Goal: Task Accomplishment & Management: Use online tool/utility

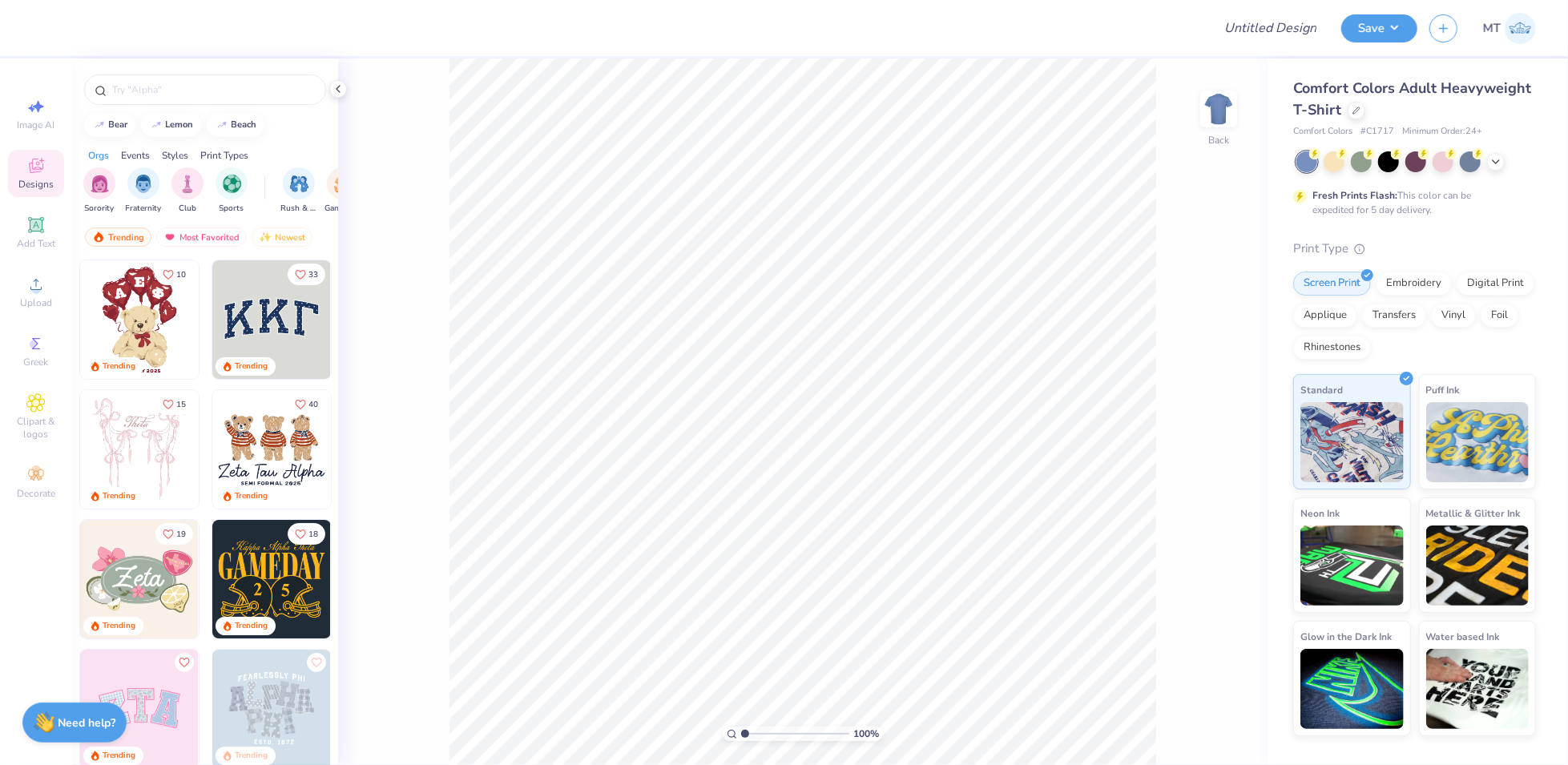
click at [1156, 224] on div "100 % Back" at bounding box center [802, 412] width 930 height 707
click at [1268, 28] on input "Design Title" at bounding box center [1250, 27] width 157 height 32
paste input "FPS239559"
type input "FPS239559"
click at [1355, 116] on div at bounding box center [1357, 109] width 18 height 18
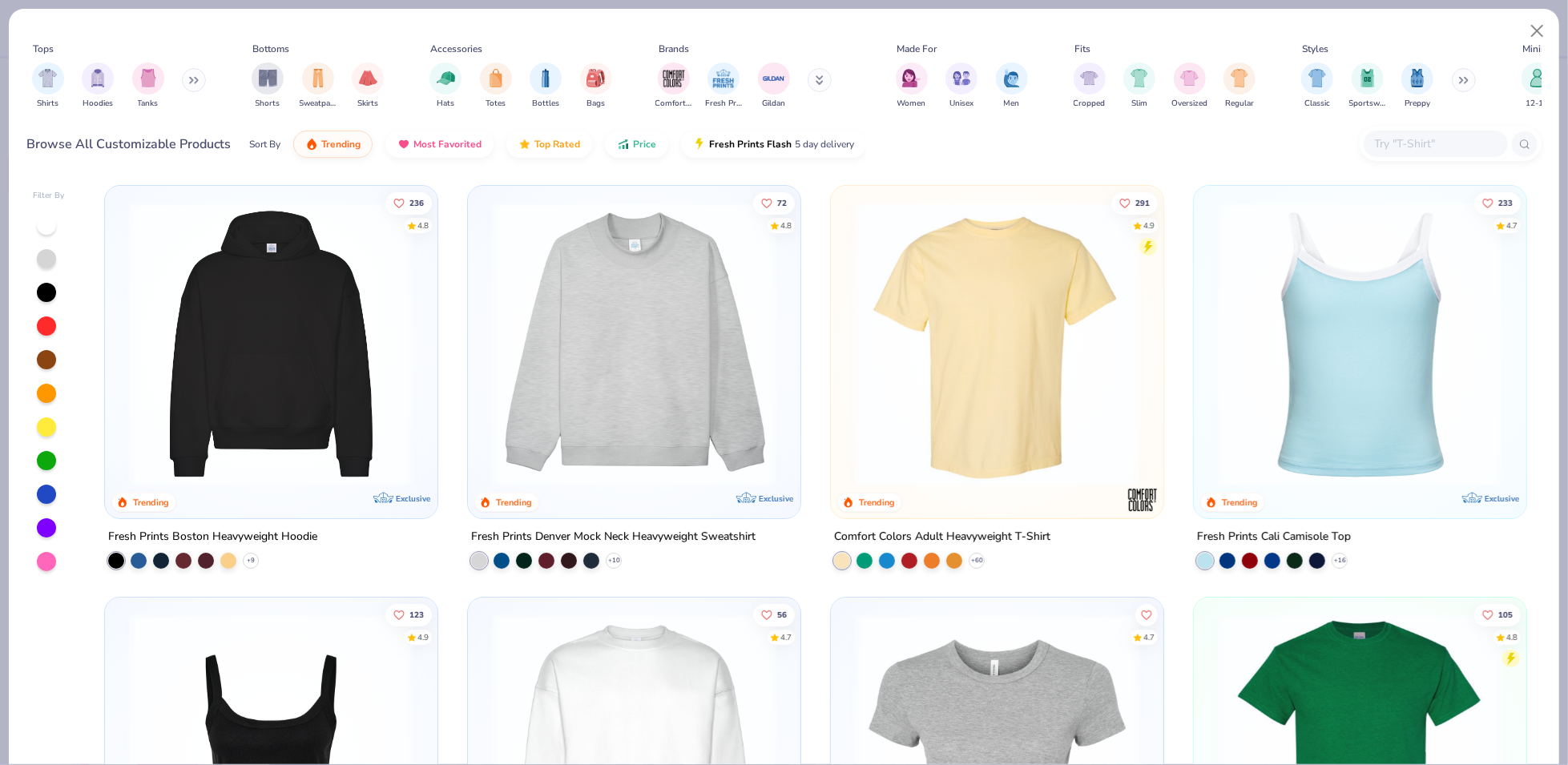
click at [1392, 138] on input "text" at bounding box center [1435, 143] width 124 height 18
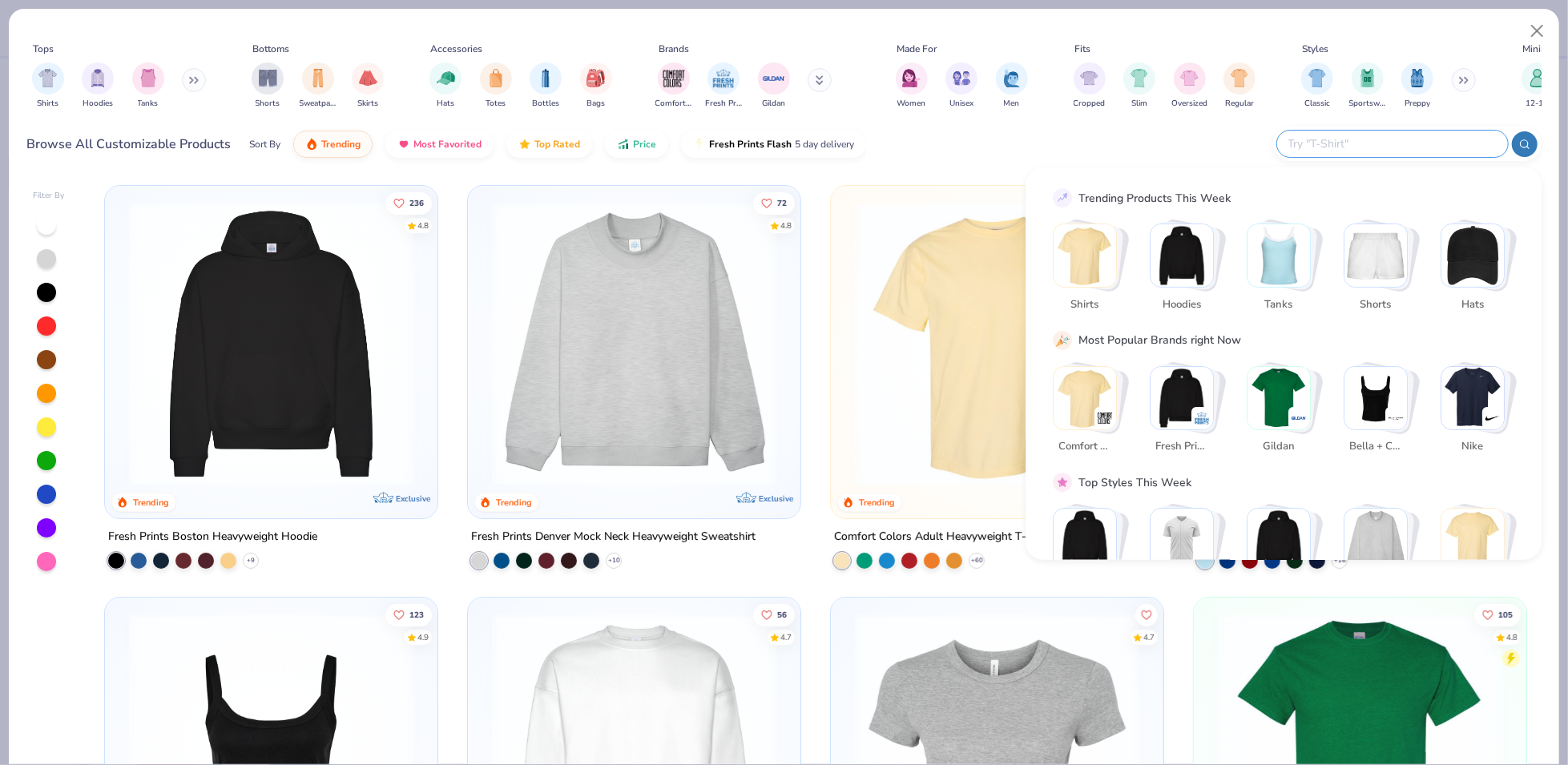
paste input "995M"
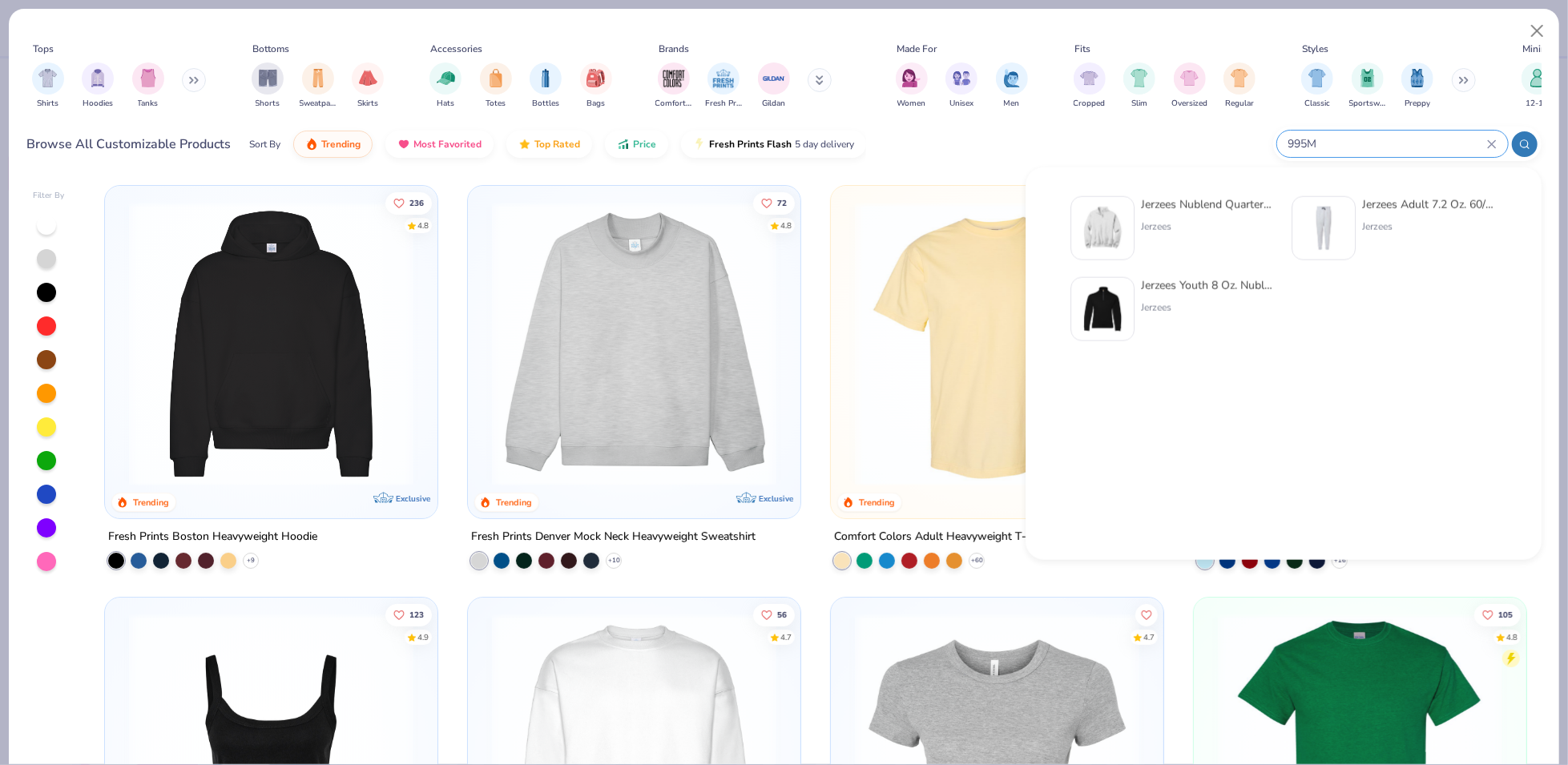
type input "995M"
click at [1175, 234] on div "Jerzees" at bounding box center [1208, 227] width 134 height 15
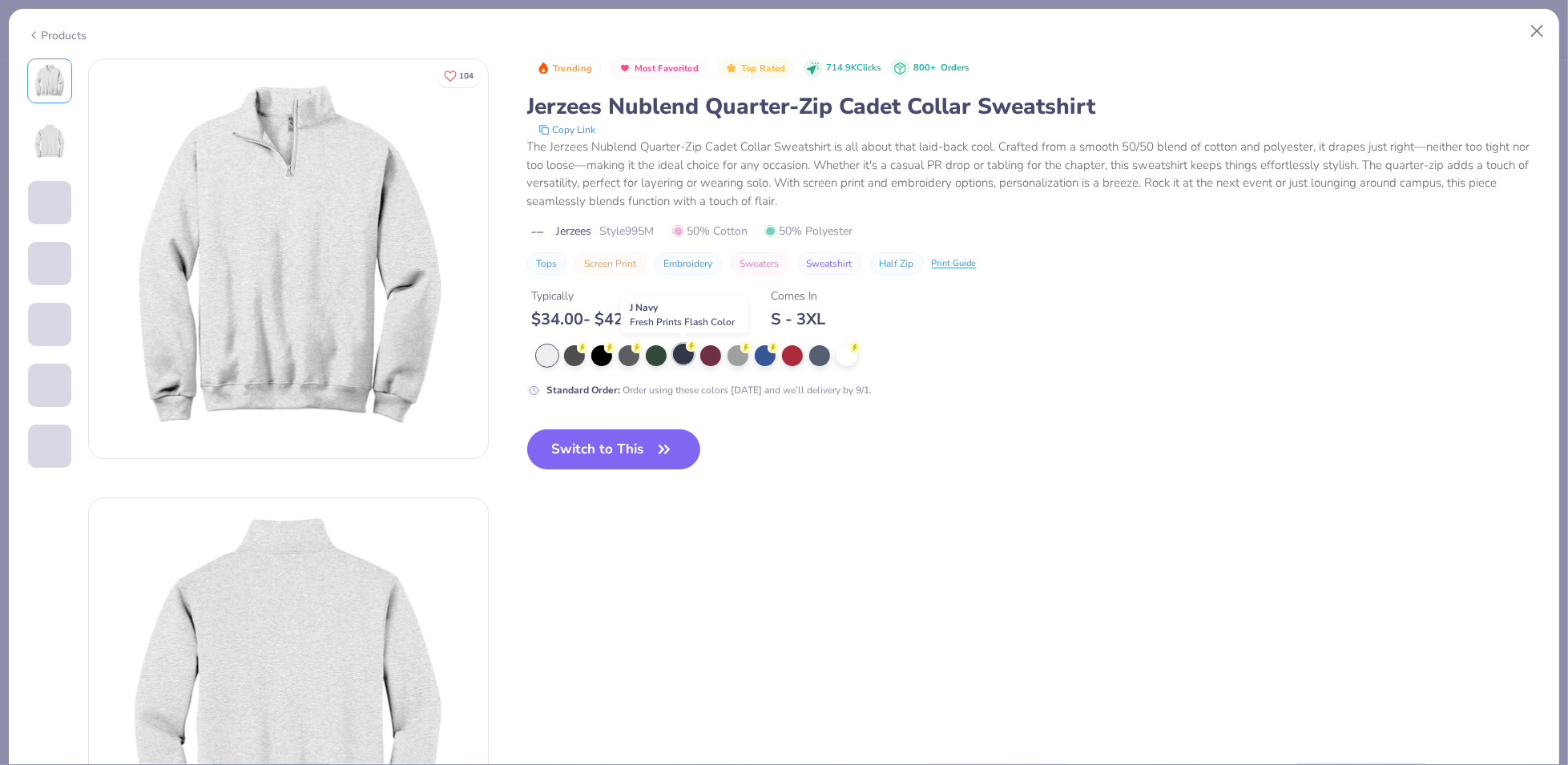
click at [684, 357] on div at bounding box center [683, 353] width 20 height 20
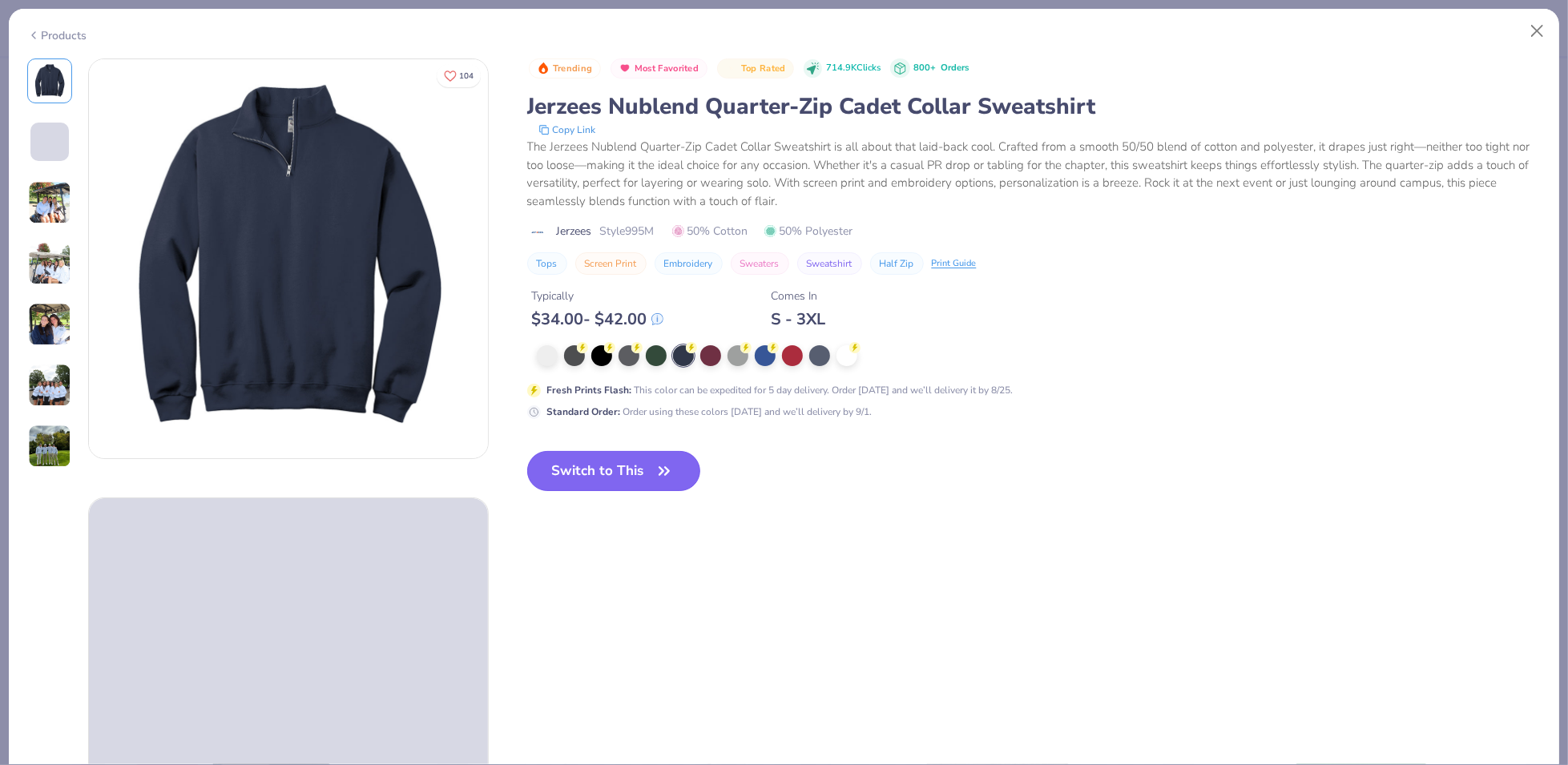
click at [657, 469] on icon "button" at bounding box center [664, 471] width 22 height 22
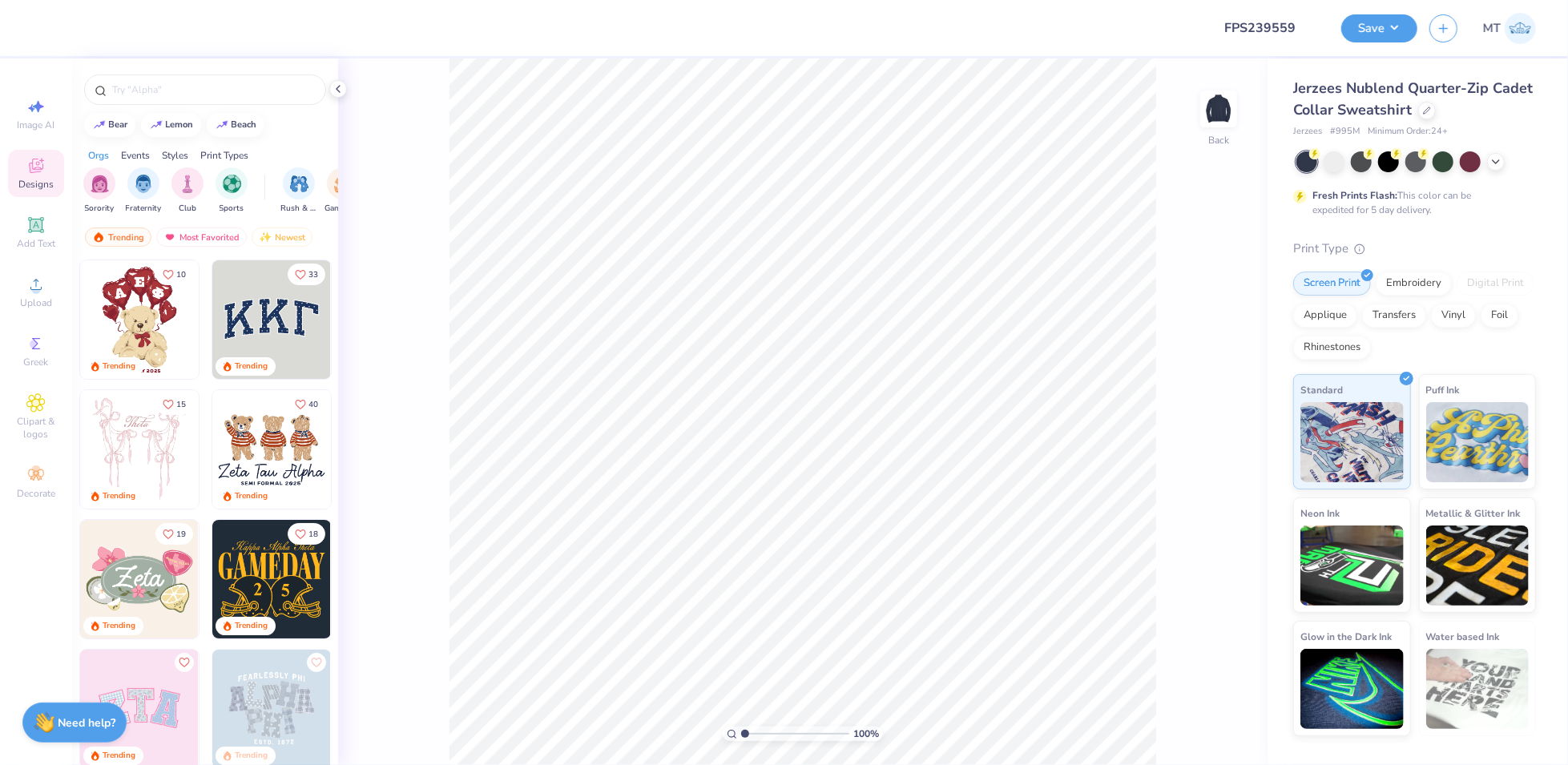
click at [338, 96] on div at bounding box center [338, 89] width 18 height 18
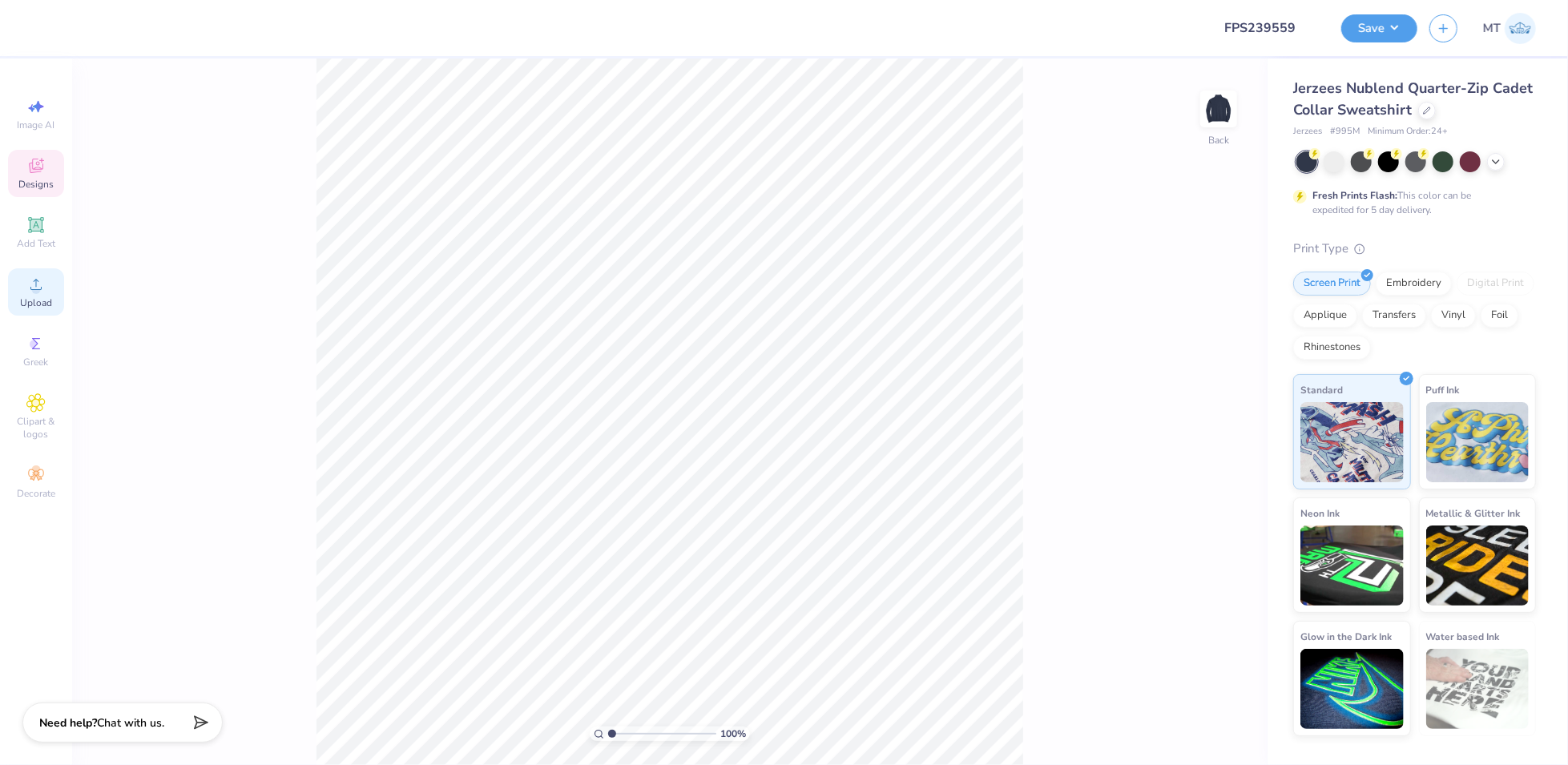
click at [18, 294] on div "Upload" at bounding box center [36, 292] width 56 height 48
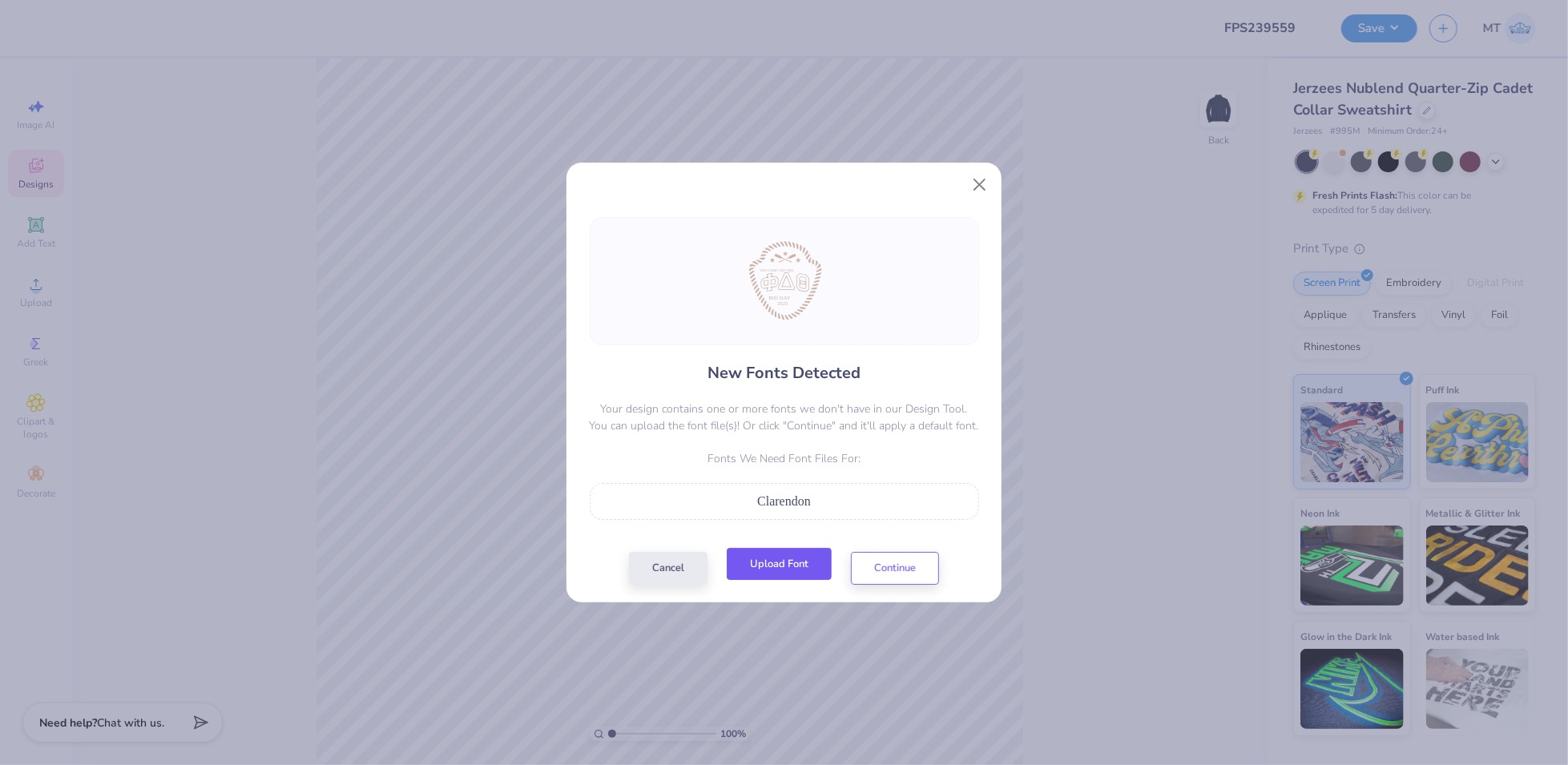
click at [801, 565] on button "Upload Font" at bounding box center [780, 565] width 105 height 33
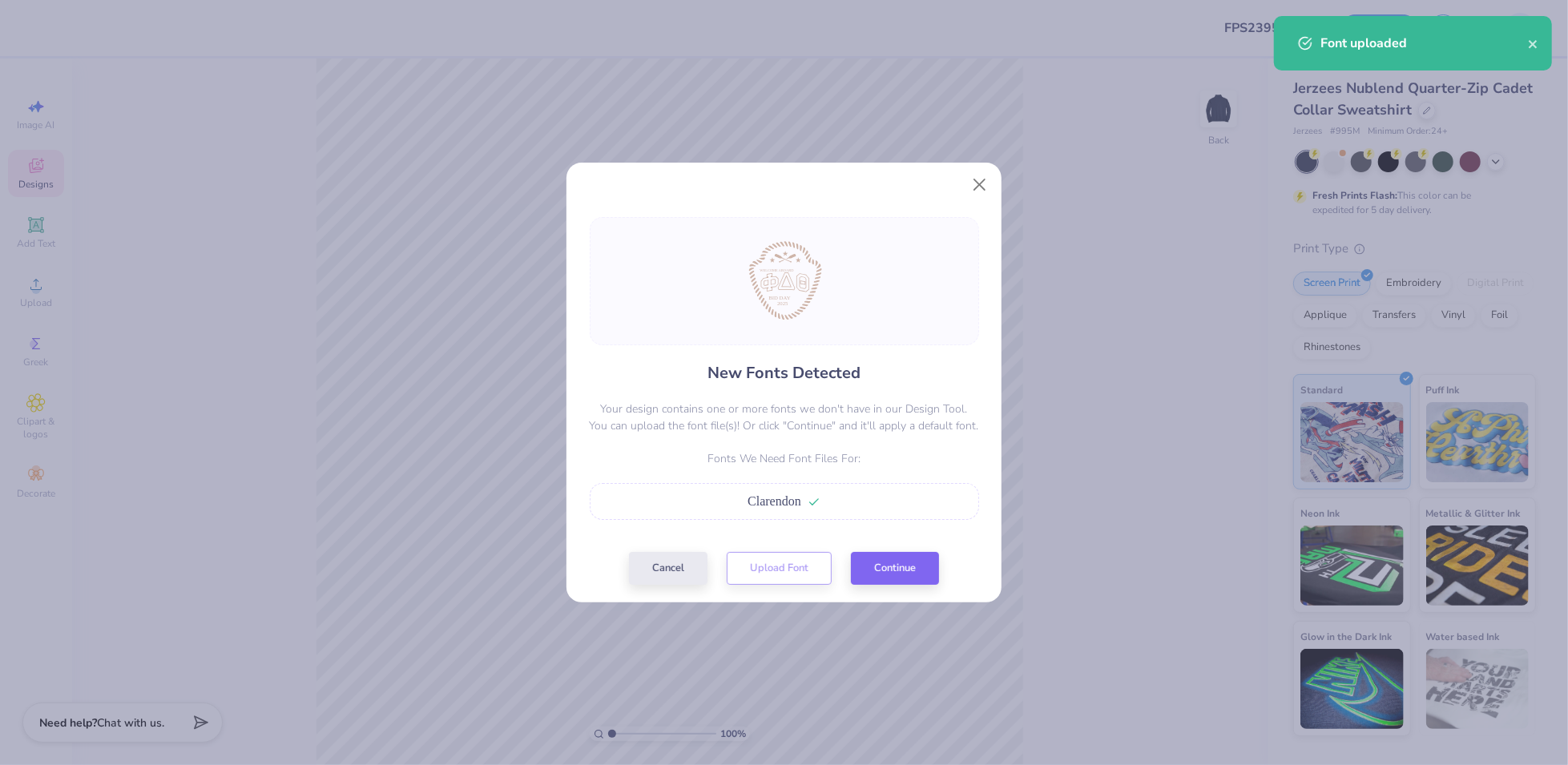
click at [890, 548] on div "New Fonts Detected Your design contains one or more fonts we don't have in our …" at bounding box center [784, 401] width 399 height 368
click at [888, 564] on button "Continue" at bounding box center [894, 565] width 89 height 33
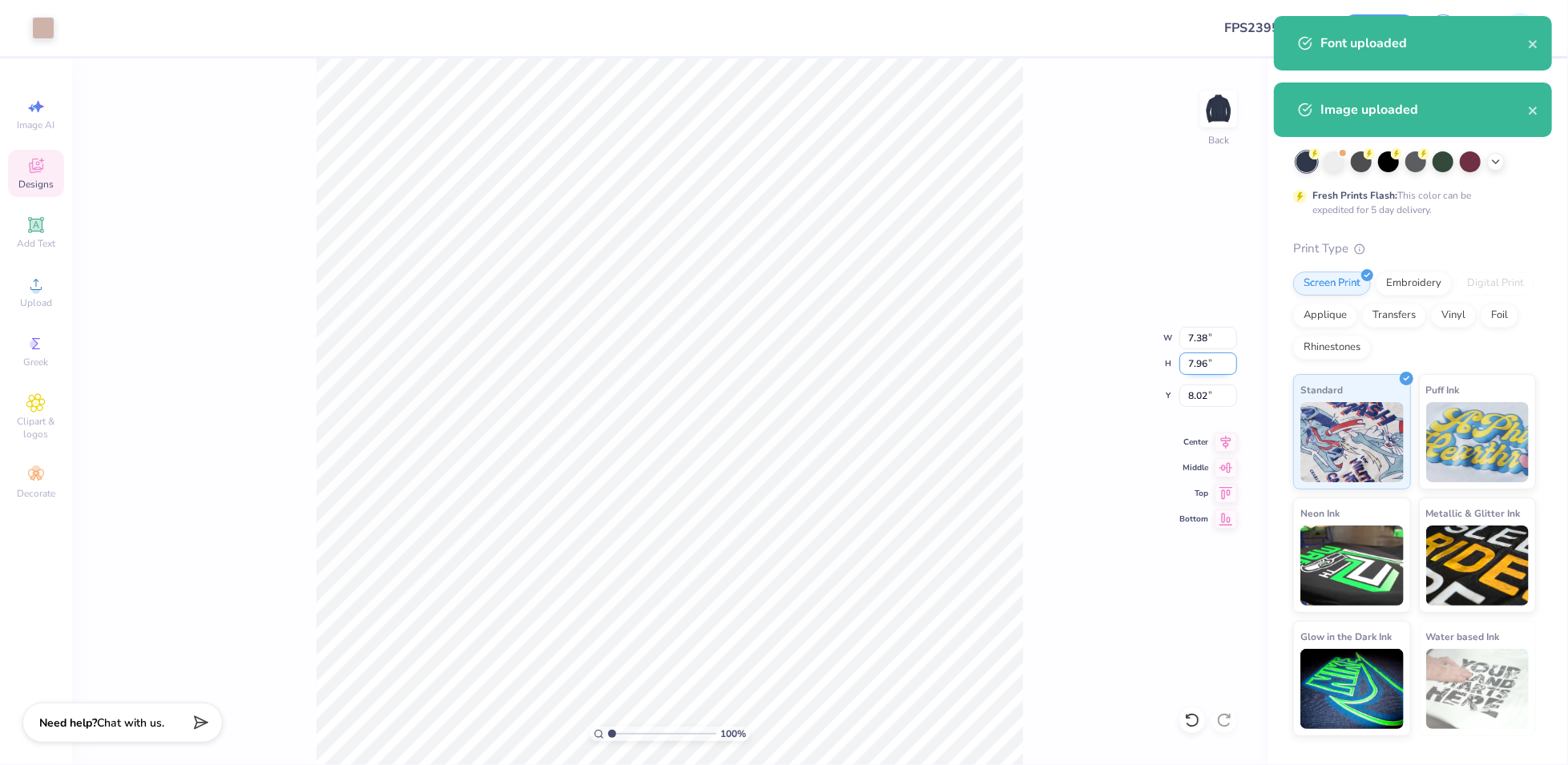
click at [1199, 361] on input "7.96" at bounding box center [1208, 363] width 57 height 22
type input "5"
type input "4.64"
type input "5.00"
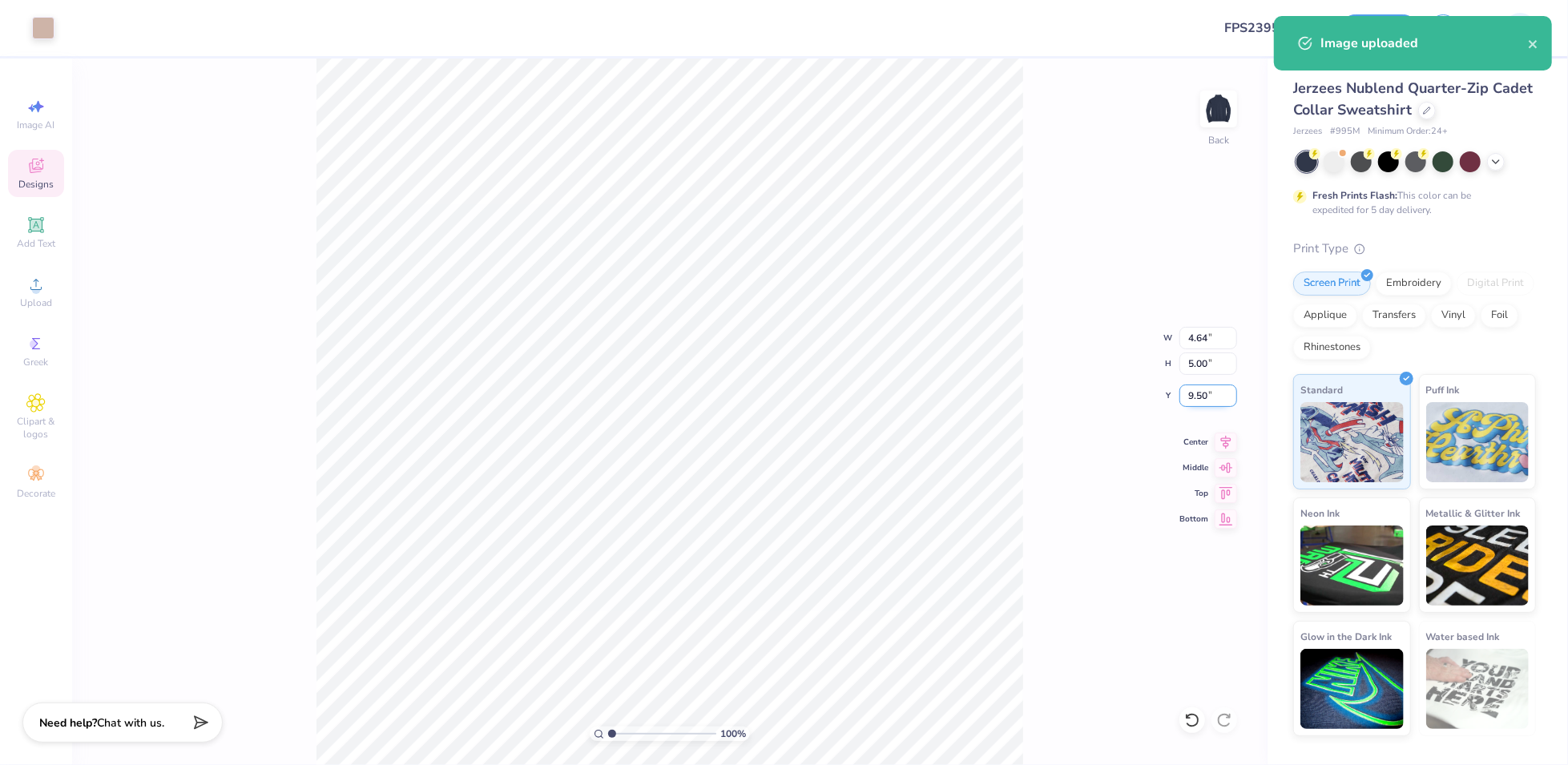
click at [1195, 392] on input "9.50" at bounding box center [1208, 395] width 57 height 22
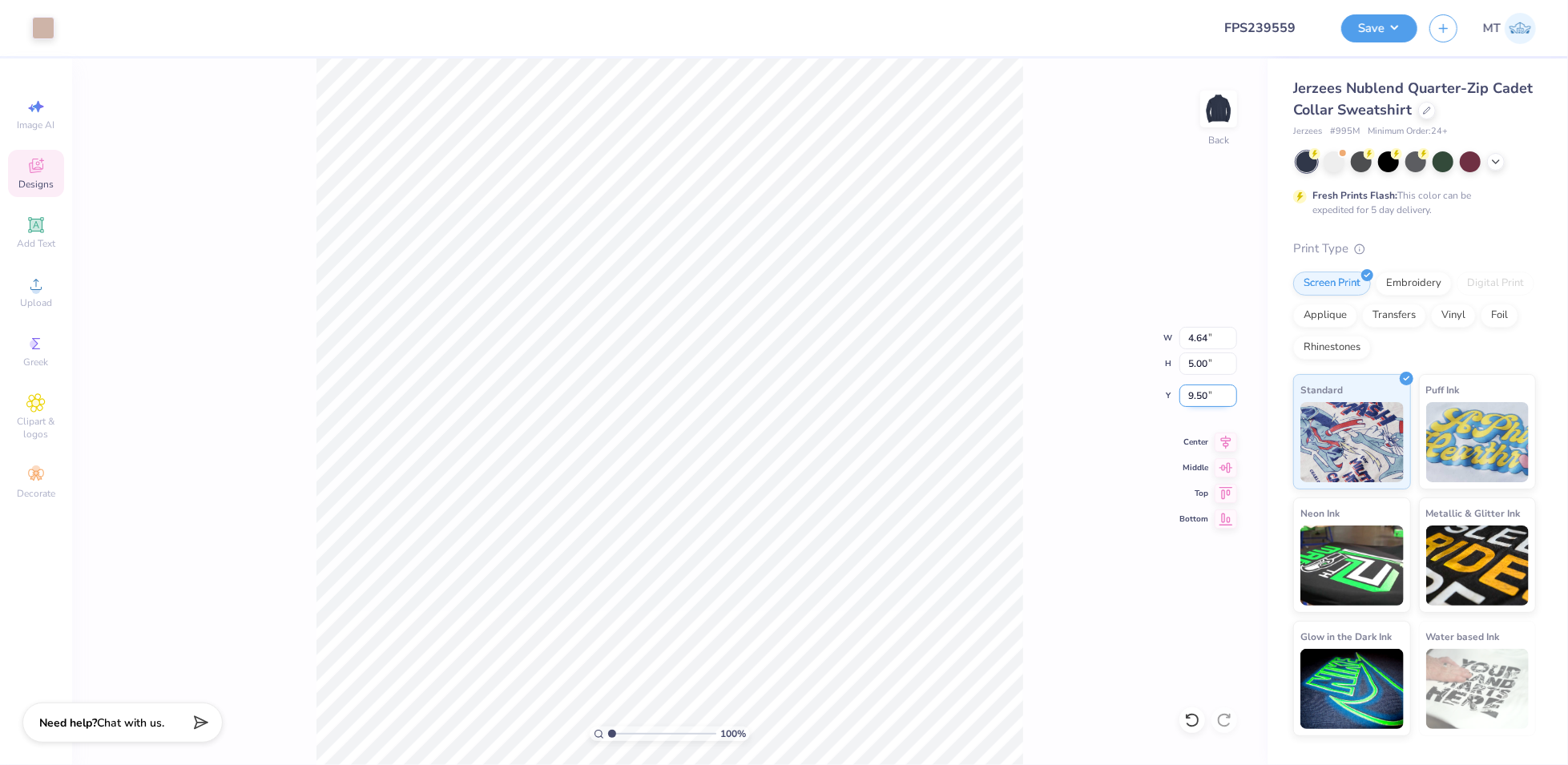
click at [1195, 392] on input "9.50" at bounding box center [1208, 395] width 57 height 22
click at [1206, 387] on input "2.00" at bounding box center [1208, 395] width 57 height 22
type input "2"
type input "3.00"
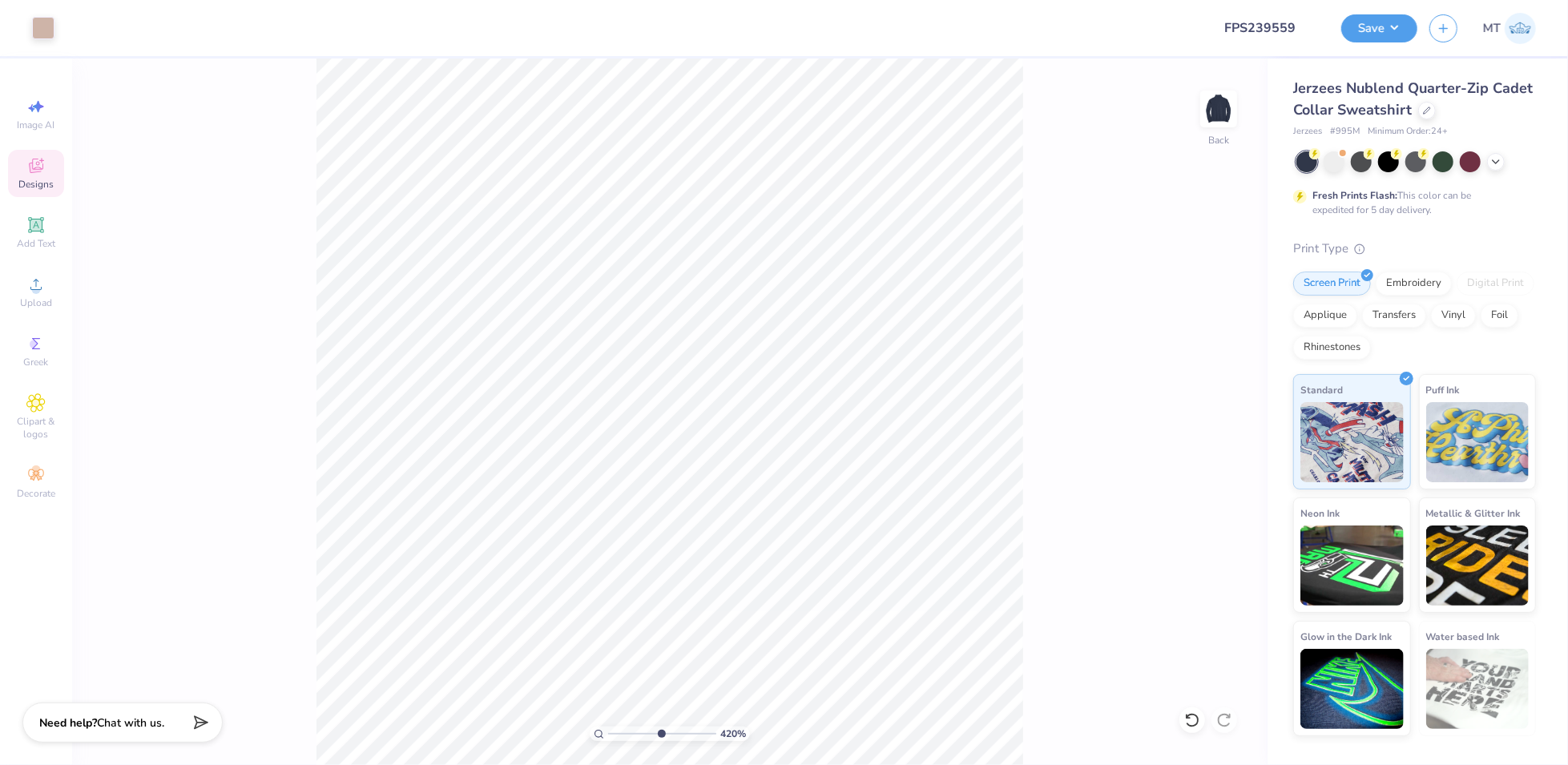
type input "7.33093443313218"
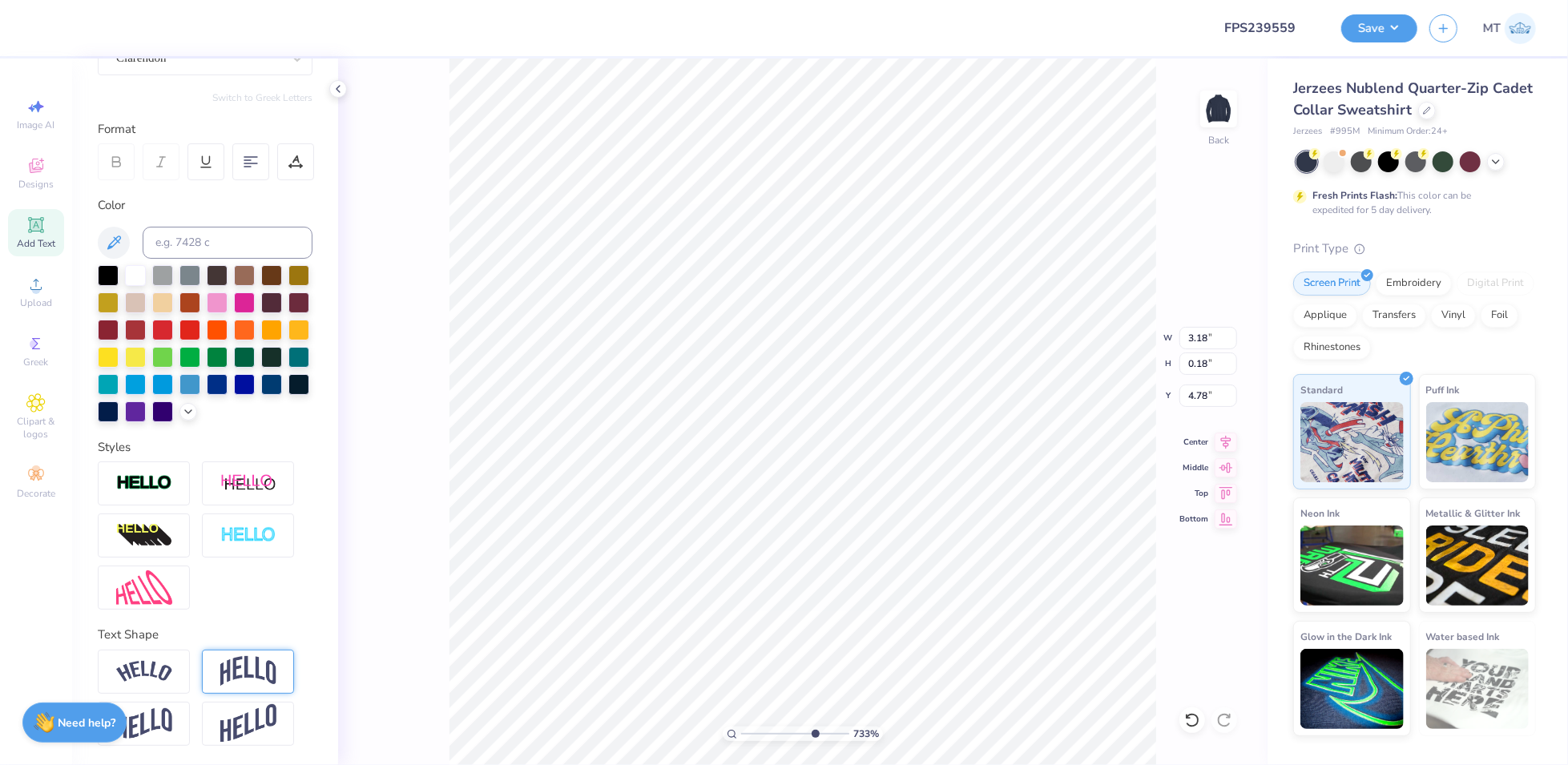
click at [249, 668] on img at bounding box center [248, 671] width 56 height 30
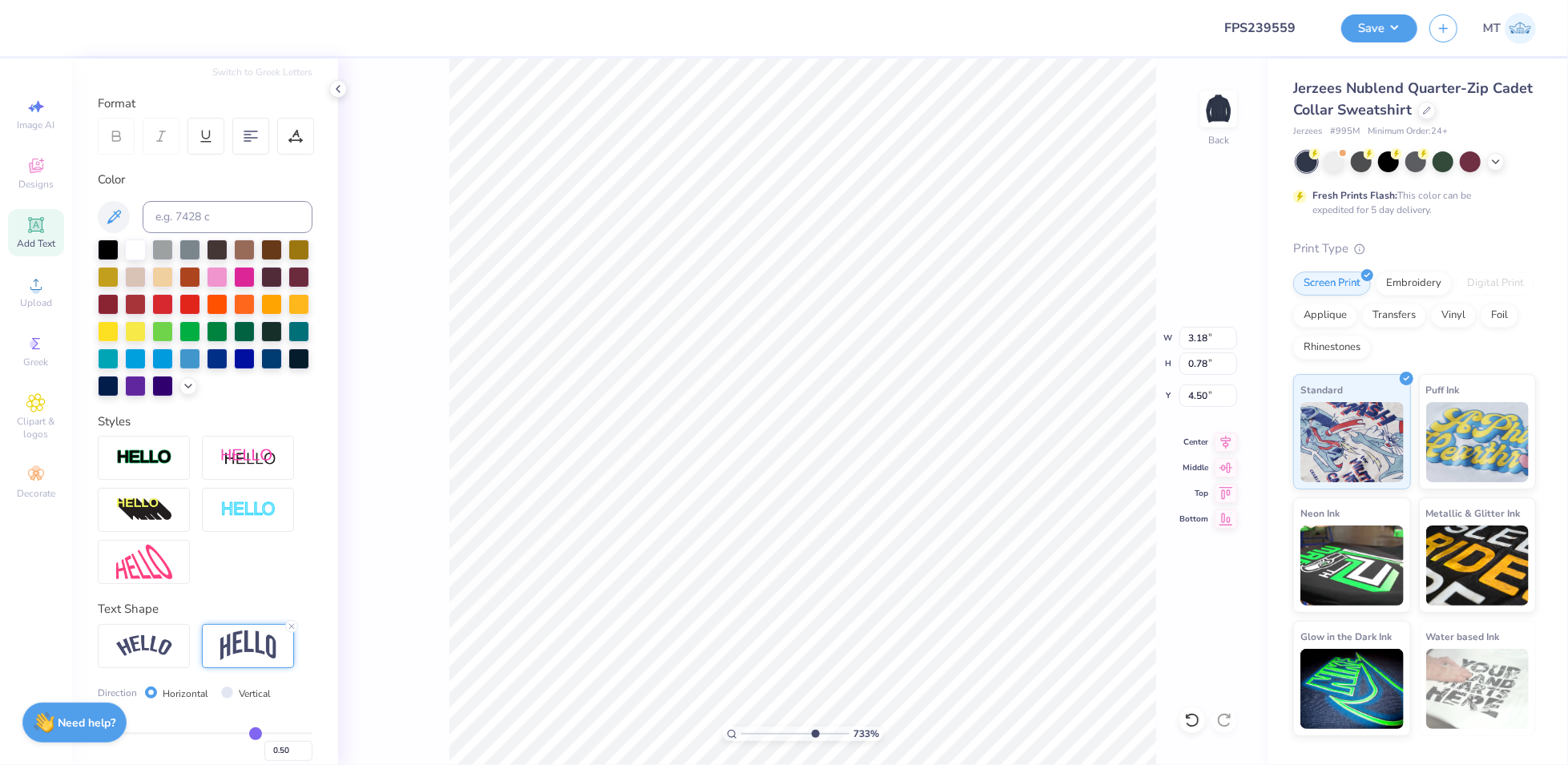
type input "0.78"
type input "4.50"
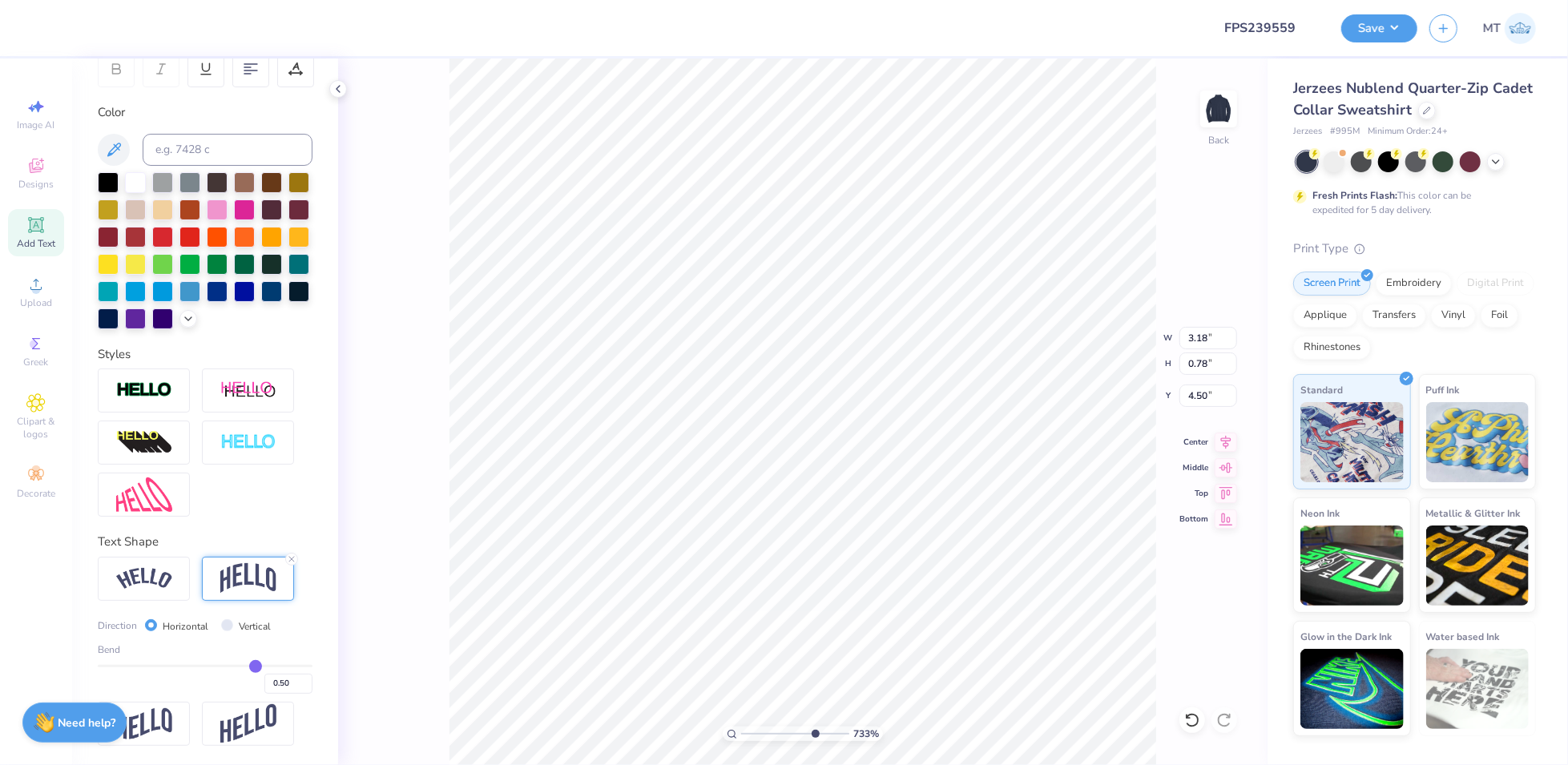
scroll to position [285, 0]
click at [275, 679] on input "0.50" at bounding box center [288, 683] width 48 height 20
type input "0.15"
type input "0.34"
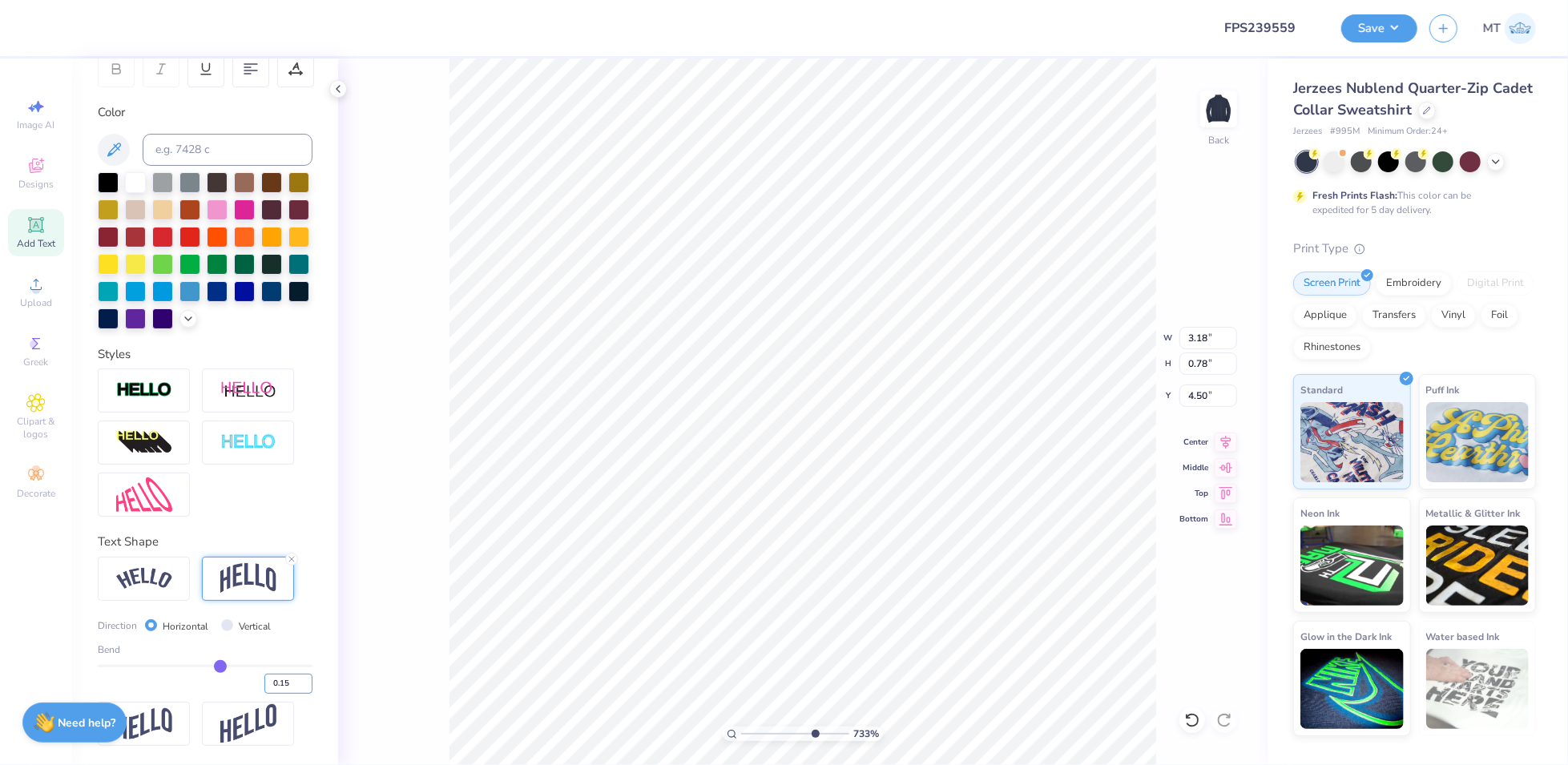
type input "4.72"
type input "2.02"
type input "0.26"
type input "6.49"
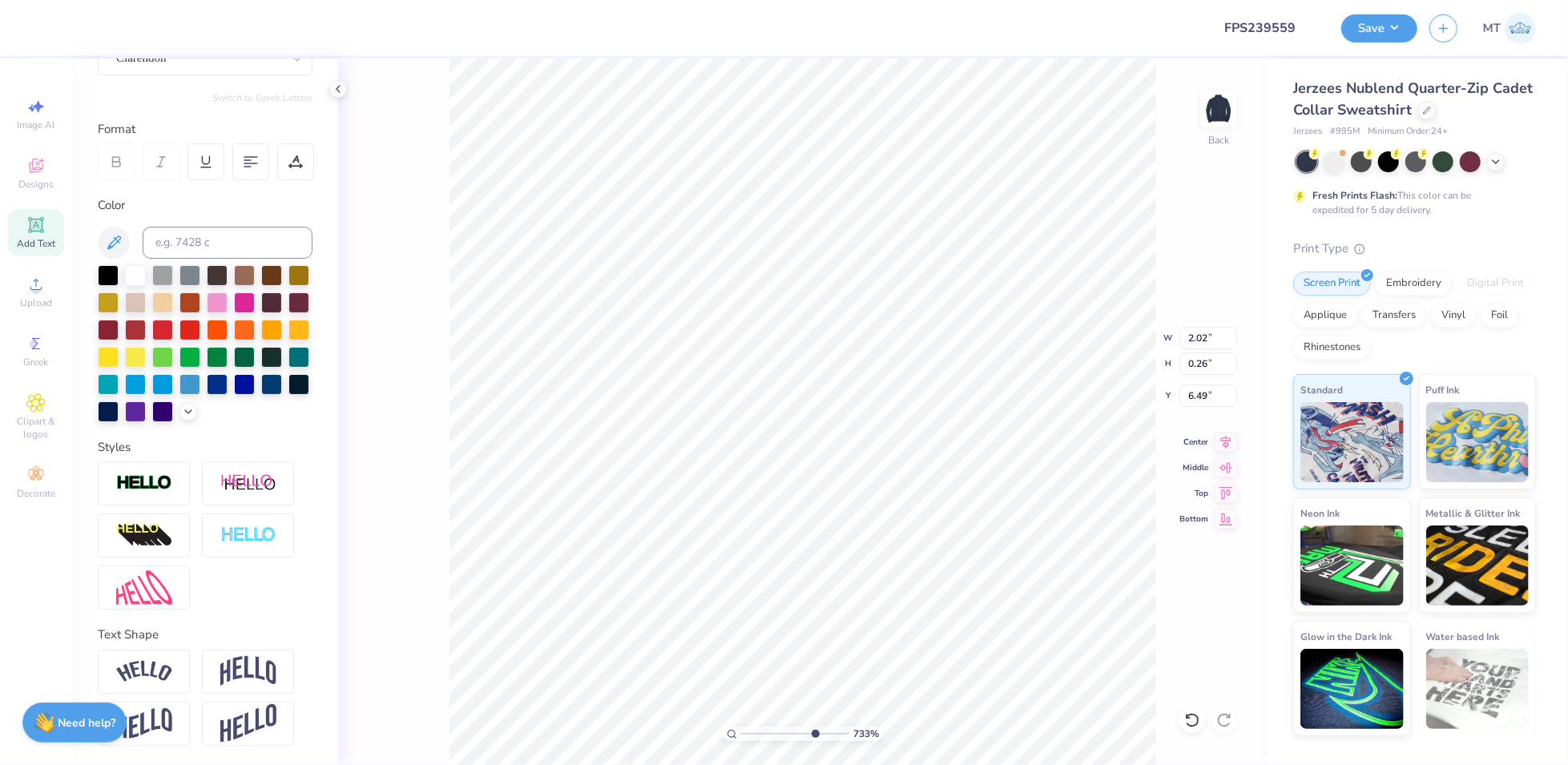
scroll to position [193, 0]
click at [259, 661] on img at bounding box center [248, 671] width 56 height 30
type input "2.03"
type input "0.66"
type input "6.31"
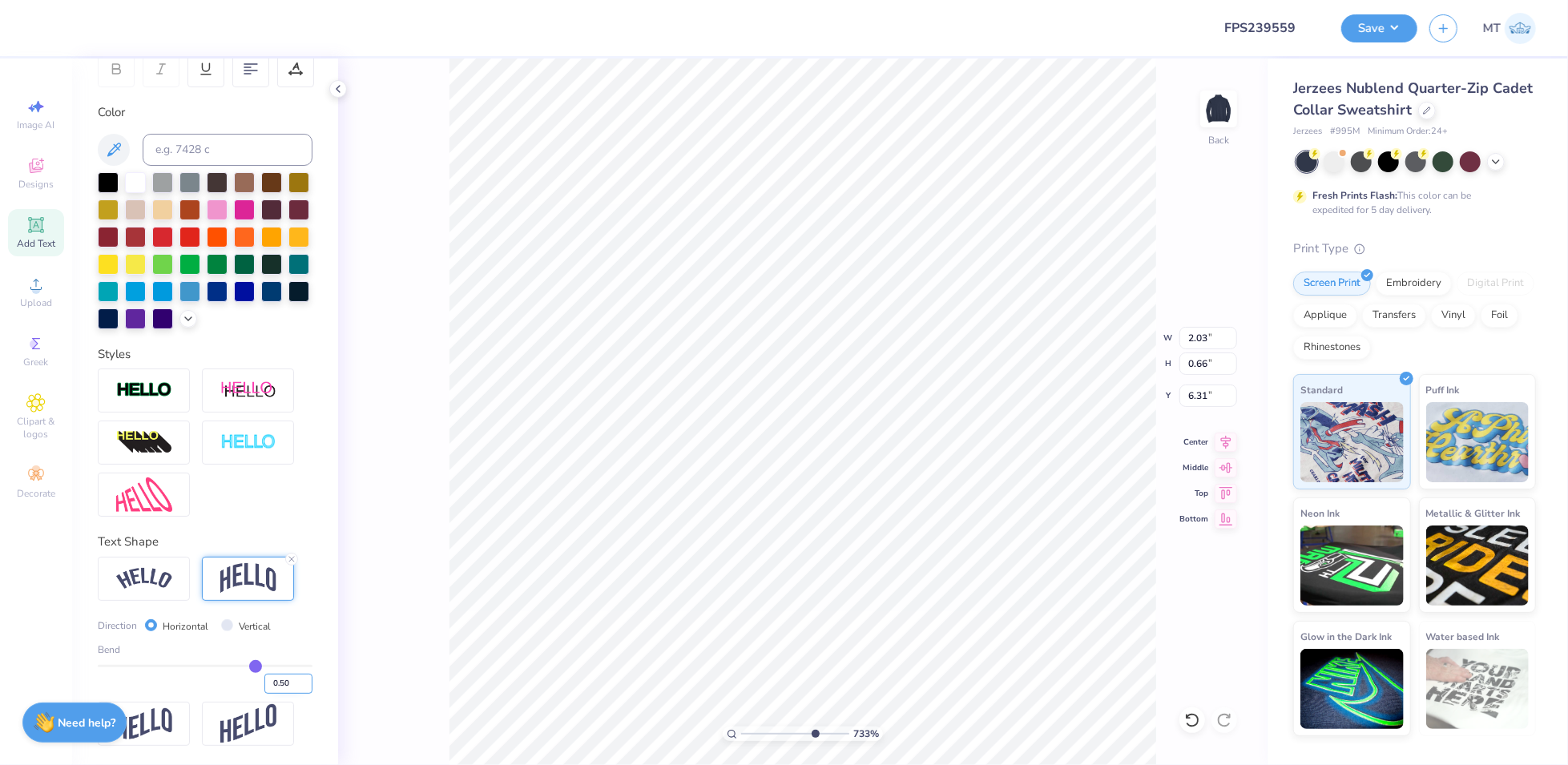
scroll to position [285, 0]
click at [279, 682] on input "0.50" at bounding box center [288, 683] width 48 height 20
type input "0.10"
type input "0.1"
type input "0.33"
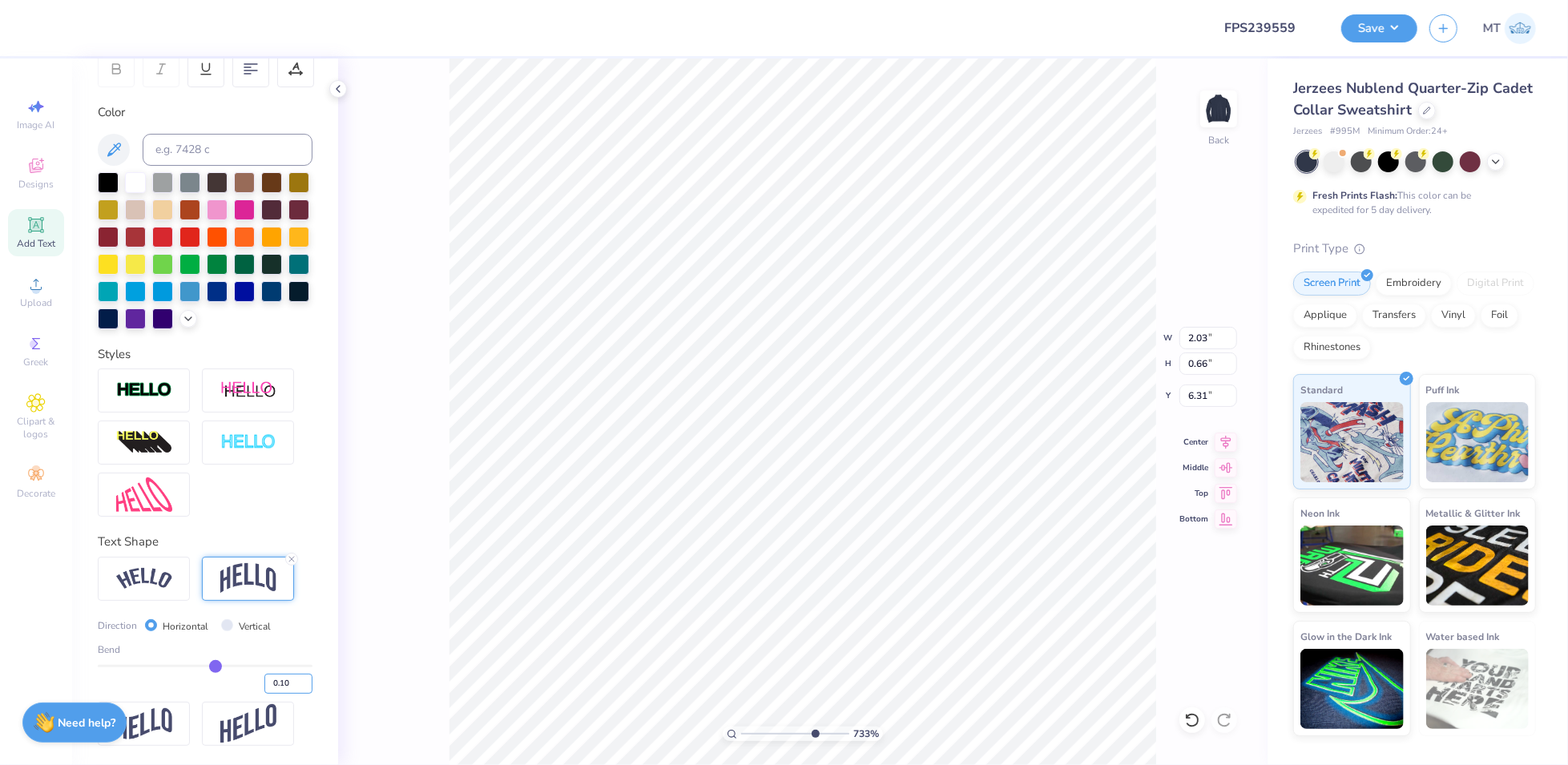
type input "6.48"
type input "1.13"
type input "0.26"
type input "6.85"
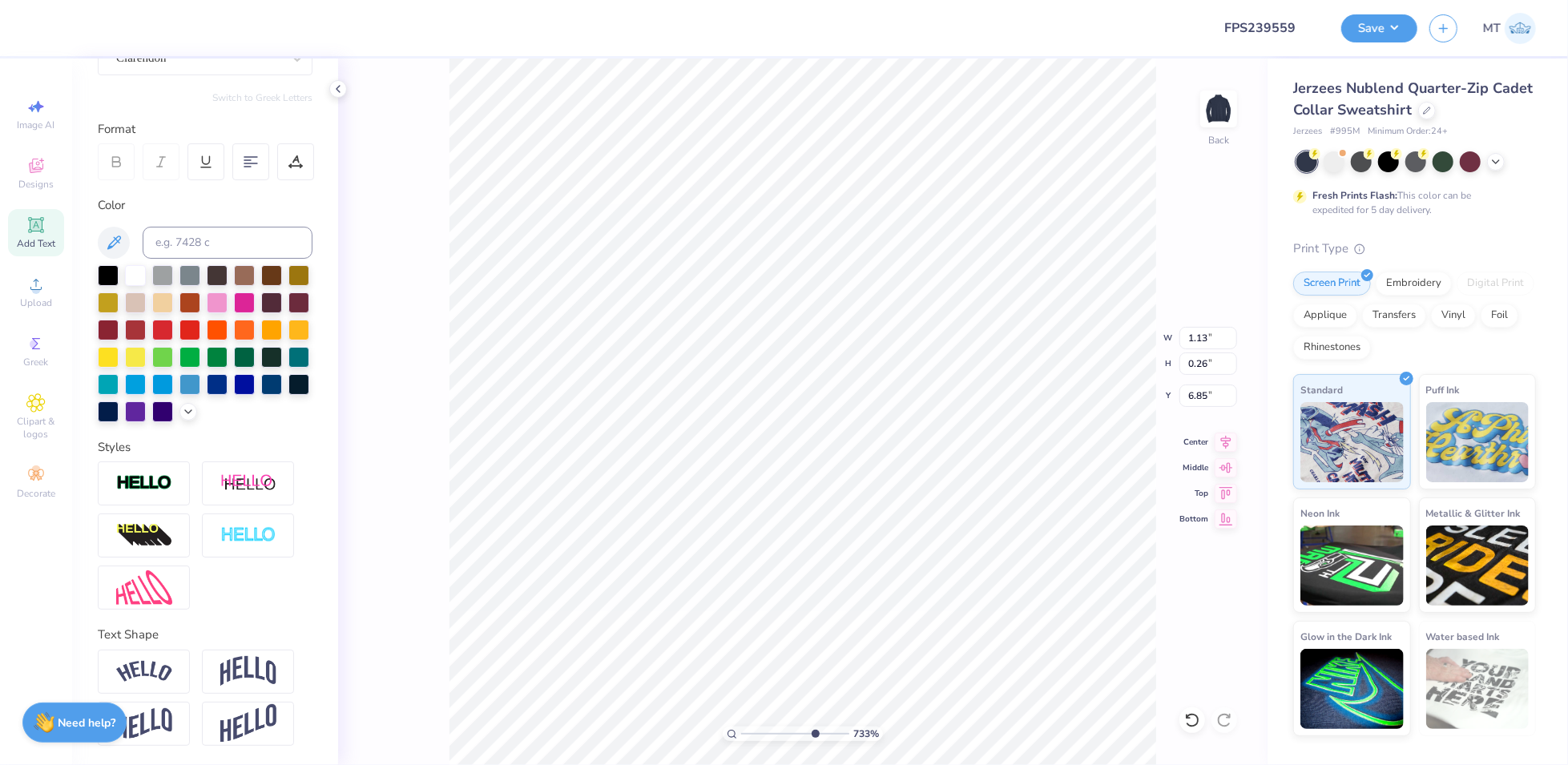
scroll to position [193, 0]
click at [251, 671] on img at bounding box center [248, 671] width 56 height 30
type input "0.46"
type input "6.77"
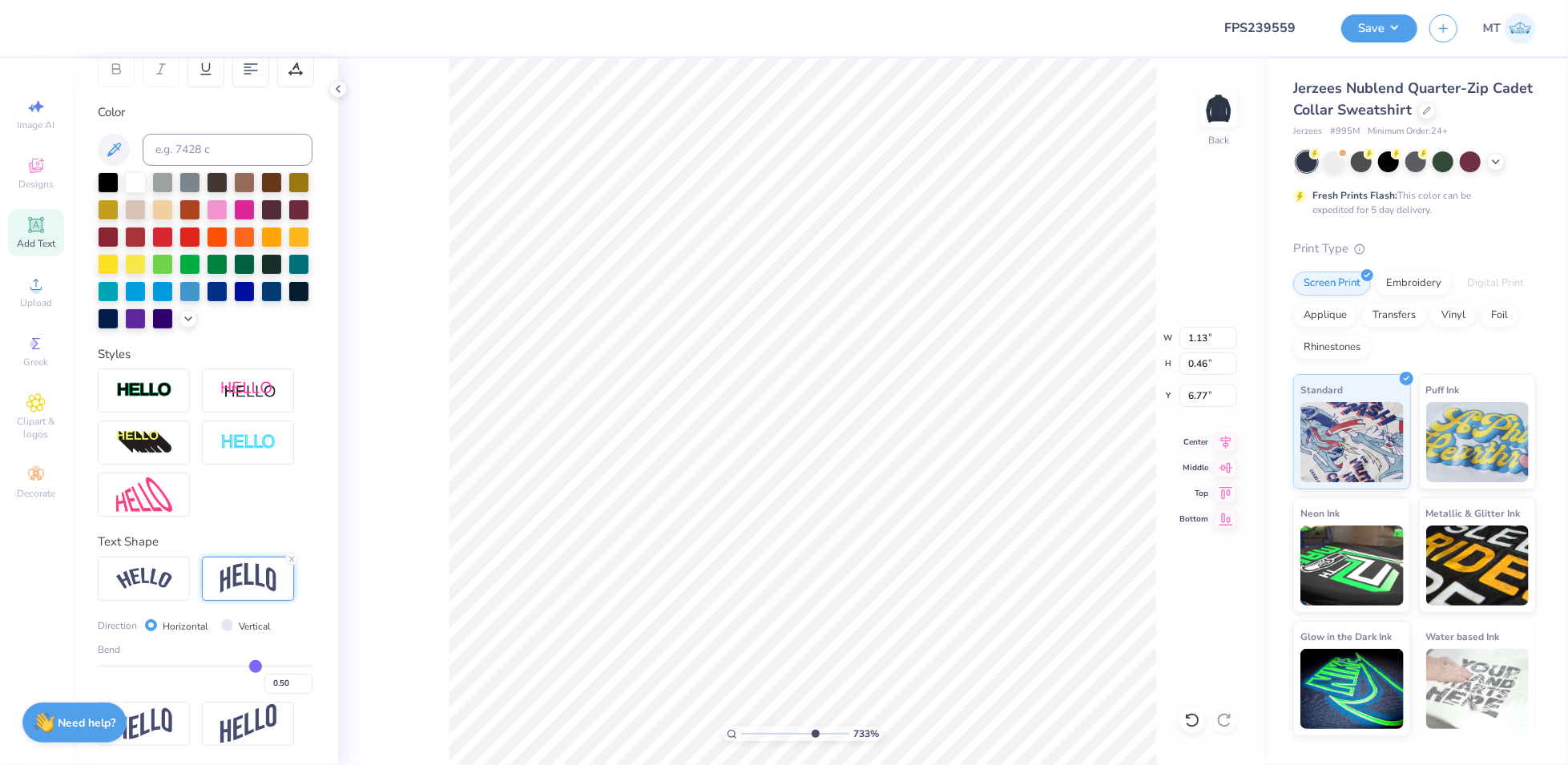
scroll to position [285, 0]
click at [283, 687] on input "0.50" at bounding box center [288, 683] width 48 height 20
type input "0.10"
type input "0.1"
type input "0.28"
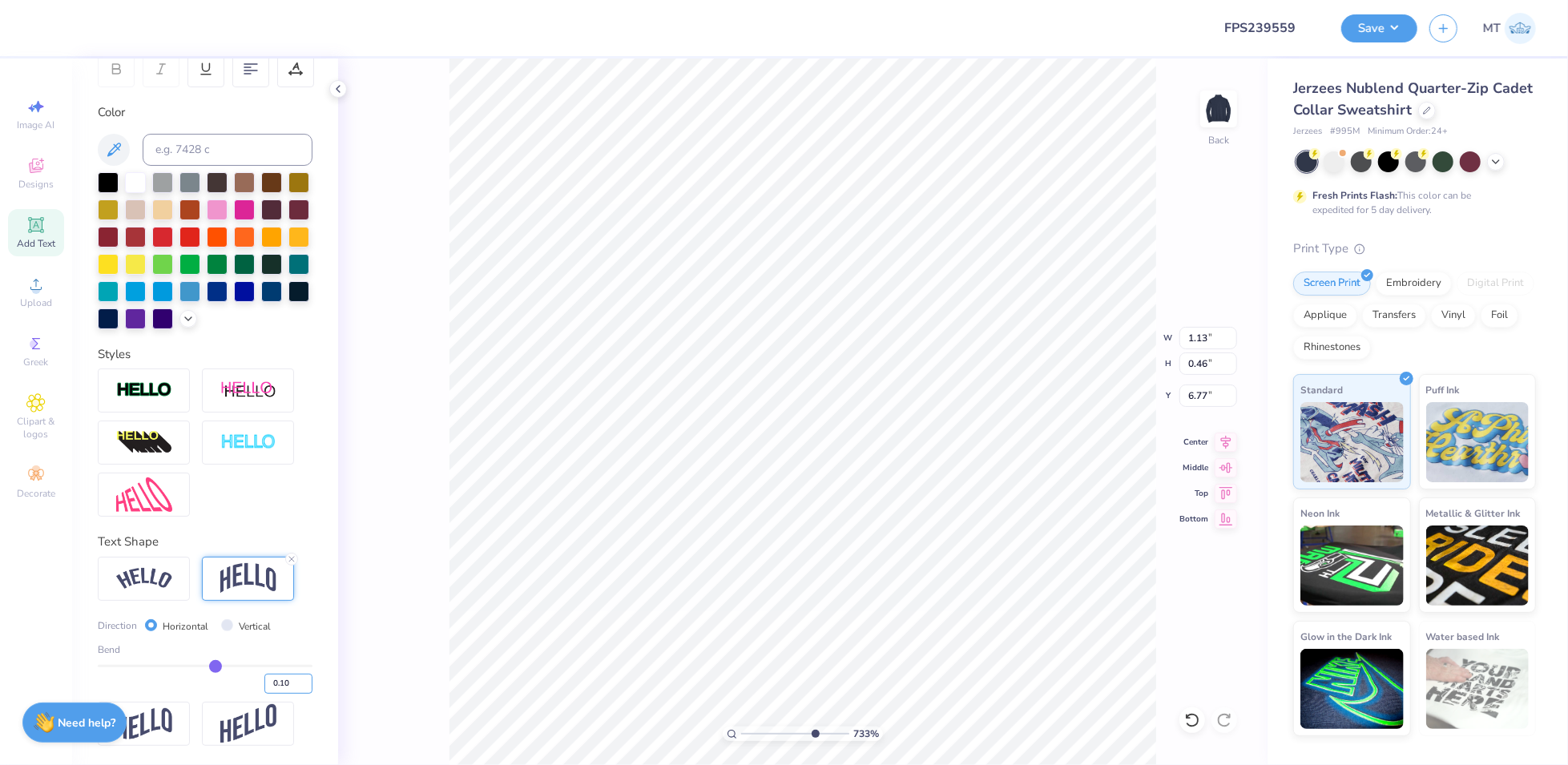
type input "6.86"
type input "4.64"
type input "5.00"
type input "3.00"
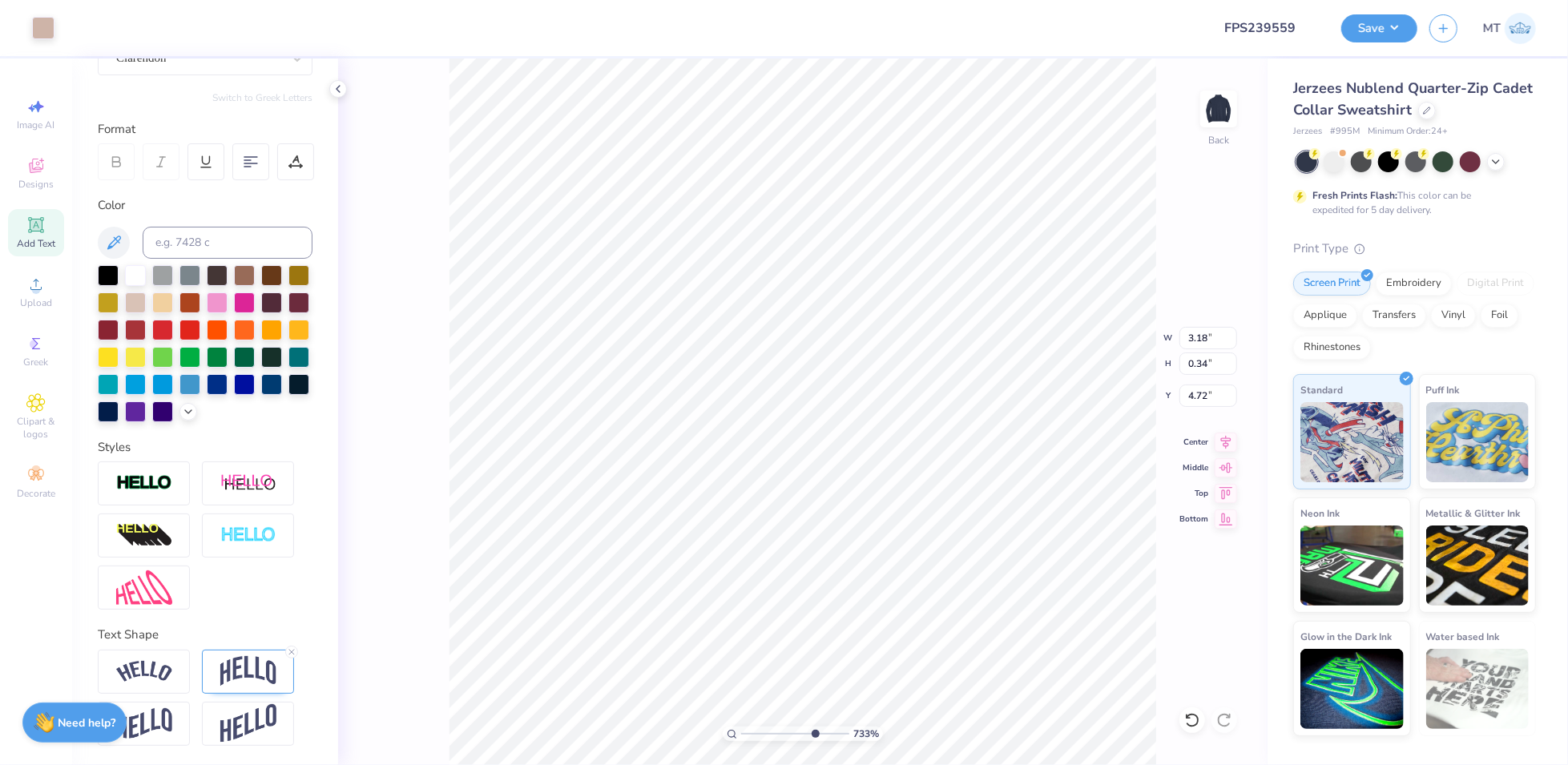
scroll to position [193, 0]
type input "4.66"
type input "2.03"
type input "0.33"
type input "6.37"
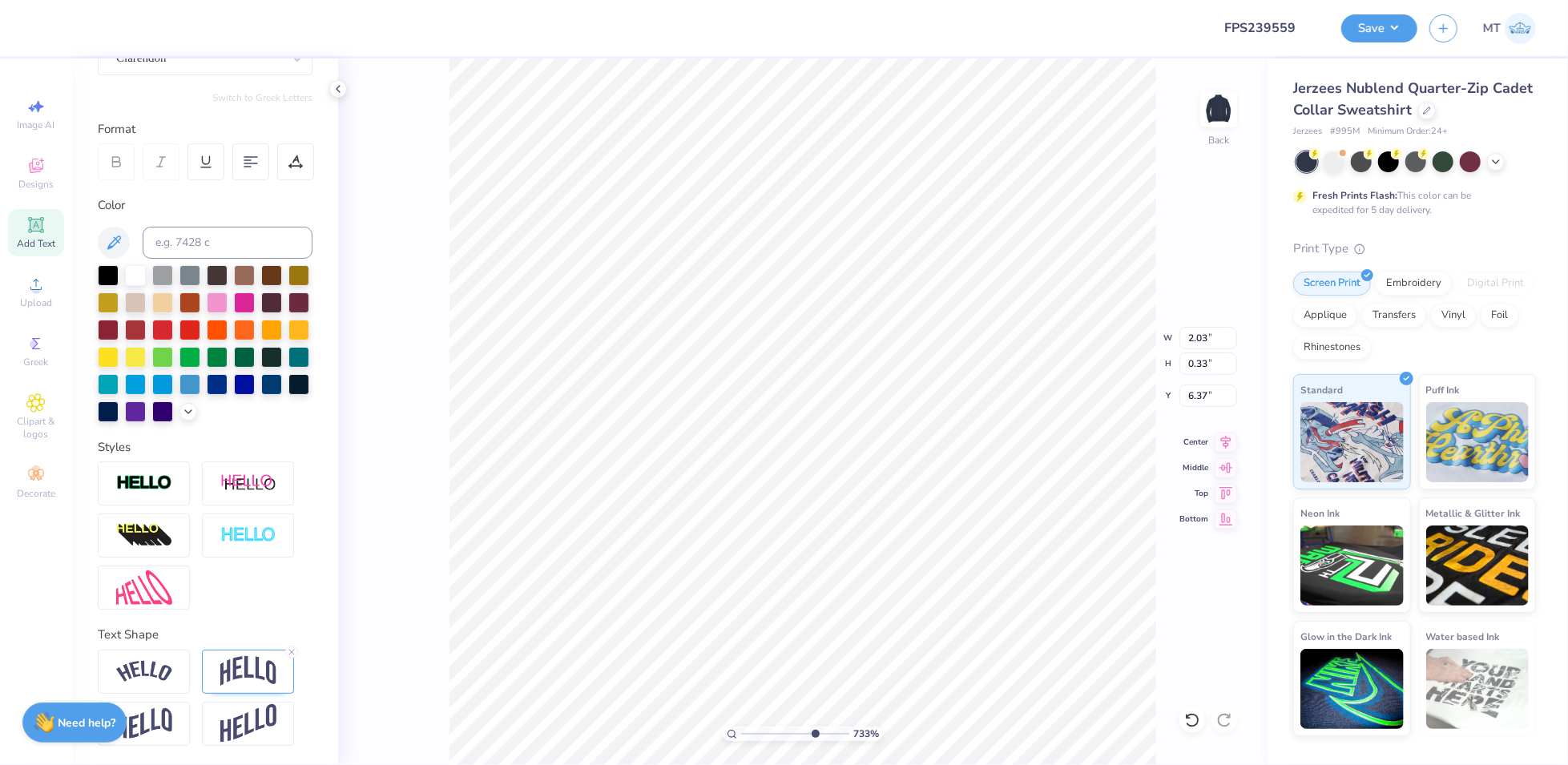
type input "1.13"
type input "0.28"
type input "6.78"
type input "7.94848743359516"
type input "0.70"
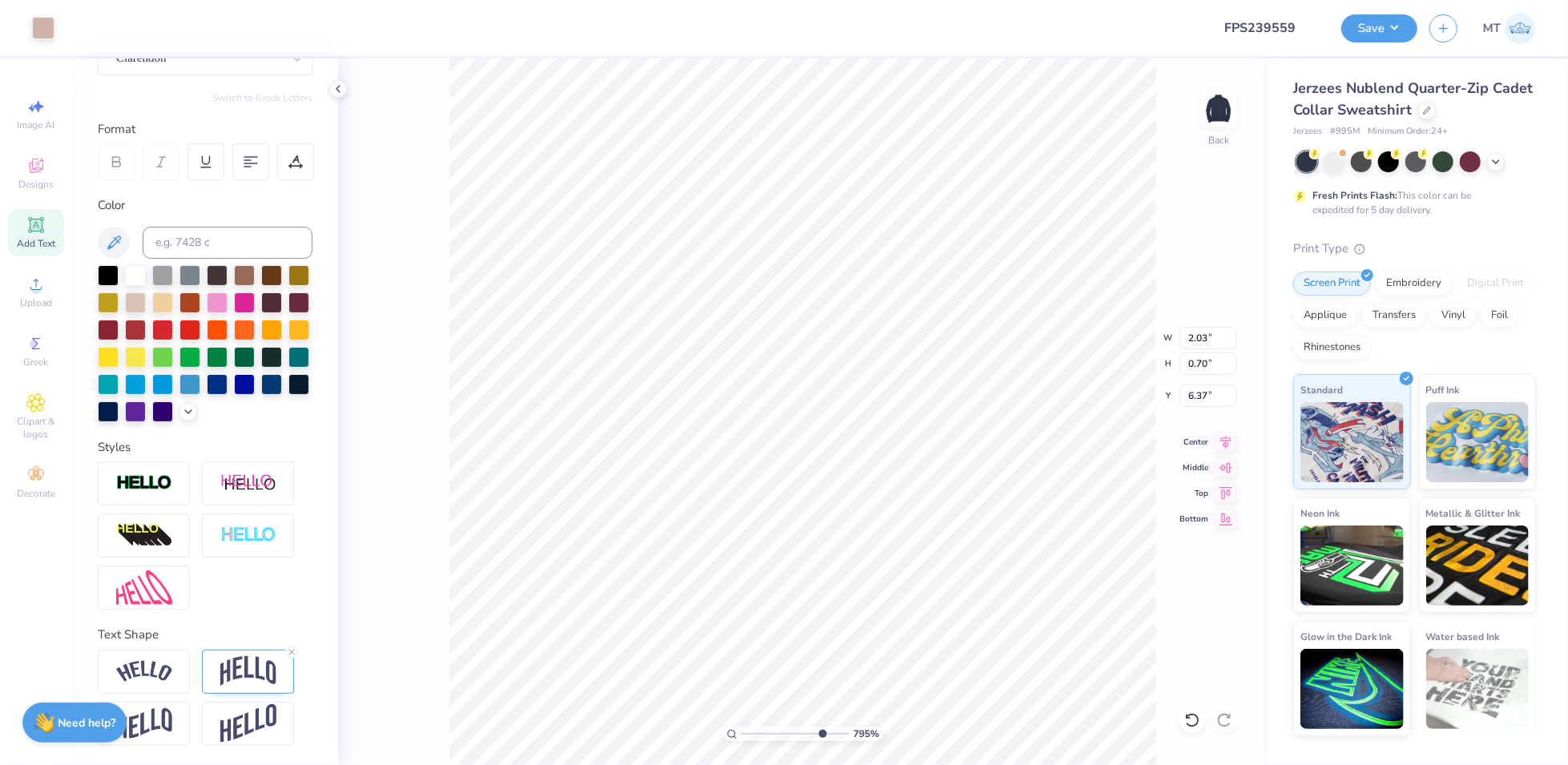
type input "7.94848743359516"
type input "6.41"
type input "7.94848743359516"
type input "4.64"
type input "5.00"
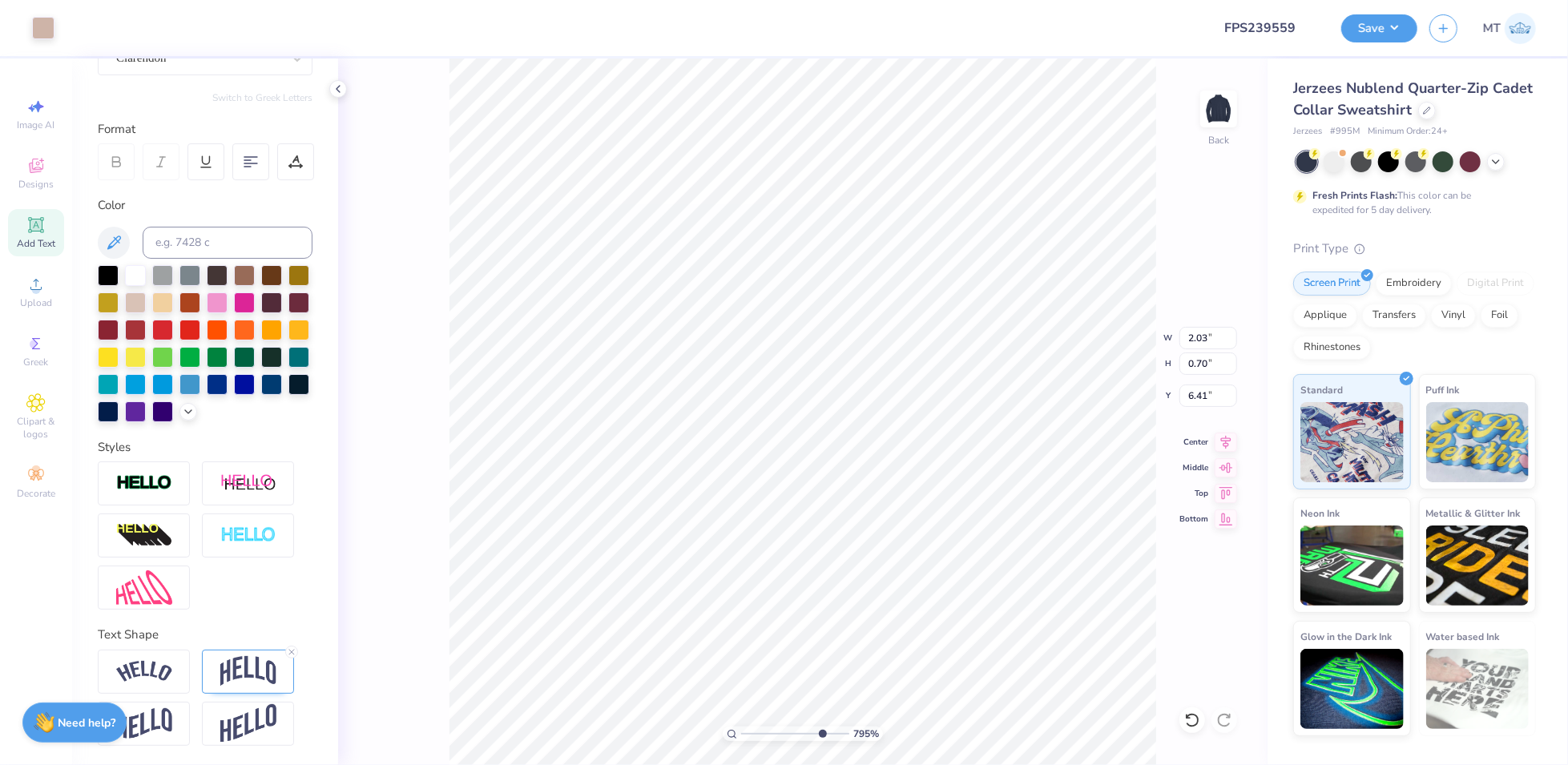
type input "3.00"
type input "7.94848743359516"
type input "3.18"
type input "0.34"
type input "4.66"
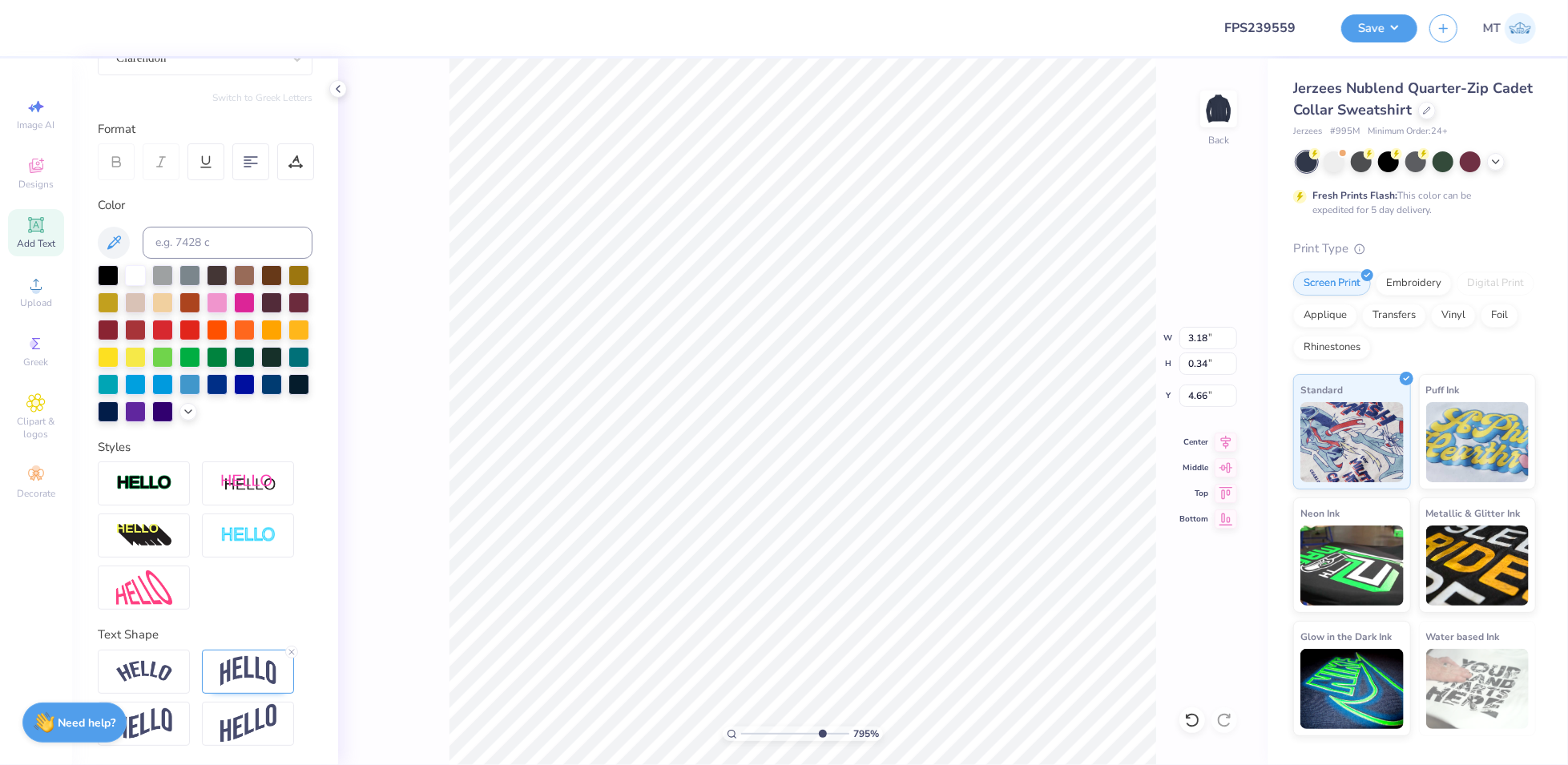
type input "7.94848743359516"
type input "4.64"
type input "7.12222761300687"
type input "6.38"
type input "7.12222761300687"
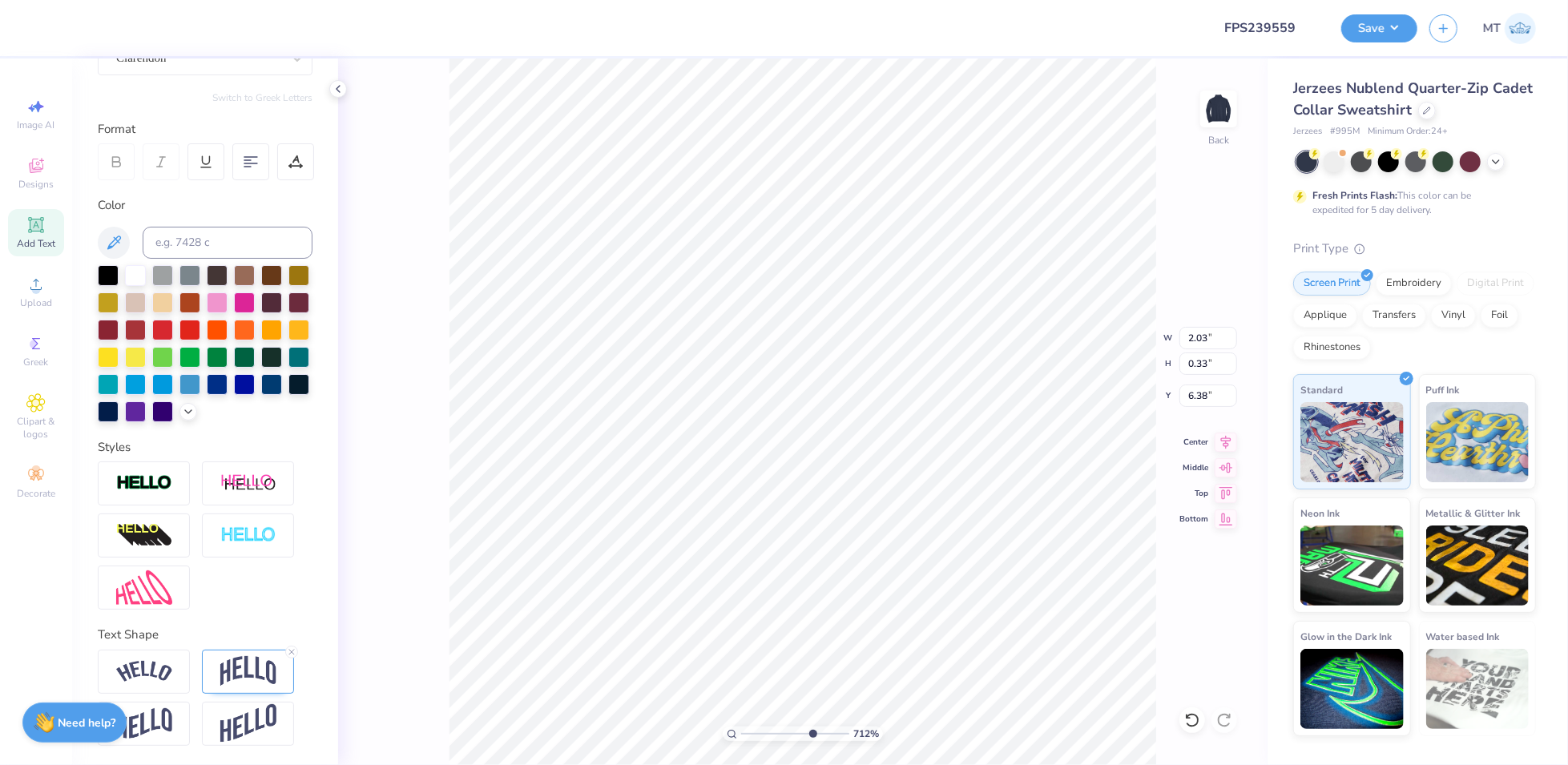
type input "1.13"
type input "0.28"
type input "6.83"
type input "7.12222761300687"
type input "6.77"
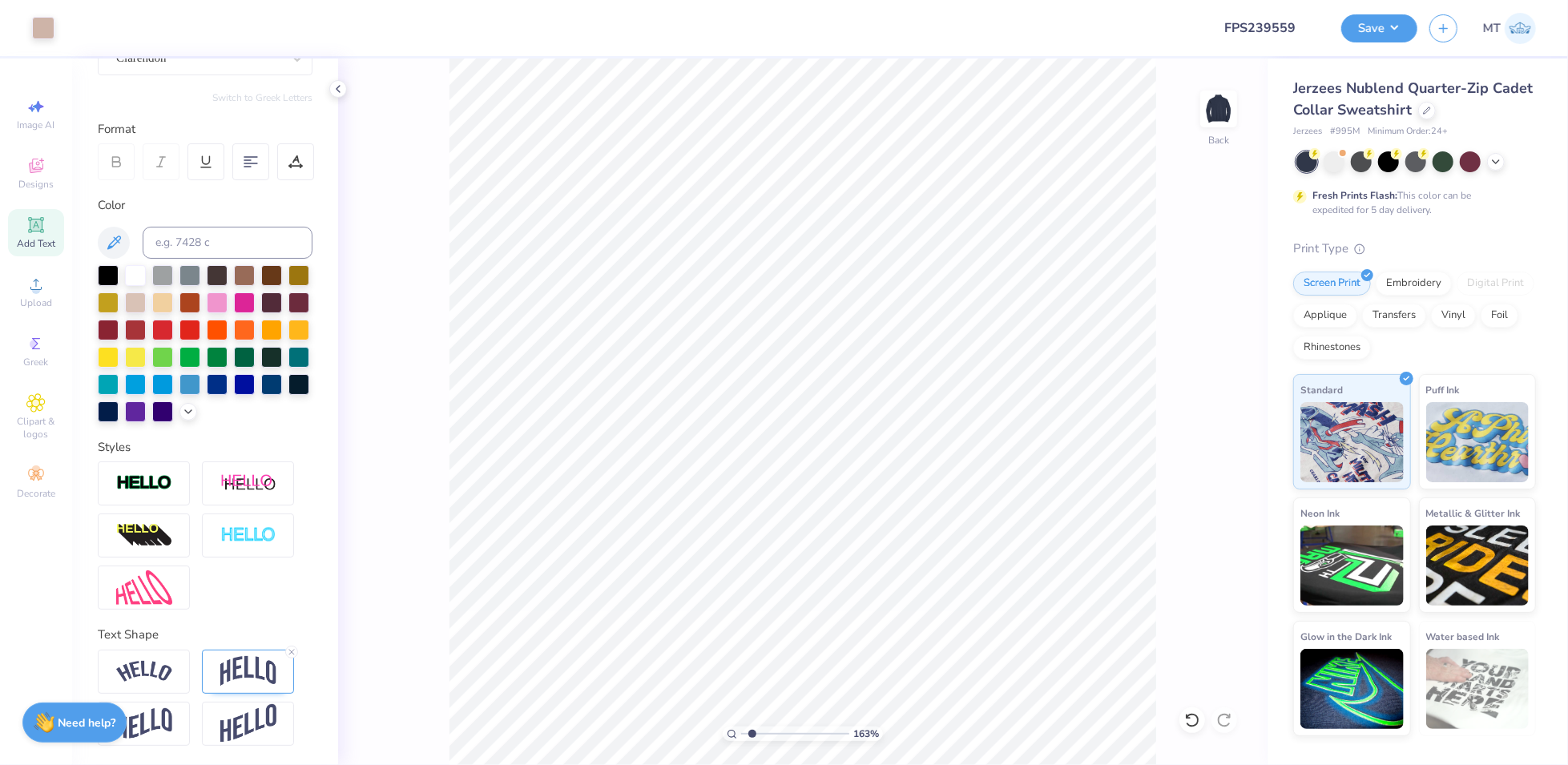
type input "1"
click at [1414, 284] on div "Embroidery" at bounding box center [1414, 281] width 76 height 24
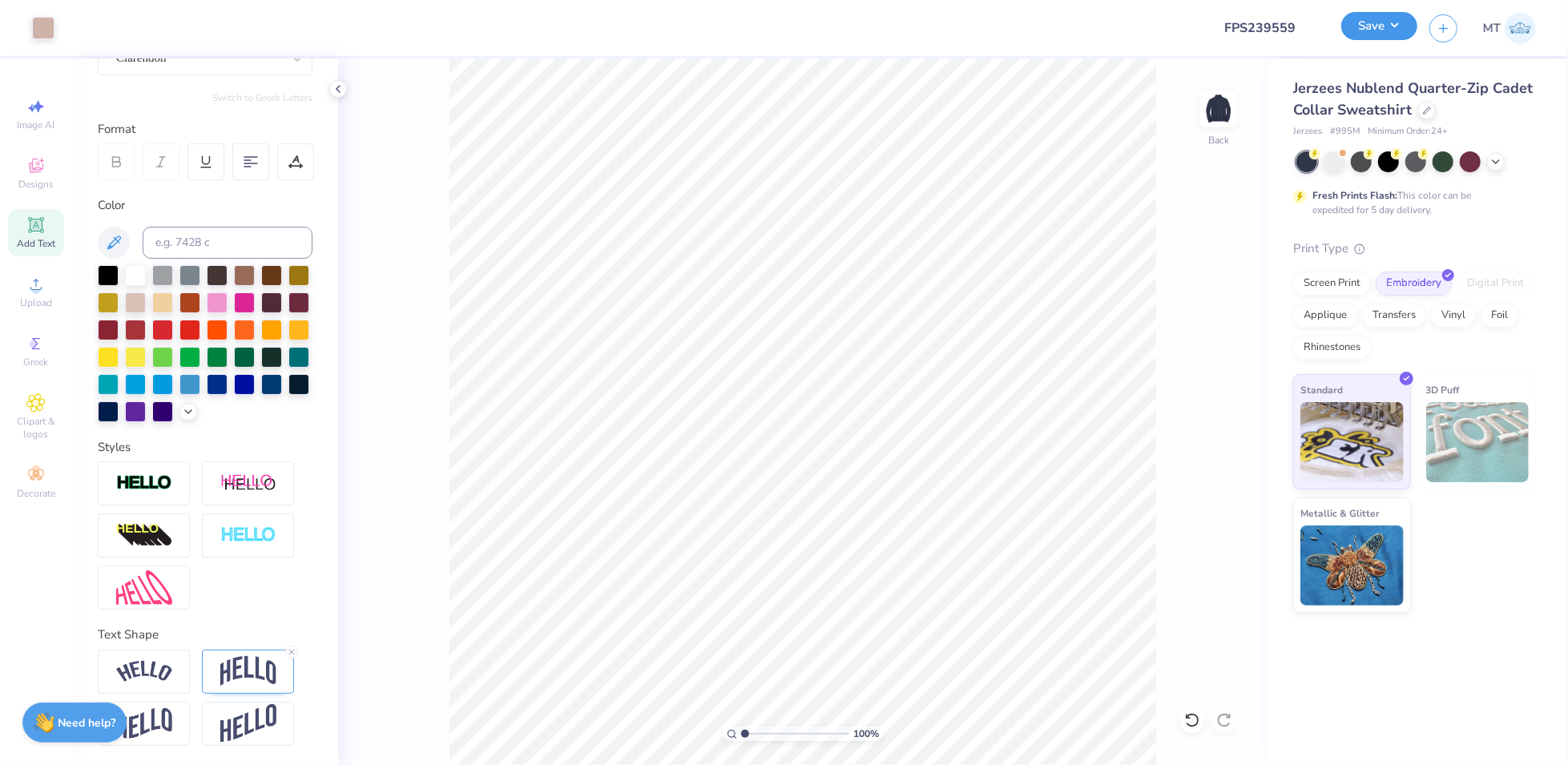
click at [1404, 20] on button "Save" at bounding box center [1379, 25] width 76 height 28
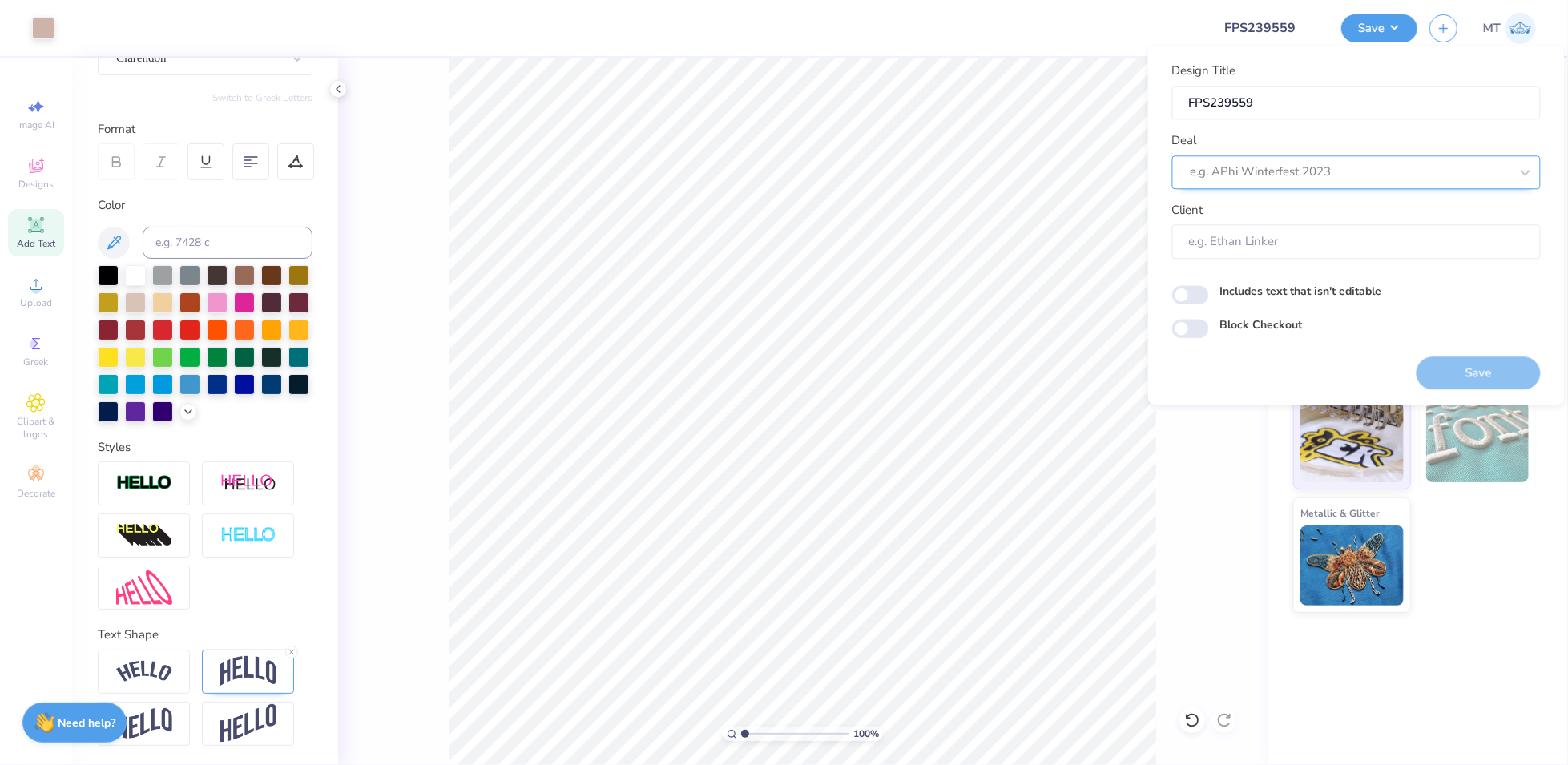
click at [1354, 176] on div at bounding box center [1350, 172] width 319 height 21
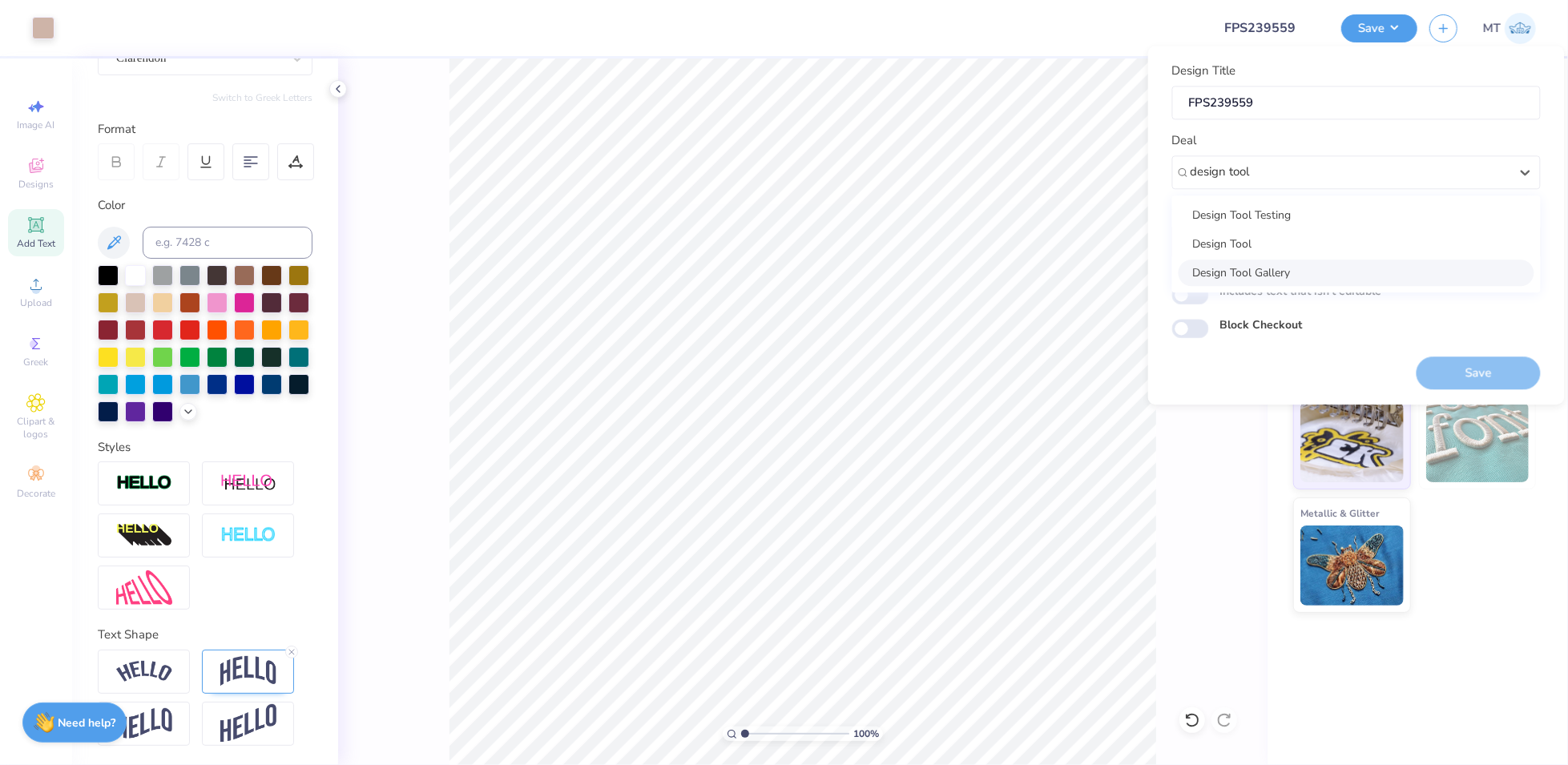
click at [1322, 284] on div "Design Tool Gallery" at bounding box center [1357, 273] width 356 height 26
type input "design tool"
type input "Design Tool Gallery User"
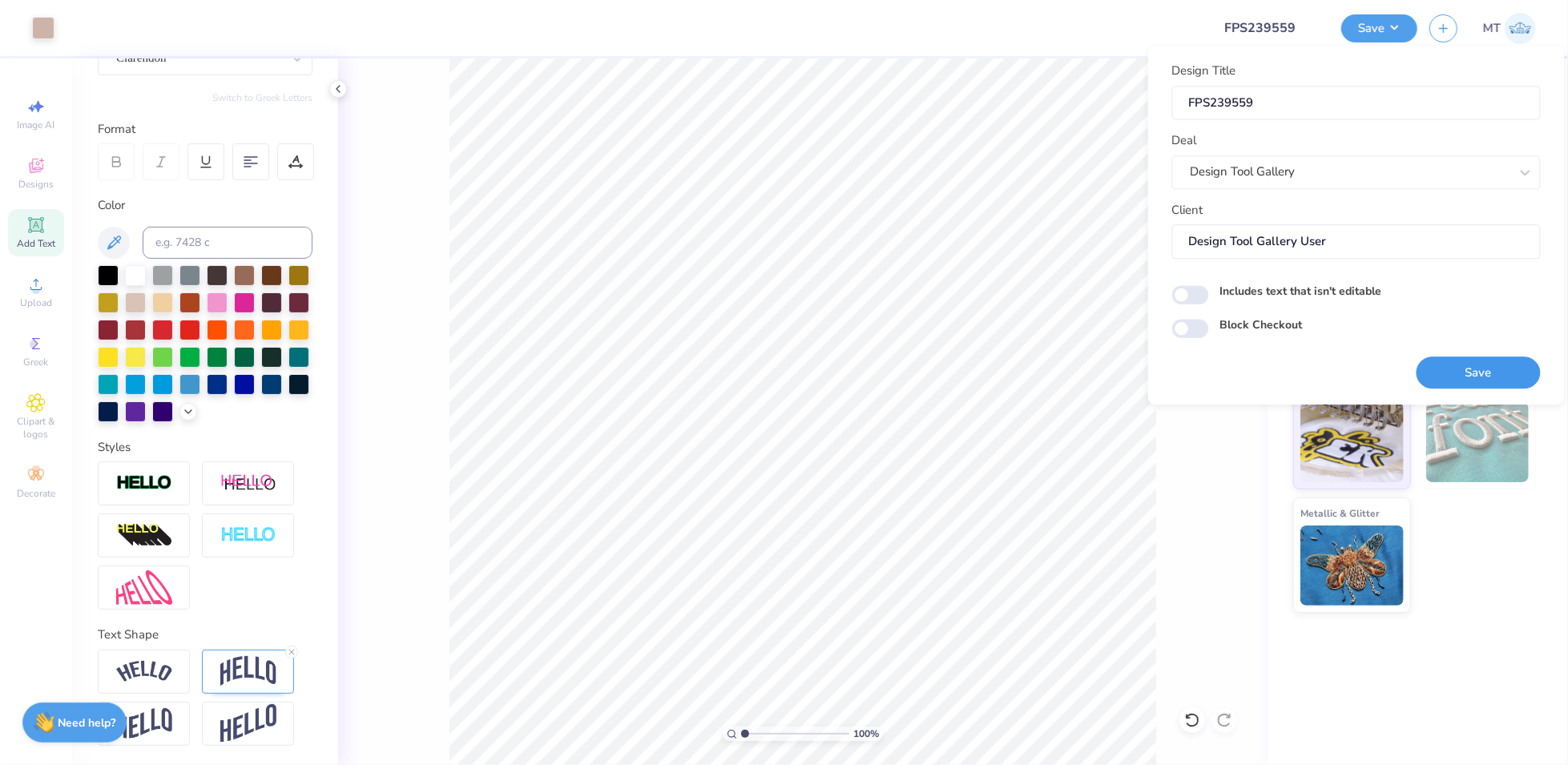
click at [1464, 365] on button "Save" at bounding box center [1479, 373] width 125 height 33
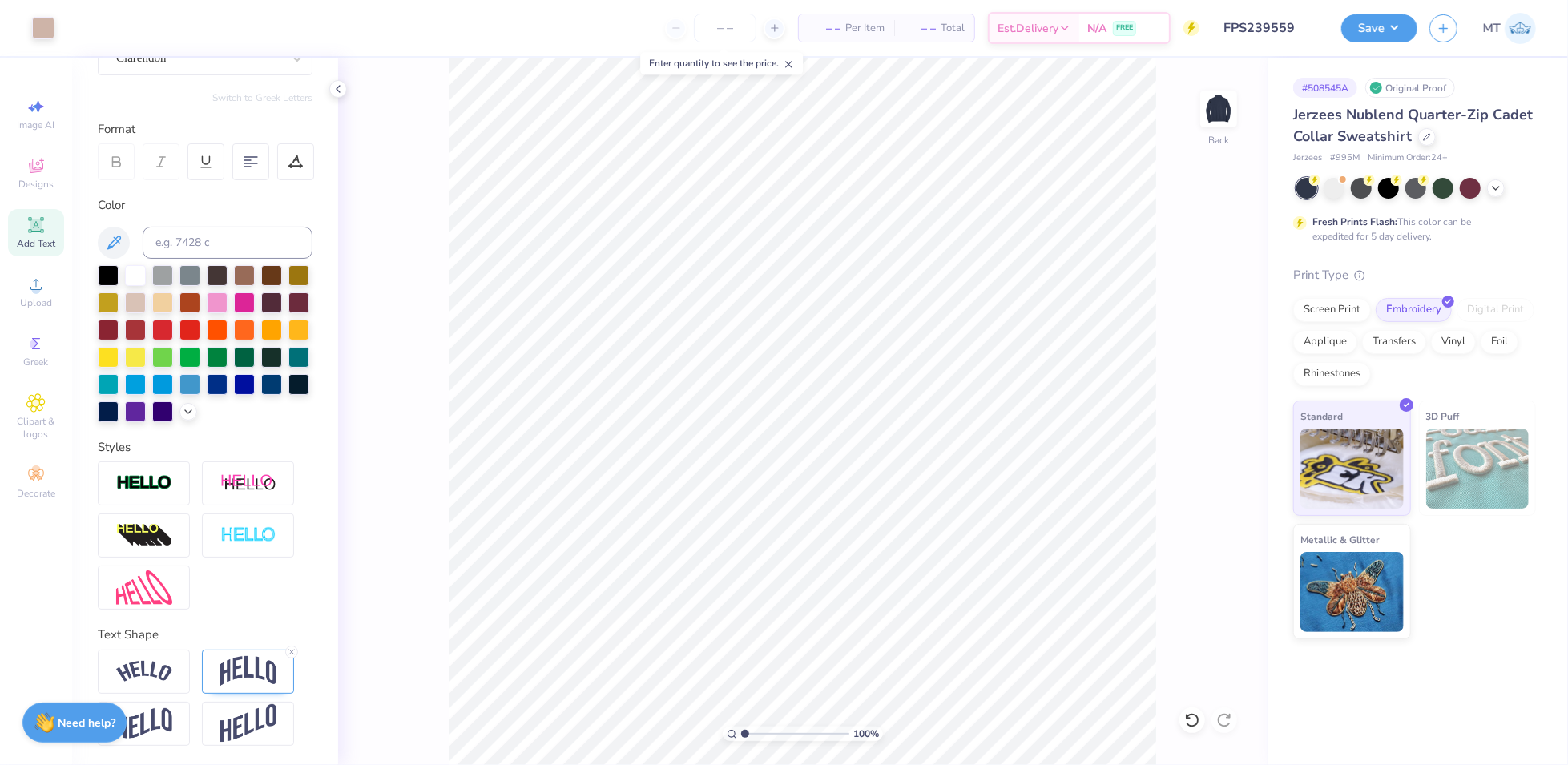
click at [1386, 24] on button "Save" at bounding box center [1379, 28] width 76 height 28
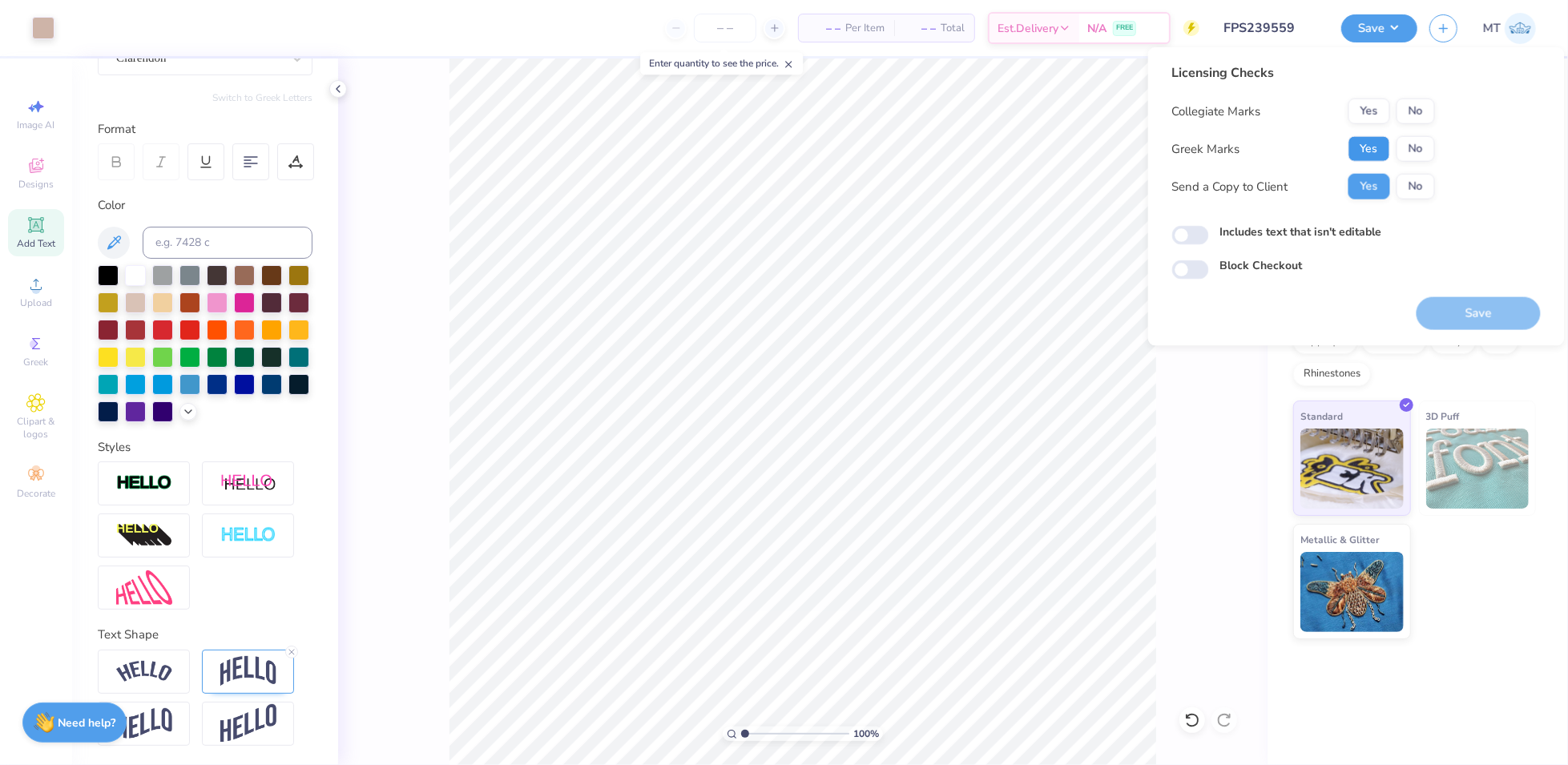
click at [1378, 154] on button "Yes" at bounding box center [1369, 149] width 42 height 25
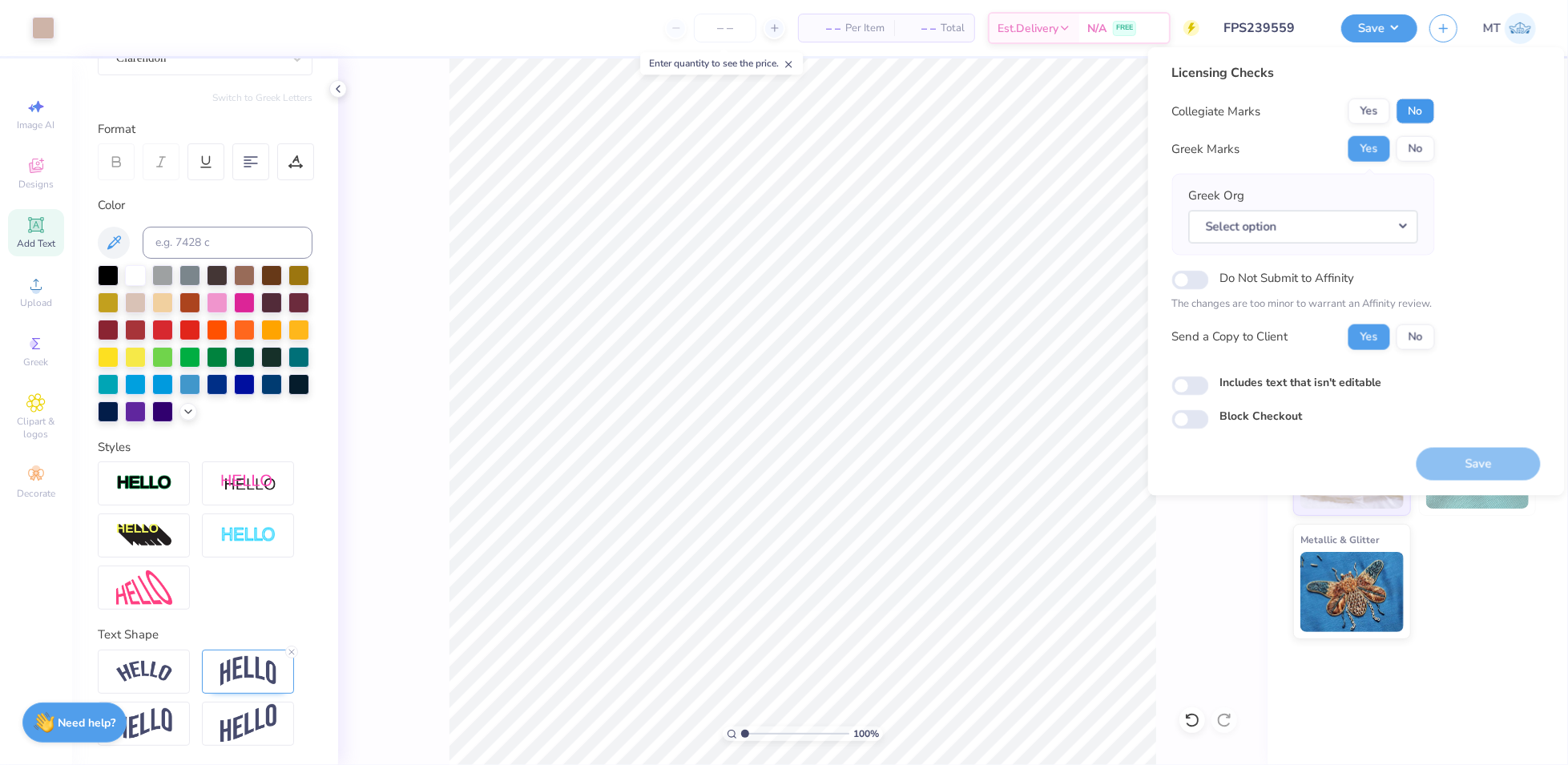
click at [1429, 106] on button "No" at bounding box center [1416, 111] width 39 height 25
click at [1395, 215] on button "Select option" at bounding box center [1303, 227] width 229 height 33
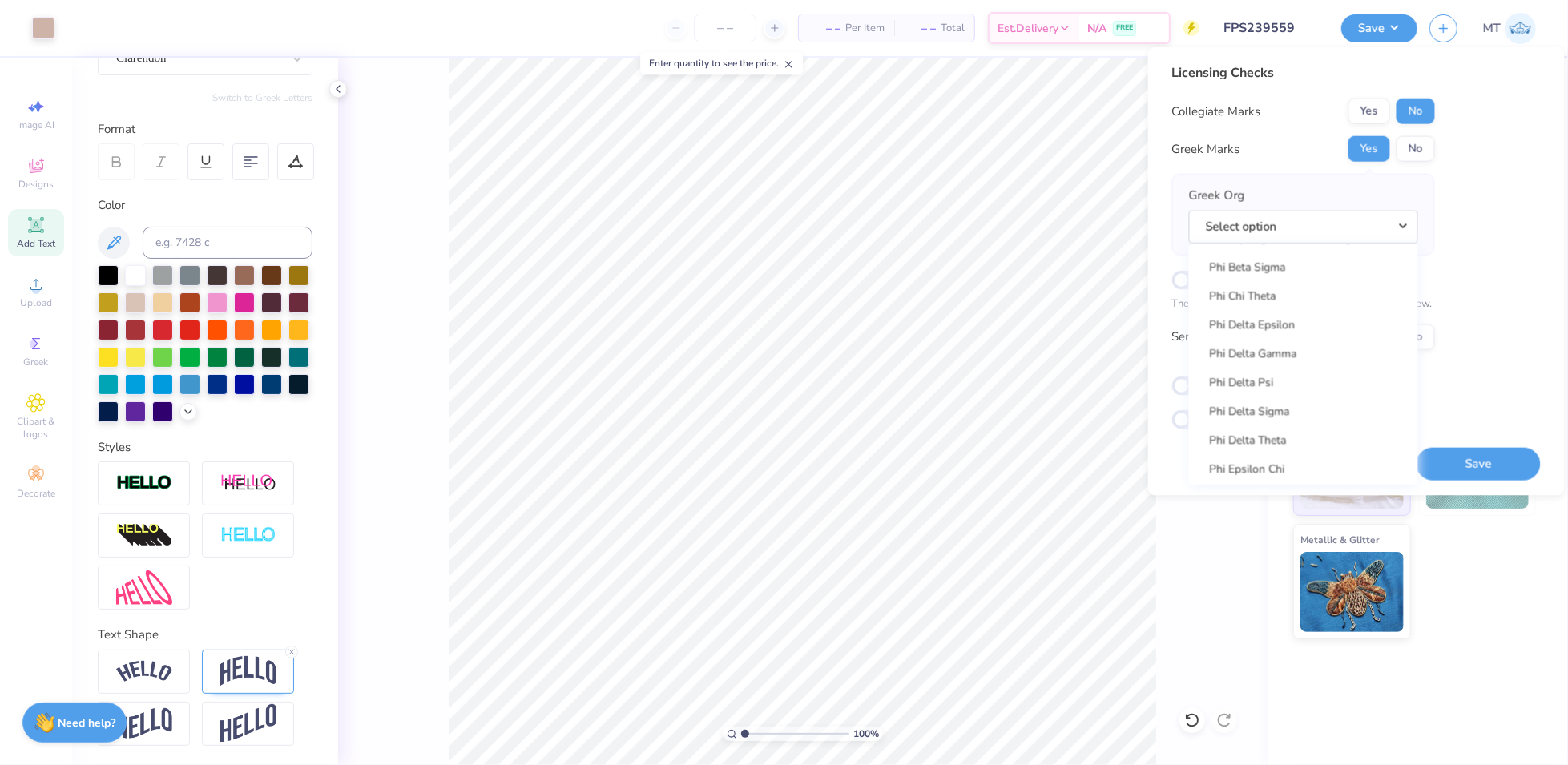
scroll to position [8237, 0]
click at [1289, 422] on link "Phi Delta Theta" at bounding box center [1303, 419] width 216 height 26
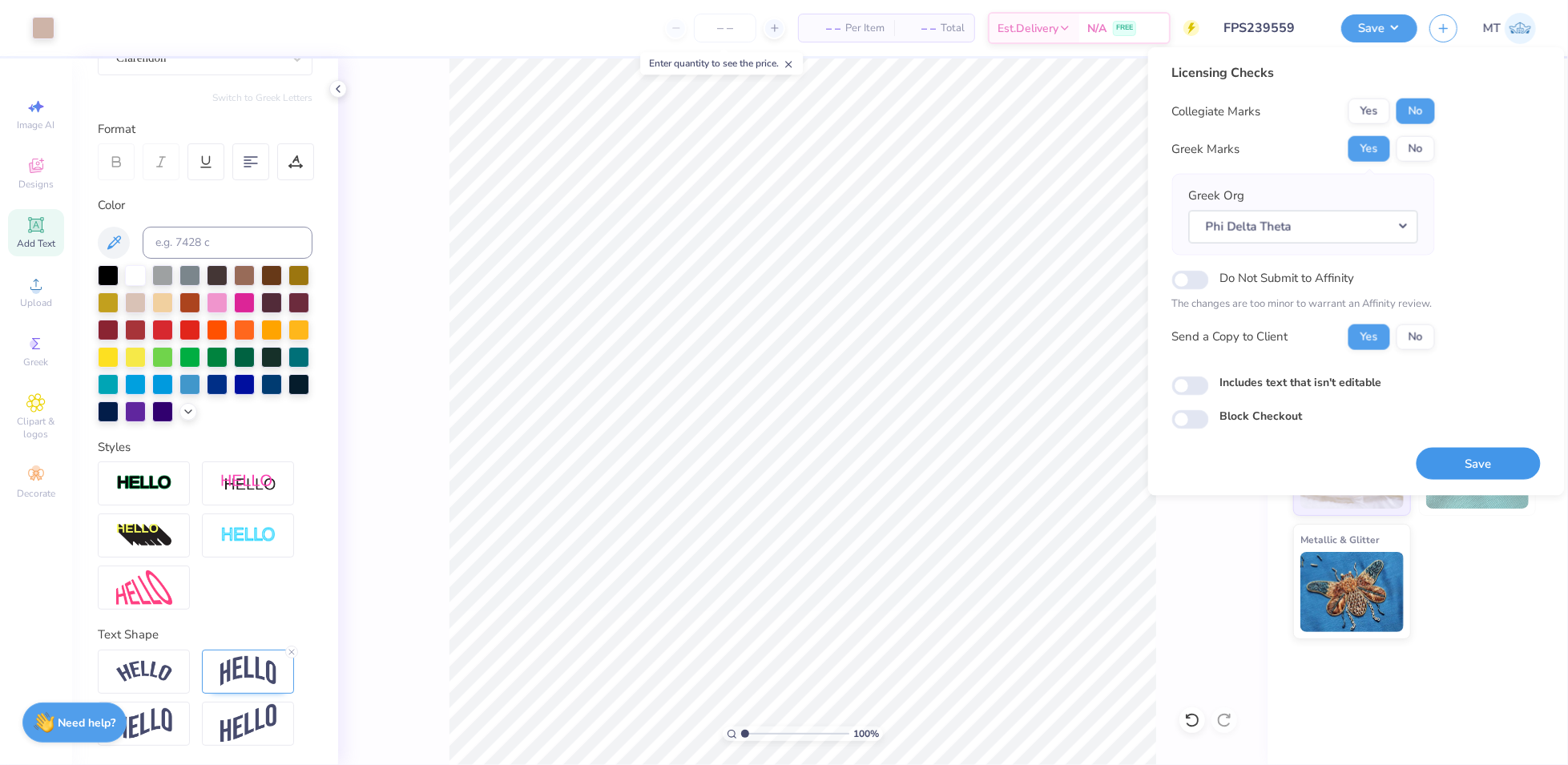
click at [1471, 460] on button "Save" at bounding box center [1479, 463] width 125 height 33
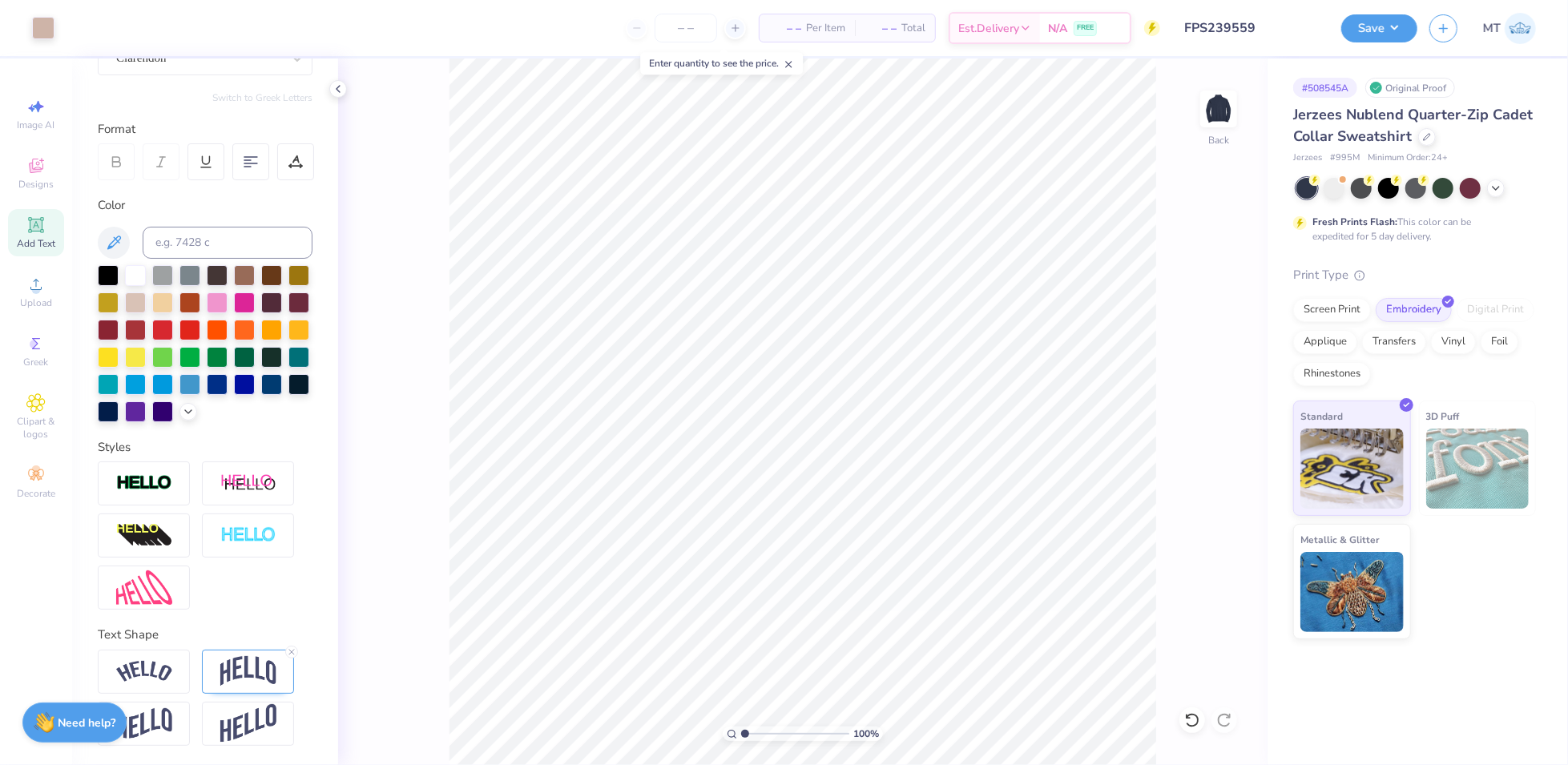
click at [1267, 27] on input "FPS239559" at bounding box center [1250, 27] width 157 height 32
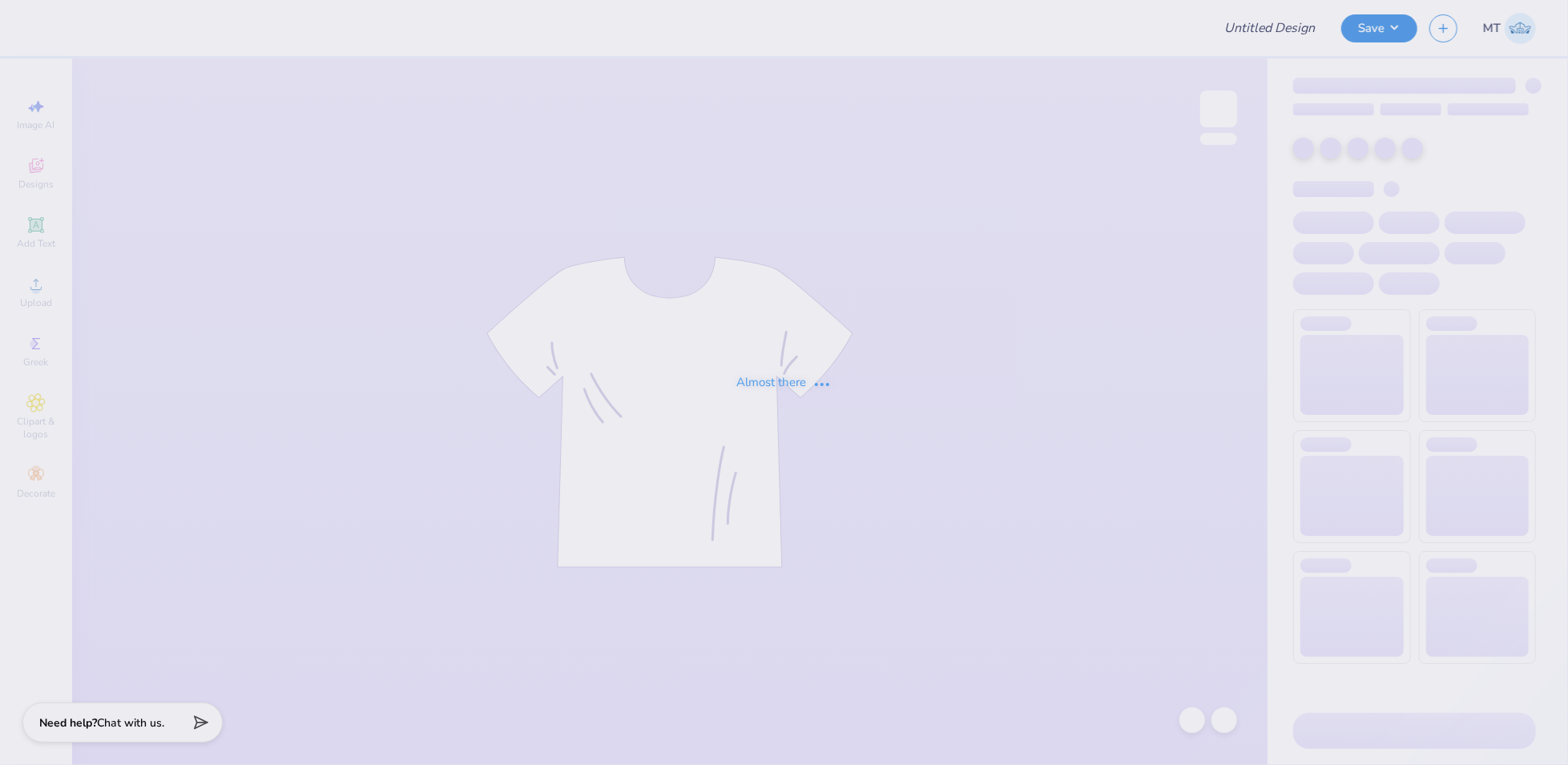
type input "FPS238646"
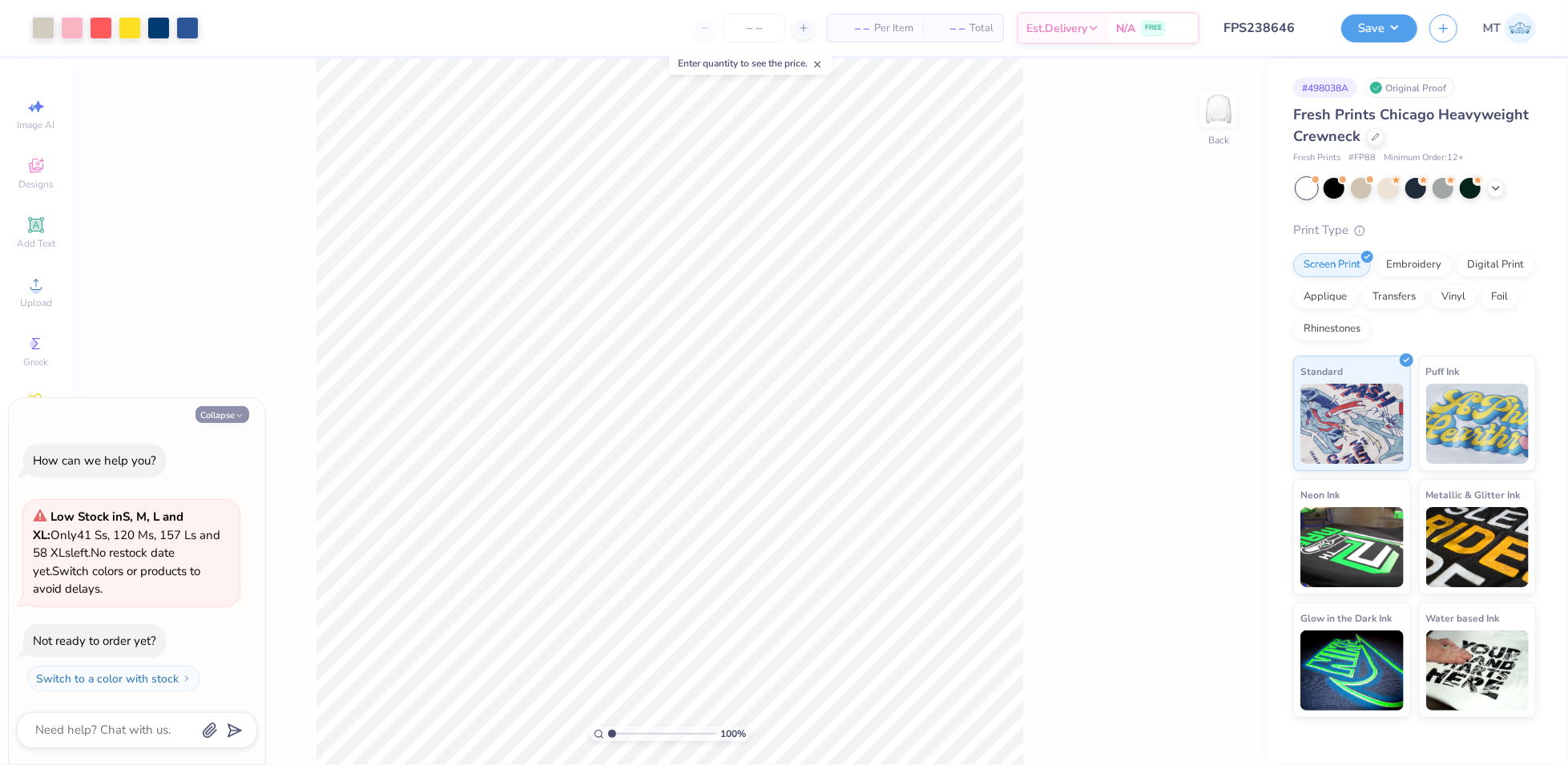
click at [220, 418] on button "Collapse" at bounding box center [222, 414] width 54 height 17
type textarea "x"
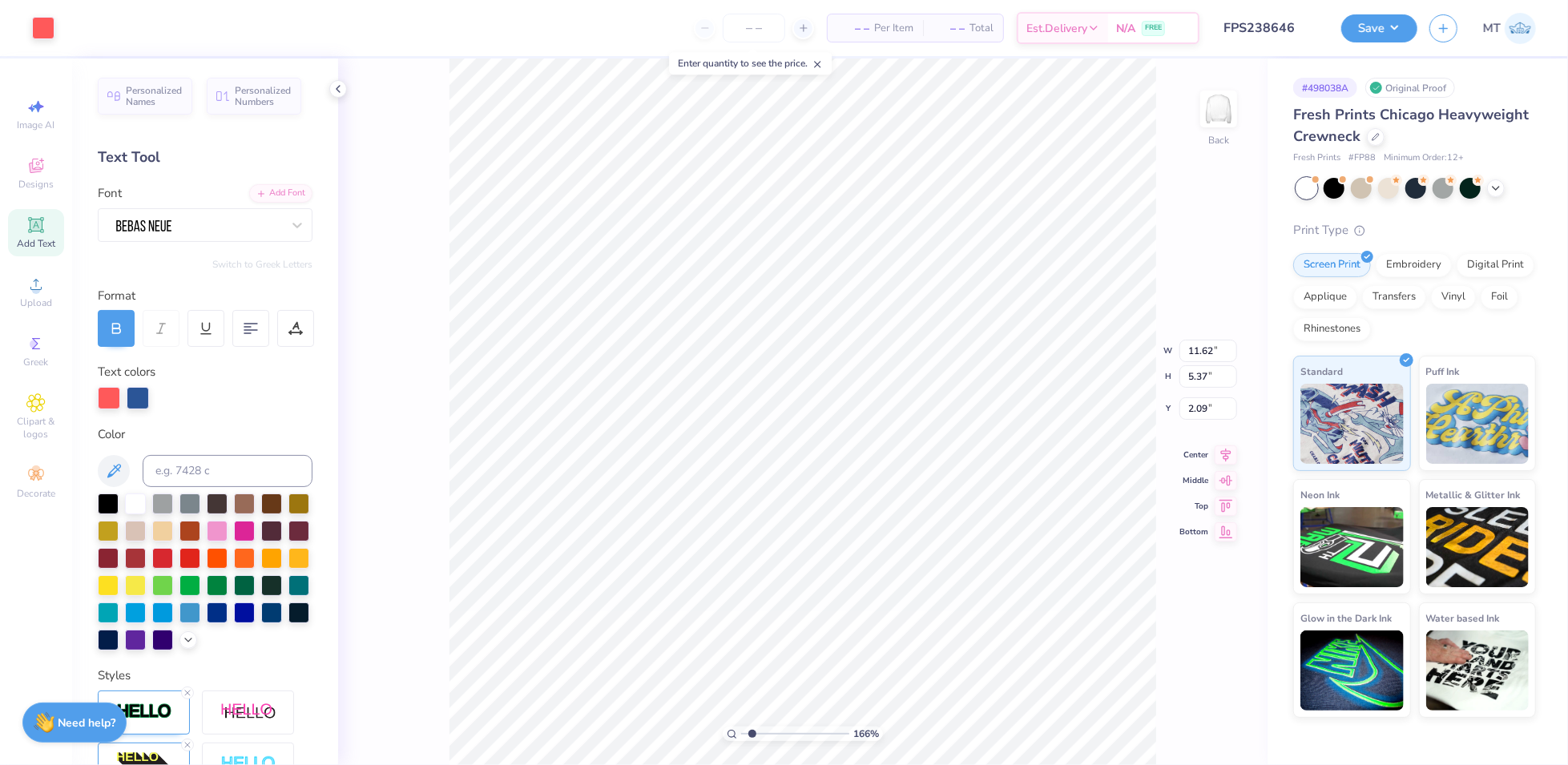
type input "1.66130475493151"
type input "0.97"
click at [273, 192] on div "Add Font" at bounding box center [280, 192] width 63 height 18
type input "1.66130475493151"
type input "0.50"
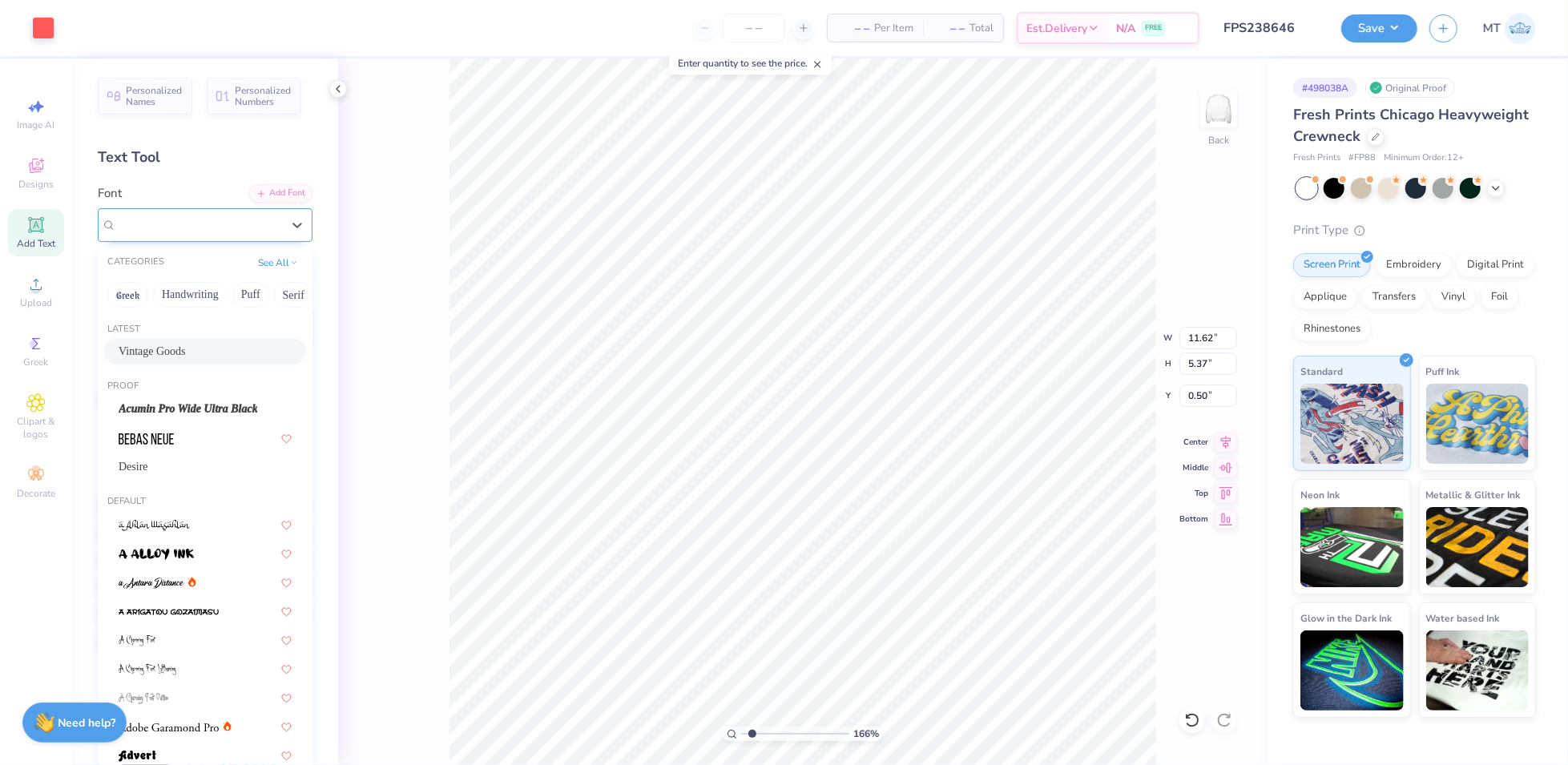
click at [243, 233] on div "Vintage Goods" at bounding box center [199, 225] width 168 height 25
click at [196, 346] on div "Vintage Goods" at bounding box center [205, 350] width 173 height 17
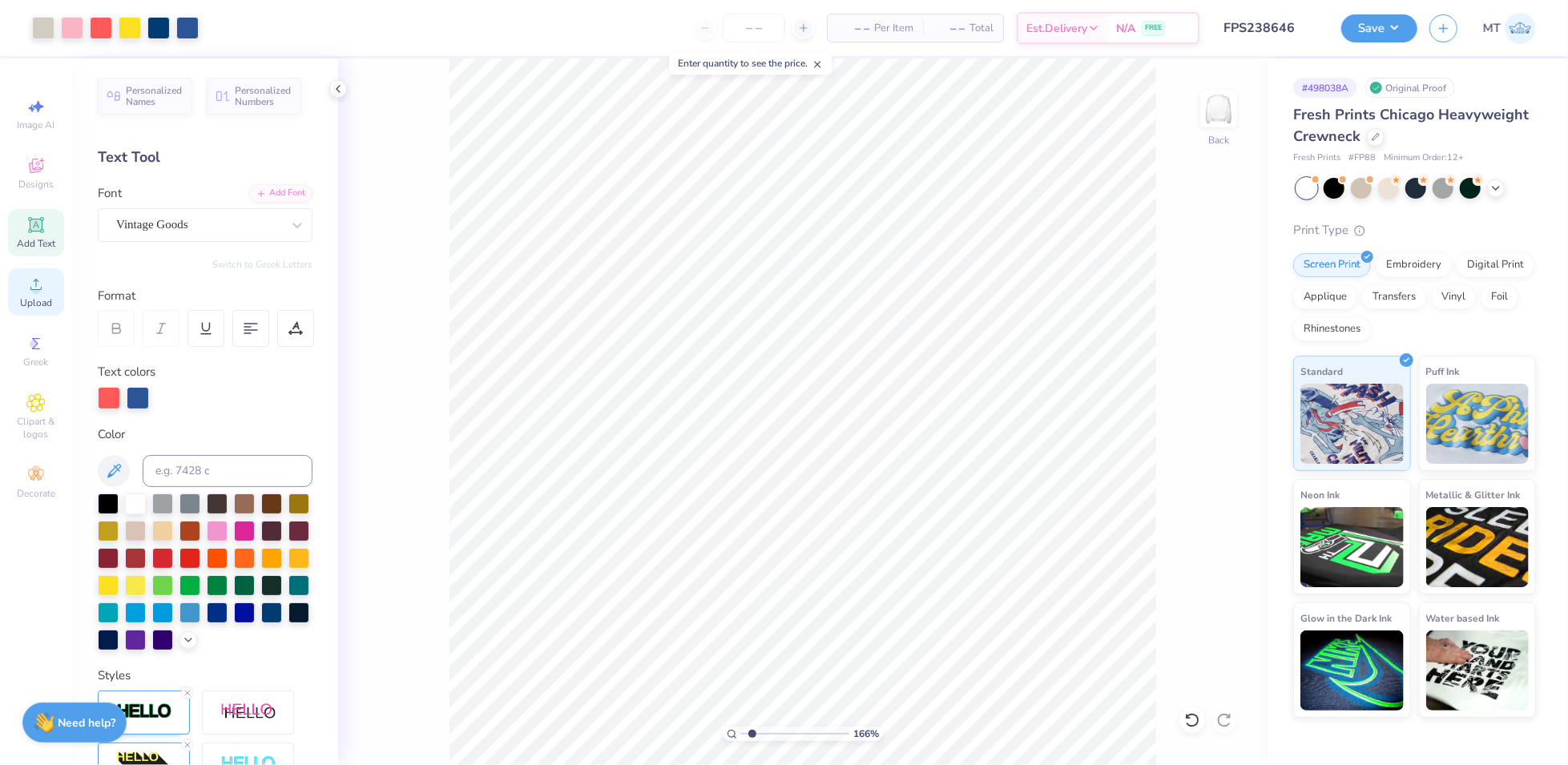
click at [38, 293] on circle at bounding box center [35, 289] width 9 height 9
click at [43, 235] on div "Add Text" at bounding box center [36, 233] width 56 height 48
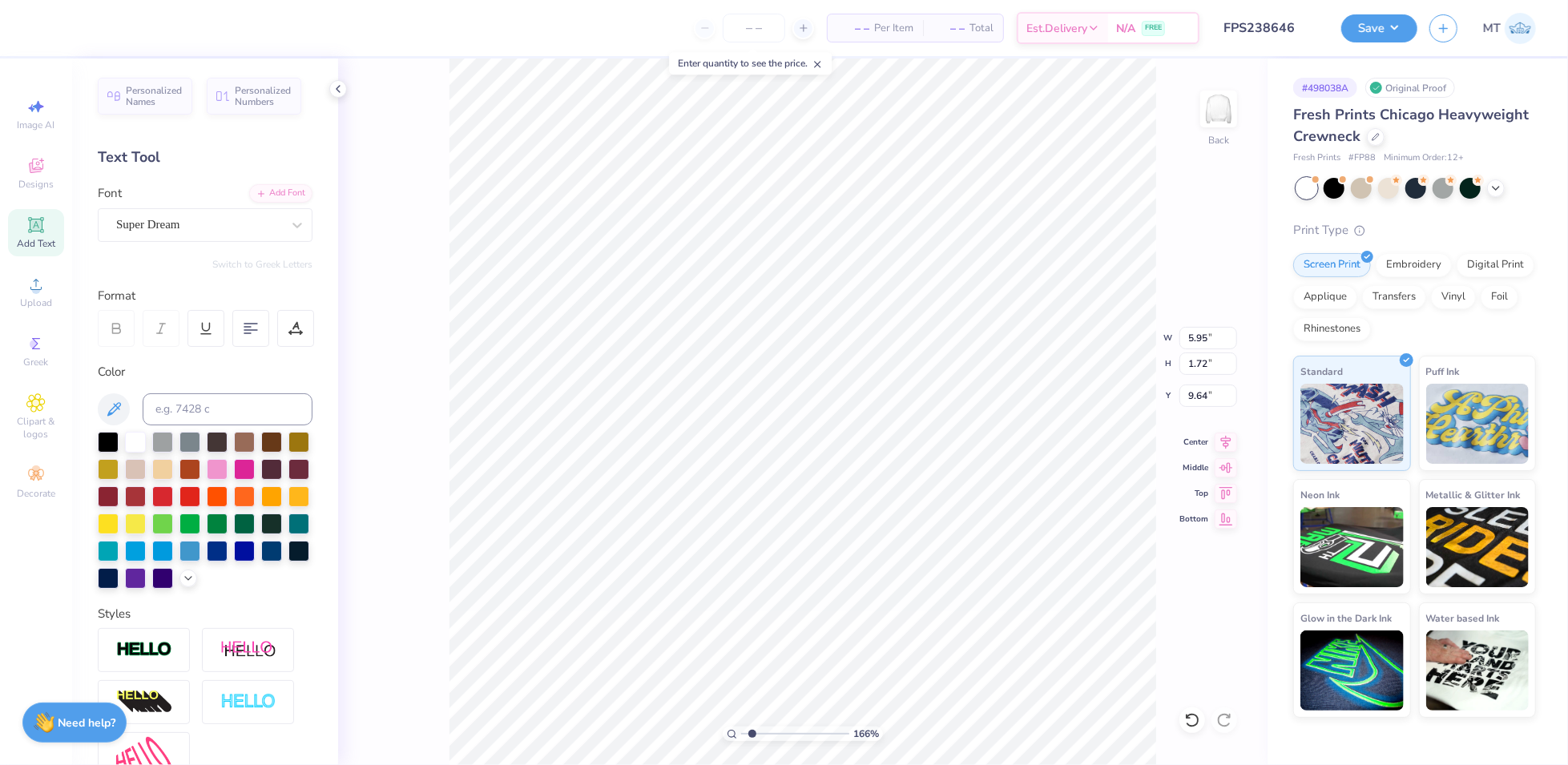
type input "1.66130475493151"
type input "3.40"
click at [252, 227] on div "Super Dream" at bounding box center [199, 225] width 168 height 25
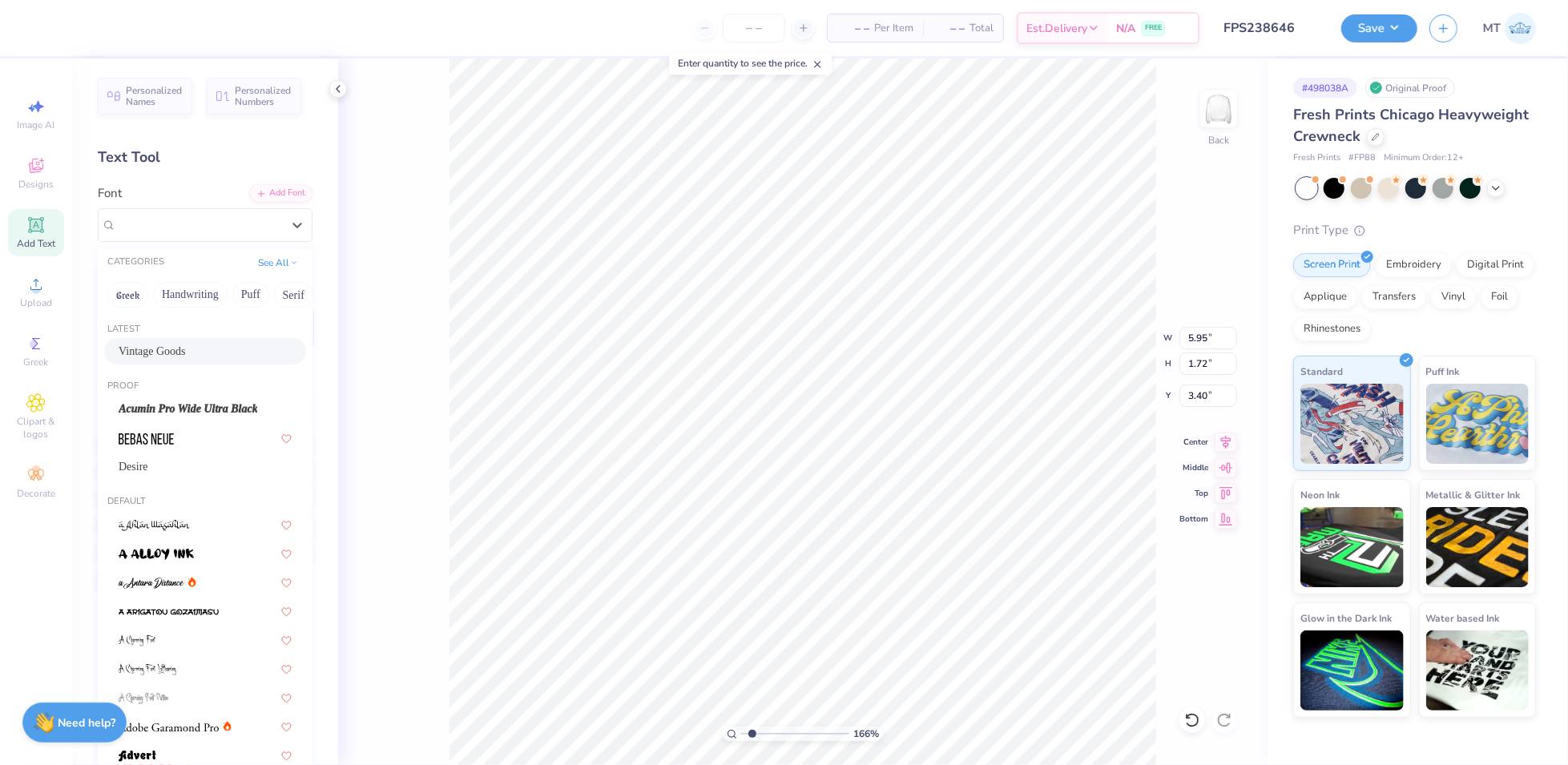
click at [166, 346] on div "Vintage Goods" at bounding box center [205, 350] width 173 height 17
type input "1.66130475493151"
type input "5.29"
type input "1.98"
type input "3.27"
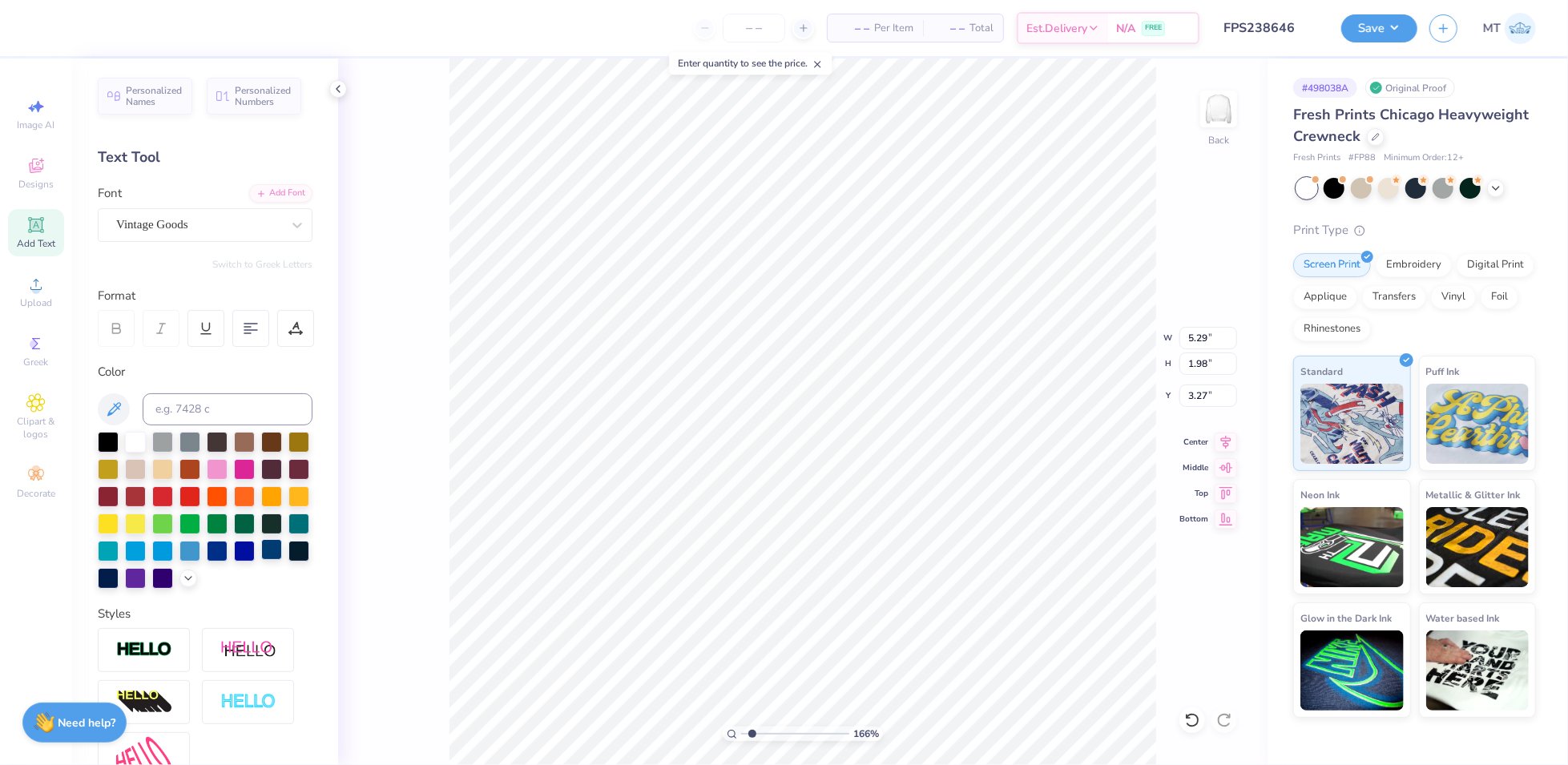
click at [261, 560] on div at bounding box center [271, 549] width 20 height 20
type input "1.66130475493151"
type textarea "S"
type input "1.66130475493151"
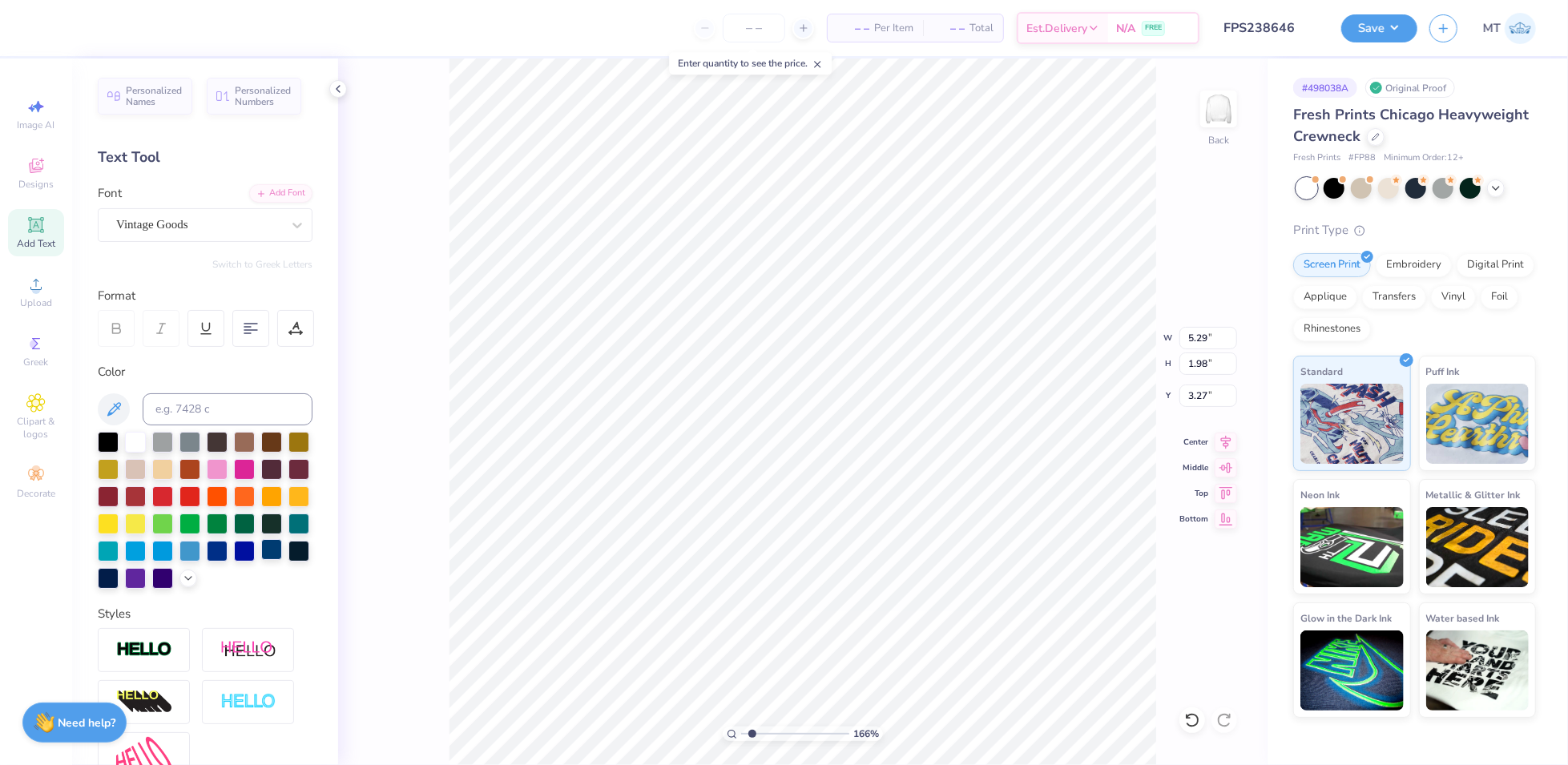
type textarea "St"
type input "1.66130475493151"
type textarea "Sto"
type input "1.66130475493151"
type textarea "Stoc"
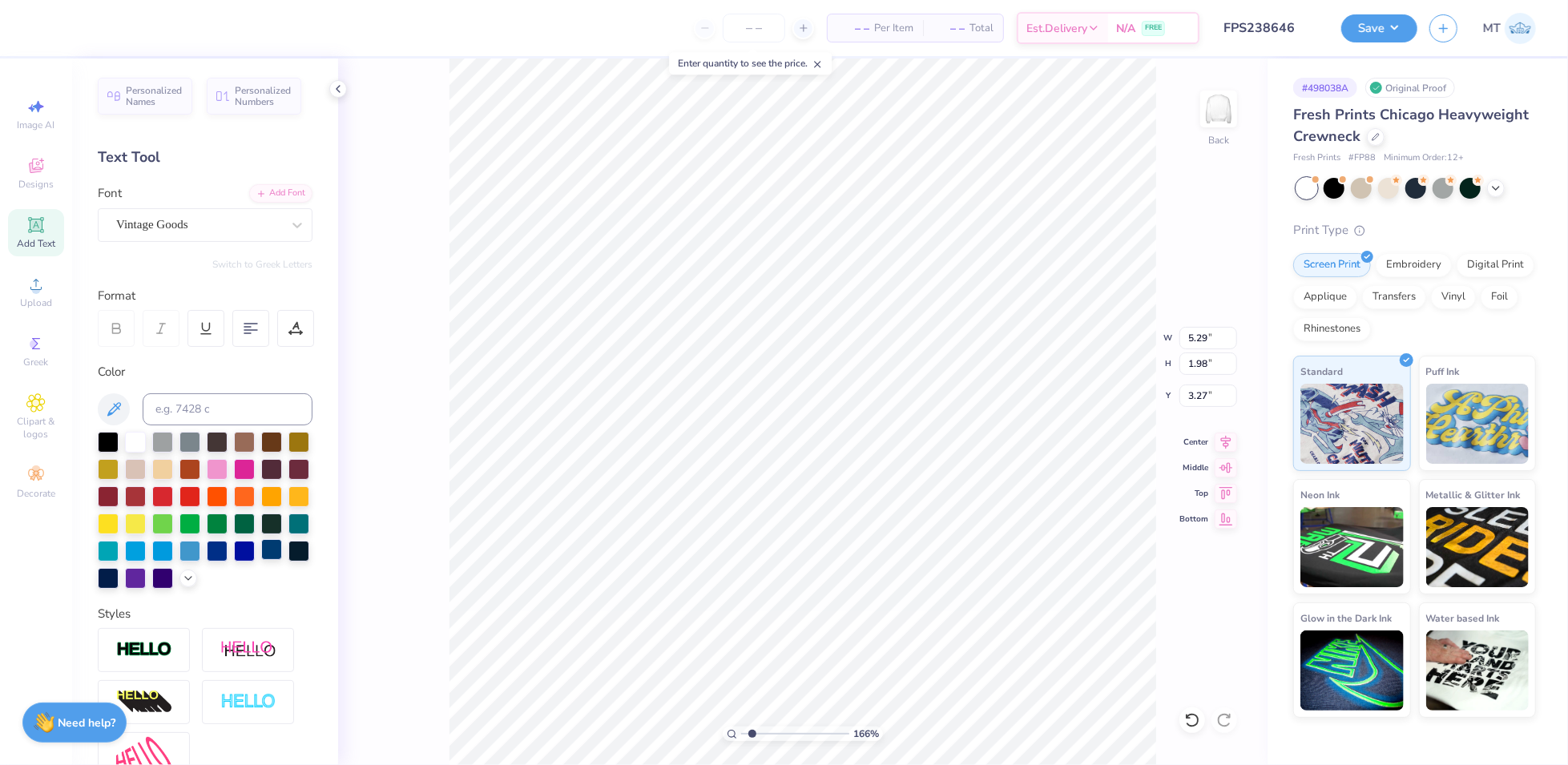
type input "1.66130475493151"
type textarea "Stock"
type input "1.66130475493151"
type textarea "Stocke"
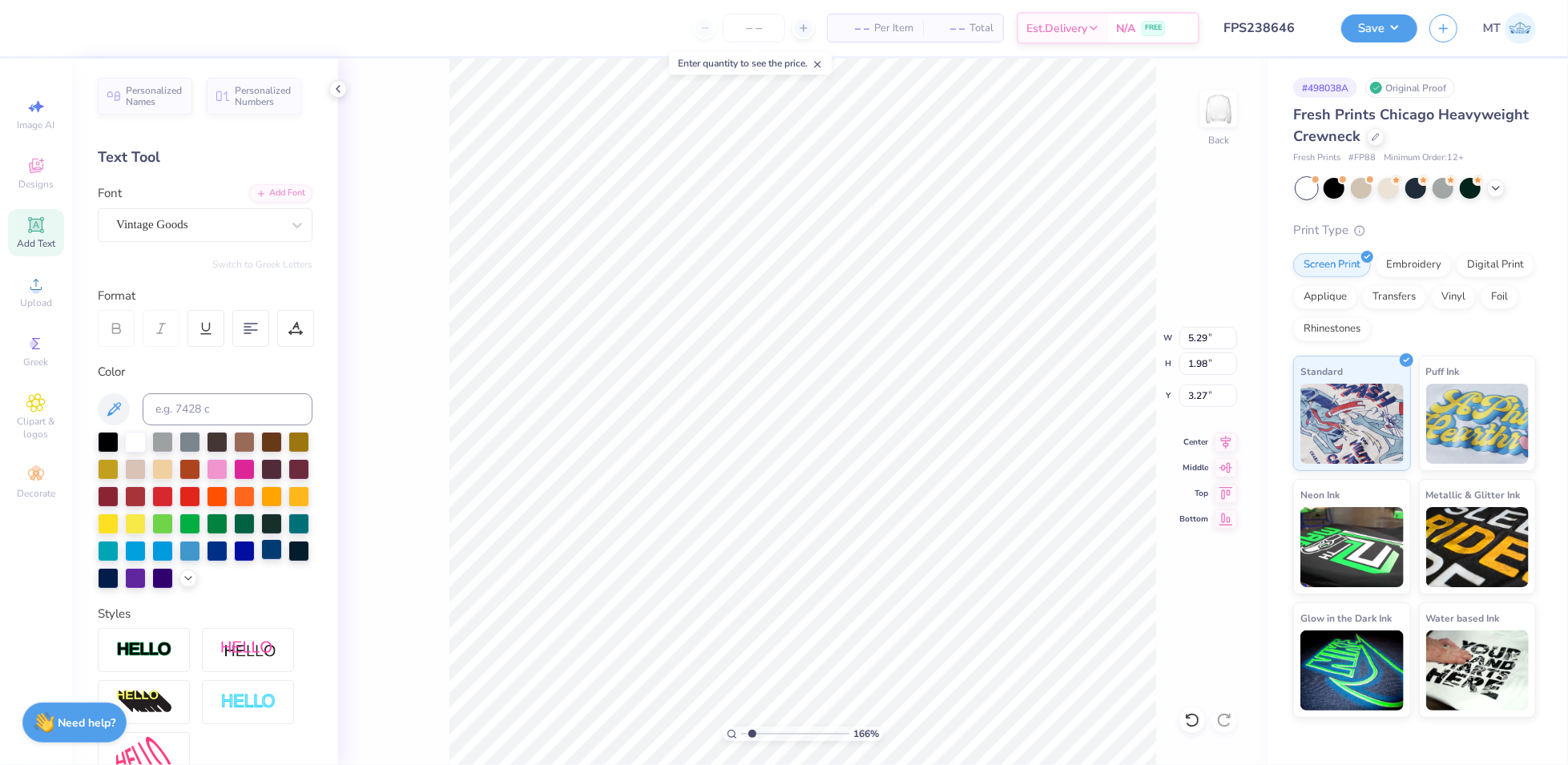
type input "1.66130475493151"
type textarea "Stocked"
type input "1.66130475493151"
type input "8.51"
type input "2.91"
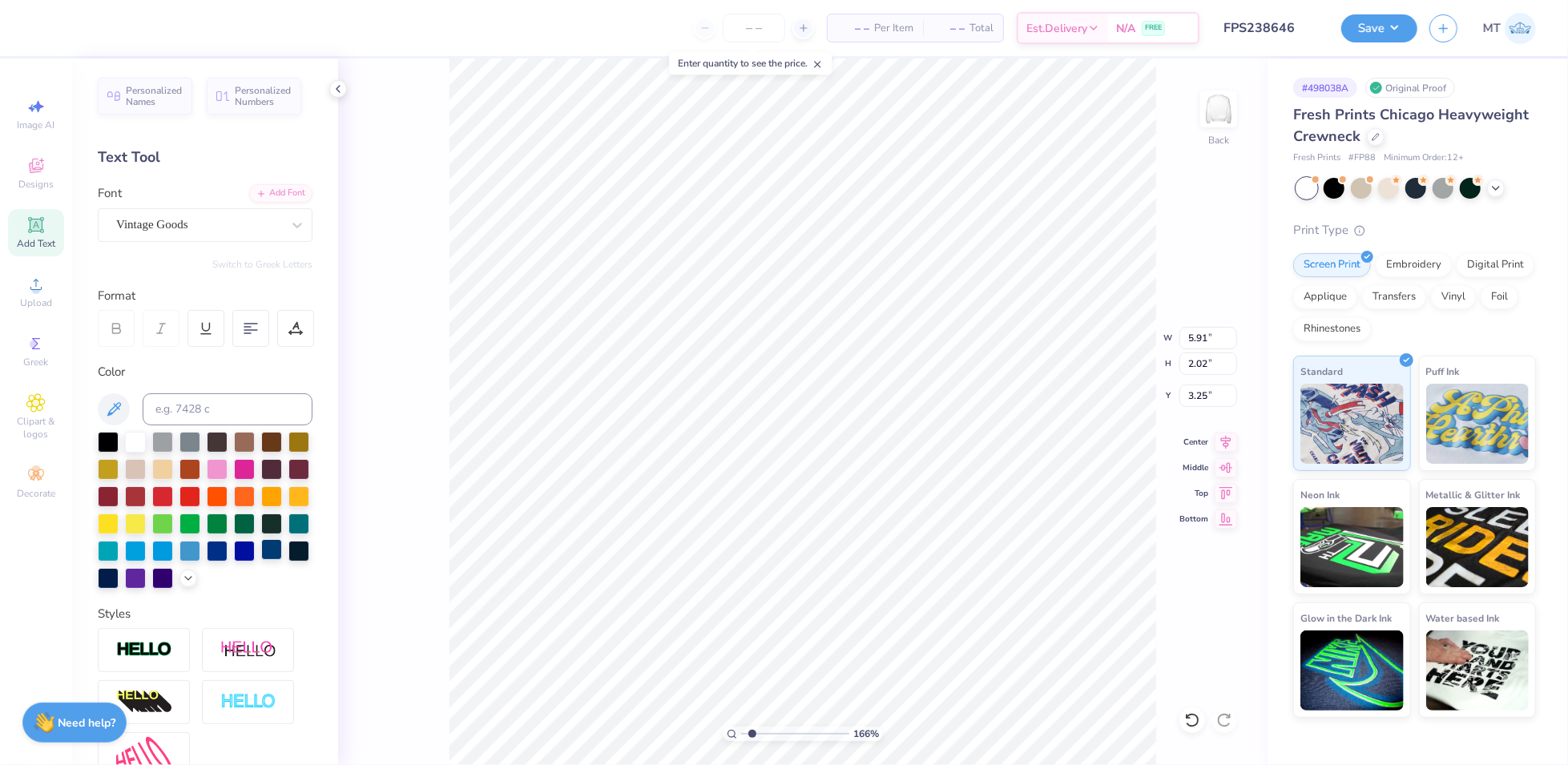
type input "2.36"
type input "1.66130475493151"
type input "2.57"
click at [192, 25] on div at bounding box center [187, 26] width 22 height 22
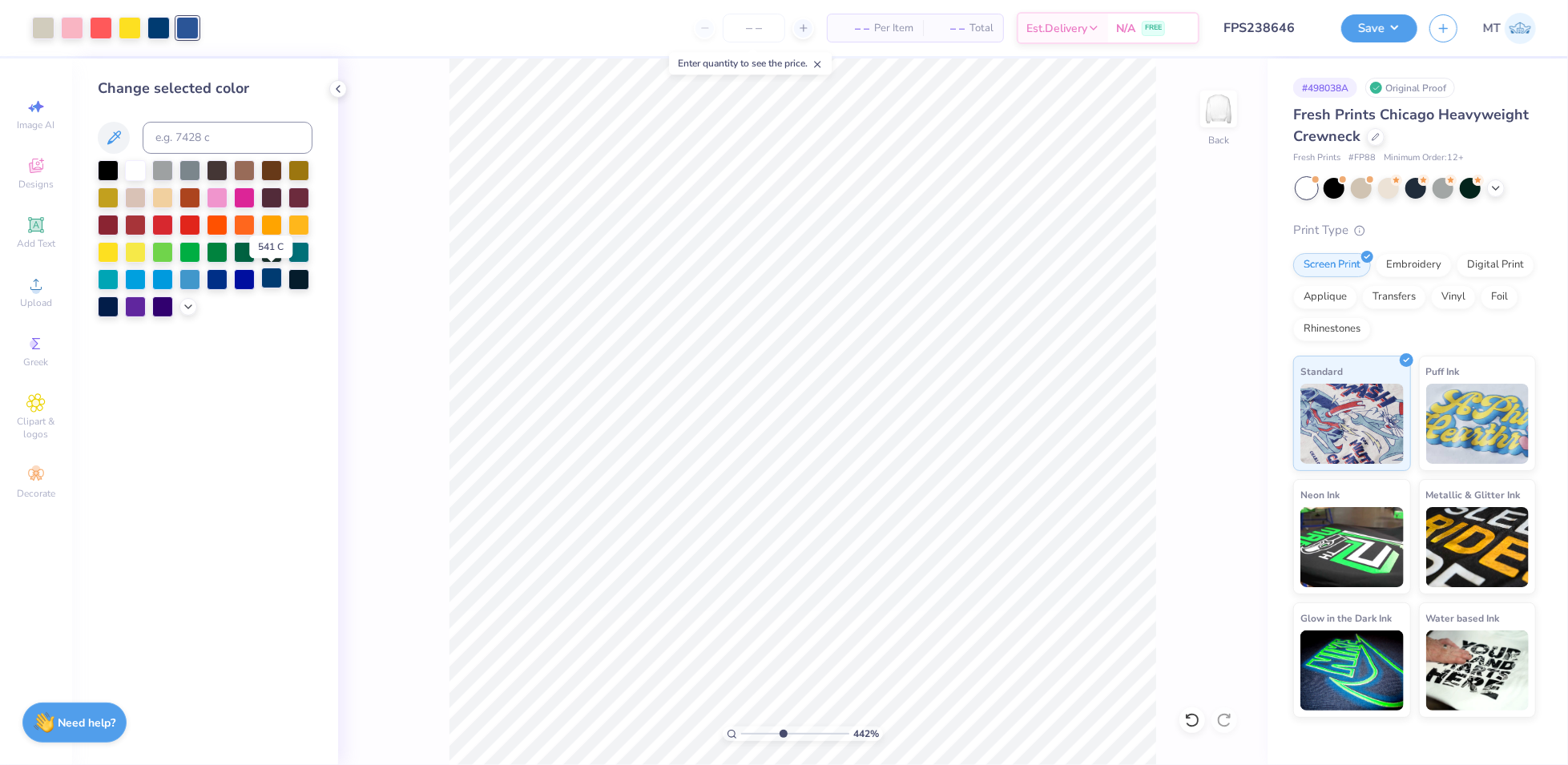
click at [271, 283] on div at bounding box center [271, 277] width 20 height 20
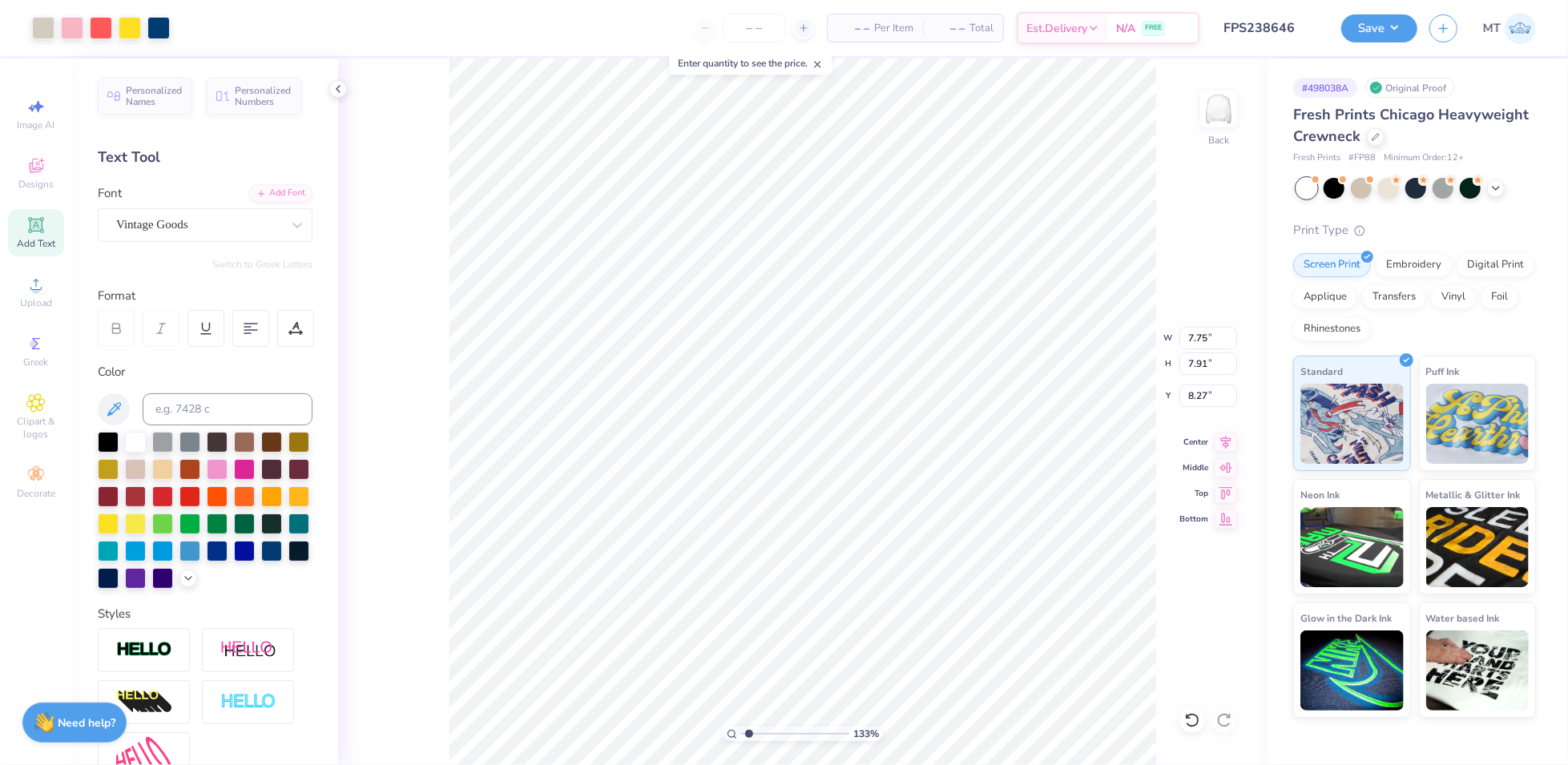
type input "1.33077380310627"
type input "7.75"
type input "7.91"
type input "8.27"
type input "1.33077380310627"
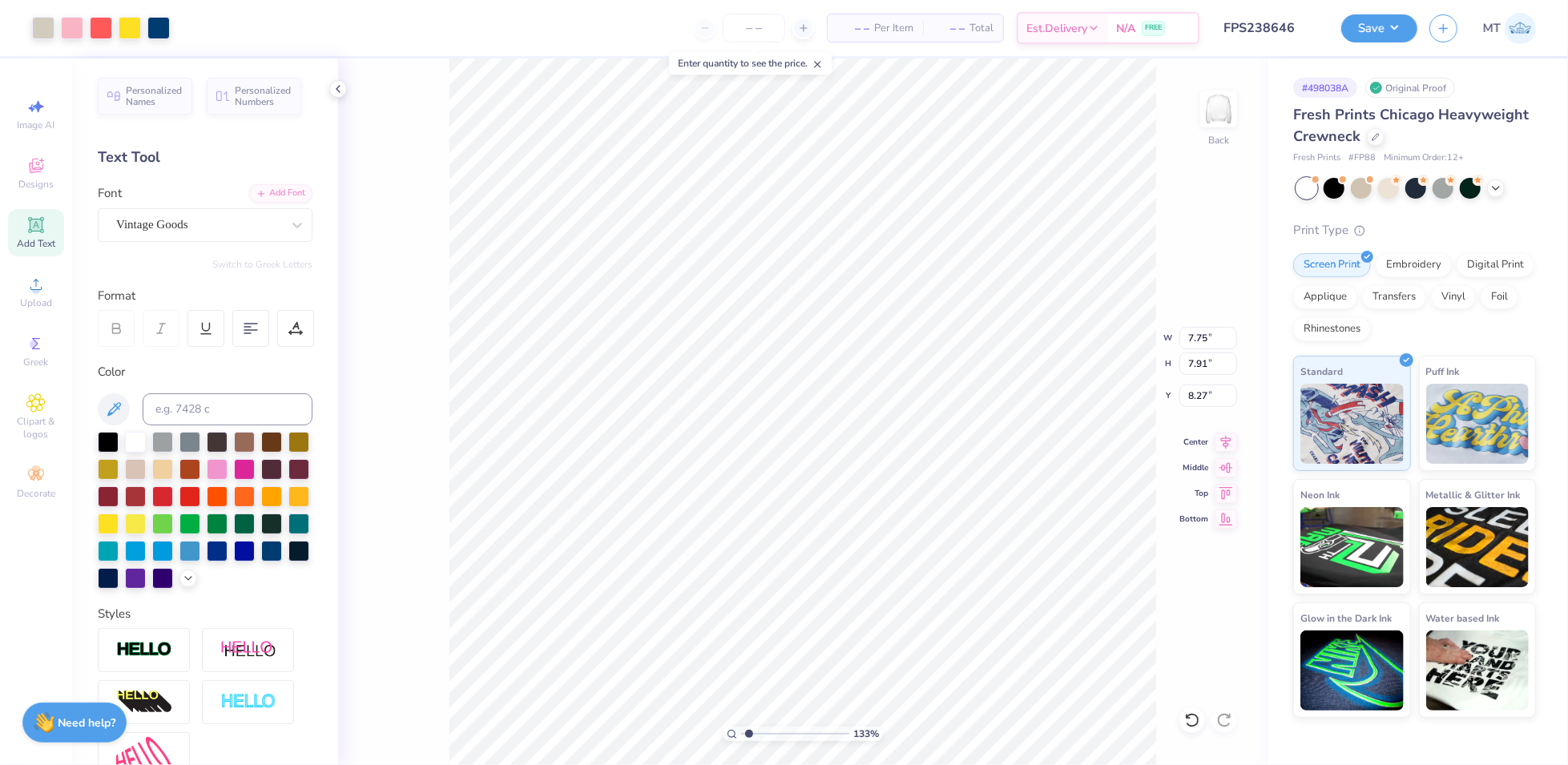
type input "5.62"
type input "1.33077380310627"
type input "4.03"
type input "1.33077380310627"
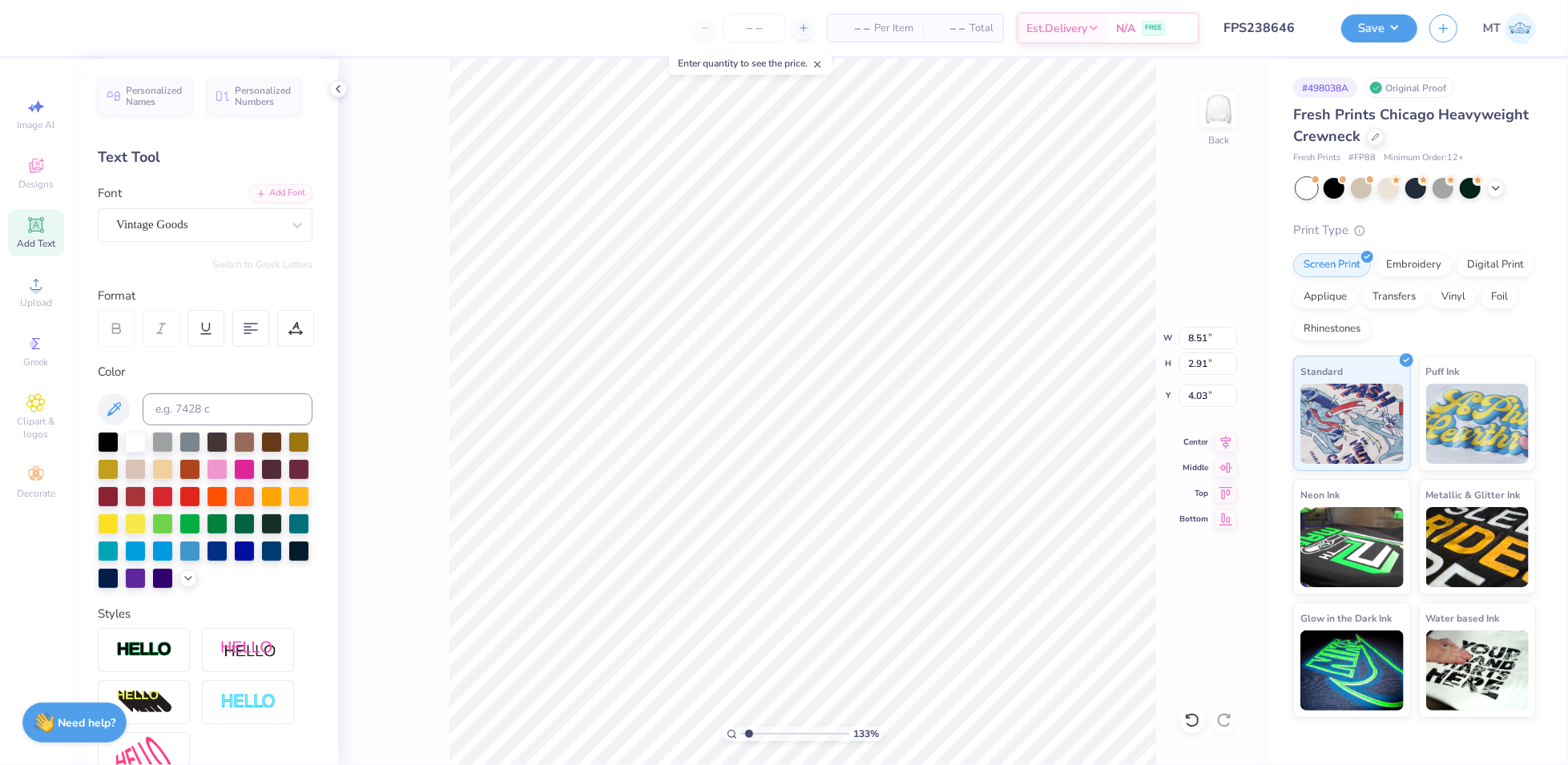
type textarea "F"
type input "1.33077380310627"
type textarea "Fr"
type input "1.33077380310627"
type textarea "Fre"
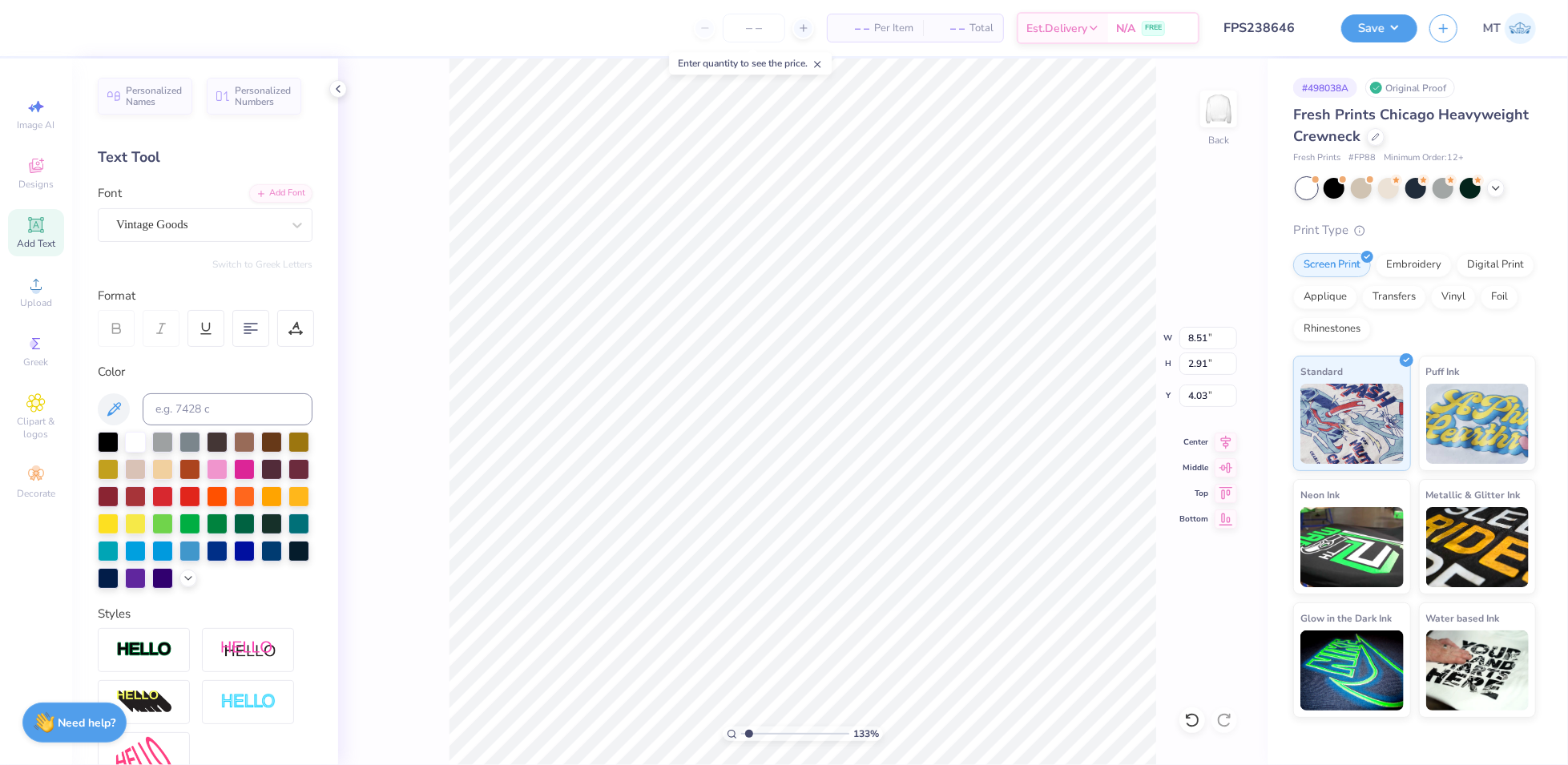
type input "1.33077380310627"
type textarea "Fres"
type input "1.33077380310627"
type textarea "Fresh"
type input "1.64195370997872"
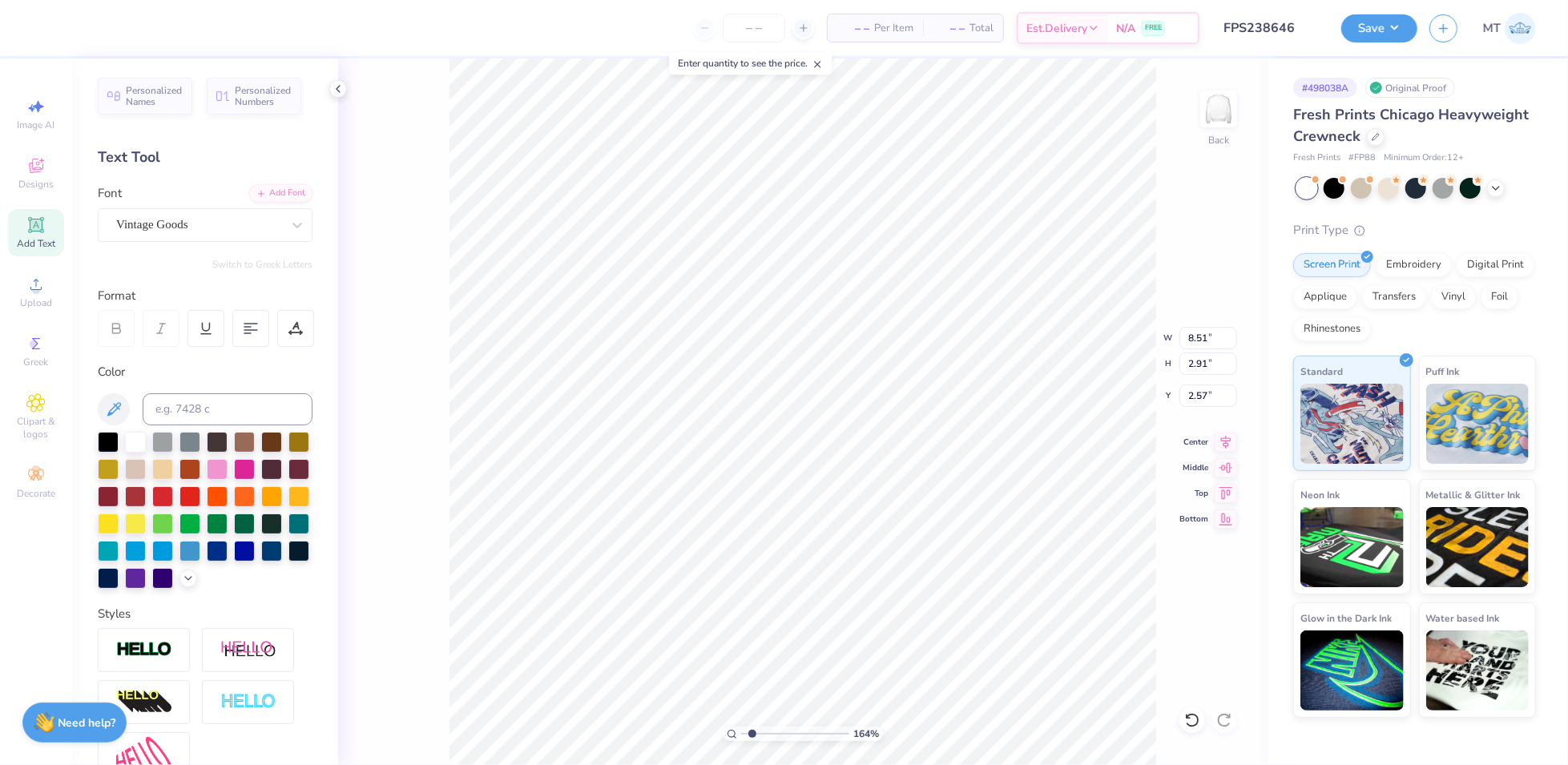
type input "1.24"
type input "1.64195370997872"
type input "5.69"
type input "2.67"
type input "4.15"
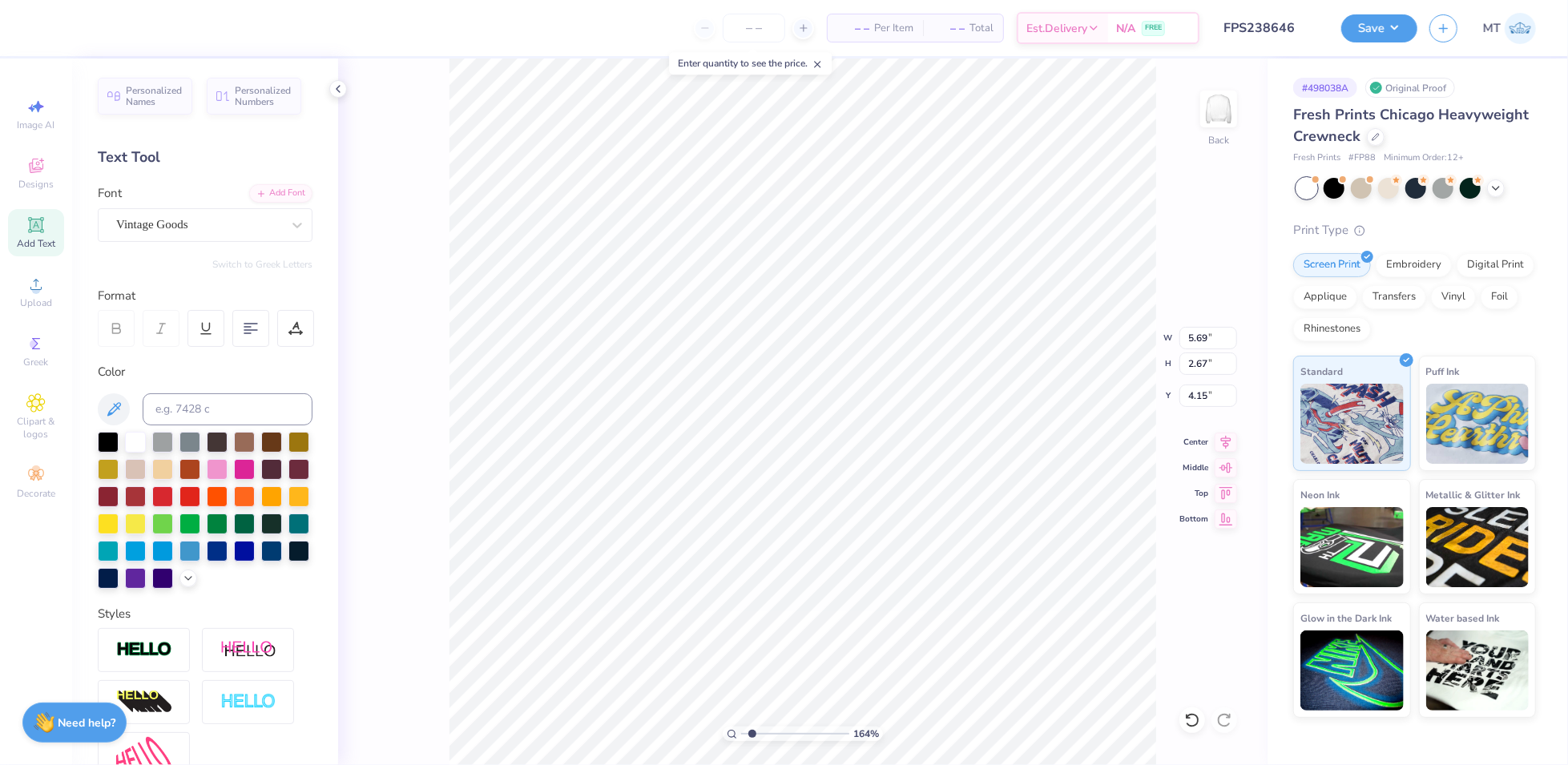
type input "1.64195370997872"
type input "11.48"
type input "5.58"
type input "1.24"
type input "1.64195370997872"
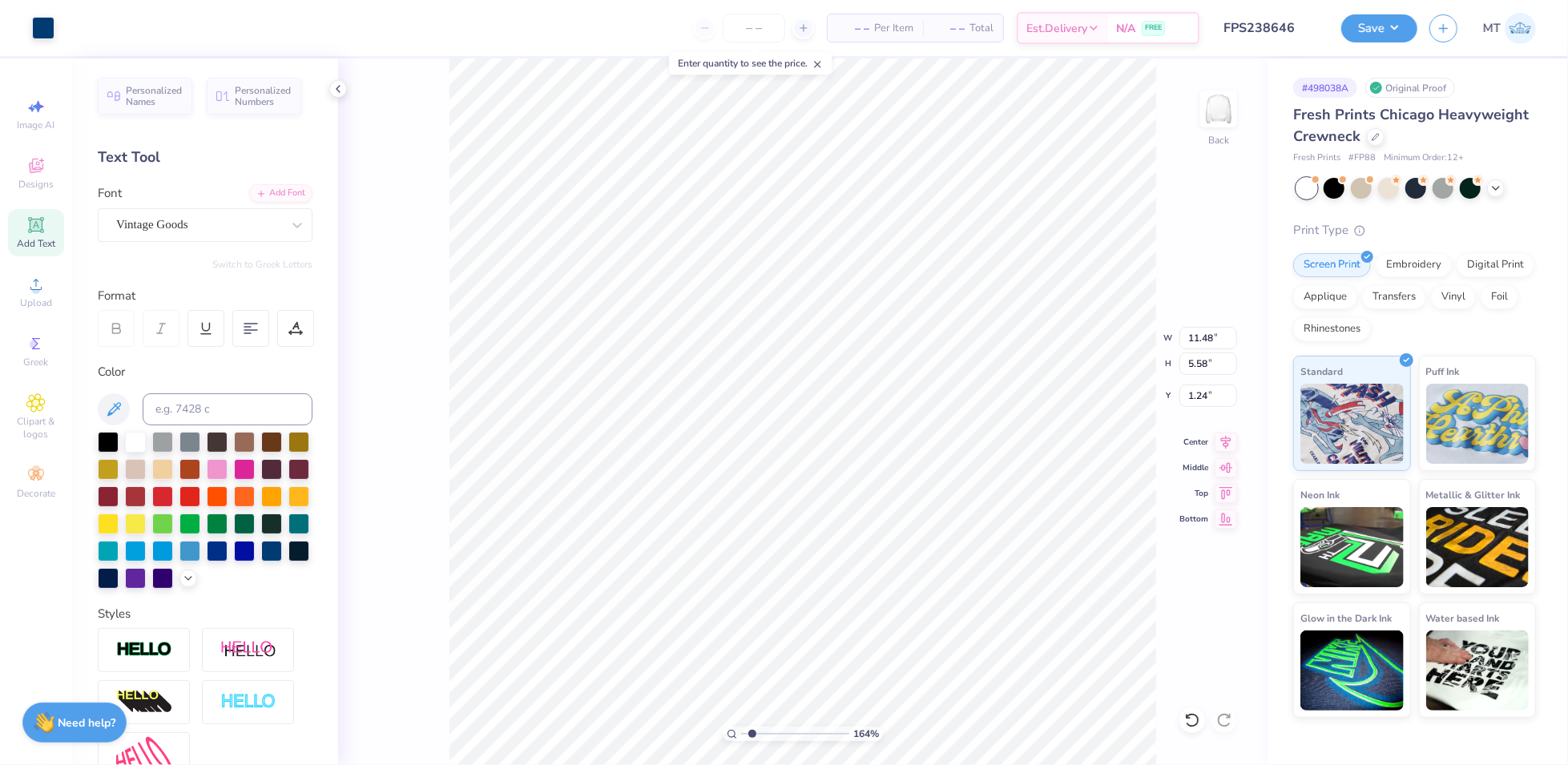
type input "8.95"
type input "4.35"
type input "2.47"
type input "1.64195370997872"
type input "2.65"
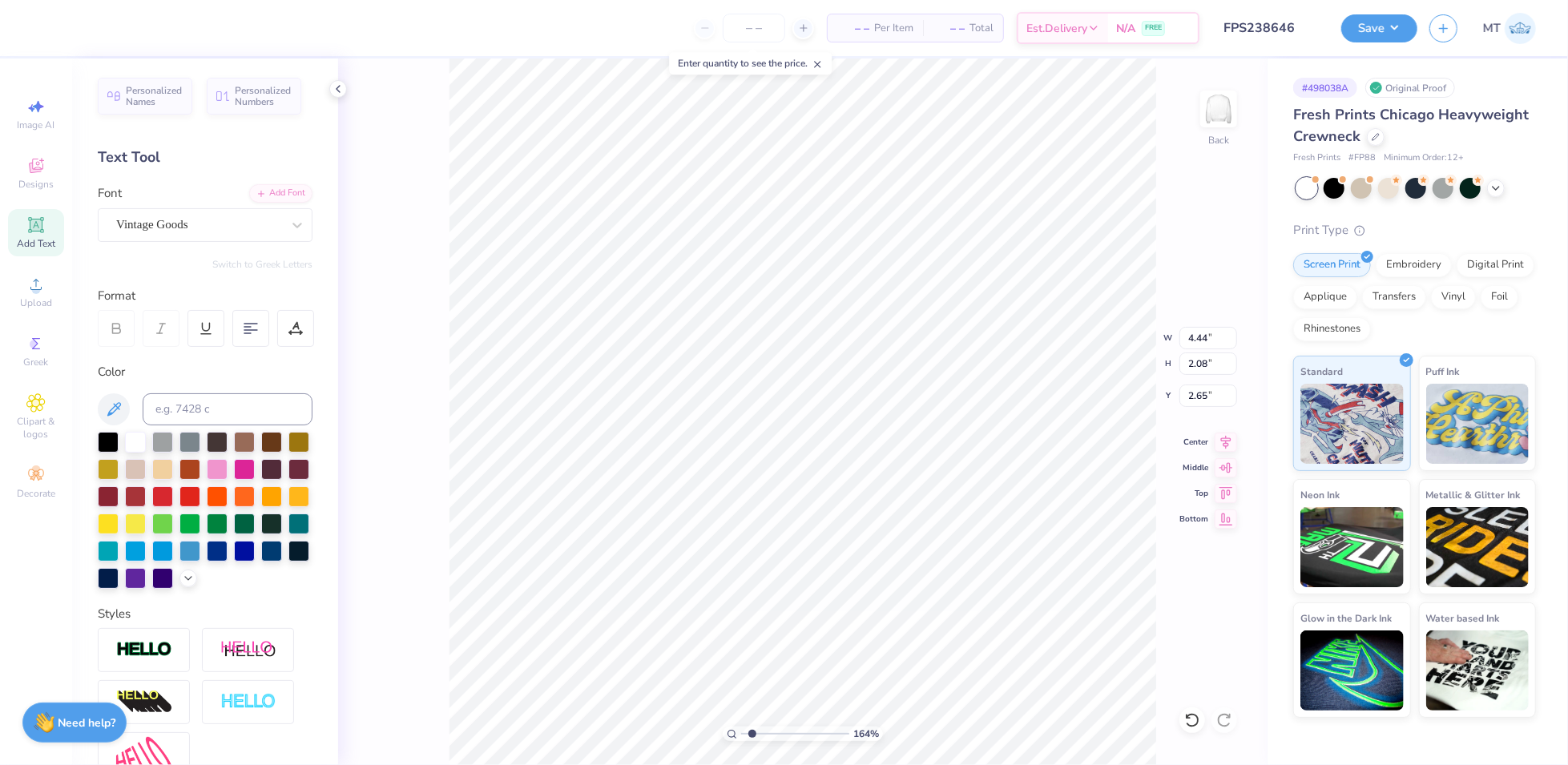
type input "1.64195370997872"
type input "11.60"
type input "2.27"
type input "2.47"
type input "1.64195370997872"
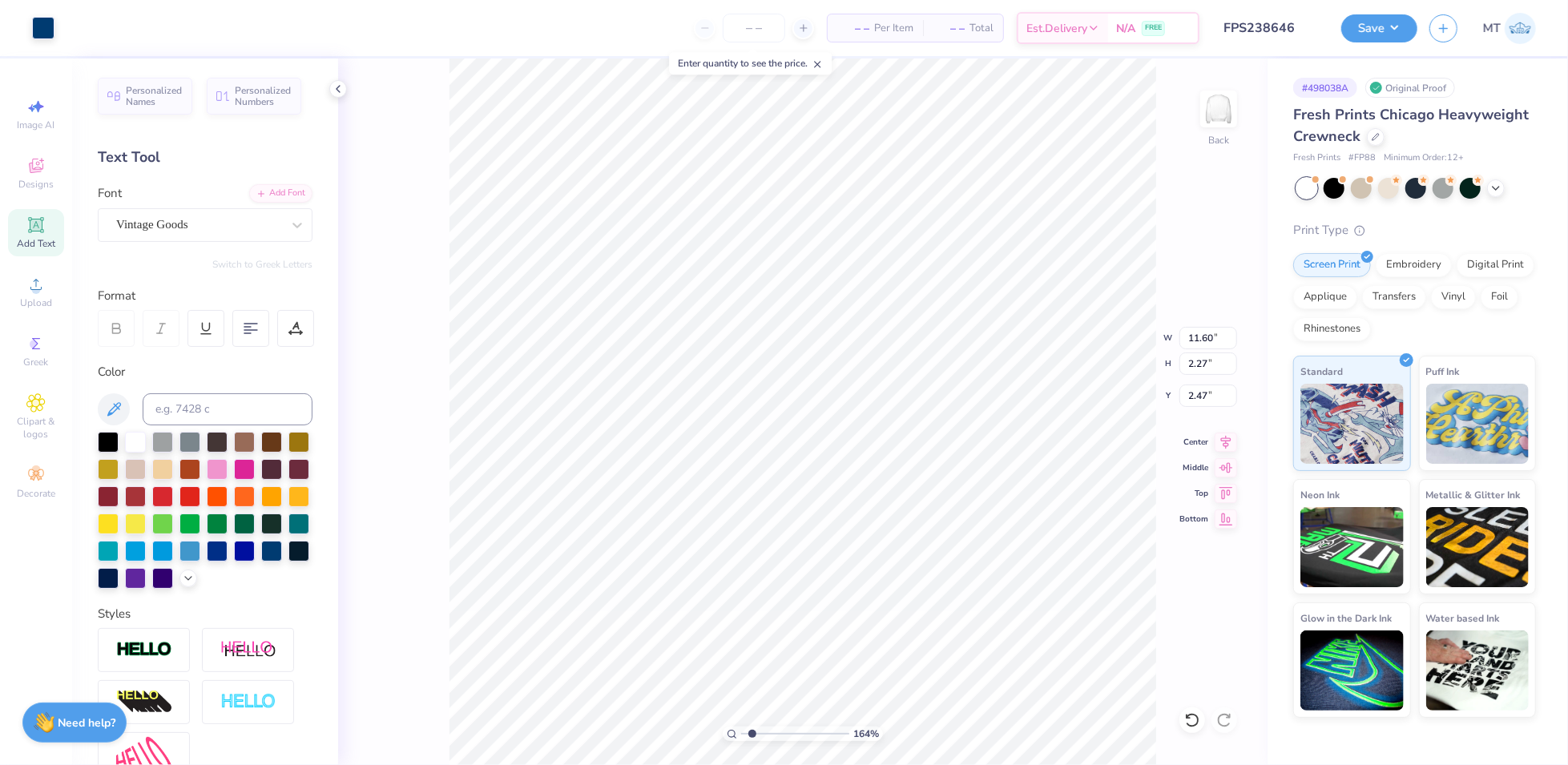
type input "3.00"
type input "1.64195370997872"
type input "11.51"
type input "2.90"
type input "2.88"
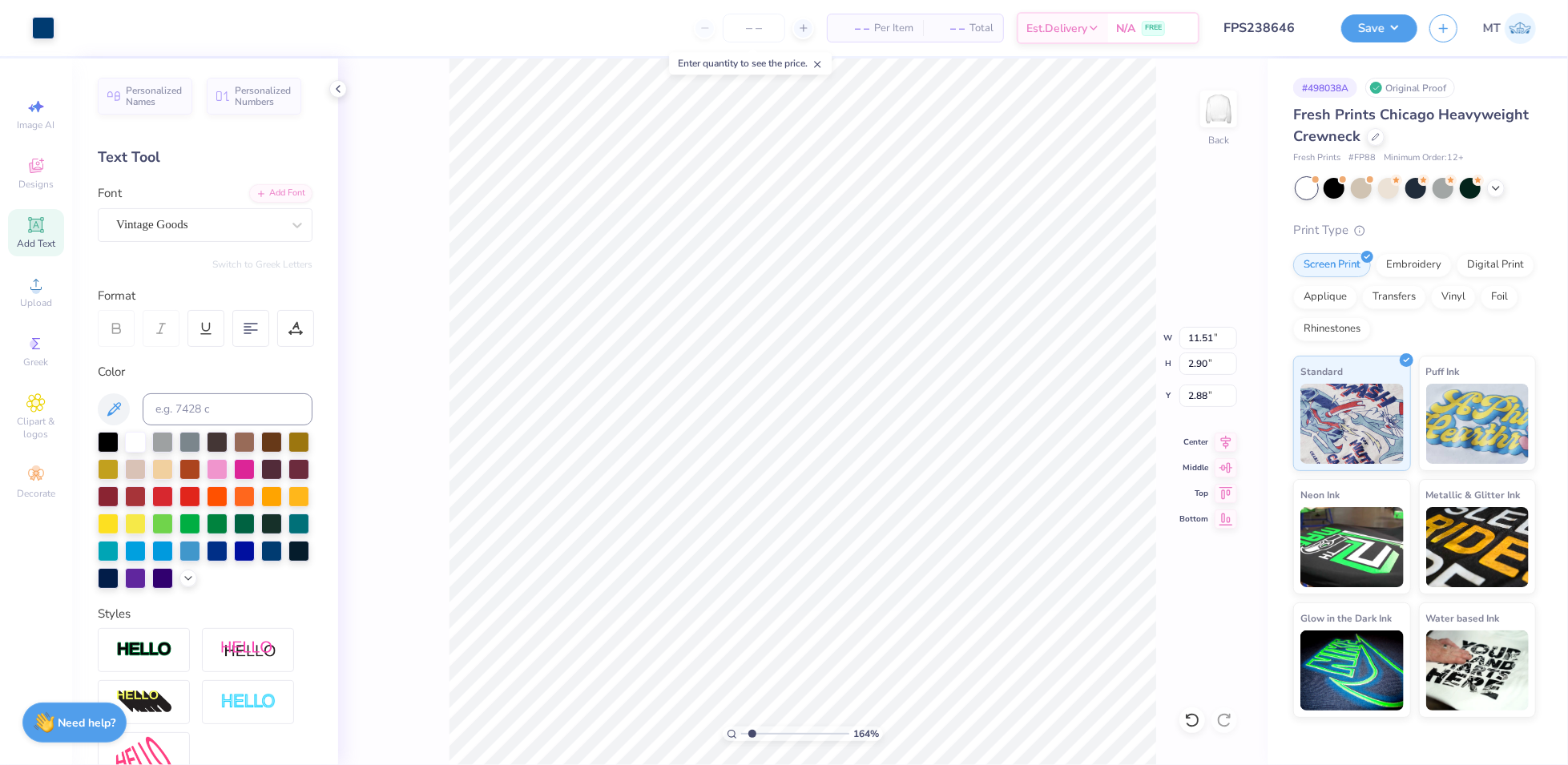
type input "1.64195370997872"
type input "3.36"
type input "1.64195370997872"
type input "3.33"
type input "1.64018595162256"
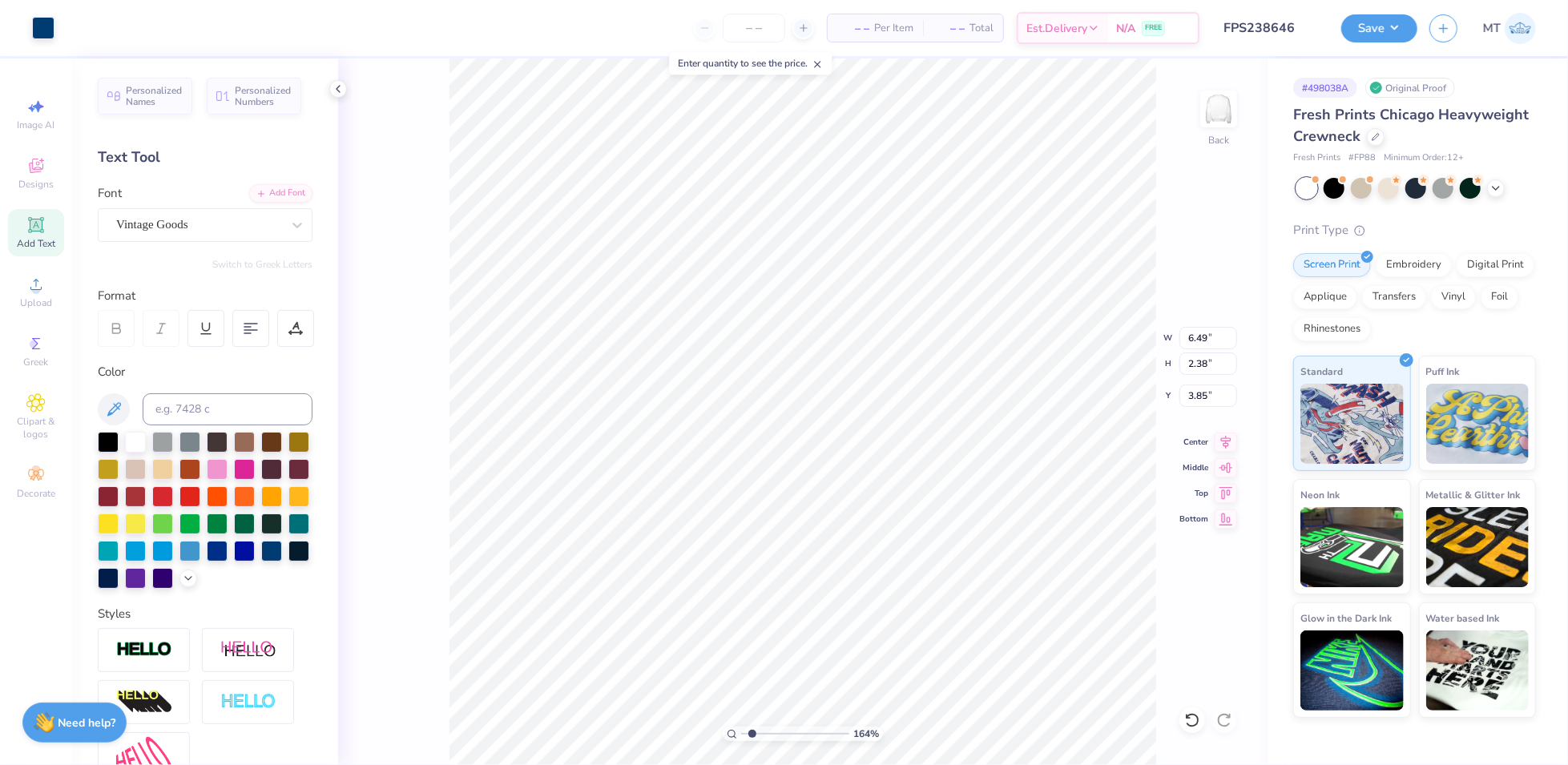
type input "2.52"
type input "1.64018595162256"
type input "11.66"
type input "3.06"
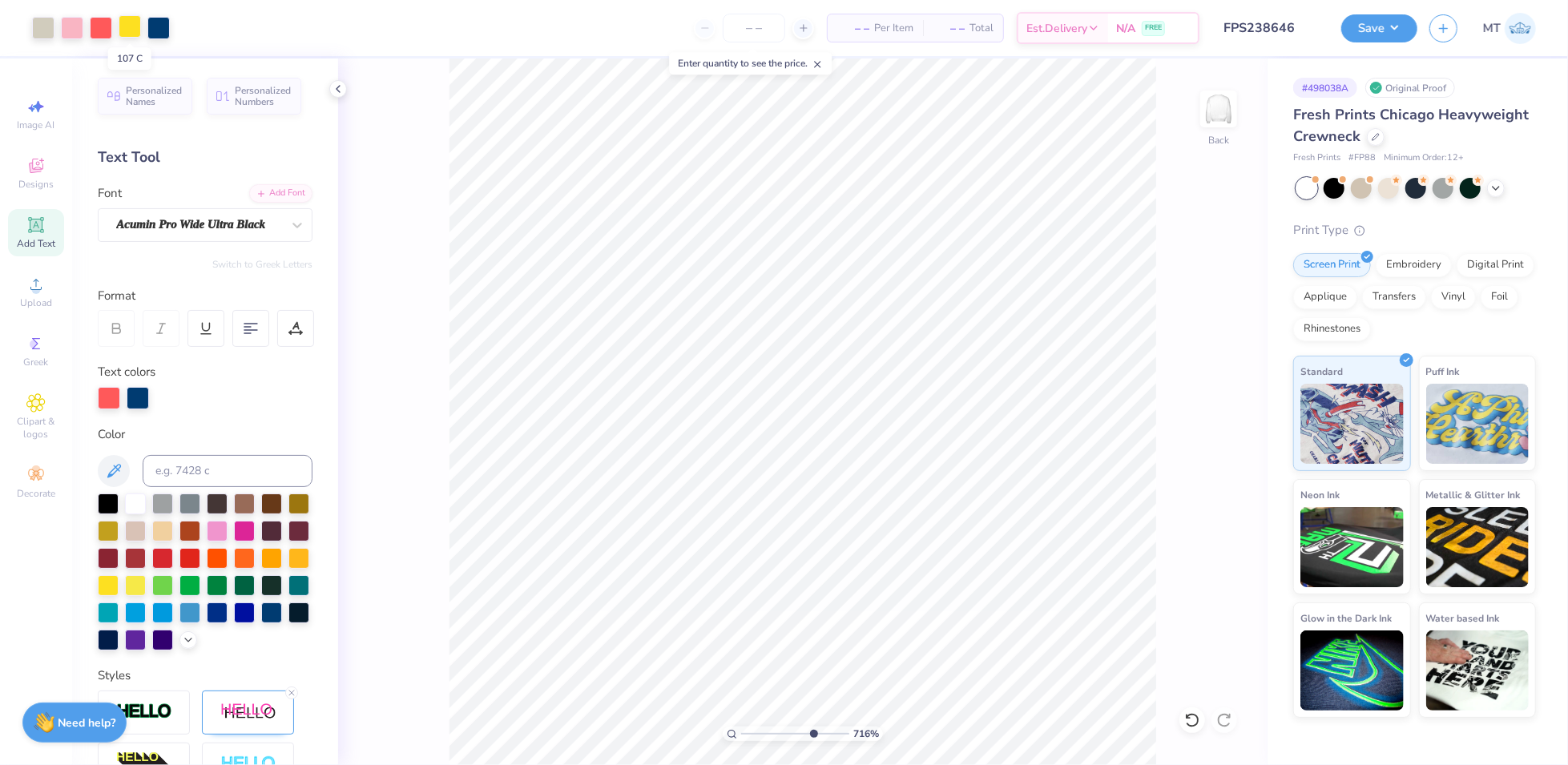
click at [135, 28] on div at bounding box center [129, 26] width 22 height 22
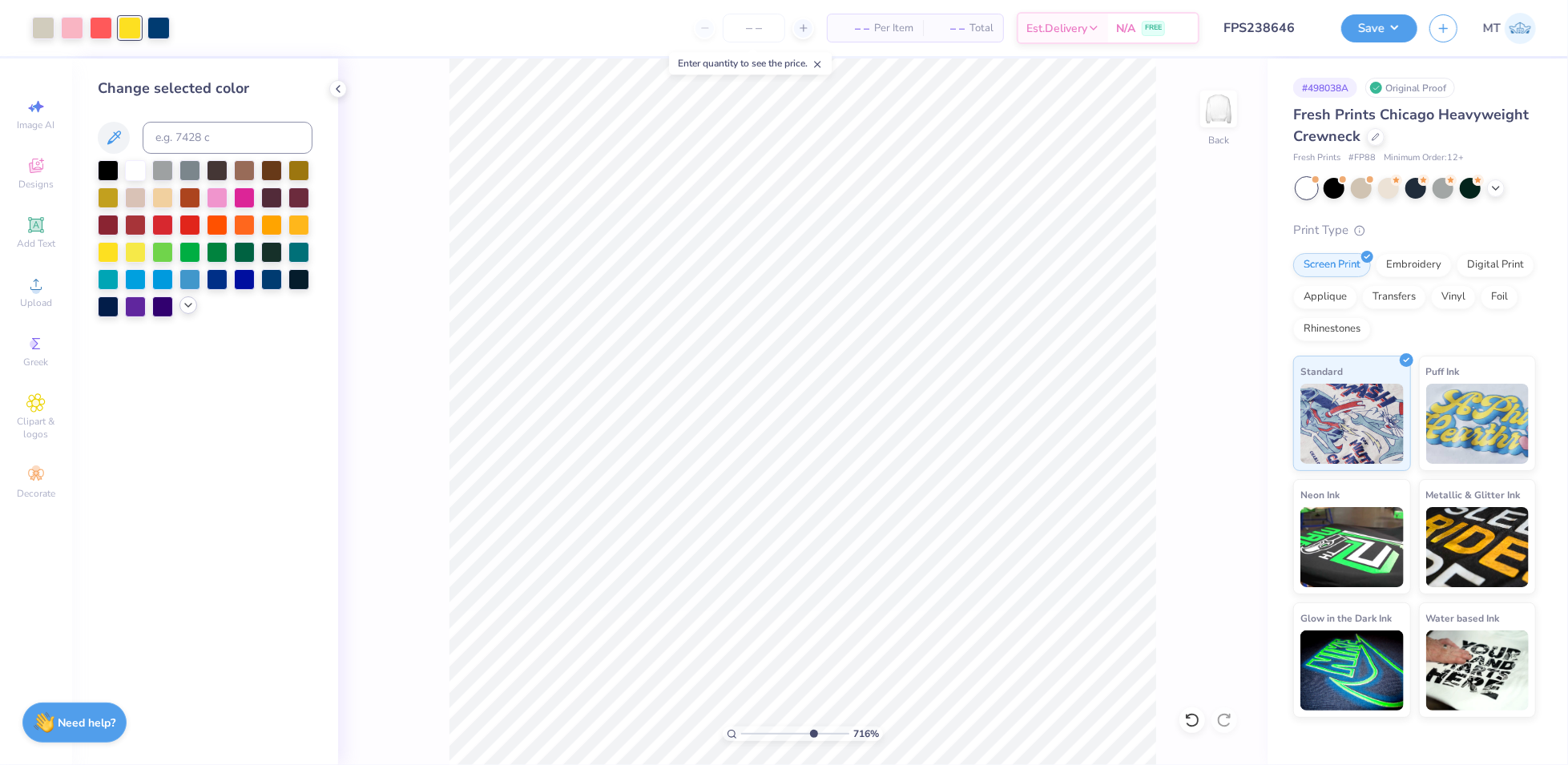
click at [189, 314] on div at bounding box center [204, 238] width 215 height 157
click at [189, 310] on icon at bounding box center [188, 305] width 13 height 13
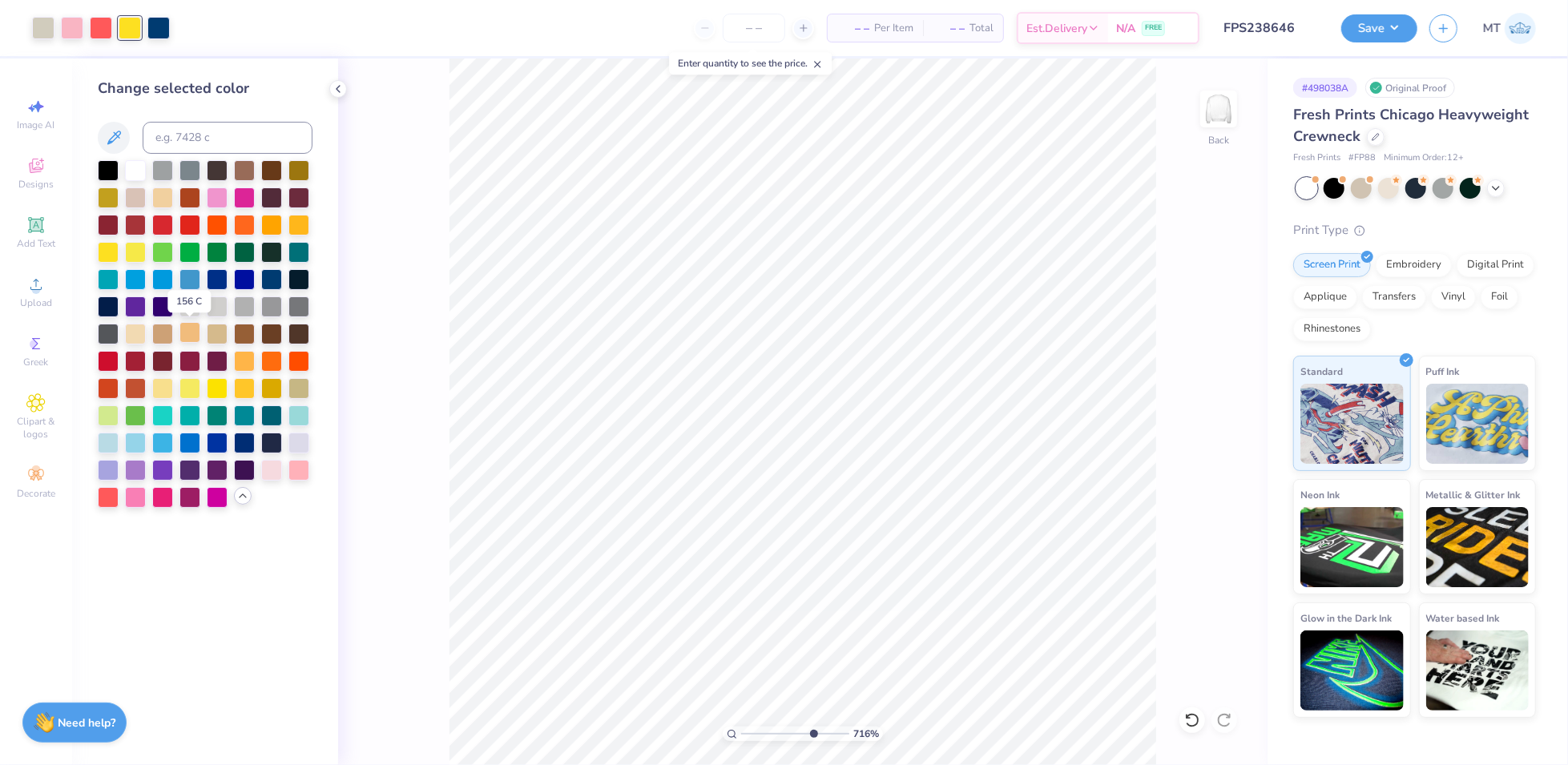
click at [191, 334] on div at bounding box center [189, 332] width 20 height 20
type input "1"
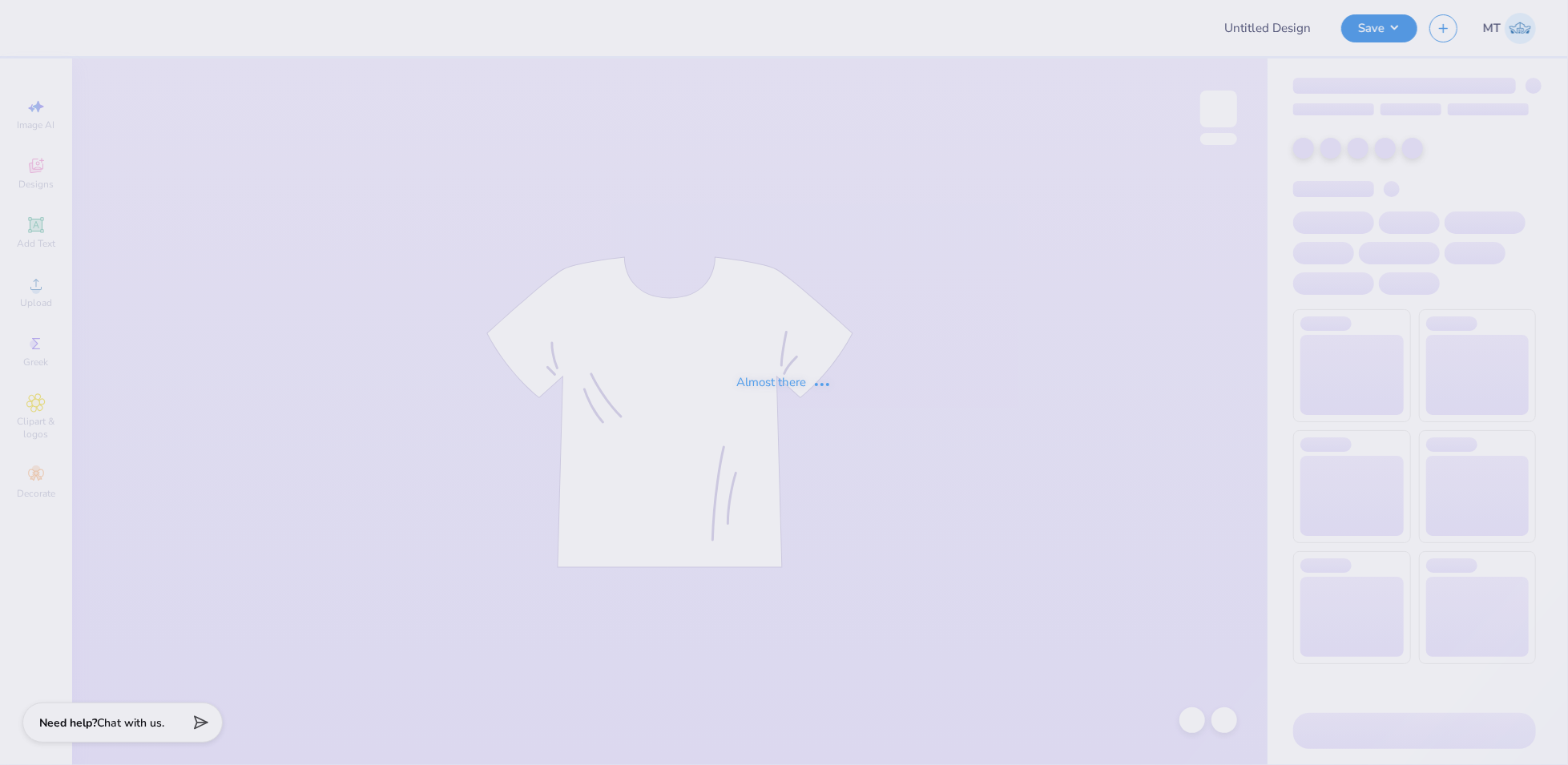
type input "FPS238707"
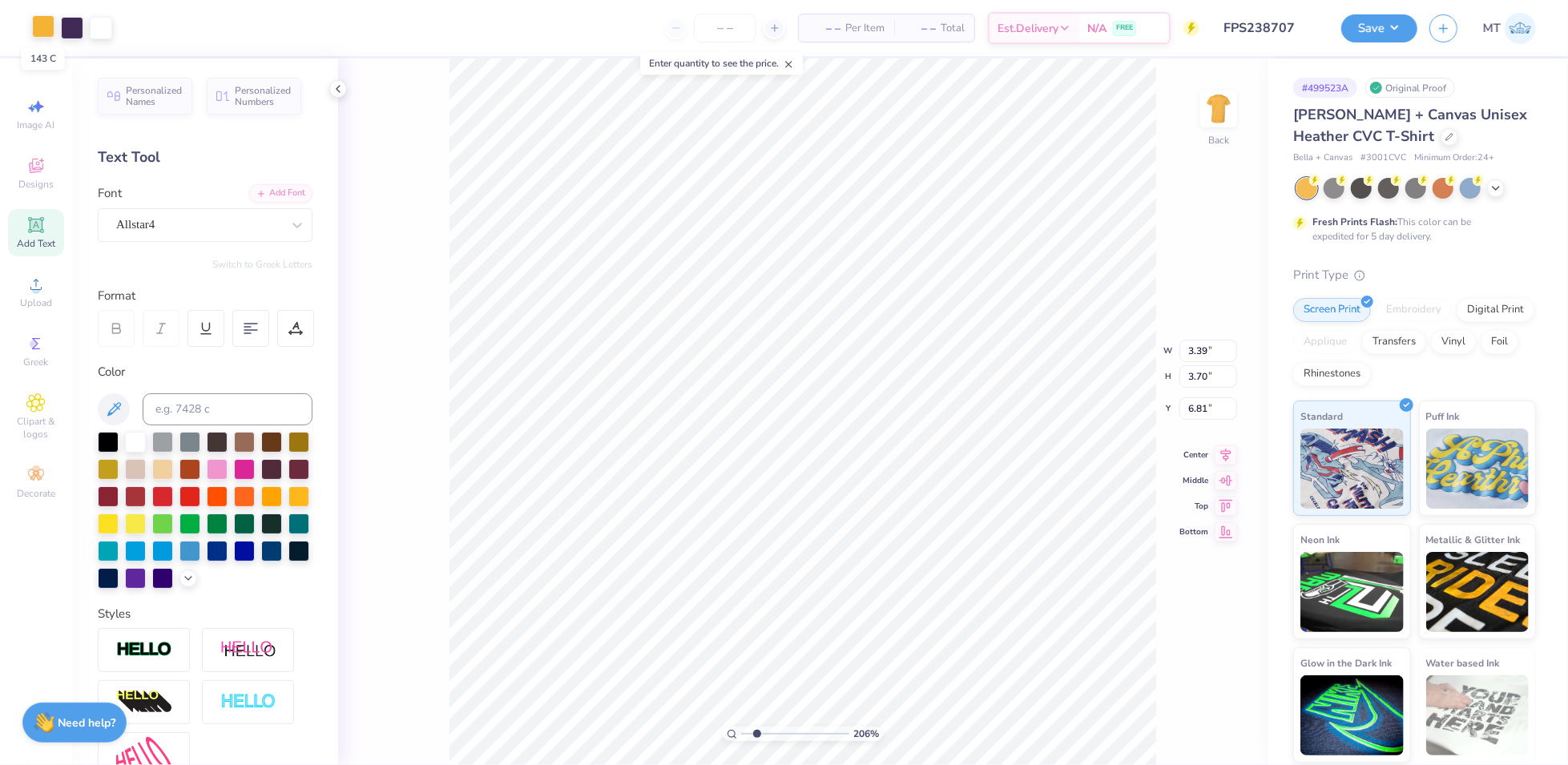
click at [41, 25] on div at bounding box center [43, 26] width 22 height 22
type input "2.06366640704095"
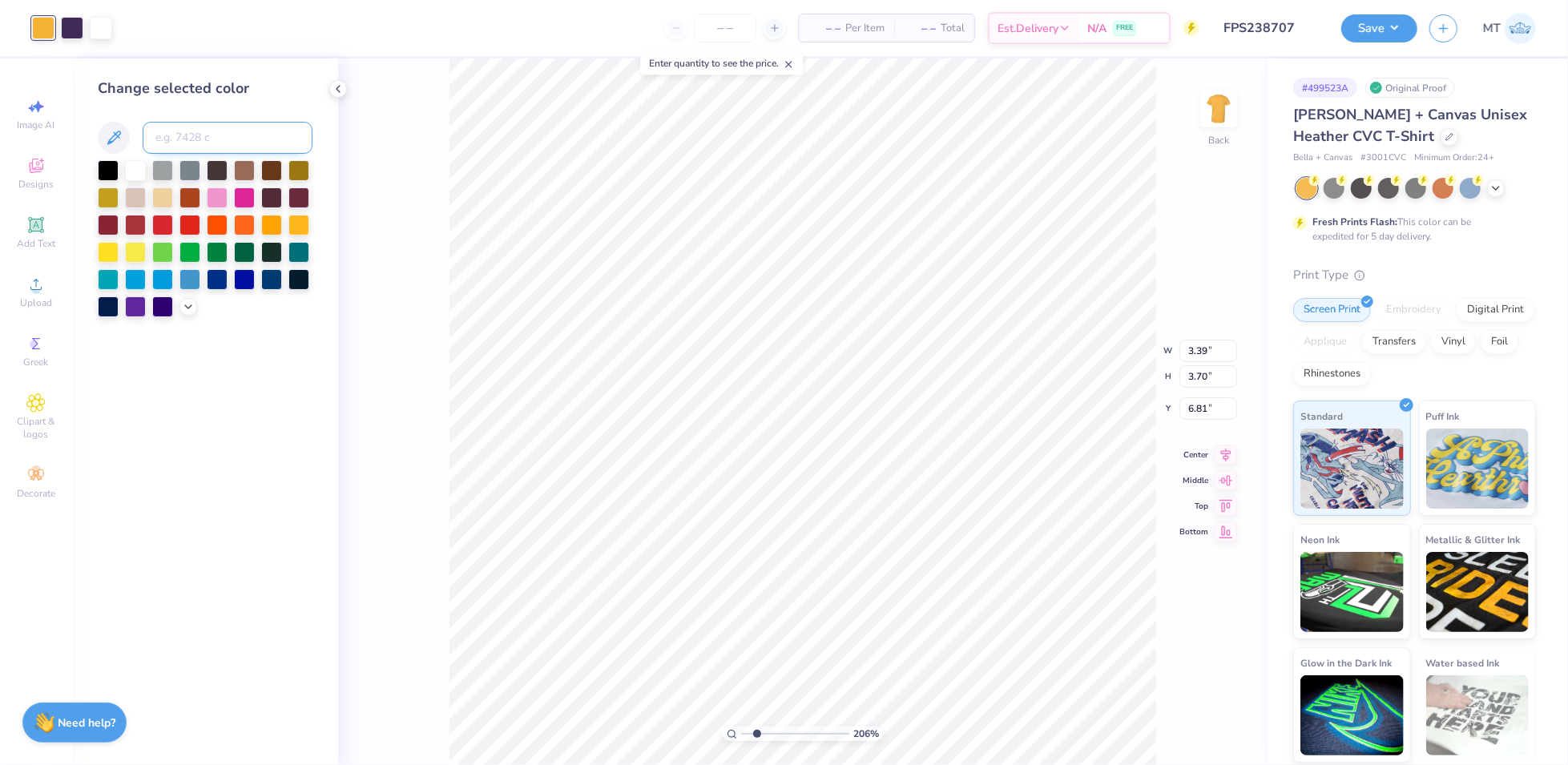
click at [246, 140] on input at bounding box center [228, 137] width 170 height 32
type input "669"
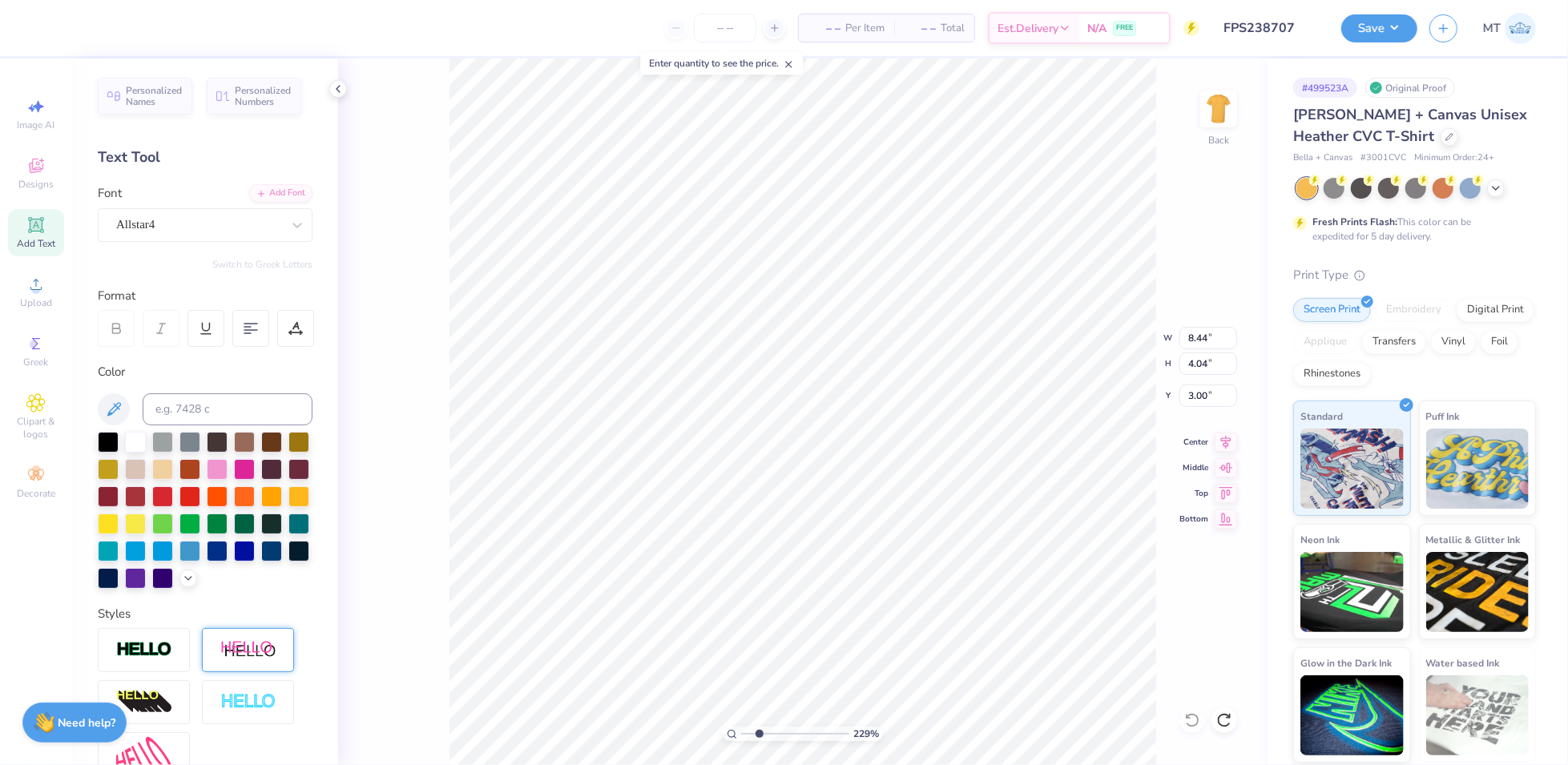
scroll to position [193, 0]
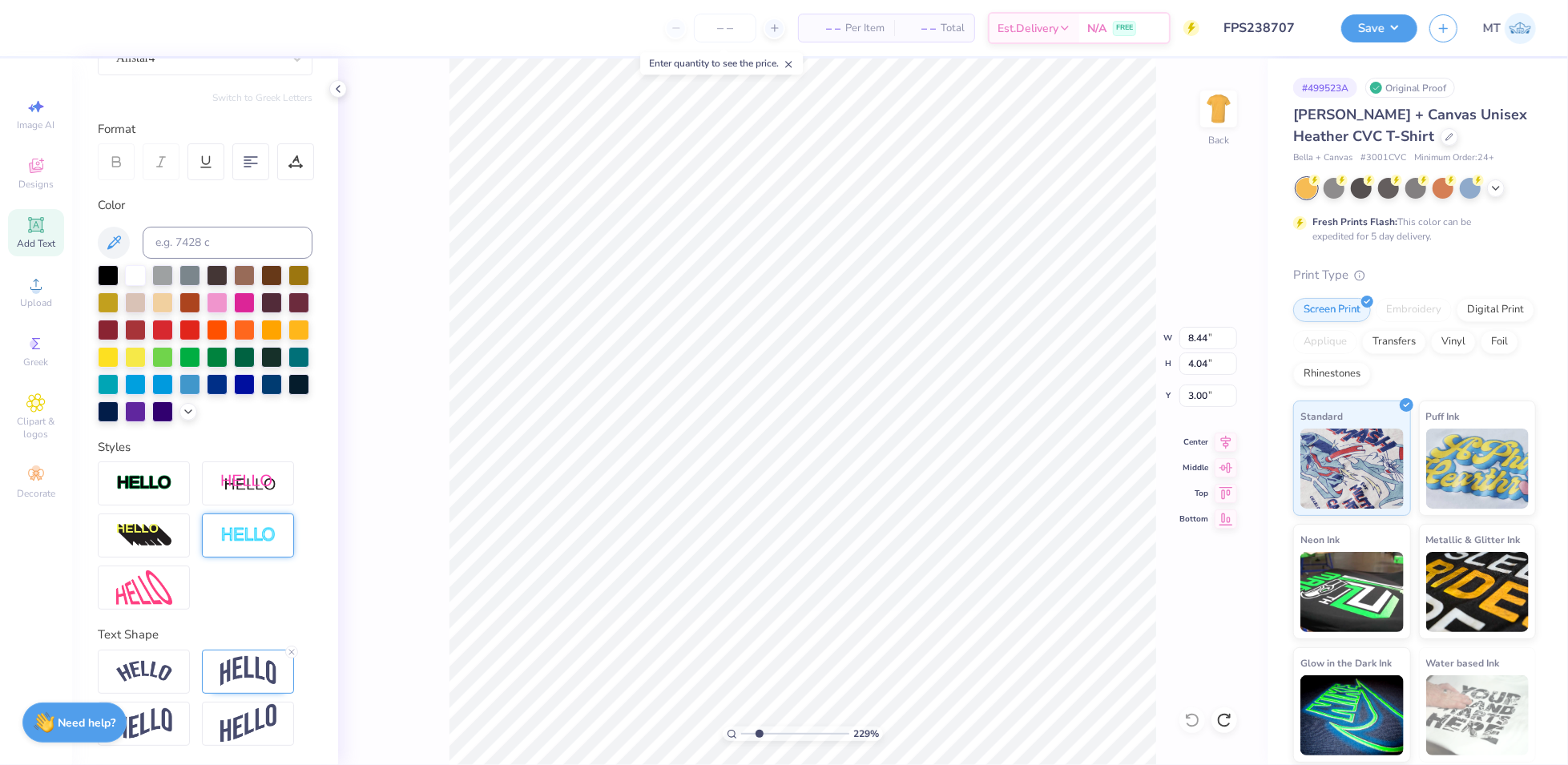
click at [252, 539] on img at bounding box center [248, 535] width 56 height 18
type input "2.29499620534249"
type input "8.45"
type input "4.06"
type input "2.99"
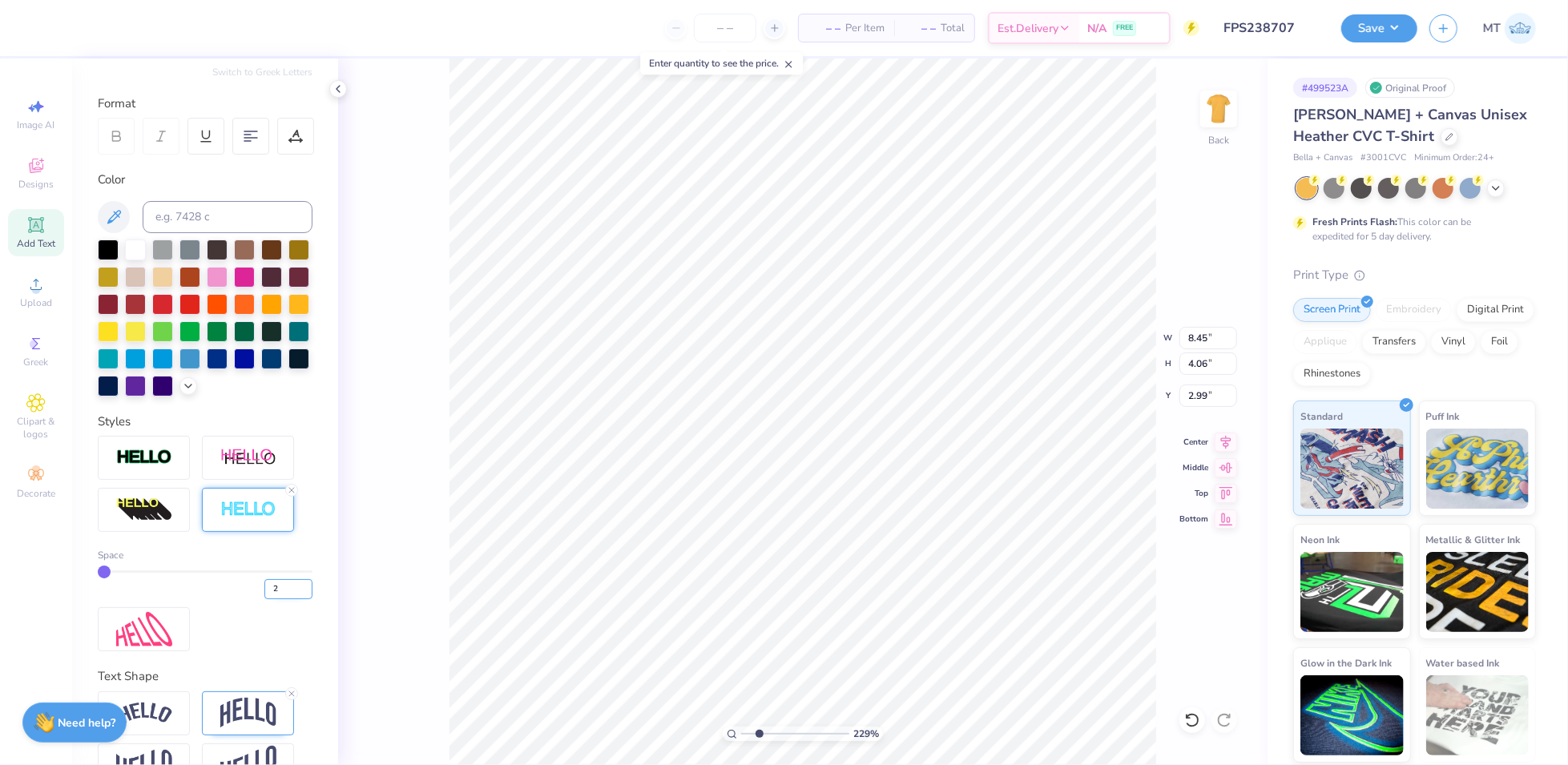
click at [290, 600] on input "2" at bounding box center [288, 589] width 48 height 20
type input "3"
click at [290, 600] on input "3" at bounding box center [288, 589] width 48 height 20
type input "2.29499620534249"
type input "3"
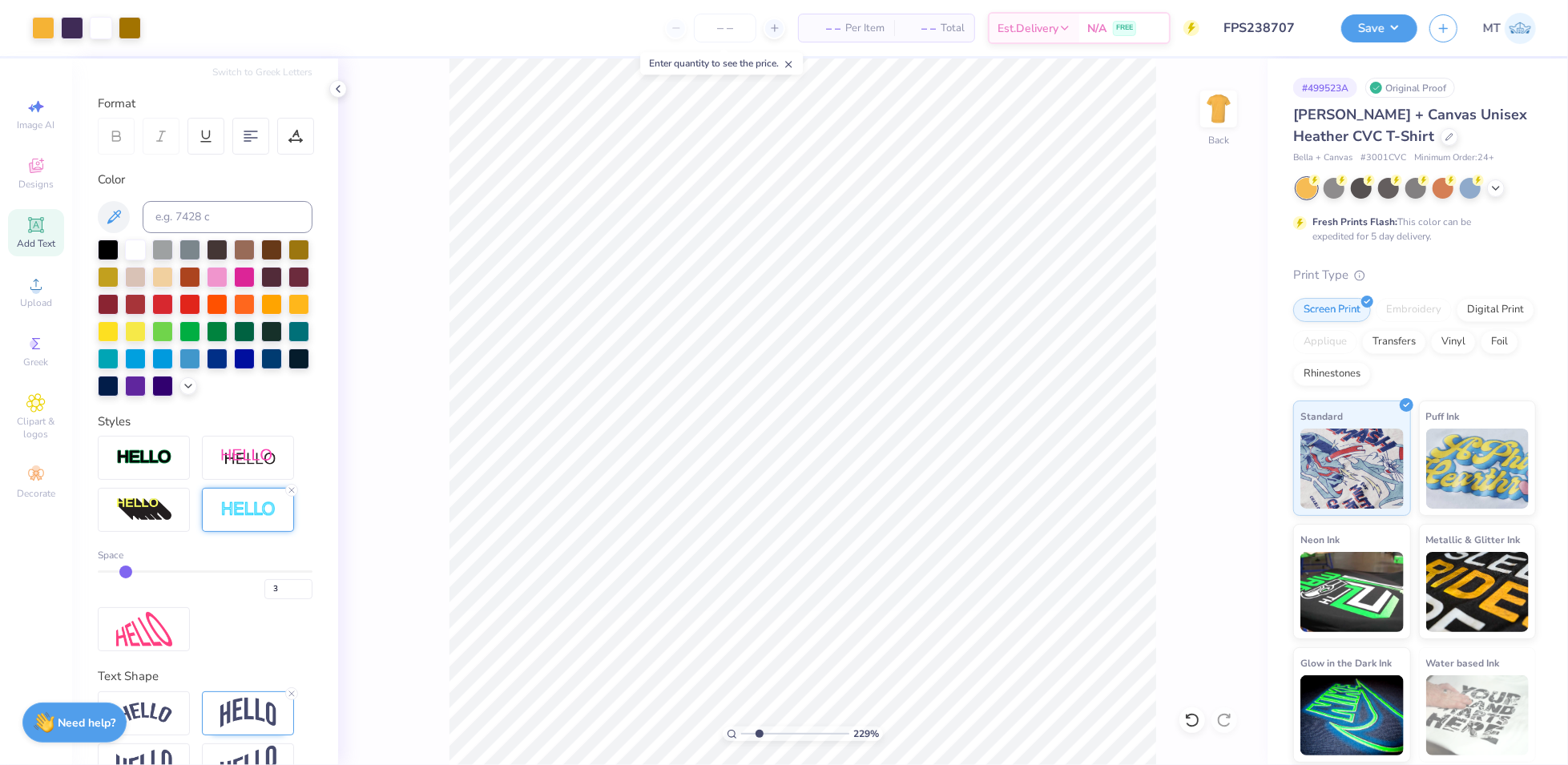
type input "2.29499620534249"
click at [292, 600] on input "4" at bounding box center [288, 589] width 48 height 20
type input "5"
click at [292, 600] on input "5" at bounding box center [288, 589] width 48 height 20
type input "2.29499620534249"
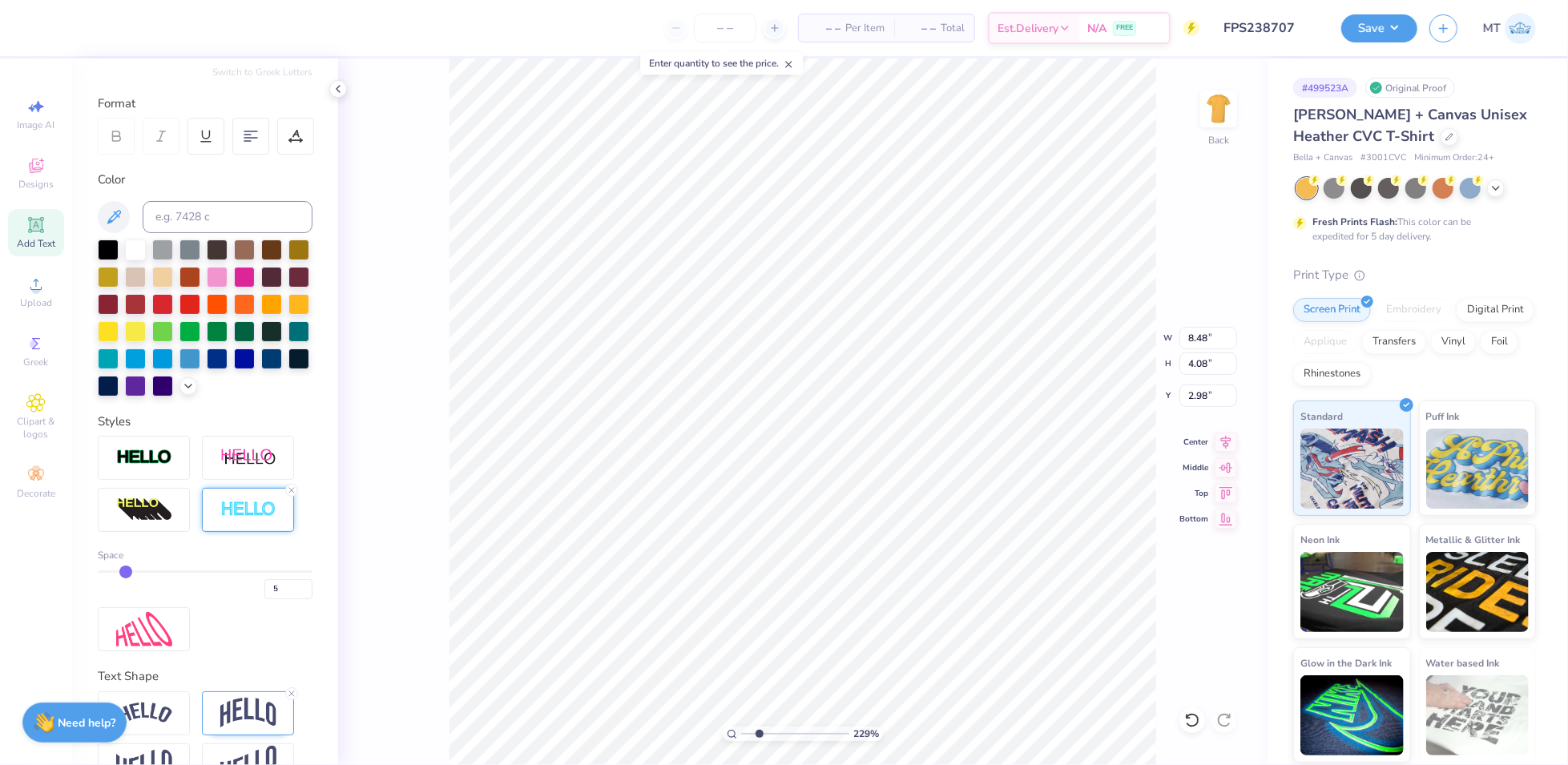
type input "5"
type input "2.29499620534249"
click at [289, 600] on input "6" at bounding box center [288, 589] width 48 height 20
type input "7"
click at [289, 600] on input "7" at bounding box center [288, 589] width 48 height 20
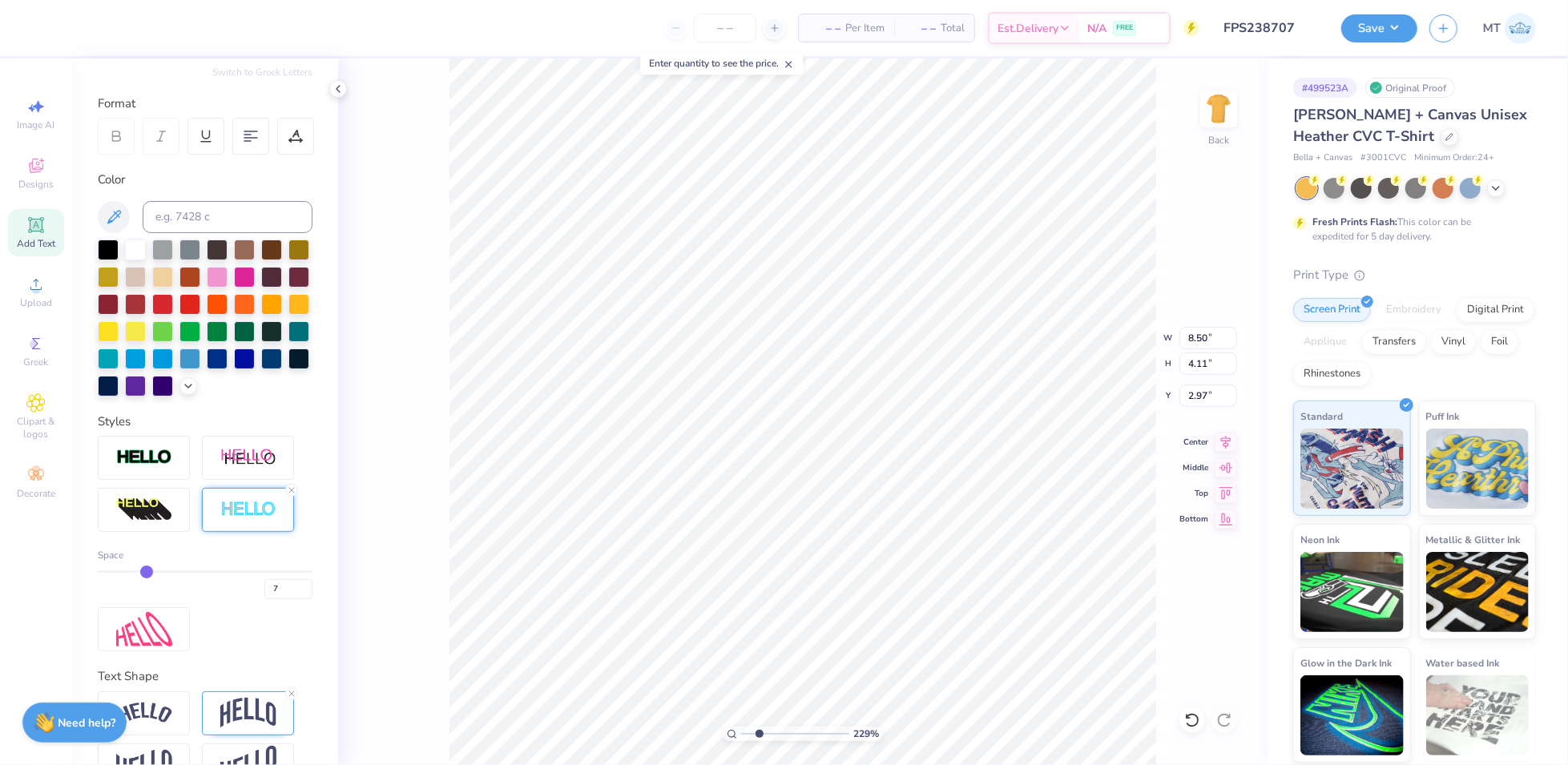
type input "2.29499620534249"
type input "7"
type input "2.29499620534249"
click at [292, 600] on input "8" at bounding box center [288, 589] width 48 height 20
type input "9"
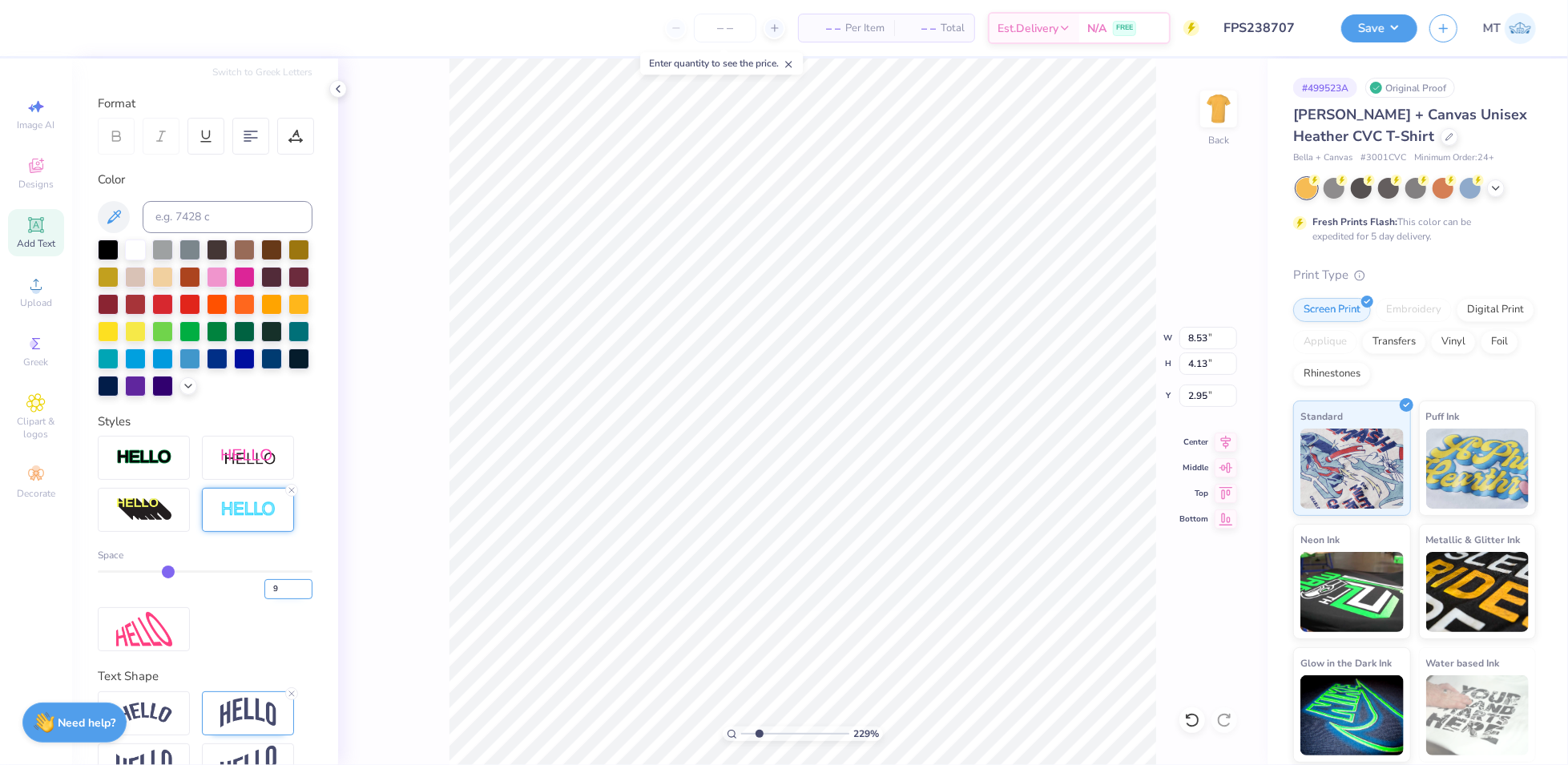
click at [292, 600] on input "9" at bounding box center [288, 589] width 48 height 20
type input "2.29499620534249"
type input "9"
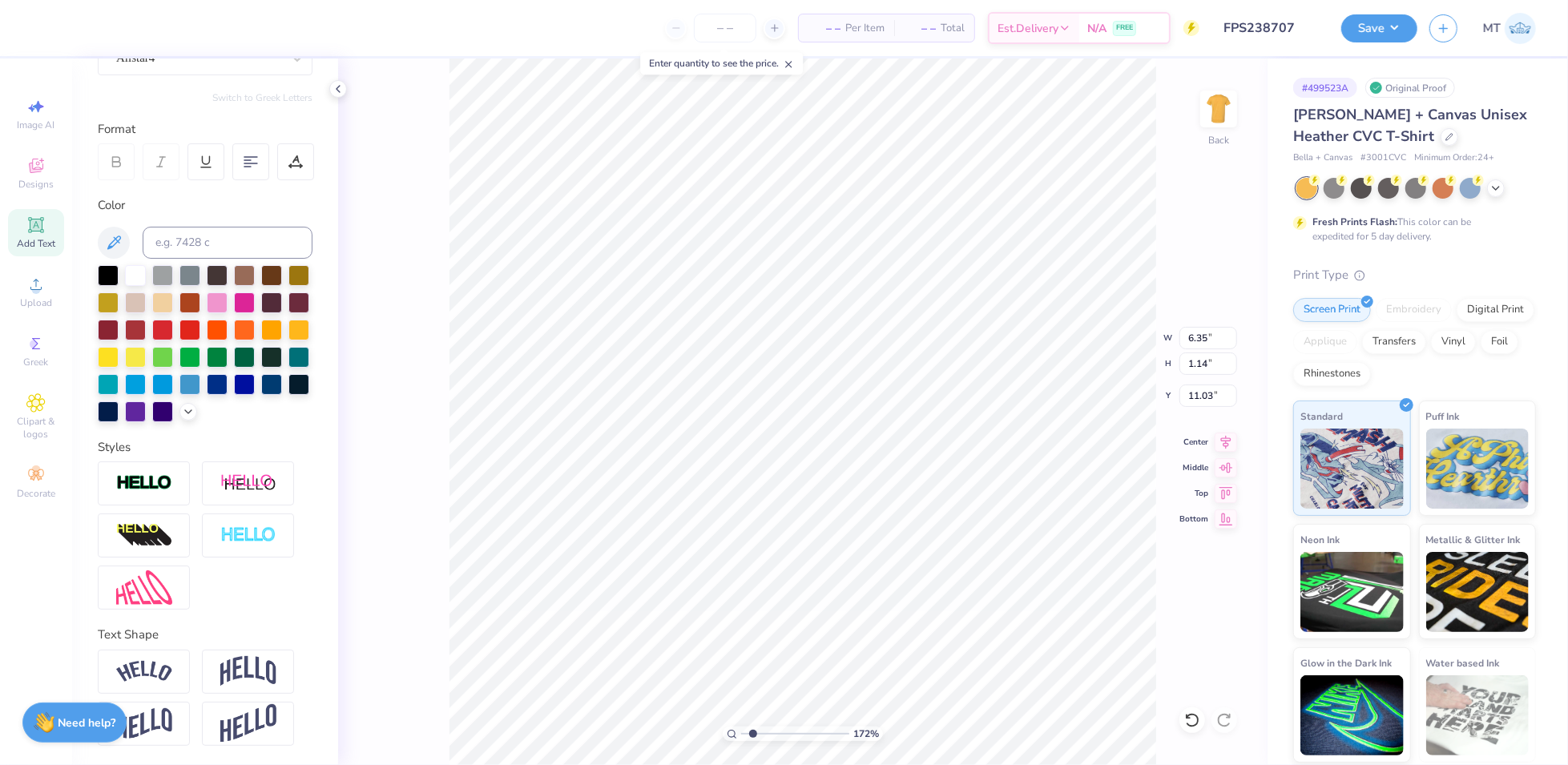
scroll to position [17, 3]
type input "1.71990921333234"
type input "5.86"
type input "0.63"
type input "12.37"
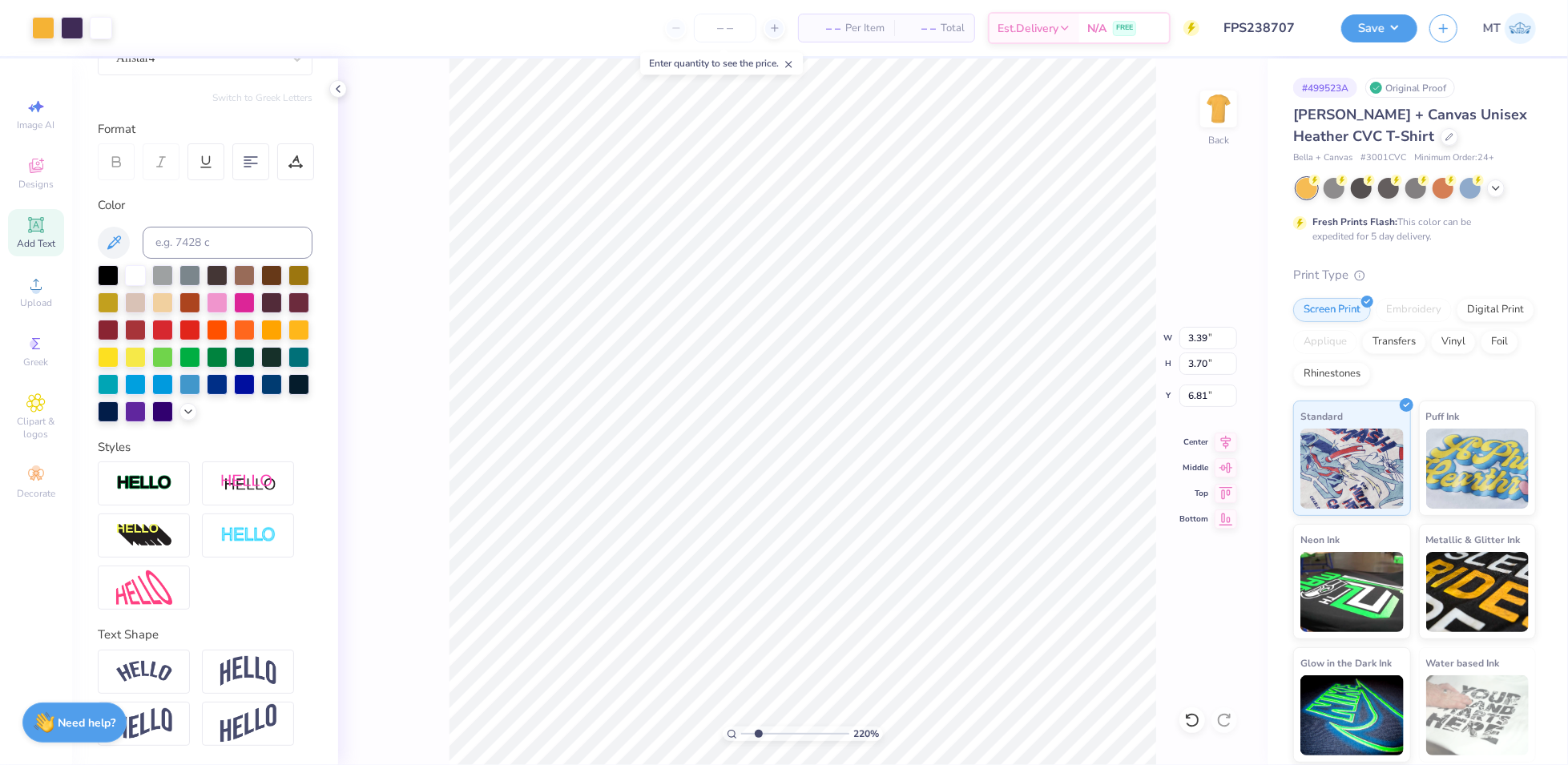
type input "2.19667454141976"
type input "6.15"
type input "2.19667454141976"
type input "6.81"
type input "2.19667454141976"
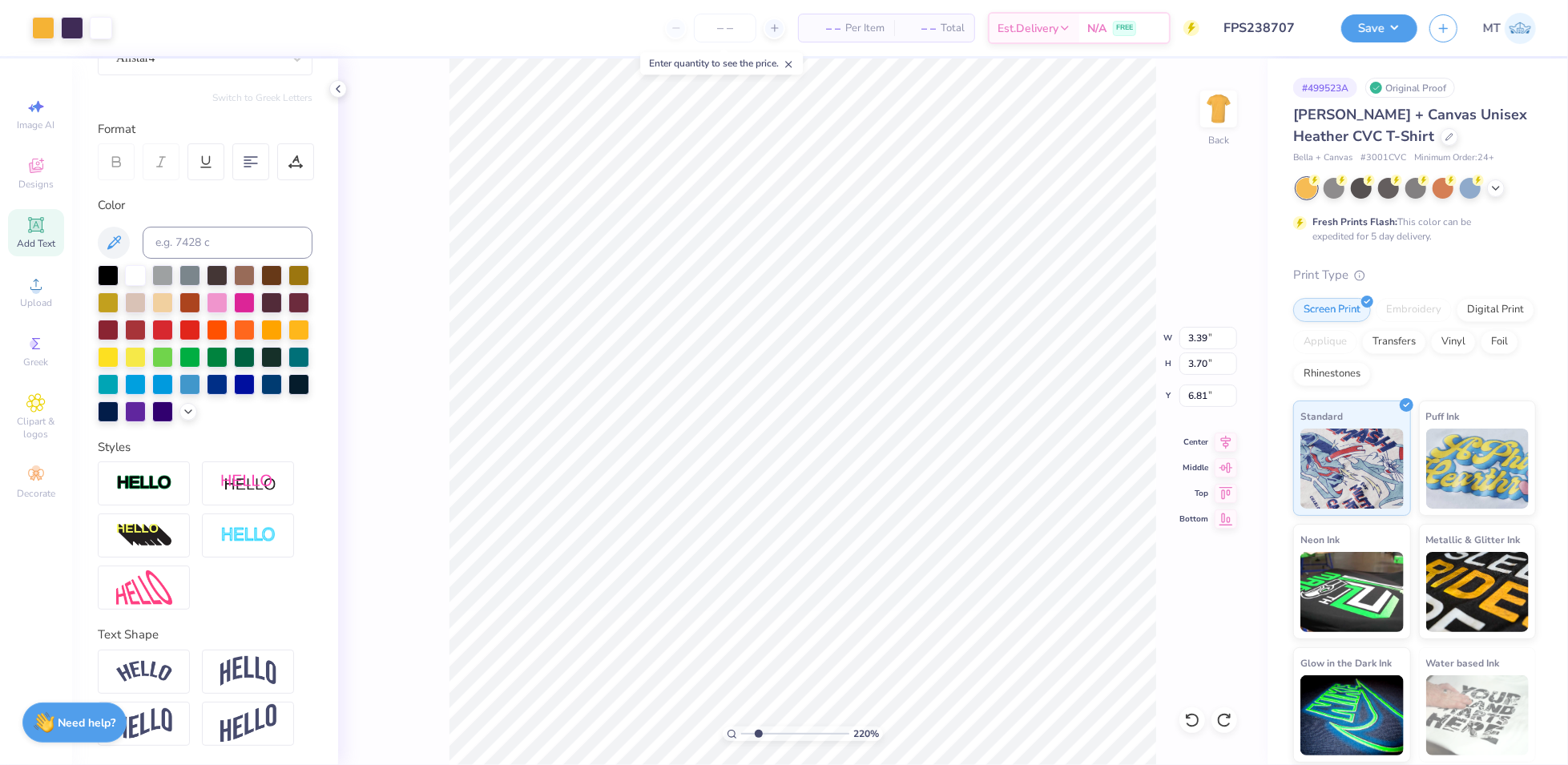
type input "8.55"
type input "4.16"
type input "2.94"
type input "1.87584130888096"
type input "8.55"
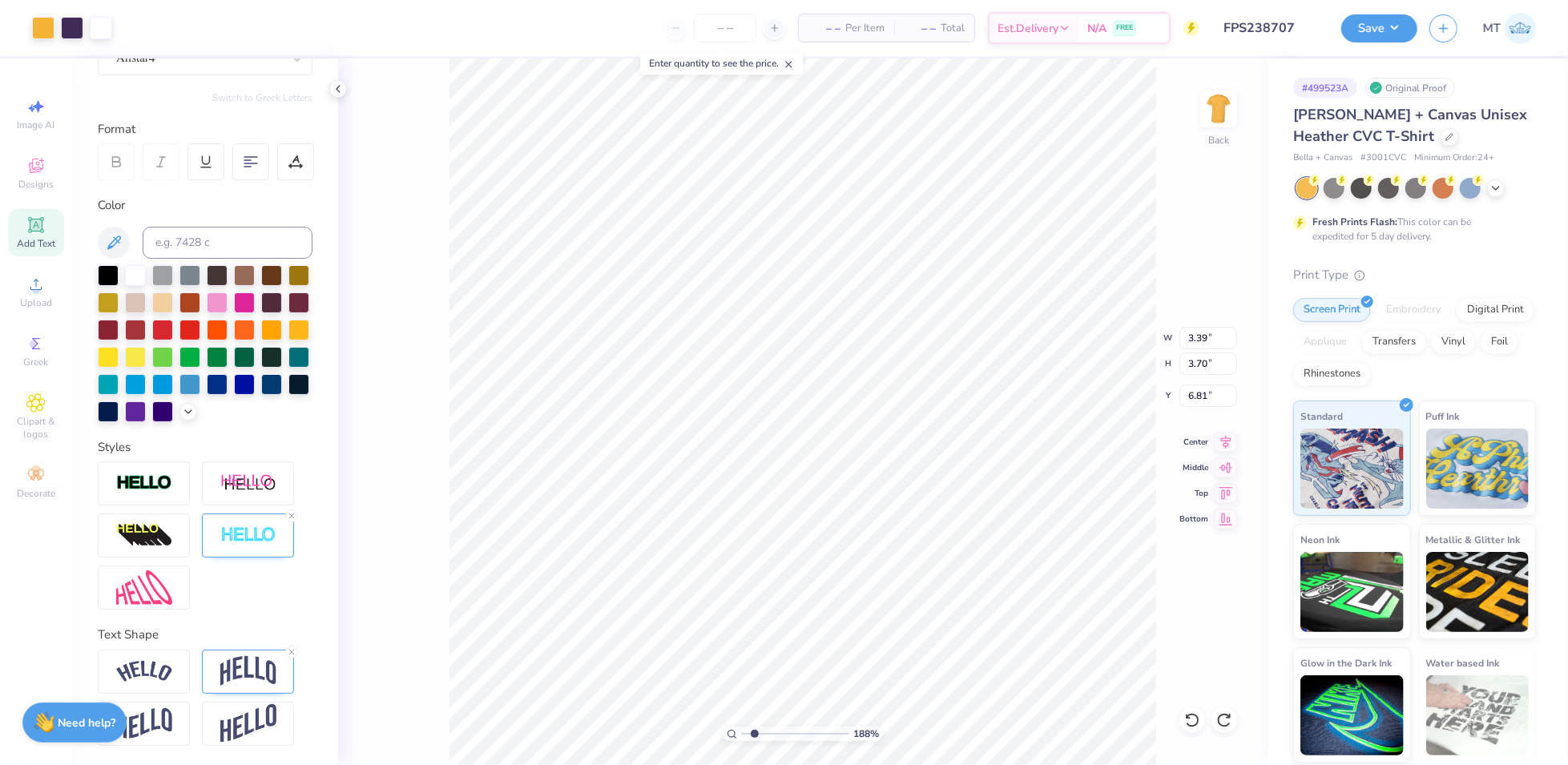
type input "4.16"
type input "2.94"
type input "1.87584130888096"
click at [289, 165] on icon at bounding box center [290, 166] width 2 height 2
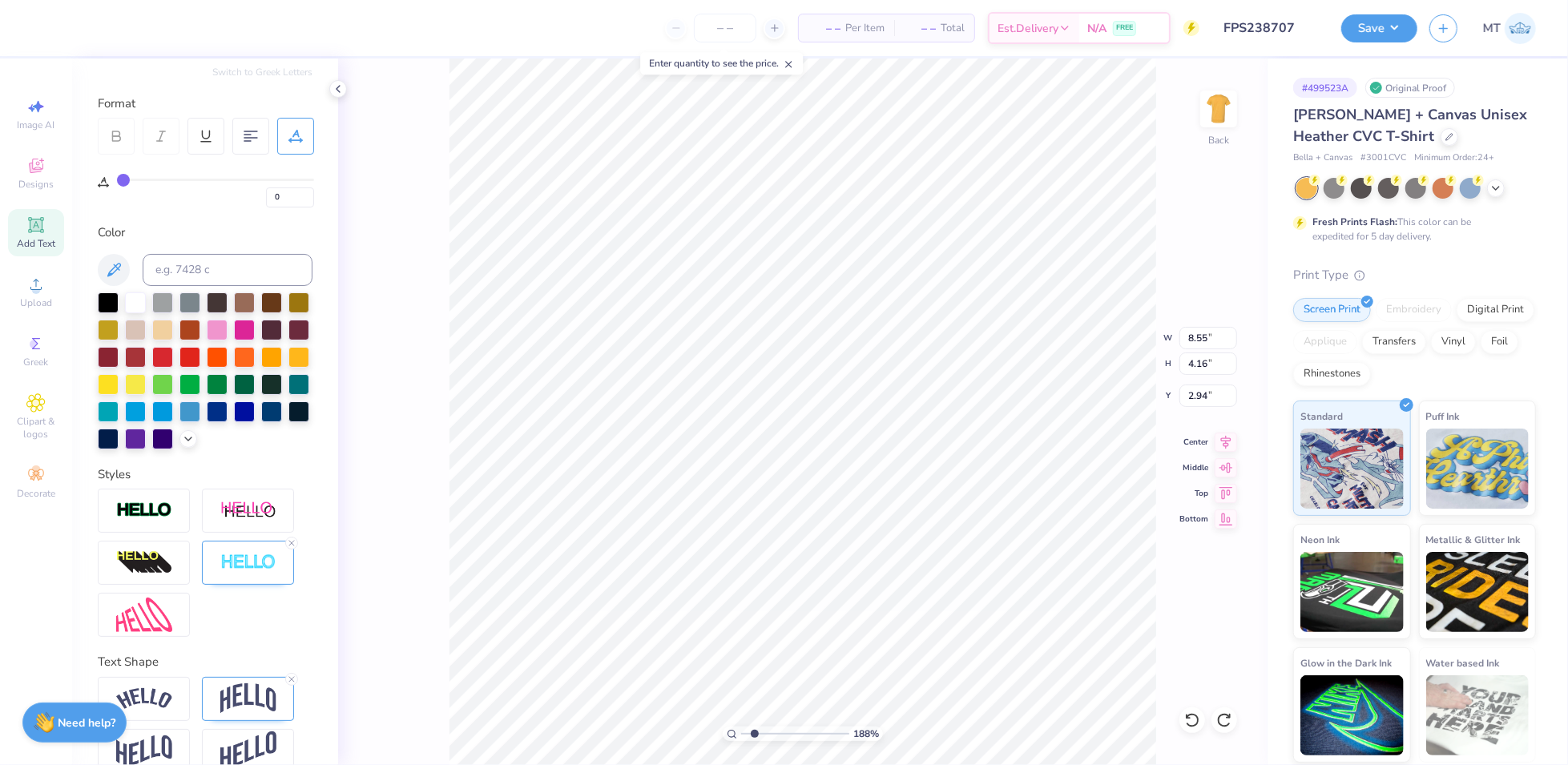
click at [129, 184] on div "0" at bounding box center [215, 194] width 198 height 29
type input "3"
type input "4"
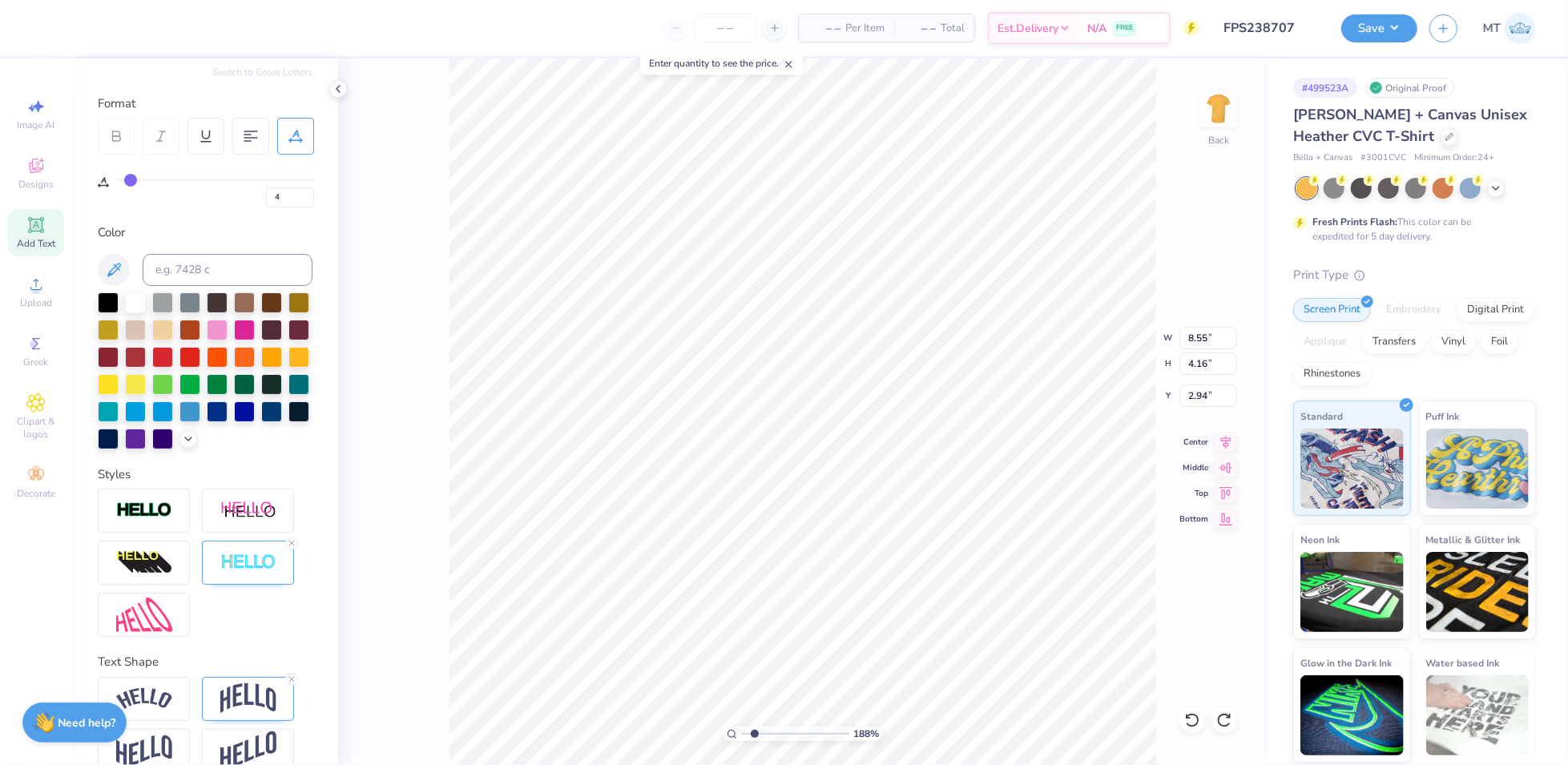
type input "5"
type input "6"
type input "7"
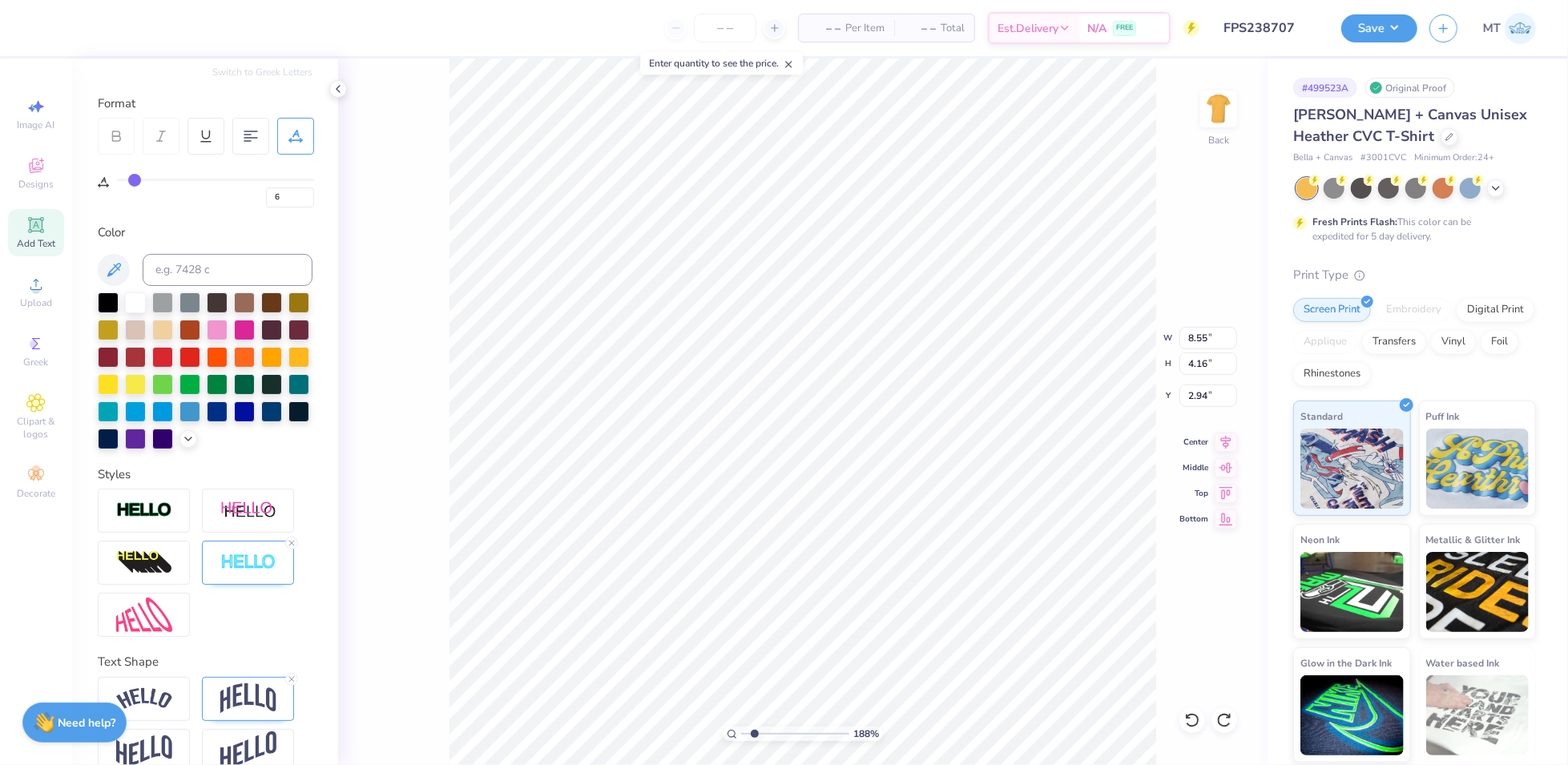
type input "7"
type input "8"
type input "9"
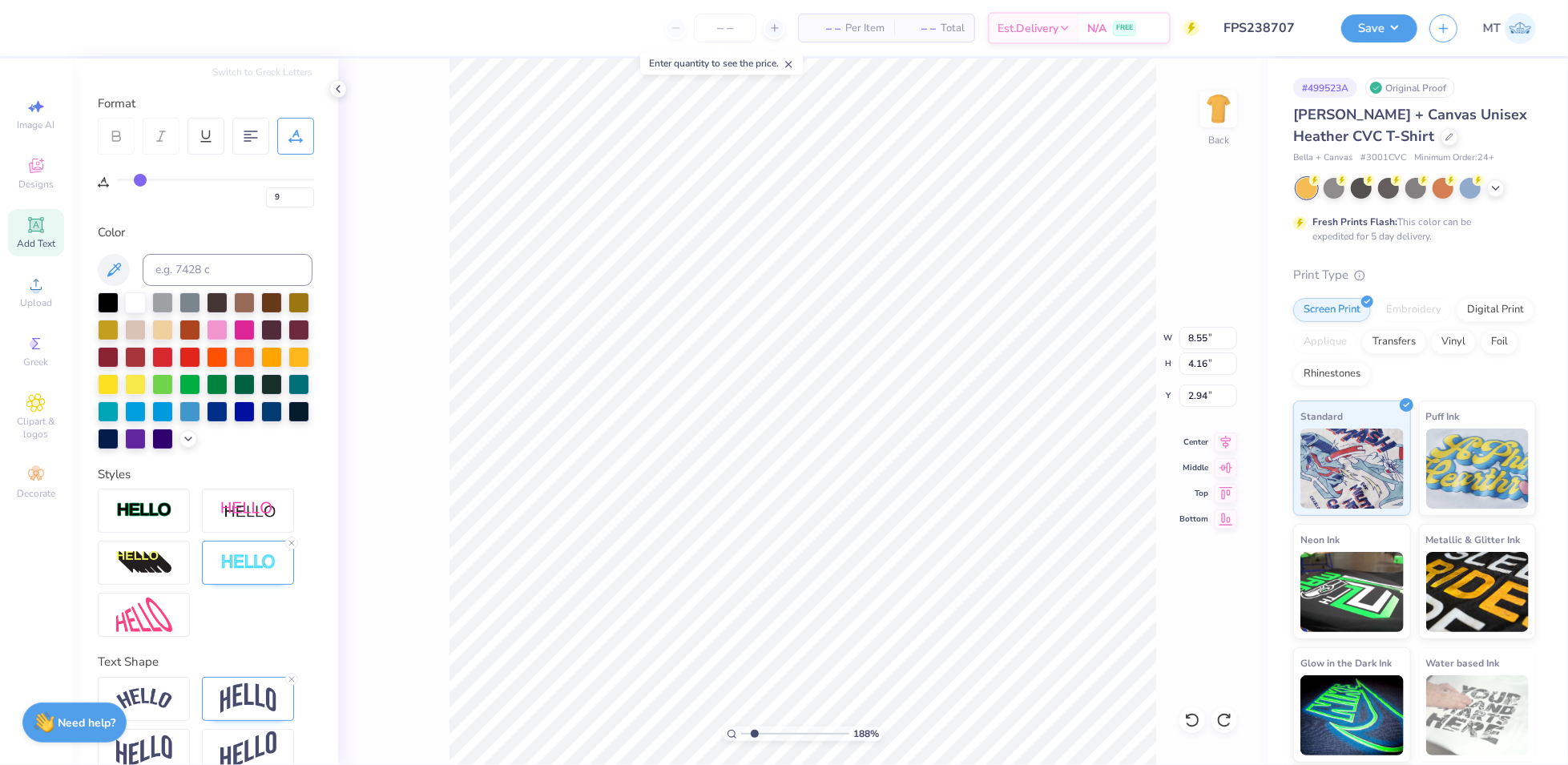
drag, startPoint x: 128, startPoint y: 181, endPoint x: 139, endPoint y: 181, distance: 11.0
type input "9"
click at [139, 181] on input "range" at bounding box center [215, 180] width 198 height 2
type input "1.87584130888096"
type input "9.39"
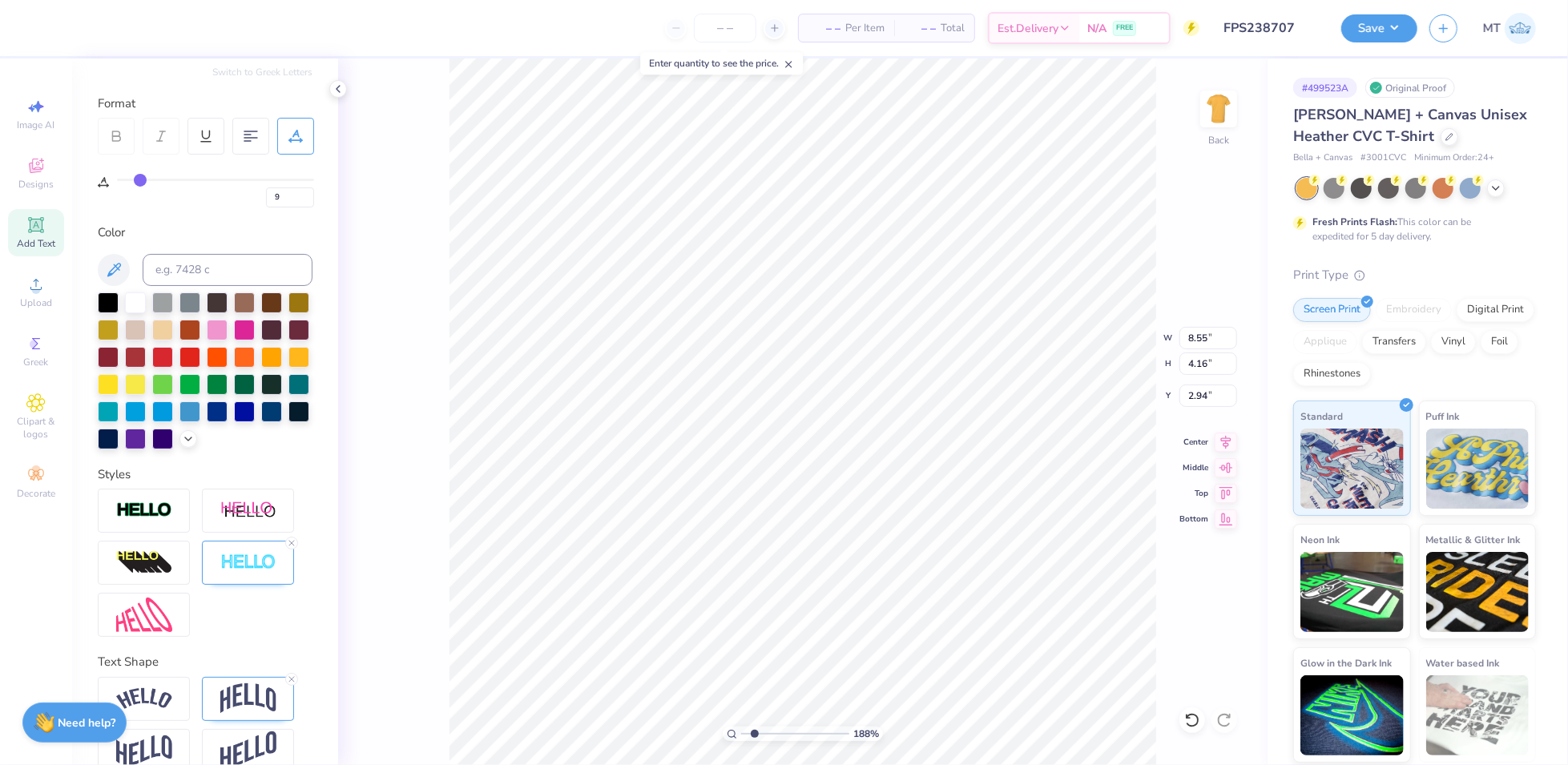
type input "4.23"
type input "2.91"
type input "1"
click at [1190, 388] on input "2.91" at bounding box center [1208, 395] width 57 height 22
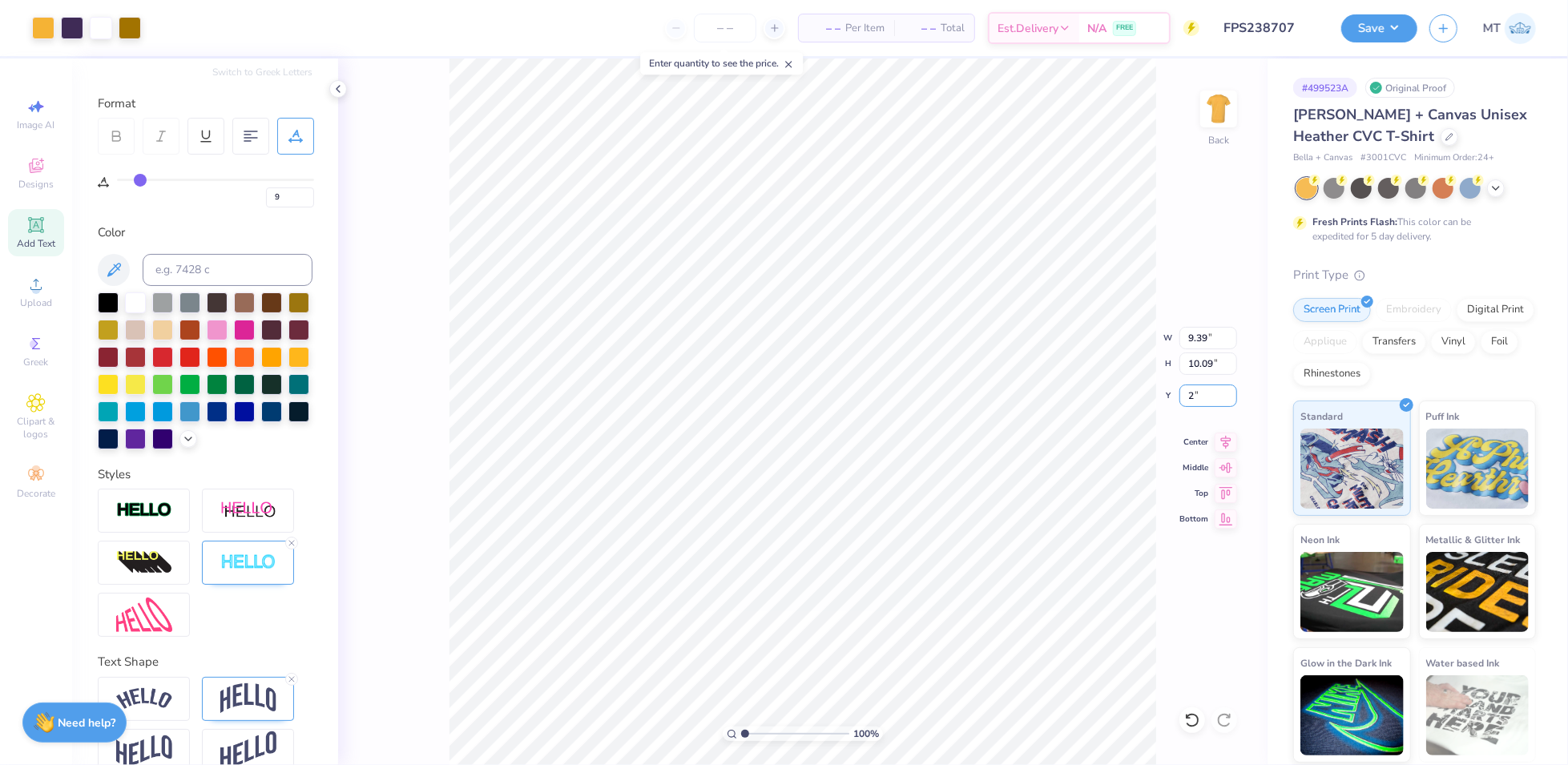
type input "2.00"
type input "1.96334513173049"
drag, startPoint x: 145, startPoint y: 183, endPoint x: 129, endPoint y: 184, distance: 16.0
click at [129, 184] on div "9" at bounding box center [215, 194] width 198 height 29
type input "6"
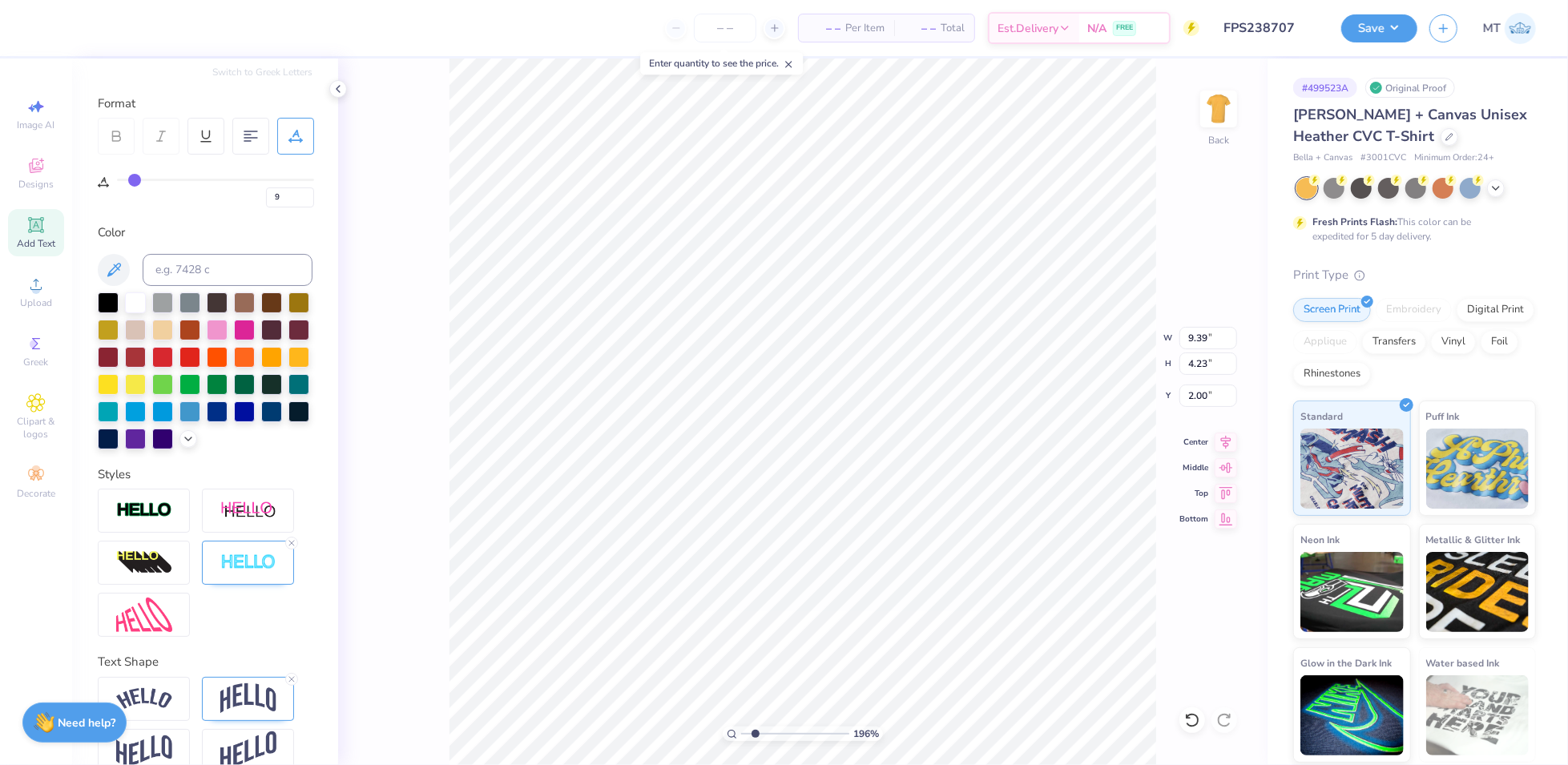
type input "6"
type input "5"
type input "3"
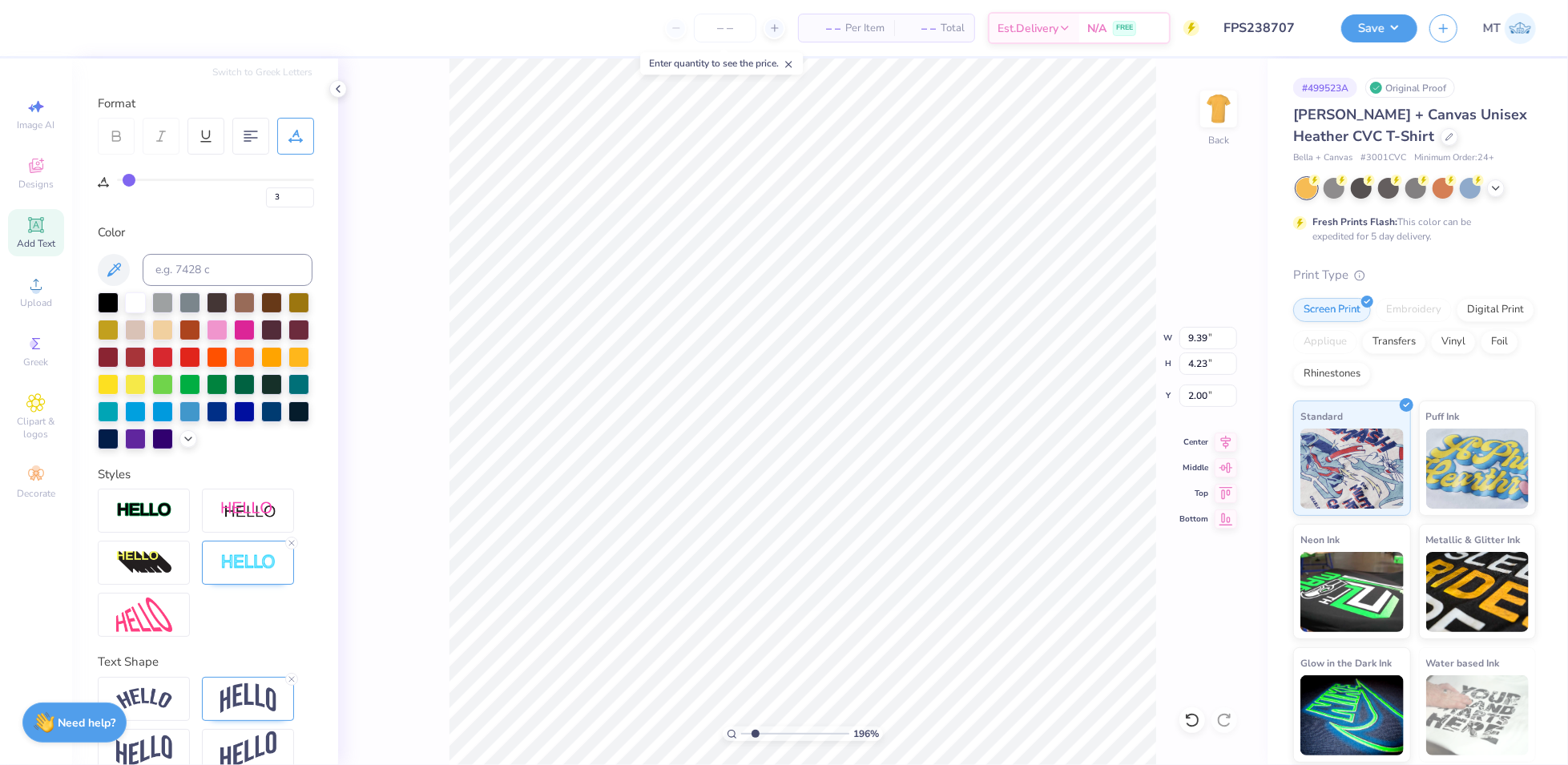
type input "1"
type input "0"
drag, startPoint x: 134, startPoint y: 177, endPoint x: 116, endPoint y: 178, distance: 18.0
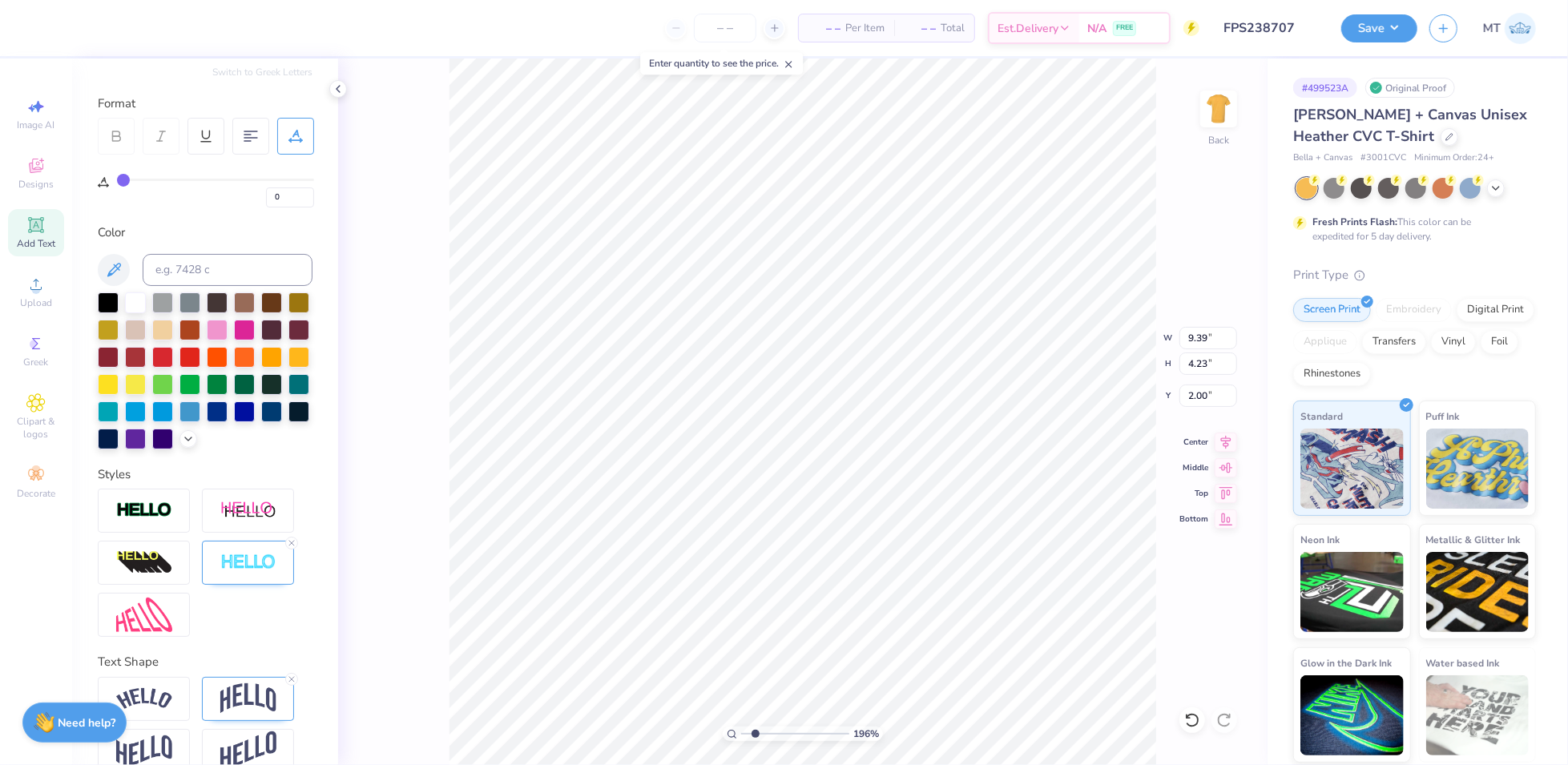
type input "0"
click at [117, 179] on input "range" at bounding box center [215, 180] width 198 height 2
type input "1.96334513173049"
type input "8.55"
type input "4.16"
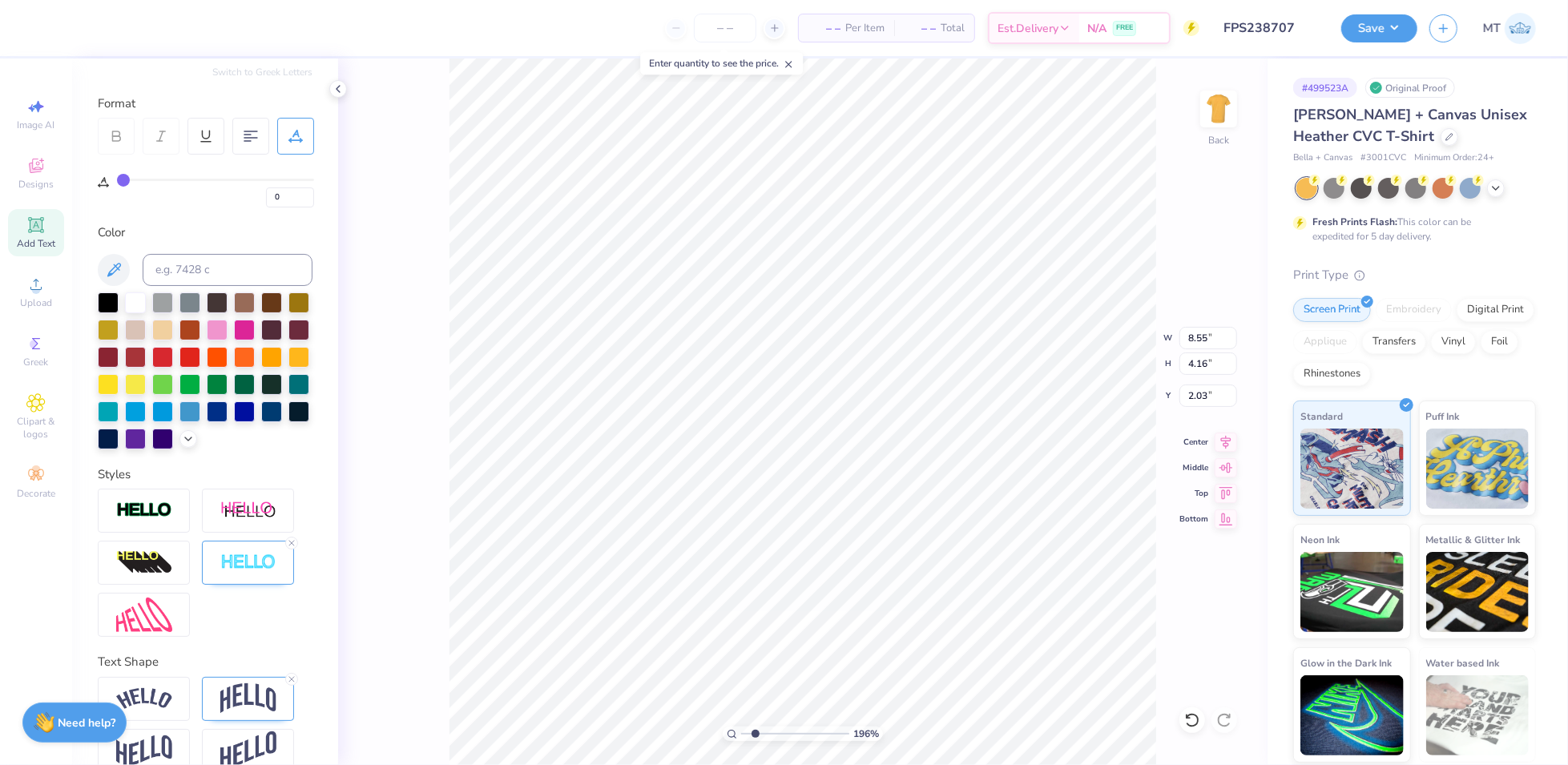
type input "2.03"
type input "2.12949530198923"
type input "0.96"
type input "2.12949530198923"
type textarea "GAMEDAy"
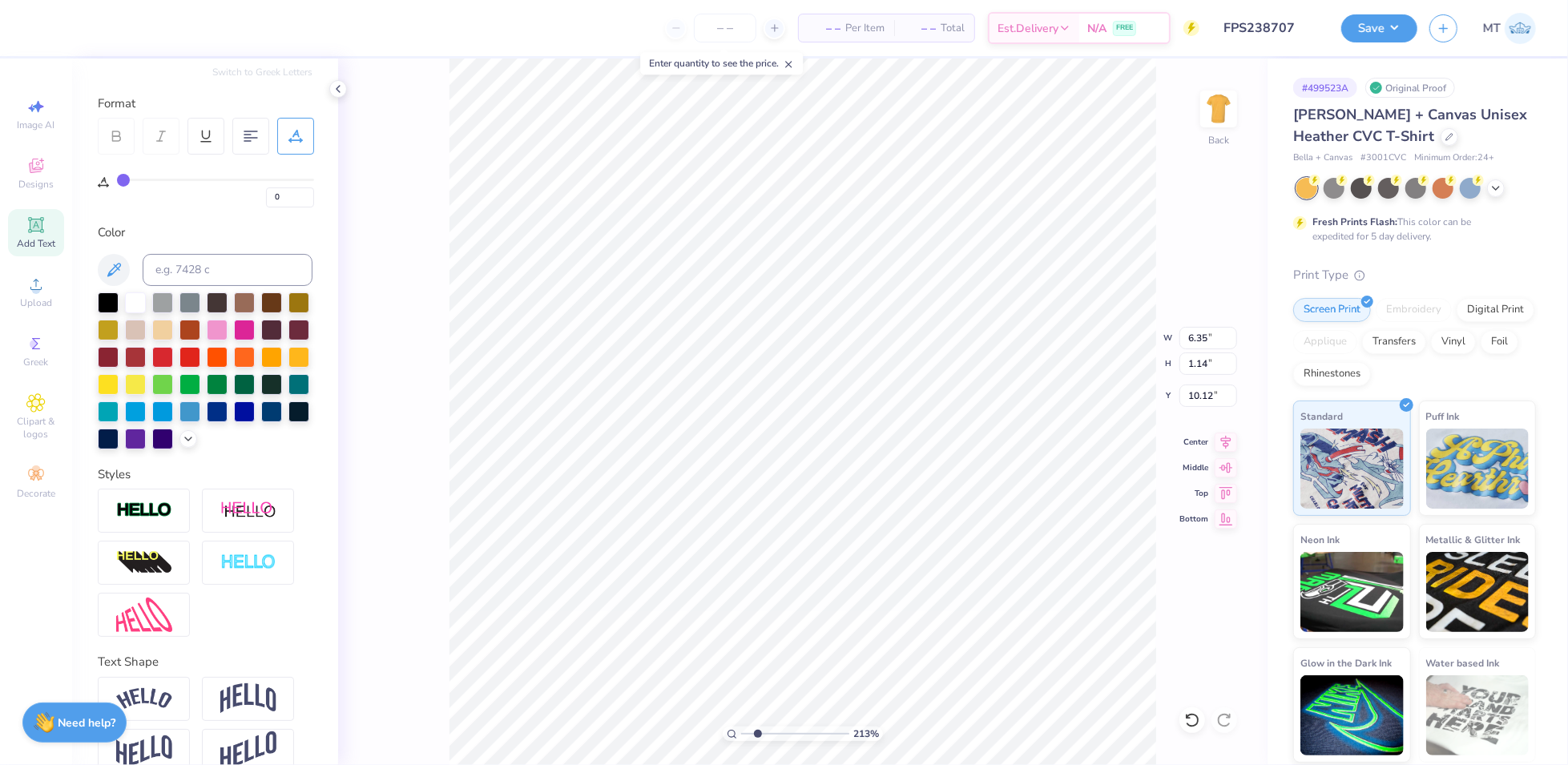
scroll to position [17, 4]
type input "2.12949530198923"
type textarea "GAMEDA"
type input "2.12949530198923"
type textarea "GAMEDAY"
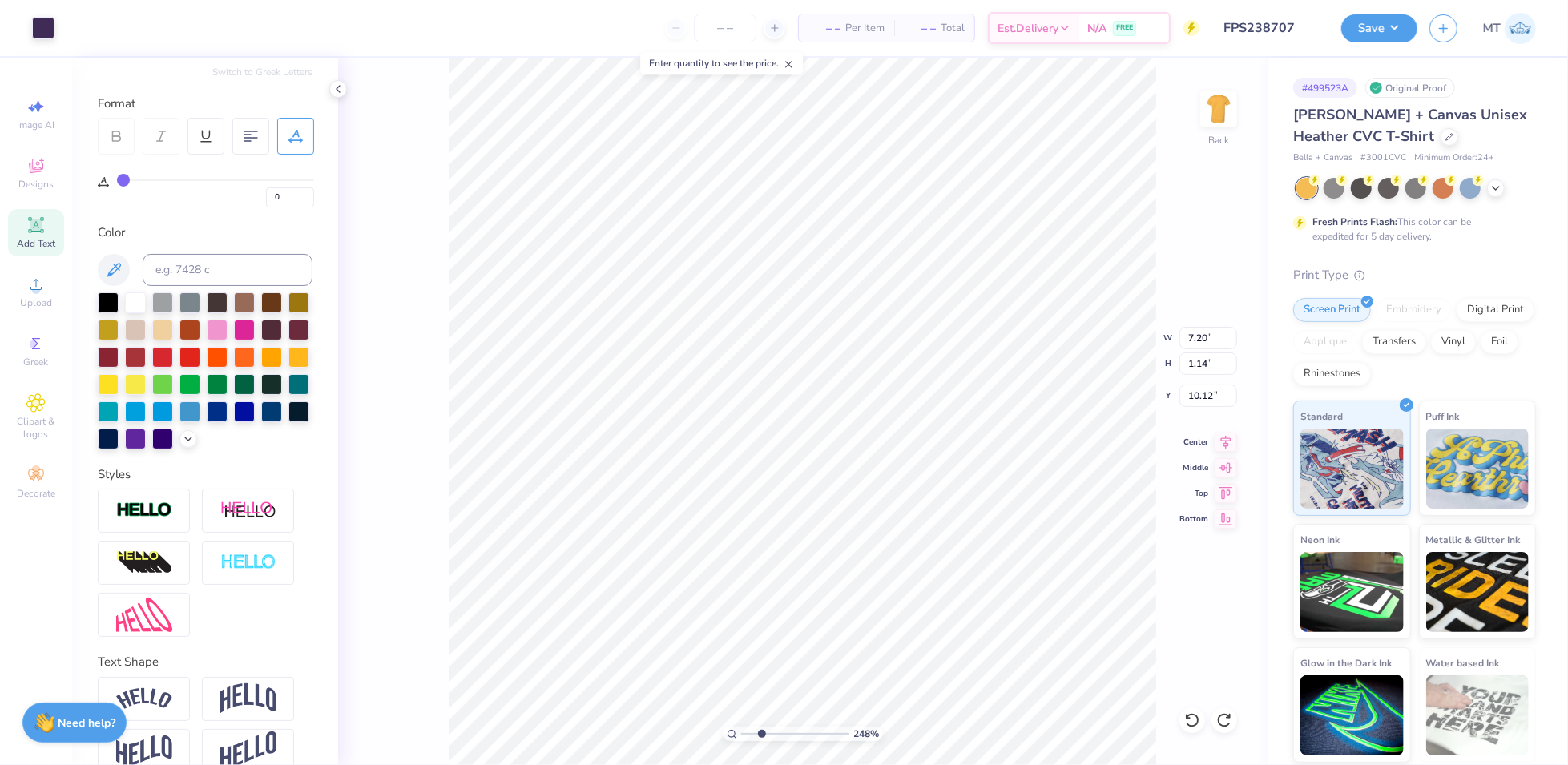
type input "2.48086036189193"
type input "9.76"
type input "2.48086036189193"
type input "6.42"
type input "3.12"
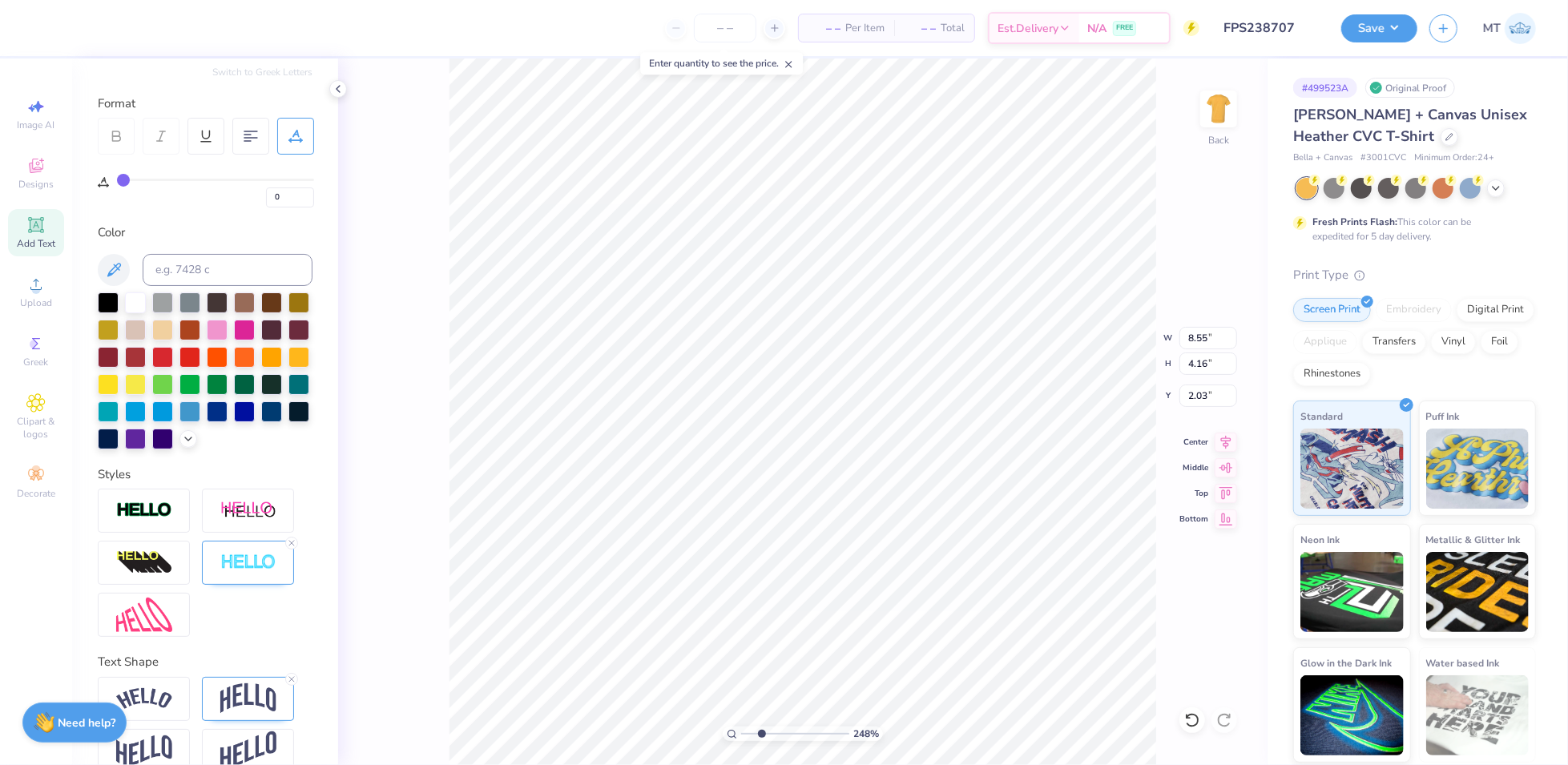
type input "3.07"
type input "2.48086036189193"
type input "3.00"
type input "2.57945767817792"
click at [273, 572] on img at bounding box center [248, 563] width 56 height 18
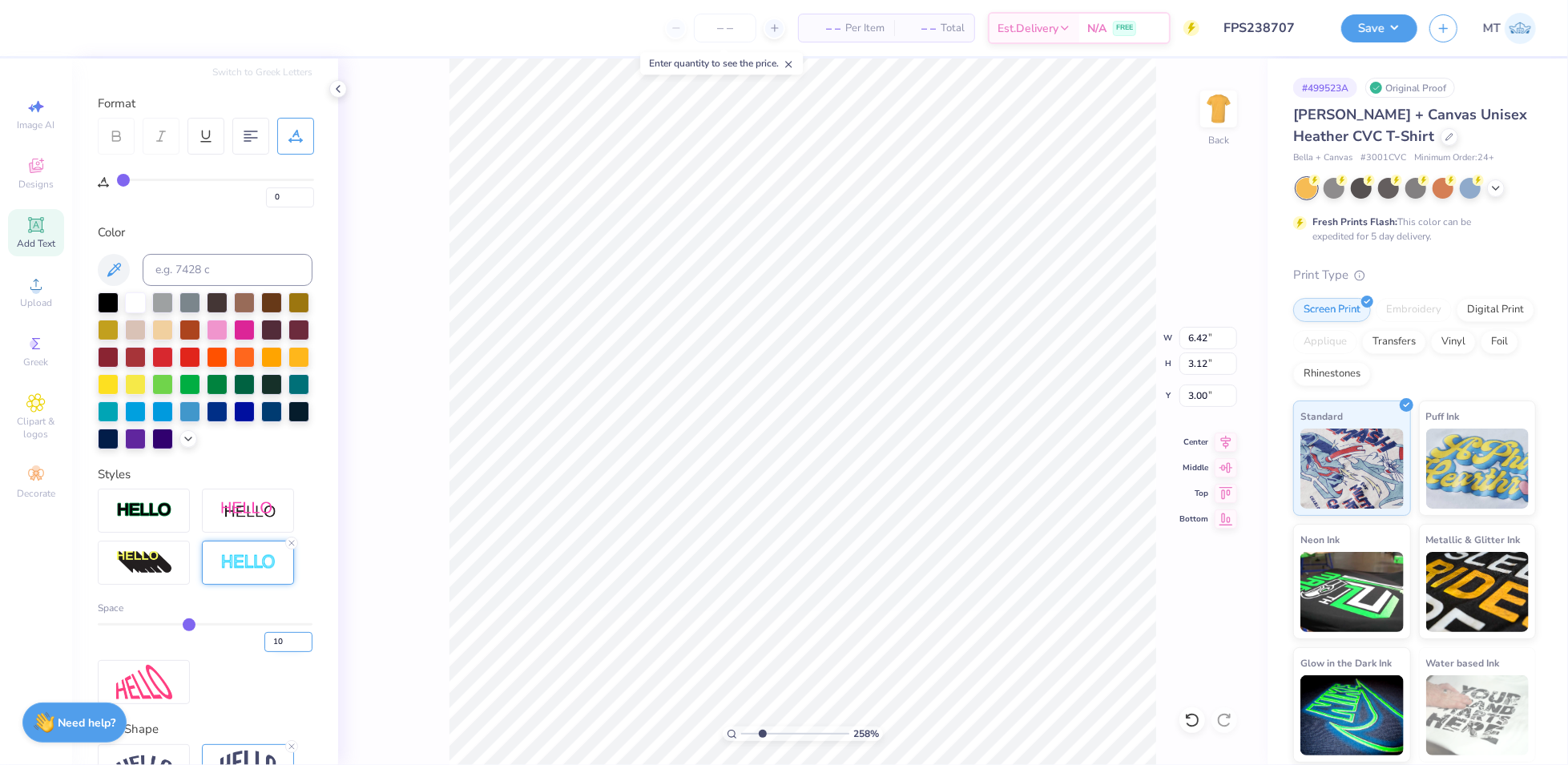
type input "10"
click at [291, 652] on input "10" at bounding box center [288, 642] width 48 height 20
type input "2.57945767817792"
type input "10"
type input "2.57945767817792"
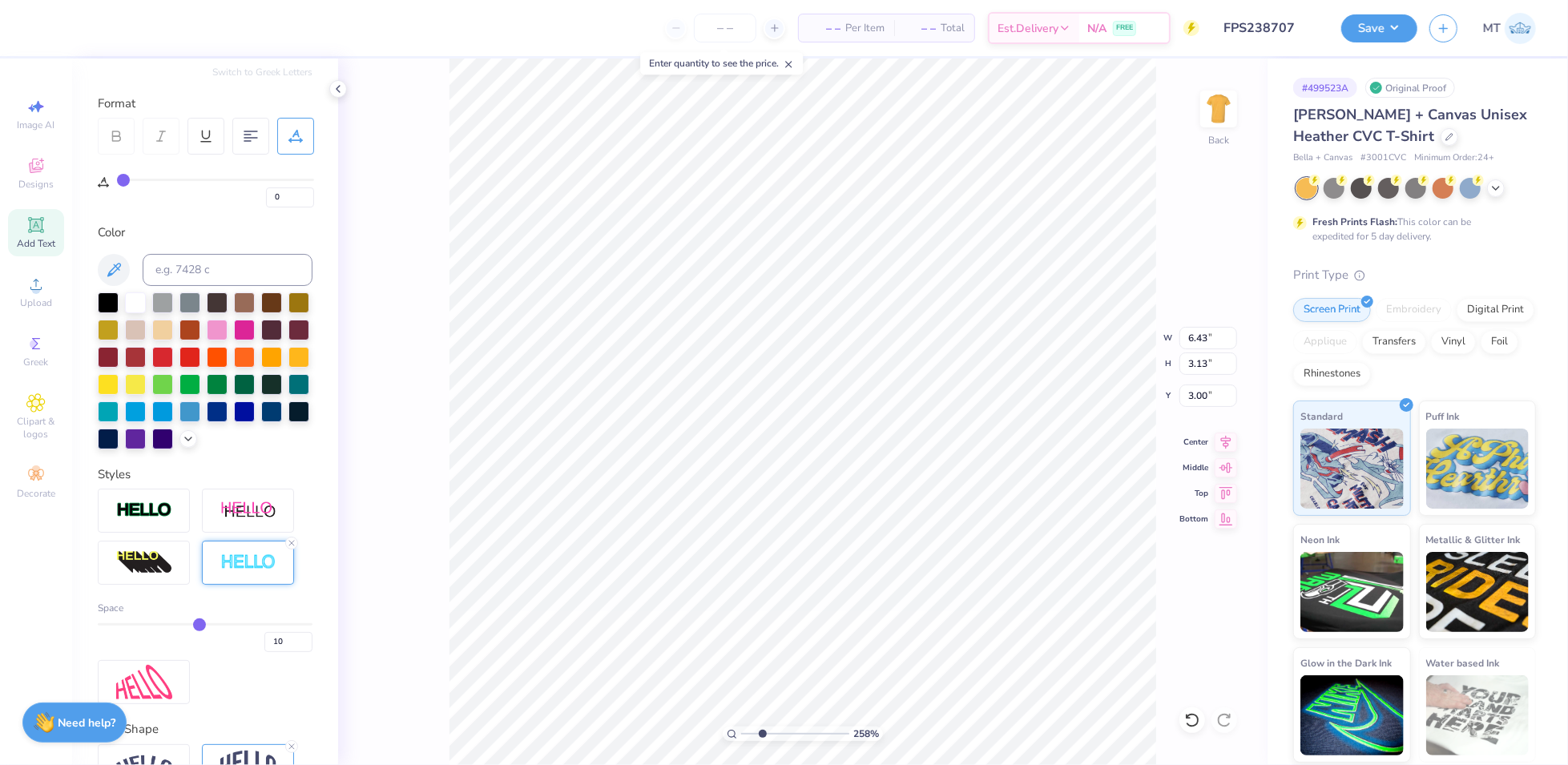
type input "3.39"
type input "3.70"
type input "5.90"
type input "2.52316714999306"
type input "1.76"
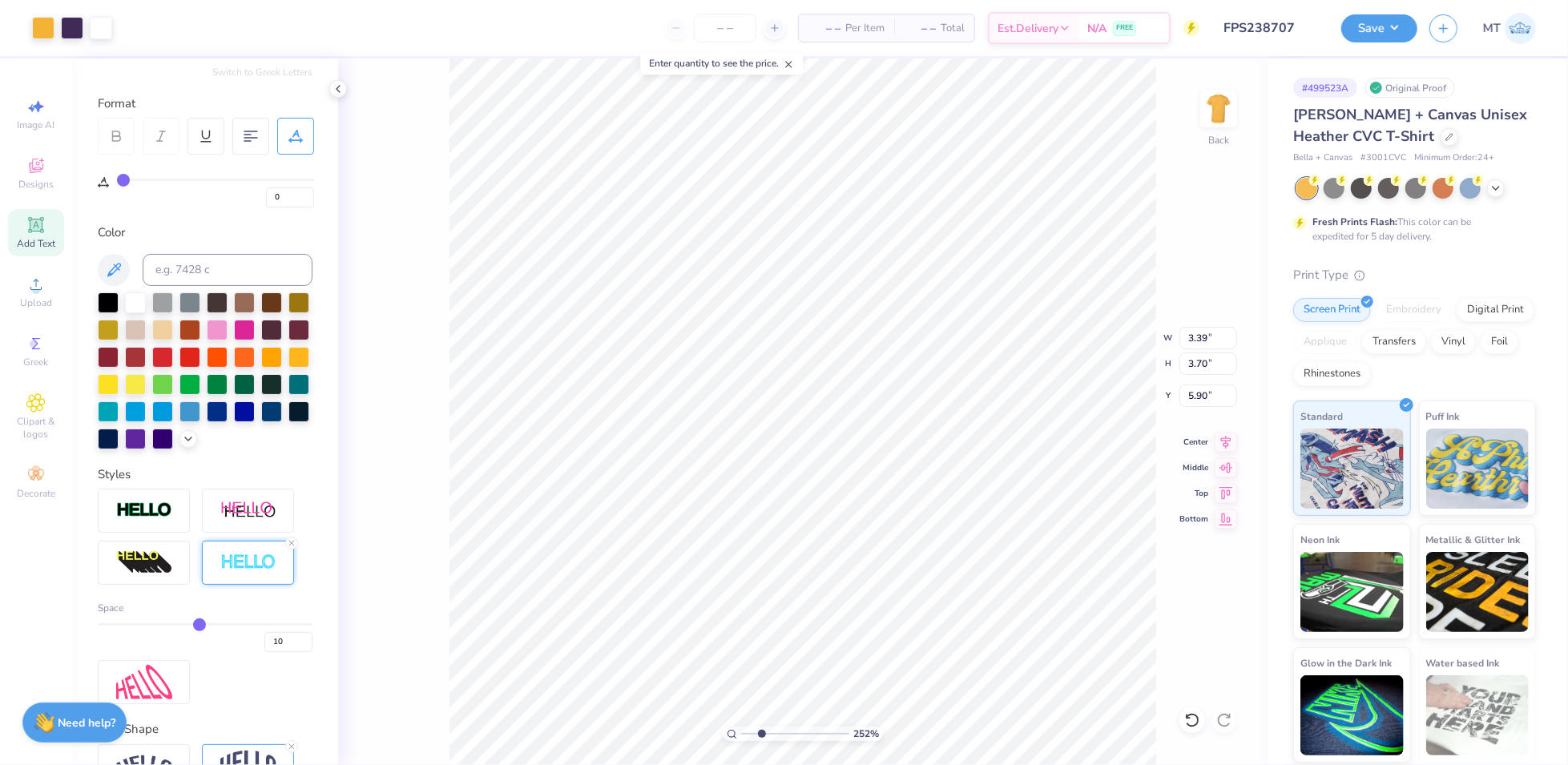
type input "1.92"
type input "7.67"
type input "2.52316714999306"
type input "5.84"
type input "2.90983859620174"
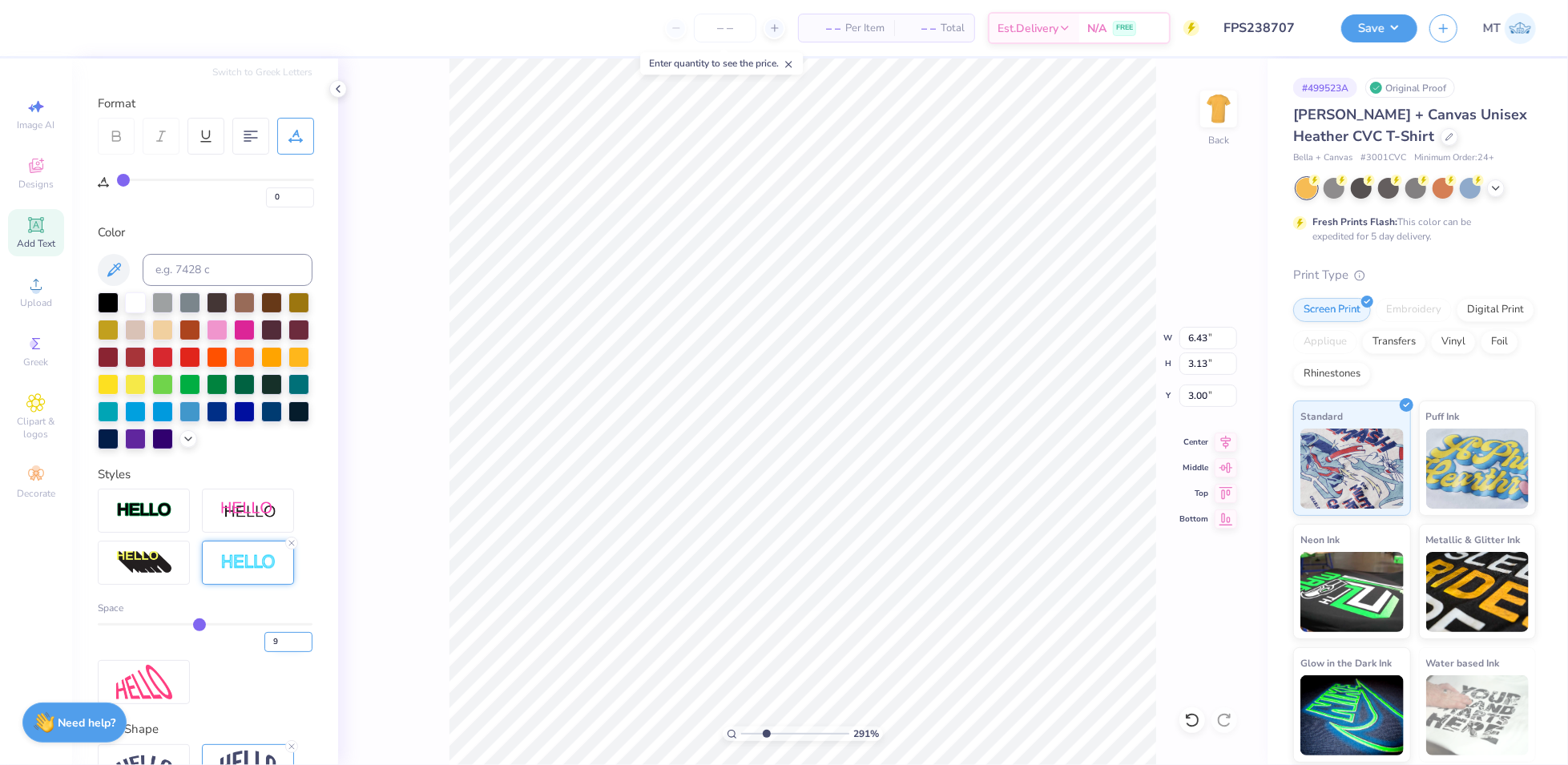
click at [290, 652] on input "9" at bounding box center [288, 642] width 48 height 20
type input "8"
click at [290, 652] on input "8" at bounding box center [288, 642] width 48 height 20
type input "2.90983859620174"
type input "8"
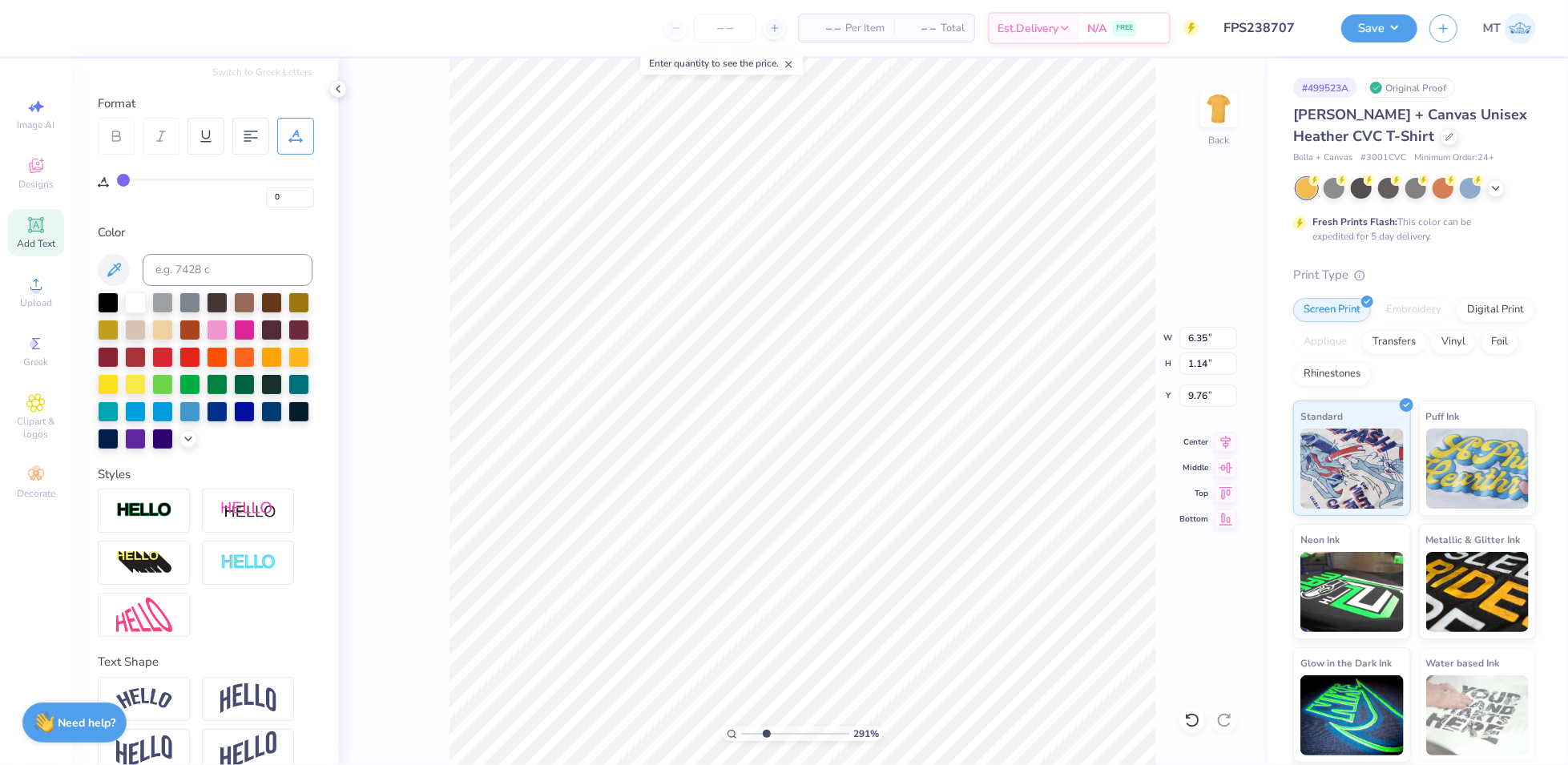
type input "2.90983859620174"
type input "9.69"
type input "2.90983859620174"
type input "9.76"
type input "2.90983859620174"
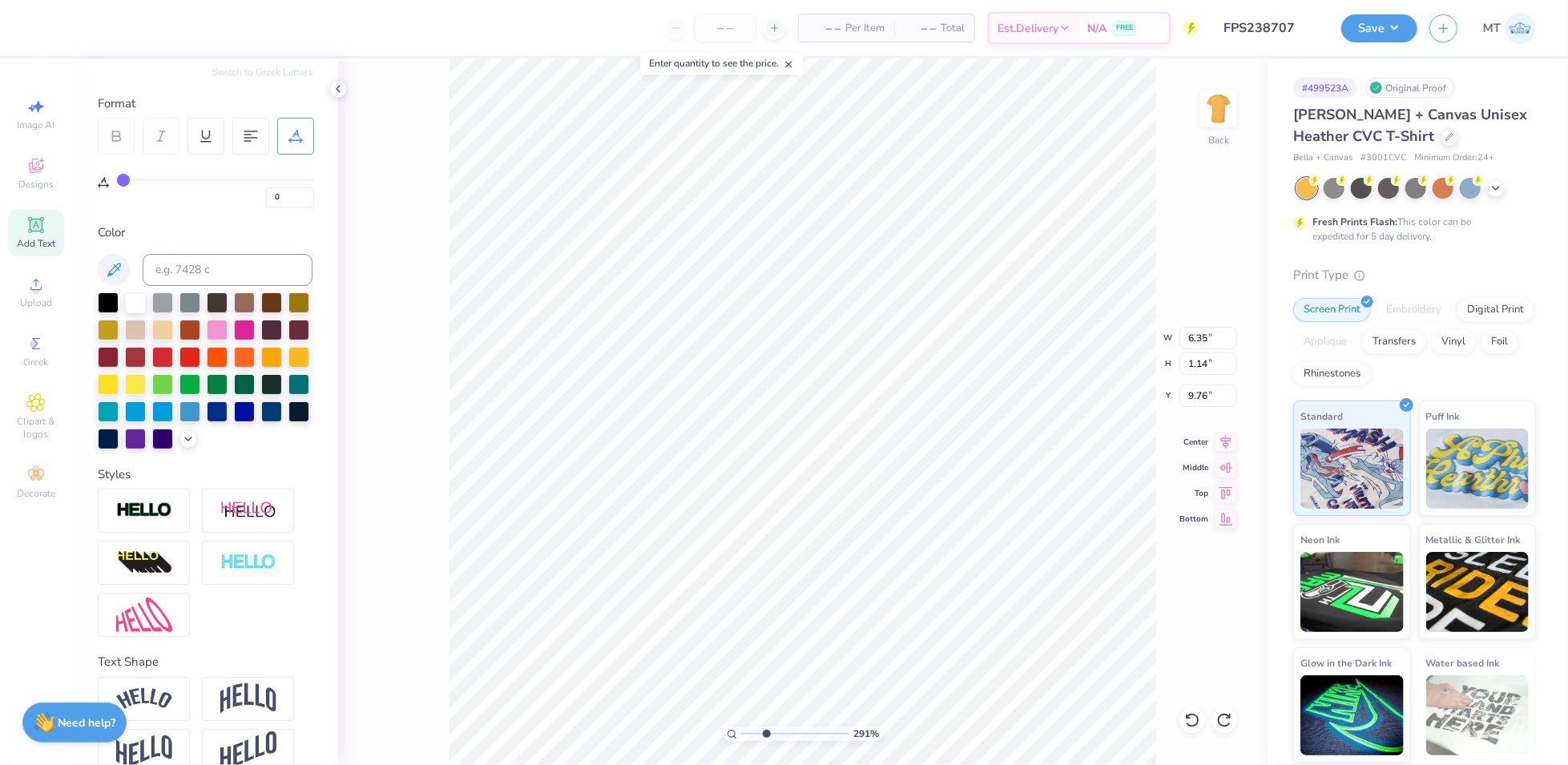
type input "7.20"
type input "2.90983859620174"
type input "8.02"
type input "2.90983859620174"
type input "4.35"
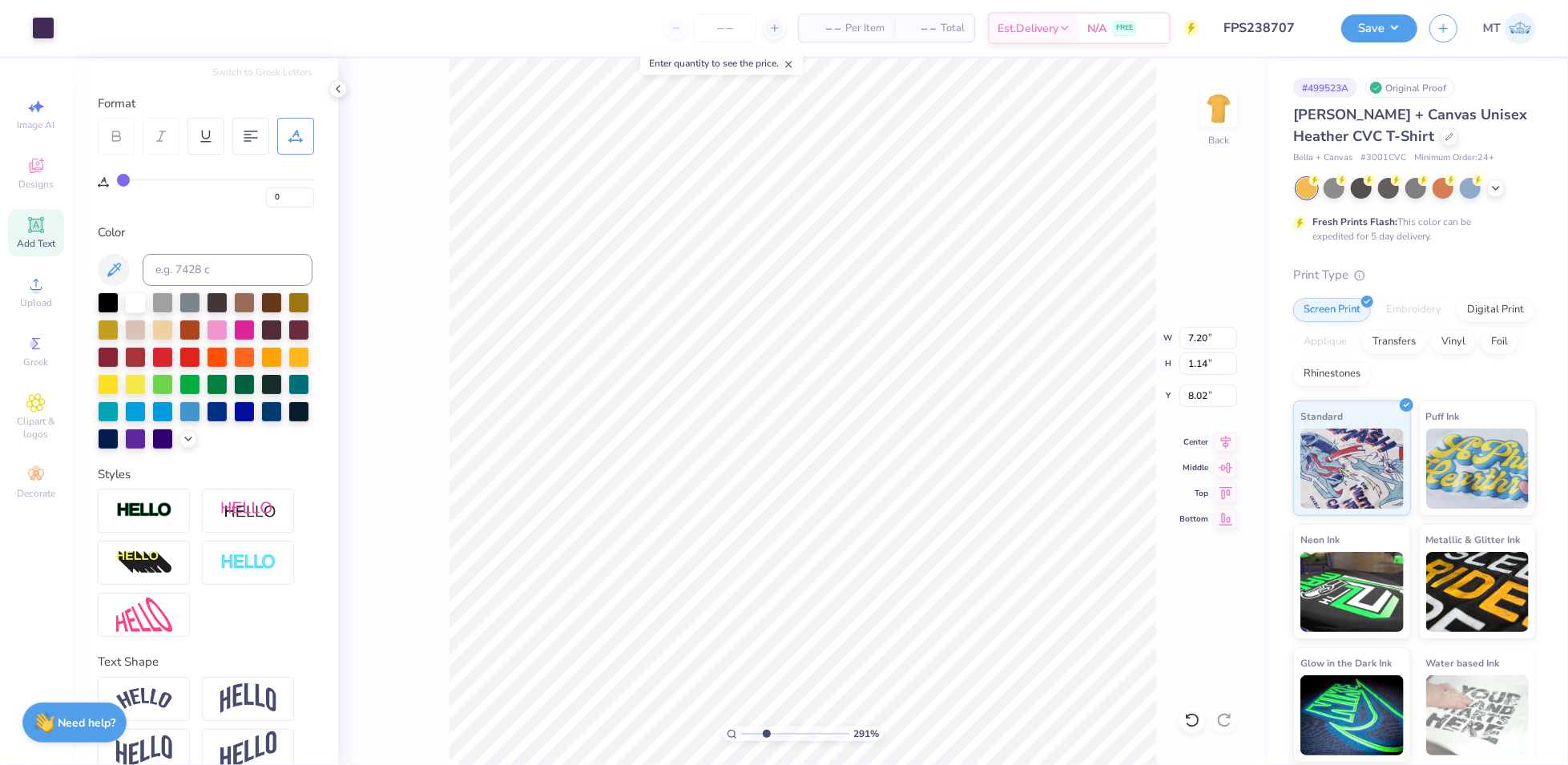
type input "0.69"
type input "2.90983859620174"
type input "8.01"
type input "2.90983859620174"
type input "5.86"
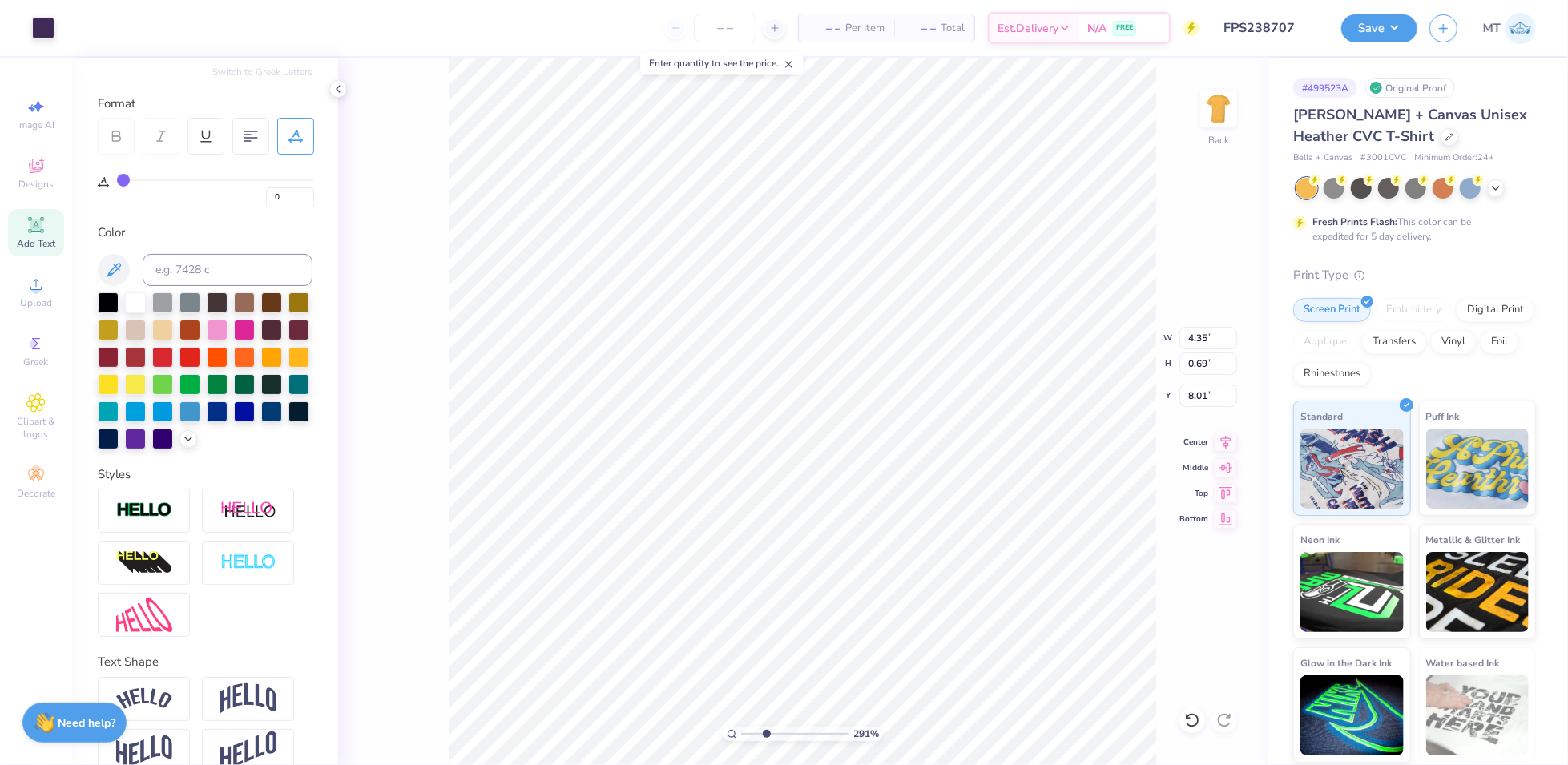
type input "0.63"
type input "11.46"
type input "2.90983859620174"
type input "3.45"
type input "0.37"
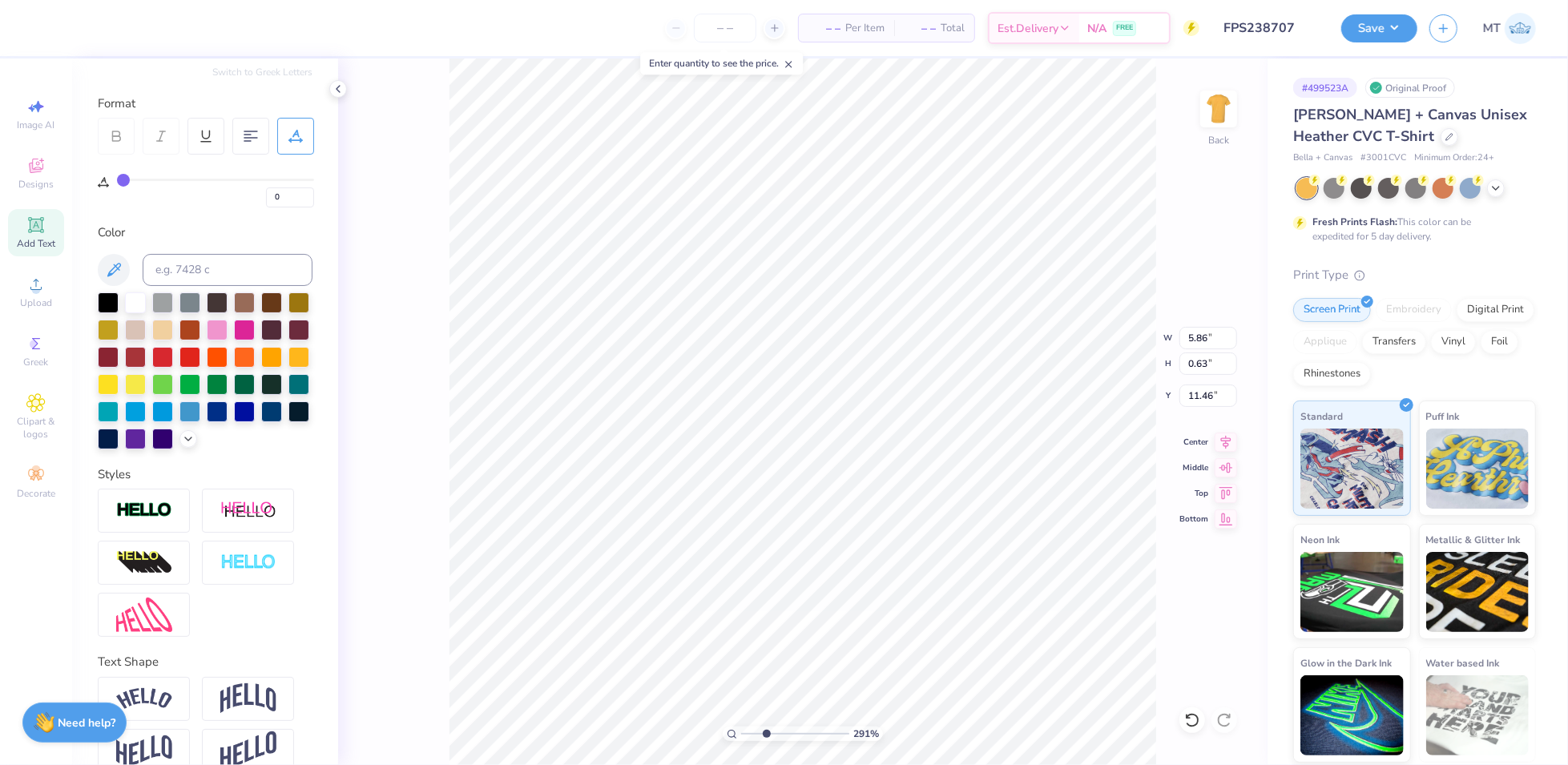
type input "11.72"
type input "2.90983859620174"
type input "8.85"
type input "3.95890727551535"
type input "6.70"
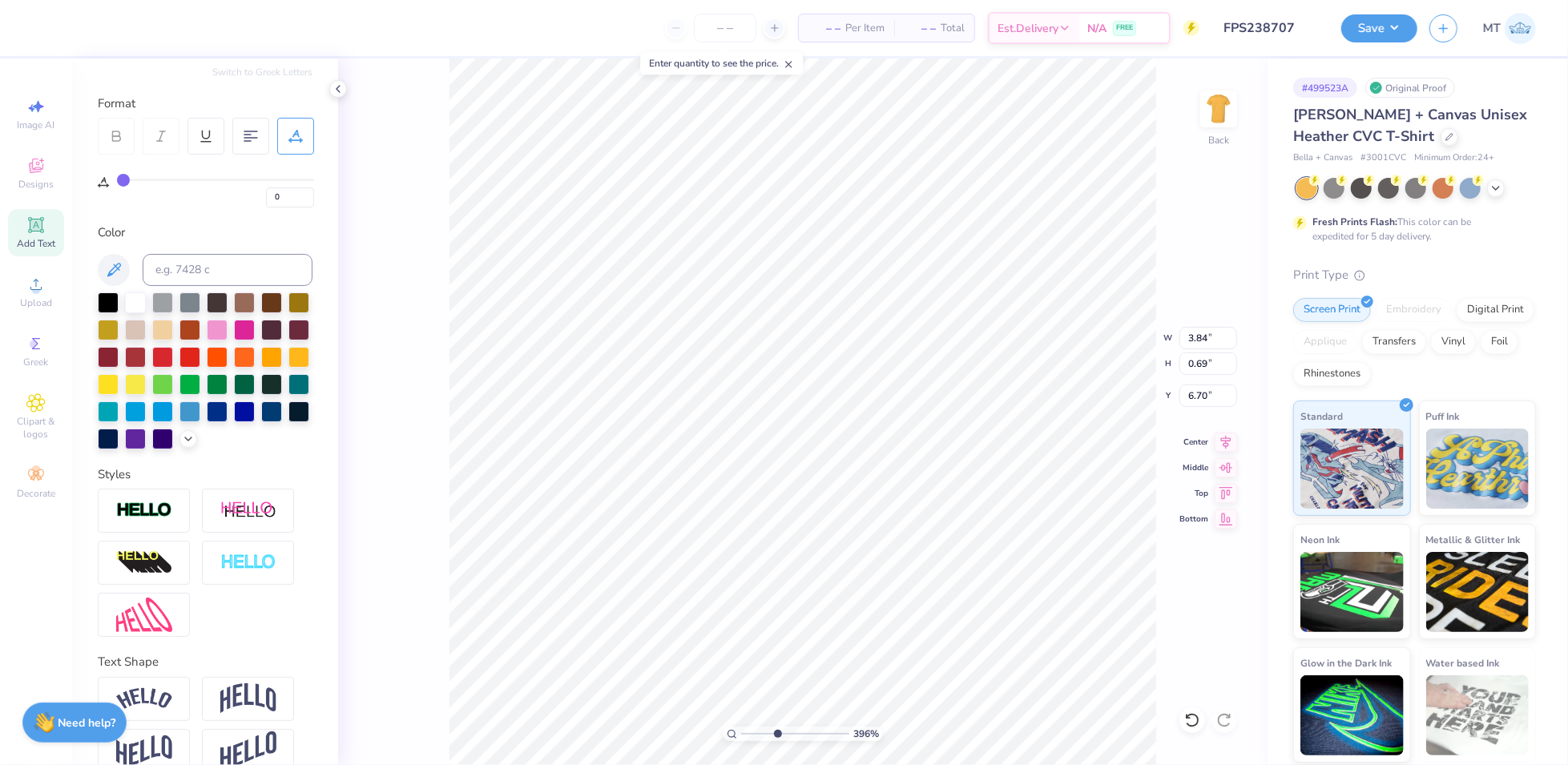
scroll to position [17, 2]
type input "3.95890727551535"
type textarea "2"
type input "3.95890727551535"
type textarea "20"
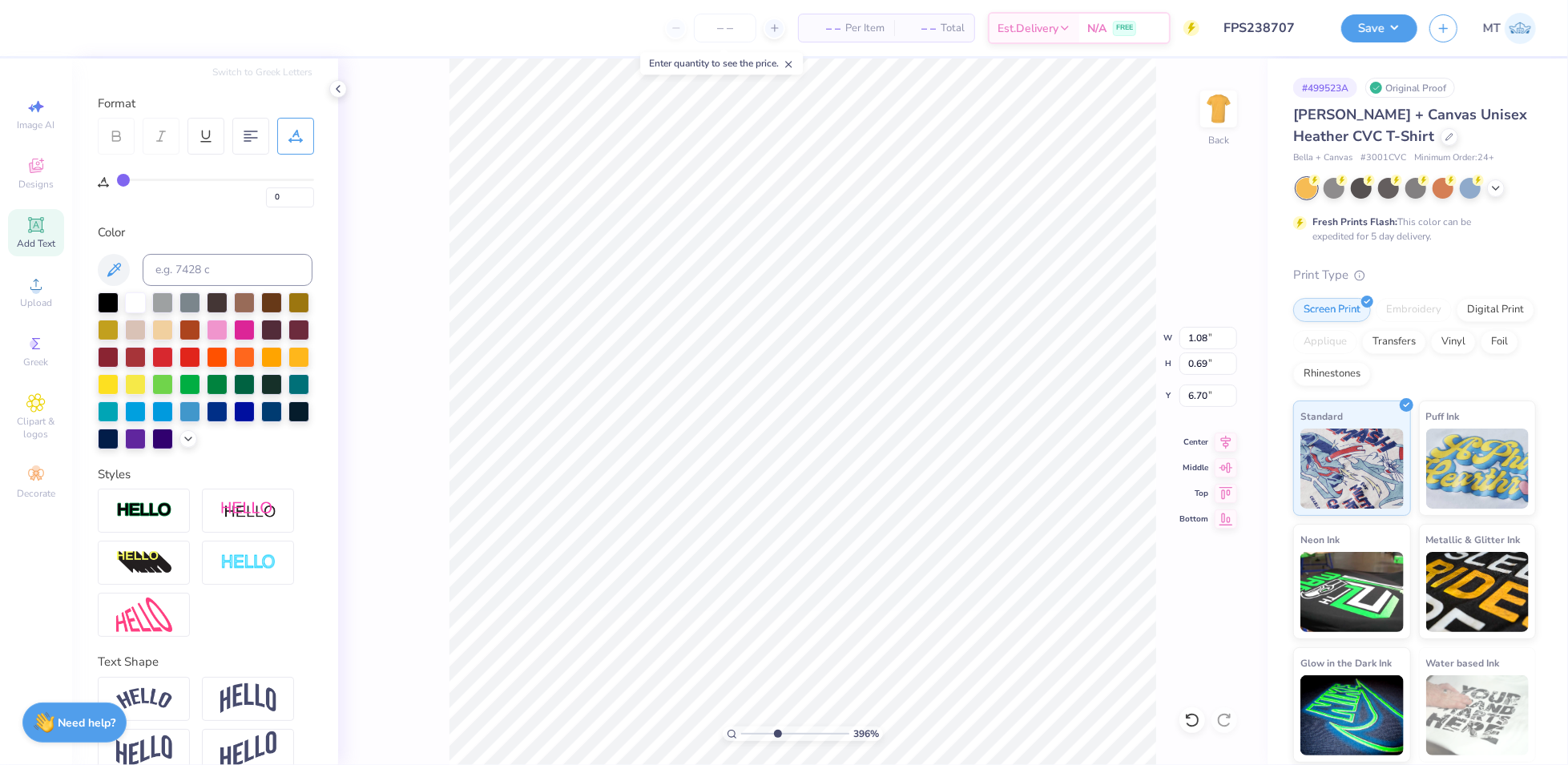
type input "3.95890727551535"
type input "6.46"
type input "3.95890727551535"
type input "6.52"
type input "3.95890727551535"
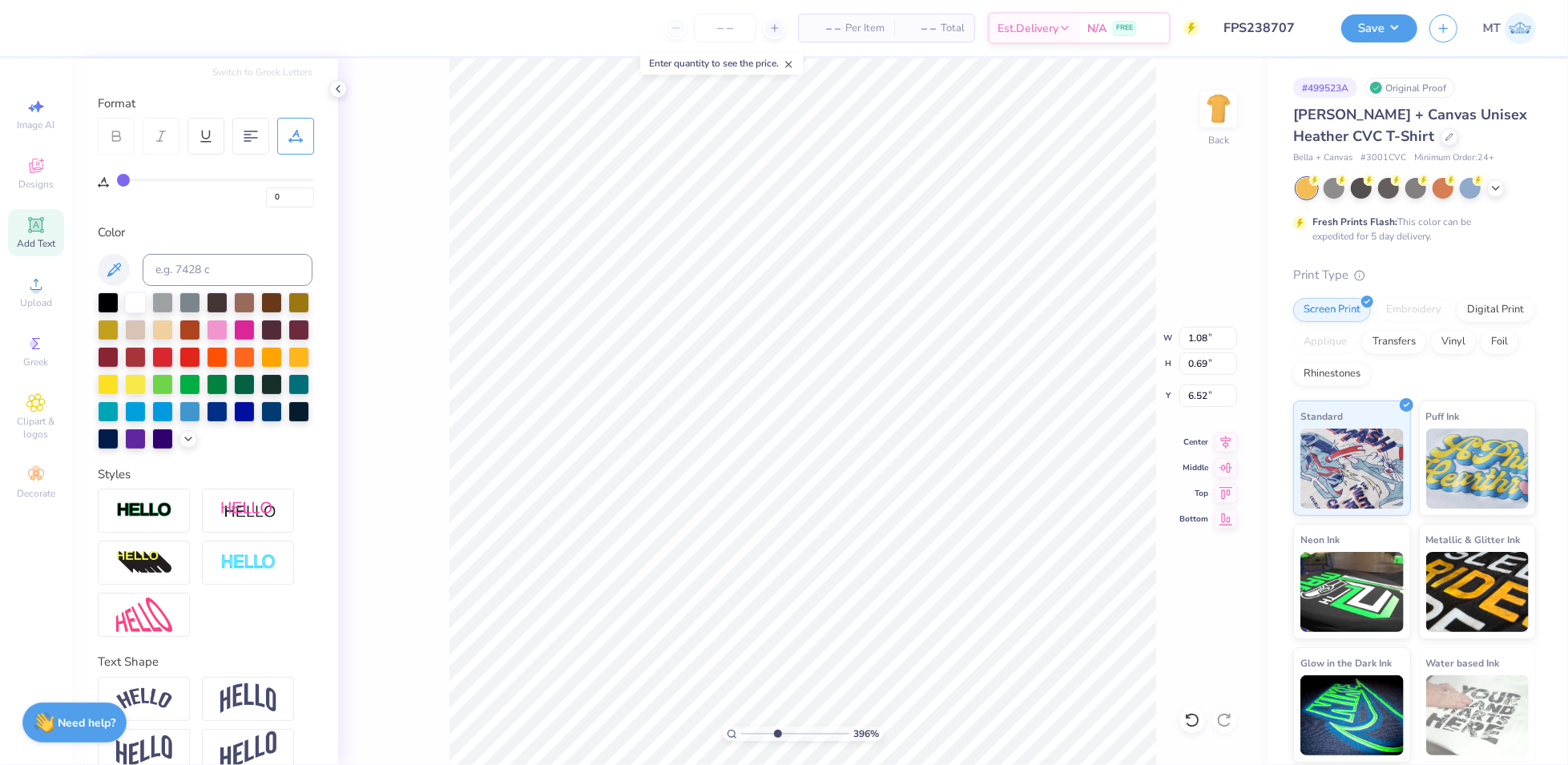
type textarea "2"
type input "3.95890727551535"
type textarea "25"
type input "2.85319479213722"
click at [296, 548] on icon at bounding box center [292, 543] width 10 height 10
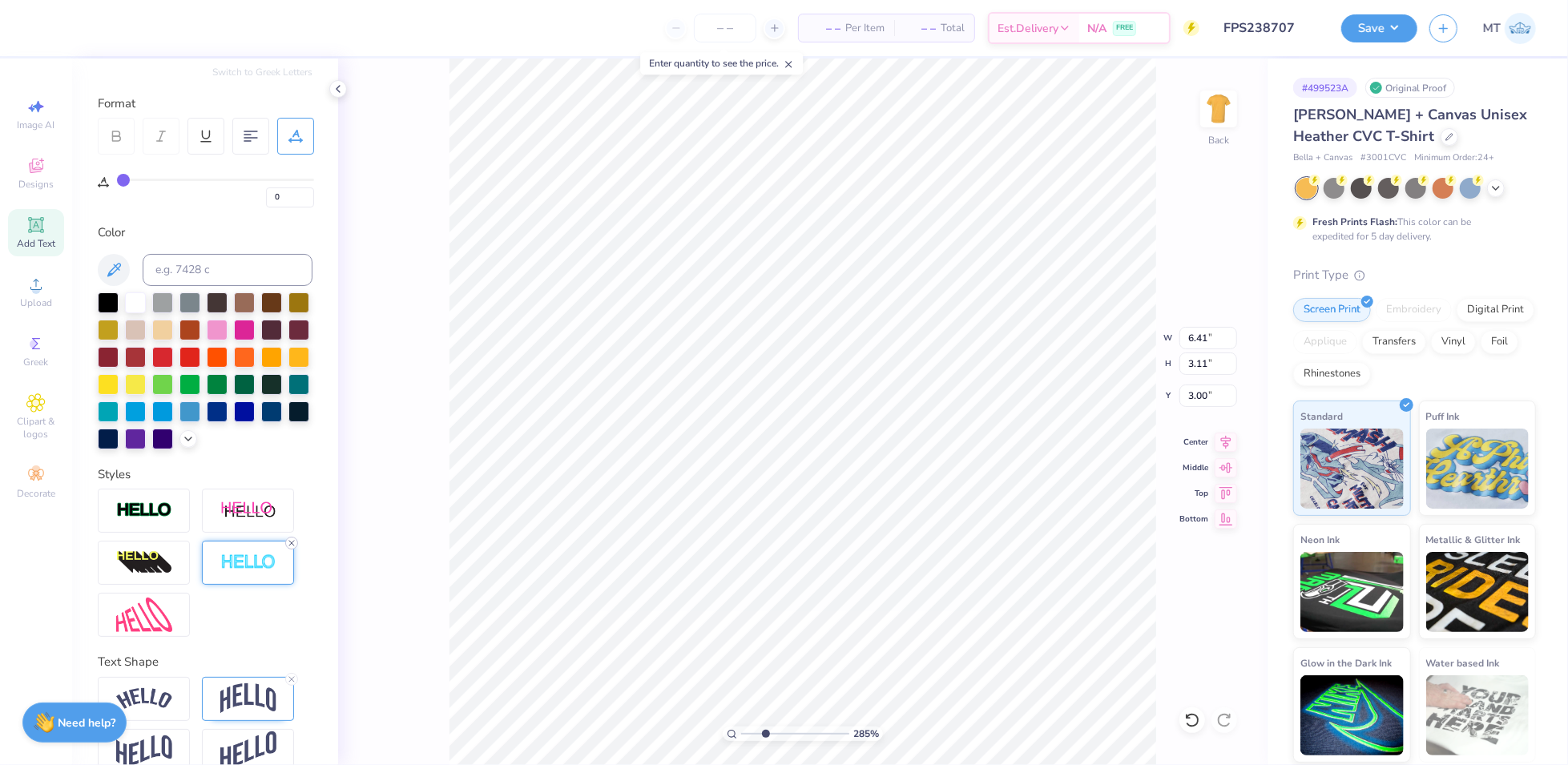
type input "6.33"
type input "3.03"
type input "3.04"
type input "3.81566321290146"
type input "9.93"
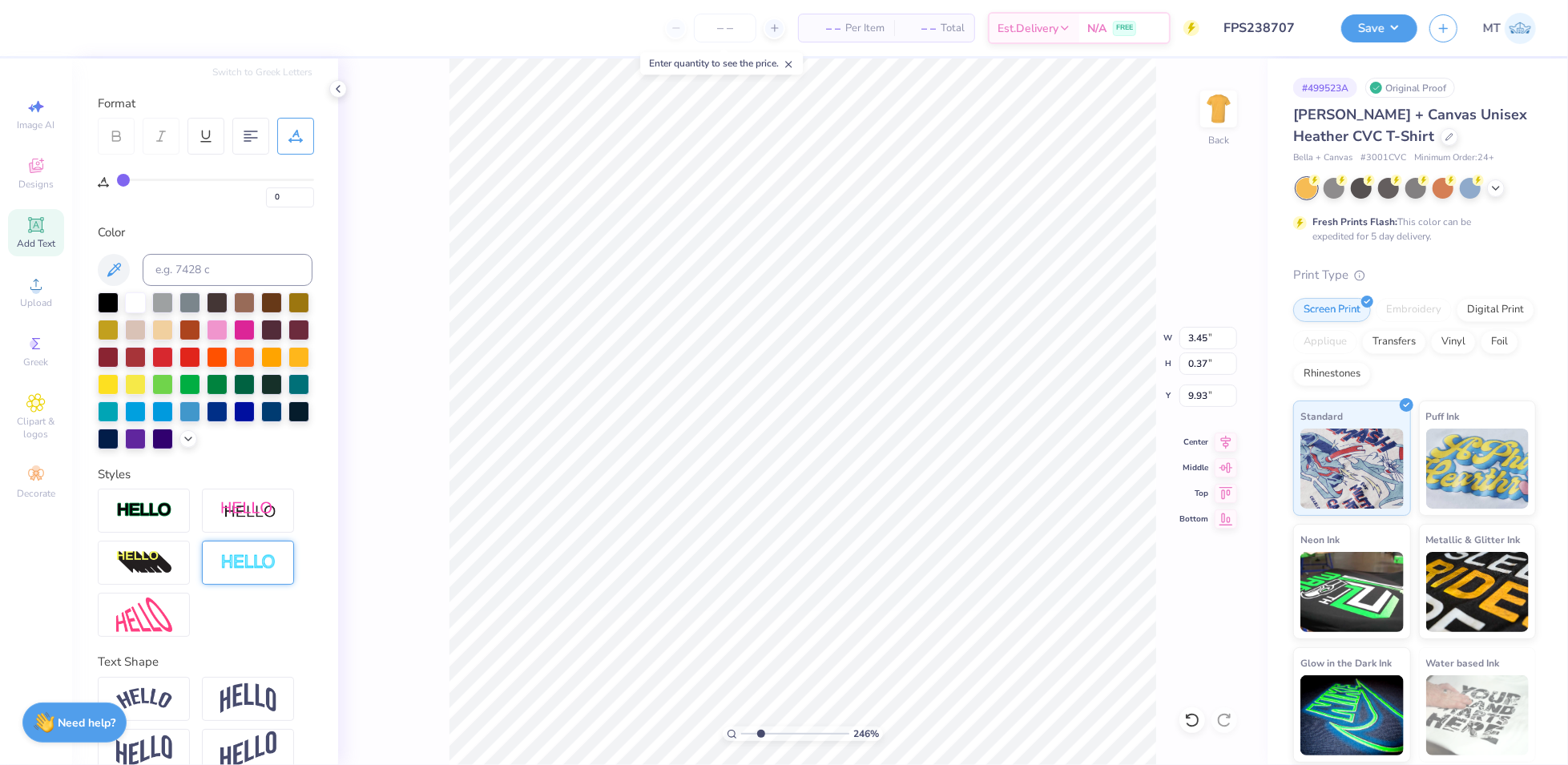
type input "2.45879228357817"
type input "8.85"
type input "2.45879228357817"
type input "2.44"
type input "3.04389529440398"
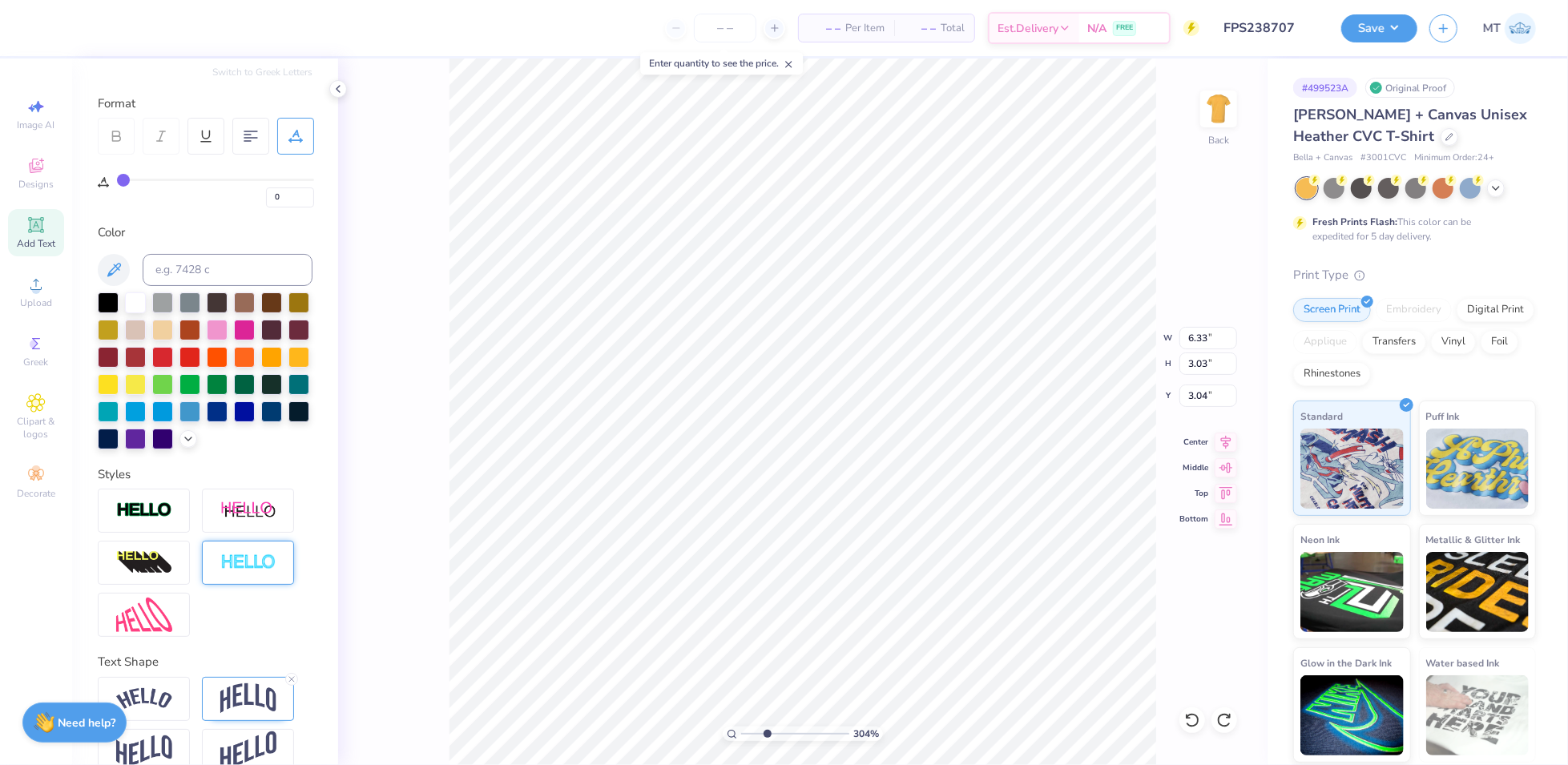
type input "4.63"
type input "2.22"
type input "3.86"
type input "3.04389529440398"
type input "3.74"
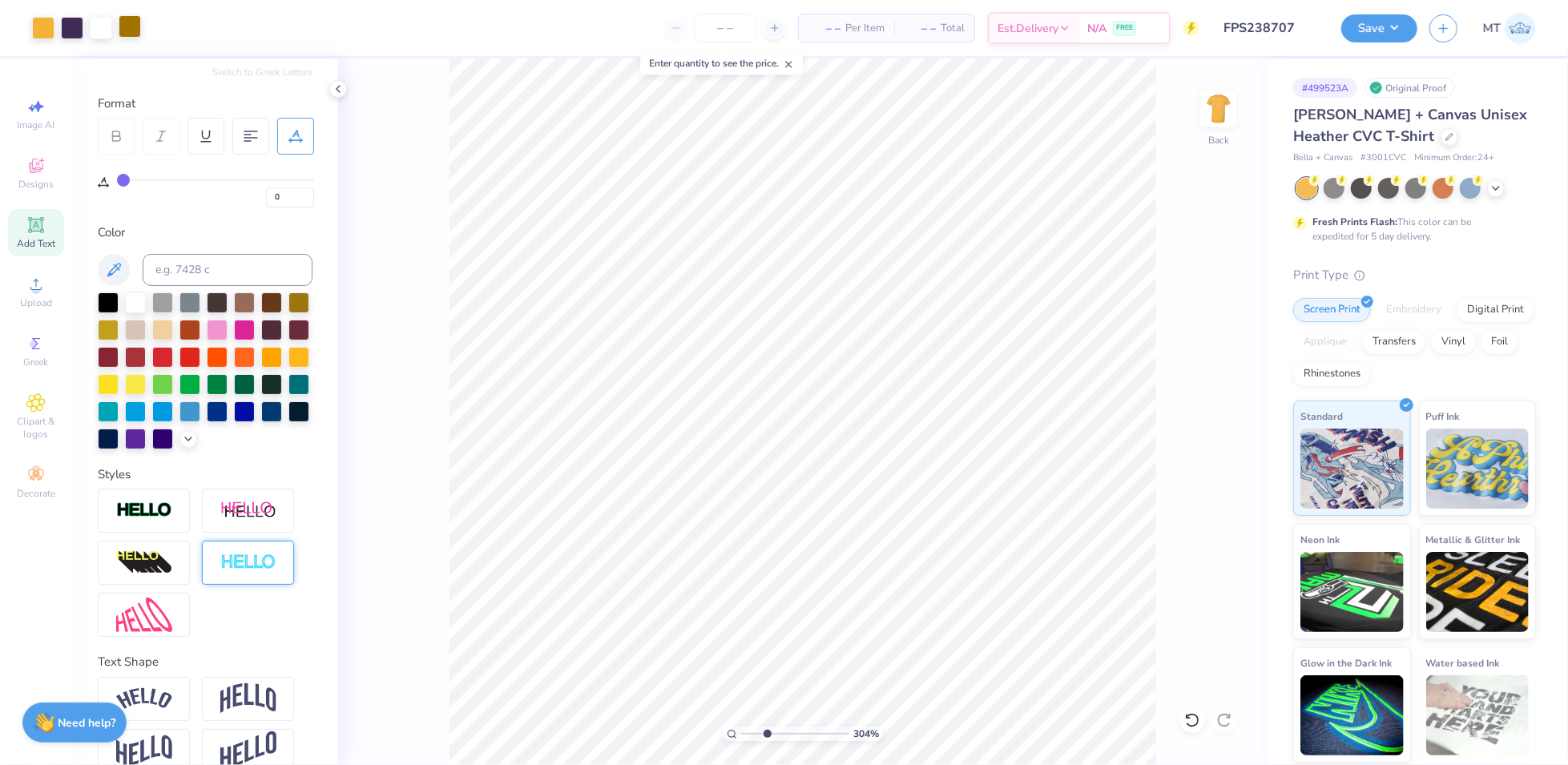
click at [136, 29] on div at bounding box center [129, 26] width 22 height 22
type input "3.04389529440398"
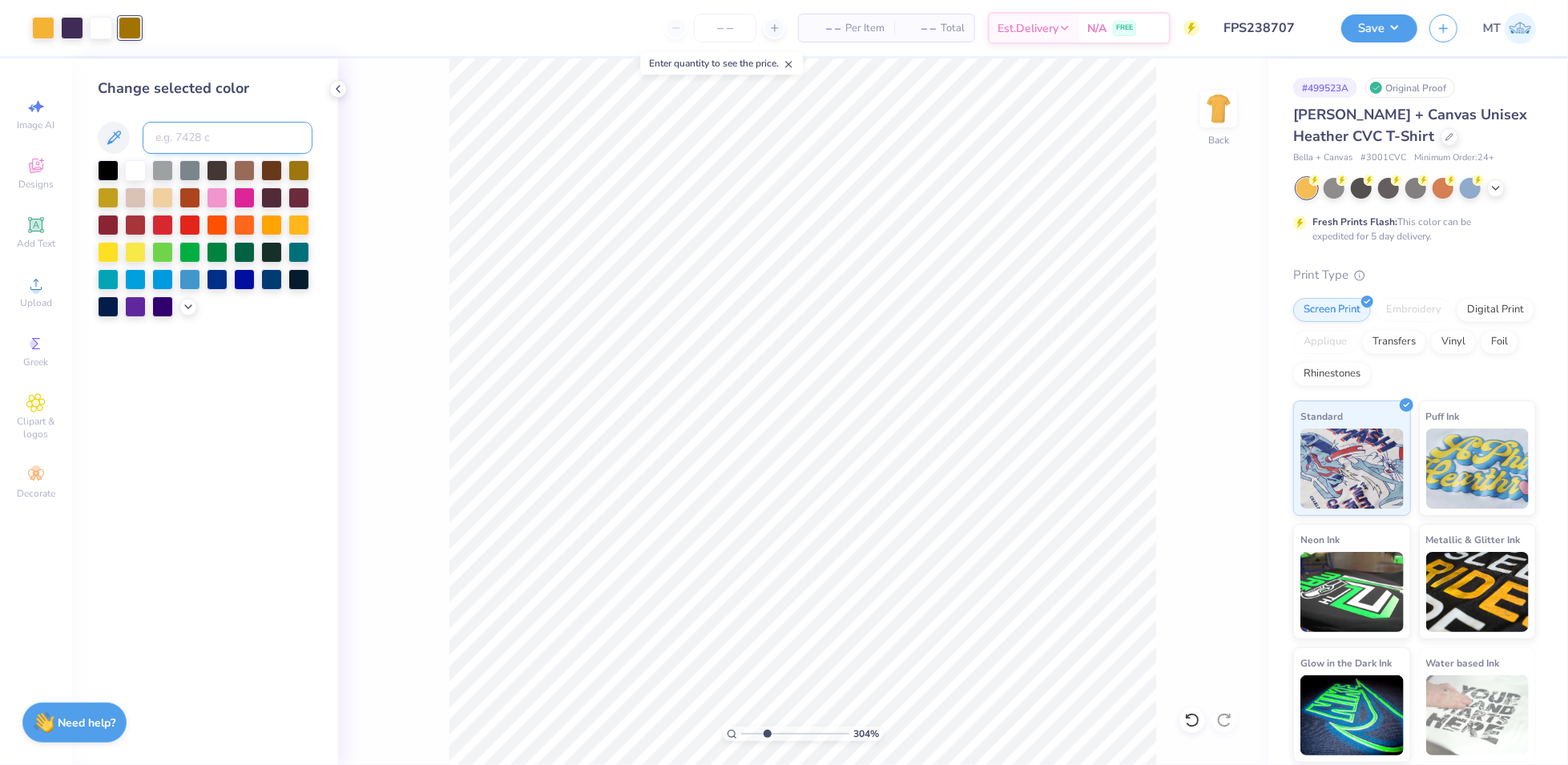
click at [220, 146] on input at bounding box center [228, 137] width 170 height 32
type input "699"
type input "3.04389529440398"
click at [181, 131] on input at bounding box center [228, 137] width 170 height 32
type input "669"
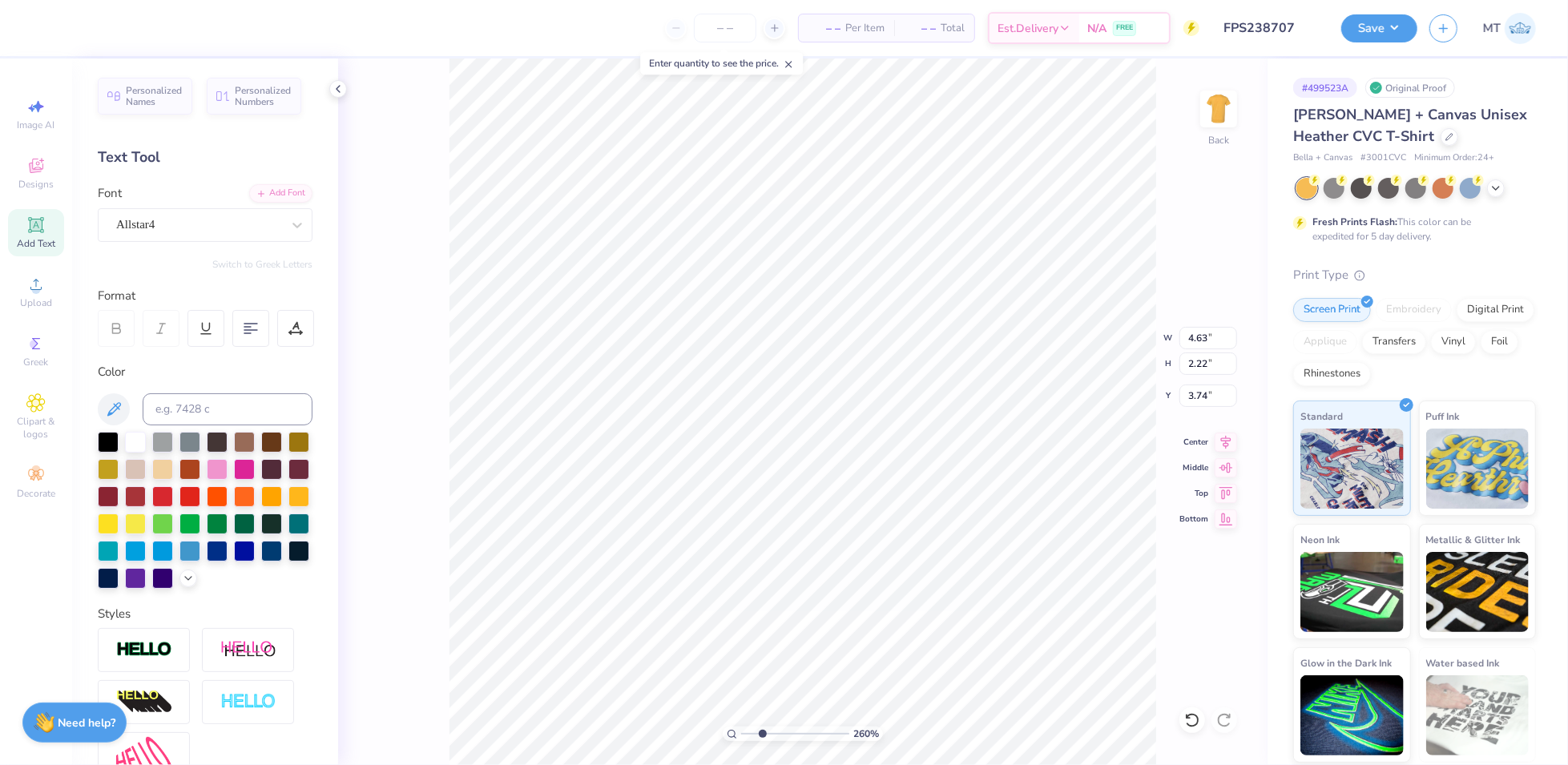
type input "2.6006916986253"
type input "5.28"
type input "2.53"
type input "3.43"
type input "2.6006916986253"
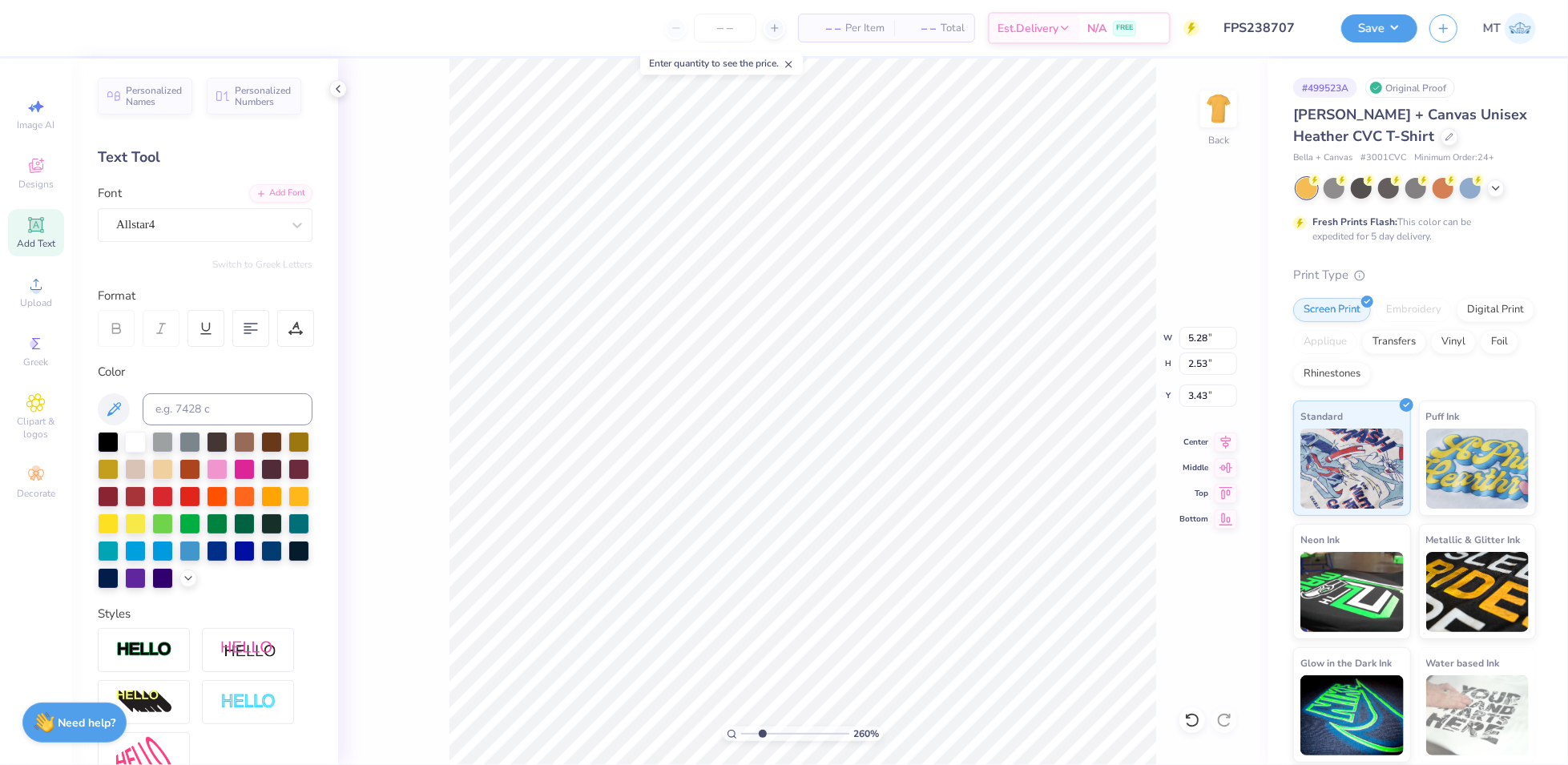
type input "3.58"
type input "2.62229907370919"
type input "5.68"
type input "2.72"
type input "3.39"
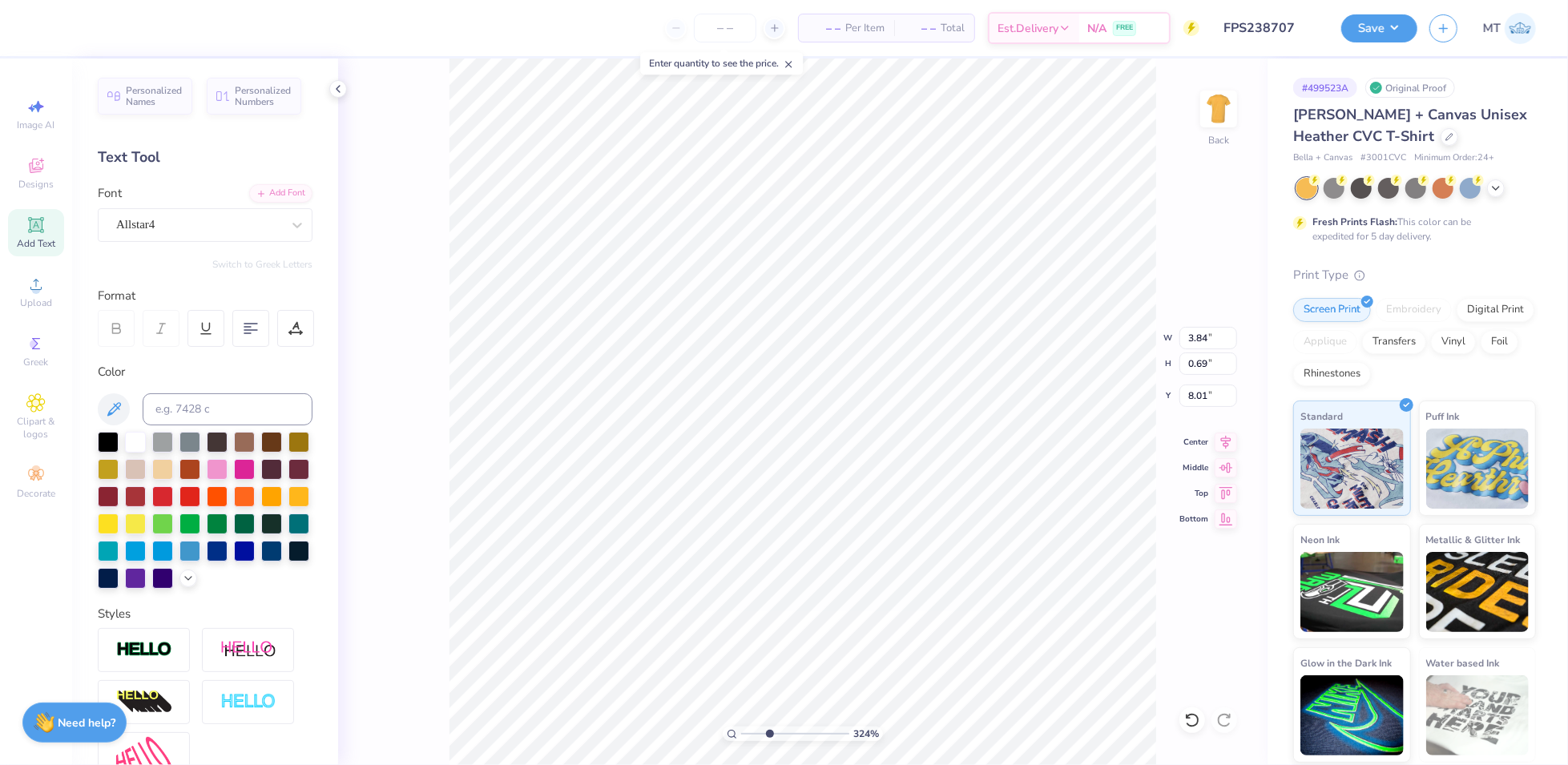
type input "3.23863348128067"
type input "4.35"
type input "3.23863348128067"
type input "2.66"
type input "0.29"
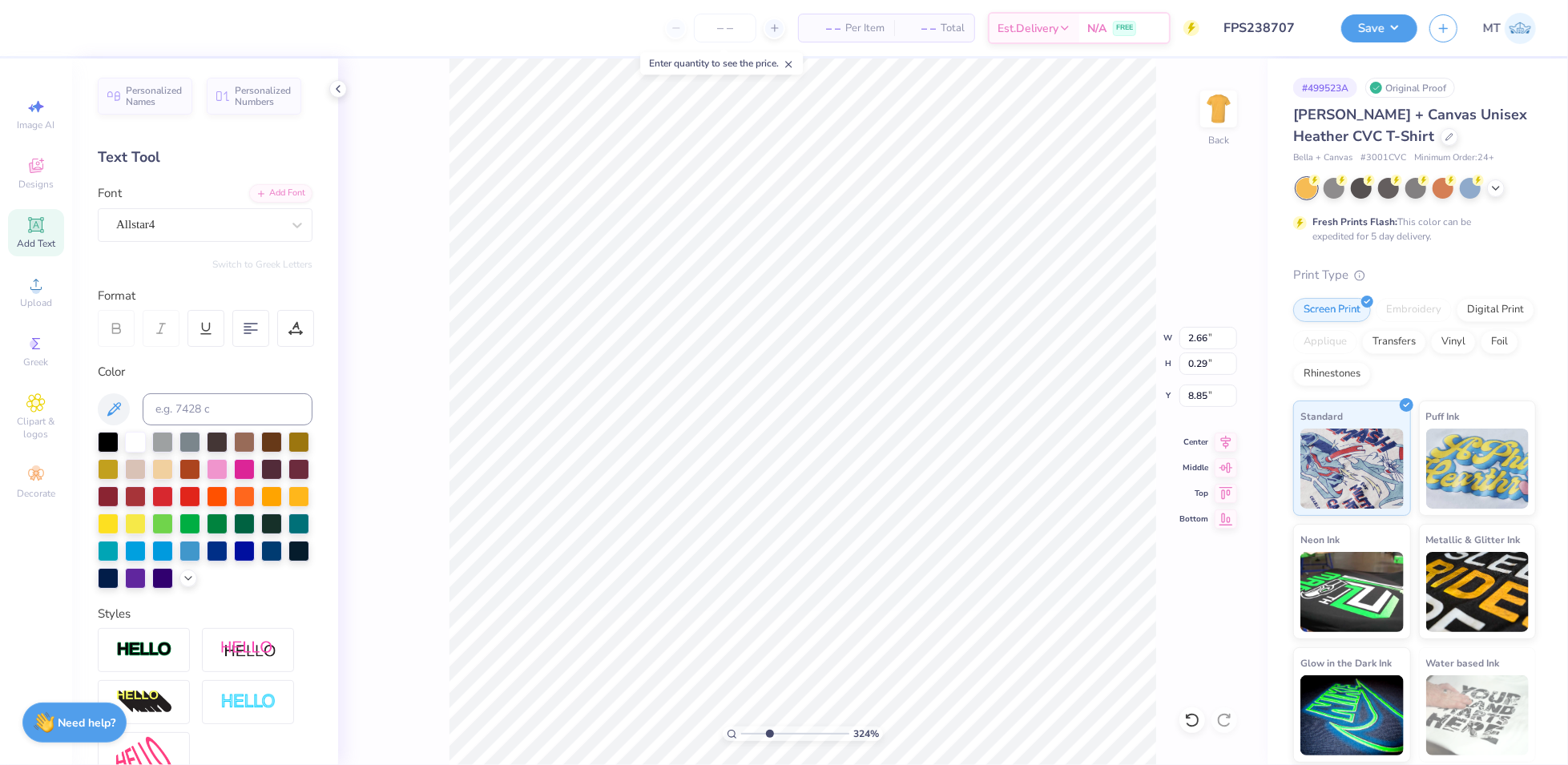
type input "3.23863348128067"
type input "2.86"
type input "4.08227974547983"
click at [283, 329] on div at bounding box center [296, 329] width 37 height 37
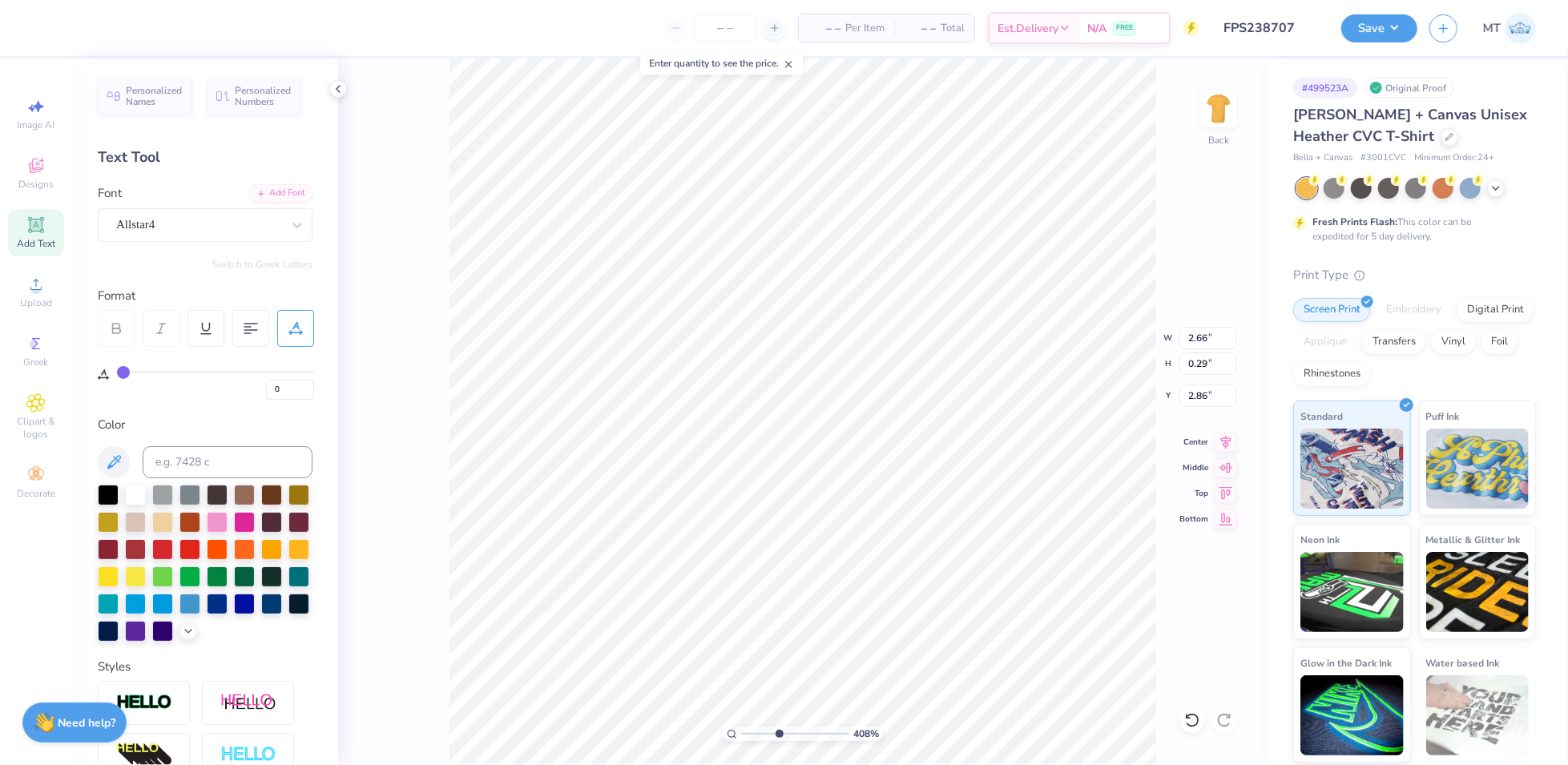
type input "2"
type input "3"
type input "4"
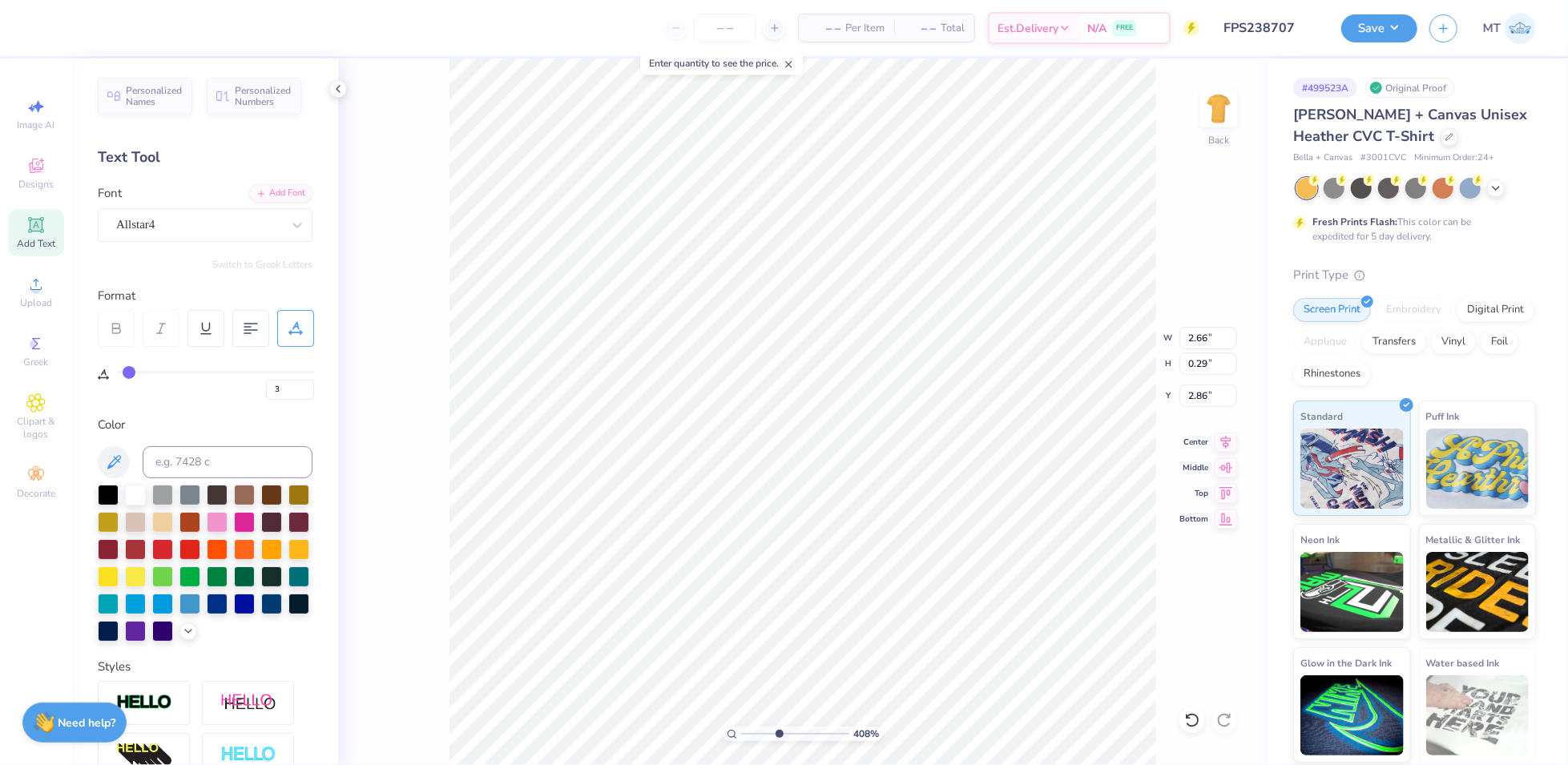
type input "4"
type input "5"
type input "6"
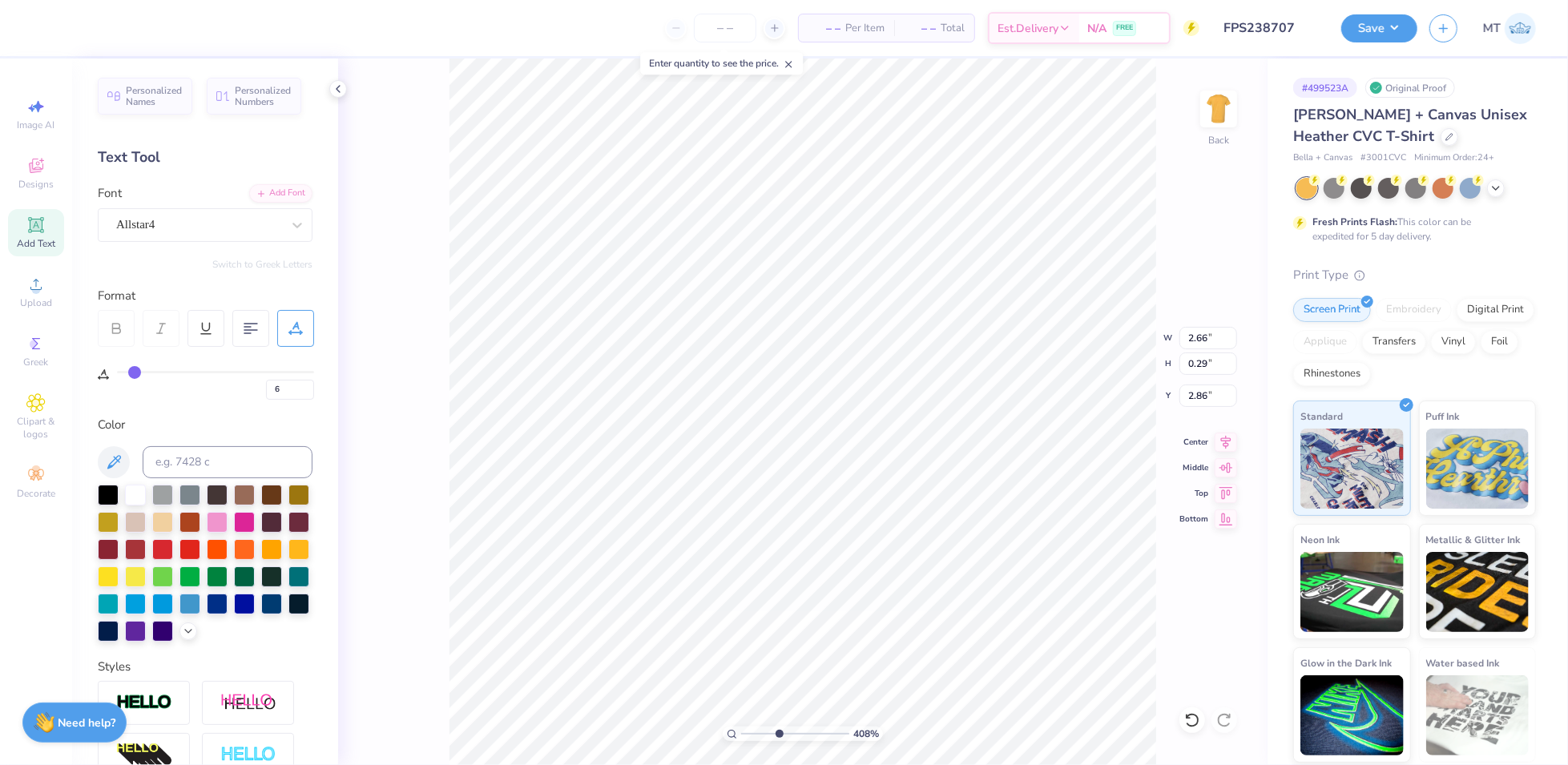
type input "7"
drag, startPoint x: 126, startPoint y: 371, endPoint x: 141, endPoint y: 373, distance: 15.1
click at [141, 373] on input "range" at bounding box center [215, 372] width 198 height 2
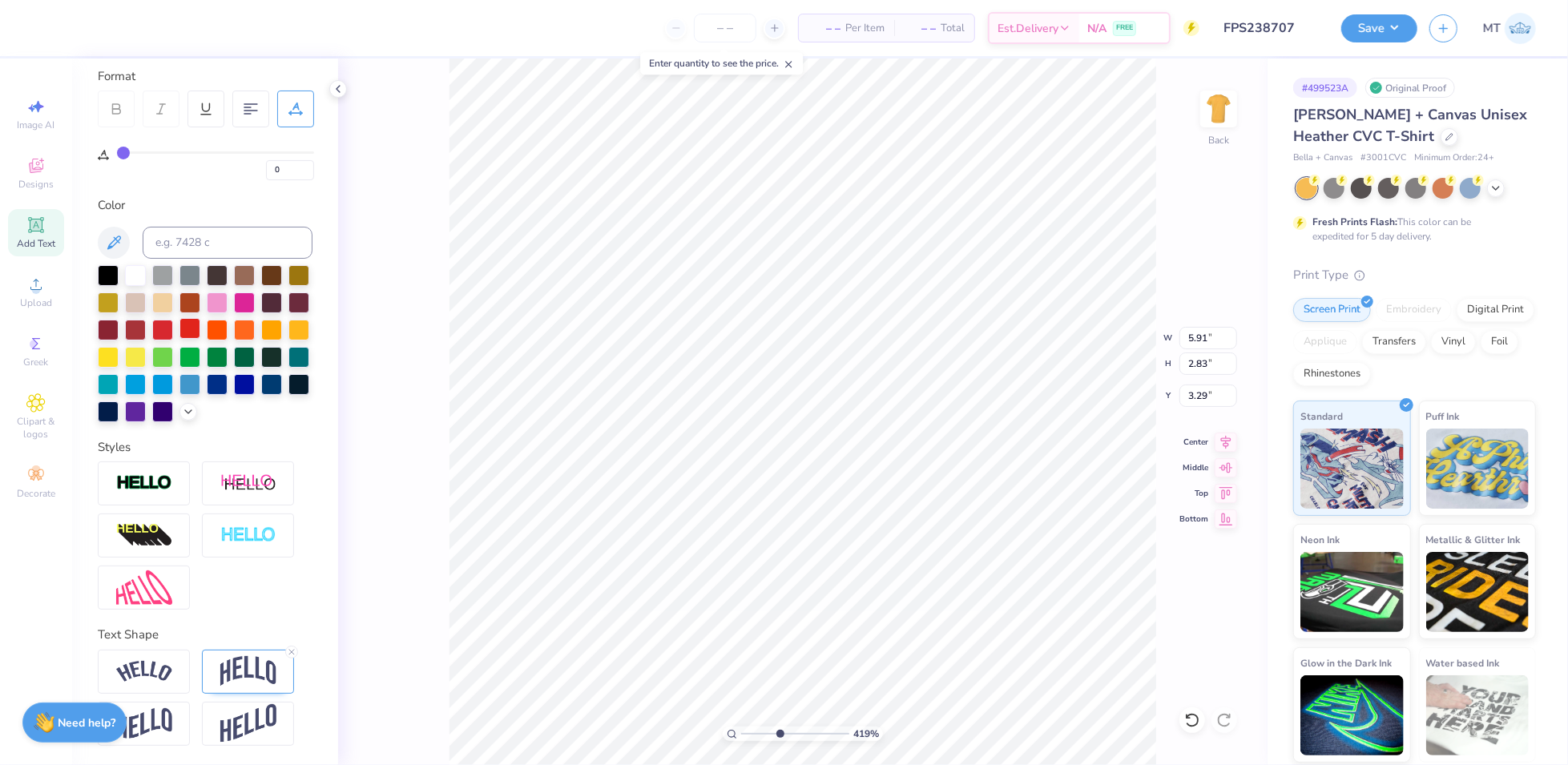
scroll to position [245, 0]
drag, startPoint x: 259, startPoint y: 533, endPoint x: 198, endPoint y: 570, distance: 71.3
click at [258, 533] on img at bounding box center [248, 535] width 56 height 18
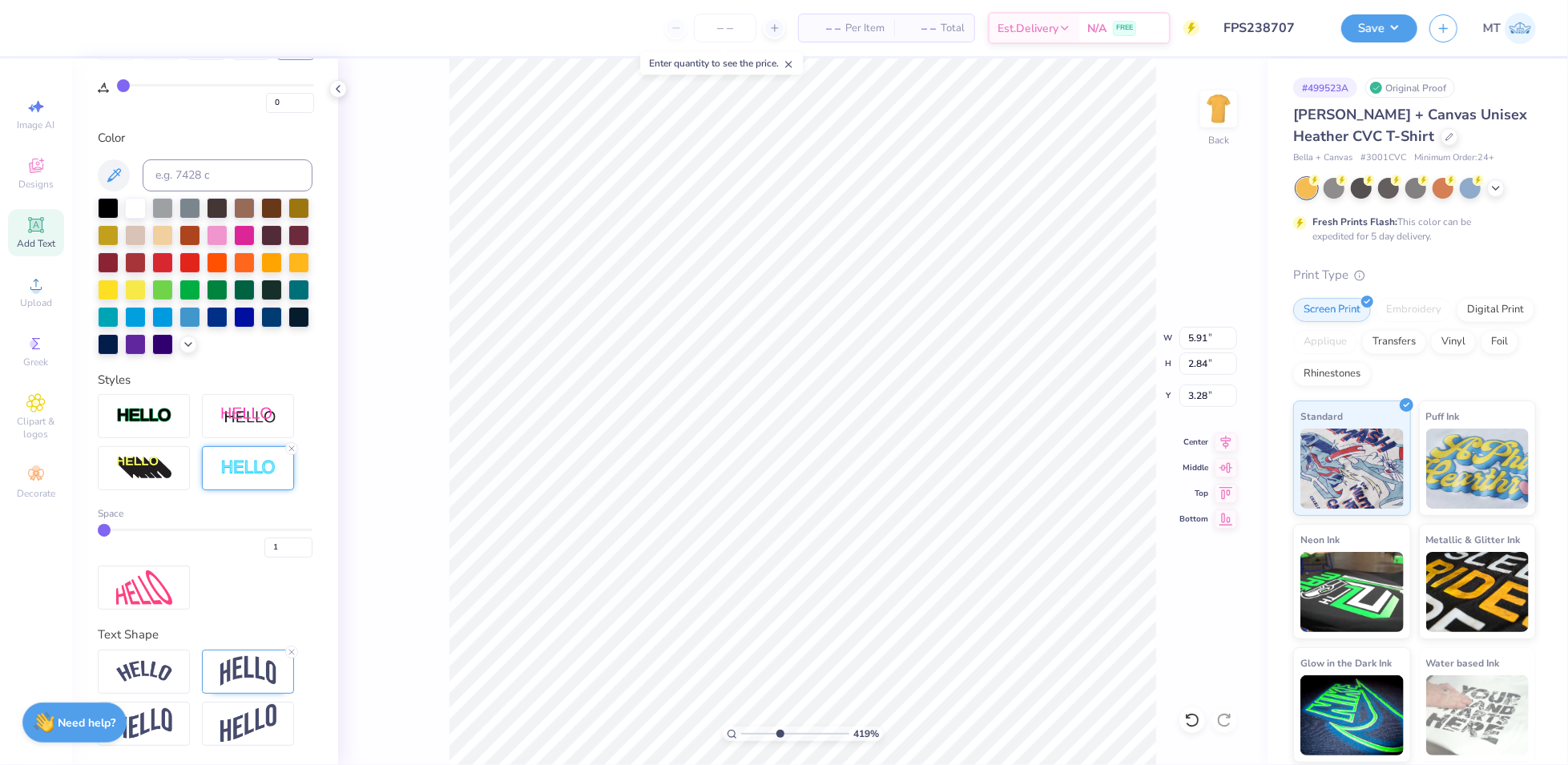
scroll to position [311, 0]
click at [288, 542] on input "2" at bounding box center [288, 547] width 48 height 20
click at [288, 542] on input "3" at bounding box center [288, 547] width 48 height 20
click at [288, 542] on input "4" at bounding box center [288, 547] width 48 height 20
click at [288, 546] on input "5" at bounding box center [288, 547] width 48 height 20
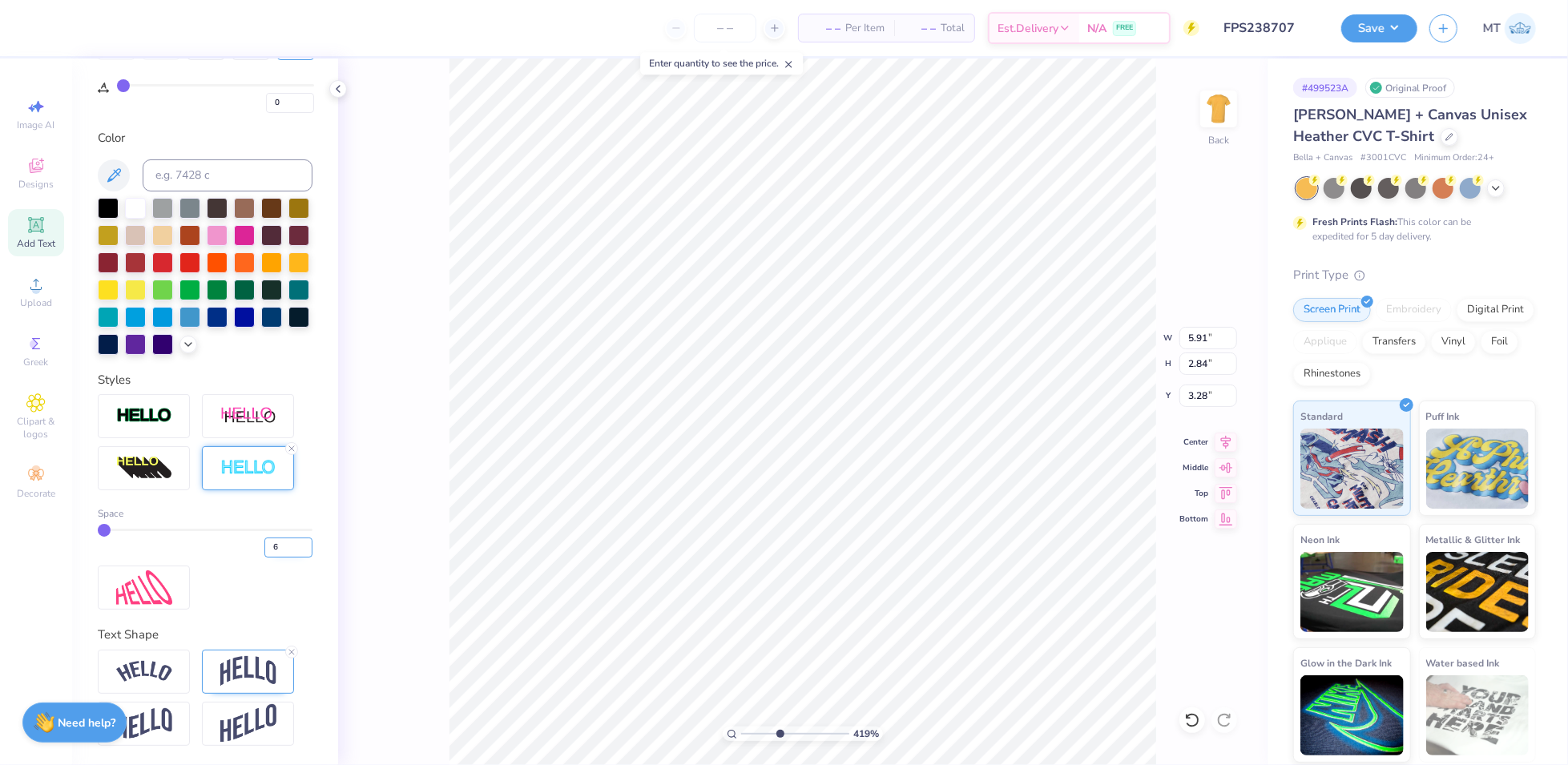
click at [288, 546] on input "6" at bounding box center [288, 547] width 48 height 20
click at [289, 546] on input "7" at bounding box center [288, 547] width 48 height 20
click at [292, 447] on icon at bounding box center [292, 449] width 10 height 10
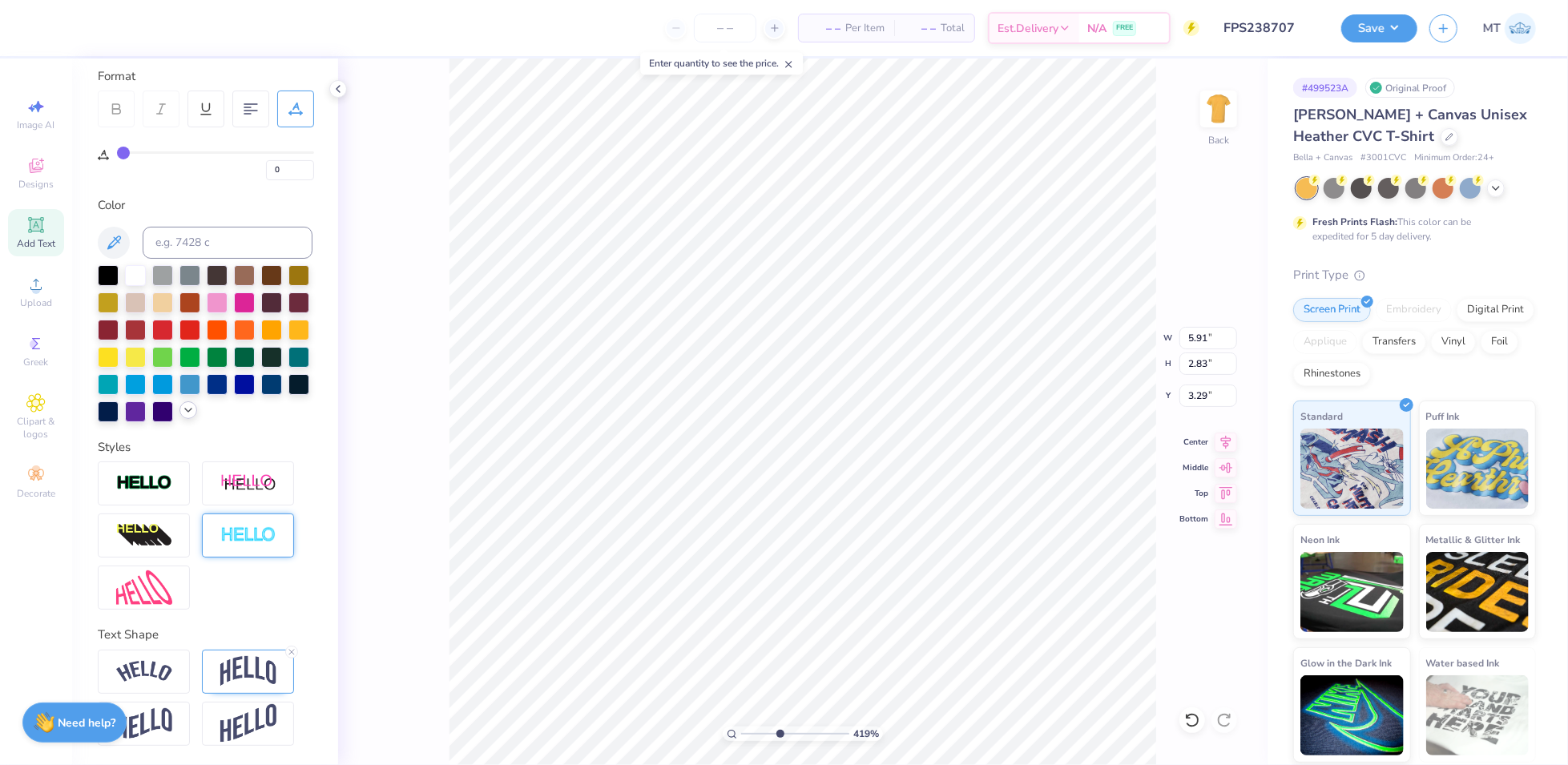
scroll to position [245, 0]
click at [132, 479] on img at bounding box center [144, 483] width 56 height 18
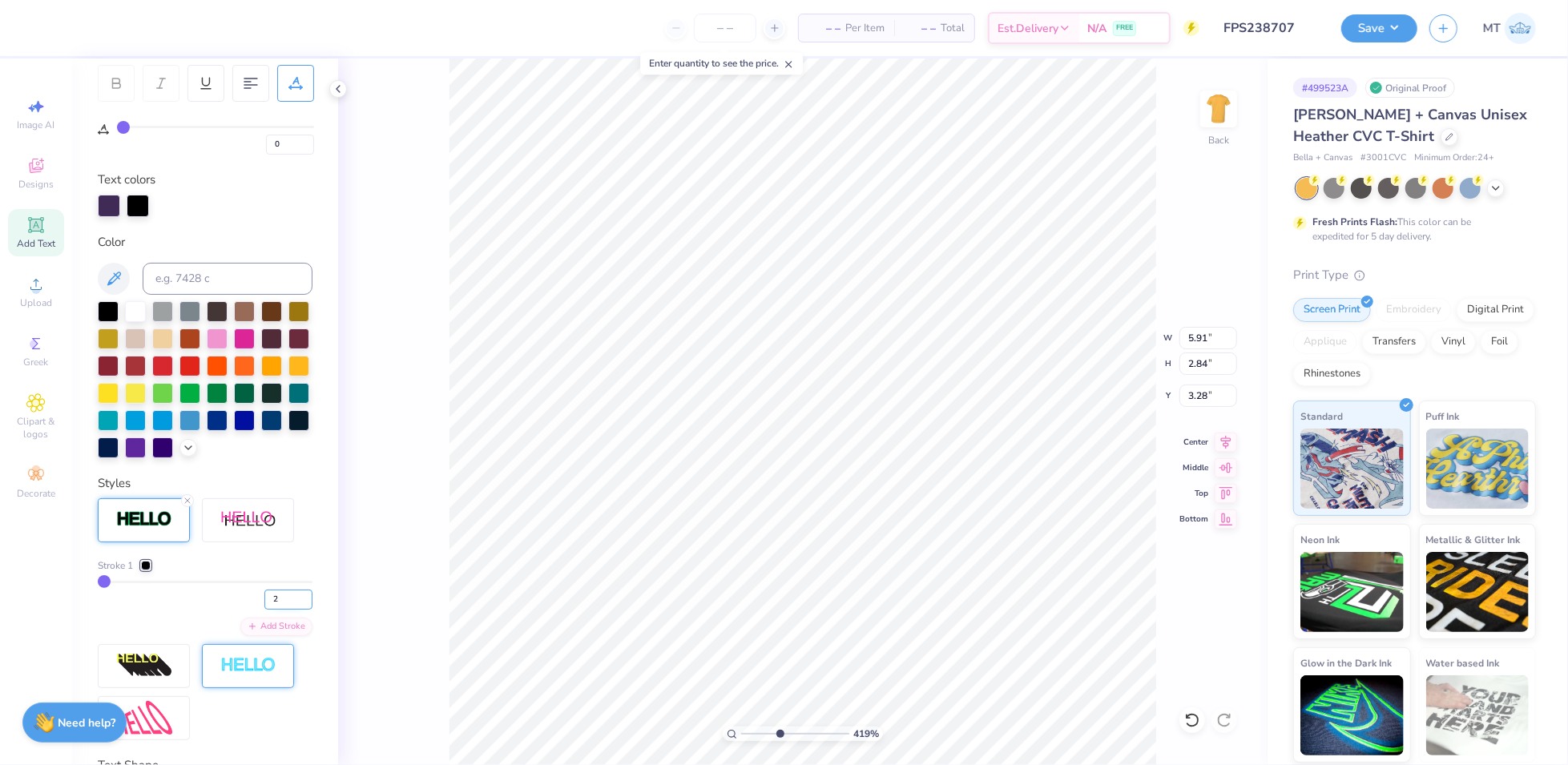
click at [292, 610] on input "2" at bounding box center [288, 600] width 48 height 20
click at [292, 610] on input "3" at bounding box center [288, 600] width 48 height 20
click at [292, 610] on input "4" at bounding box center [288, 600] width 48 height 20
click at [292, 610] on input "5" at bounding box center [288, 600] width 48 height 20
click at [292, 610] on input "6" at bounding box center [288, 600] width 48 height 20
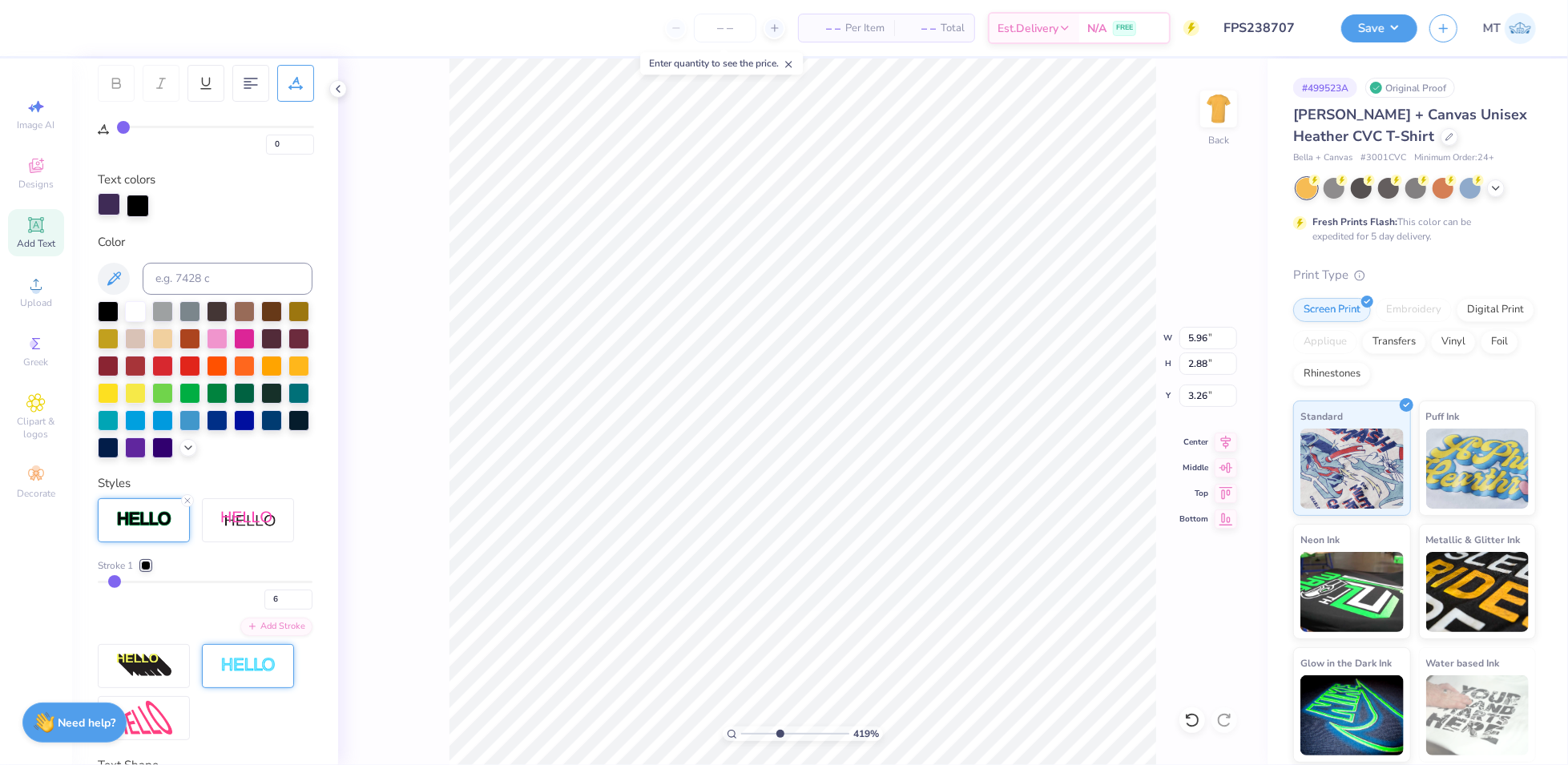
click at [101, 207] on div at bounding box center [108, 203] width 22 height 22
click at [213, 278] on input at bounding box center [228, 278] width 170 height 32
click at [131, 207] on div at bounding box center [137, 203] width 22 height 22
click at [214, 286] on input at bounding box center [228, 278] width 170 height 32
click at [309, 140] on input "1" at bounding box center [289, 144] width 48 height 20
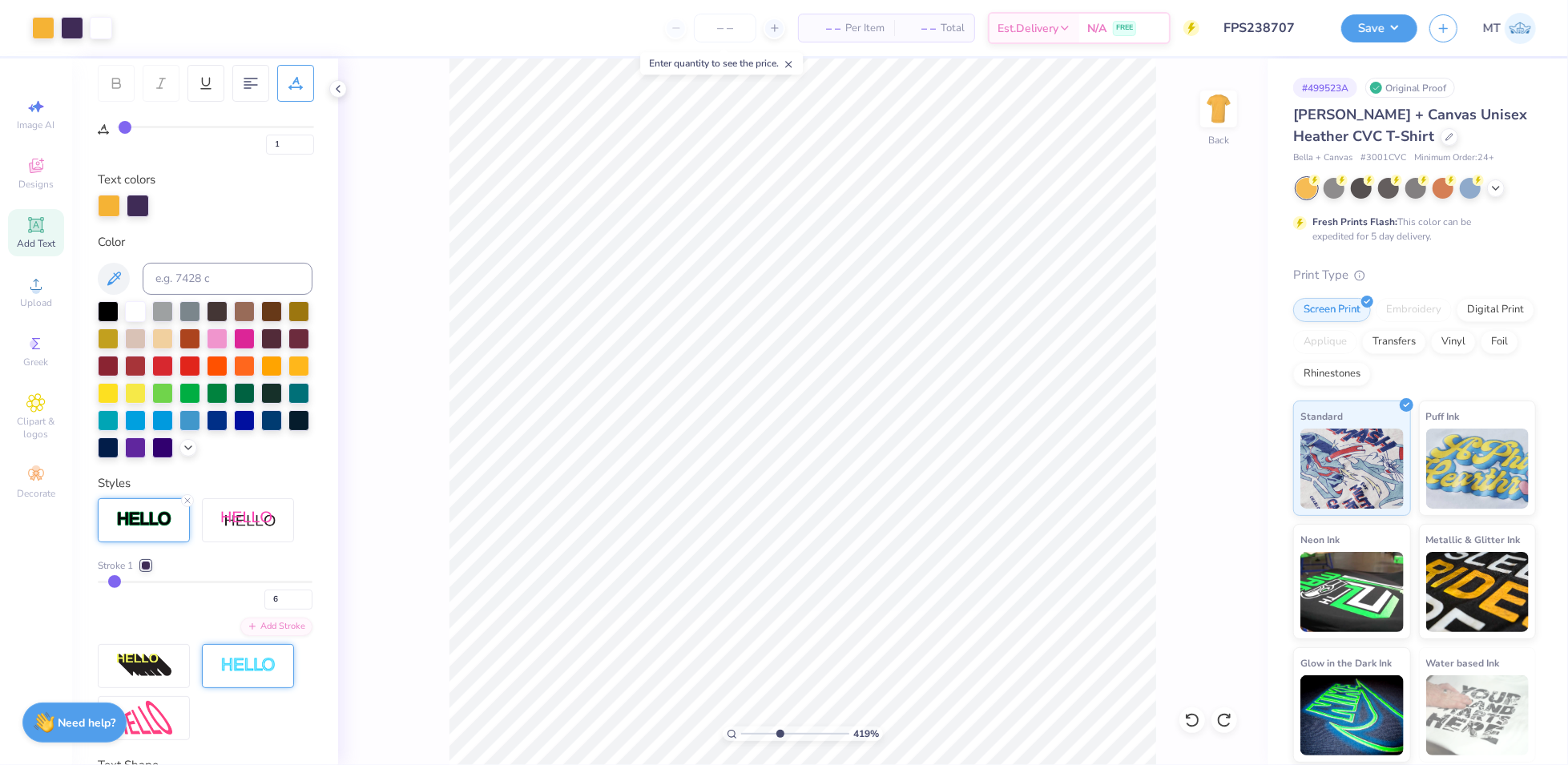
click at [438, 398] on div "419 % Back" at bounding box center [802, 412] width 930 height 707
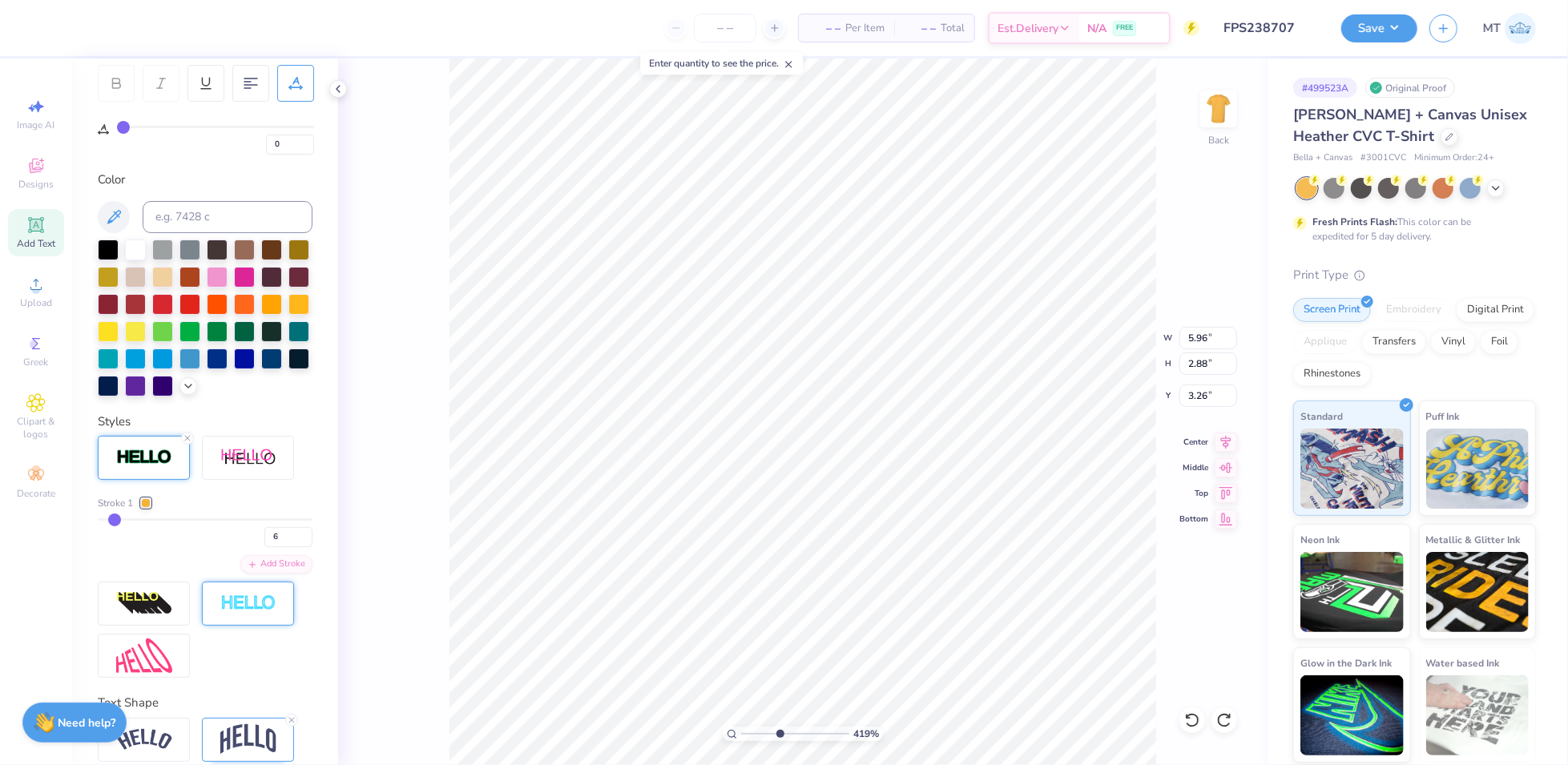
click at [146, 508] on div at bounding box center [146, 503] width 10 height 10
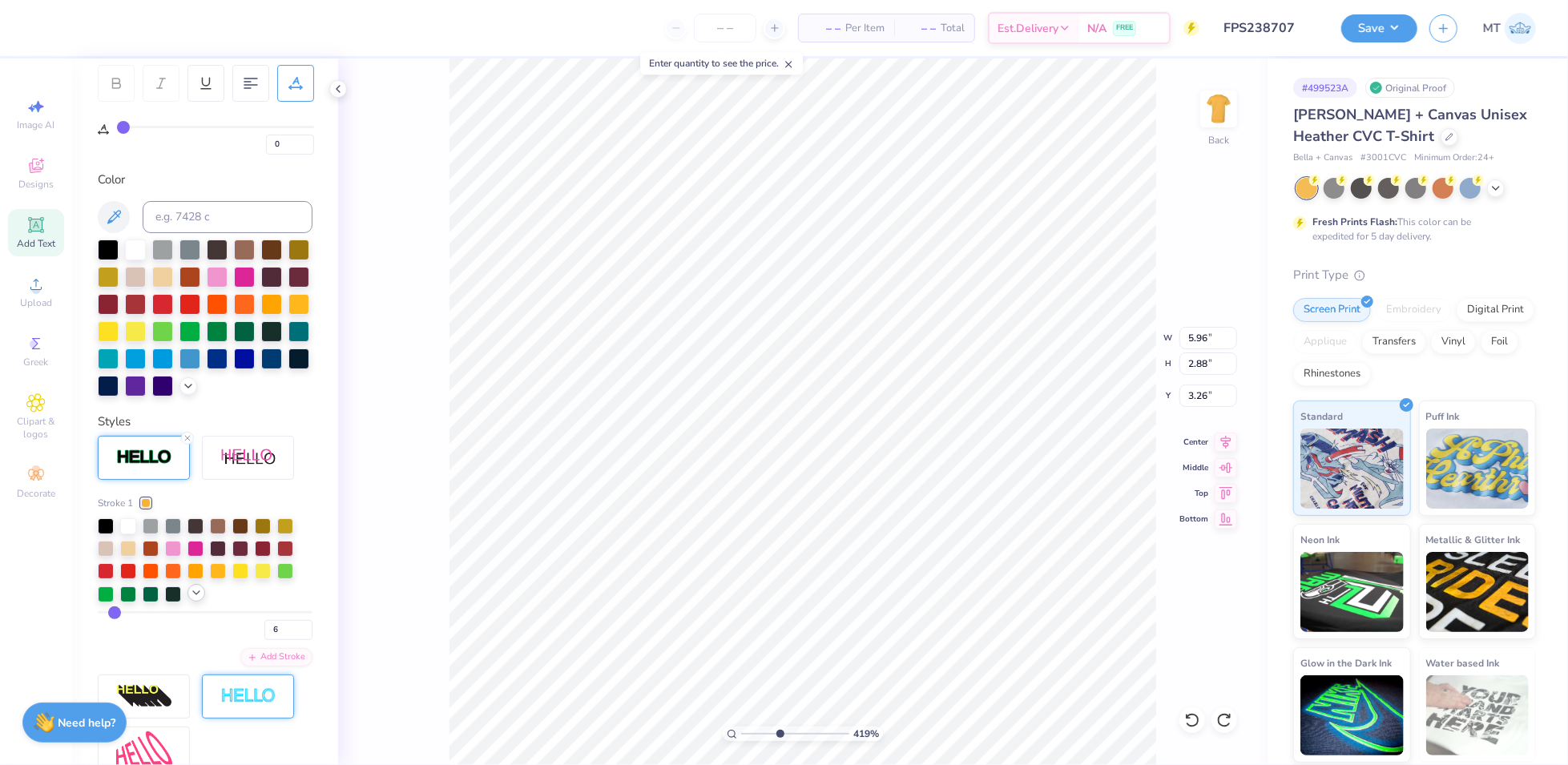
click at [188, 601] on div at bounding box center [197, 593] width 18 height 18
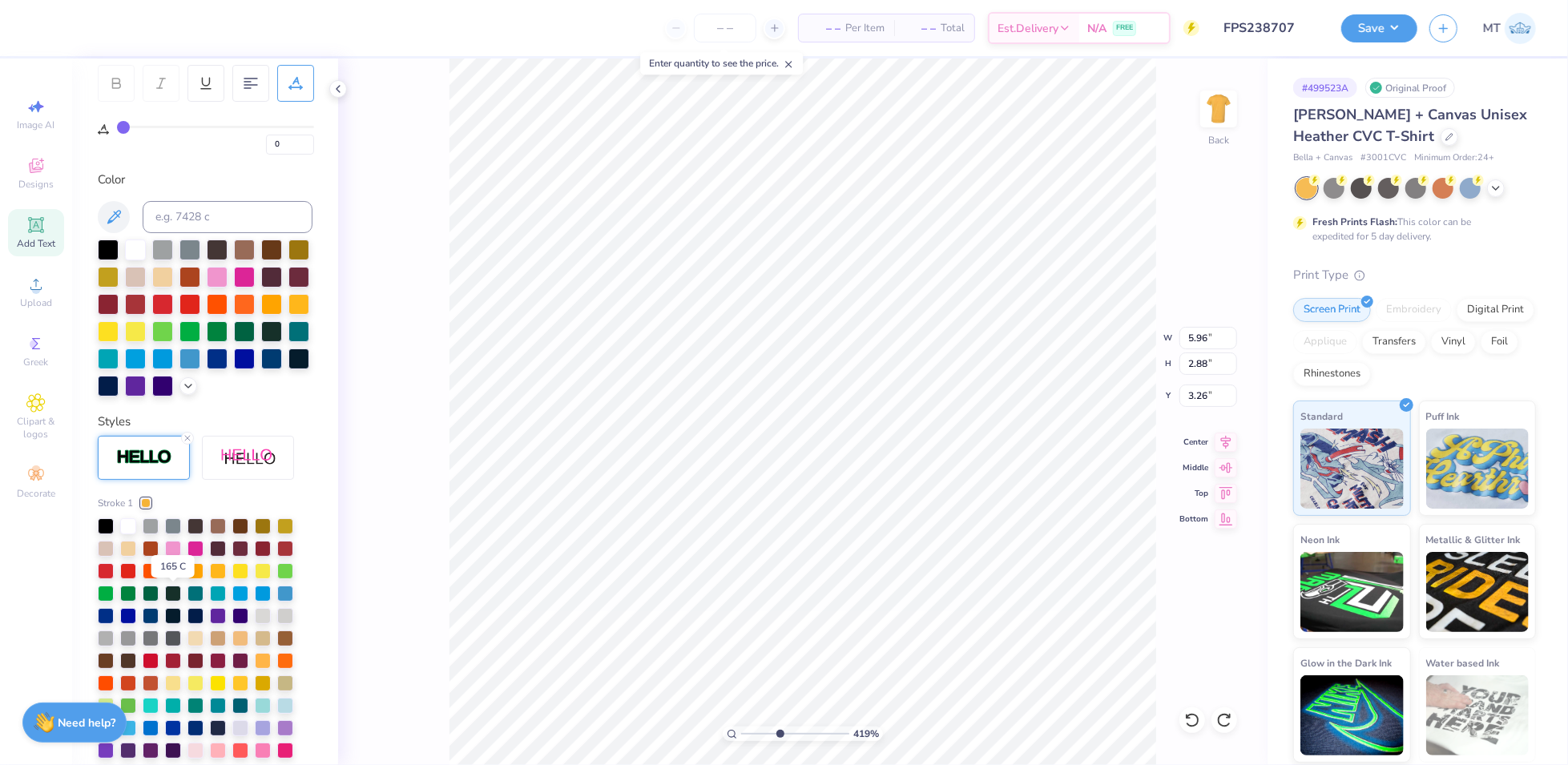
click at [179, 578] on div at bounding box center [173, 569] width 16 height 16
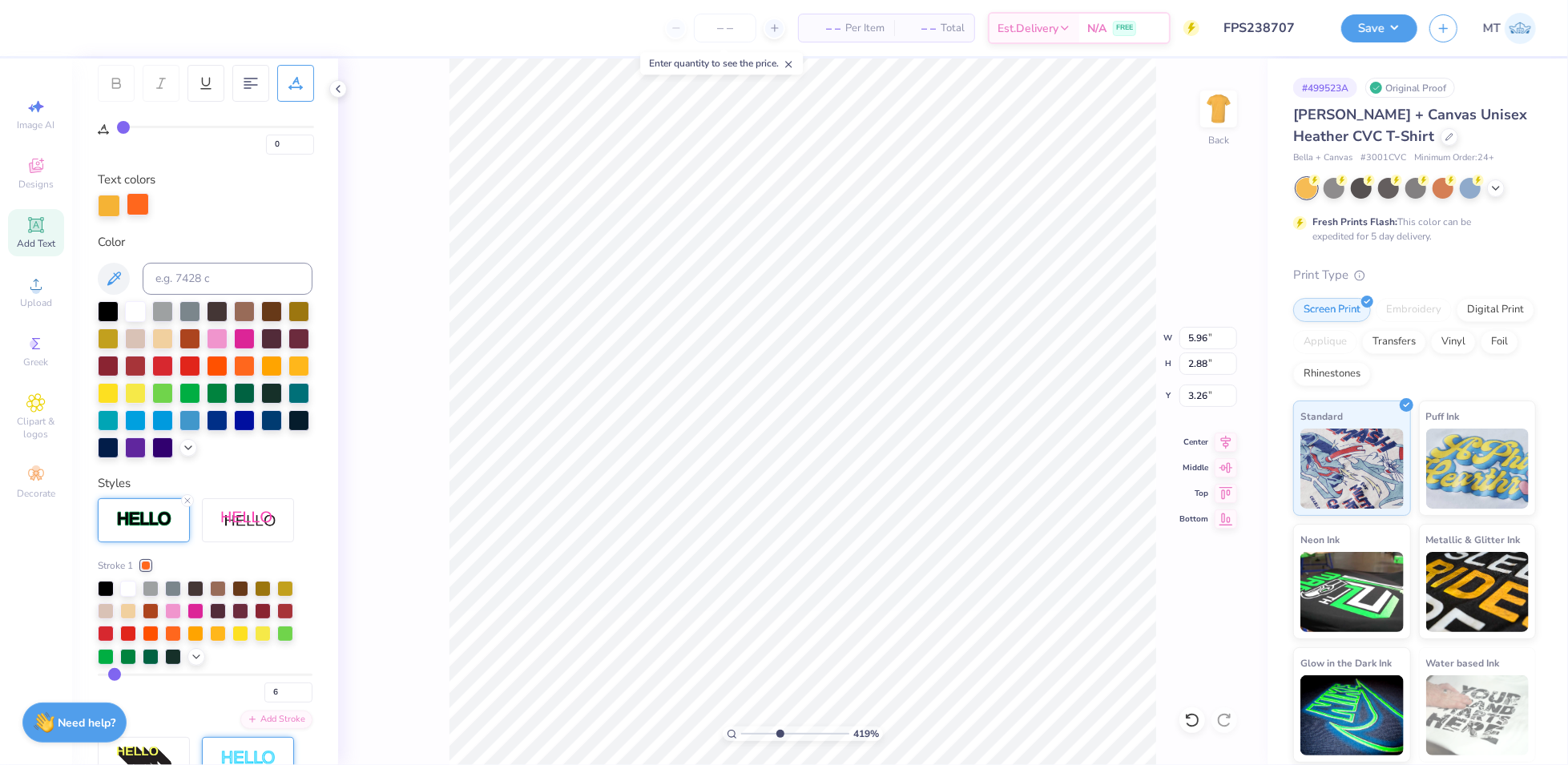
click at [136, 211] on div at bounding box center [137, 203] width 22 height 22
click at [202, 274] on input at bounding box center [228, 278] width 170 height 32
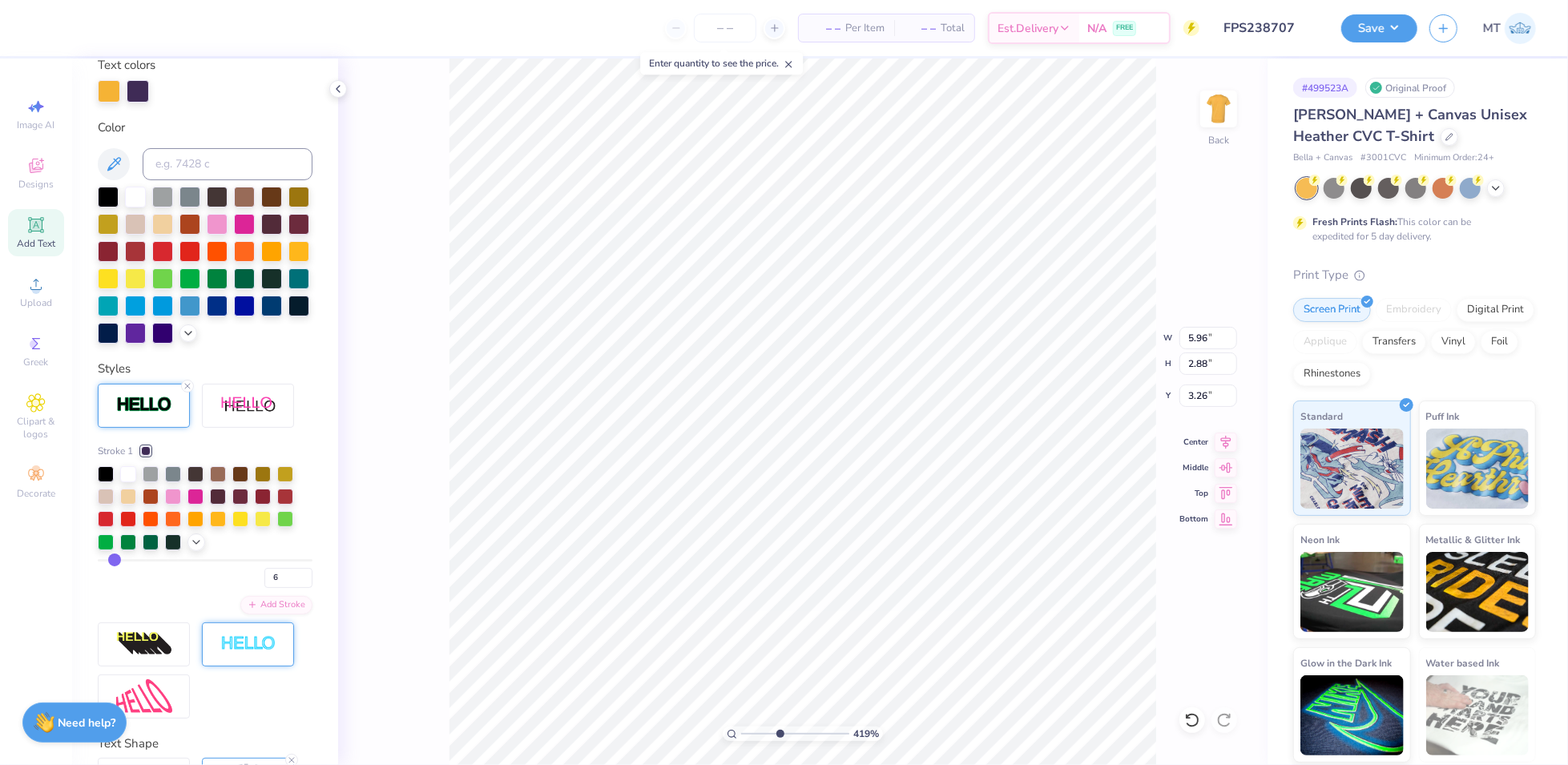
scroll to position [380, 0]
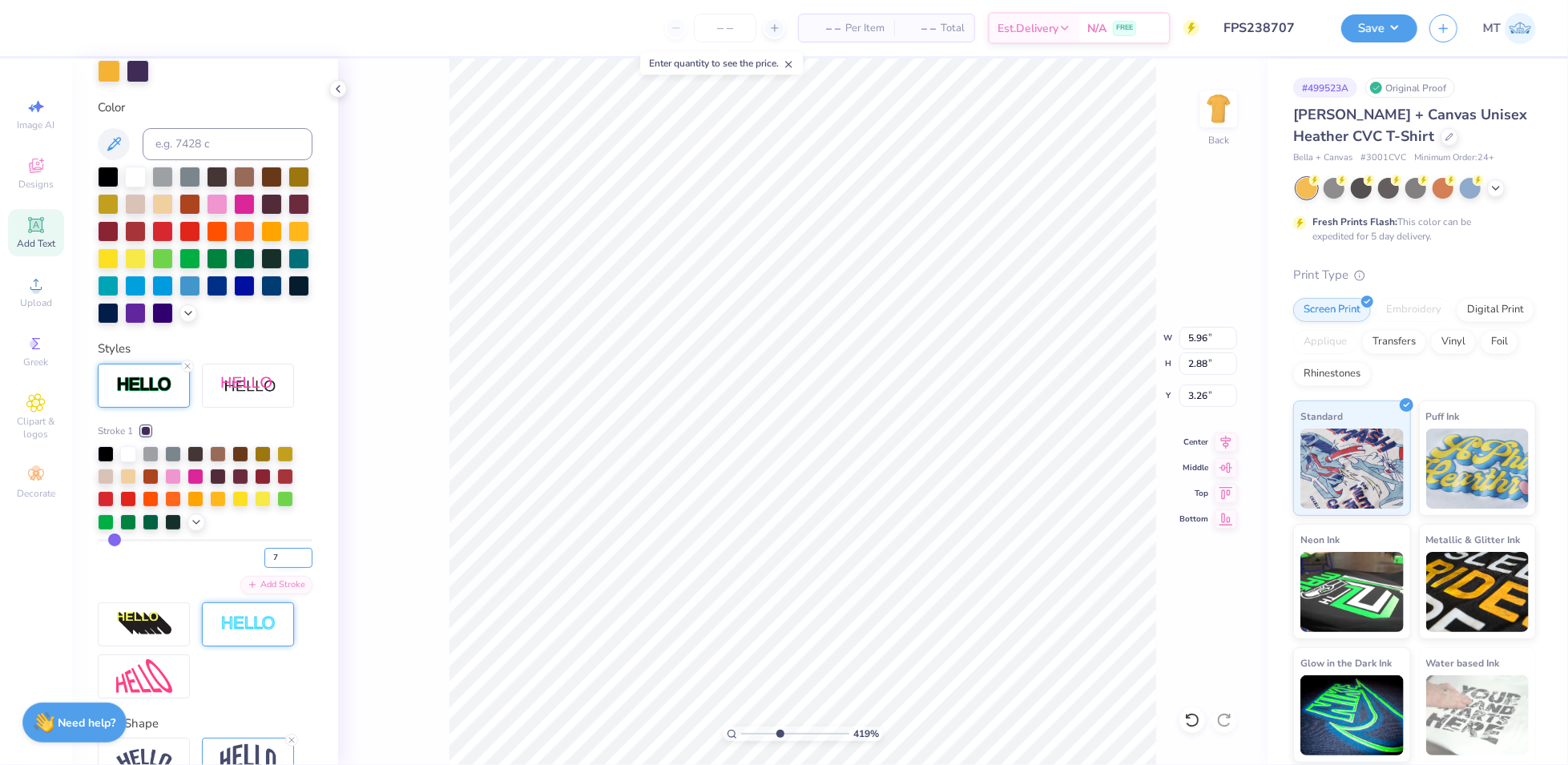
click at [292, 568] on input "7" at bounding box center [288, 558] width 48 height 20
click at [293, 568] on input "8" at bounding box center [288, 558] width 48 height 20
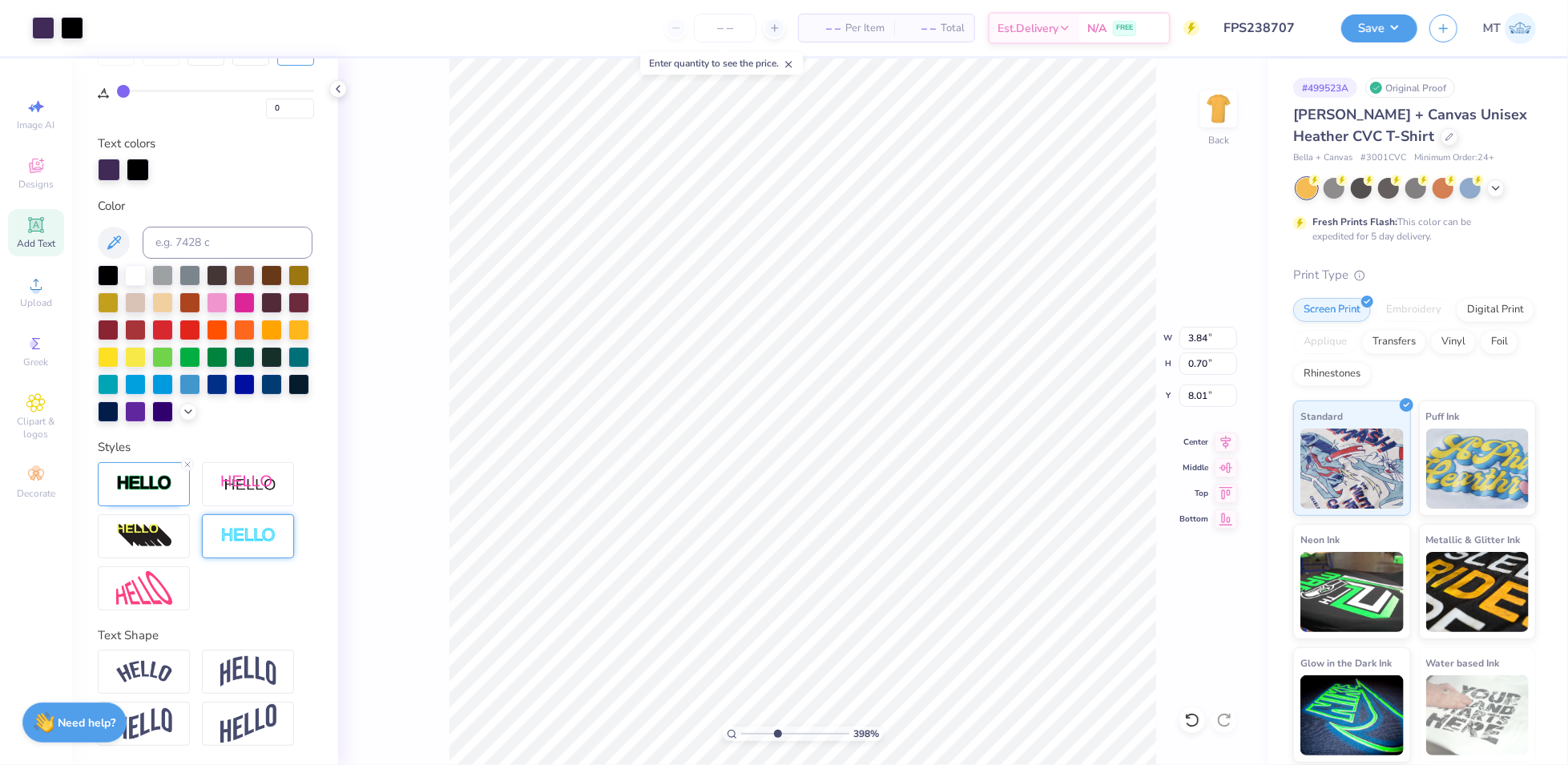
scroll to position [308, 0]
click at [146, 483] on img at bounding box center [144, 483] width 56 height 18
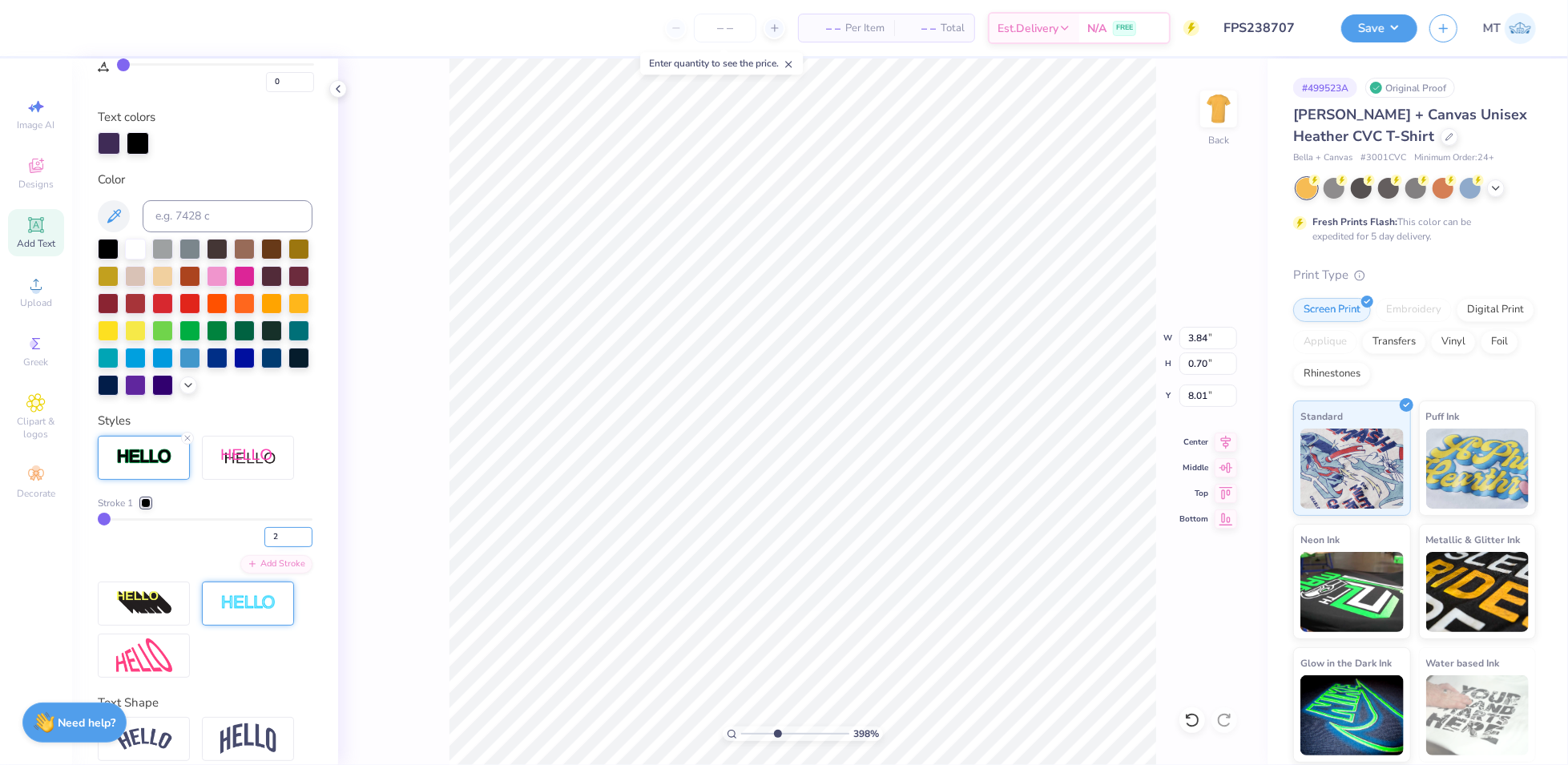
click at [293, 547] on input "2" at bounding box center [288, 537] width 48 height 20
click at [293, 547] on input "3" at bounding box center [288, 537] width 48 height 20
click at [290, 547] on input "4" at bounding box center [288, 537] width 48 height 20
click at [290, 547] on input "5" at bounding box center [288, 537] width 48 height 20
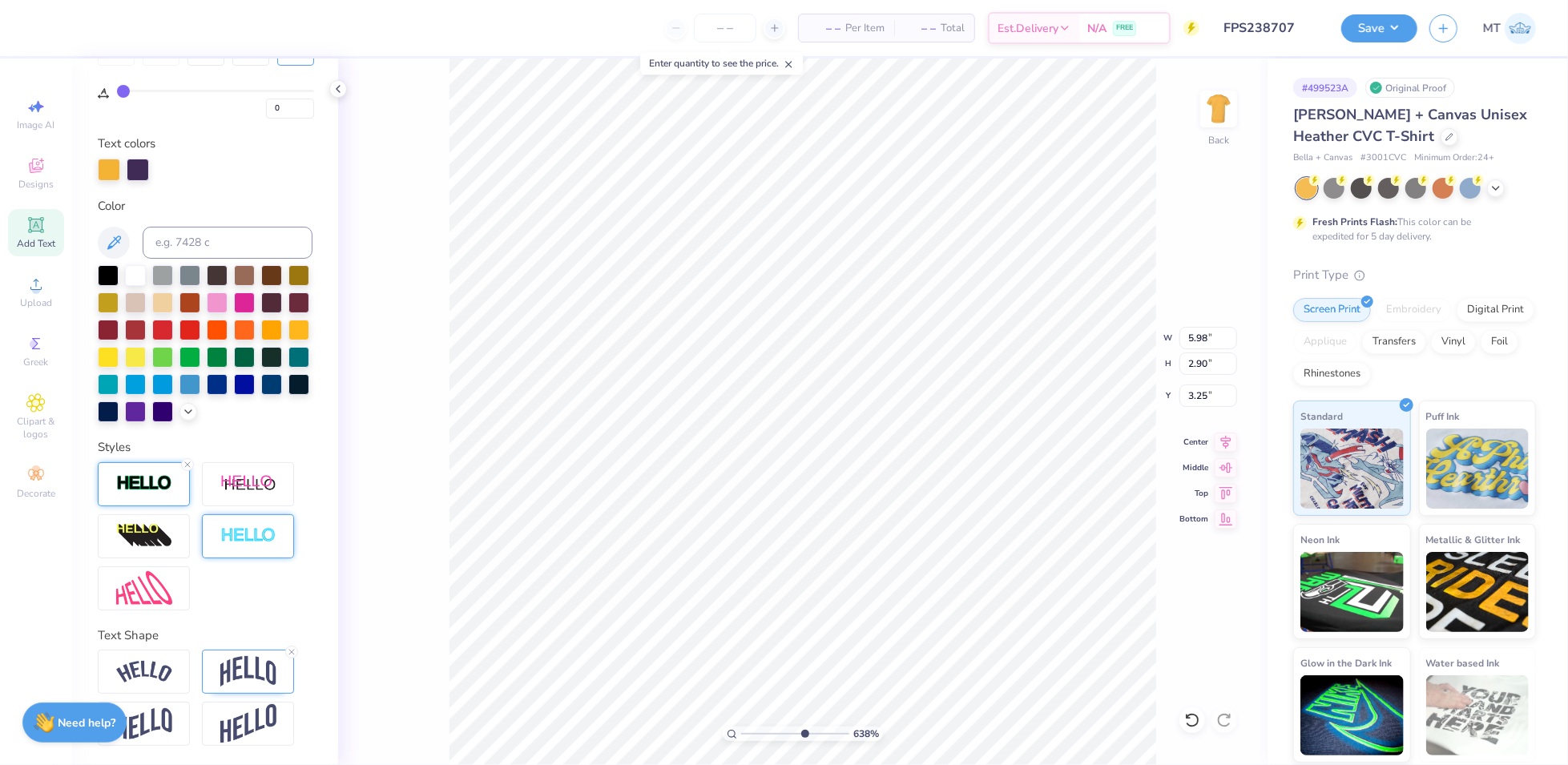
click at [164, 492] on img at bounding box center [144, 483] width 56 height 18
click at [145, 489] on img at bounding box center [144, 483] width 56 height 18
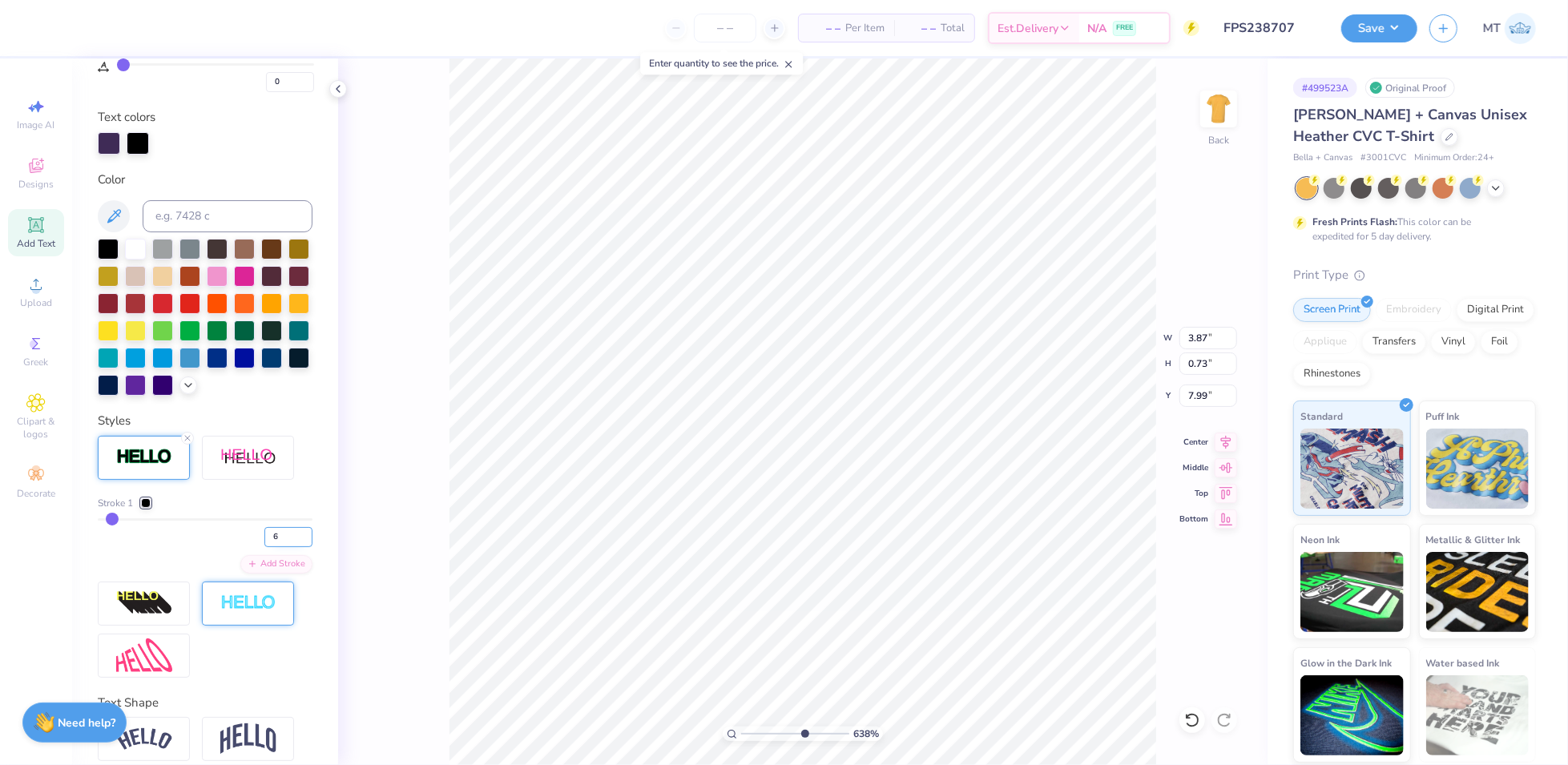
click at [292, 547] on input "6" at bounding box center [288, 537] width 48 height 20
click at [292, 547] on input "7" at bounding box center [288, 537] width 48 height 20
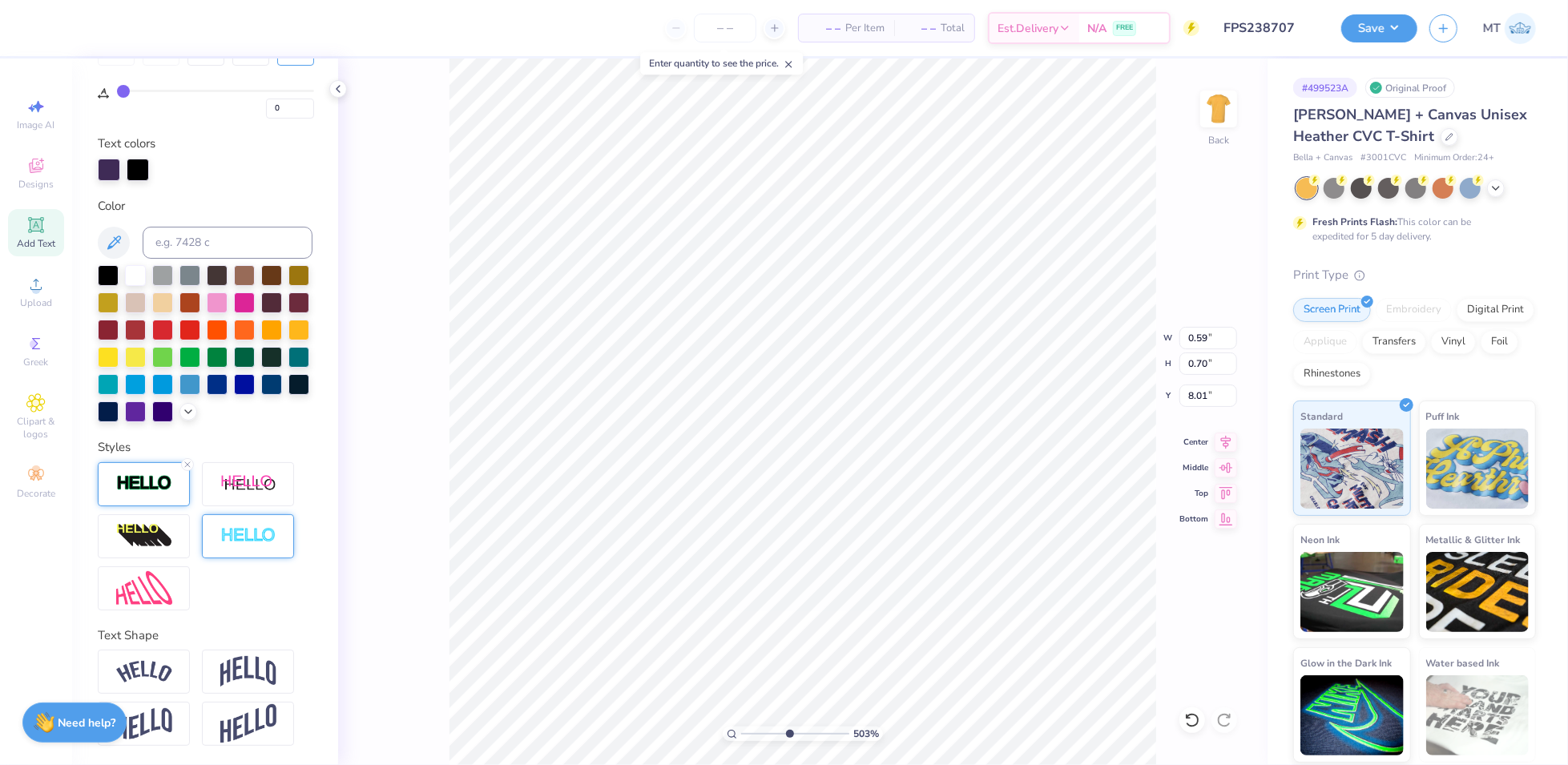
click at [158, 489] on img at bounding box center [144, 483] width 56 height 18
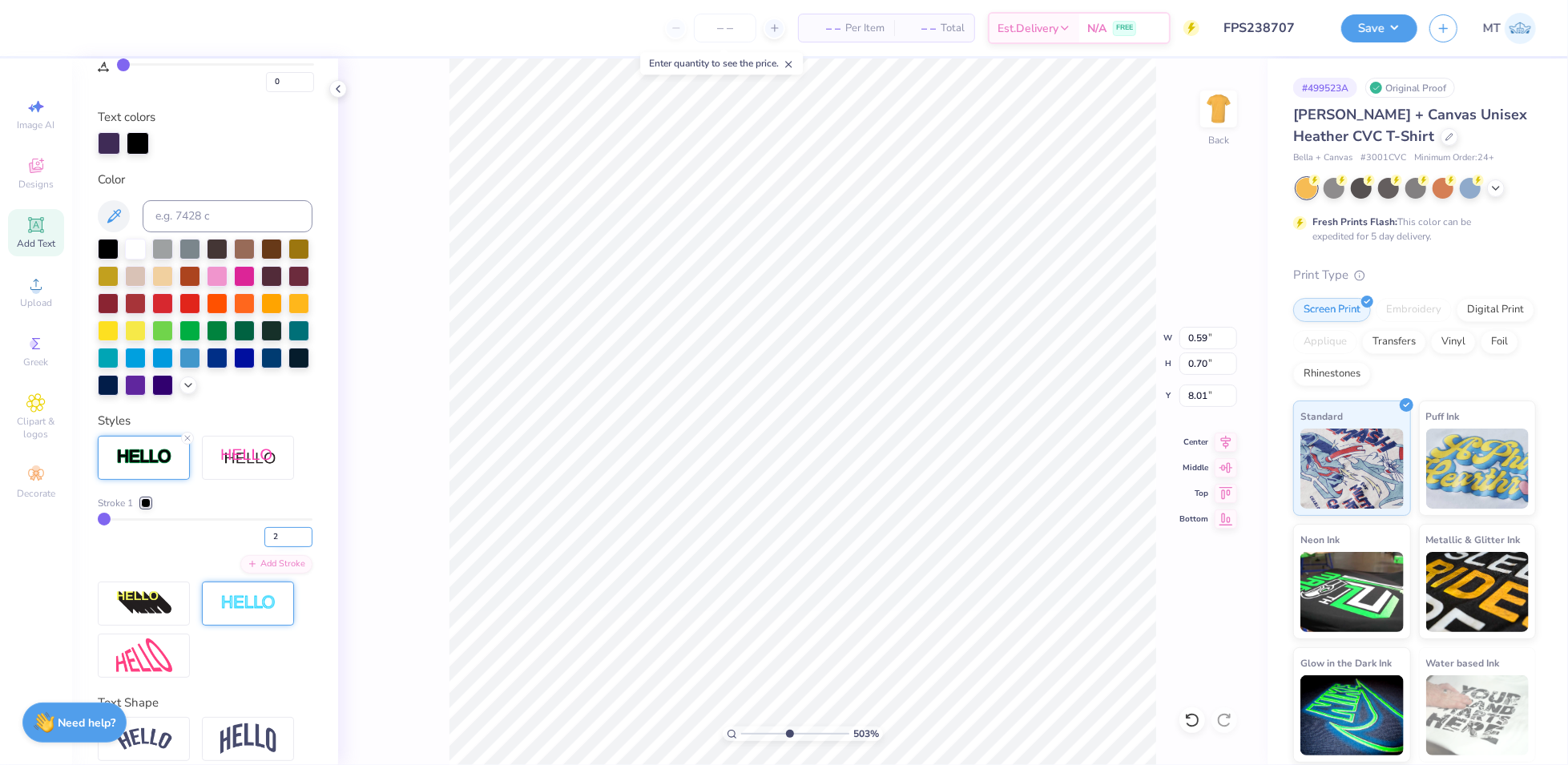
click at [292, 547] on input "2" at bounding box center [288, 537] width 48 height 20
click at [292, 547] on input "3" at bounding box center [288, 537] width 48 height 20
click at [292, 547] on input "4" at bounding box center [288, 537] width 48 height 20
click at [292, 547] on input "5" at bounding box center [288, 537] width 48 height 20
click at [292, 547] on input "6" at bounding box center [288, 537] width 48 height 20
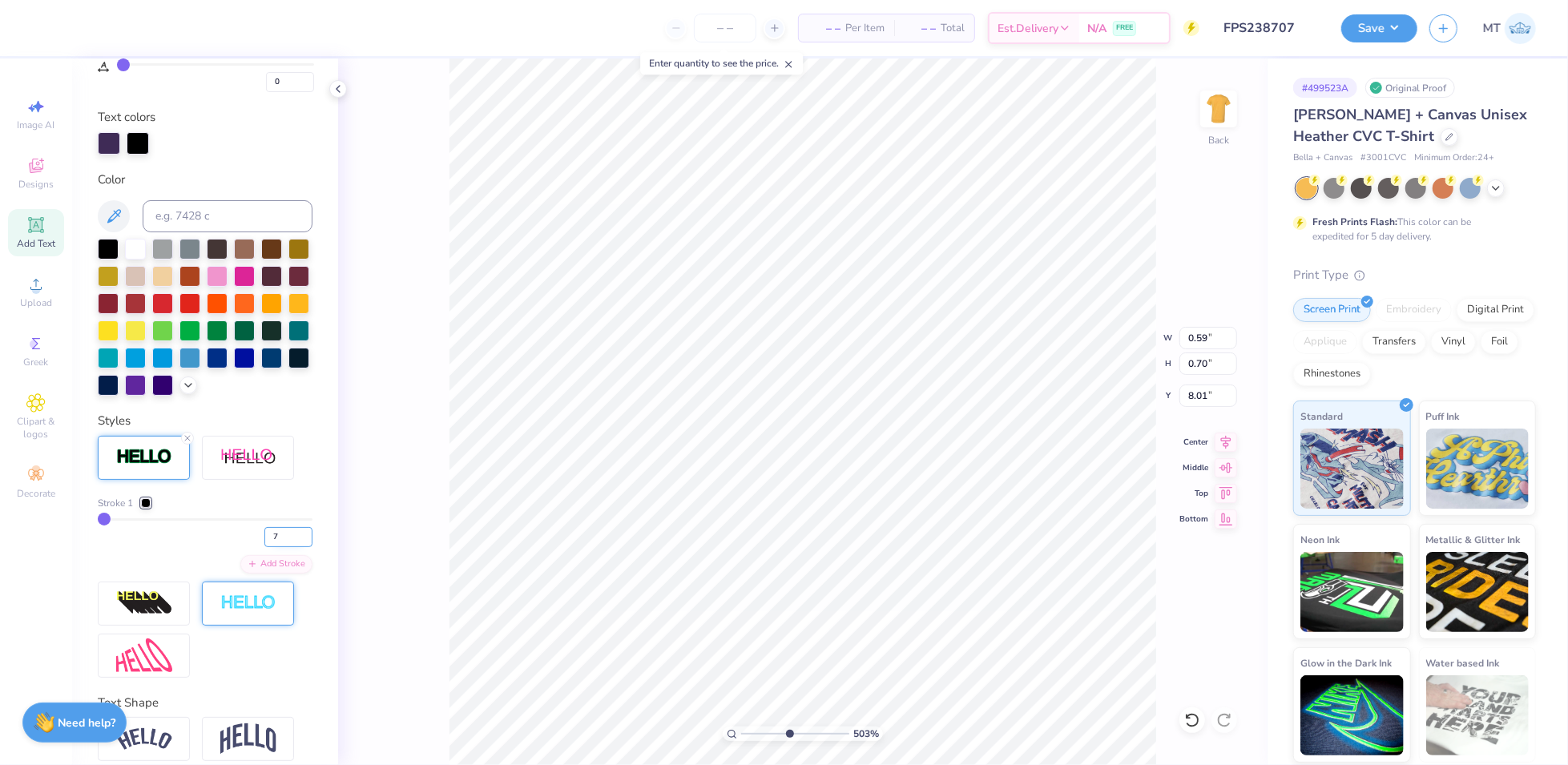
click at [292, 547] on input "7" at bounding box center [288, 537] width 48 height 20
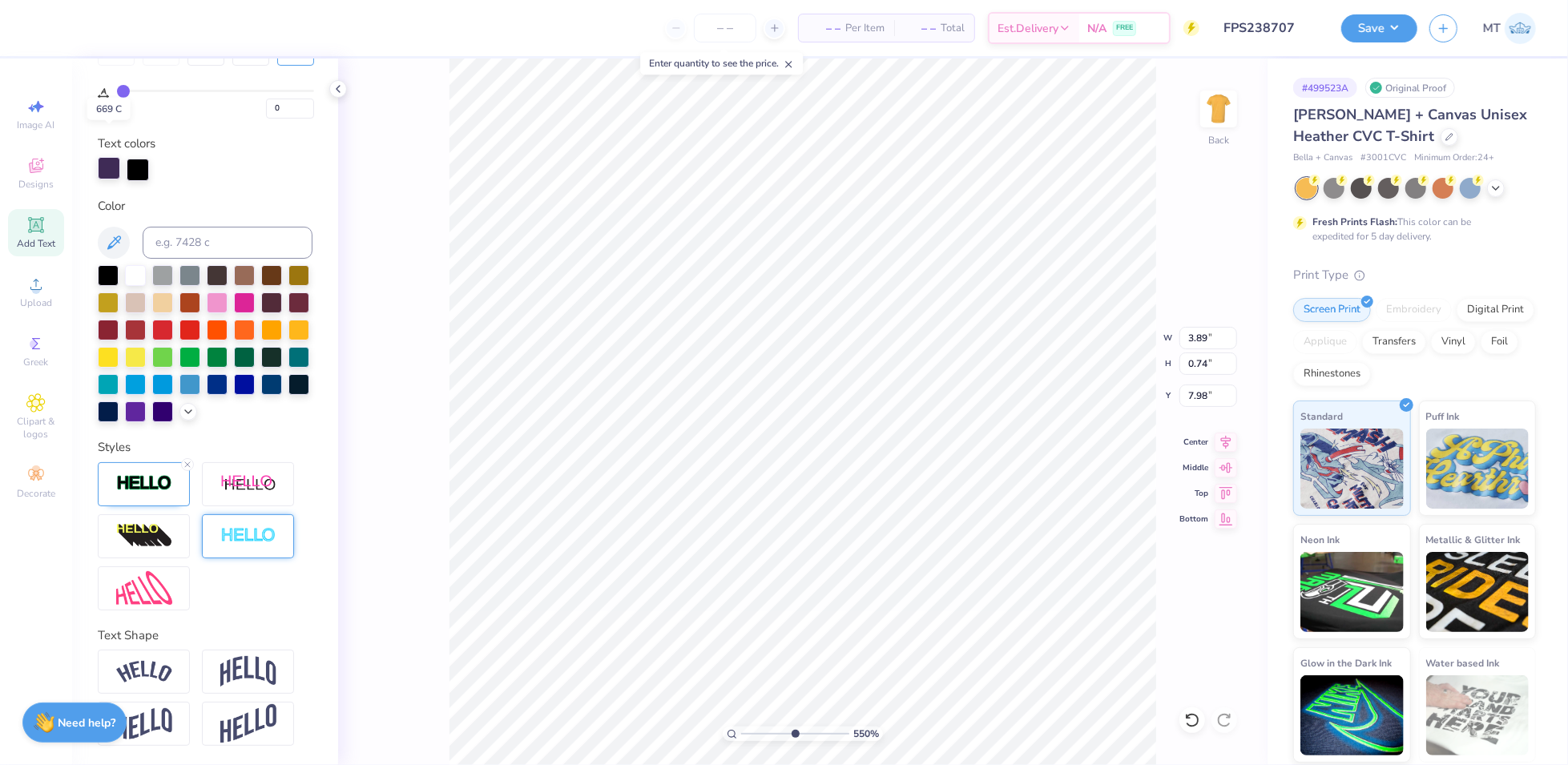
click at [116, 157] on div at bounding box center [108, 167] width 22 height 22
click at [218, 227] on input at bounding box center [228, 242] width 170 height 32
click at [111, 157] on div at bounding box center [108, 167] width 22 height 22
click at [200, 227] on input at bounding box center [228, 242] width 170 height 32
click at [133, 157] on div at bounding box center [137, 167] width 22 height 22
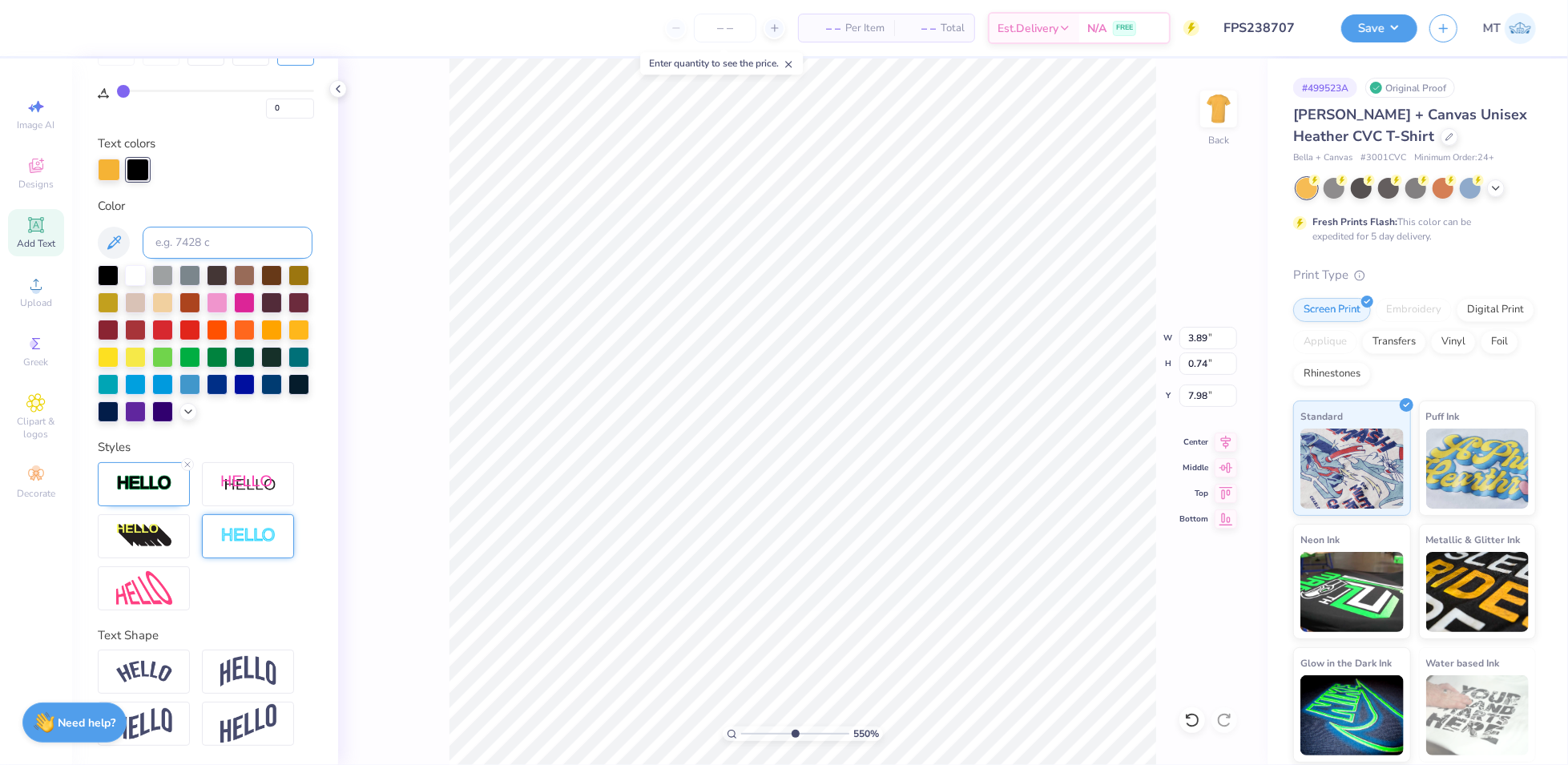
click at [217, 227] on input at bounding box center [228, 242] width 170 height 32
click at [220, 227] on input at bounding box center [228, 242] width 170 height 32
click at [168, 499] on div at bounding box center [143, 483] width 92 height 44
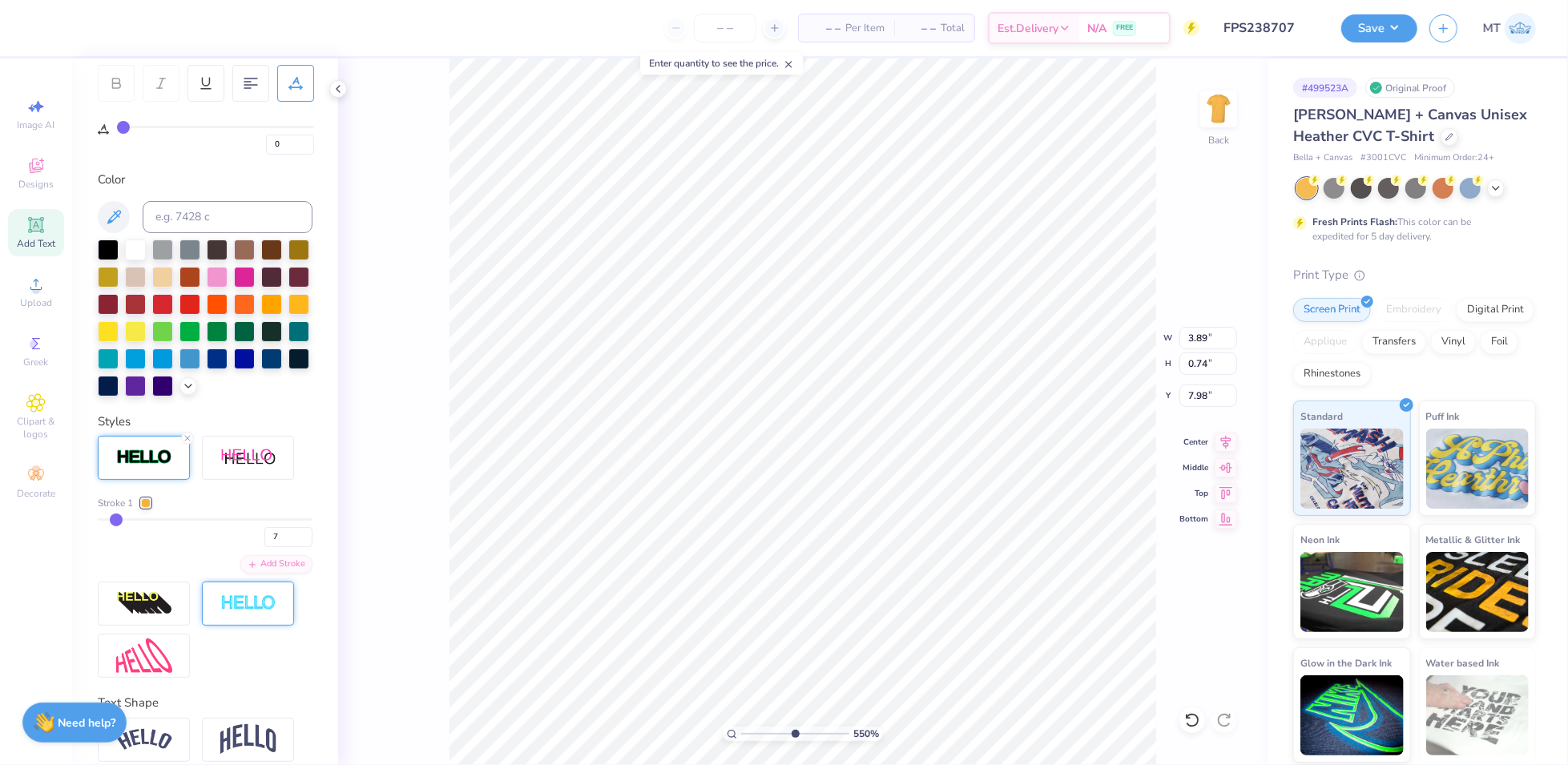
click at [145, 508] on div at bounding box center [146, 503] width 10 height 10
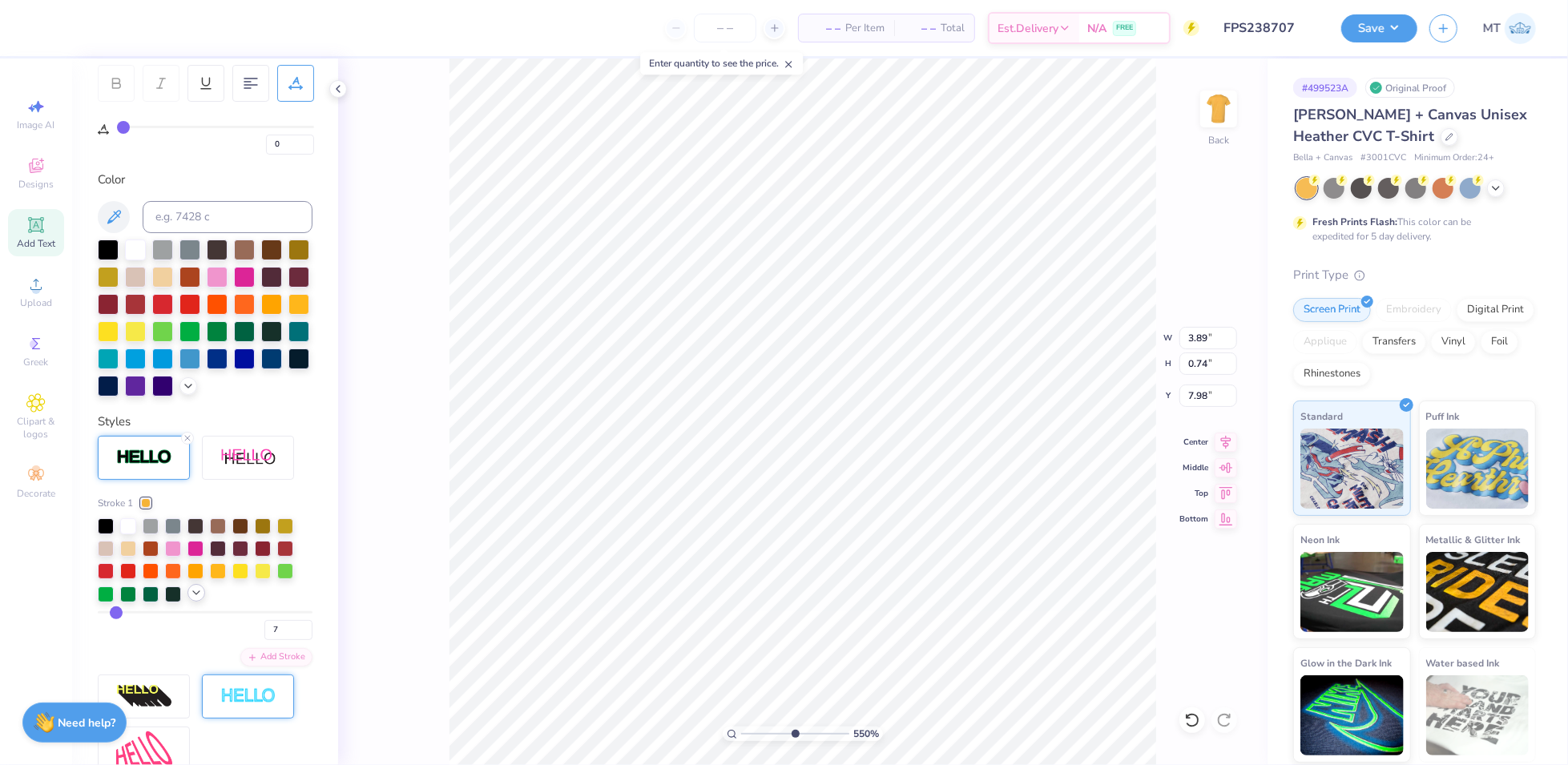
click at [199, 600] on icon at bounding box center [196, 593] width 13 height 13
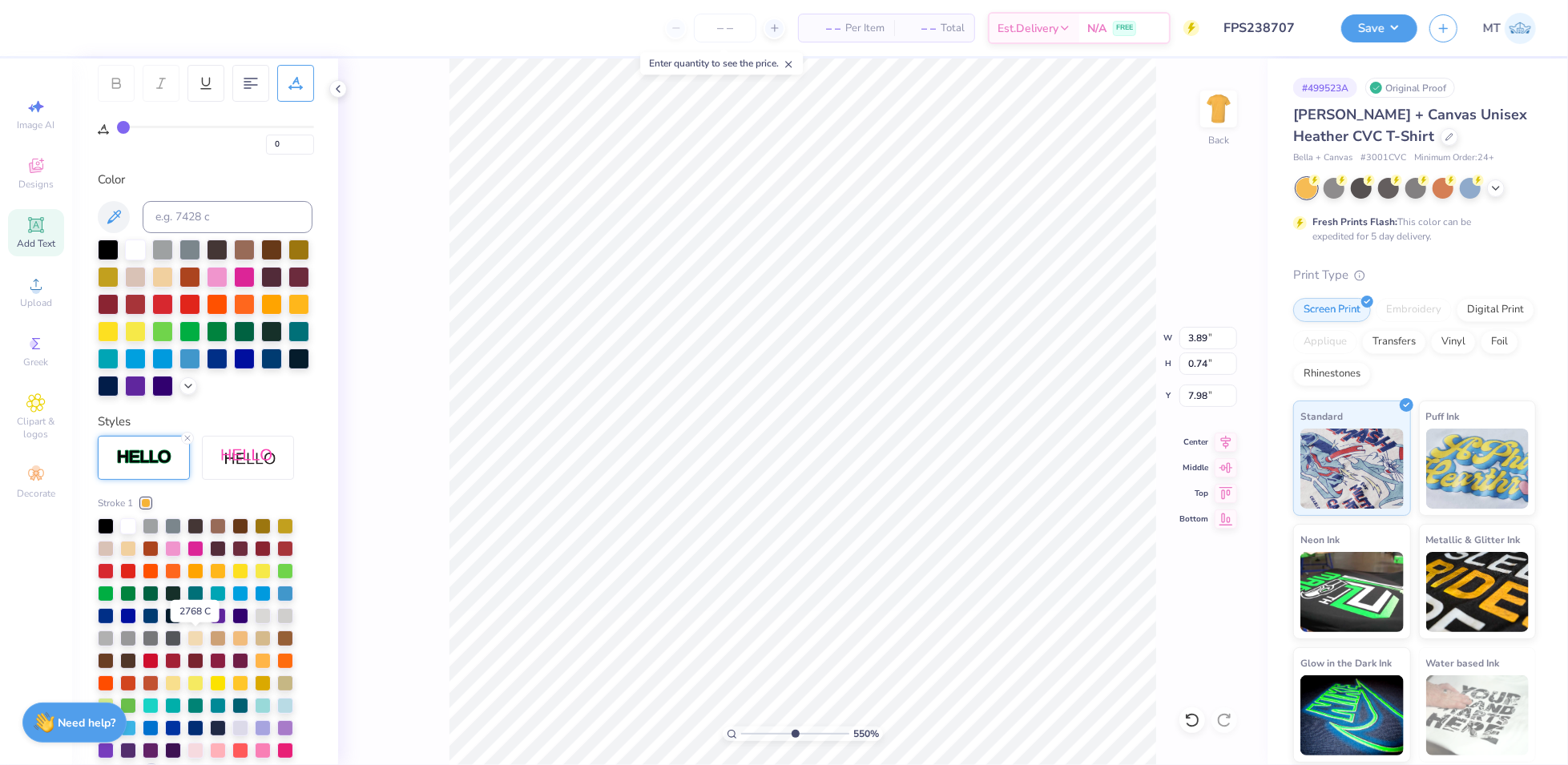
click at [195, 623] on div at bounding box center [196, 614] width 16 height 16
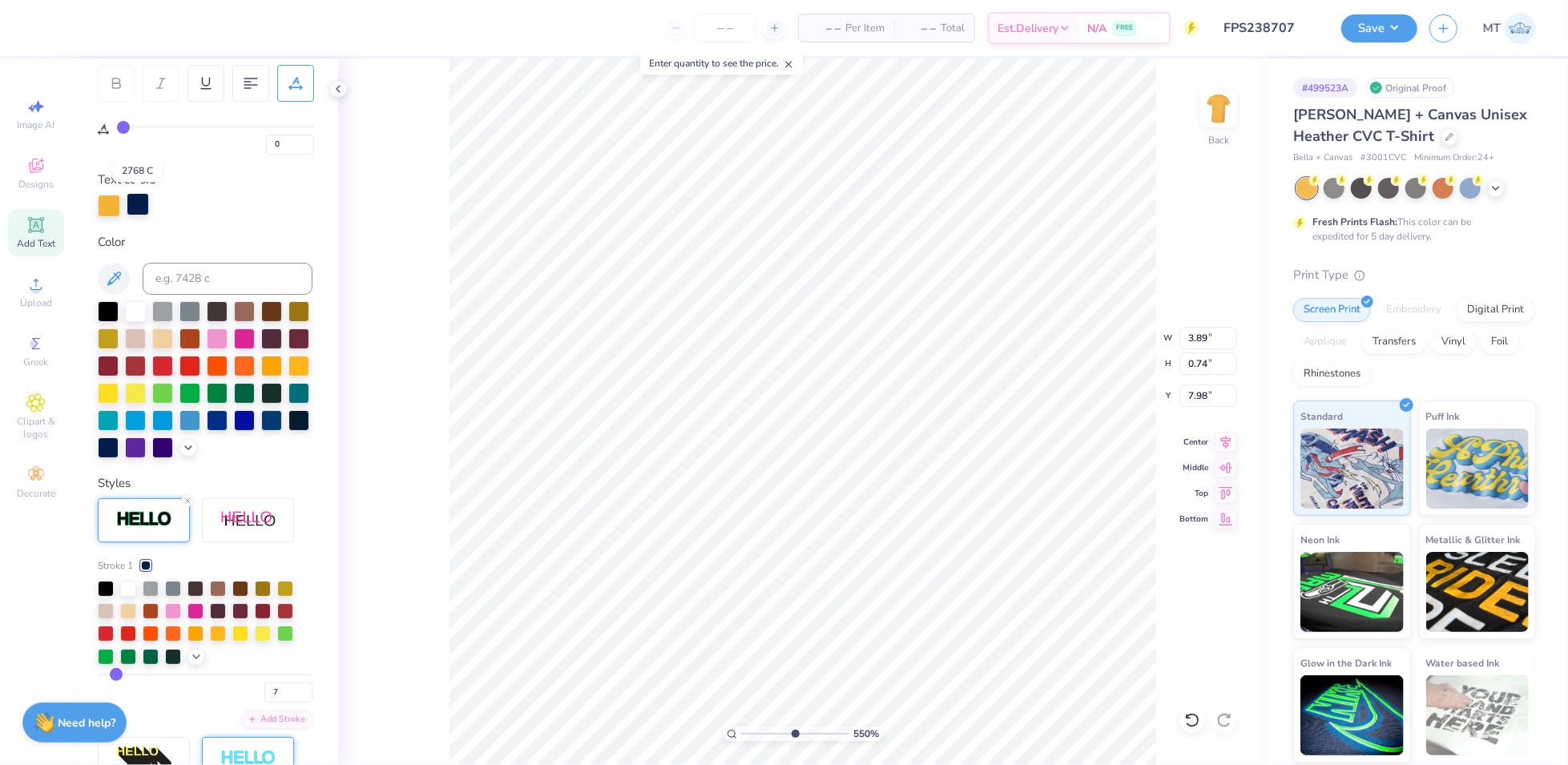
click at [130, 202] on div at bounding box center [137, 203] width 22 height 22
click at [198, 267] on input at bounding box center [228, 278] width 170 height 32
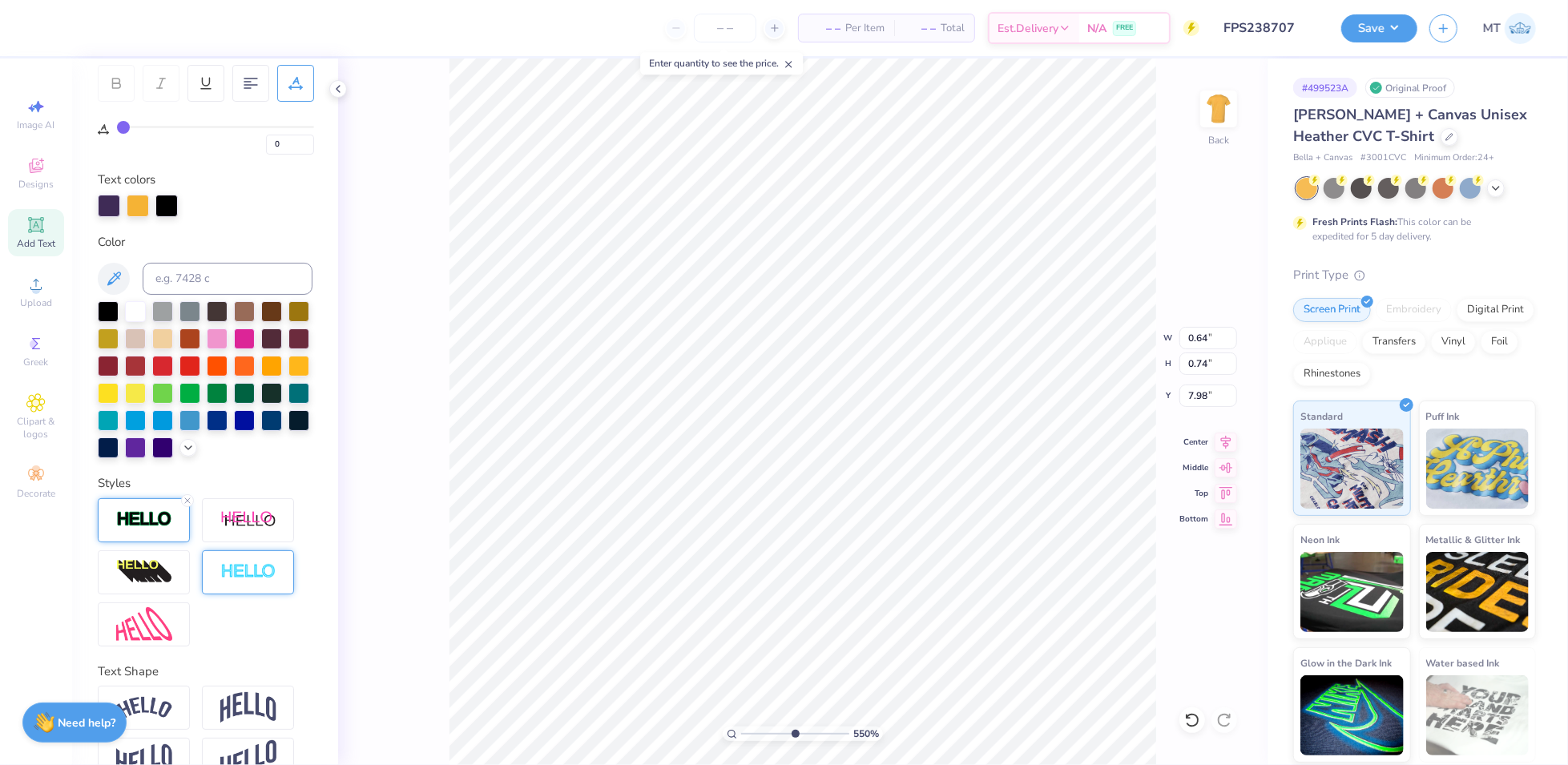
click at [162, 542] on div at bounding box center [143, 520] width 92 height 44
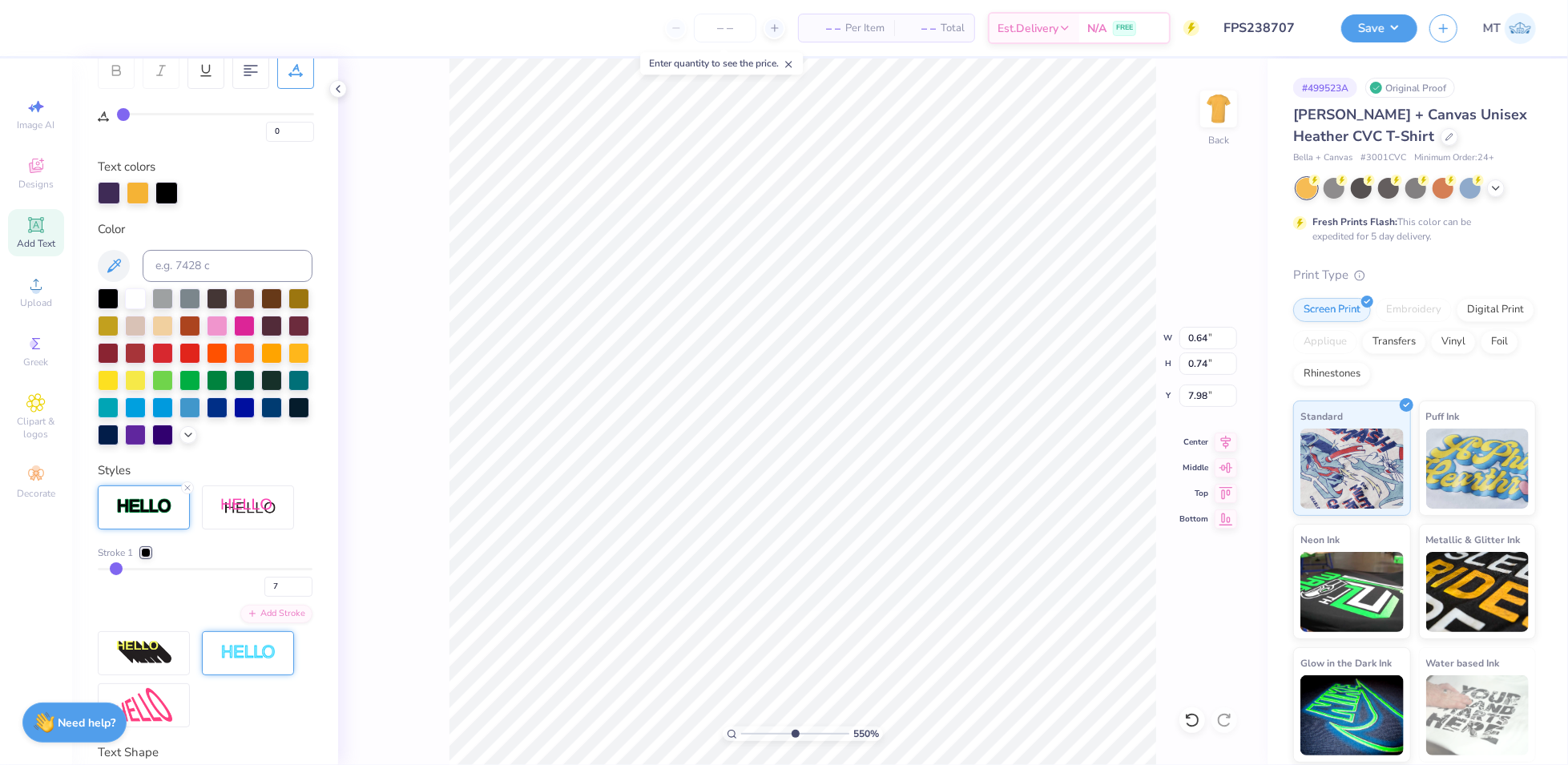
scroll to position [253, 0]
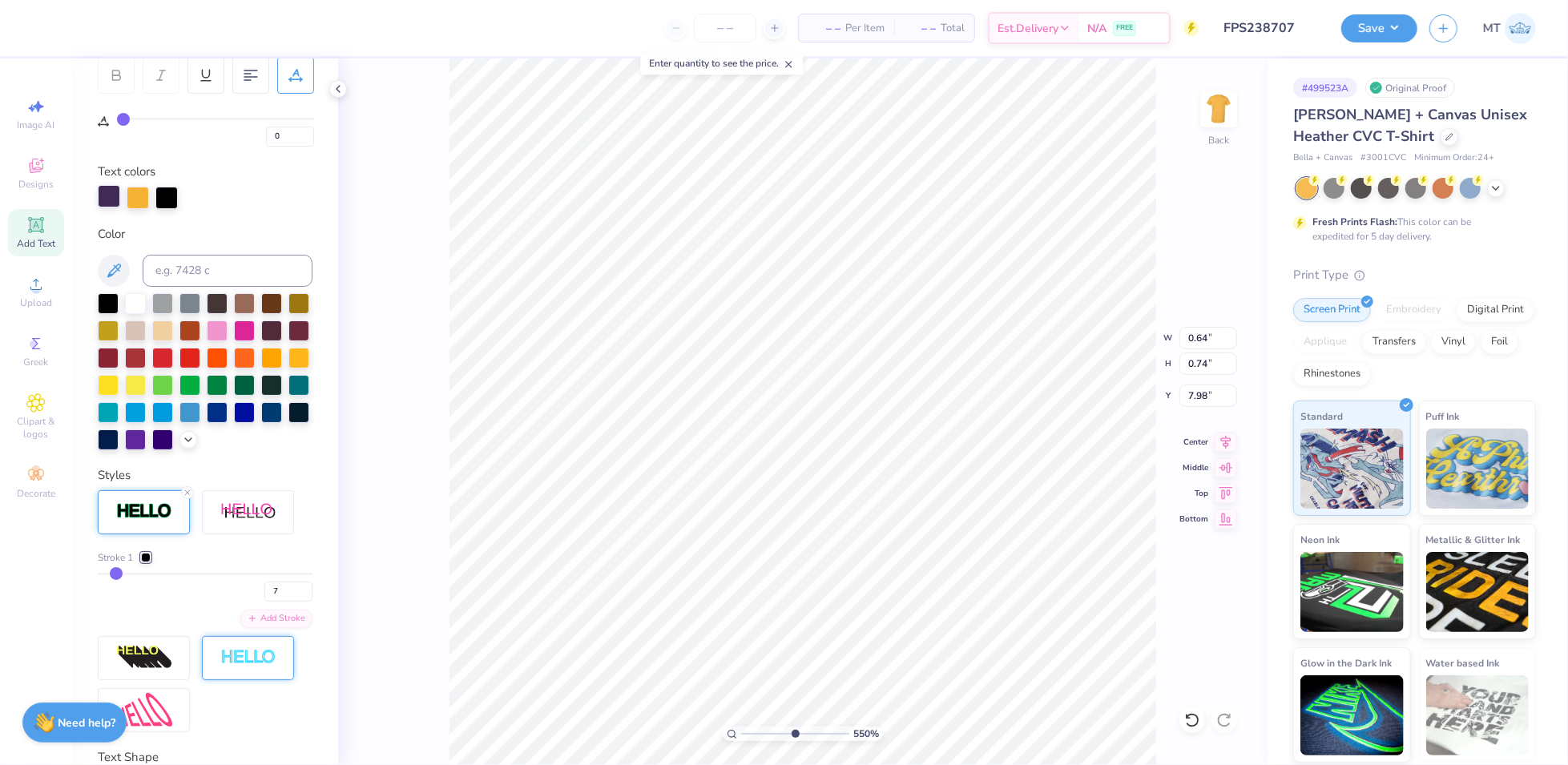
click at [111, 197] on div at bounding box center [108, 196] width 22 height 22
click at [205, 268] on input at bounding box center [228, 271] width 170 height 32
click at [138, 187] on div at bounding box center [137, 196] width 22 height 22
click at [197, 272] on input at bounding box center [228, 271] width 170 height 32
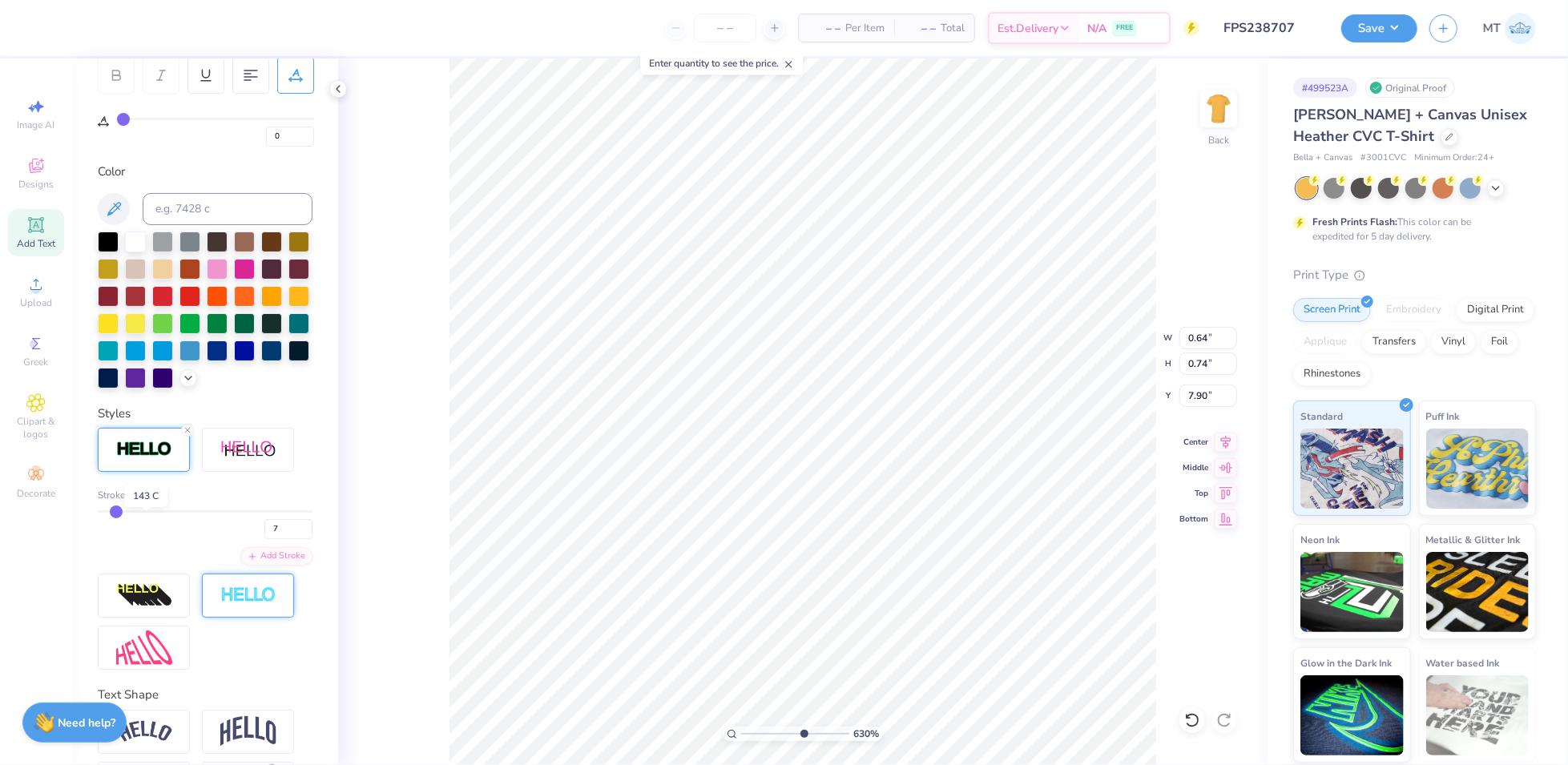
click at [147, 500] on div at bounding box center [146, 495] width 10 height 10
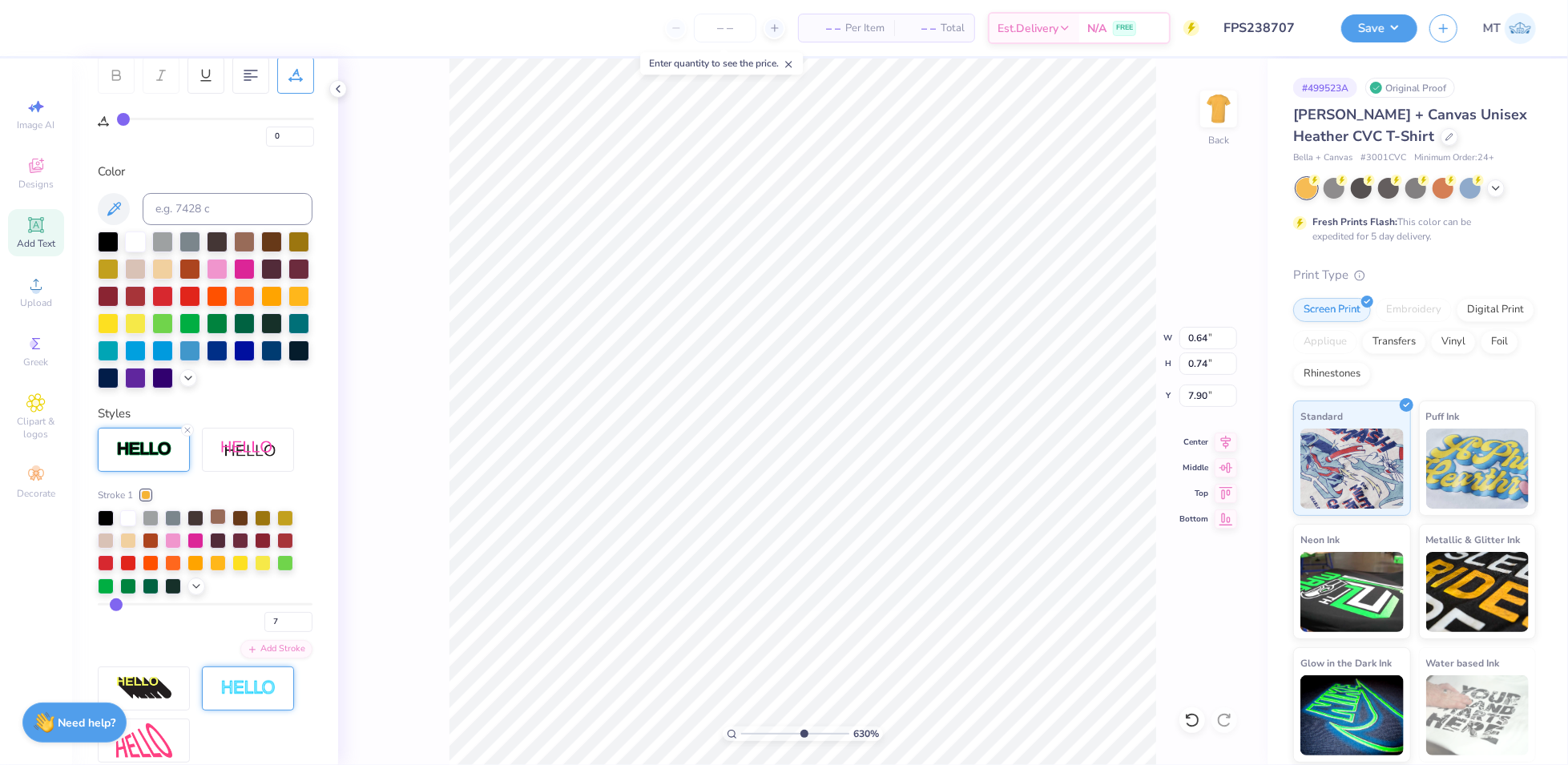
click at [220, 525] on div at bounding box center [218, 517] width 16 height 16
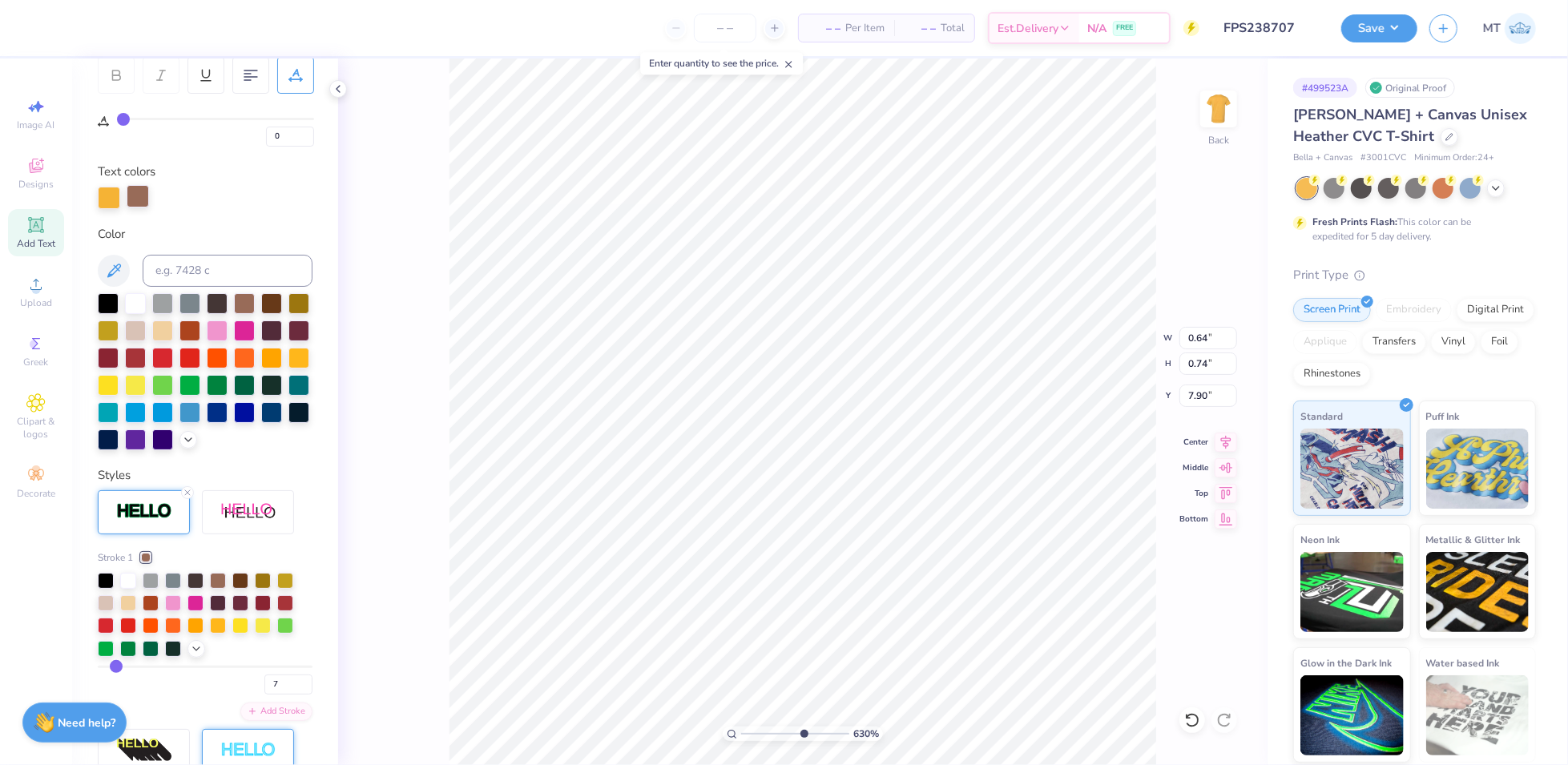
click at [133, 193] on div at bounding box center [137, 196] width 22 height 22
click at [242, 273] on input at bounding box center [228, 271] width 170 height 32
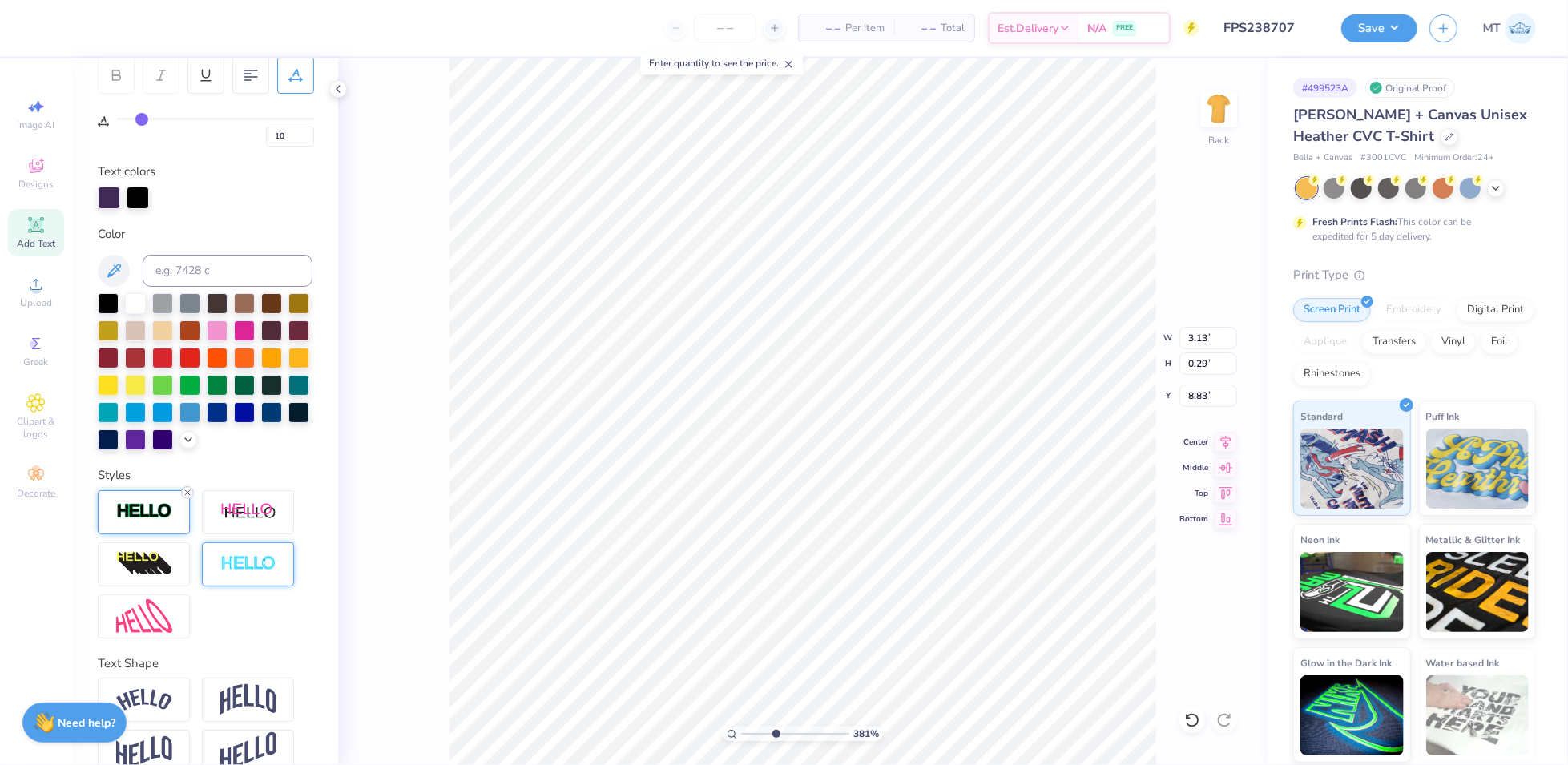
click at [189, 495] on line at bounding box center [187, 492] width 5 height 5
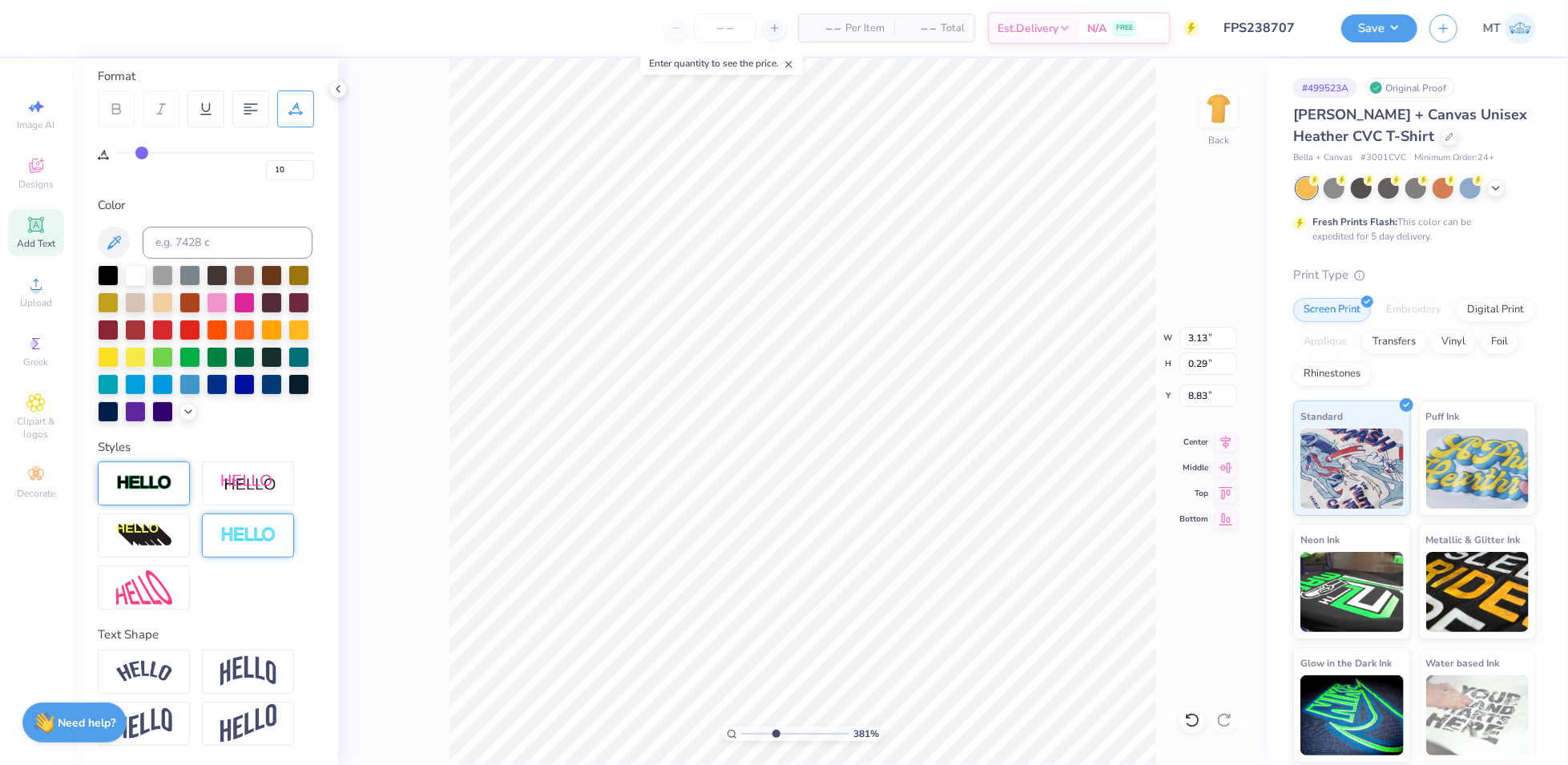
scroll to position [245, 0]
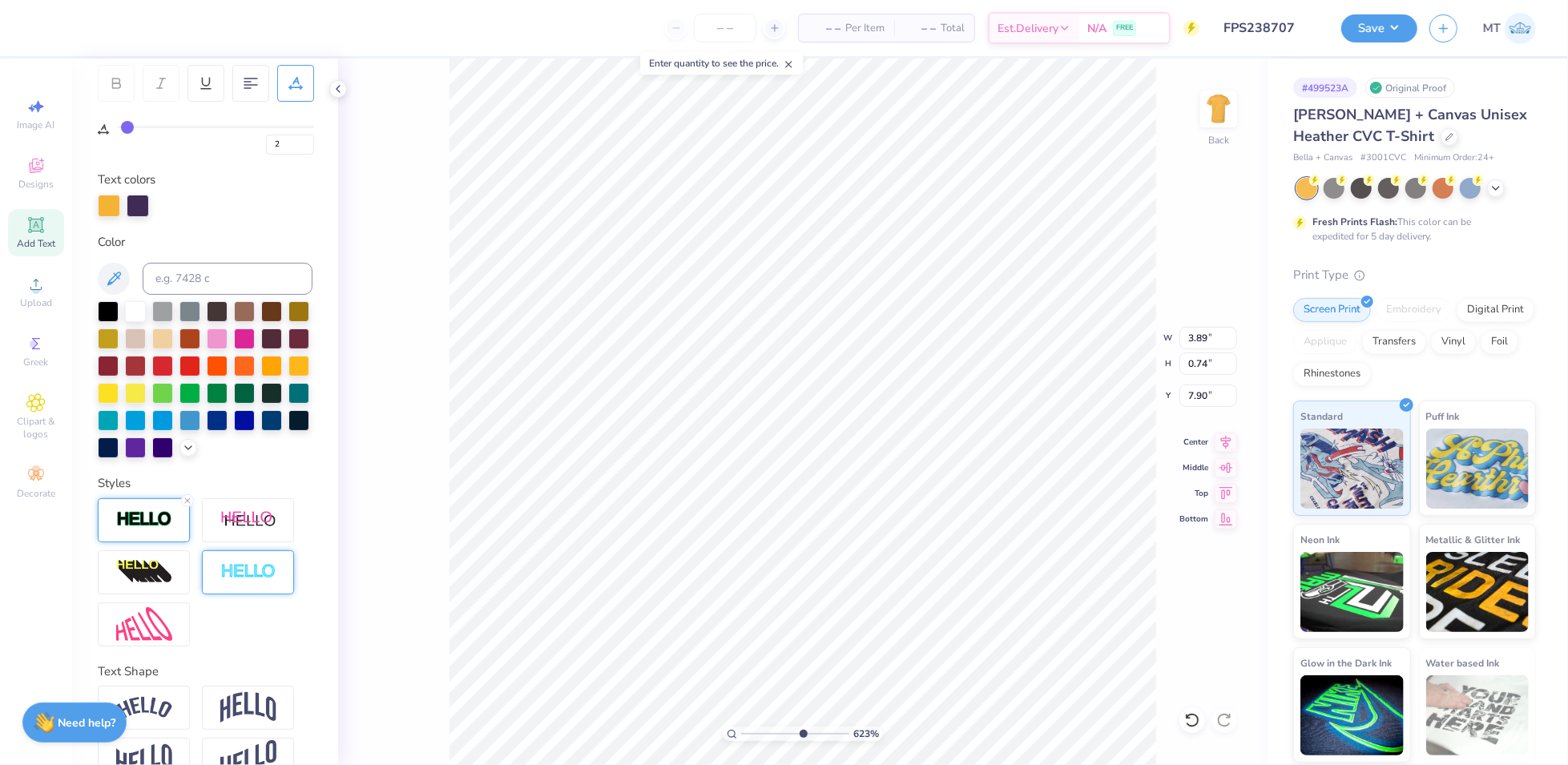
click at [128, 126] on input "range" at bounding box center [215, 127] width 198 height 2
drag, startPoint x: 125, startPoint y: 122, endPoint x: 137, endPoint y: 123, distance: 12.0
click at [137, 126] on input "range" at bounding box center [215, 127] width 198 height 2
click at [133, 127] on input "range" at bounding box center [215, 127] width 198 height 2
click at [129, 126] on input "range" at bounding box center [215, 127] width 198 height 2
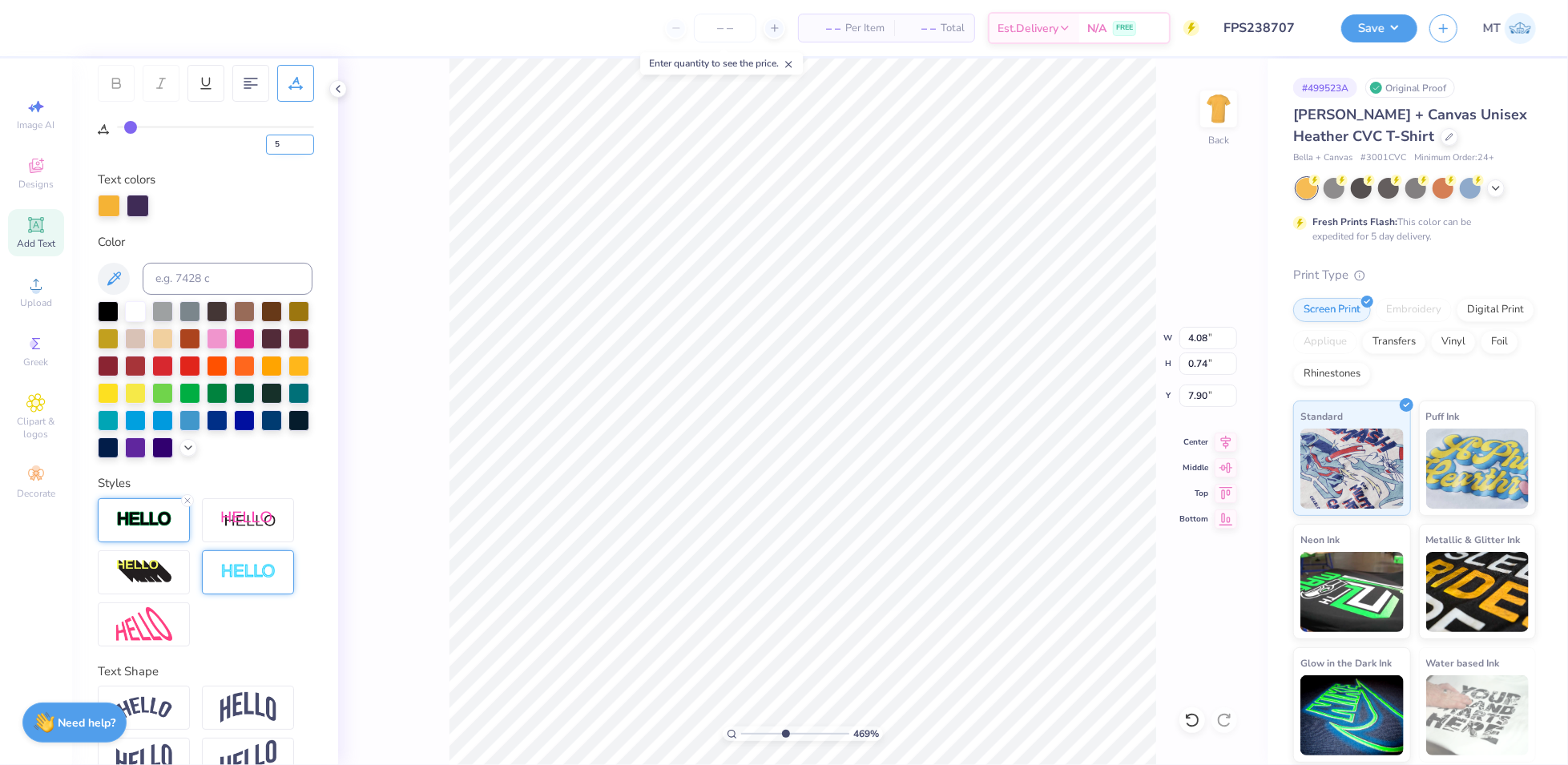
click at [310, 139] on input "5" at bounding box center [289, 144] width 48 height 20
click at [188, 505] on icon at bounding box center [188, 501] width 10 height 10
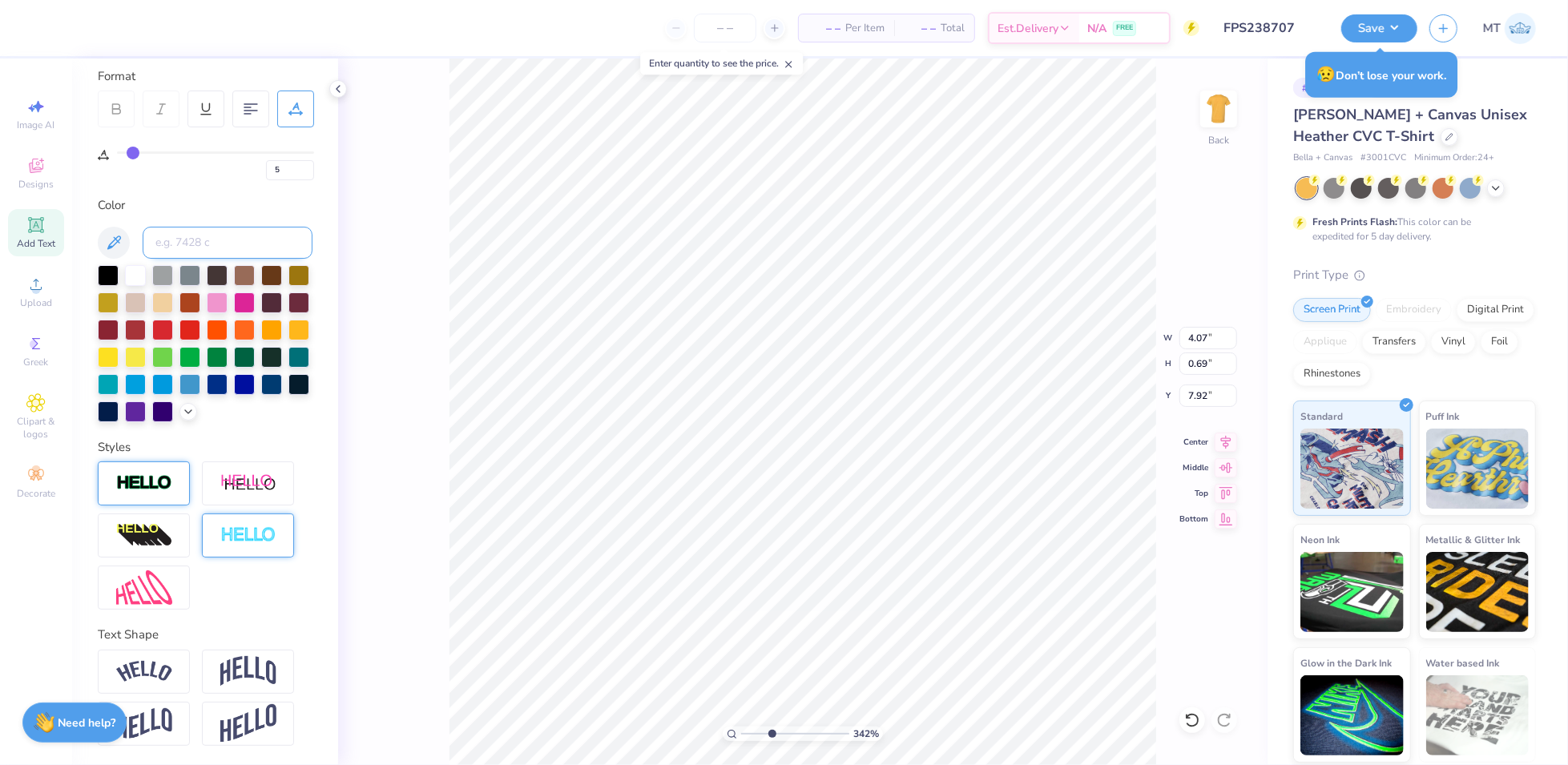
click at [201, 227] on input at bounding box center [228, 242] width 170 height 32
click at [217, 227] on input at bounding box center [228, 242] width 170 height 32
drag, startPoint x: 134, startPoint y: 125, endPoint x: 115, endPoint y: 127, distance: 19.1
click at [117, 152] on input "range" at bounding box center [215, 153] width 198 height 2
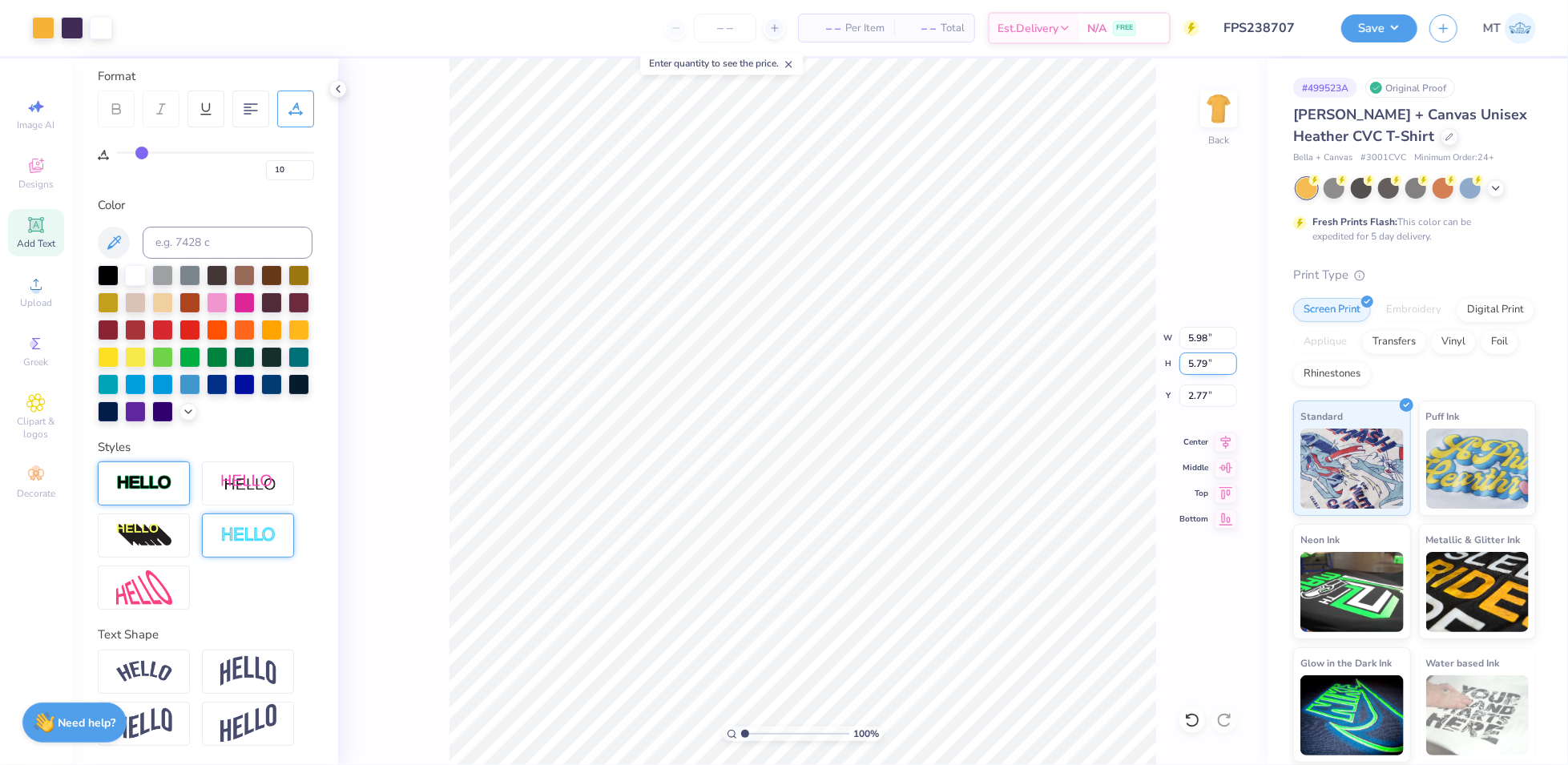
click at [1190, 365] on input "5.79" at bounding box center [1208, 363] width 57 height 22
click at [1191, 365] on input "5.79" at bounding box center [1208, 363] width 57 height 22
click at [1197, 394] on input "2.66" at bounding box center [1208, 395] width 57 height 22
click at [104, 29] on div at bounding box center [100, 26] width 22 height 22
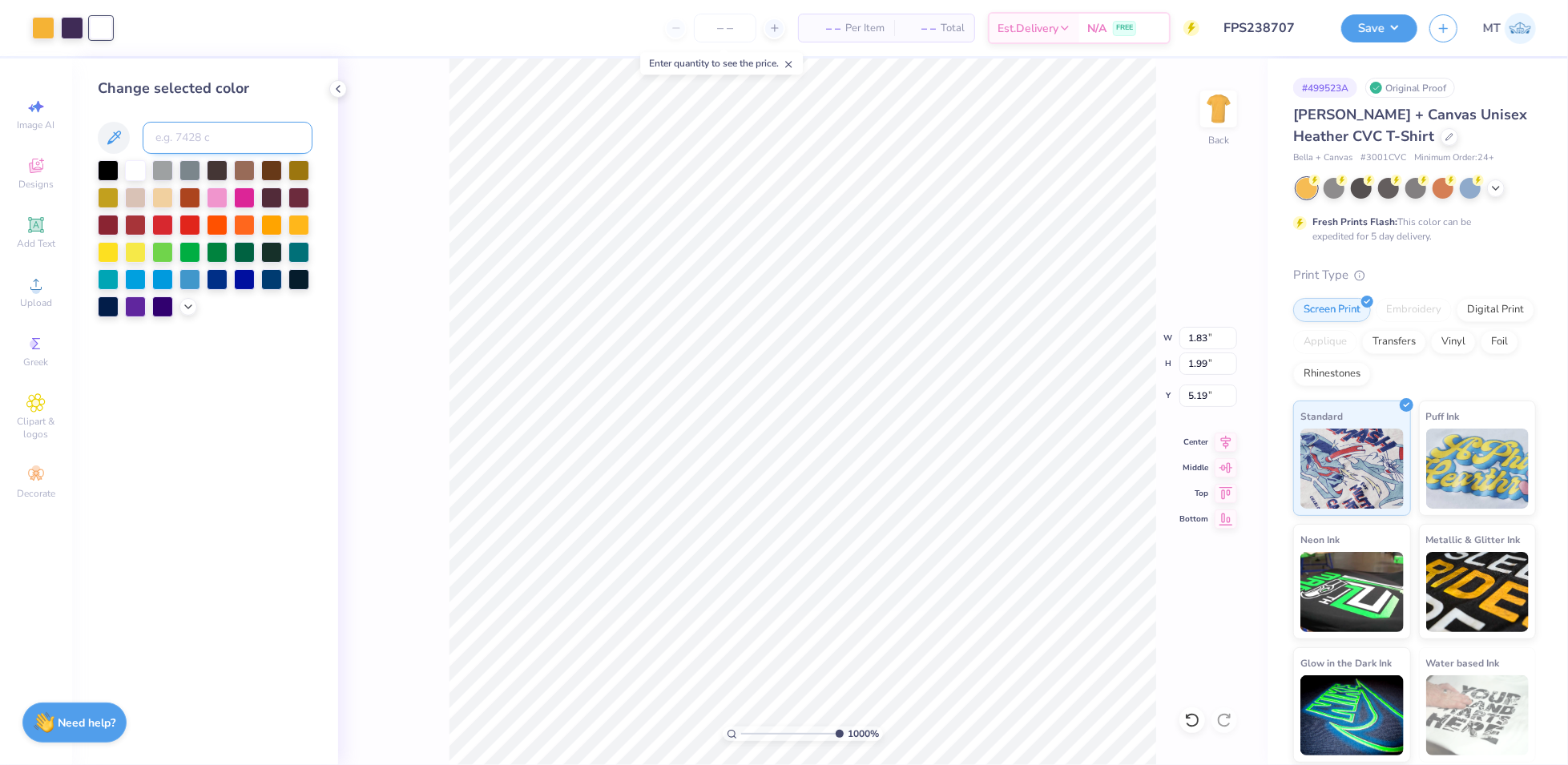
click at [303, 152] on input at bounding box center [228, 137] width 170 height 32
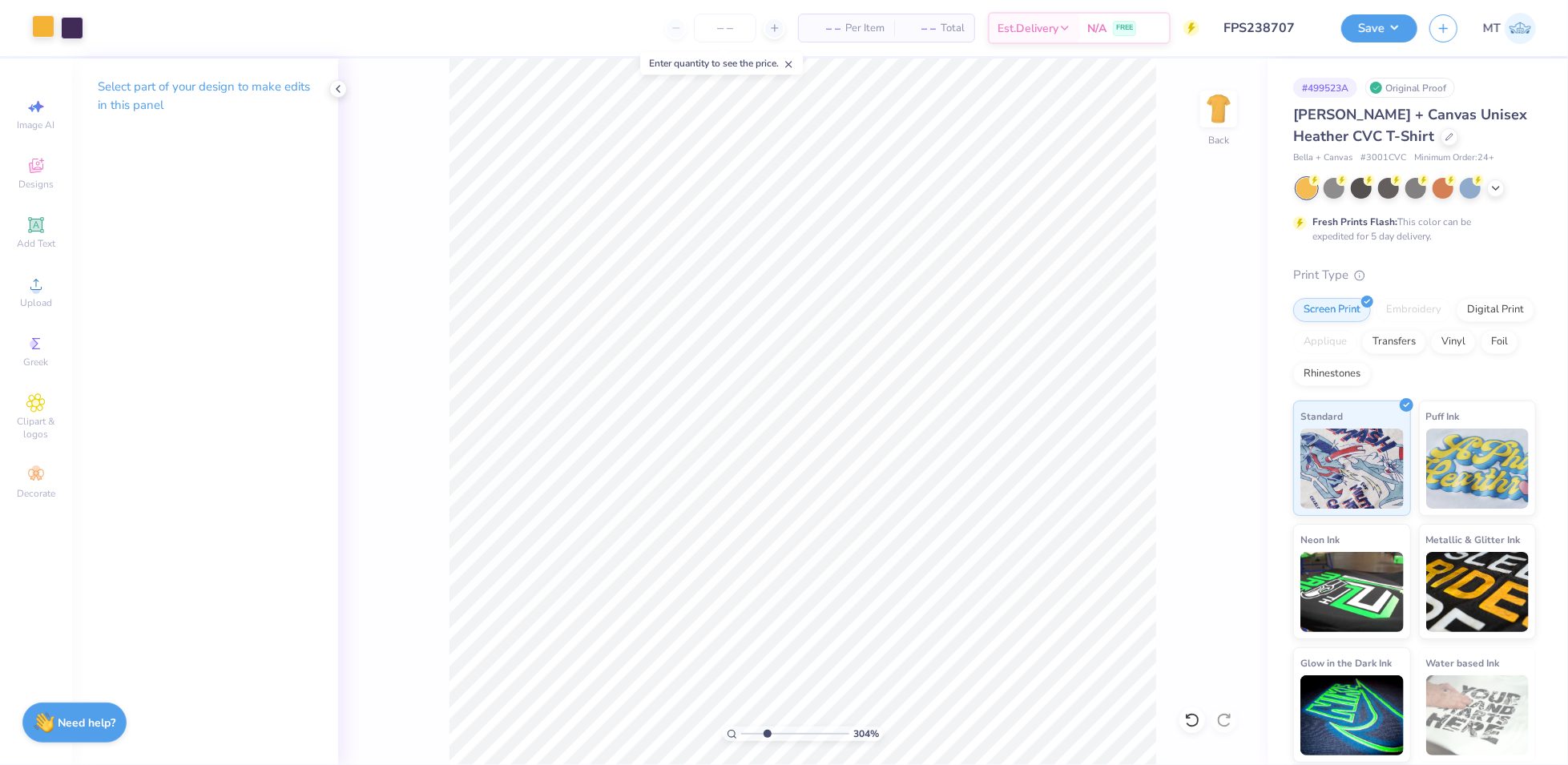
click at [51, 34] on div at bounding box center [43, 26] width 22 height 22
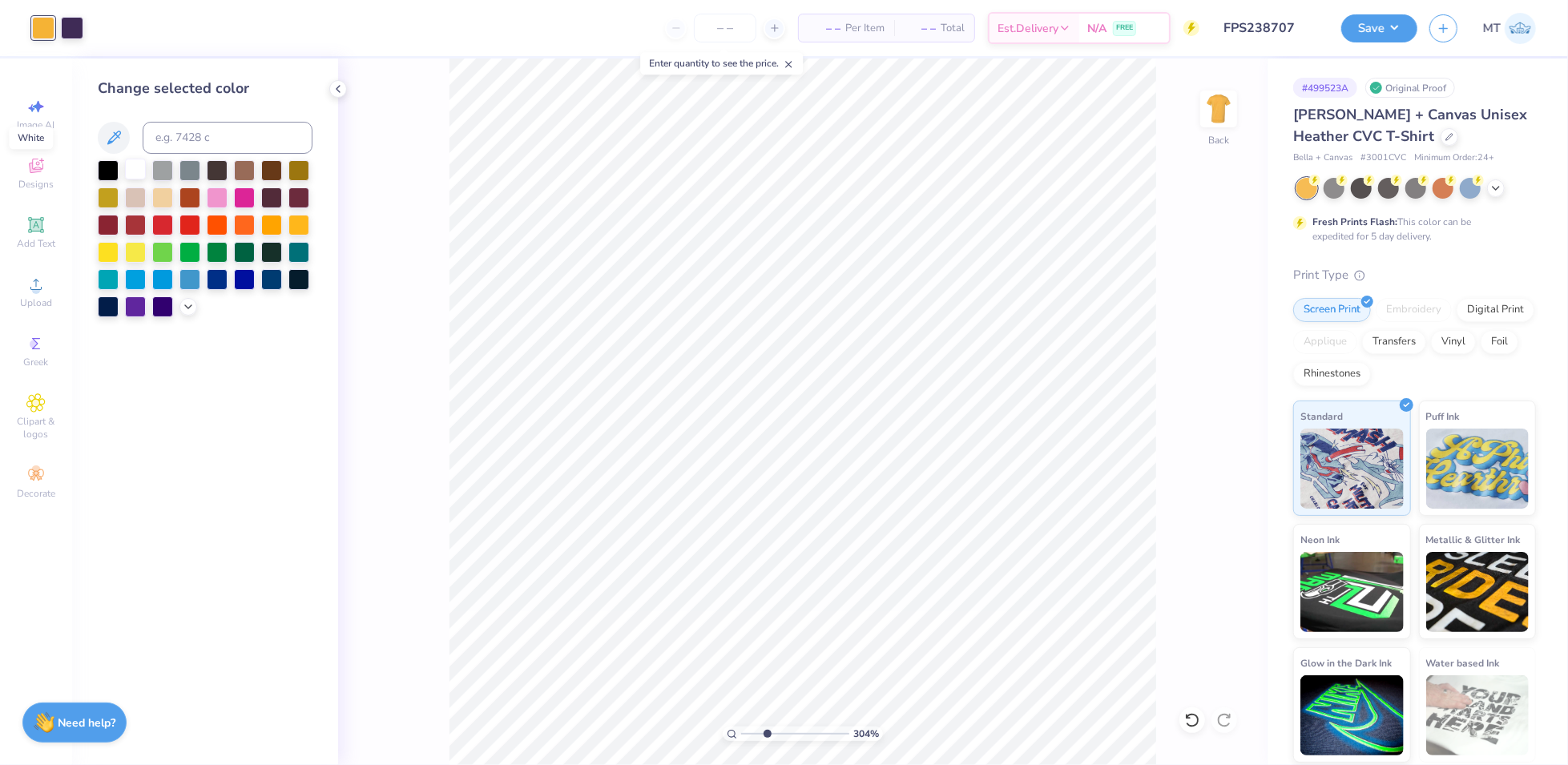
click at [136, 174] on div at bounding box center [134, 168] width 20 height 20
click at [305, 225] on div at bounding box center [298, 223] width 20 height 20
click at [191, 308] on icon at bounding box center [188, 305] width 13 height 13
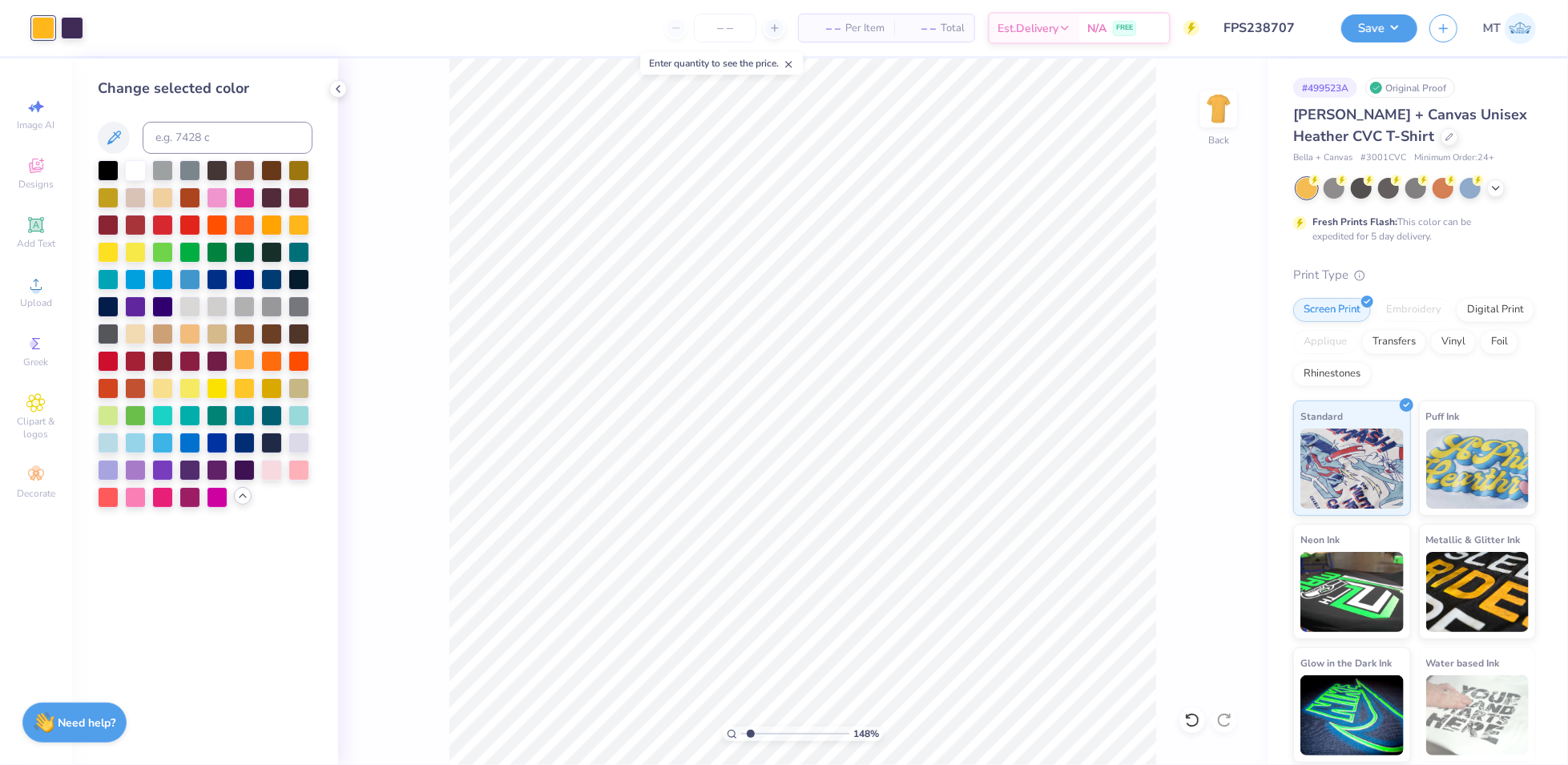
click at [245, 365] on div at bounding box center [243, 359] width 20 height 20
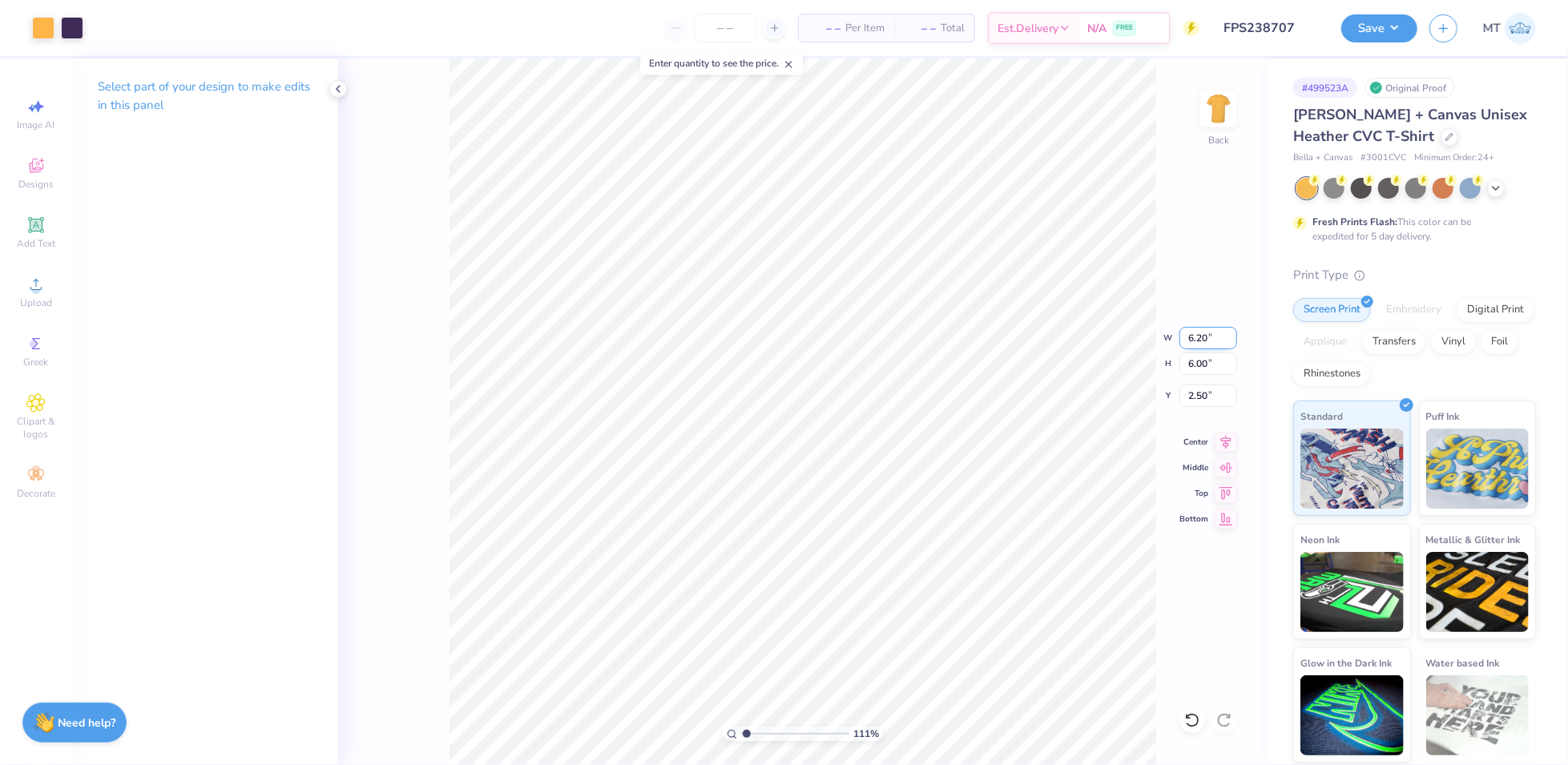
click at [1199, 339] on input "6.20" at bounding box center [1208, 338] width 57 height 22
click at [1193, 390] on input "2.11" at bounding box center [1208, 395] width 57 height 22
click at [1400, 28] on button "Save" at bounding box center [1379, 25] width 76 height 28
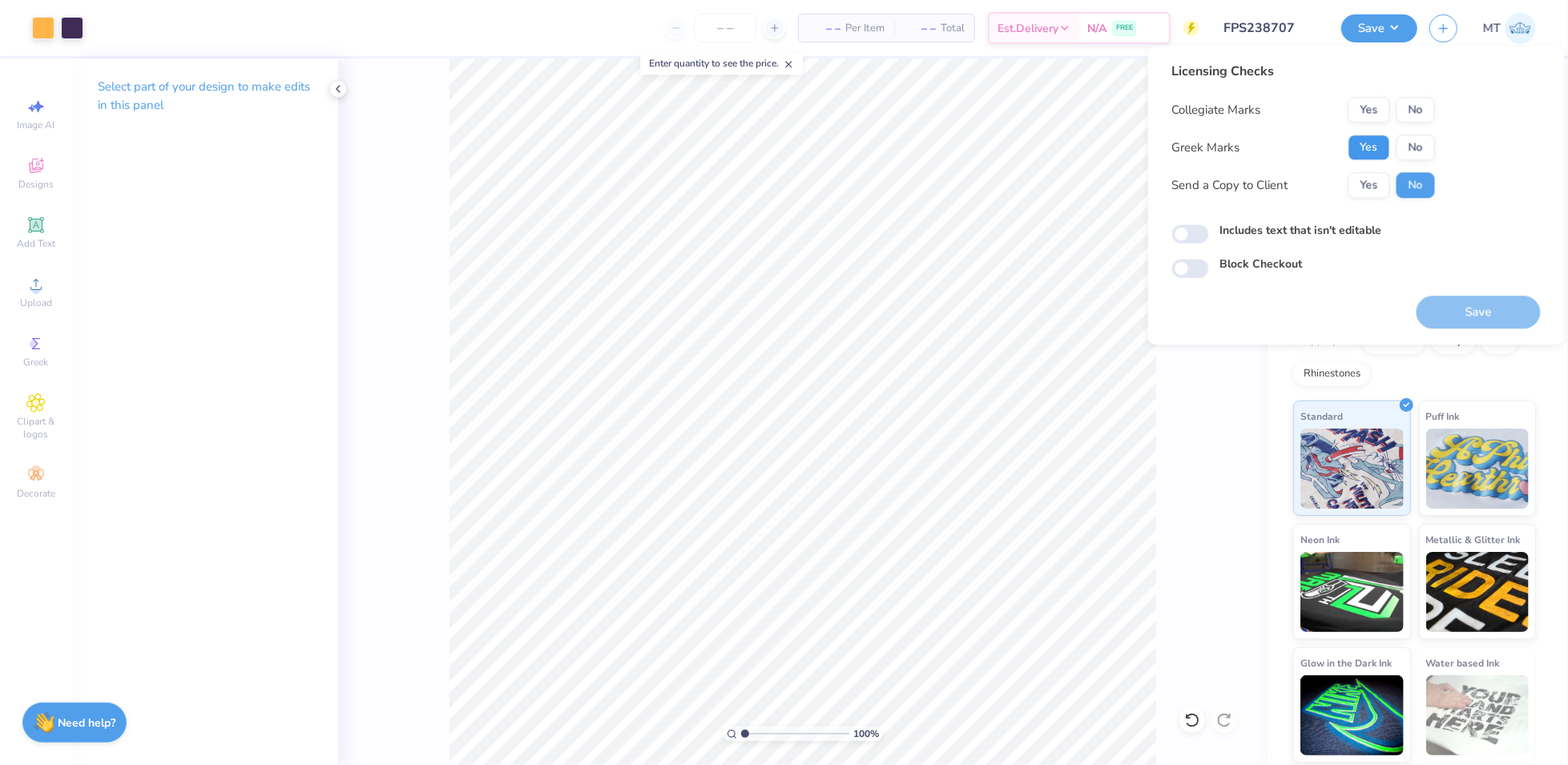
click at [1367, 147] on button "Yes" at bounding box center [1369, 147] width 42 height 25
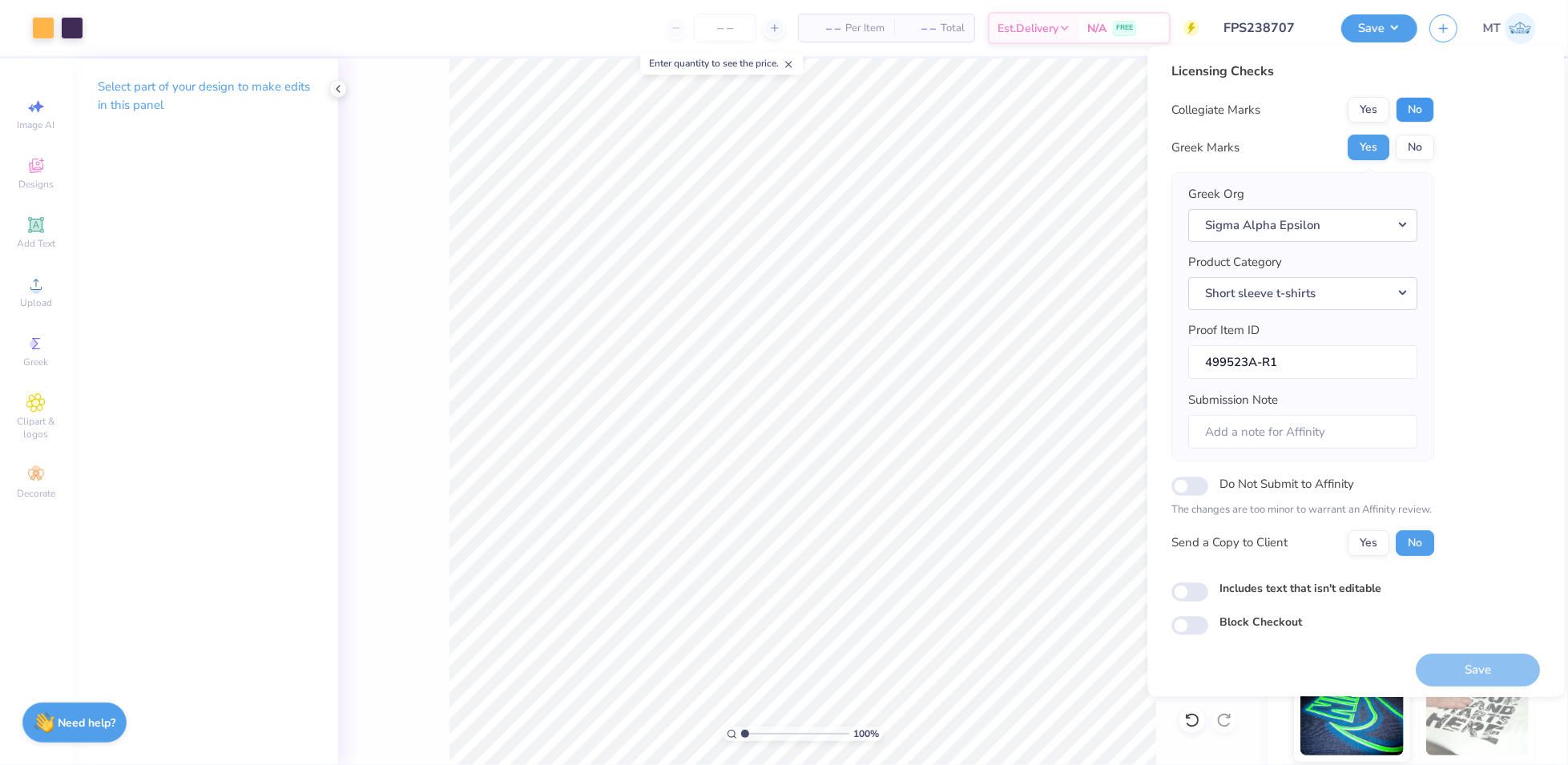
click at [1427, 109] on button "No" at bounding box center [1416, 110] width 39 height 25
click at [1504, 669] on button "Save" at bounding box center [1479, 671] width 125 height 33
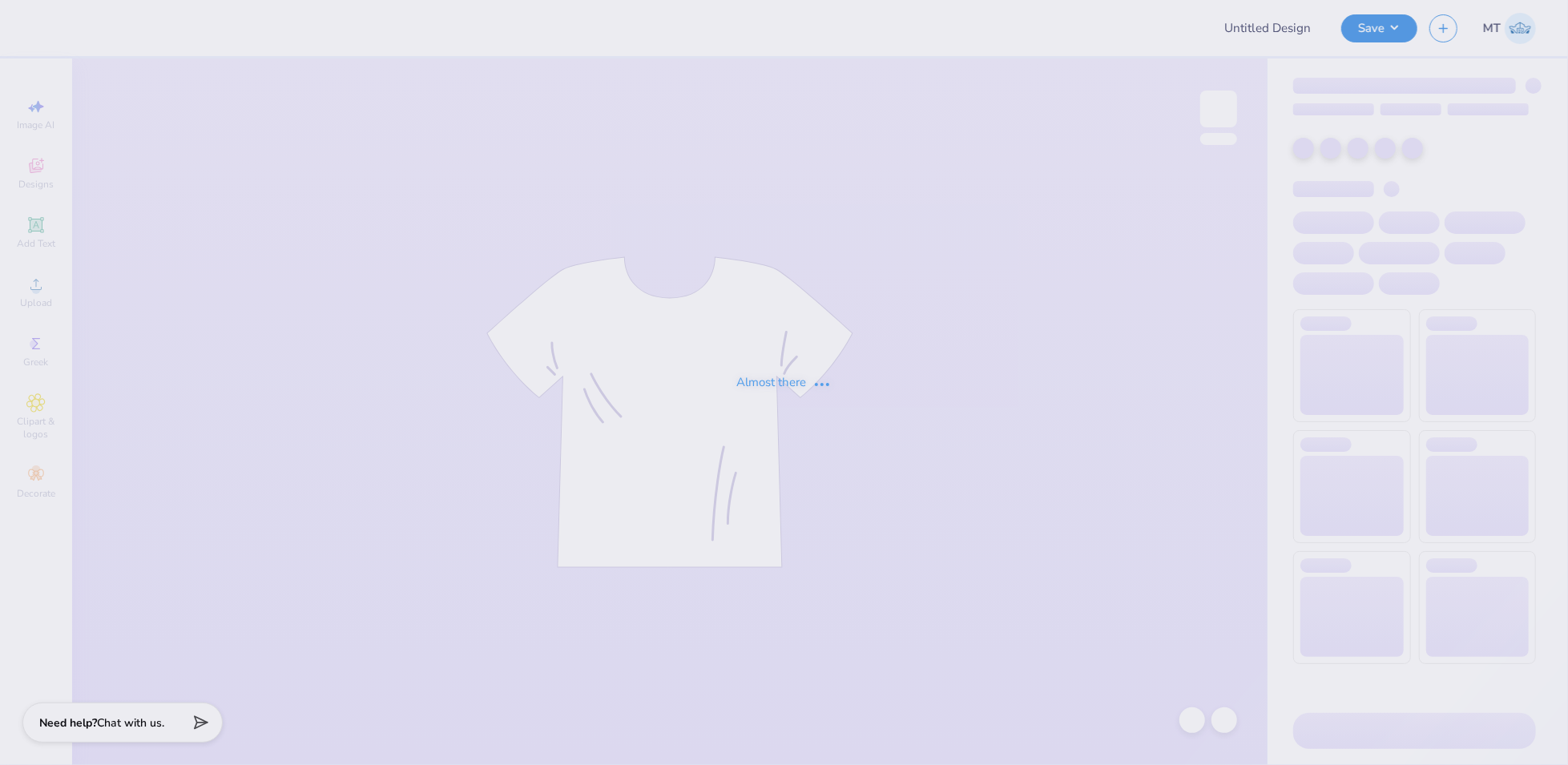
type input "FPS238707"
type input "FPS238523"
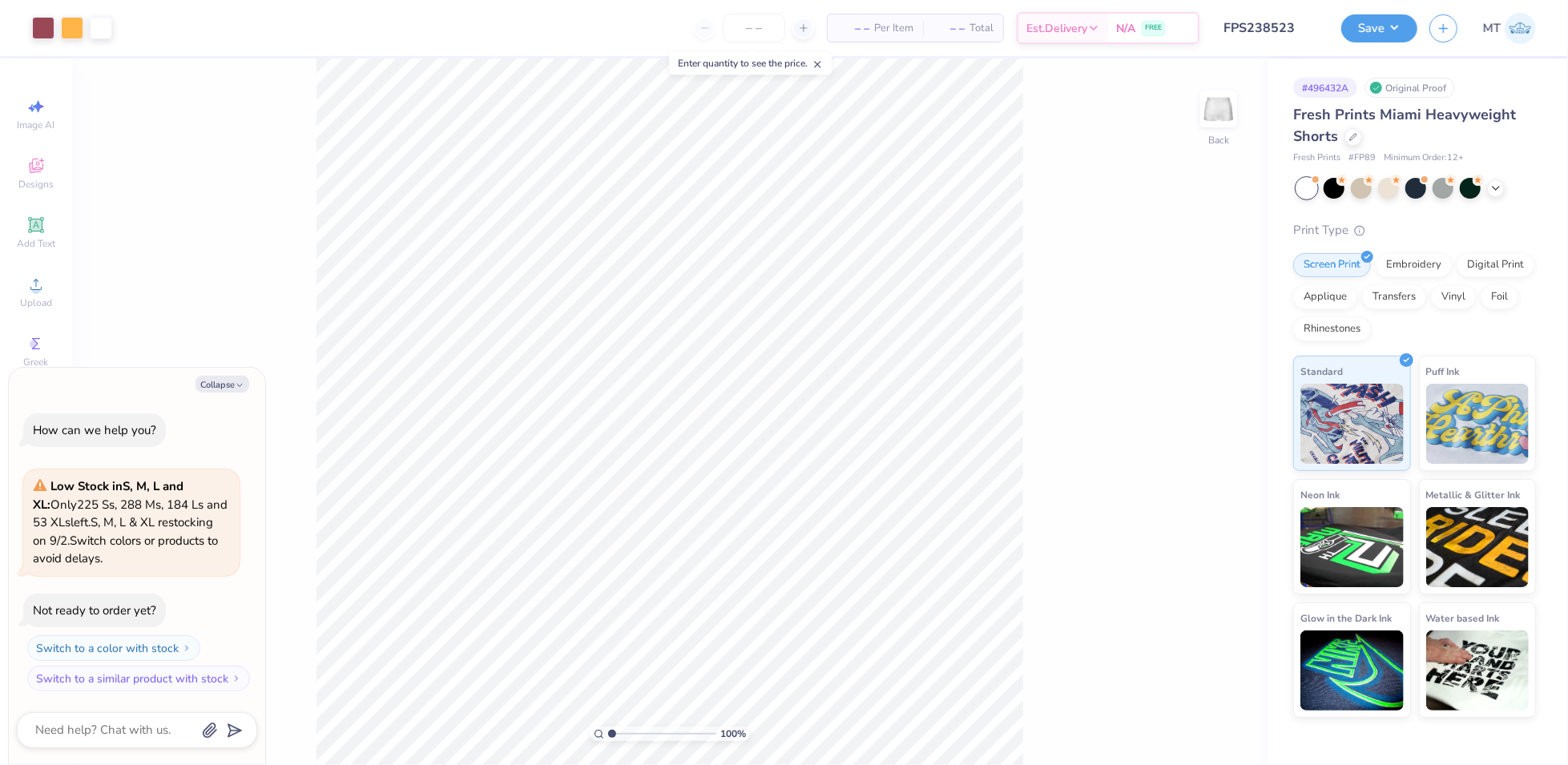
click at [226, 374] on div "Collapse How can we help you? Low Stock in S, M, L and XL : Only 225 Ss, 288 Ms…" at bounding box center [136, 566] width 256 height 397
click at [227, 382] on button "Collapse" at bounding box center [222, 383] width 54 height 17
type textarea "x"
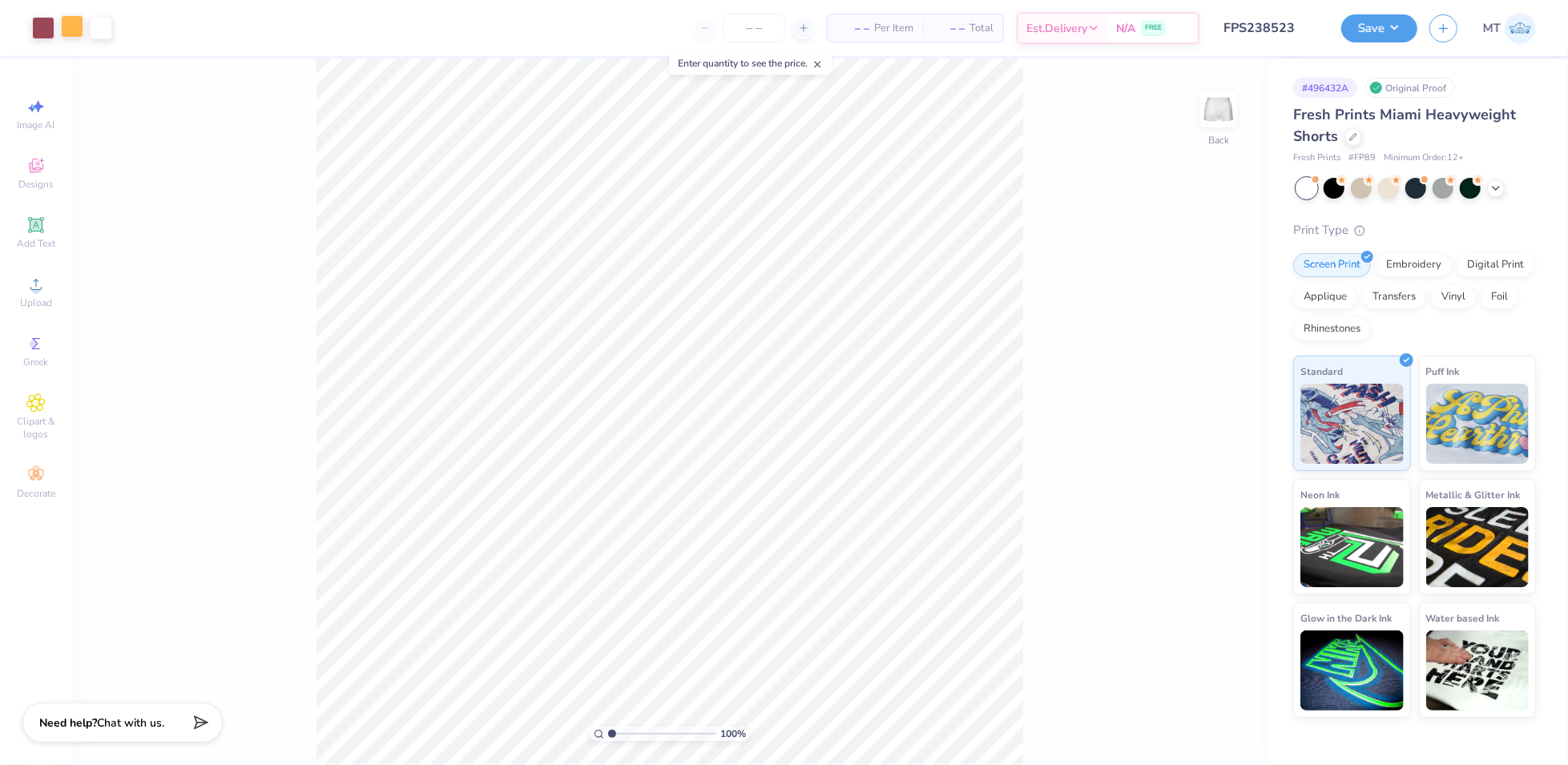
click at [63, 27] on div at bounding box center [72, 26] width 22 height 22
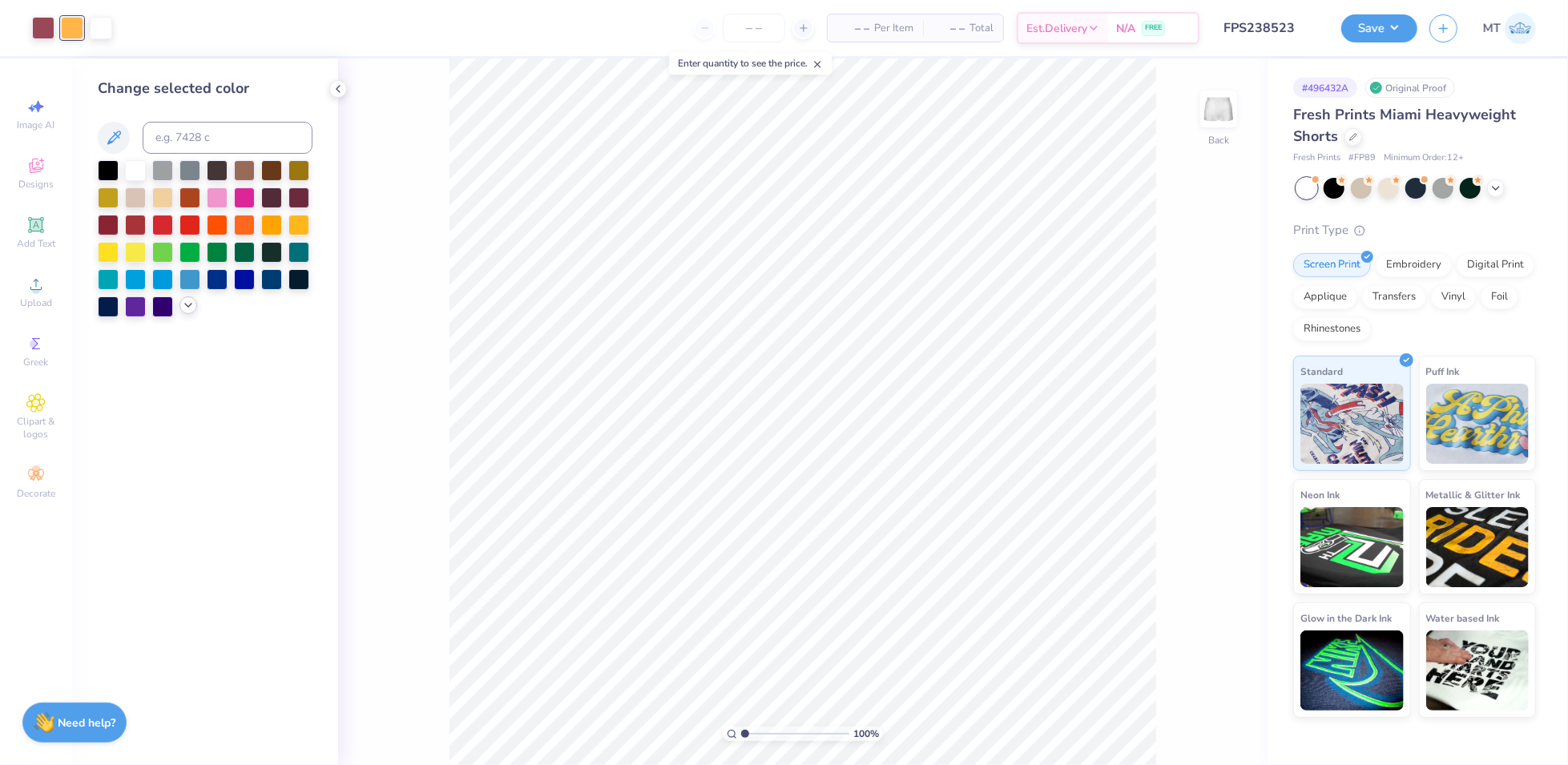
click at [193, 310] on icon at bounding box center [188, 305] width 13 height 13
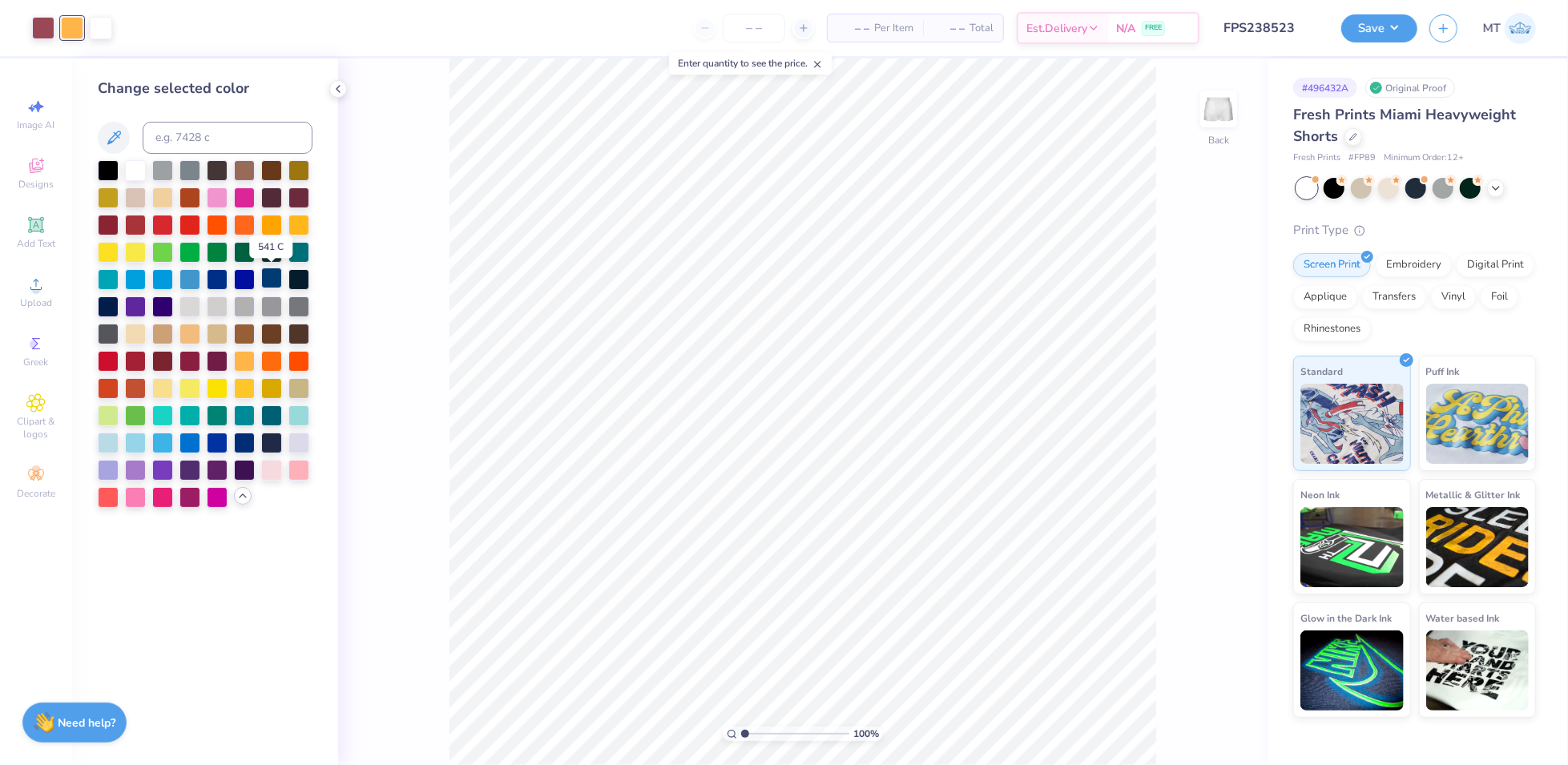
click at [266, 280] on div at bounding box center [271, 277] width 20 height 20
click at [106, 306] on div at bounding box center [107, 305] width 20 height 20
click at [271, 442] on div at bounding box center [271, 441] width 20 height 20
click at [300, 277] on div at bounding box center [298, 277] width 20 height 20
click at [103, 335] on div at bounding box center [107, 332] width 20 height 20
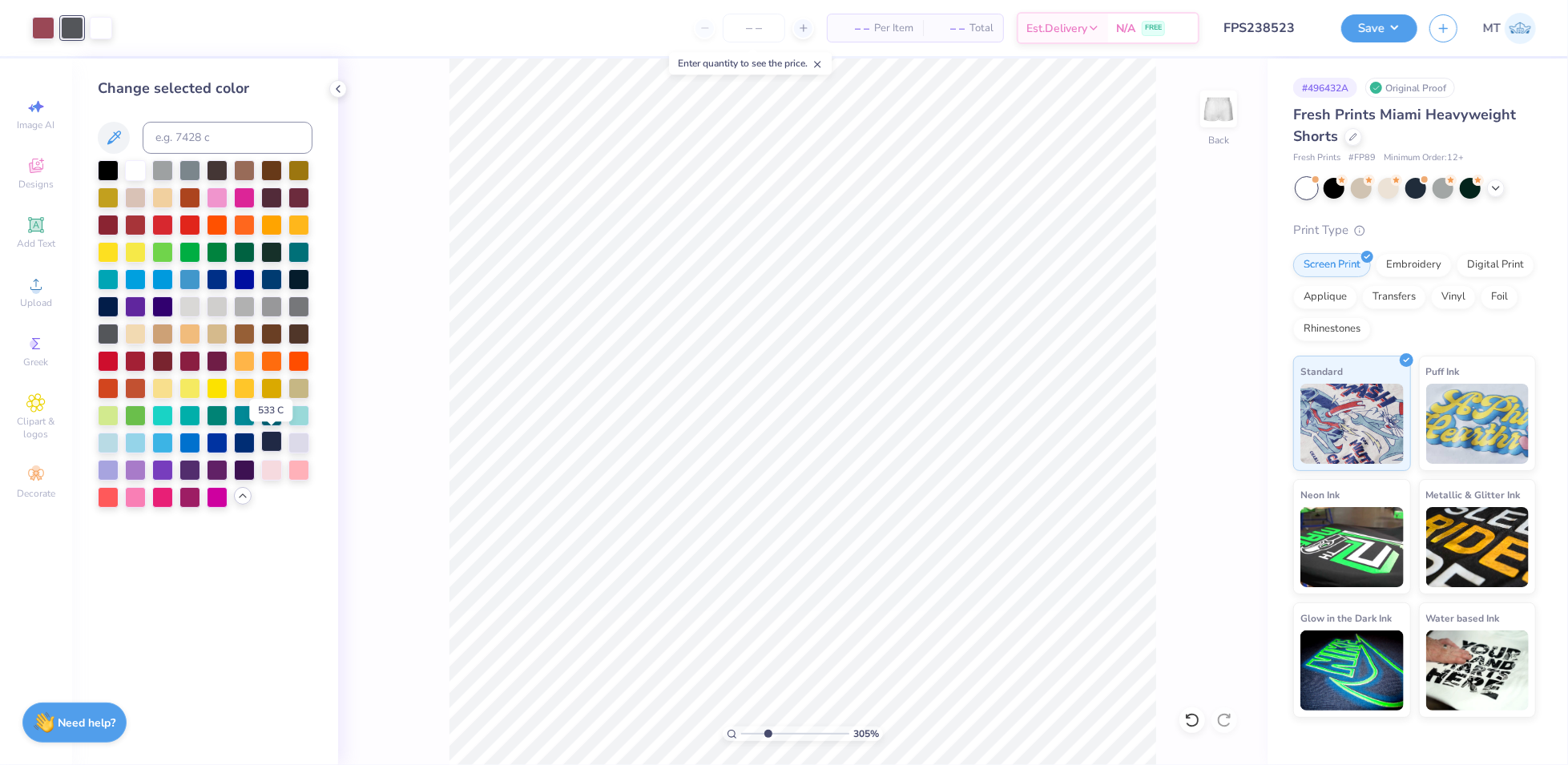
click at [265, 437] on div at bounding box center [271, 441] width 20 height 20
click at [275, 439] on div at bounding box center [271, 441] width 20 height 20
click at [224, 172] on div at bounding box center [216, 168] width 20 height 20
click at [279, 176] on div at bounding box center [271, 168] width 20 height 20
click at [218, 170] on div at bounding box center [216, 168] width 20 height 20
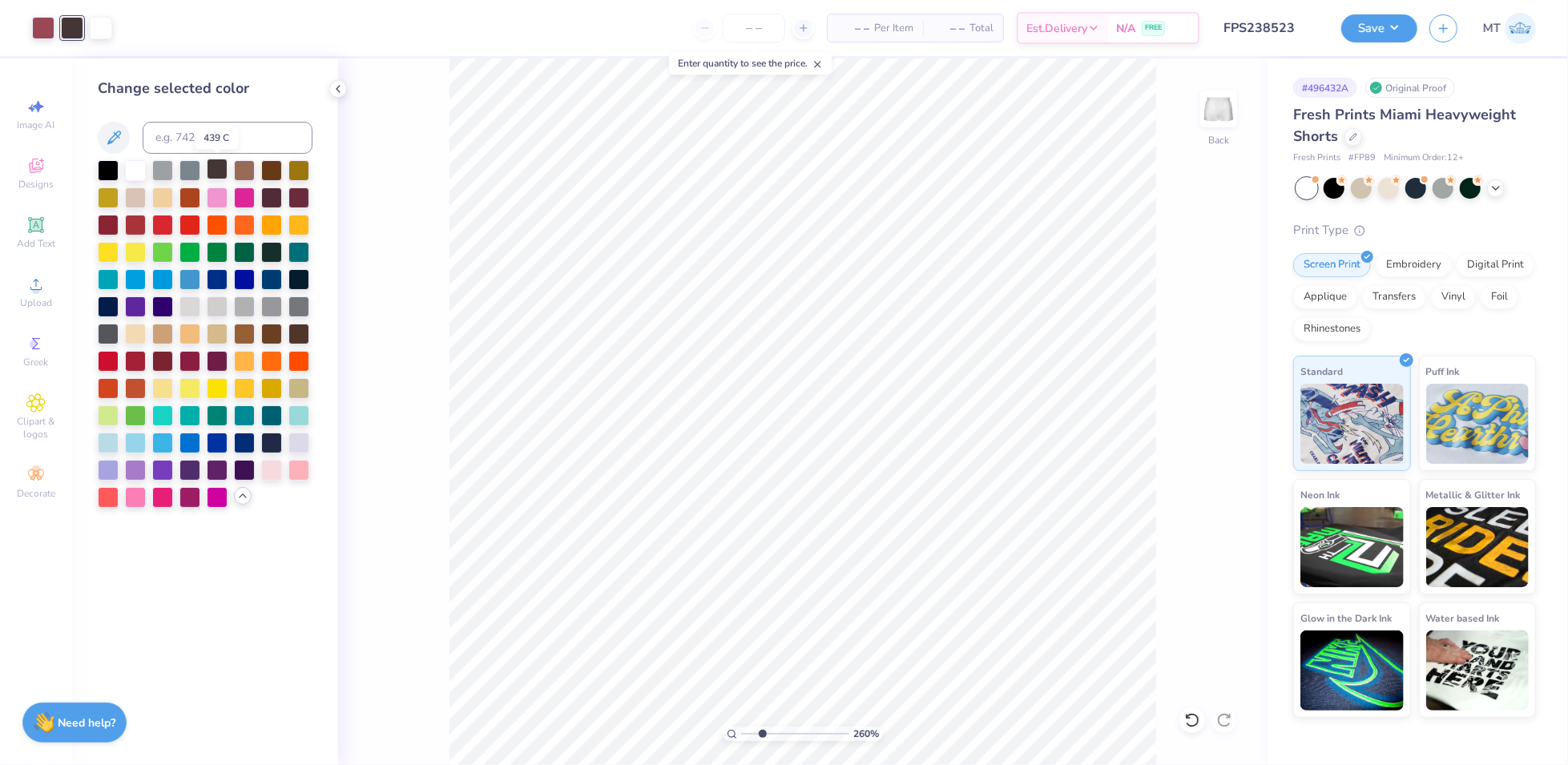
click at [222, 172] on div at bounding box center [216, 168] width 20 height 20
click at [271, 446] on div at bounding box center [271, 441] width 20 height 20
click at [220, 174] on div at bounding box center [216, 168] width 20 height 20
click at [1395, 29] on button "Save" at bounding box center [1379, 25] width 76 height 28
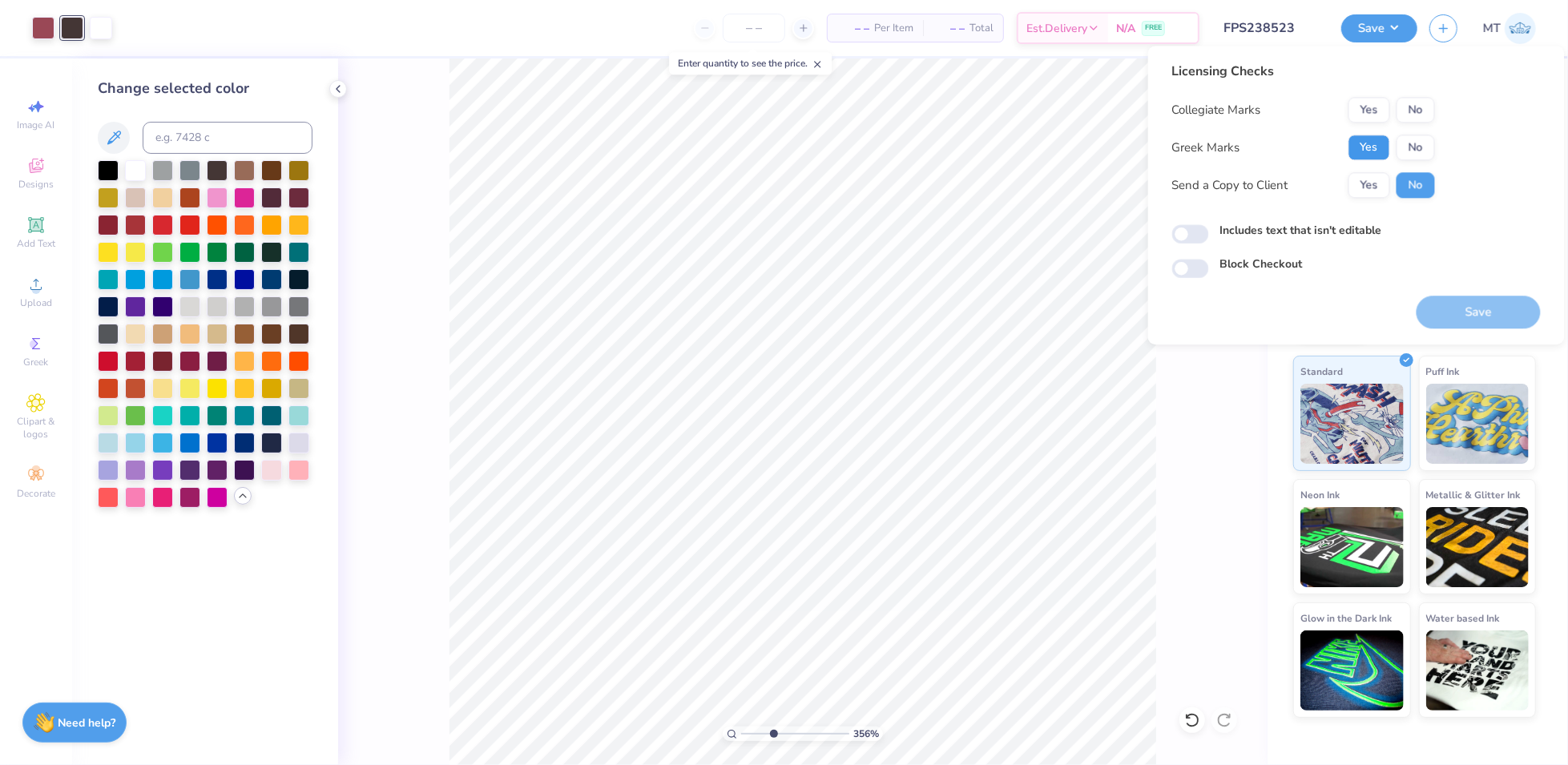
click at [1371, 147] on button "Yes" at bounding box center [1369, 147] width 42 height 25
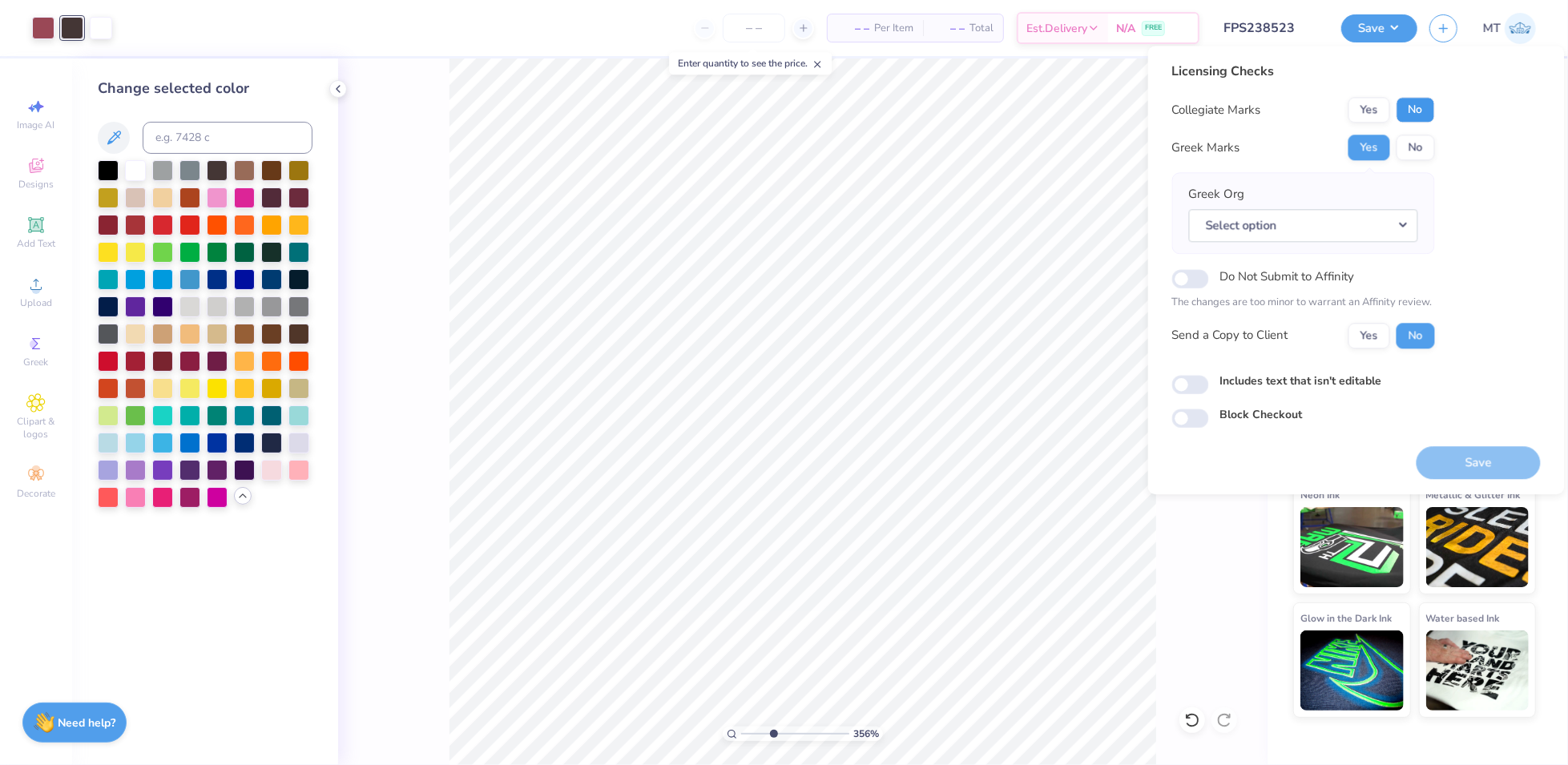
click at [1409, 112] on button "No" at bounding box center [1416, 110] width 39 height 25
click at [1395, 216] on button "Select option" at bounding box center [1303, 226] width 229 height 33
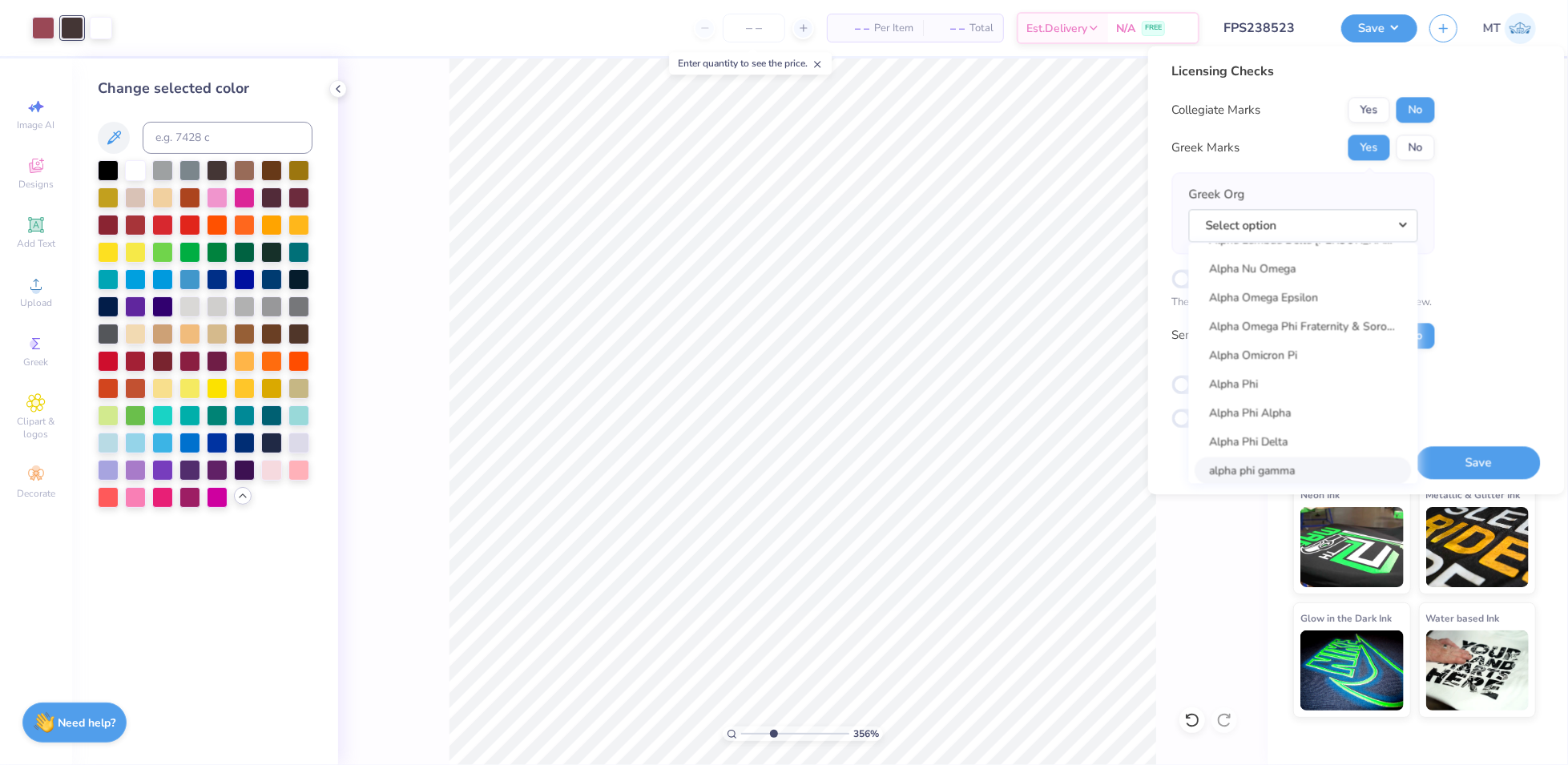
scroll to position [897, 0]
click at [1288, 379] on link "Alpha Phi" at bounding box center [1303, 374] width 216 height 26
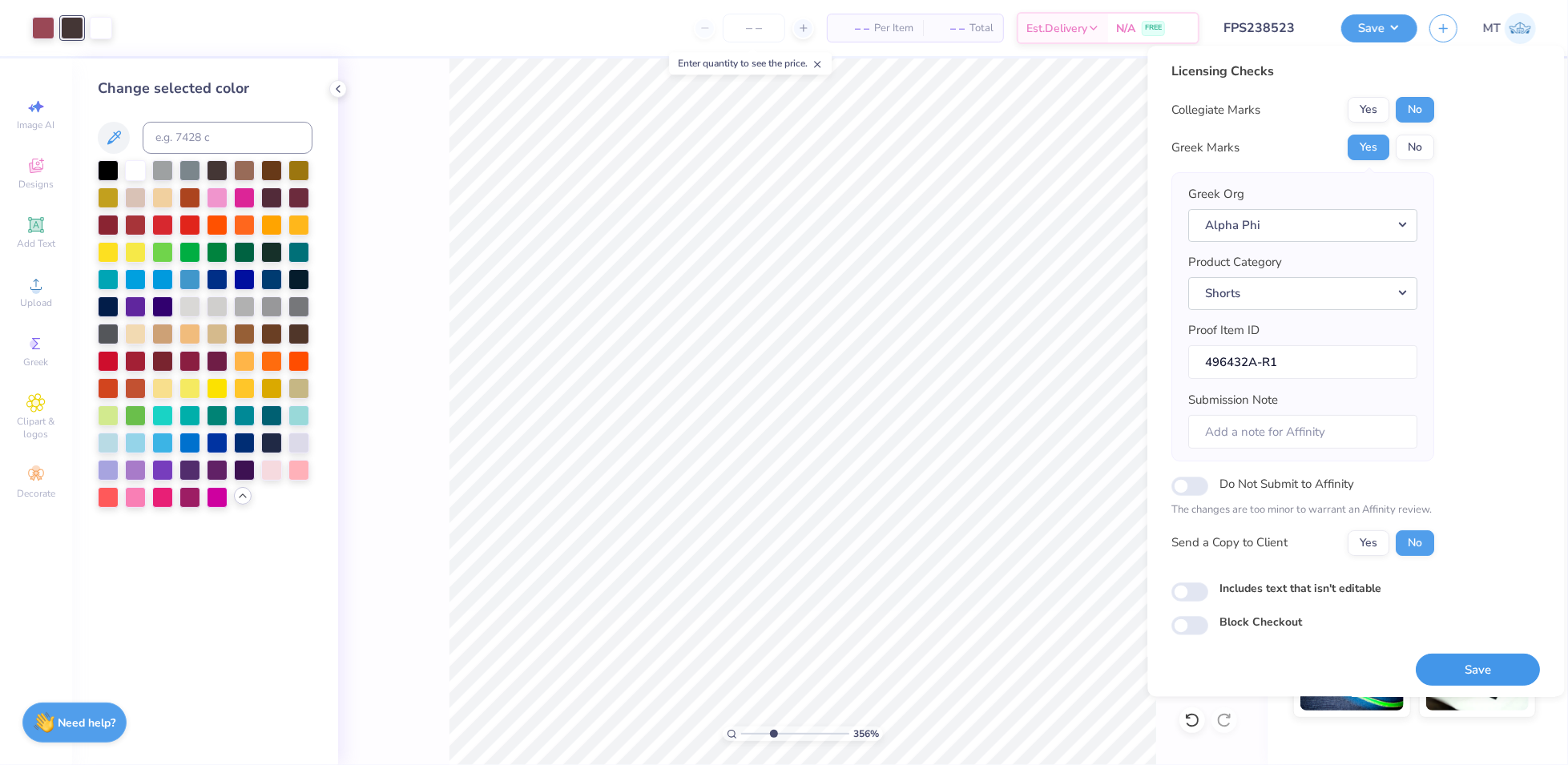
click at [1453, 659] on button "Save" at bounding box center [1479, 671] width 125 height 33
type input "3.55901320756608"
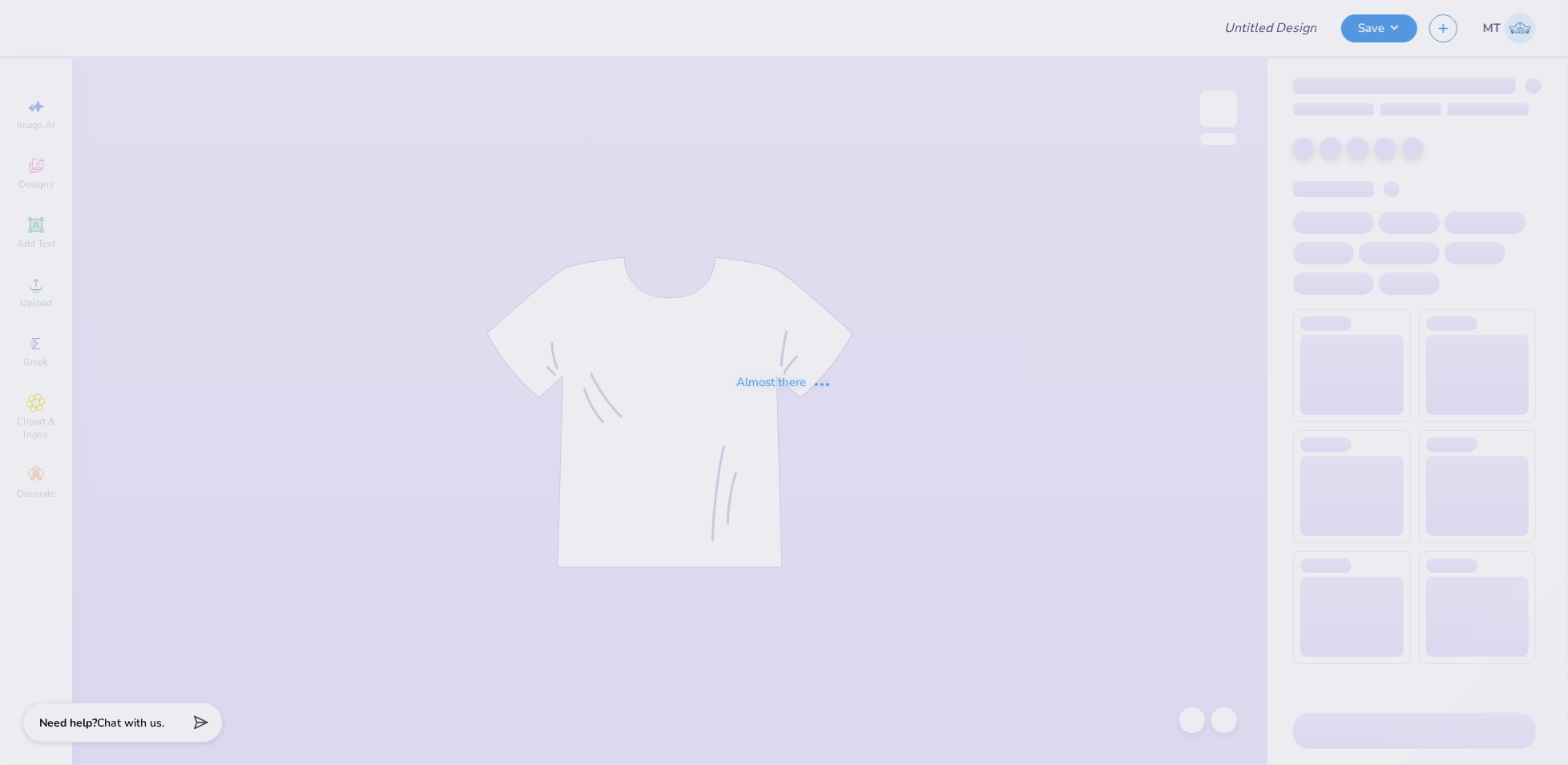
type input "FPS238400"
type input "FPS238301"
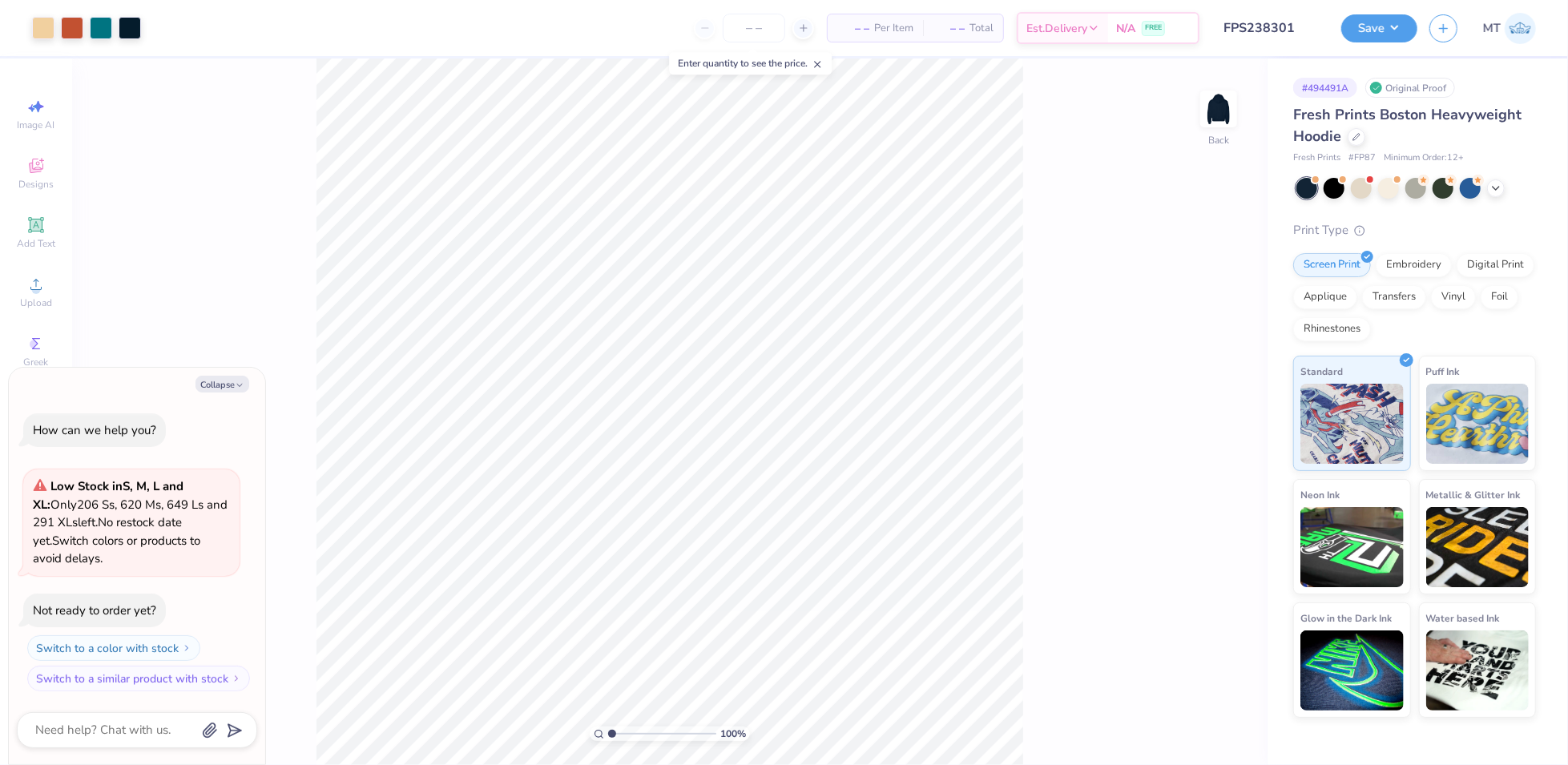
type textarea "x"
type input "2.20253269492881"
type textarea "x"
click at [47, 35] on div at bounding box center [43, 26] width 22 height 22
type input "1.52578814883413"
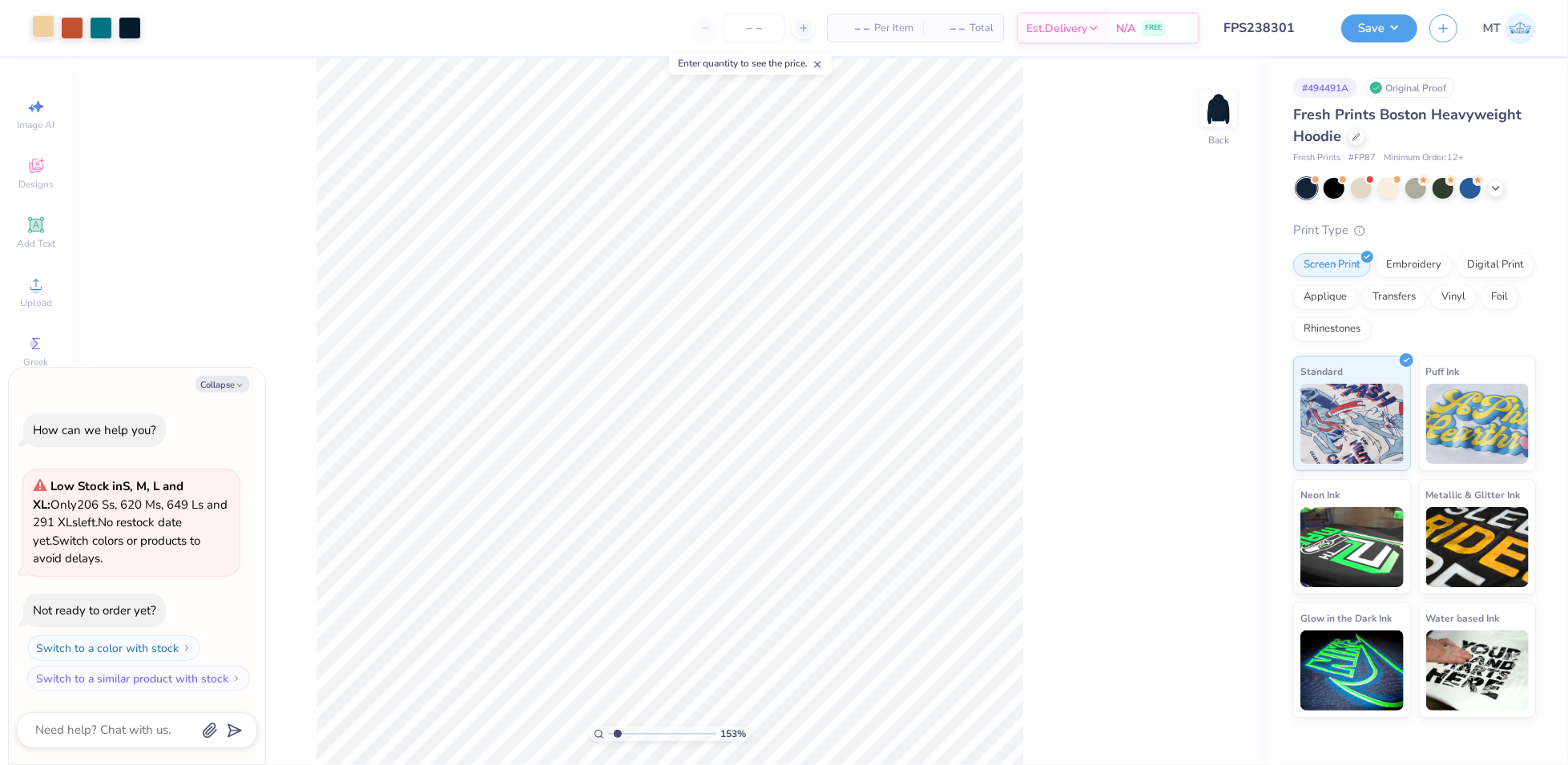
type textarea "x"
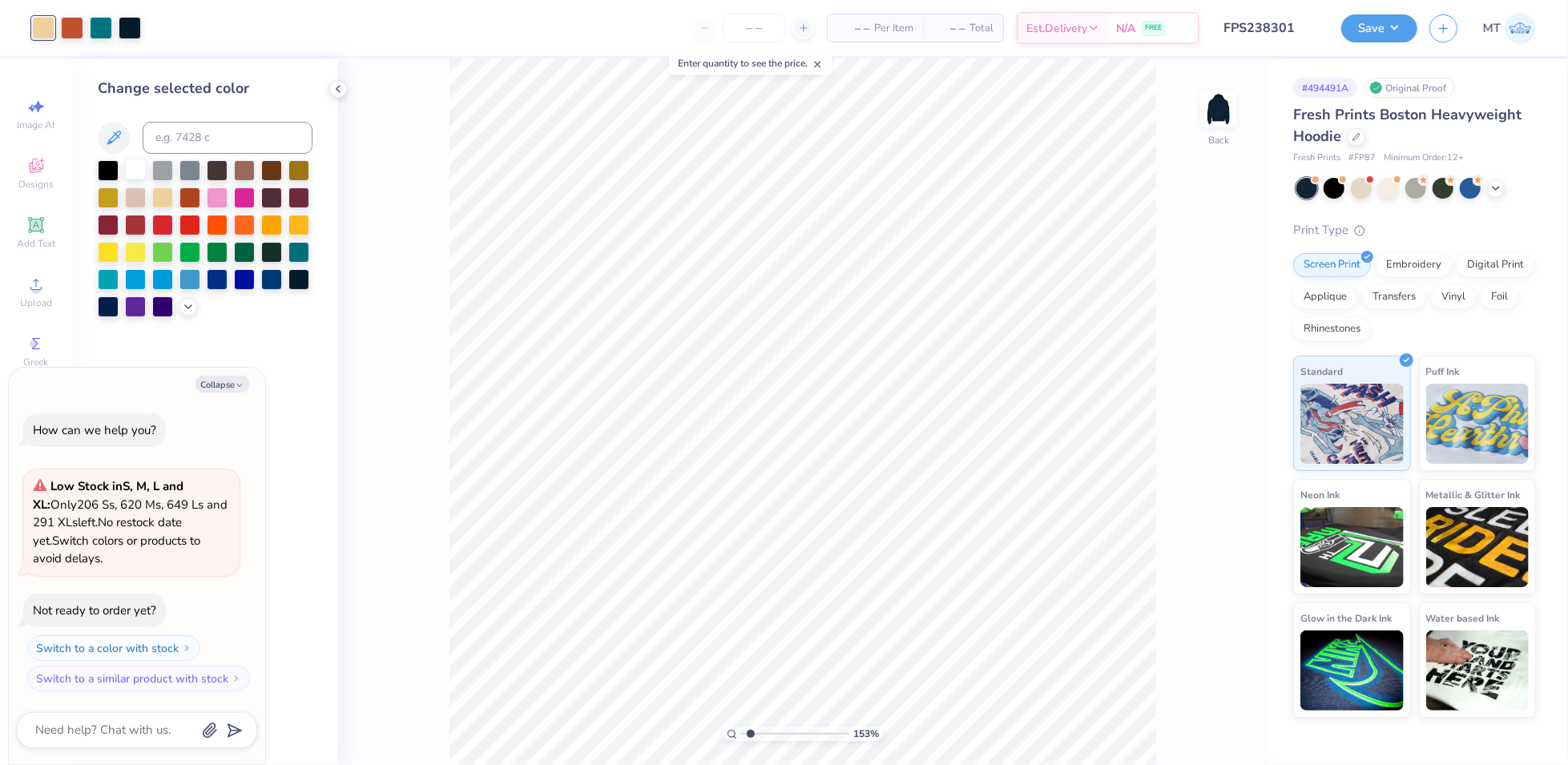
click at [139, 179] on div at bounding box center [134, 168] width 20 height 20
type input "1.52578814883413"
click at [236, 378] on button "Collapse" at bounding box center [222, 383] width 54 height 17
type textarea "x"
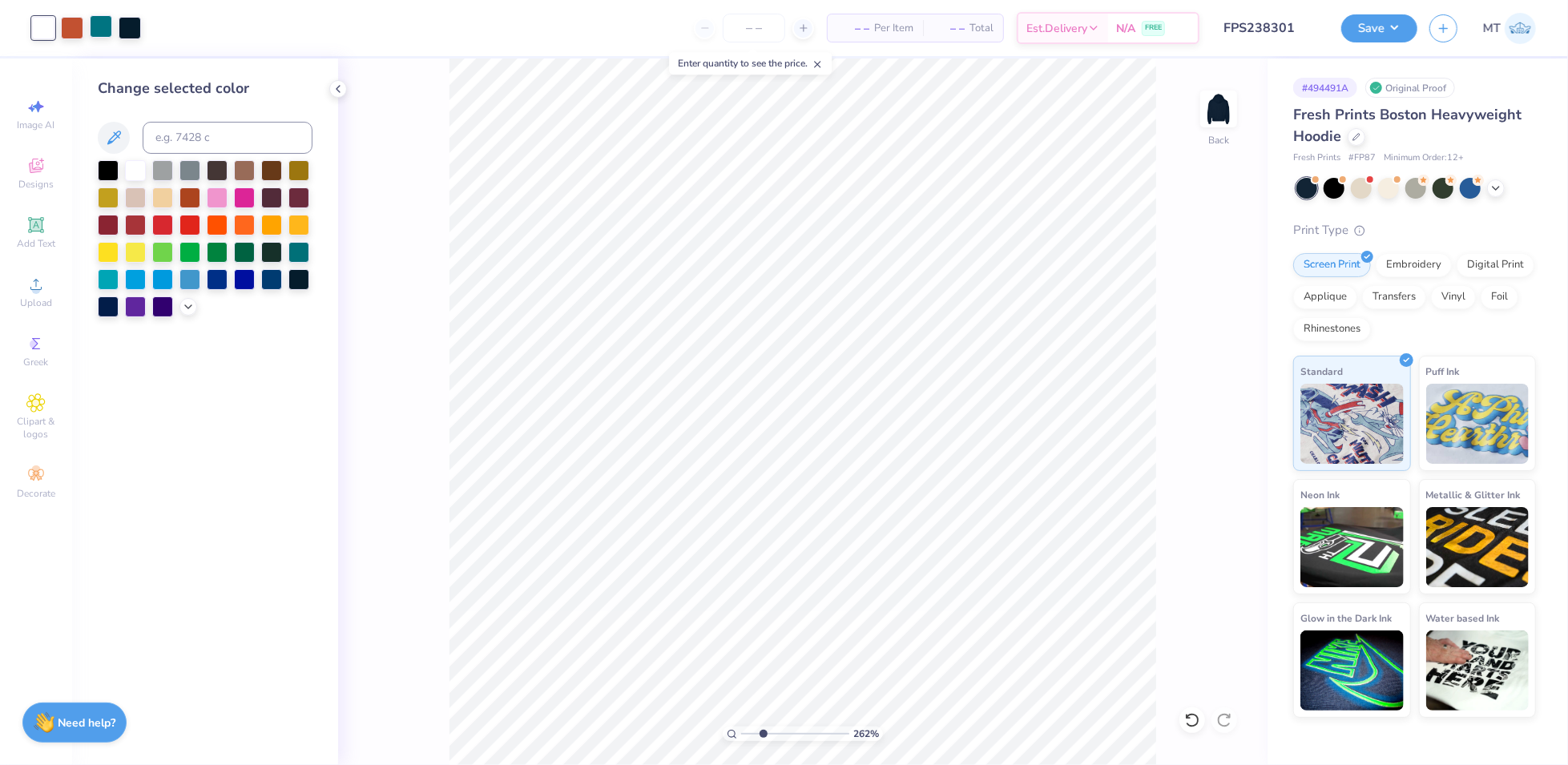
click at [90, 29] on div at bounding box center [100, 26] width 22 height 22
click at [193, 315] on div at bounding box center [204, 238] width 215 height 157
click at [192, 309] on icon at bounding box center [188, 305] width 13 height 13
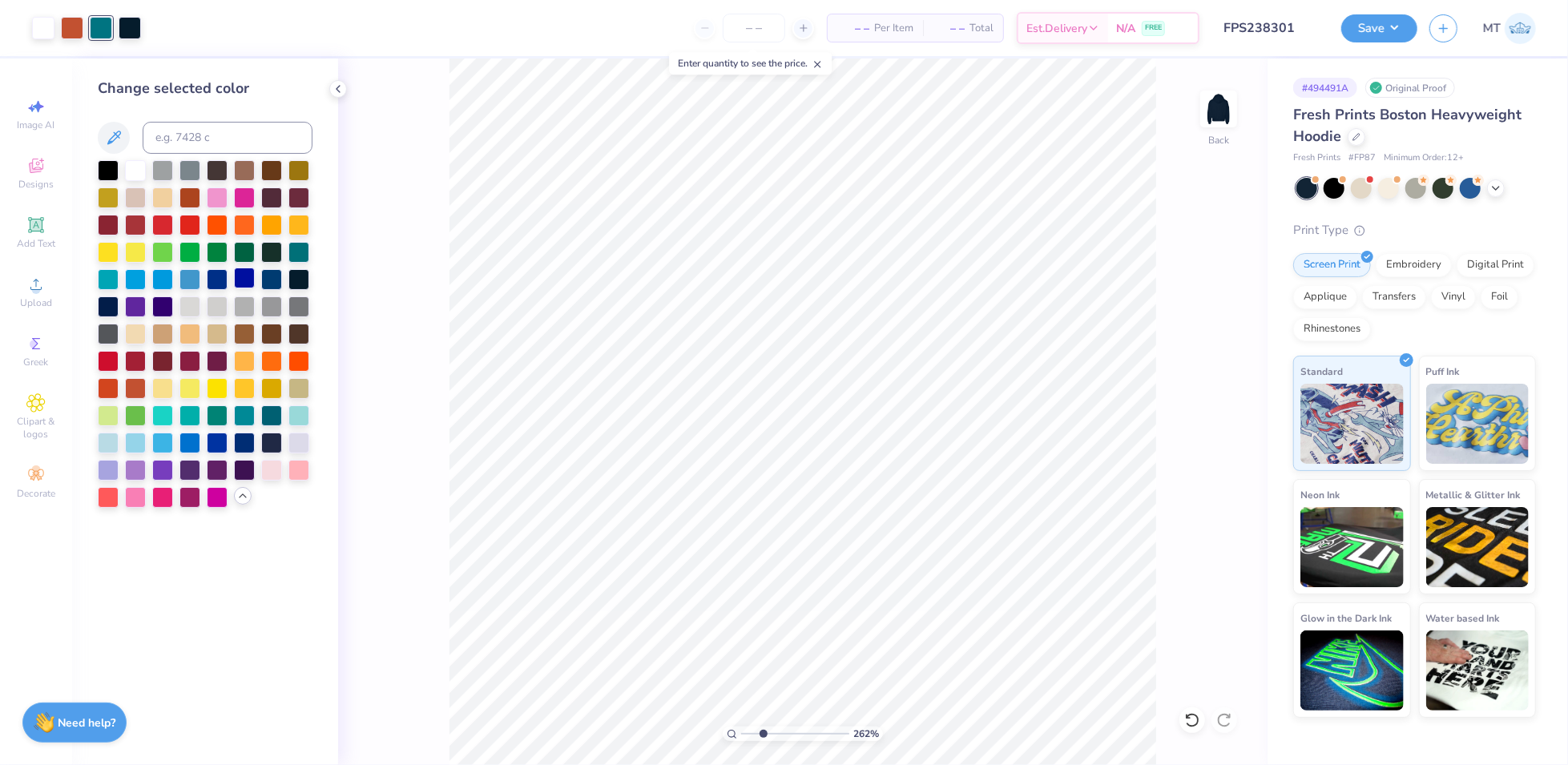
click at [237, 280] on div at bounding box center [243, 277] width 20 height 20
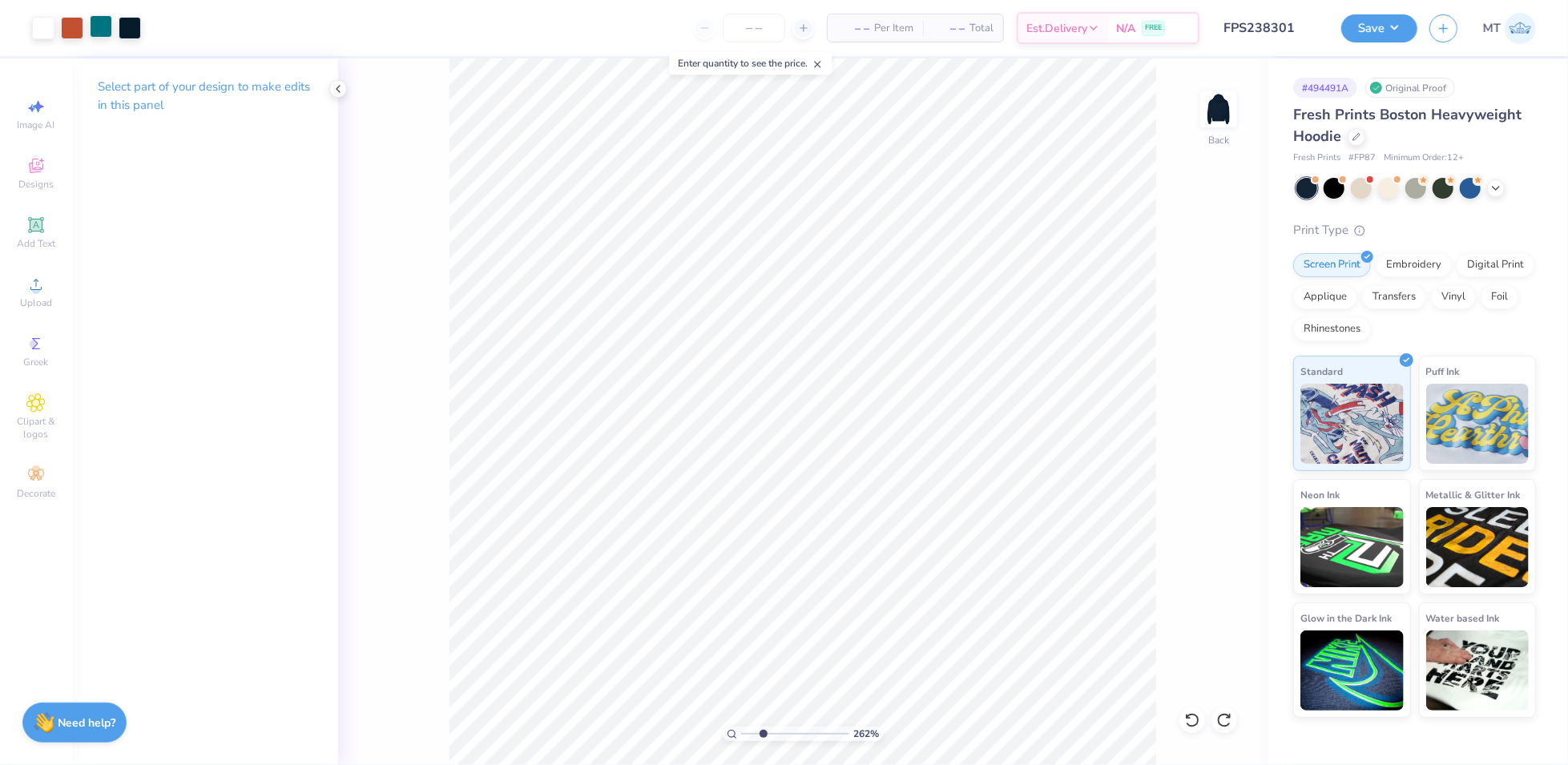
click at [98, 28] on div at bounding box center [100, 26] width 22 height 22
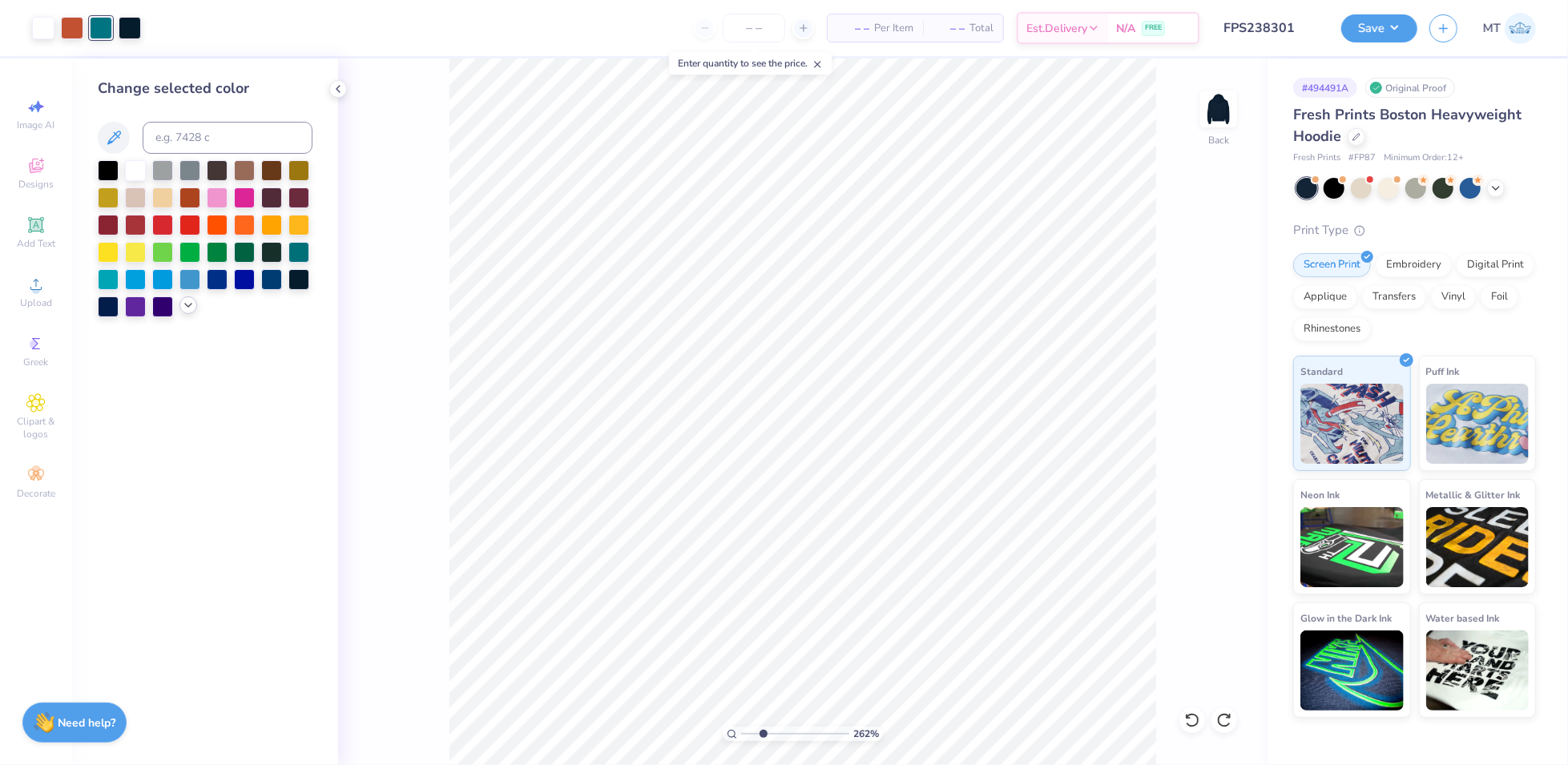
click at [191, 302] on icon at bounding box center [188, 305] width 13 height 13
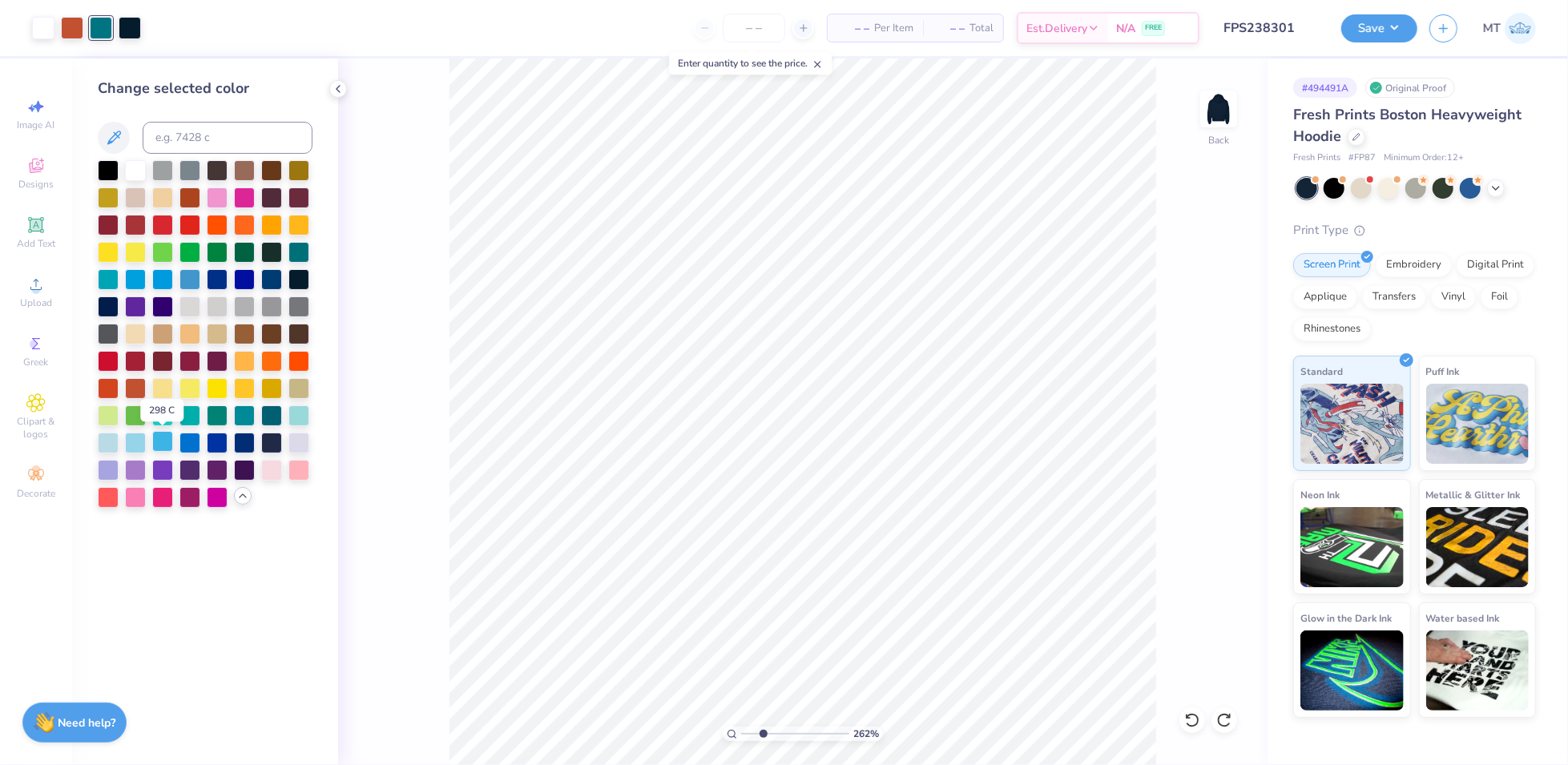
click at [165, 444] on div at bounding box center [162, 441] width 20 height 20
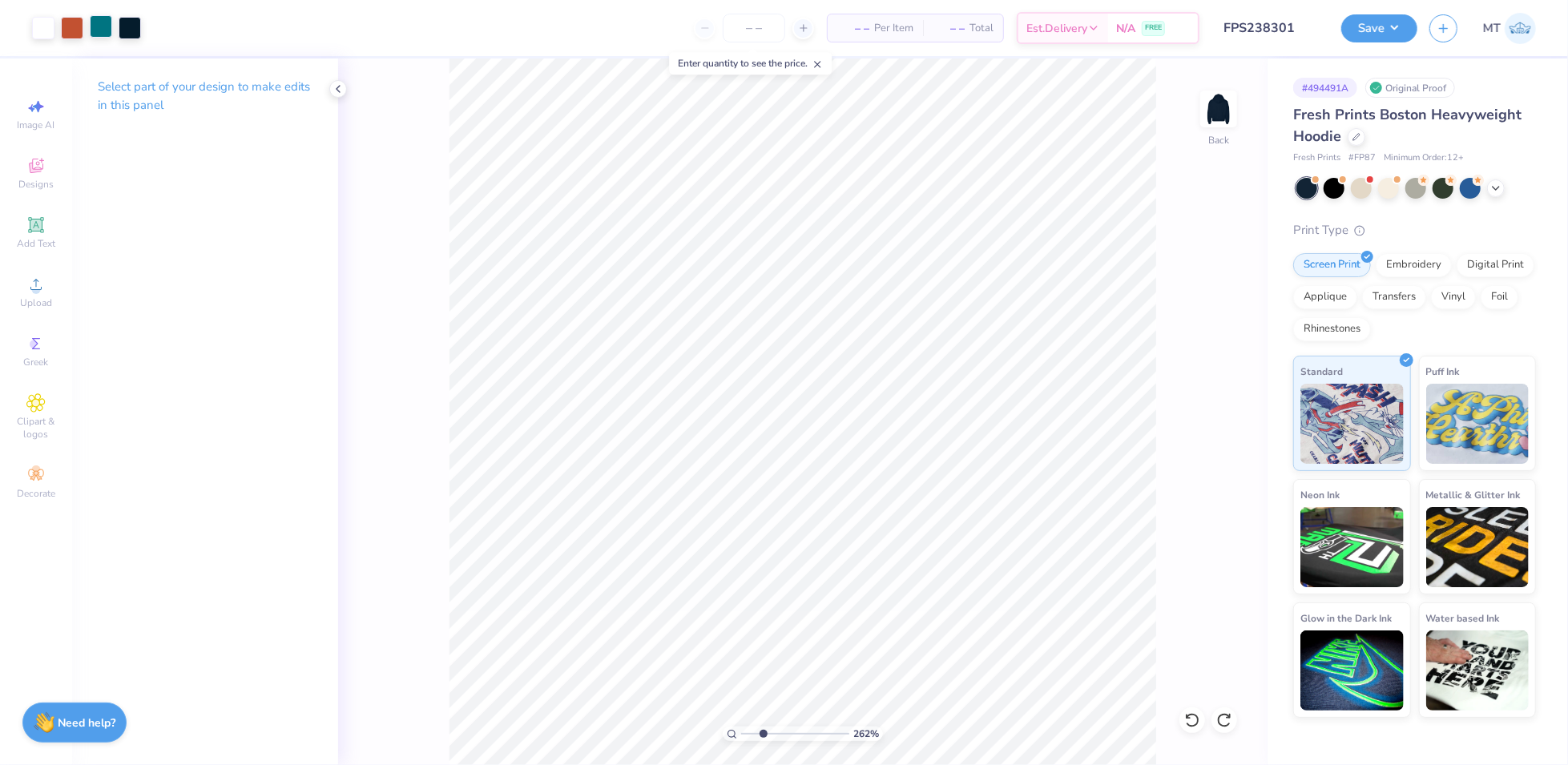
click at [92, 20] on div at bounding box center [100, 26] width 22 height 22
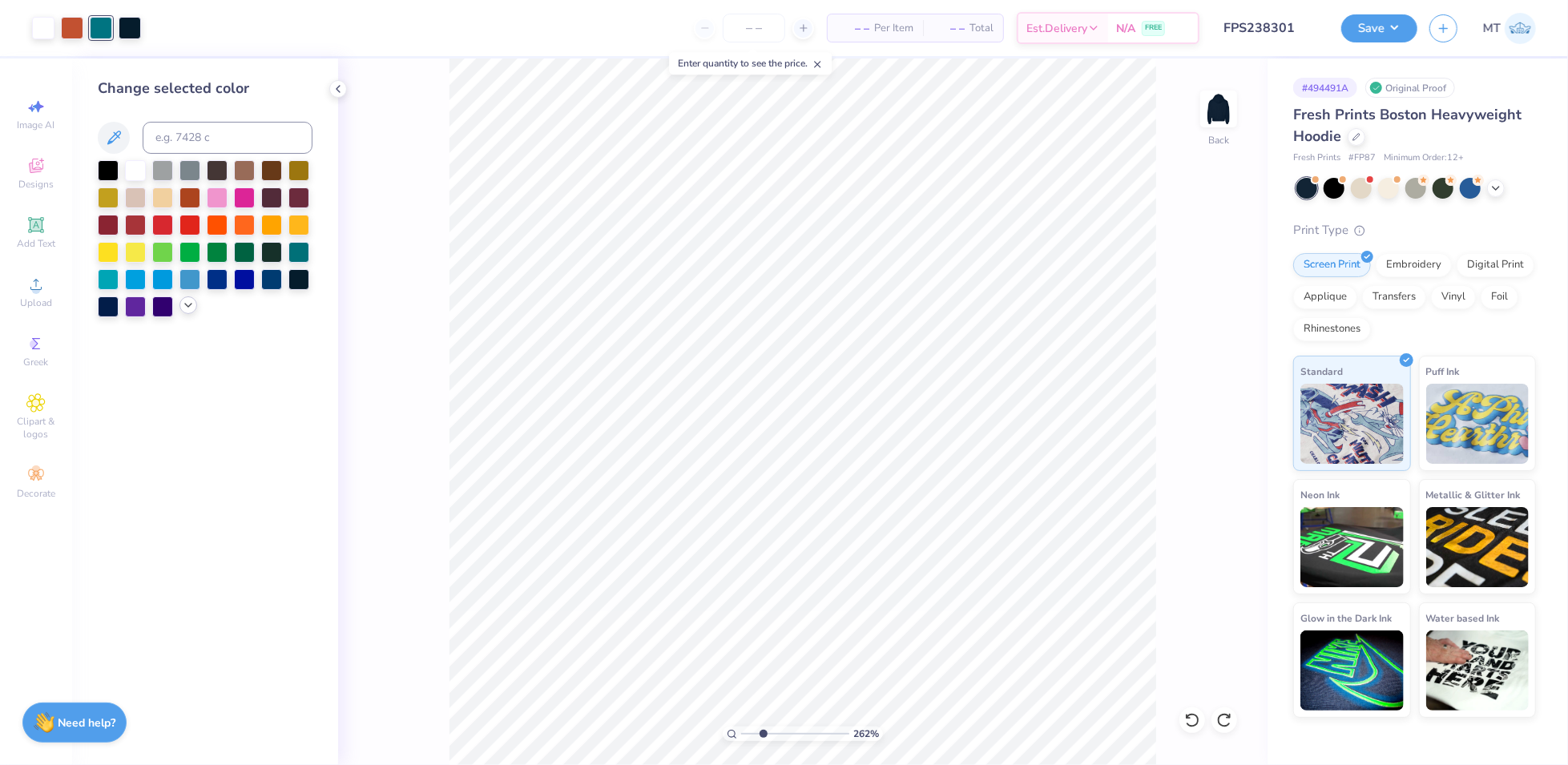
click at [188, 310] on icon at bounding box center [188, 305] width 13 height 13
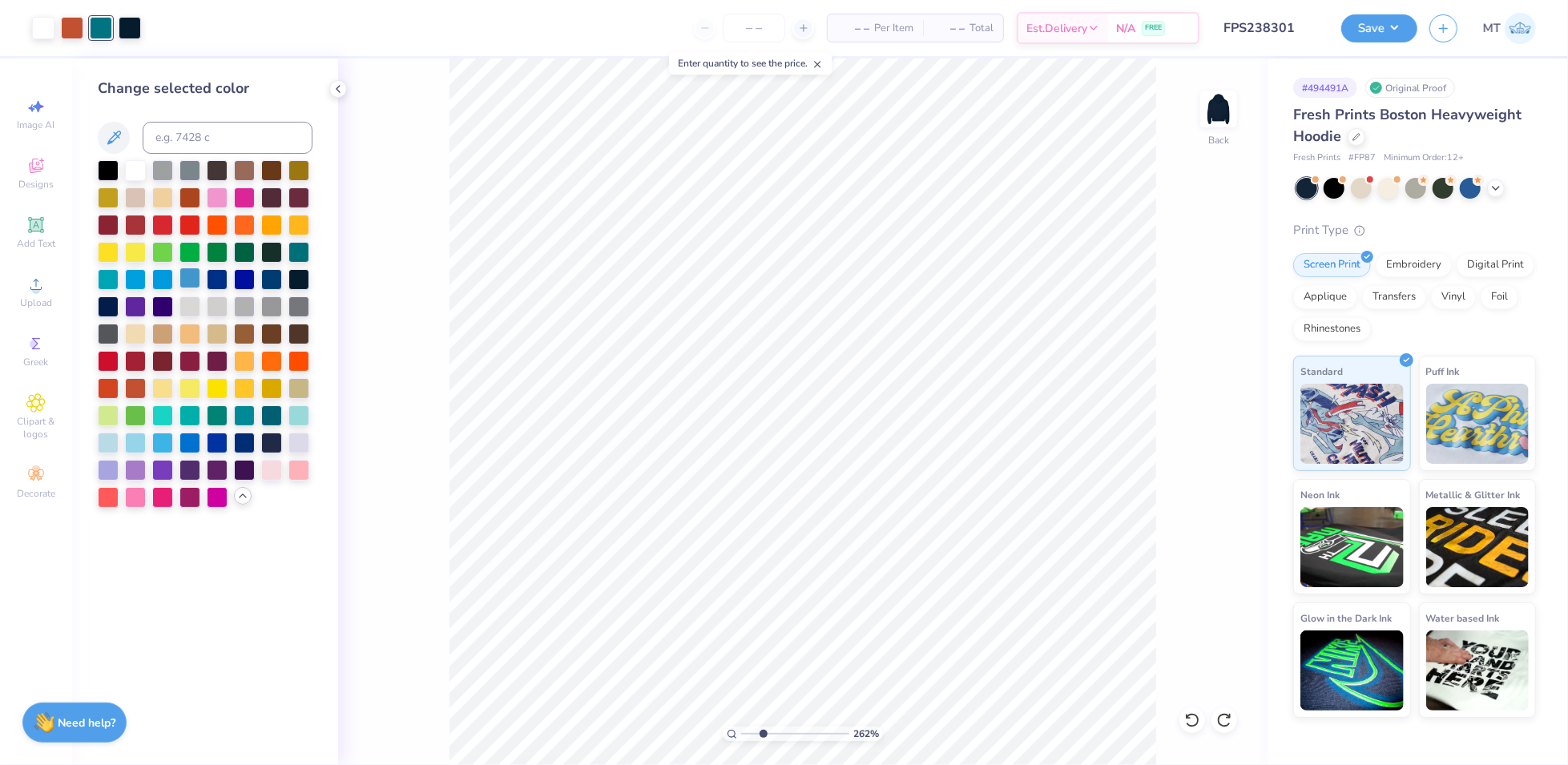
click at [193, 286] on div at bounding box center [189, 277] width 20 height 20
click at [270, 281] on div at bounding box center [271, 277] width 20 height 20
click at [79, 25] on div at bounding box center [72, 26] width 22 height 22
click at [132, 387] on div at bounding box center [134, 386] width 20 height 20
click at [98, 25] on div at bounding box center [100, 26] width 22 height 22
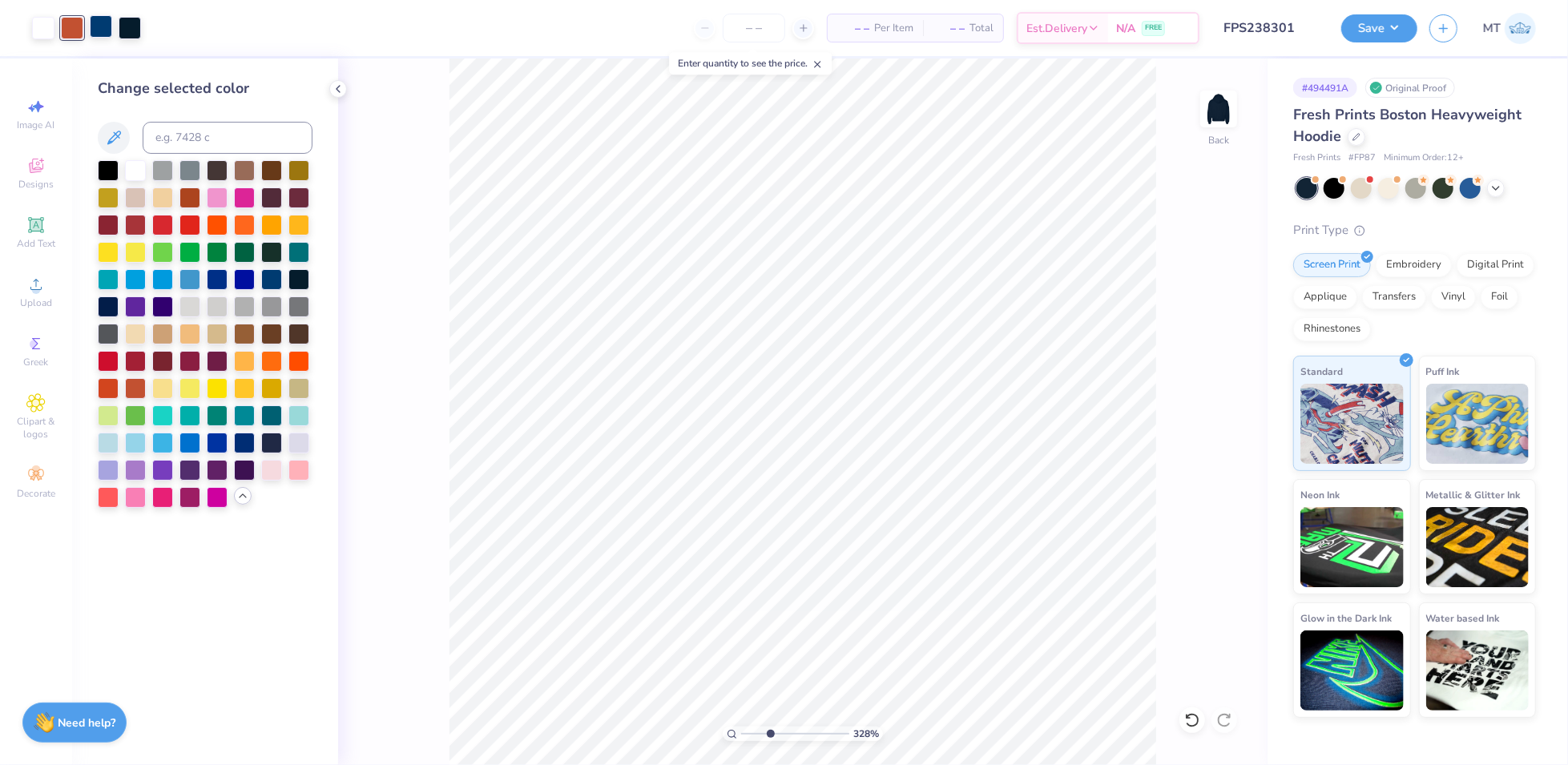
type input "3.28022149489632"
click at [193, 124] on input at bounding box center [228, 137] width 170 height 32
type input "7698"
click at [193, 443] on div at bounding box center [189, 441] width 20 height 20
click at [225, 442] on div at bounding box center [216, 441] width 20 height 20
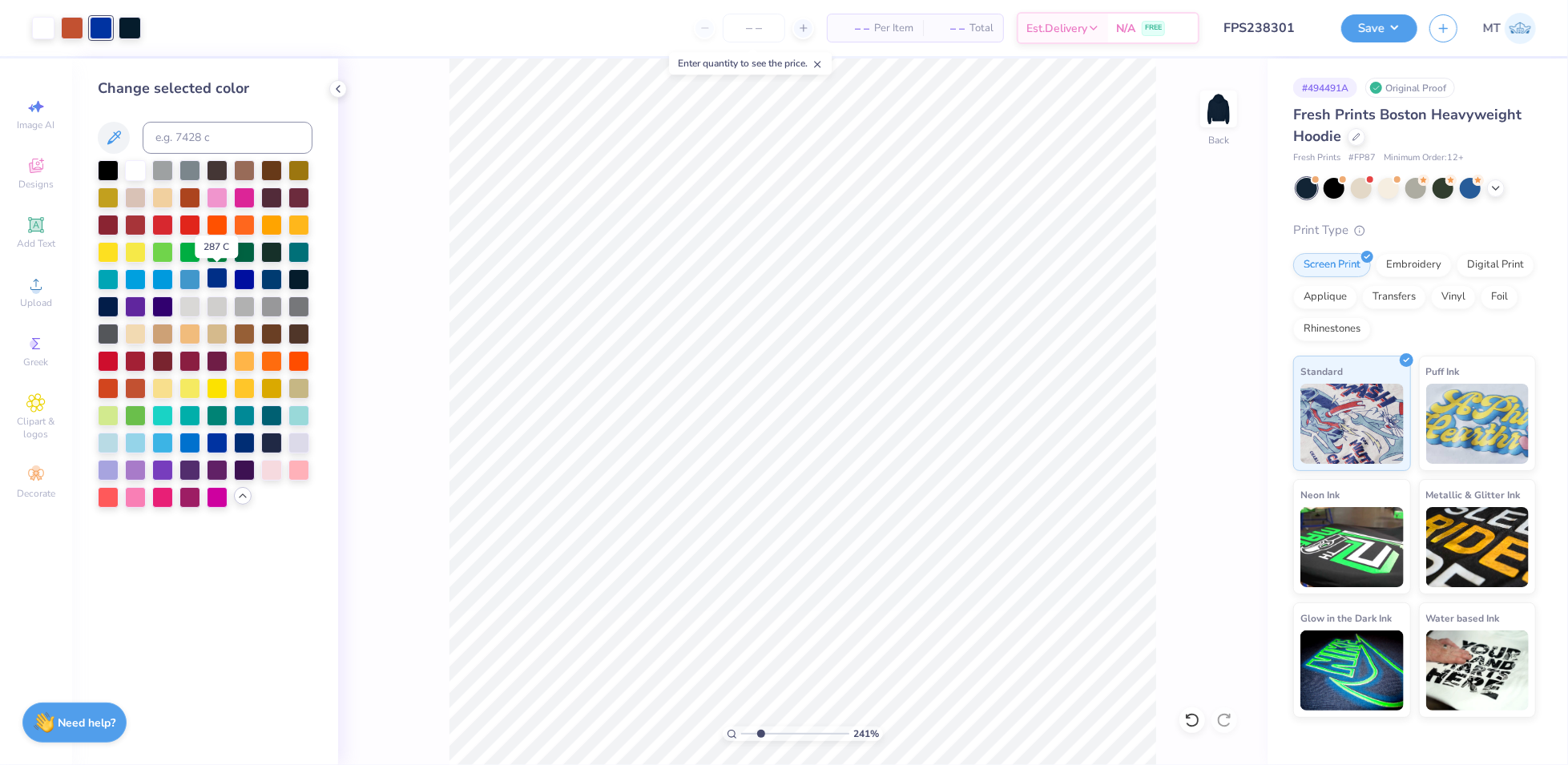
click at [215, 283] on div at bounding box center [216, 277] width 20 height 20
click at [183, 283] on div at bounding box center [189, 277] width 20 height 20
type input "1.78448370247065"
click at [178, 129] on input at bounding box center [228, 137] width 170 height 32
type input "647"
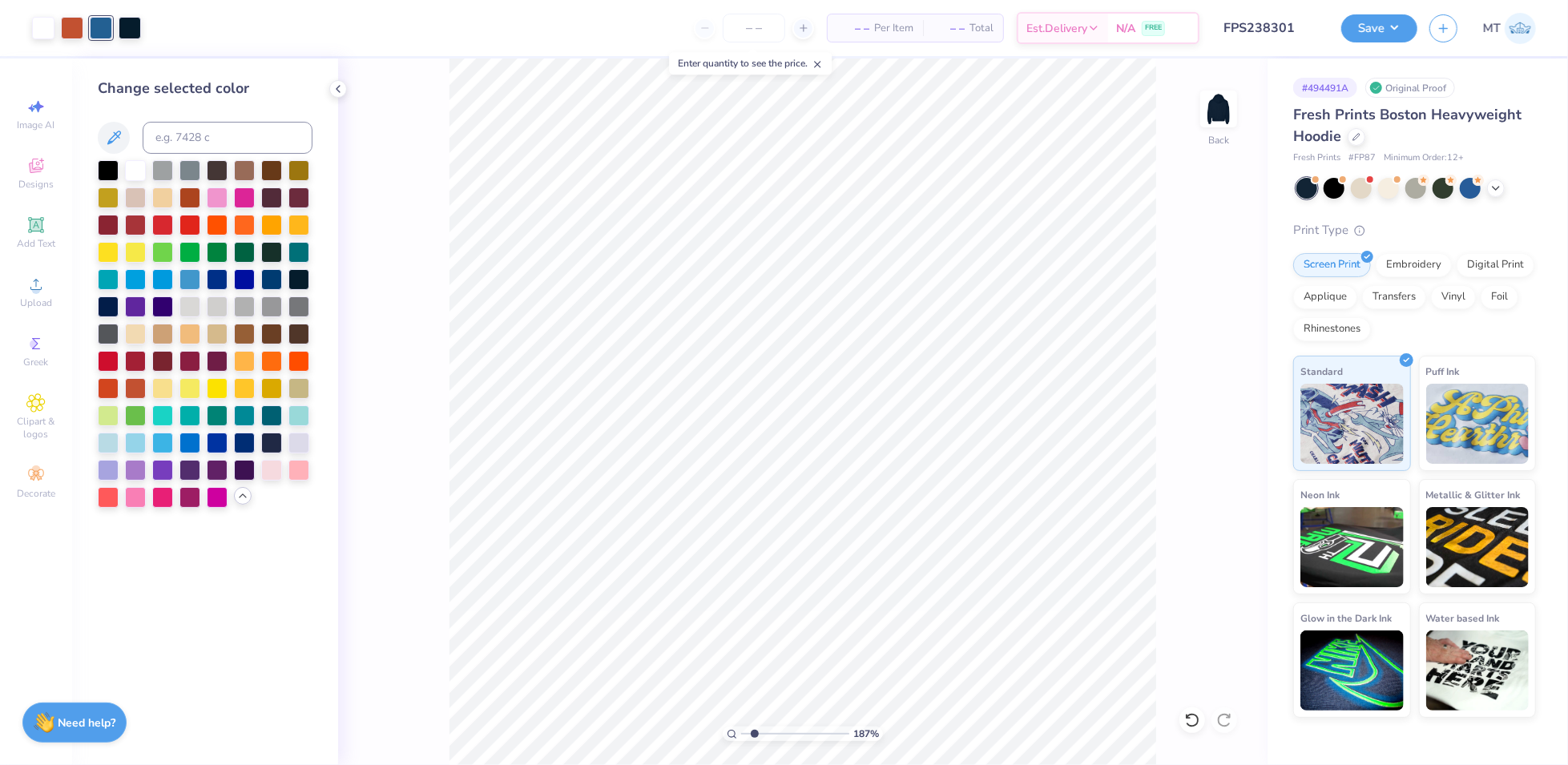
type input "1"
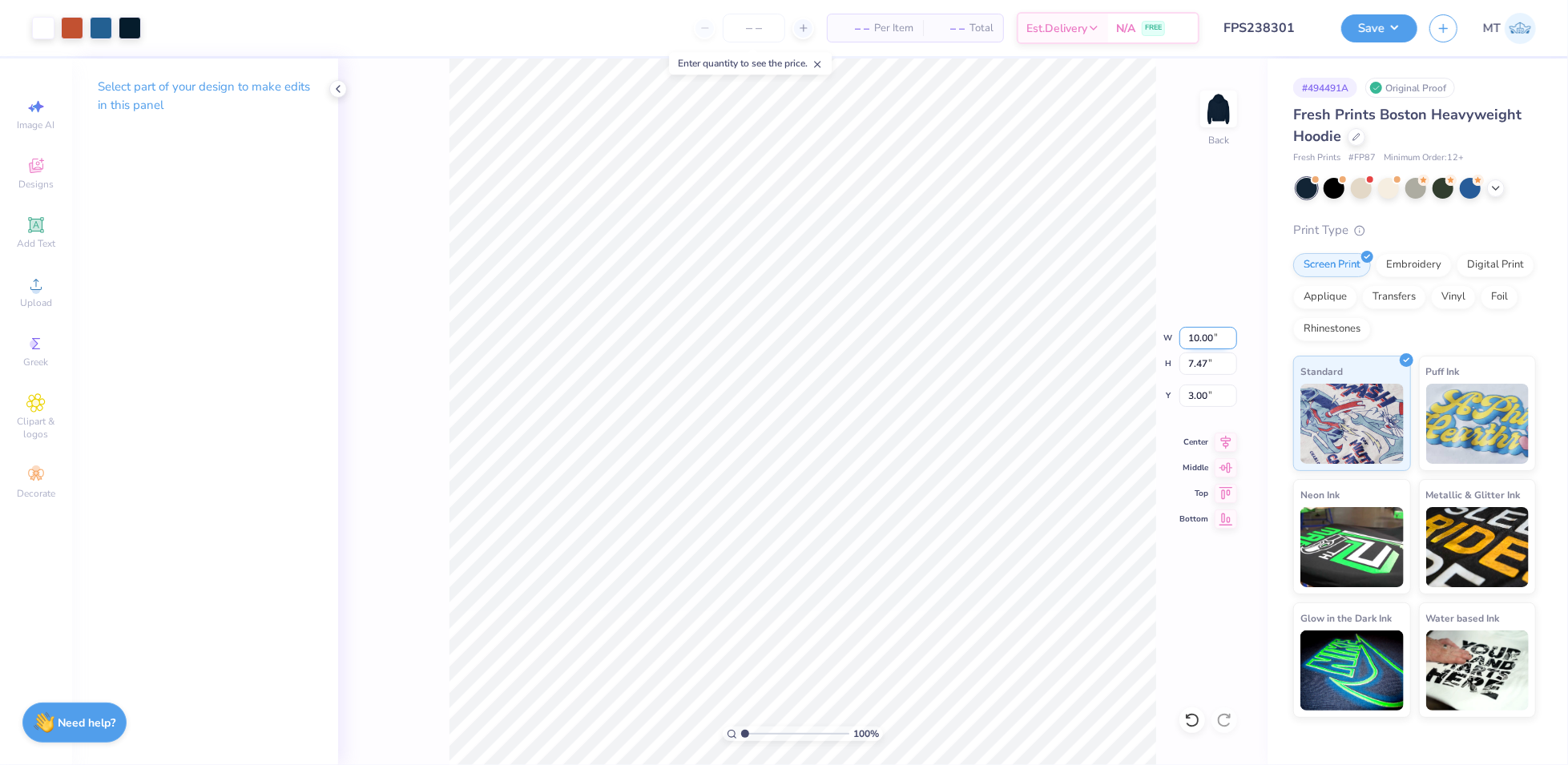
click at [1181, 335] on input "10.00" at bounding box center [1208, 338] width 57 height 22
click at [1194, 335] on input "10.00" at bounding box center [1208, 338] width 57 height 22
type input "8.00"
type input "5.98"
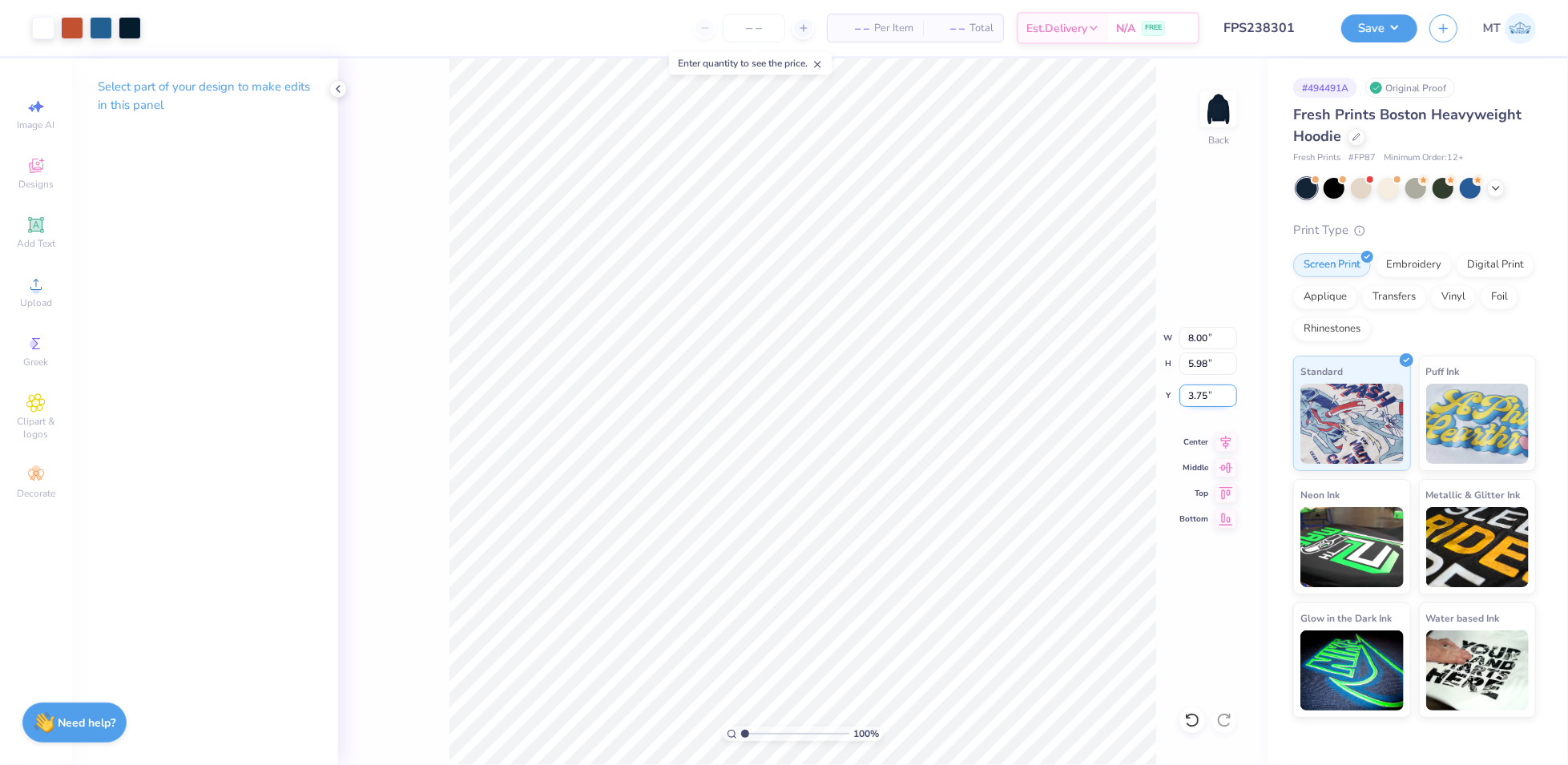
click at [1190, 397] on input "3.75" at bounding box center [1208, 395] width 57 height 22
type input "3.00"
type input "1"
click at [1381, 36] on button "Save" at bounding box center [1379, 25] width 76 height 28
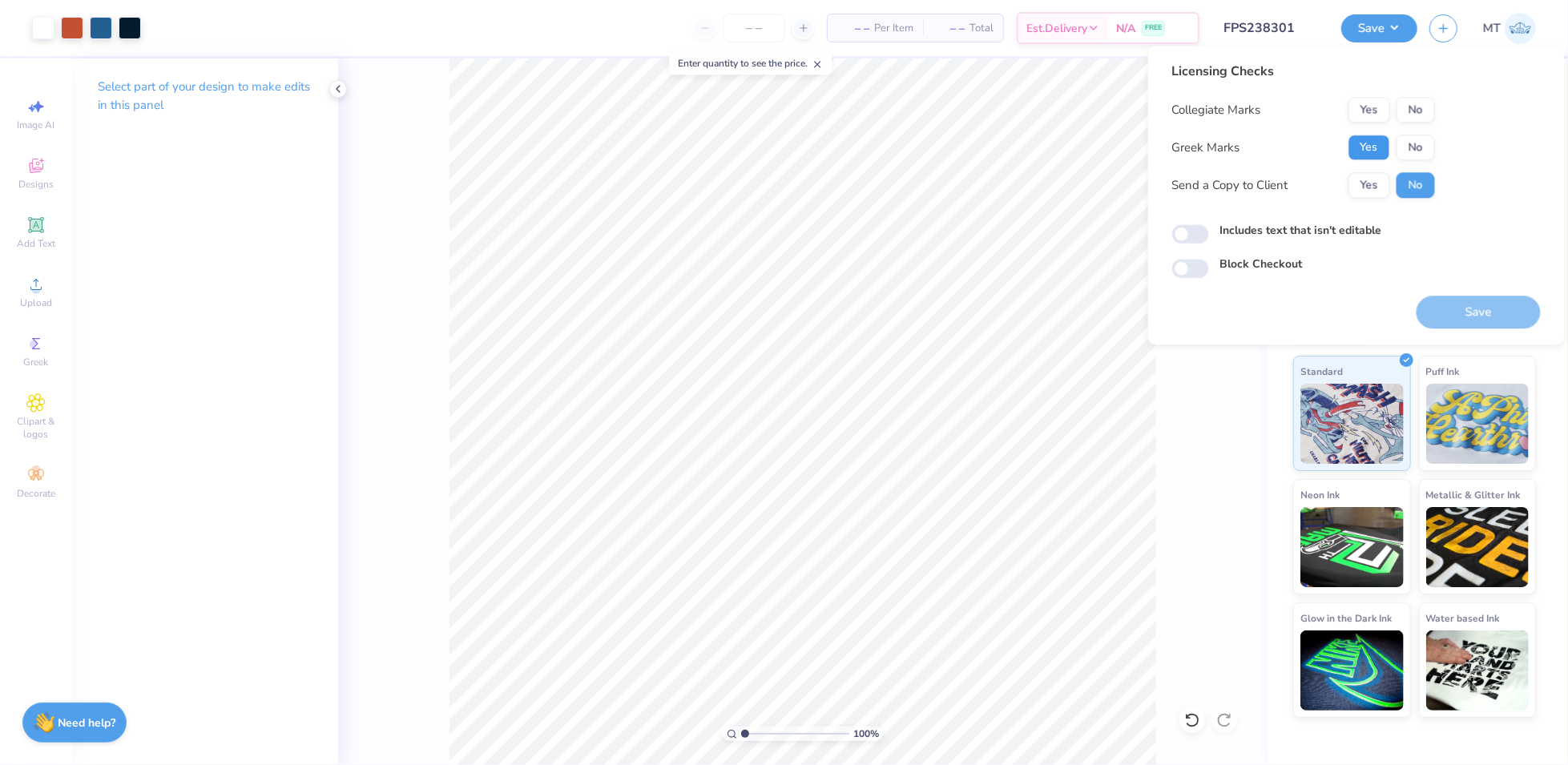
click at [1353, 153] on button "Yes" at bounding box center [1369, 147] width 42 height 25
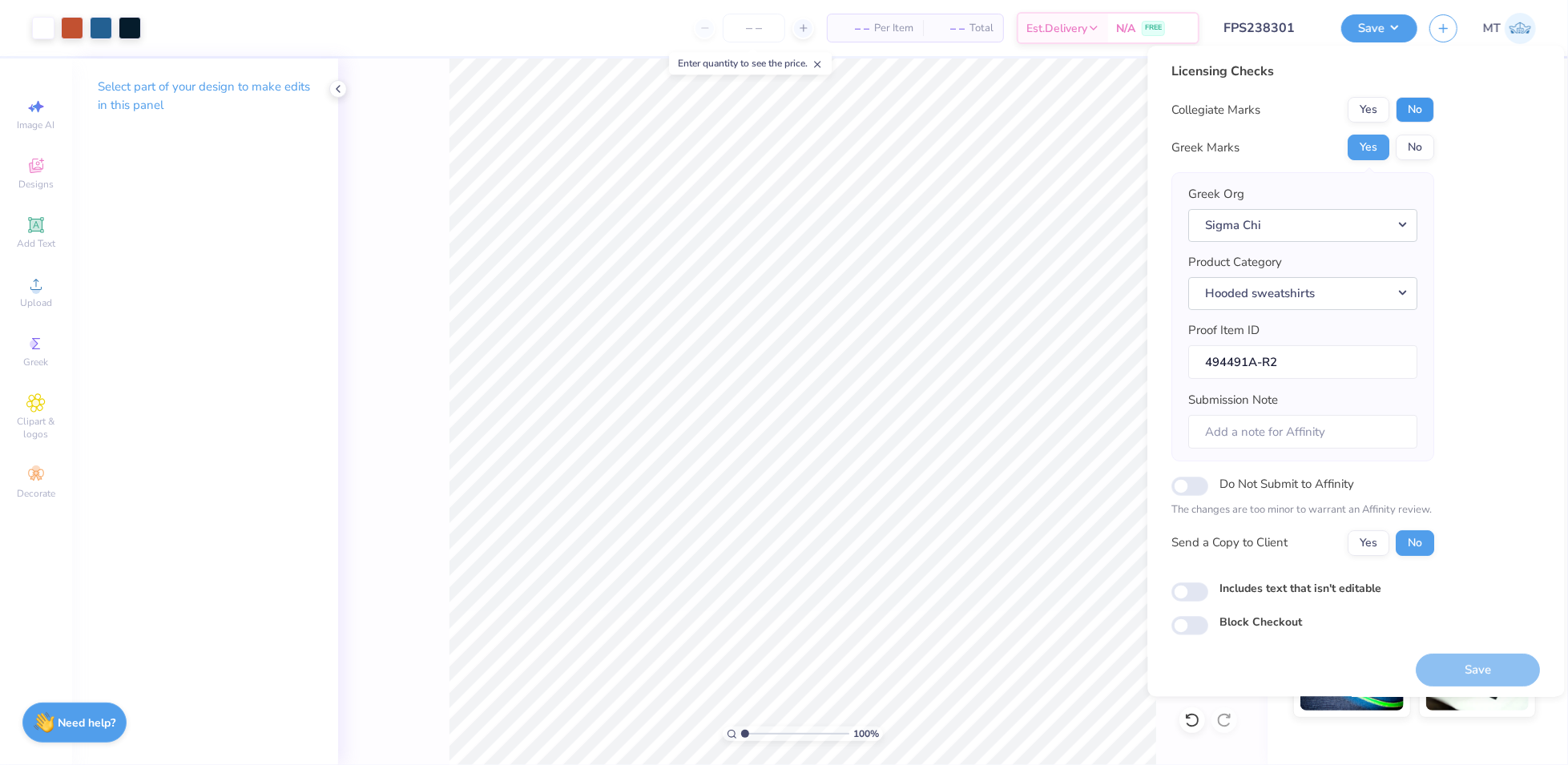
click at [1409, 106] on button "No" at bounding box center [1416, 110] width 39 height 25
click at [1481, 669] on button "Save" at bounding box center [1479, 671] width 125 height 33
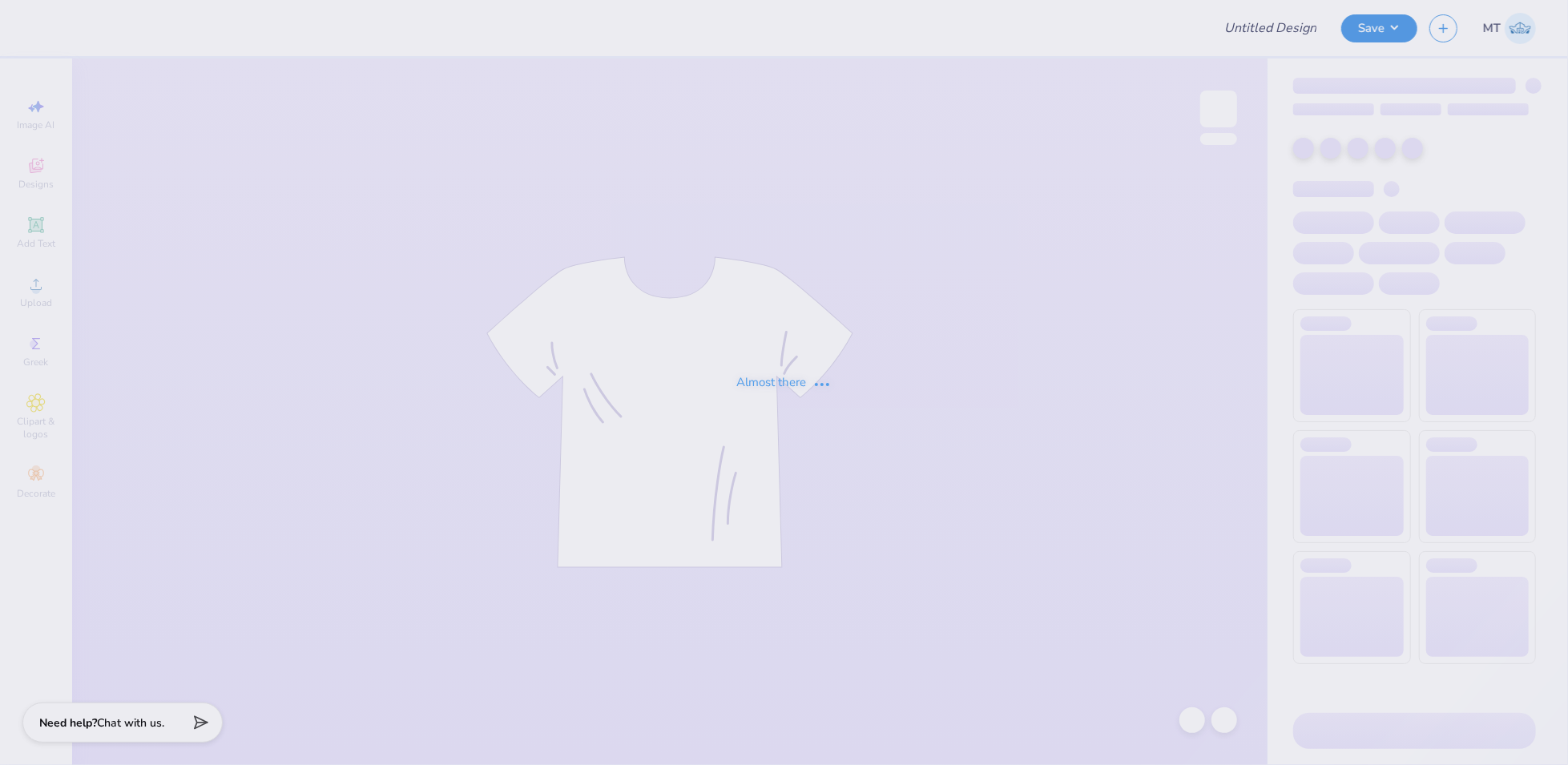
type input "FPS238413"
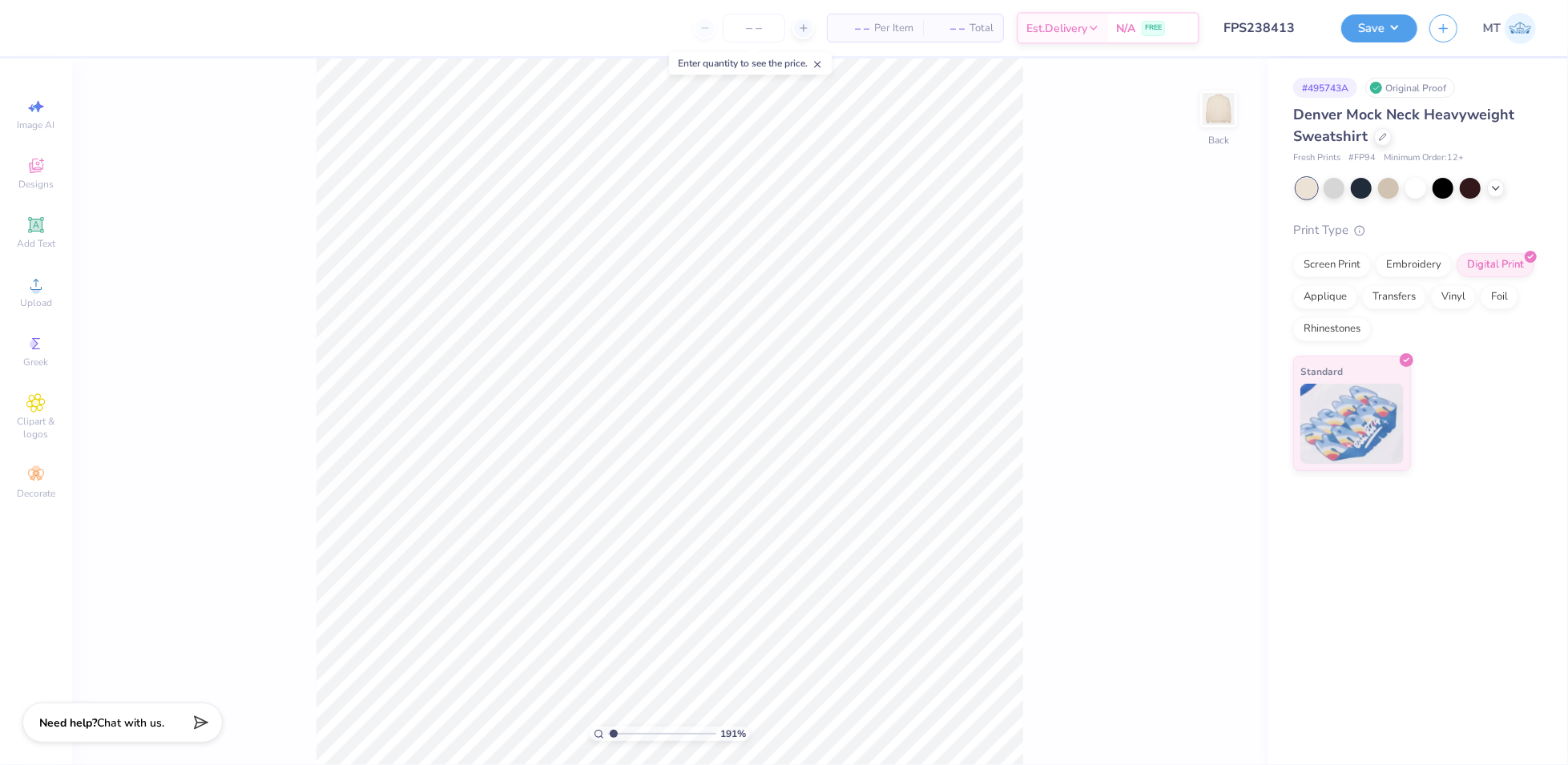
type input "1"
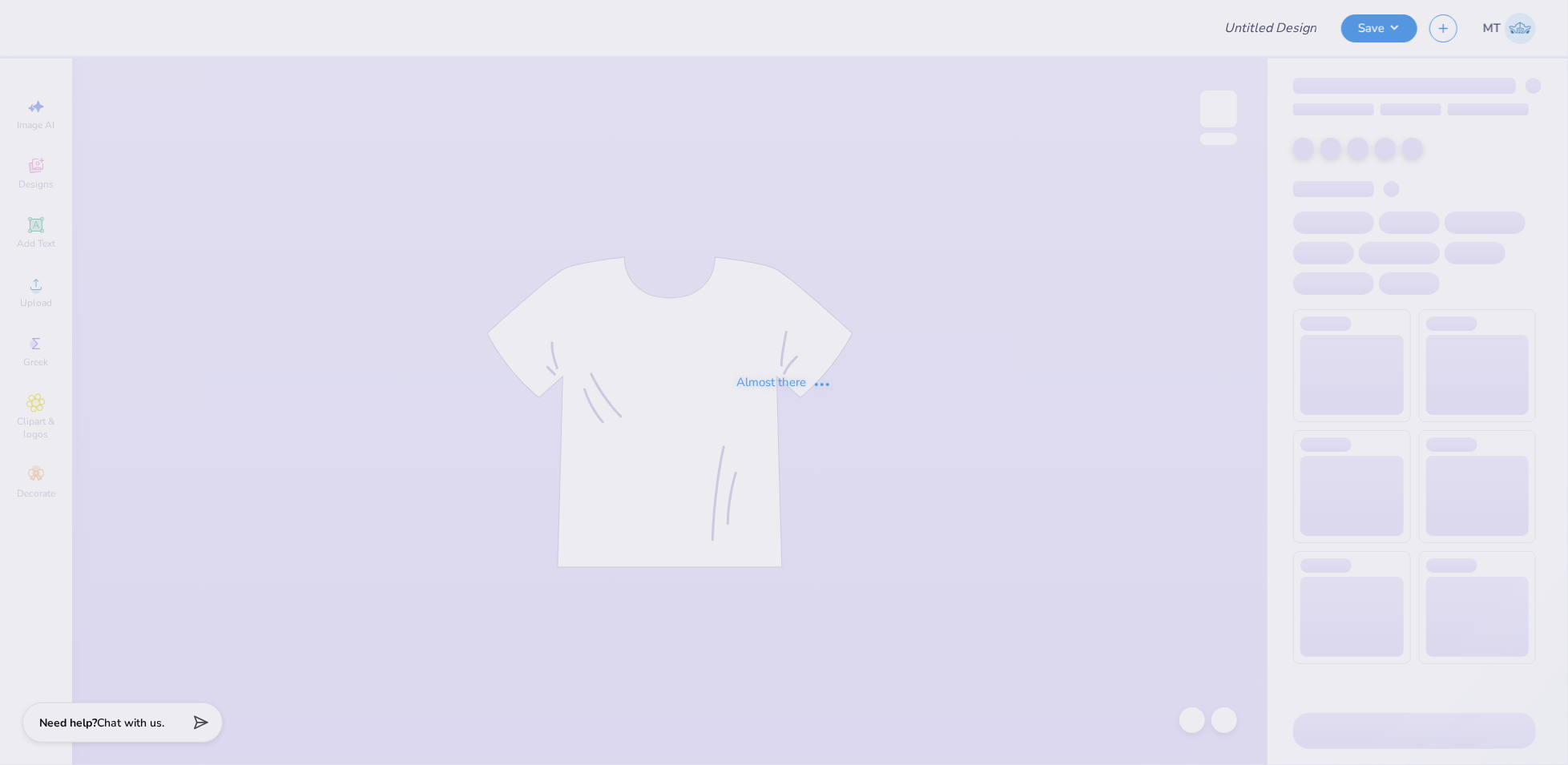
type input "FPS238850"
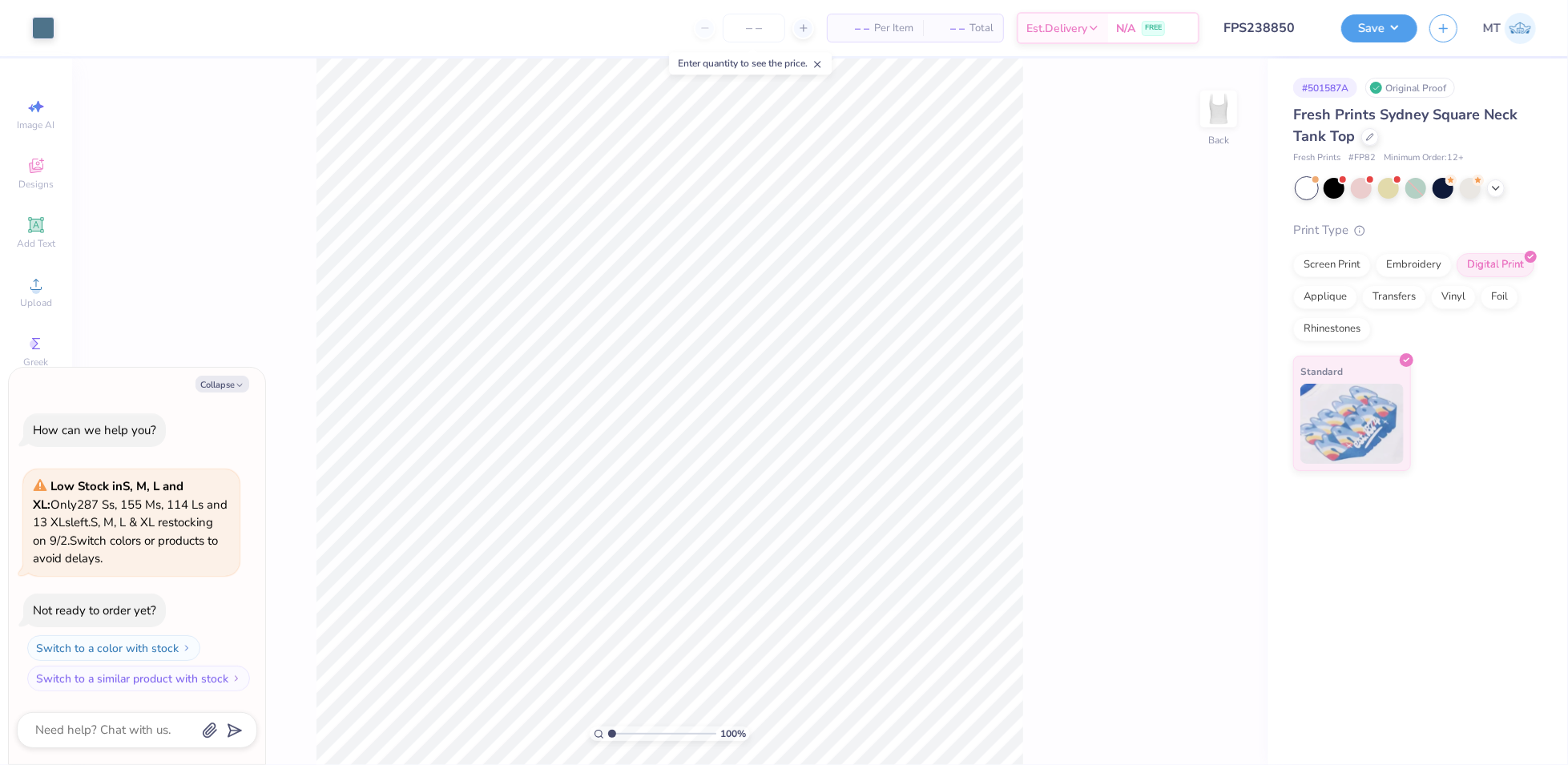
type textarea "x"
type input "1.10367679938141"
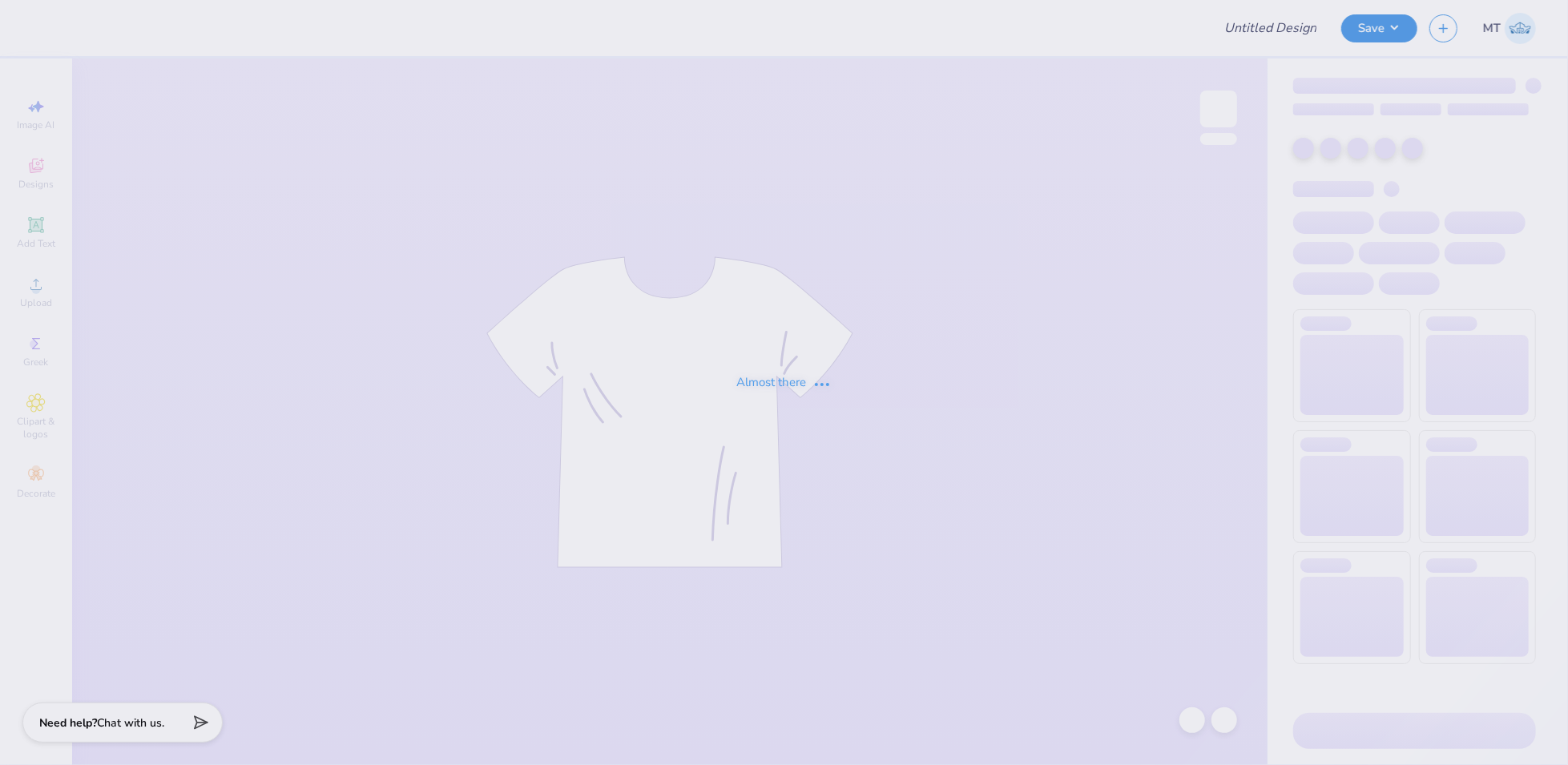
type input "FPS238766"
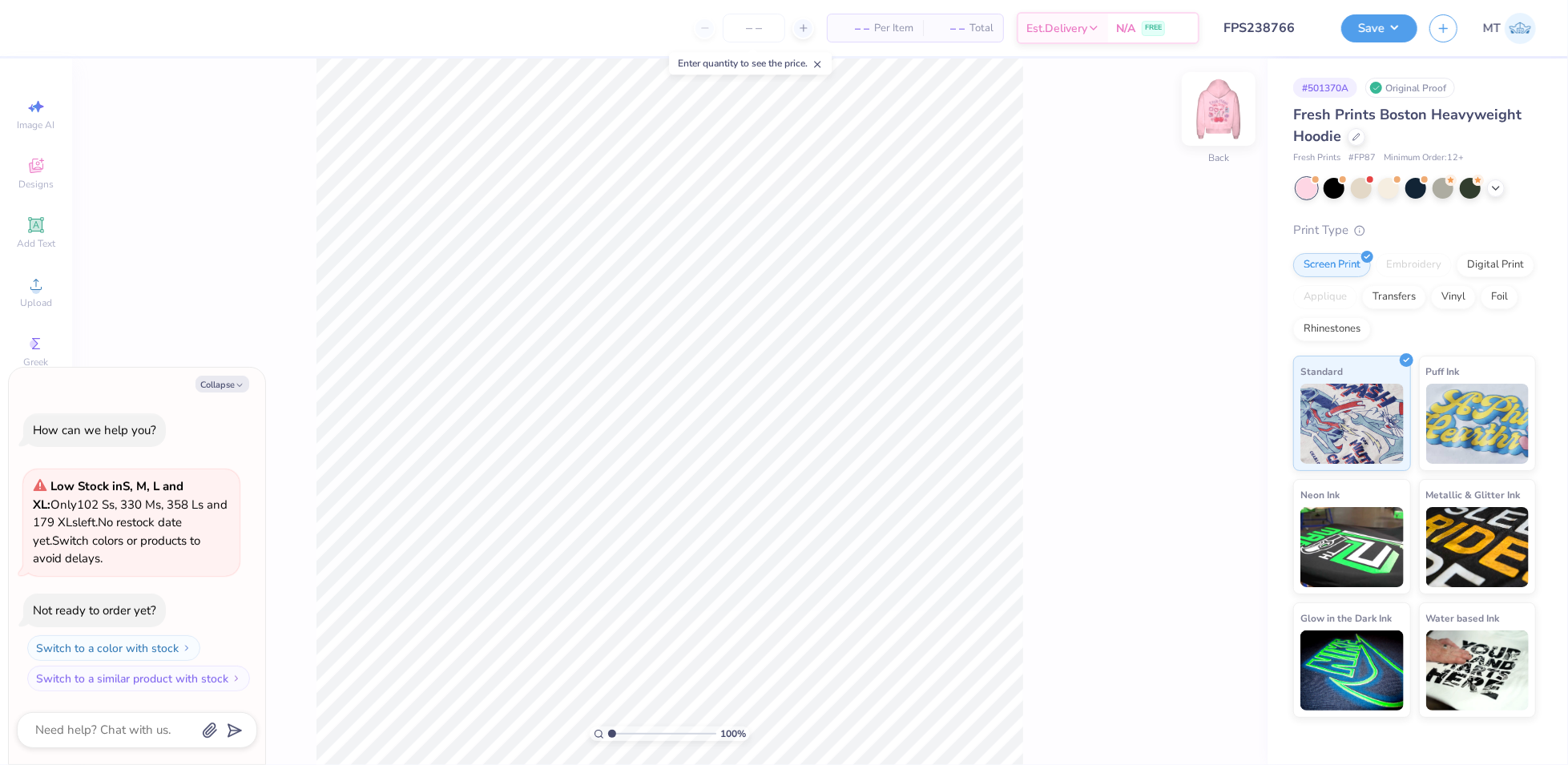
click at [1215, 113] on img at bounding box center [1219, 109] width 64 height 64
type textarea "x"
type input "1.68342725541894"
type textarea "x"
type input "1"
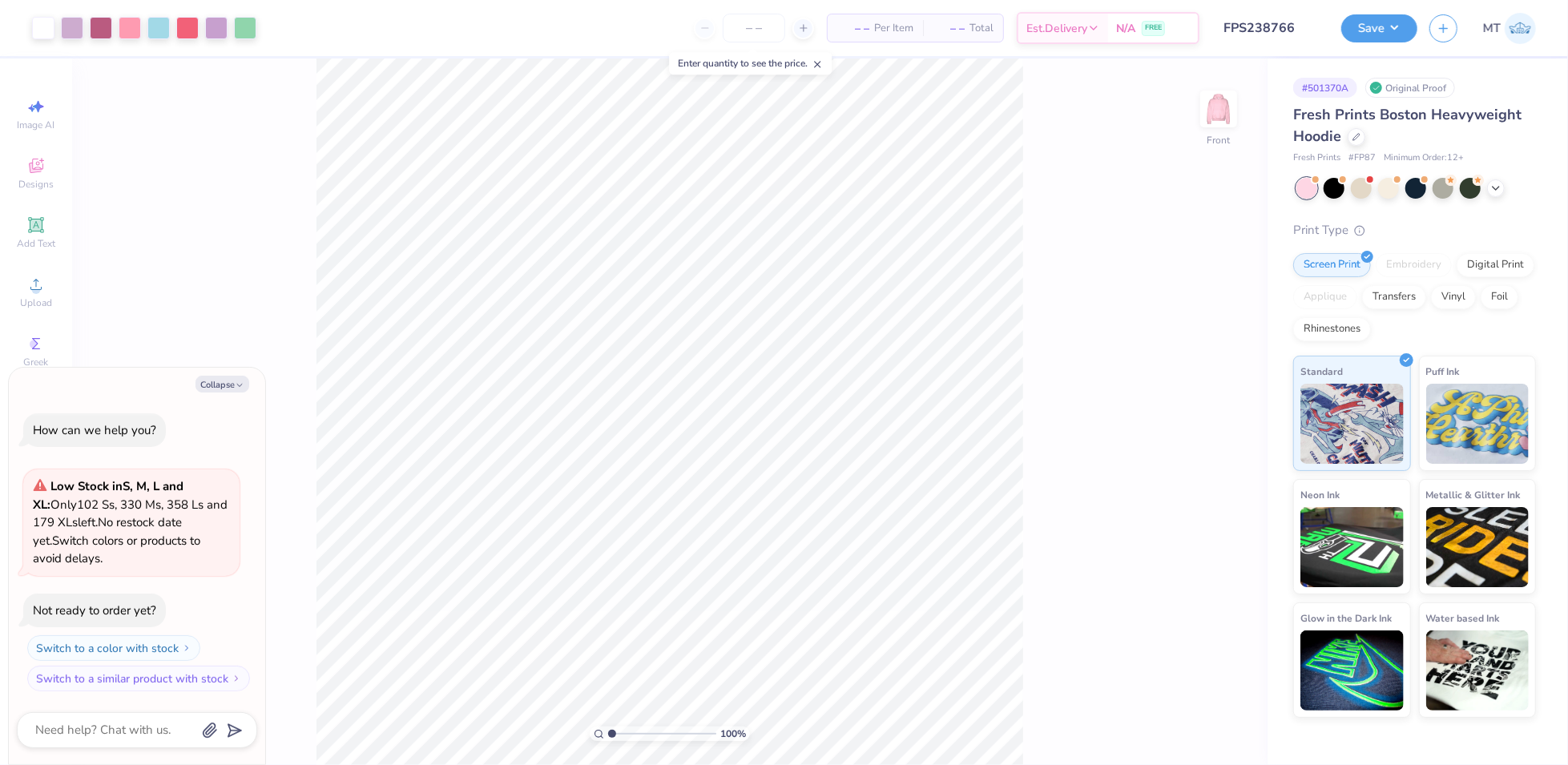
type textarea "x"
type input "1.49795280844737"
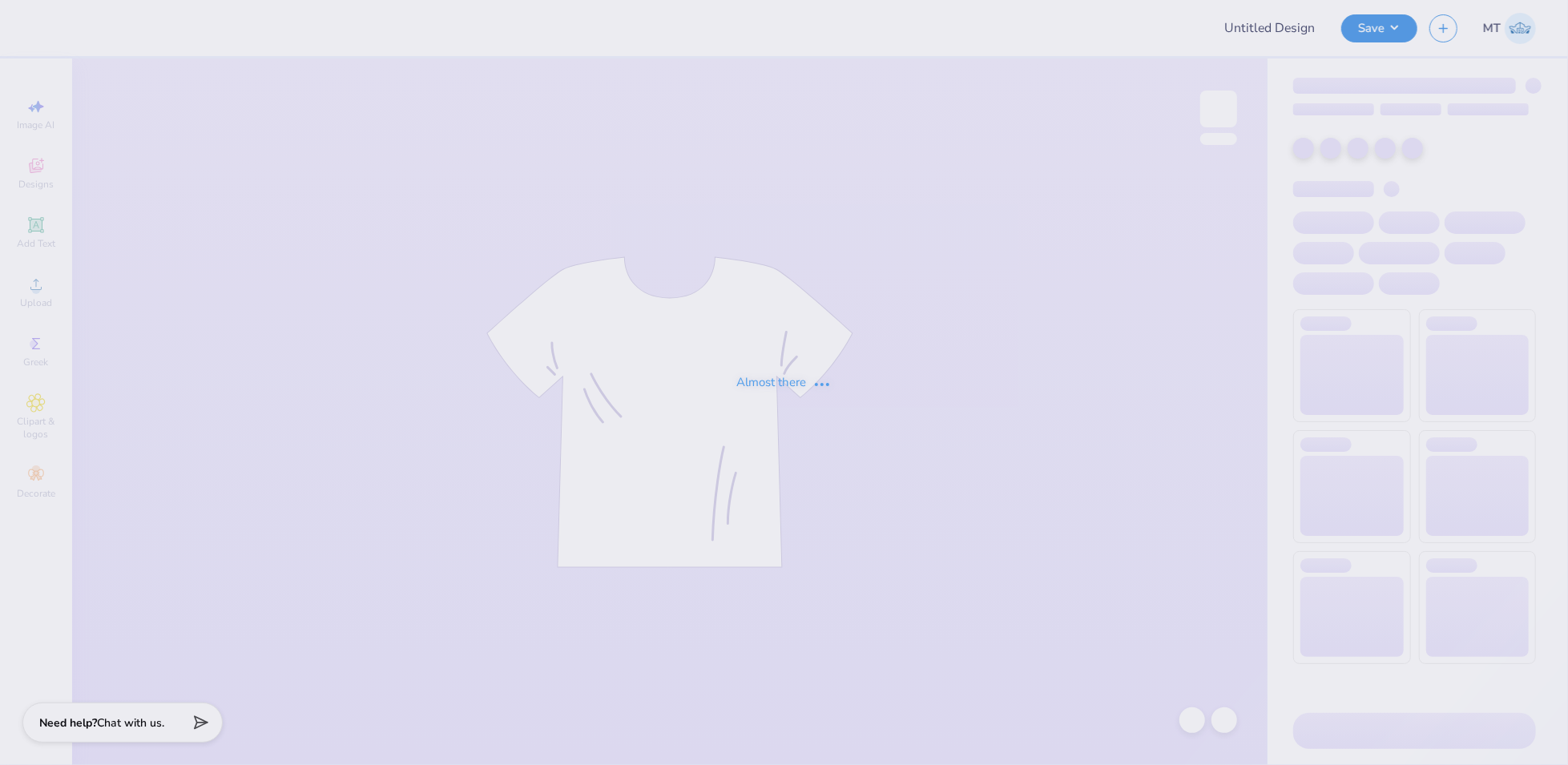
type input "FPS238767"
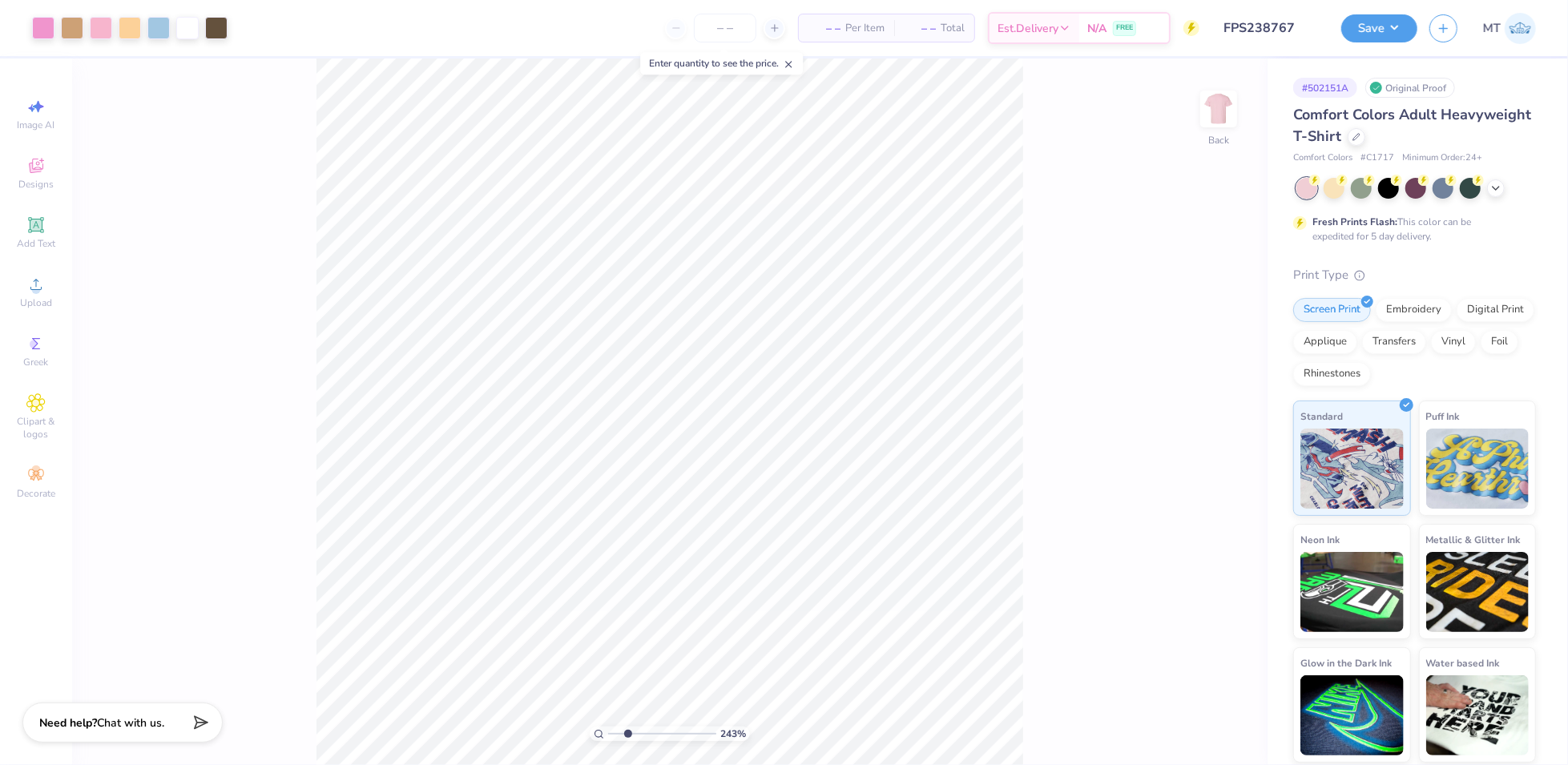
type input "2.43"
click at [628, 738] on input "range" at bounding box center [662, 734] width 108 height 15
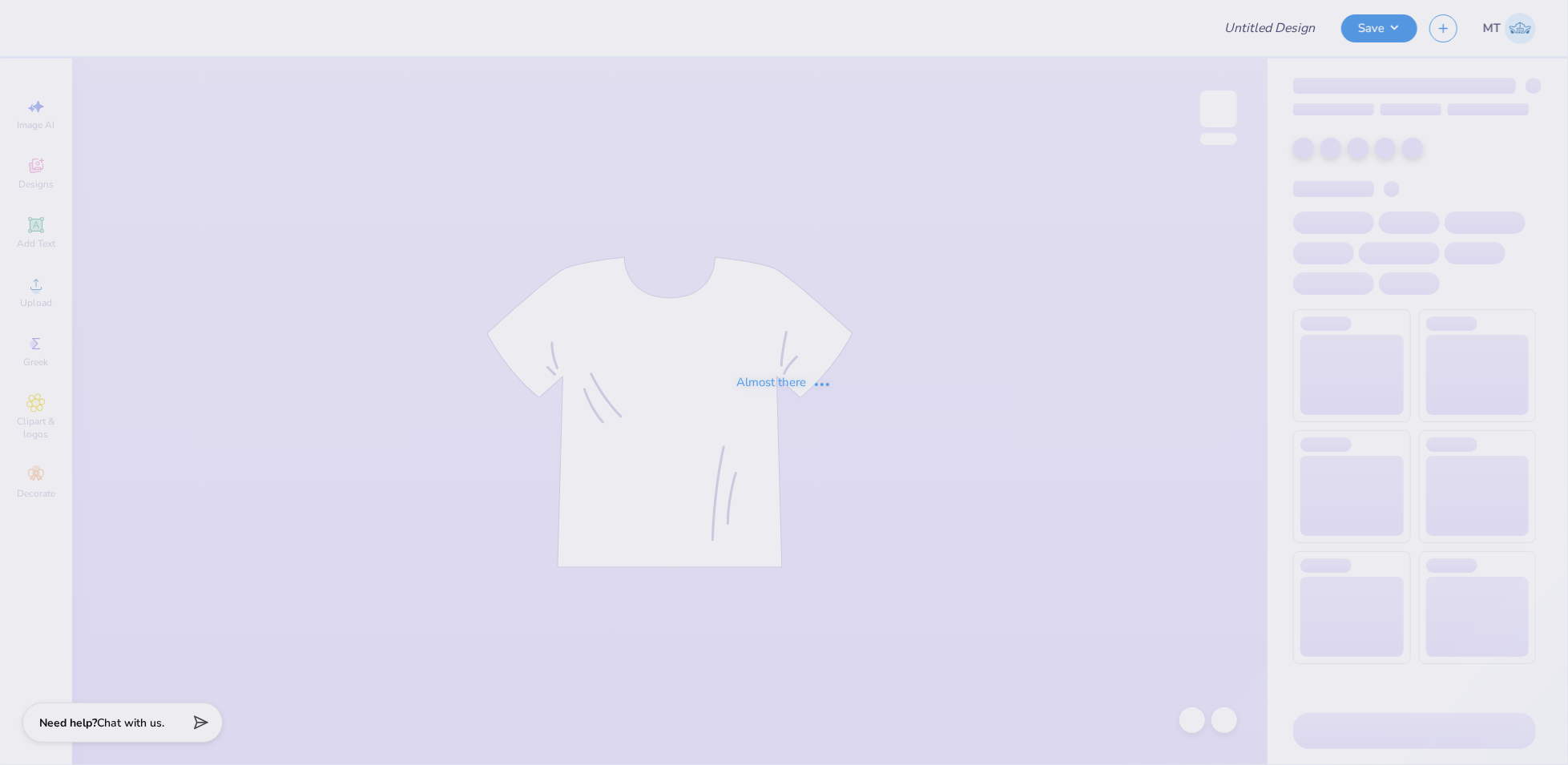
type input "FPS238720"
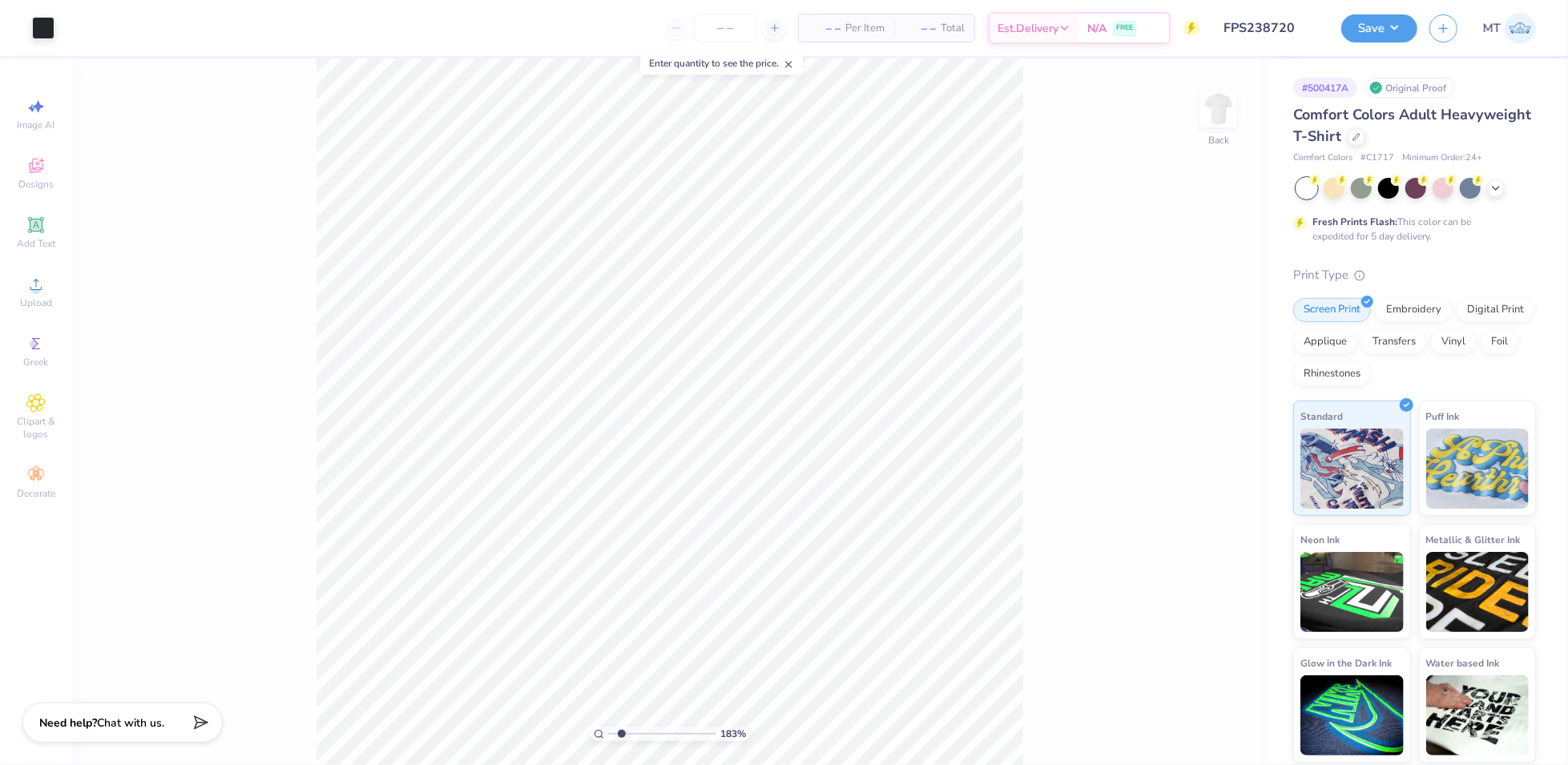
type input "1.91415546575174"
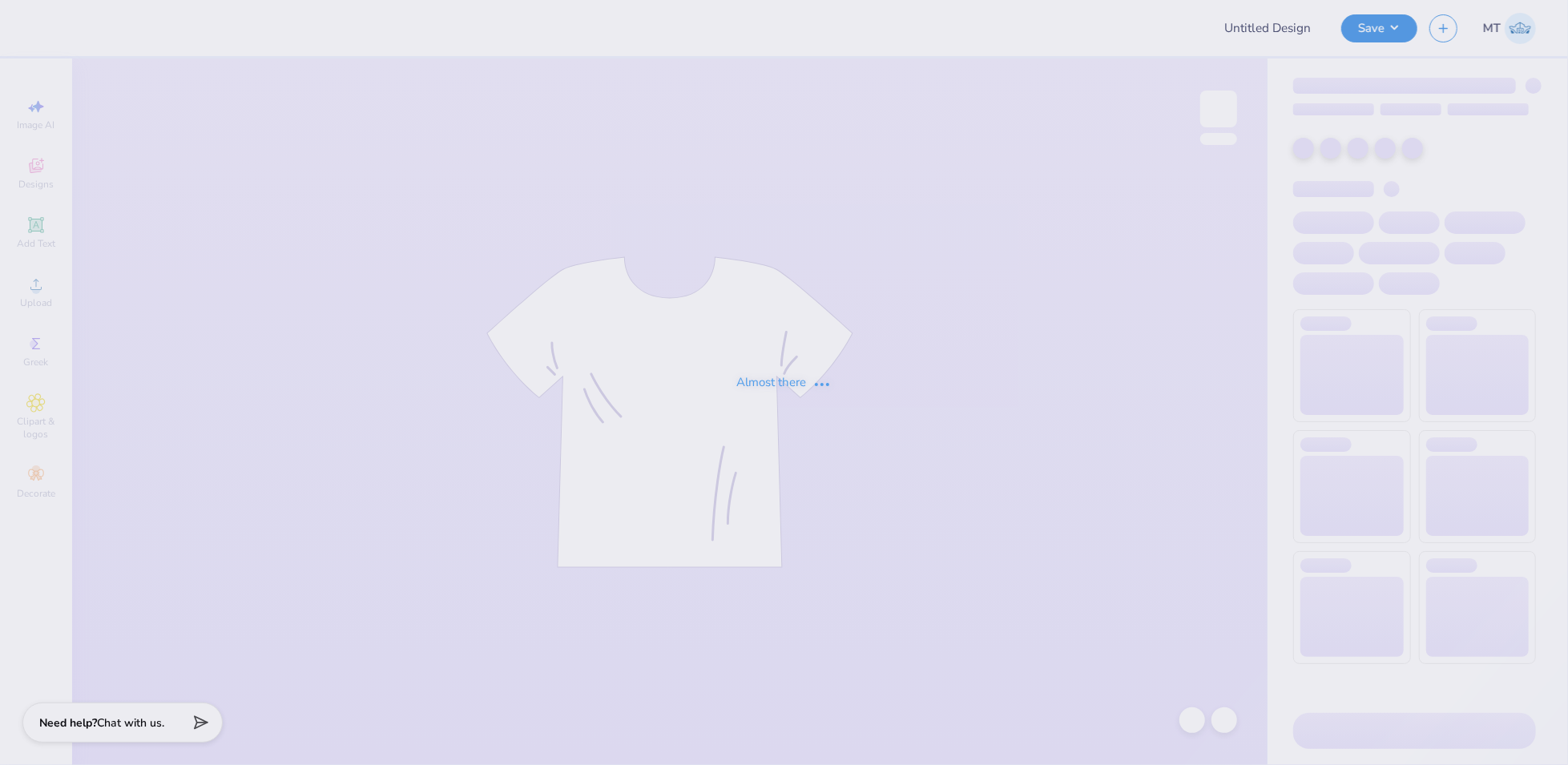
type input "FPS239248"
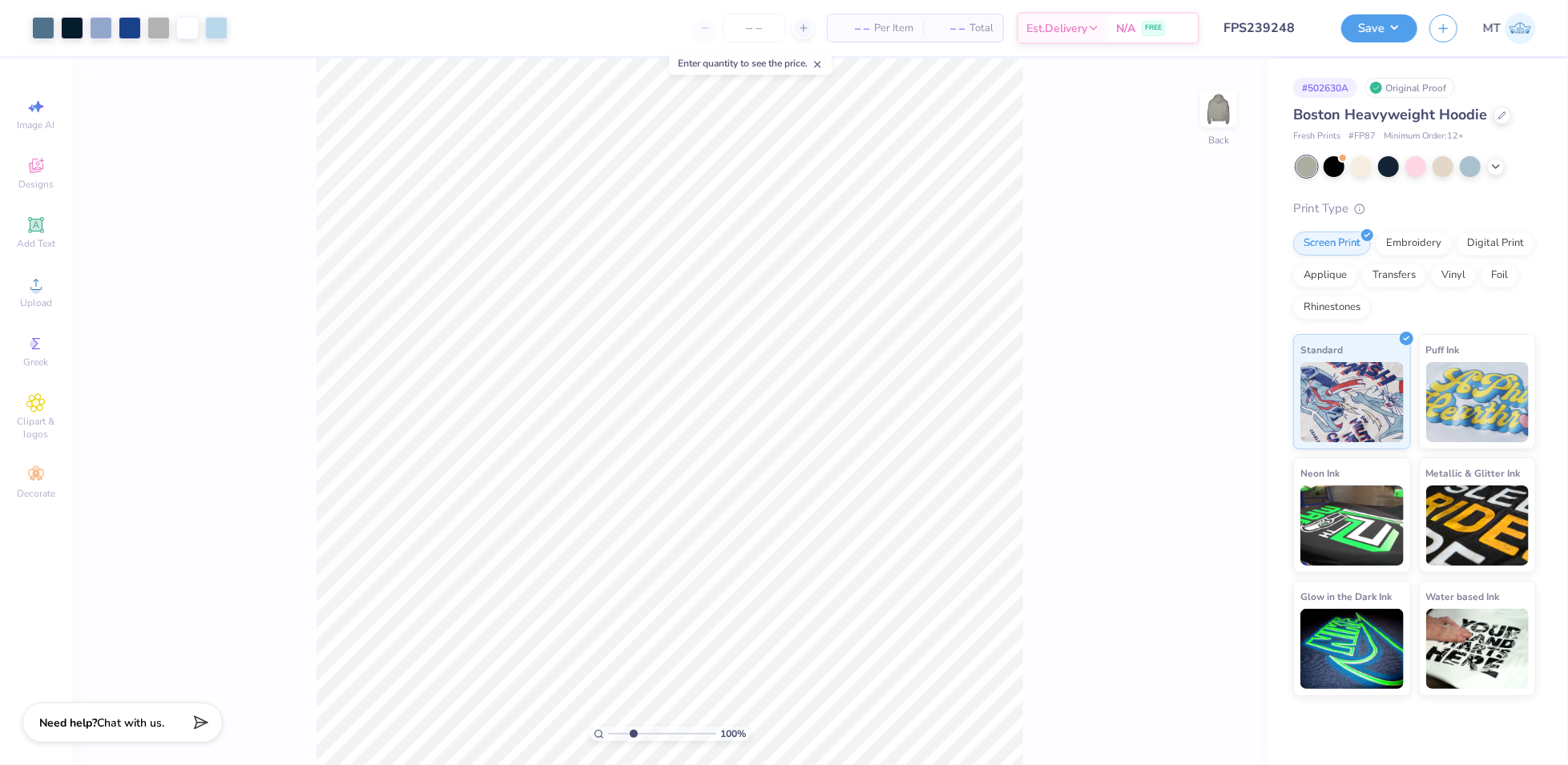
click at [633, 732] on input "range" at bounding box center [662, 734] width 108 height 15
click at [659, 735] on input "range" at bounding box center [662, 734] width 108 height 15
drag, startPoint x: 659, startPoint y: 733, endPoint x: 571, endPoint y: 727, distance: 88.2
type input "1"
click at [608, 727] on input "range" at bounding box center [662, 734] width 108 height 15
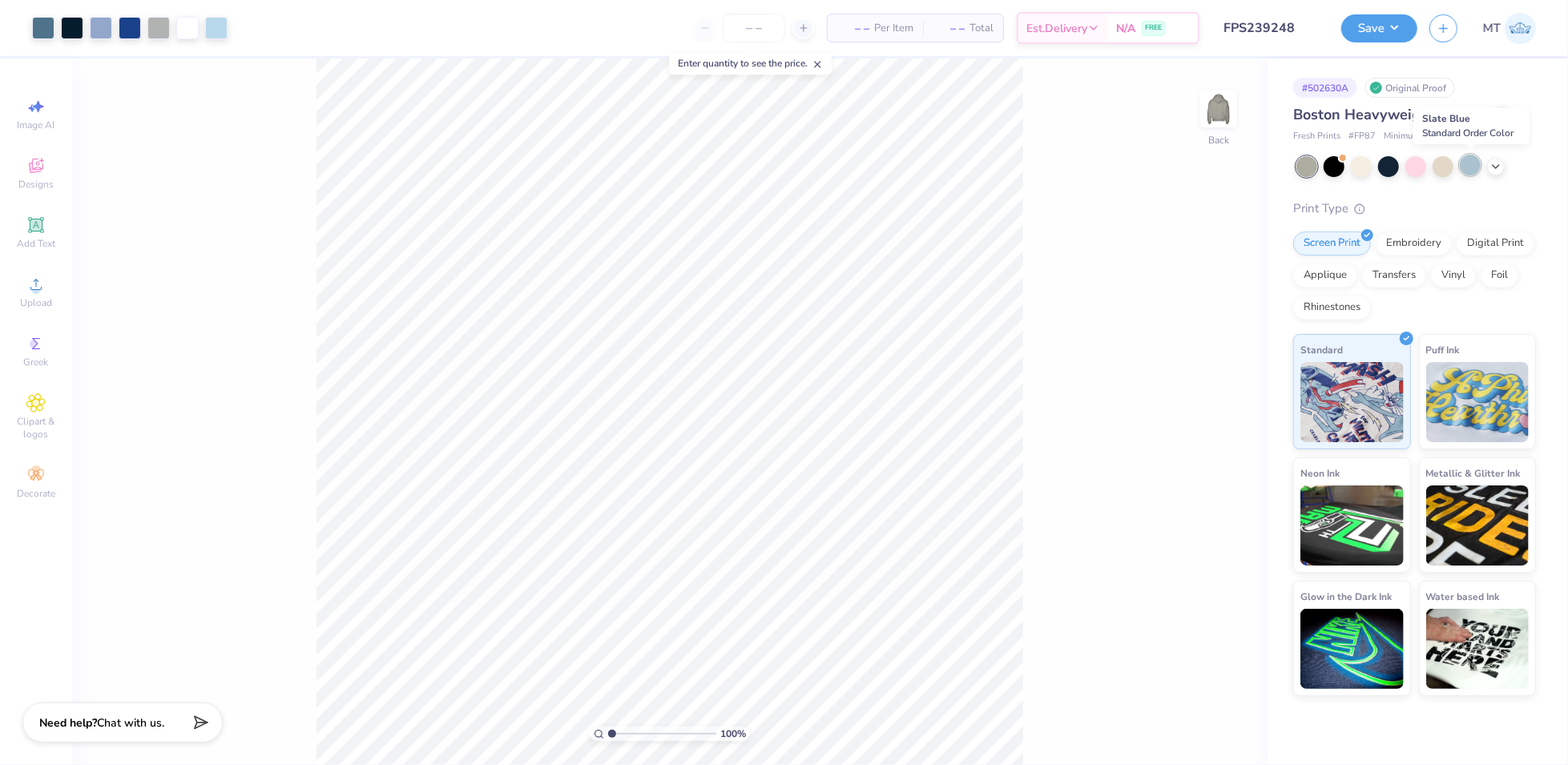
click at [1479, 166] on div at bounding box center [1470, 164] width 20 height 20
click at [1394, 25] on button "Save" at bounding box center [1379, 25] width 76 height 28
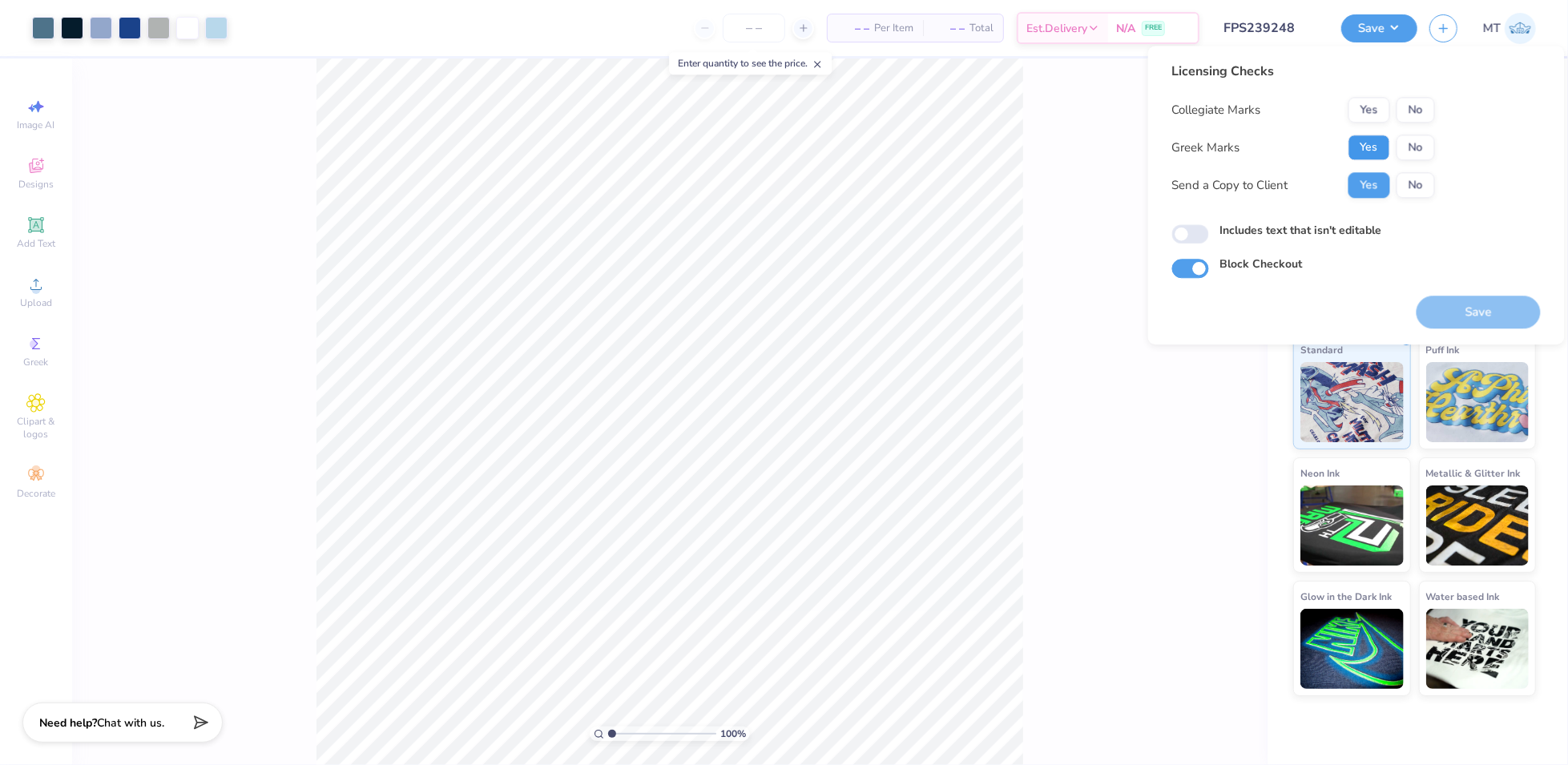
click at [1357, 153] on button "Yes" at bounding box center [1369, 147] width 42 height 25
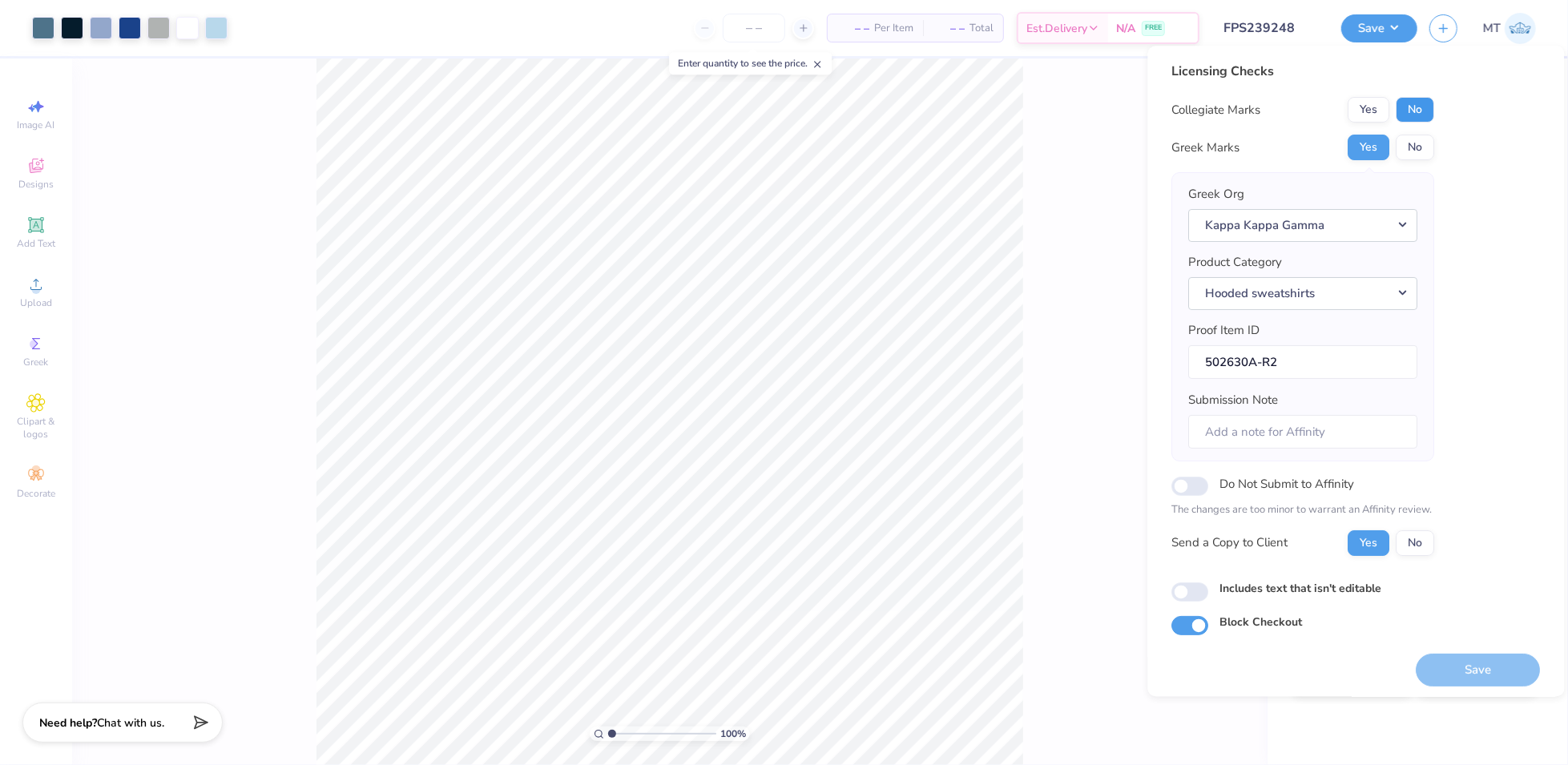
click at [1412, 114] on button "No" at bounding box center [1416, 110] width 39 height 25
click at [1450, 677] on button "Save" at bounding box center [1479, 671] width 125 height 33
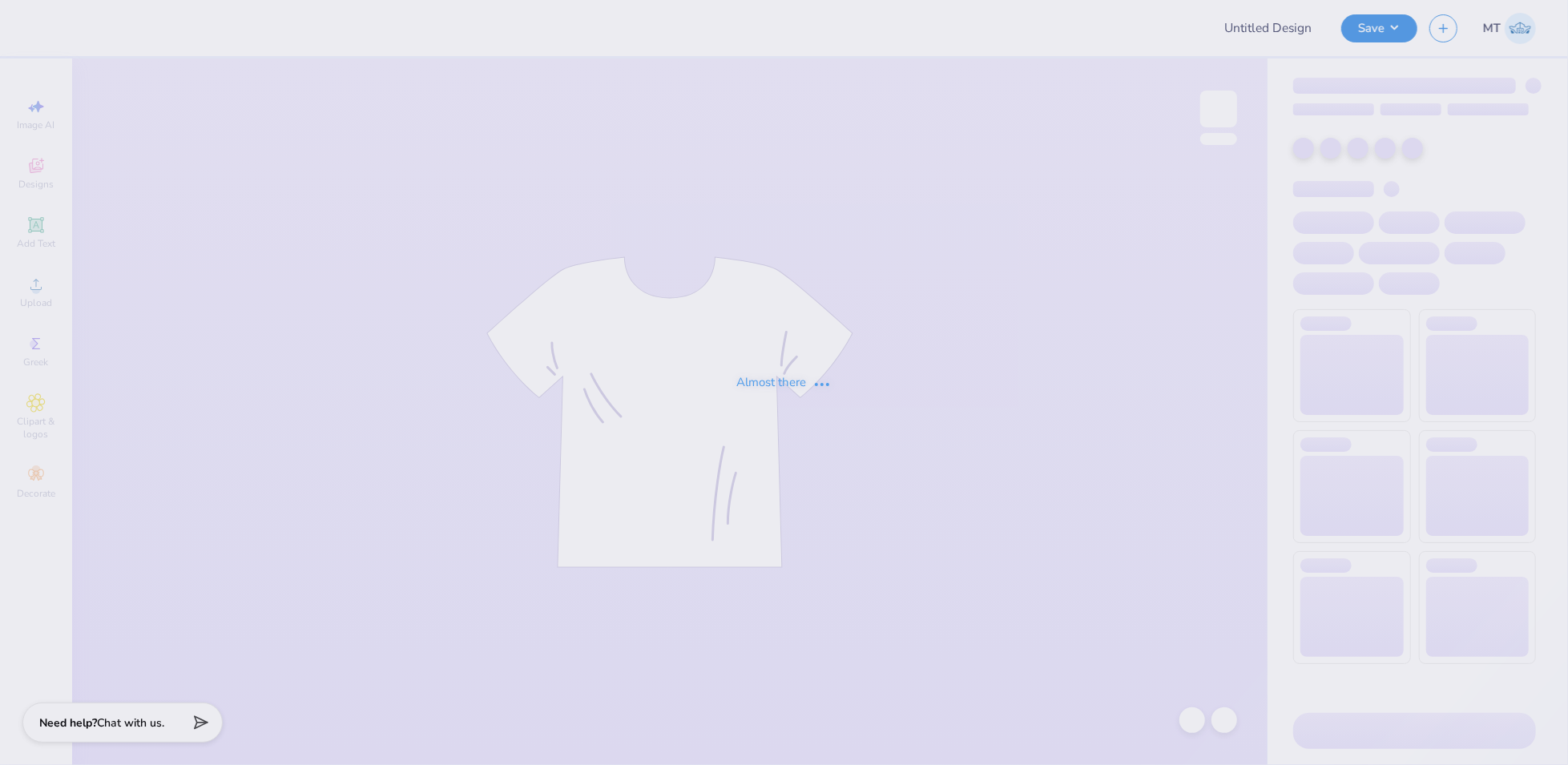
type input "FPS239250"
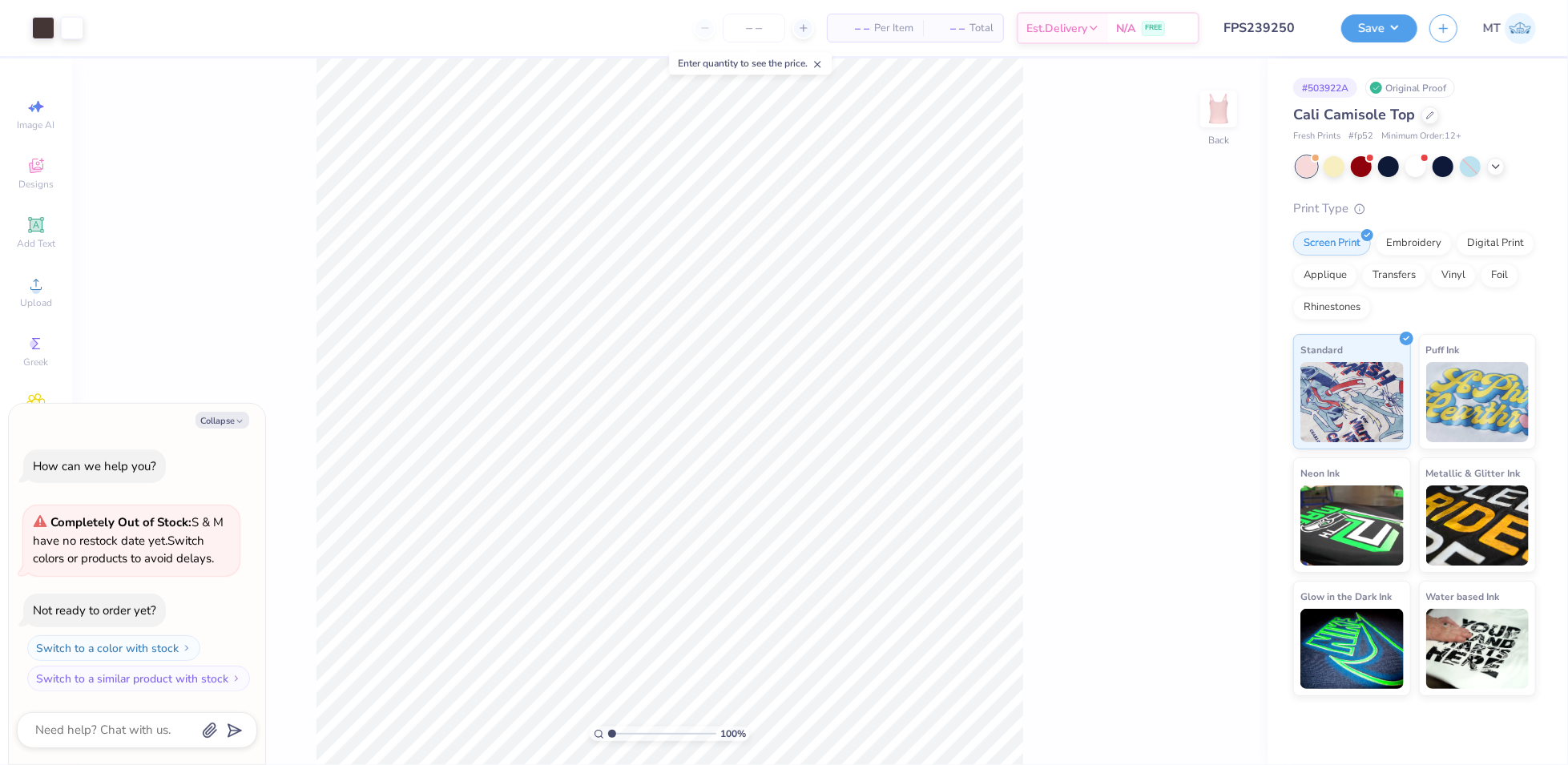
type textarea "x"
type input "5.00205099329492"
type textarea "x"
type input "1"
type textarea "x"
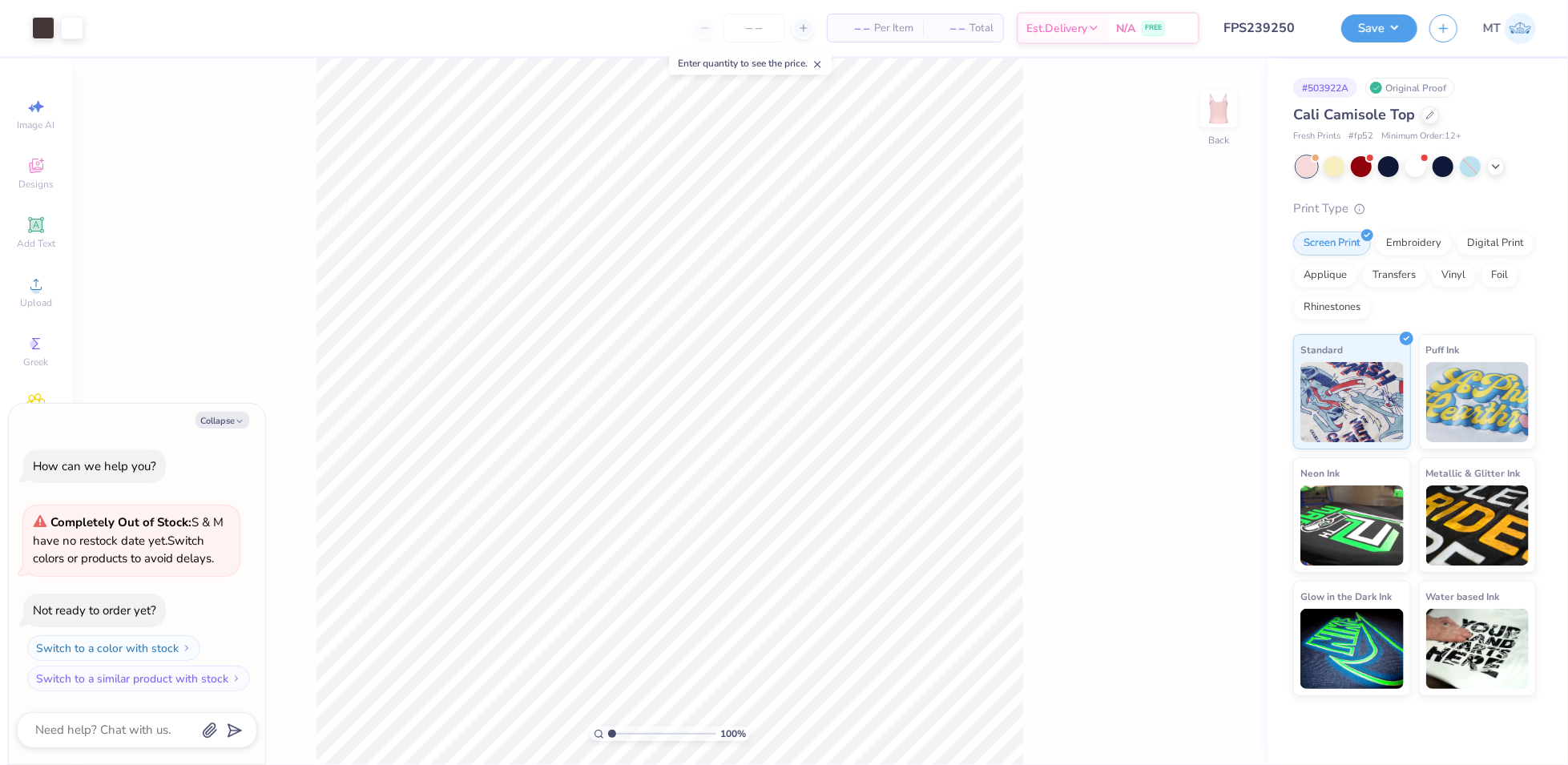
type input "1.27860218143169"
click at [230, 412] on button "Collapse" at bounding box center [222, 419] width 54 height 17
type textarea "x"
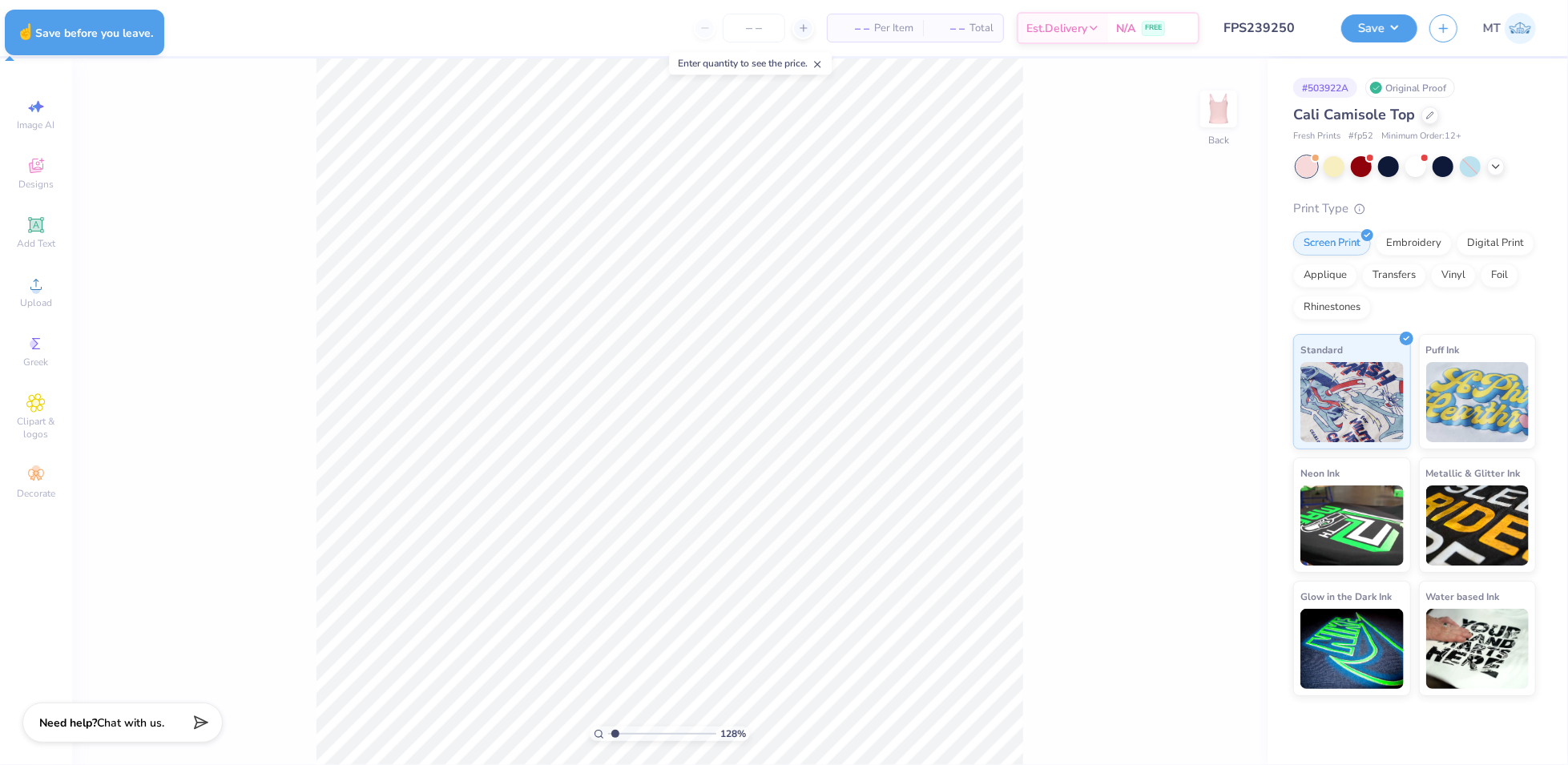
type input "1.27860218143169"
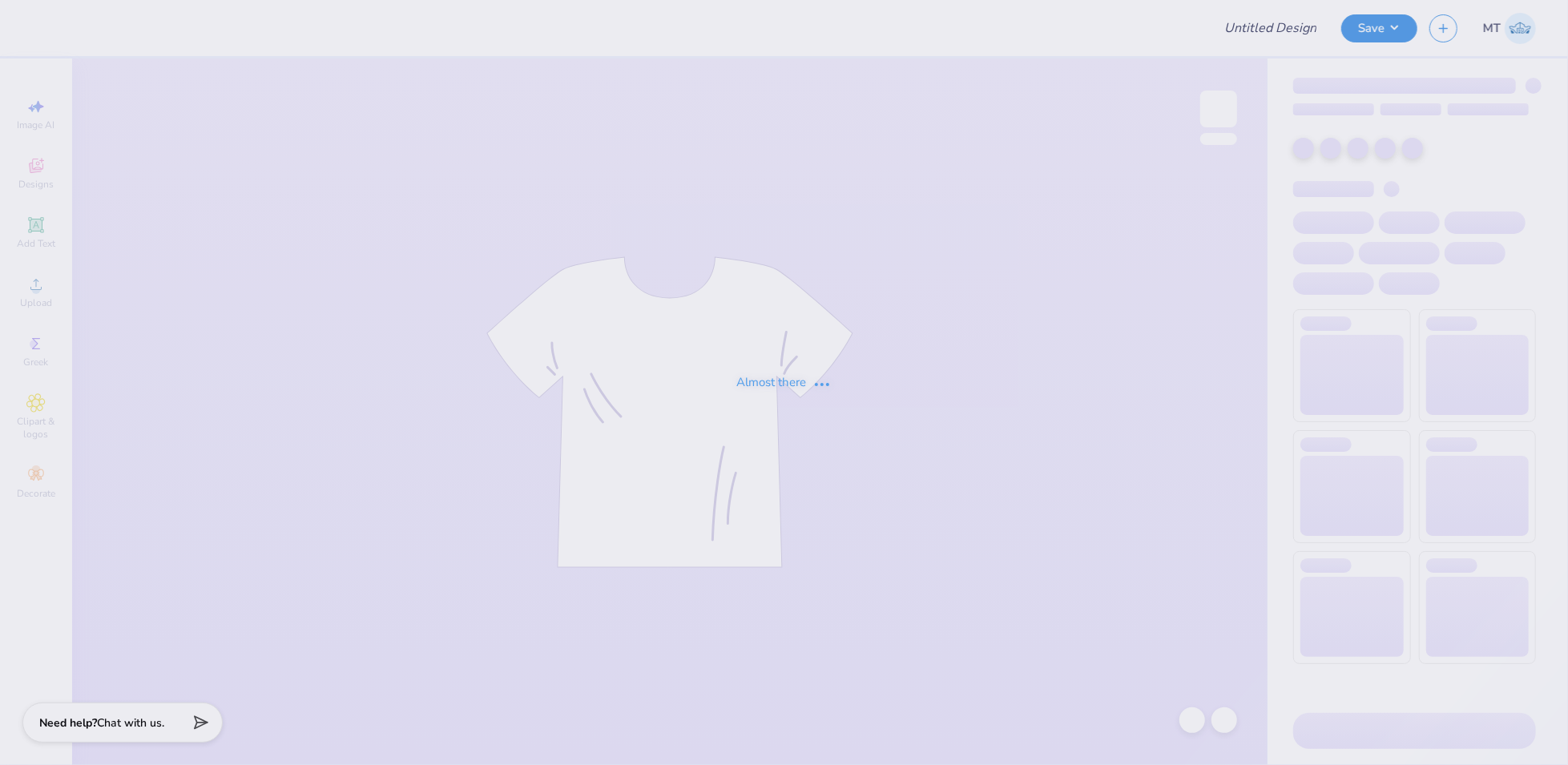
type input "FPS239250"
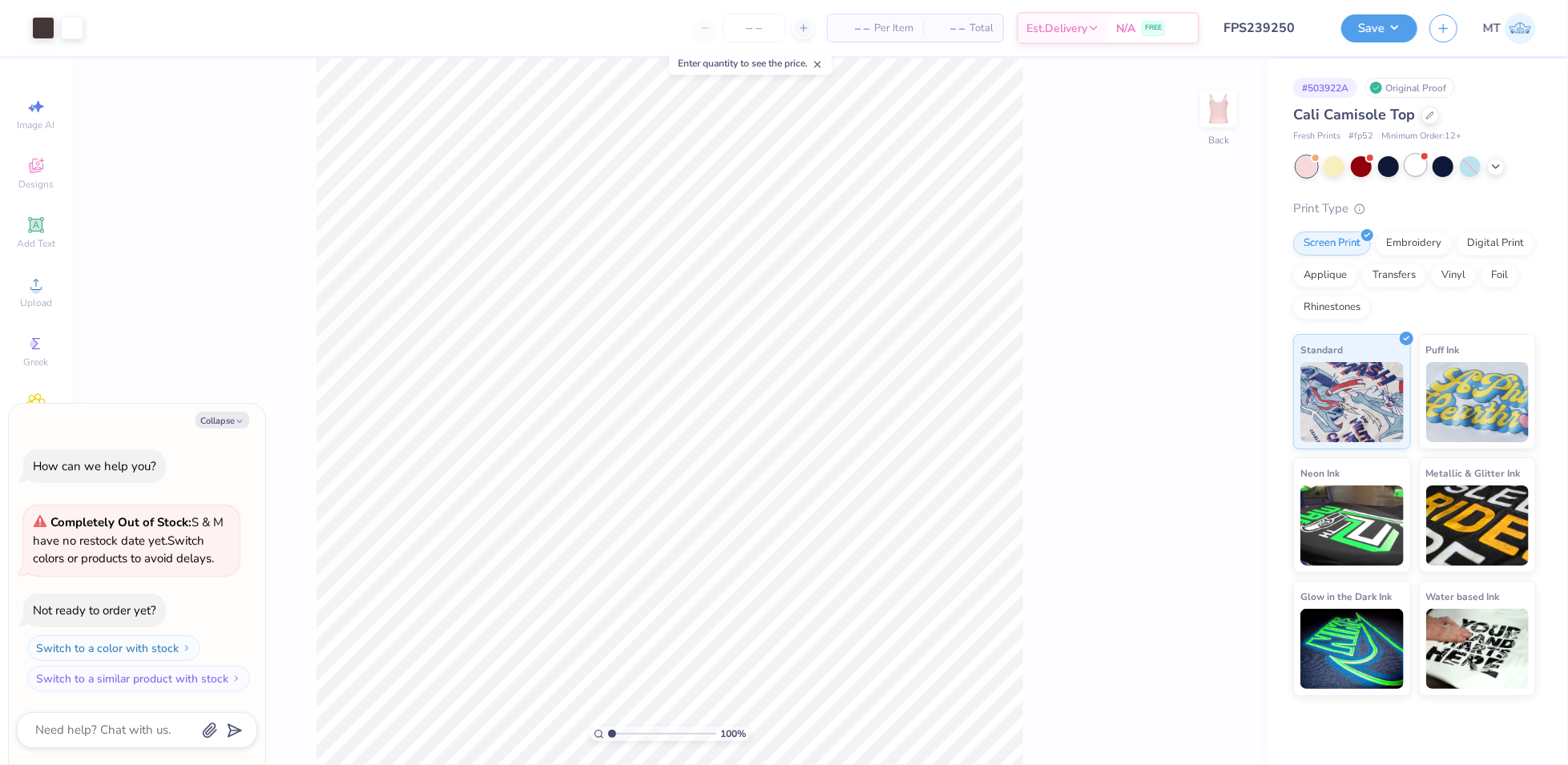
click at [1421, 166] on div at bounding box center [1415, 164] width 20 height 20
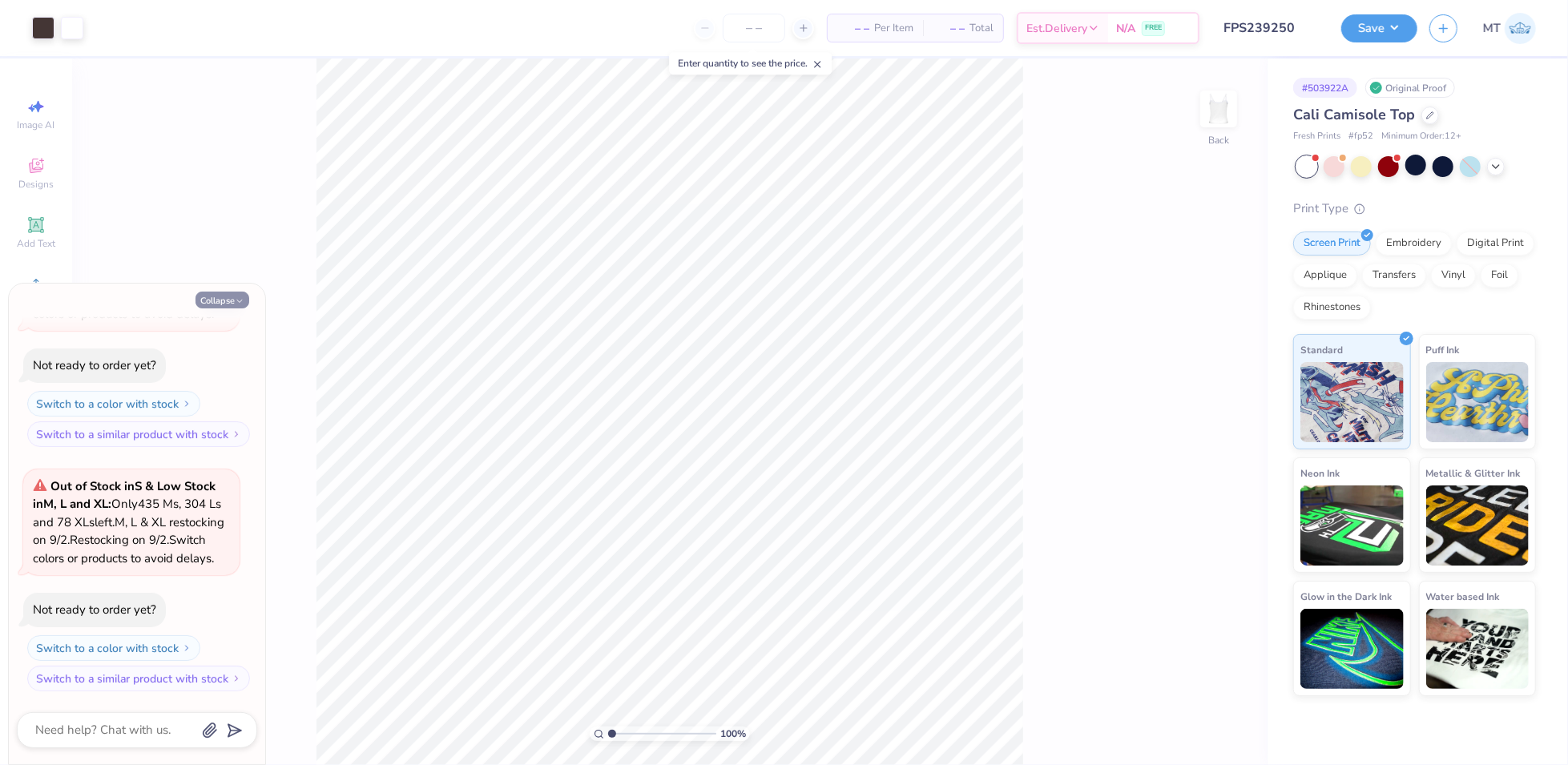
click at [220, 305] on button "Collapse" at bounding box center [222, 300] width 54 height 17
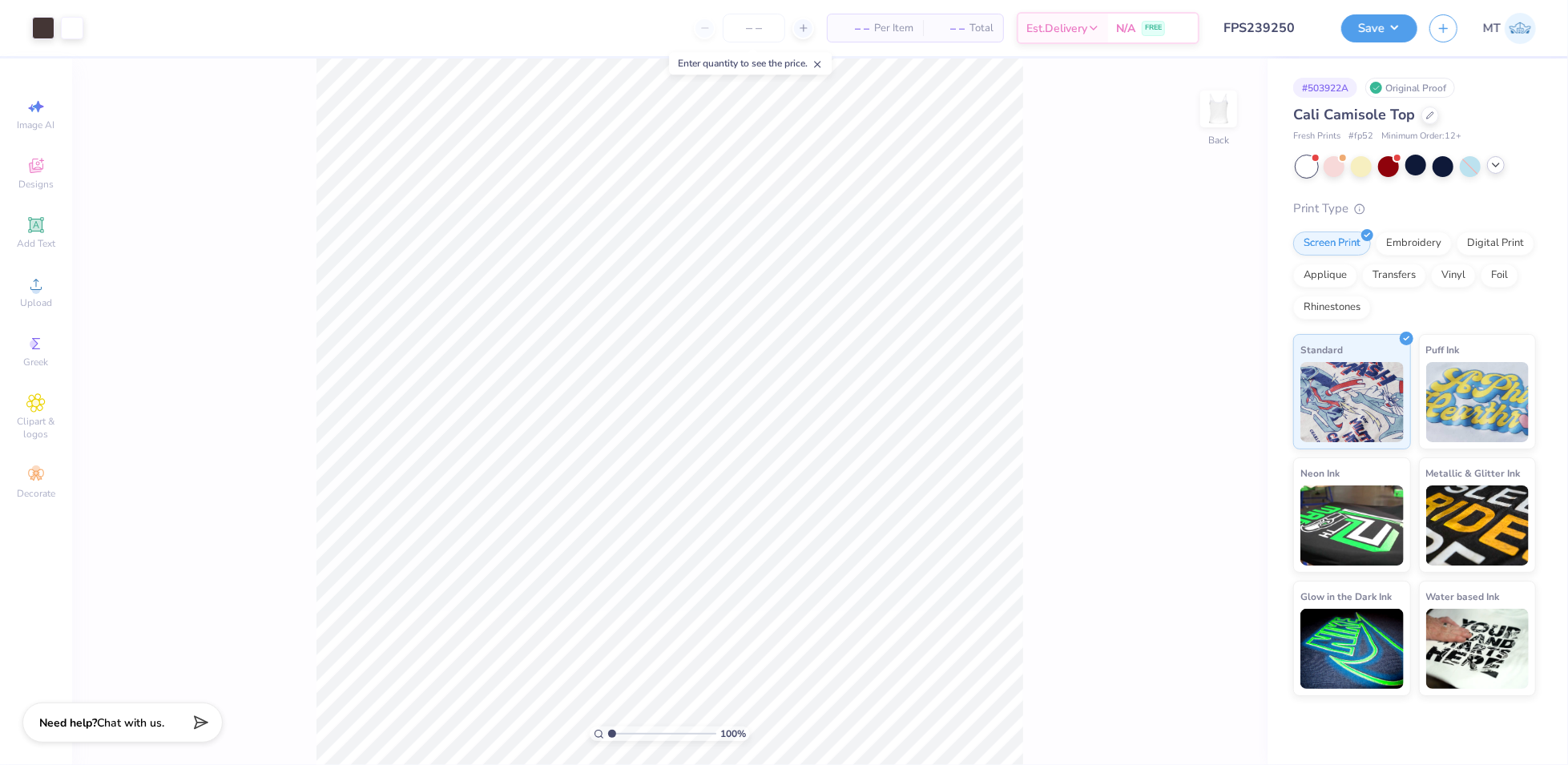
click at [1495, 164] on icon at bounding box center [1495, 164] width 13 height 13
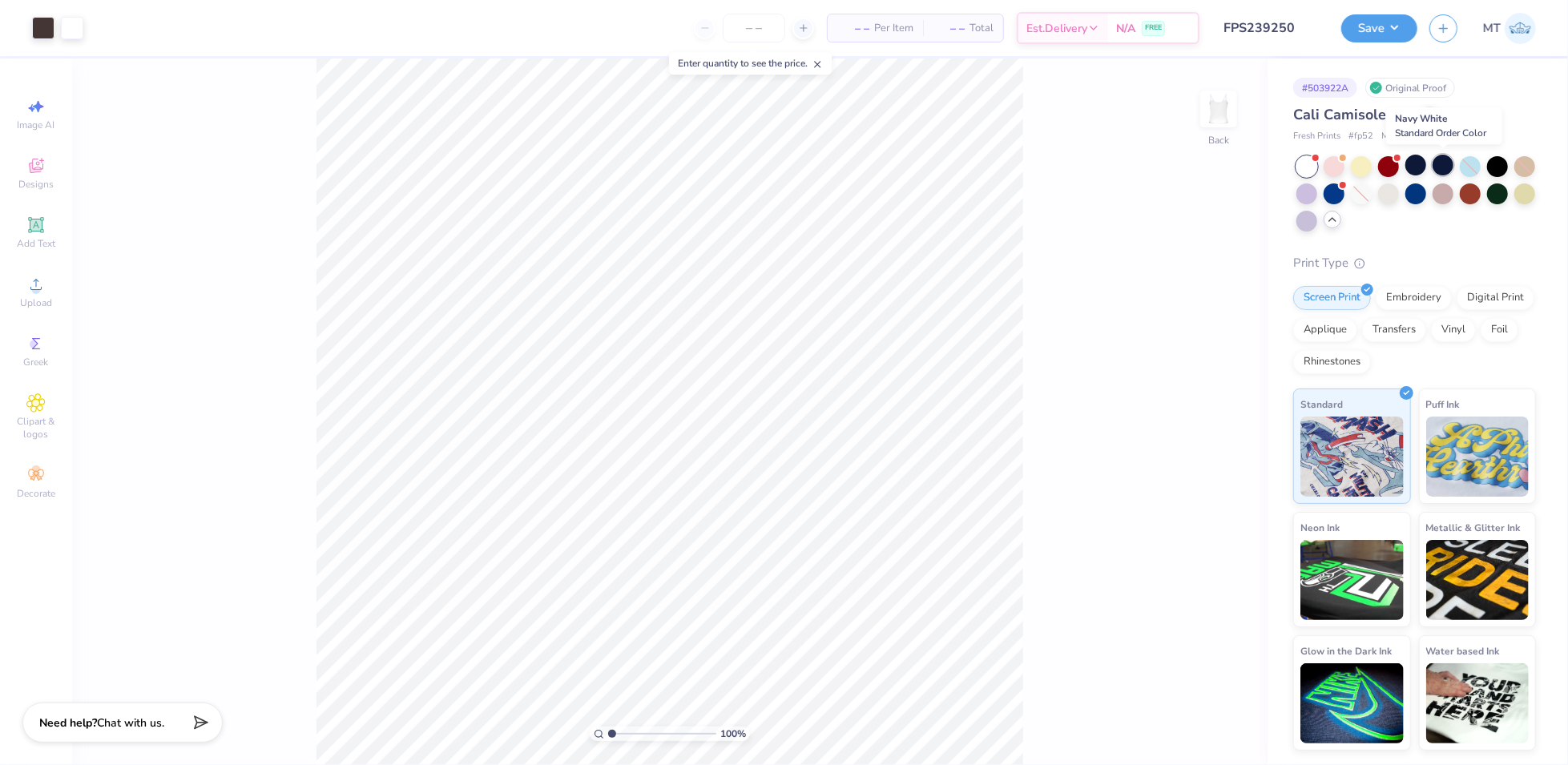
click at [1443, 164] on div at bounding box center [1442, 164] width 20 height 20
click at [1367, 195] on div at bounding box center [1361, 194] width 20 height 20
click at [1361, 193] on div at bounding box center [1361, 194] width 20 height 20
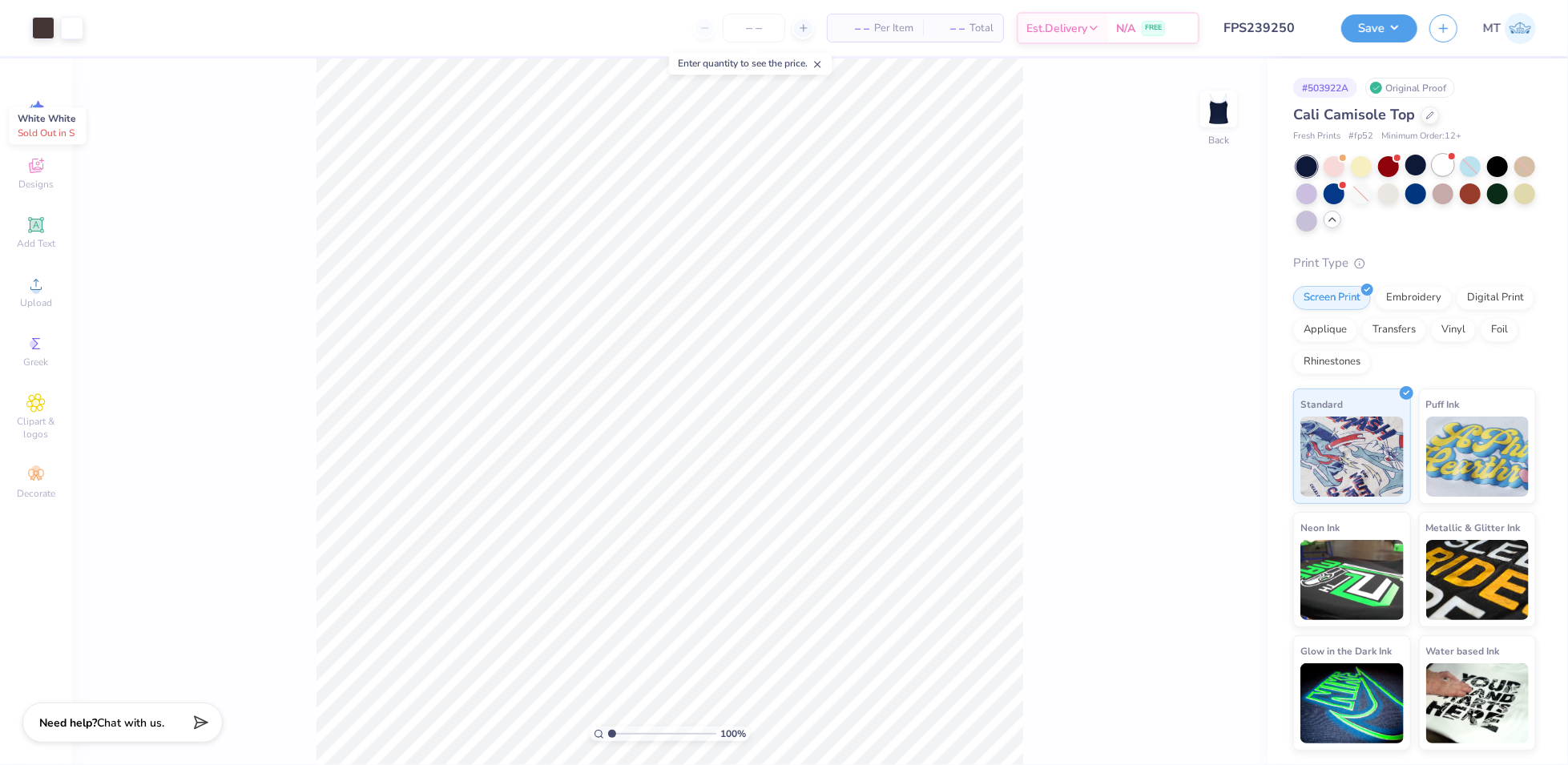
click at [1444, 165] on div at bounding box center [1442, 164] width 20 height 20
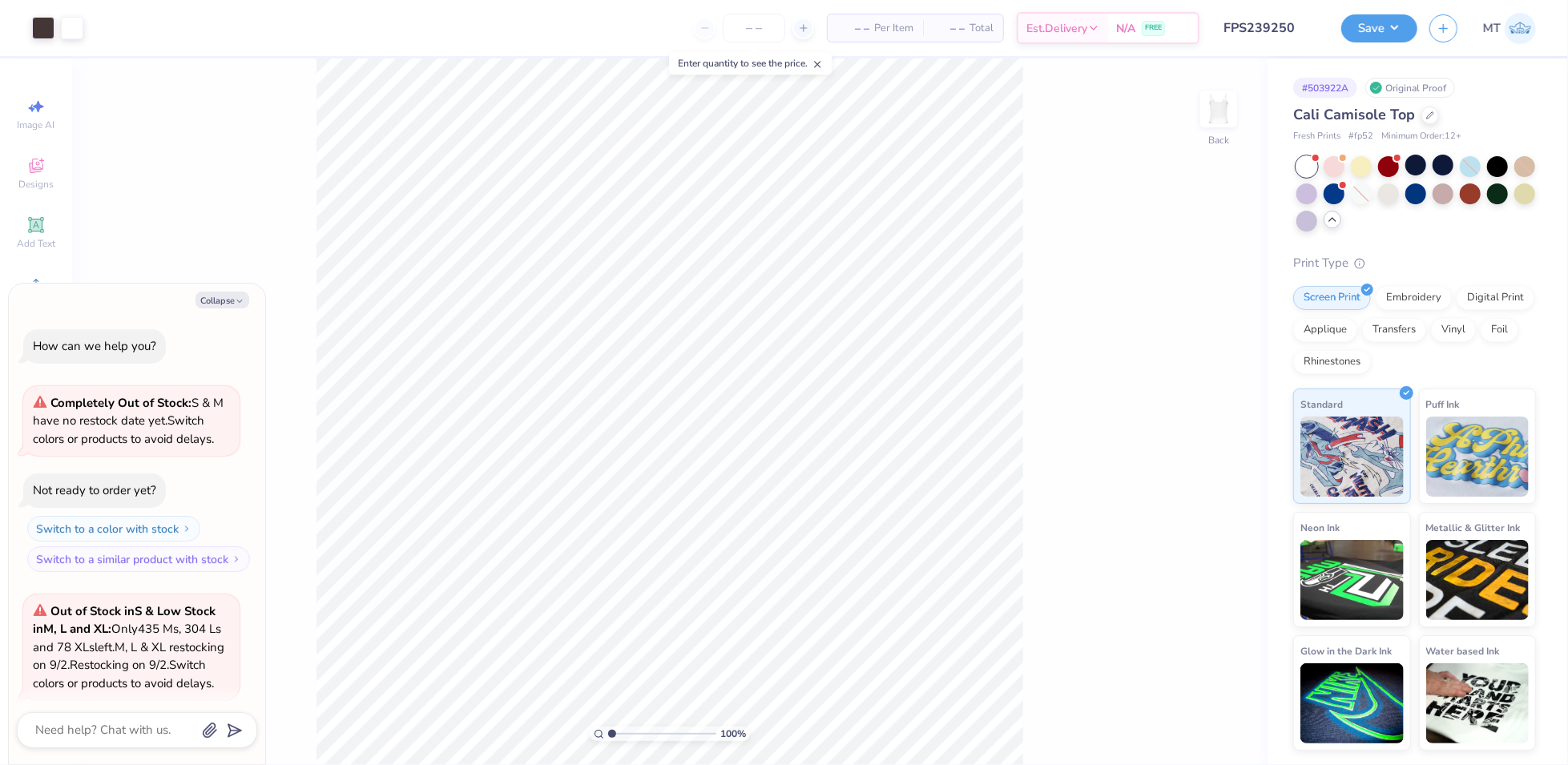
scroll to position [404, 0]
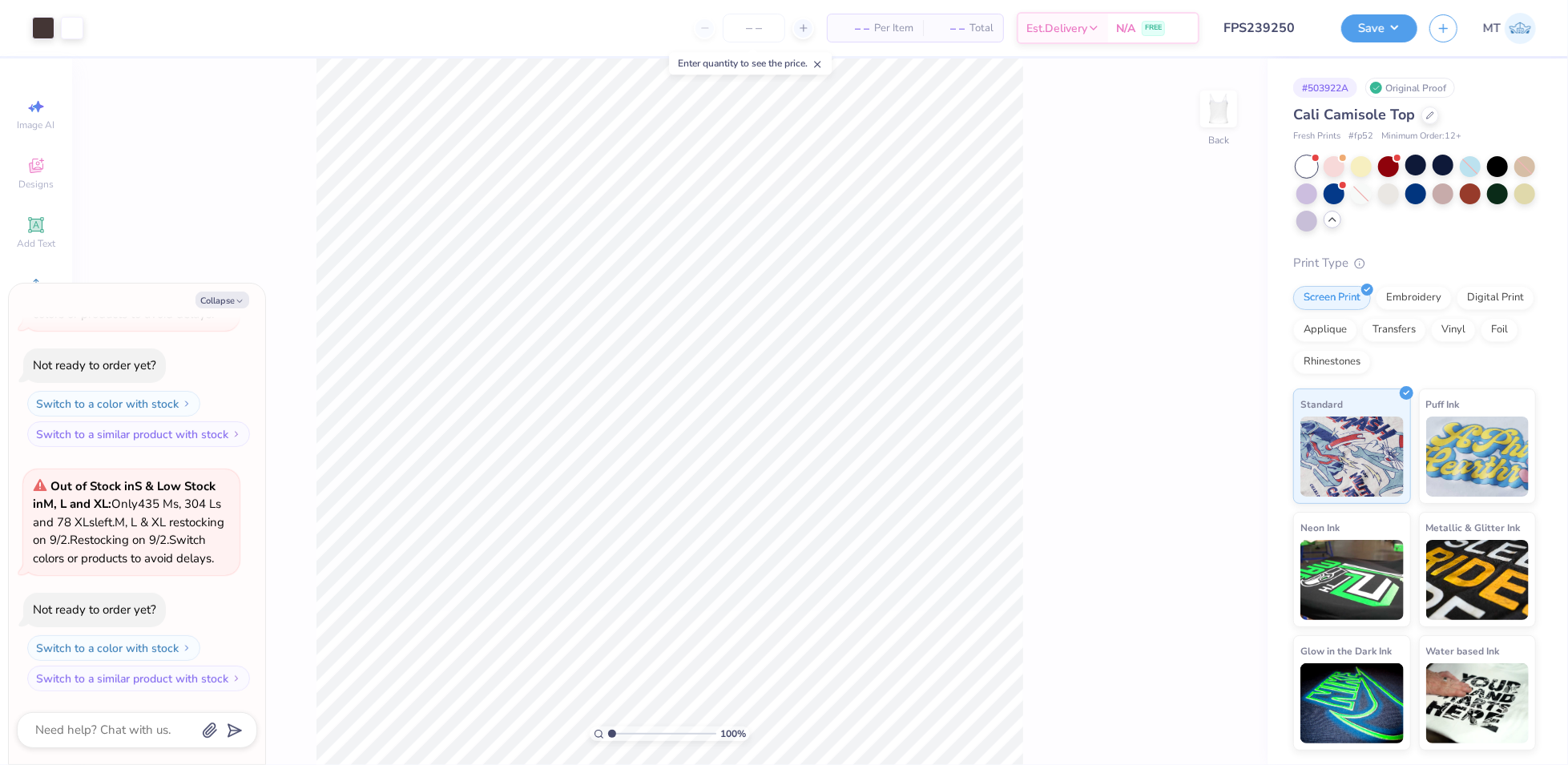
type textarea "x"
type input "1.71735684150243"
click at [213, 303] on button "Collapse" at bounding box center [222, 300] width 54 height 17
type textarea "x"
type input "1.71735684150243"
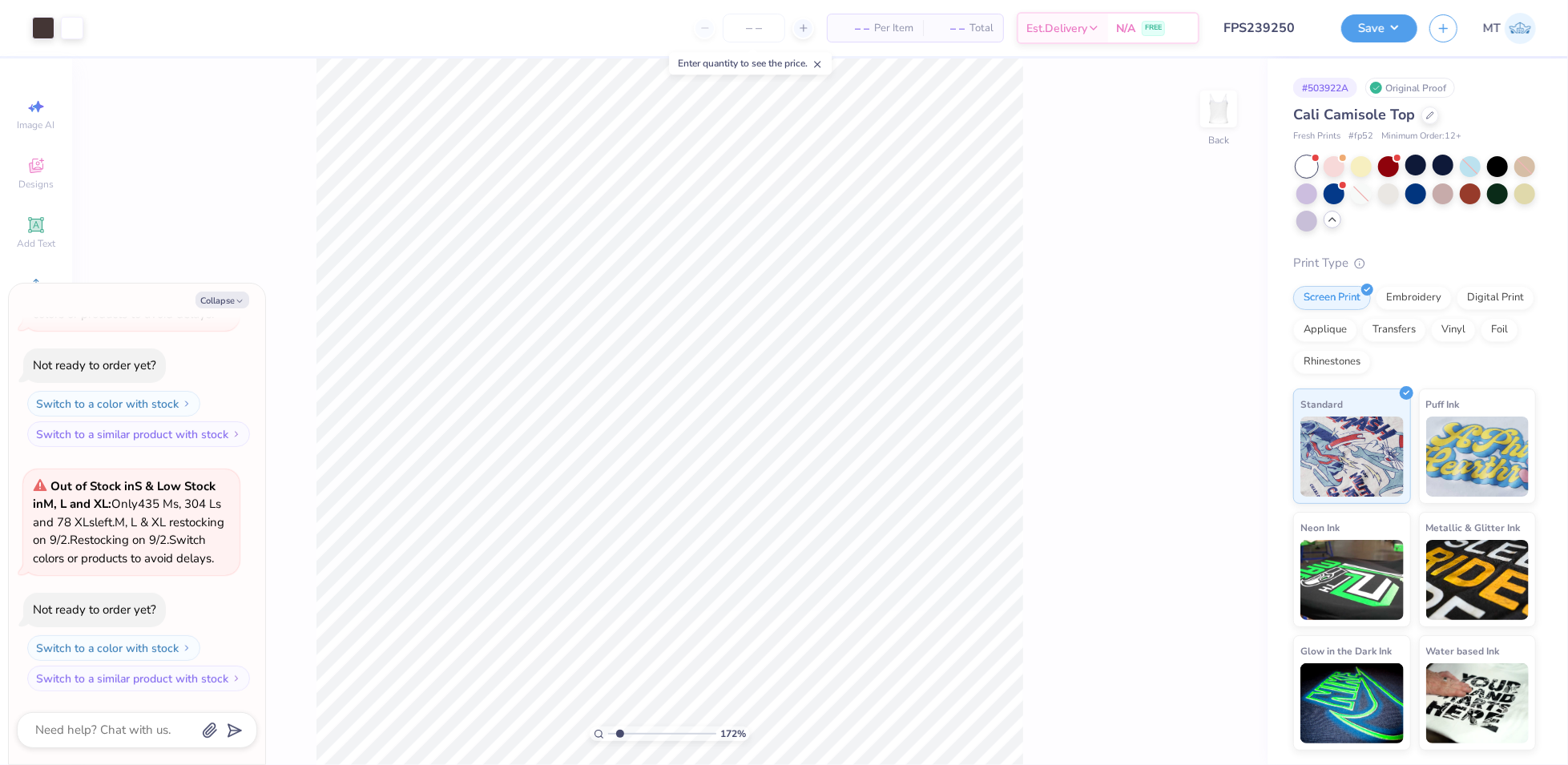
type textarea "x"
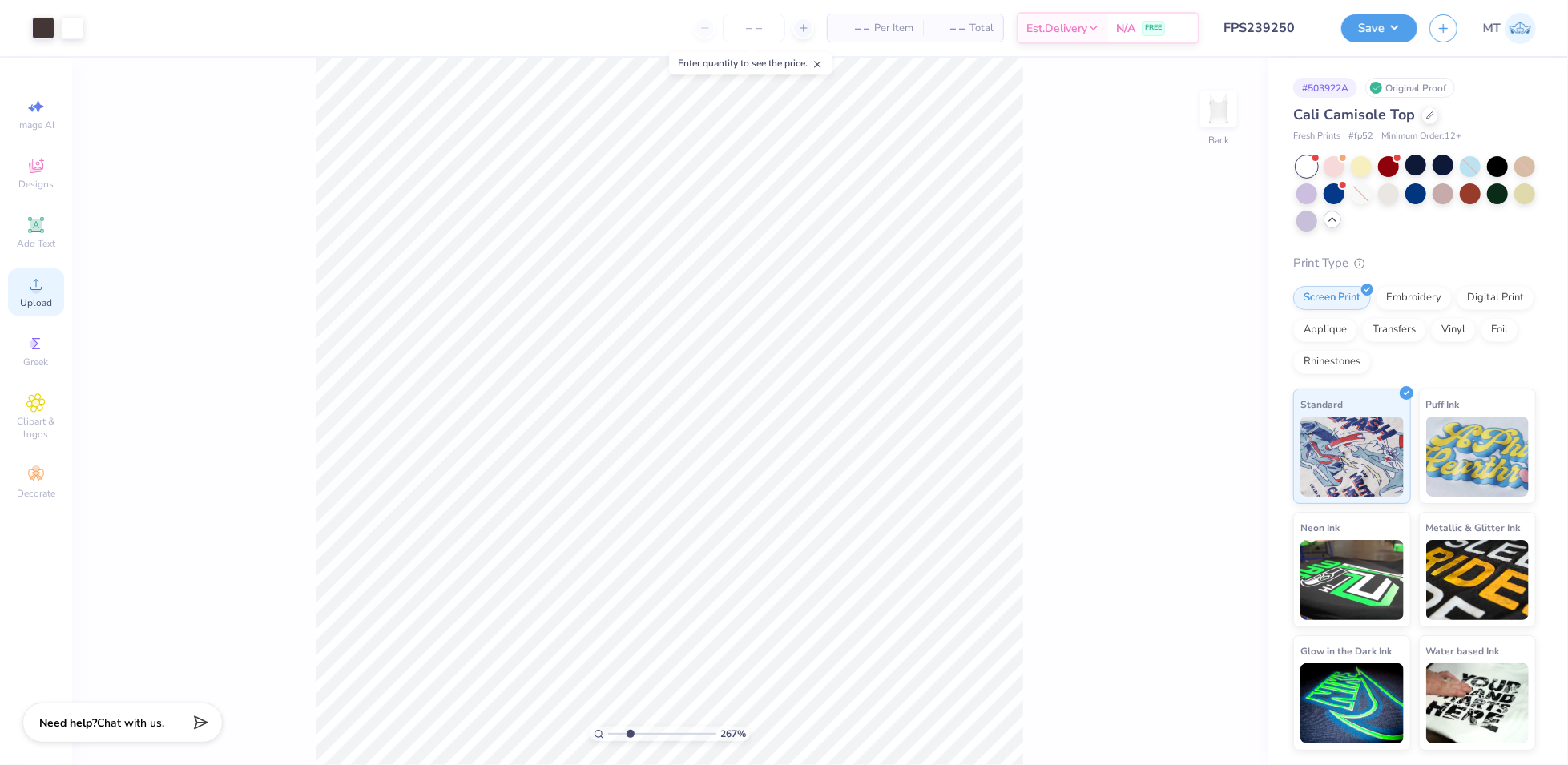
click at [28, 287] on icon at bounding box center [36, 284] width 19 height 19
type input "1.45623992421127"
click at [1199, 330] on input "6.99" at bounding box center [1208, 338] width 57 height 22
type input "6.10"
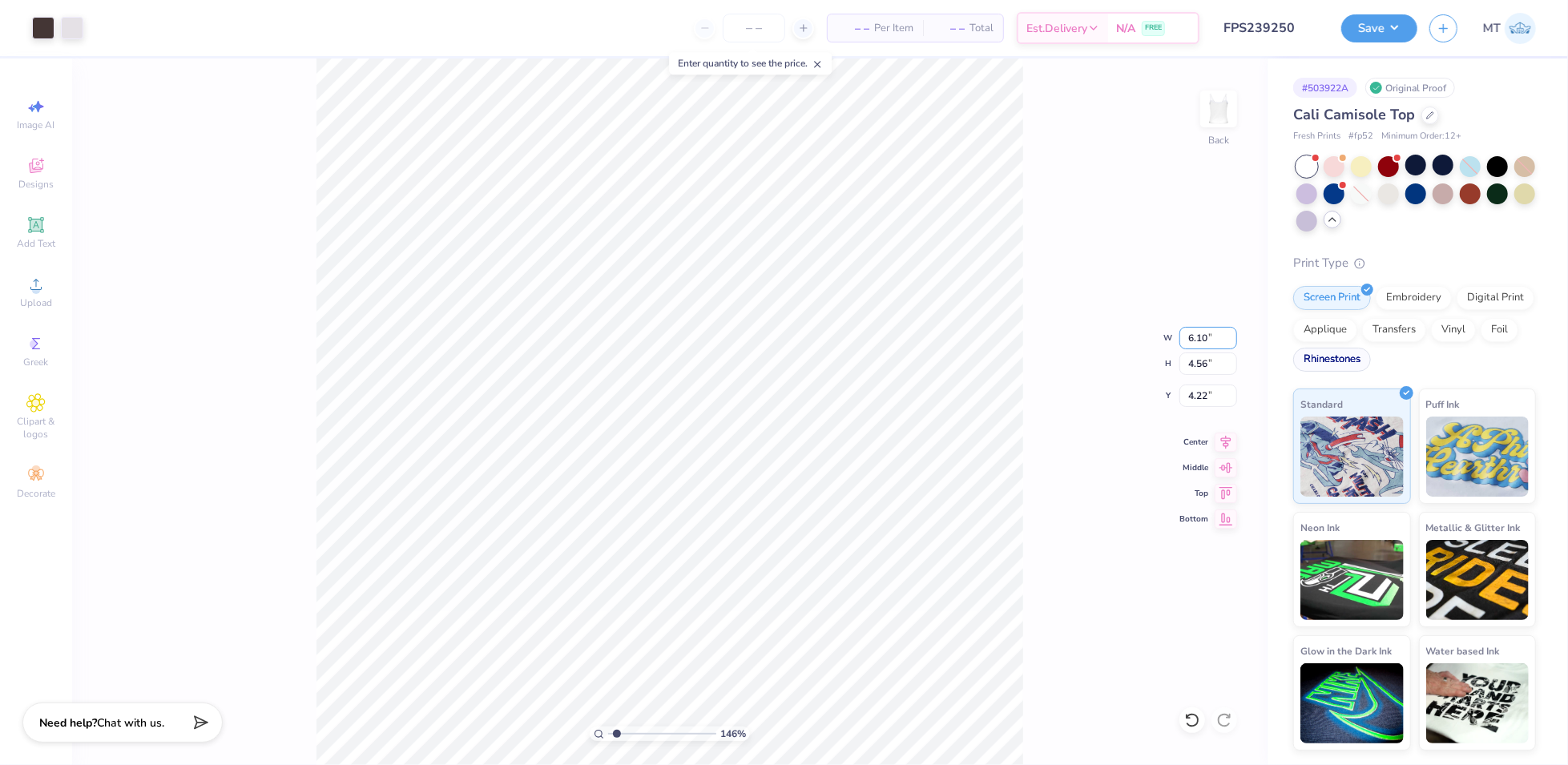
type input "1.45623992421127"
type input "3.98"
type input "4.51"
type input "1.51340069179693"
type input "5.47"
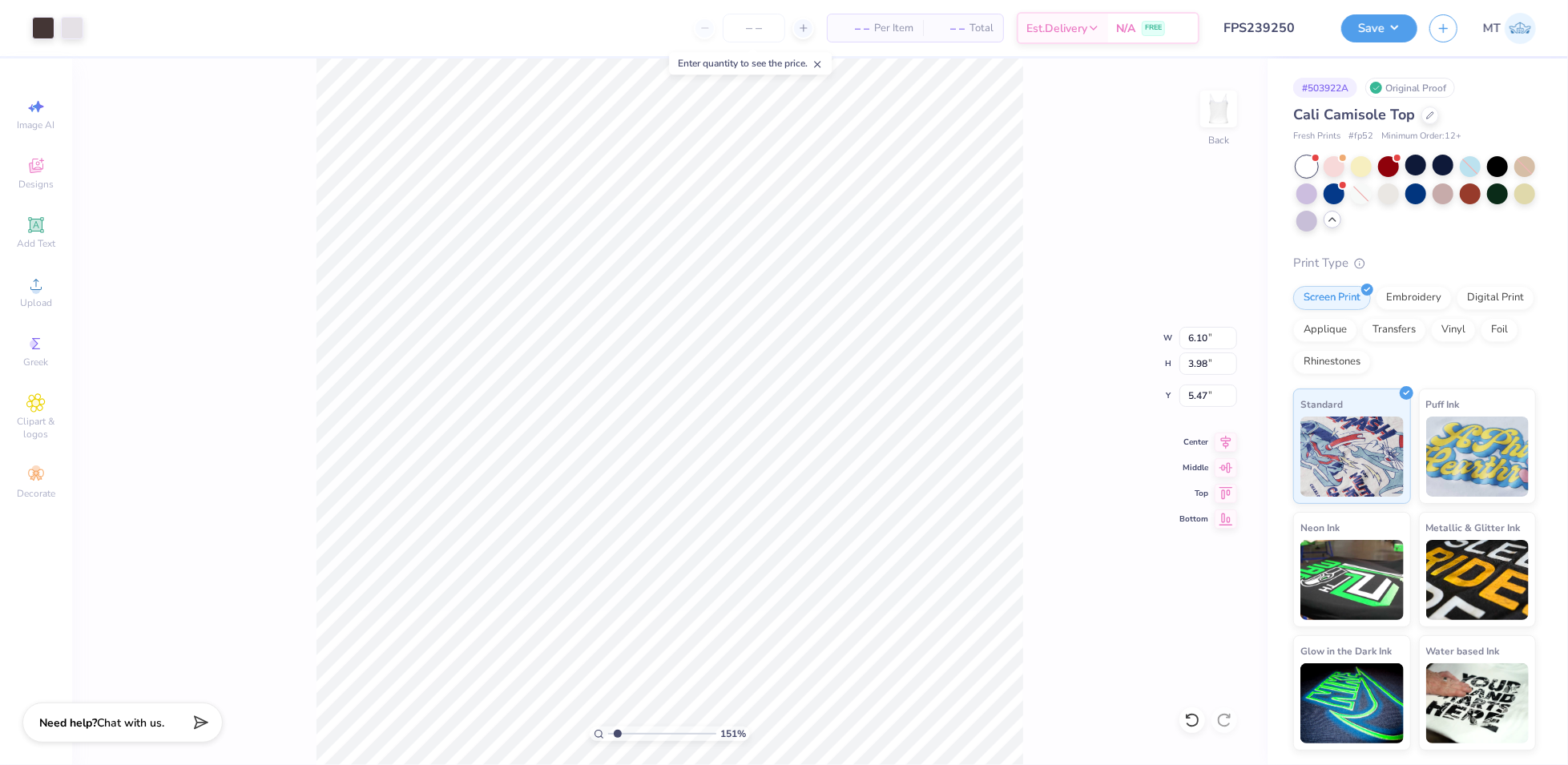
type input "1.51340069179693"
type input "2.26"
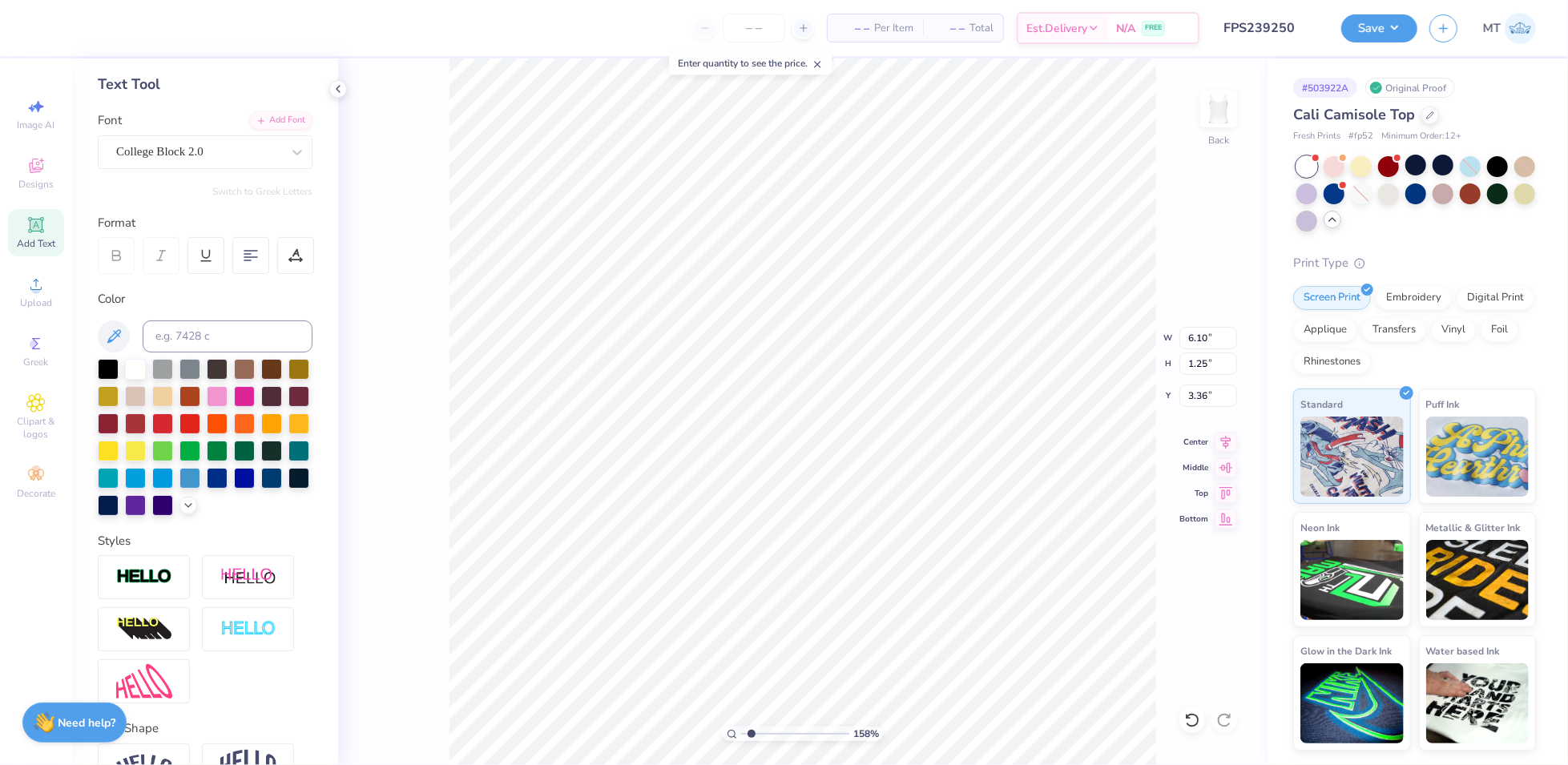
scroll to position [193, 0]
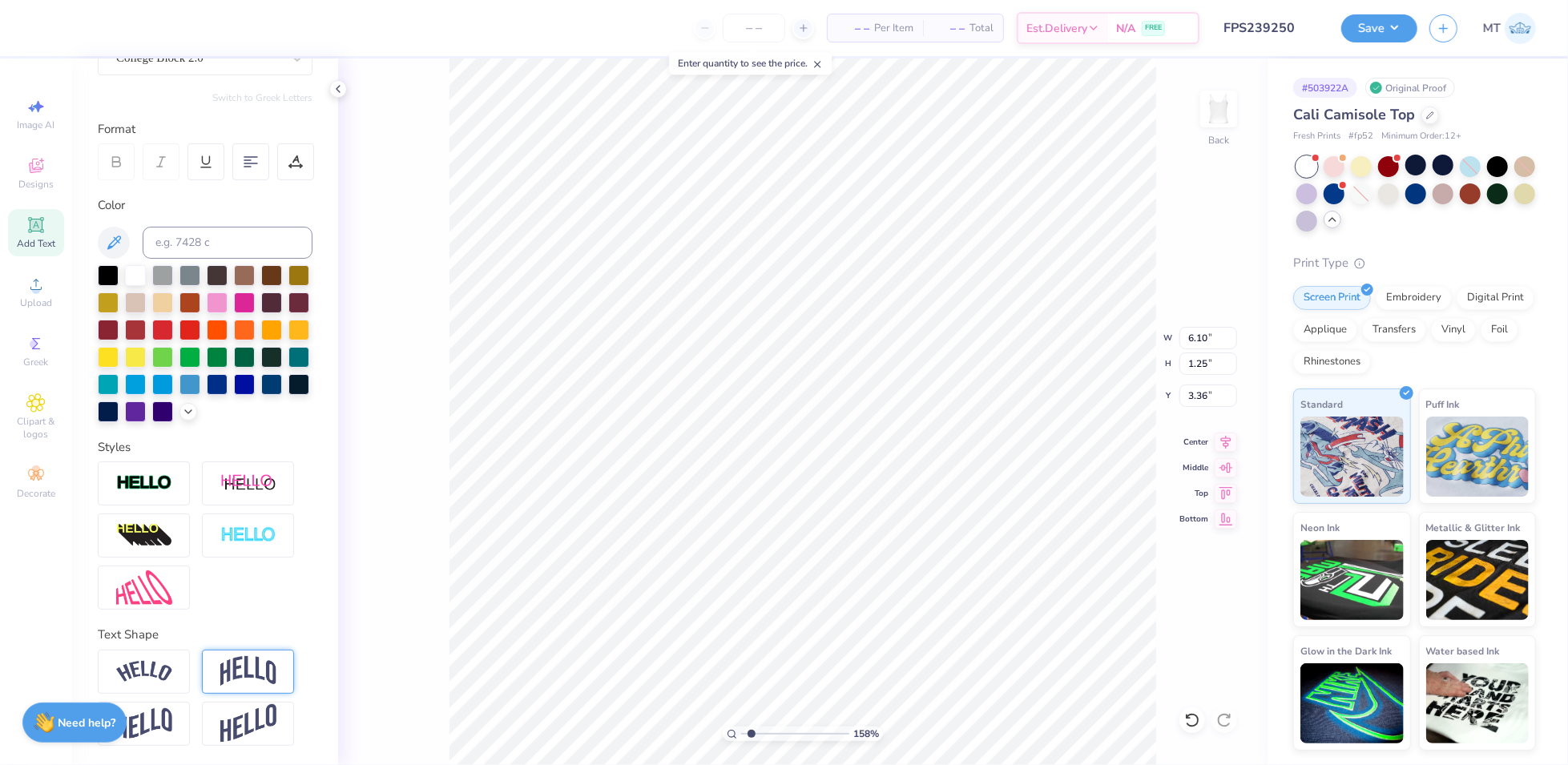
click at [256, 658] on img at bounding box center [248, 671] width 56 height 30
type input "1.58346490759613"
type input "6.09"
type input "2.51"
type input "2.91"
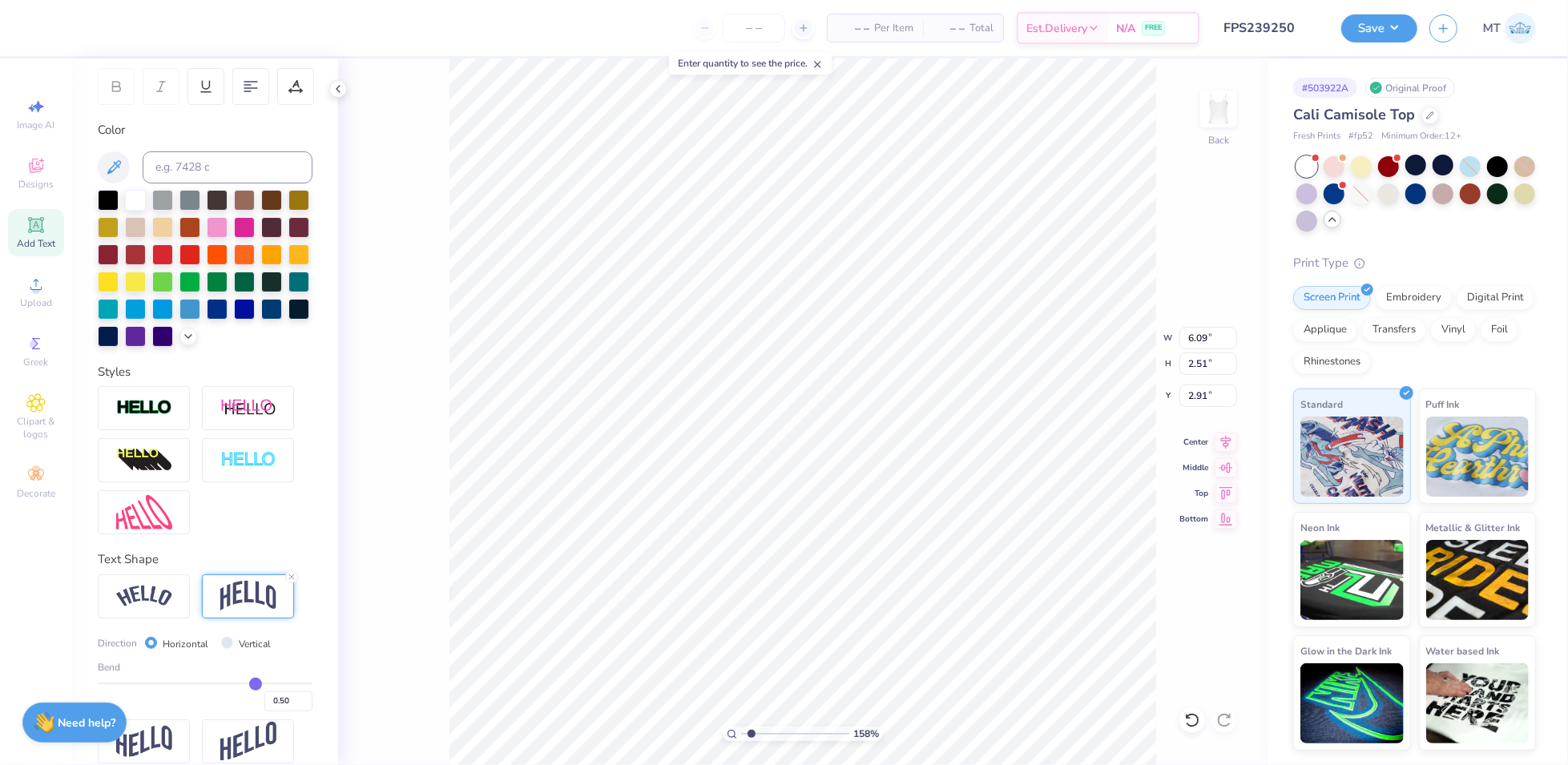
scroll to position [264, 0]
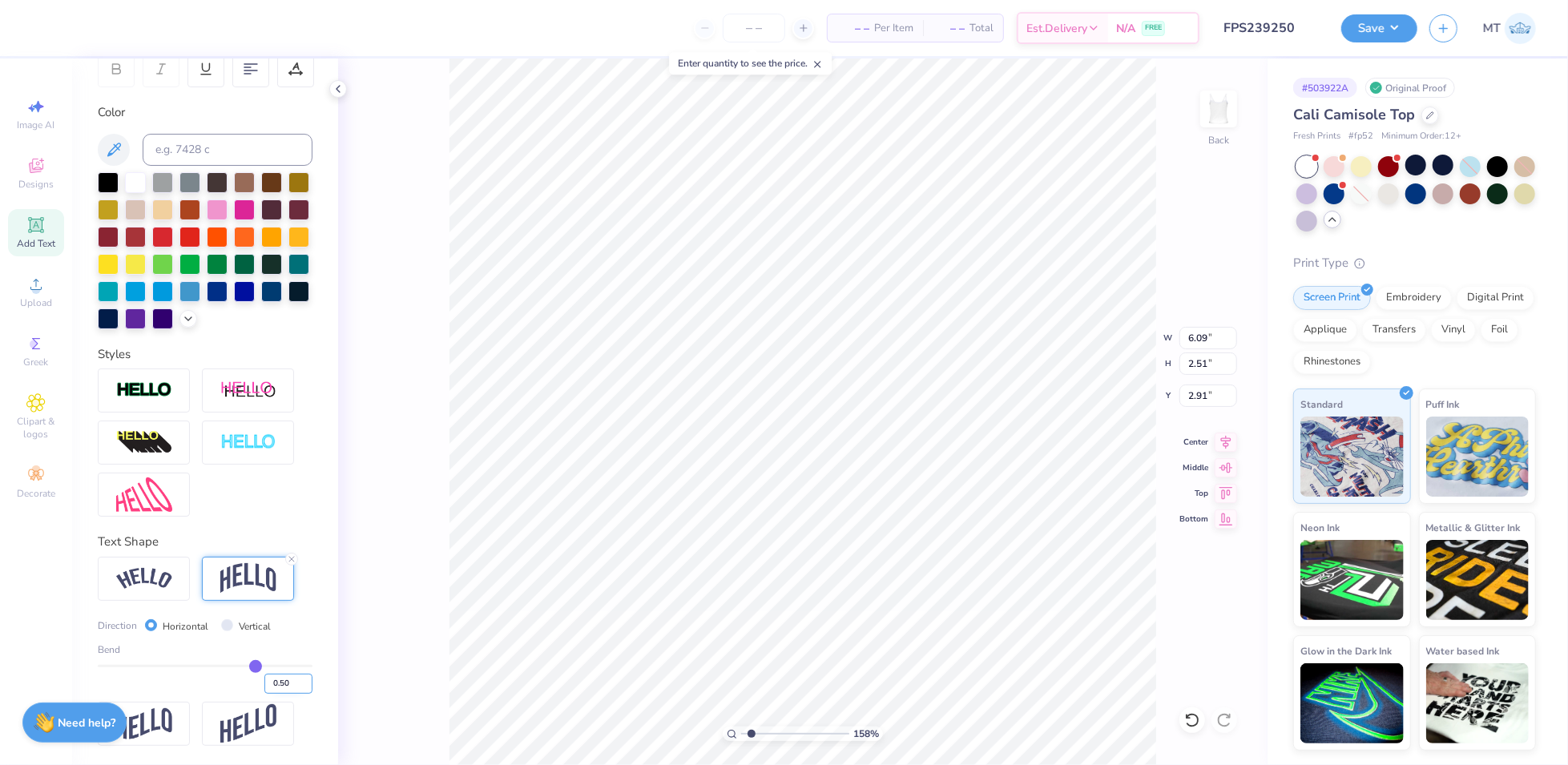
click at [277, 694] on input "0.50" at bounding box center [288, 683] width 48 height 20
type input "0.20"
type input "0.2"
type input "1.58346490759613"
type input "1.83"
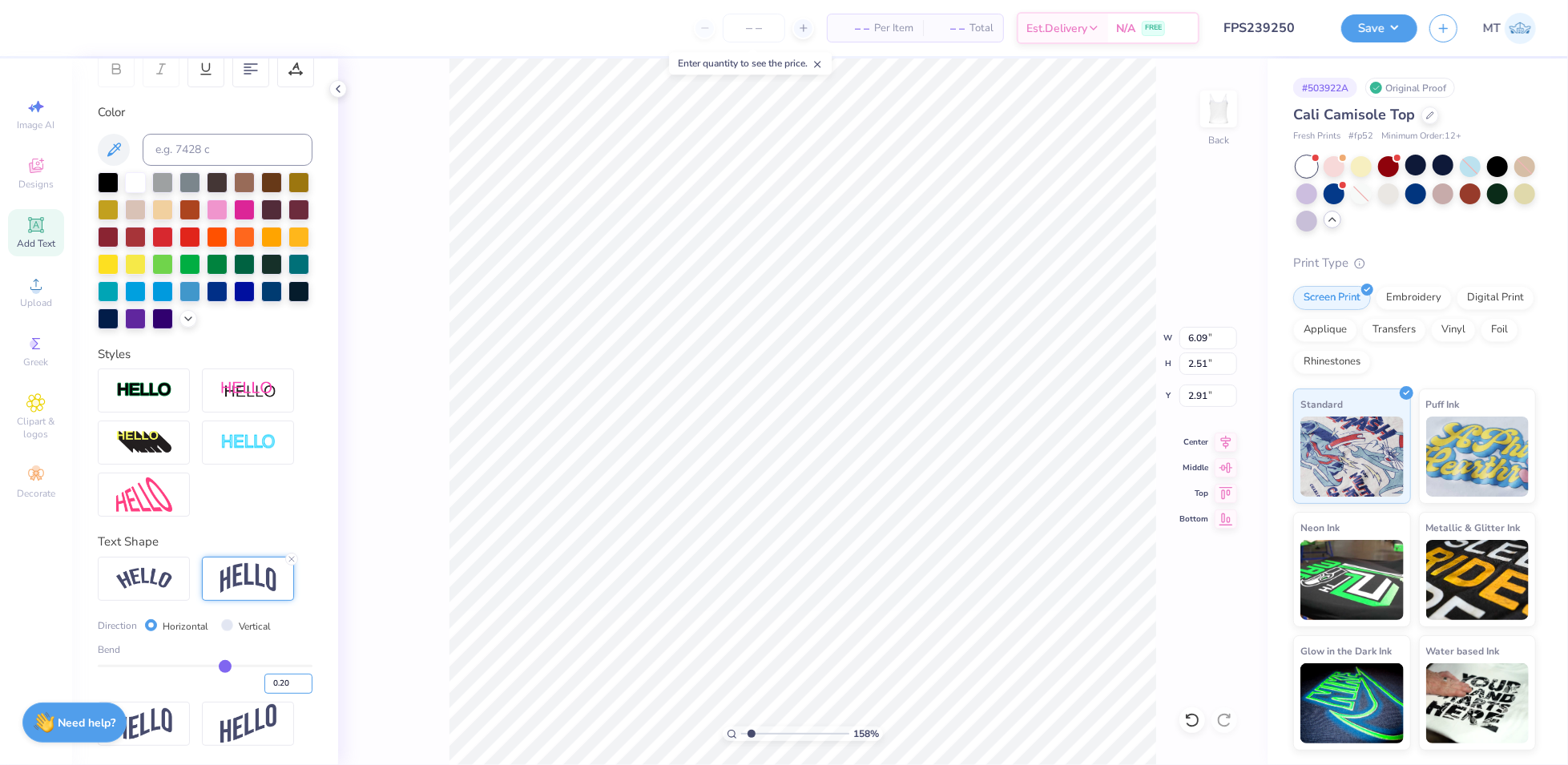
type input "3.24"
type input "1.98951562279048"
type input "3.00"
type input "1.98951562279048"
type input "3.24"
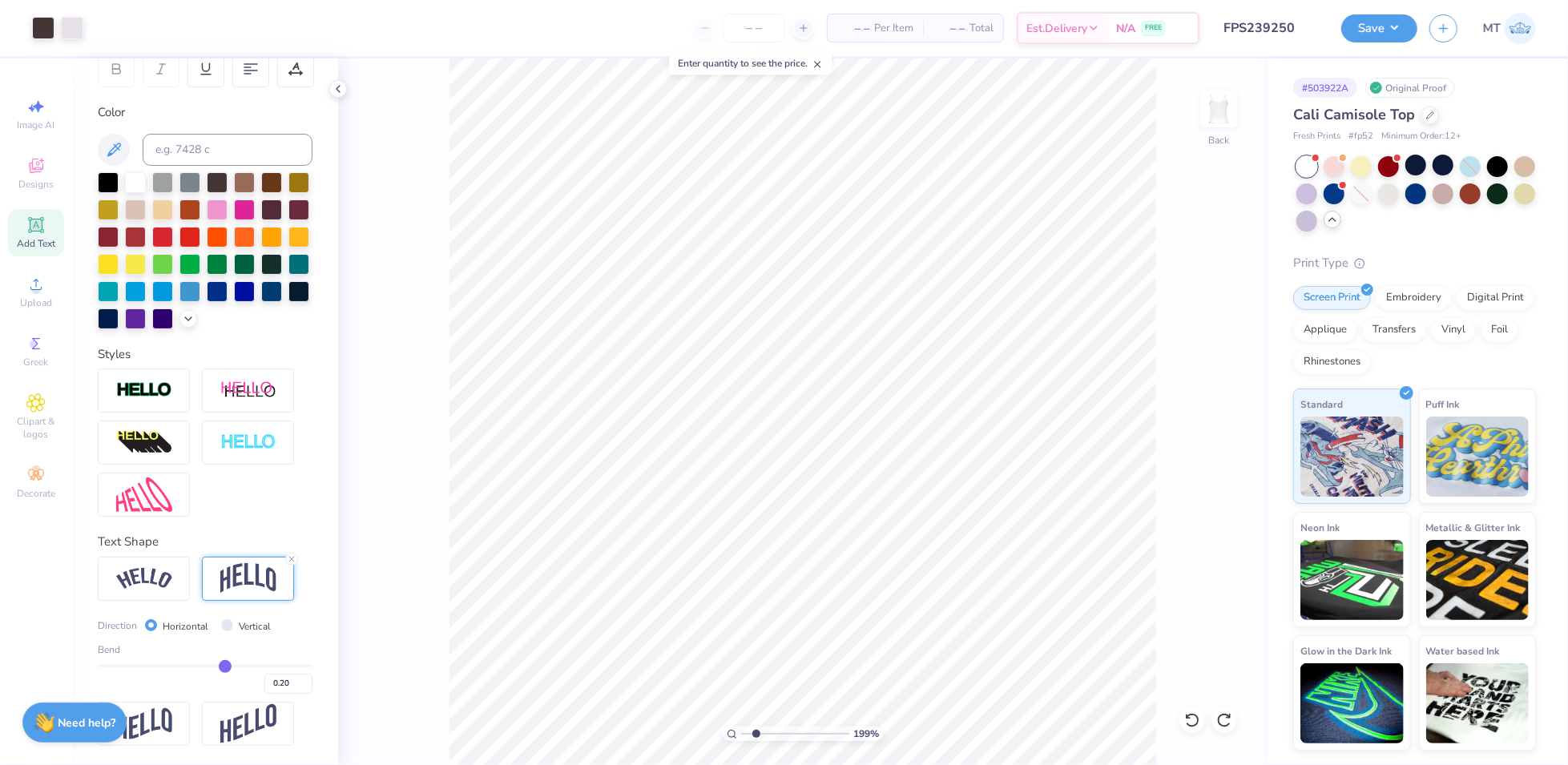
type input "1.98951562279048"
type input "0.5"
click at [274, 686] on input "0.50" at bounding box center [288, 683] width 48 height 20
type input "0.20"
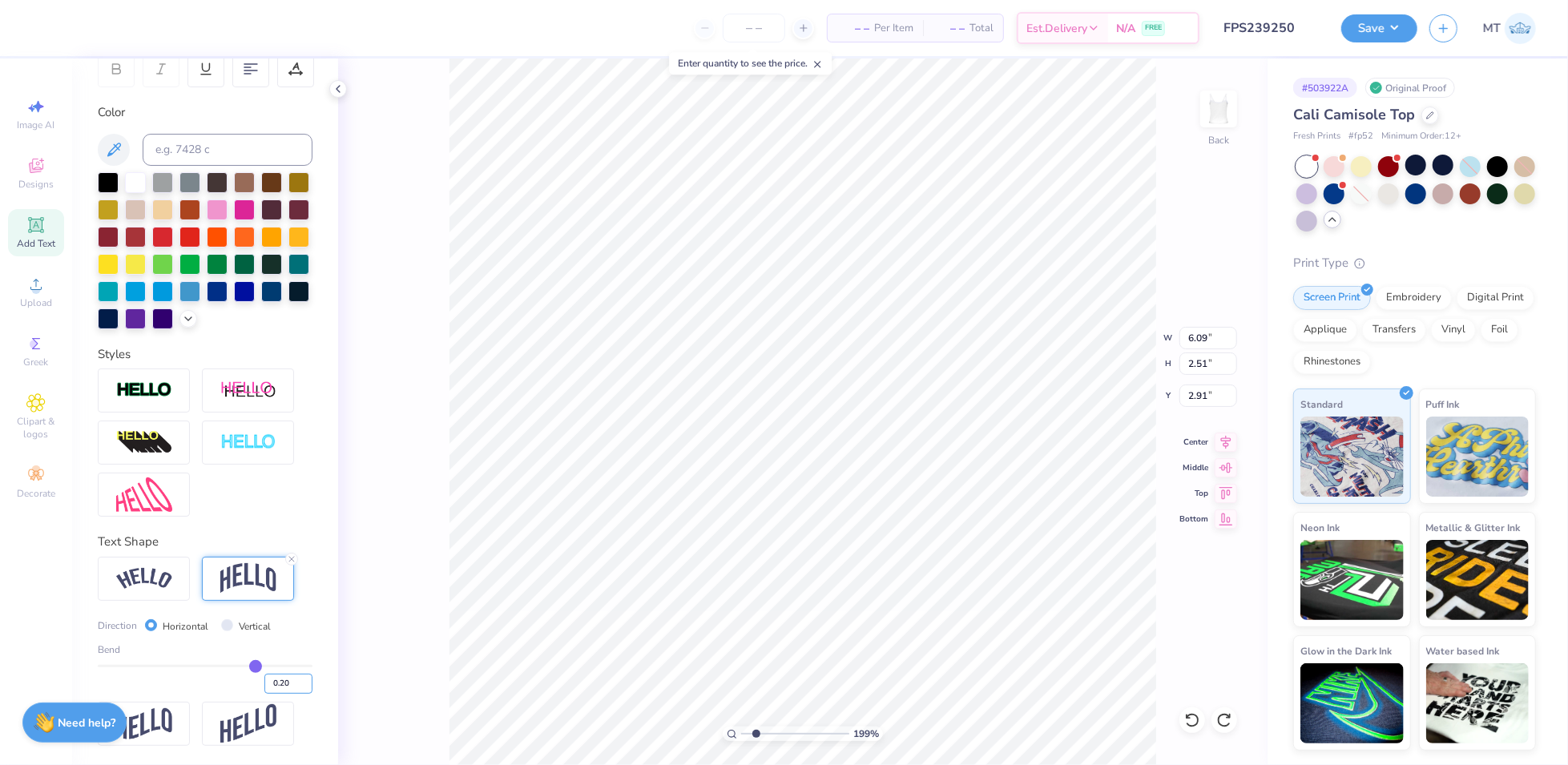
type input "0.2"
type input "1.98951562279048"
type input "1.83"
type input "3.24"
type input "2.46367593149952"
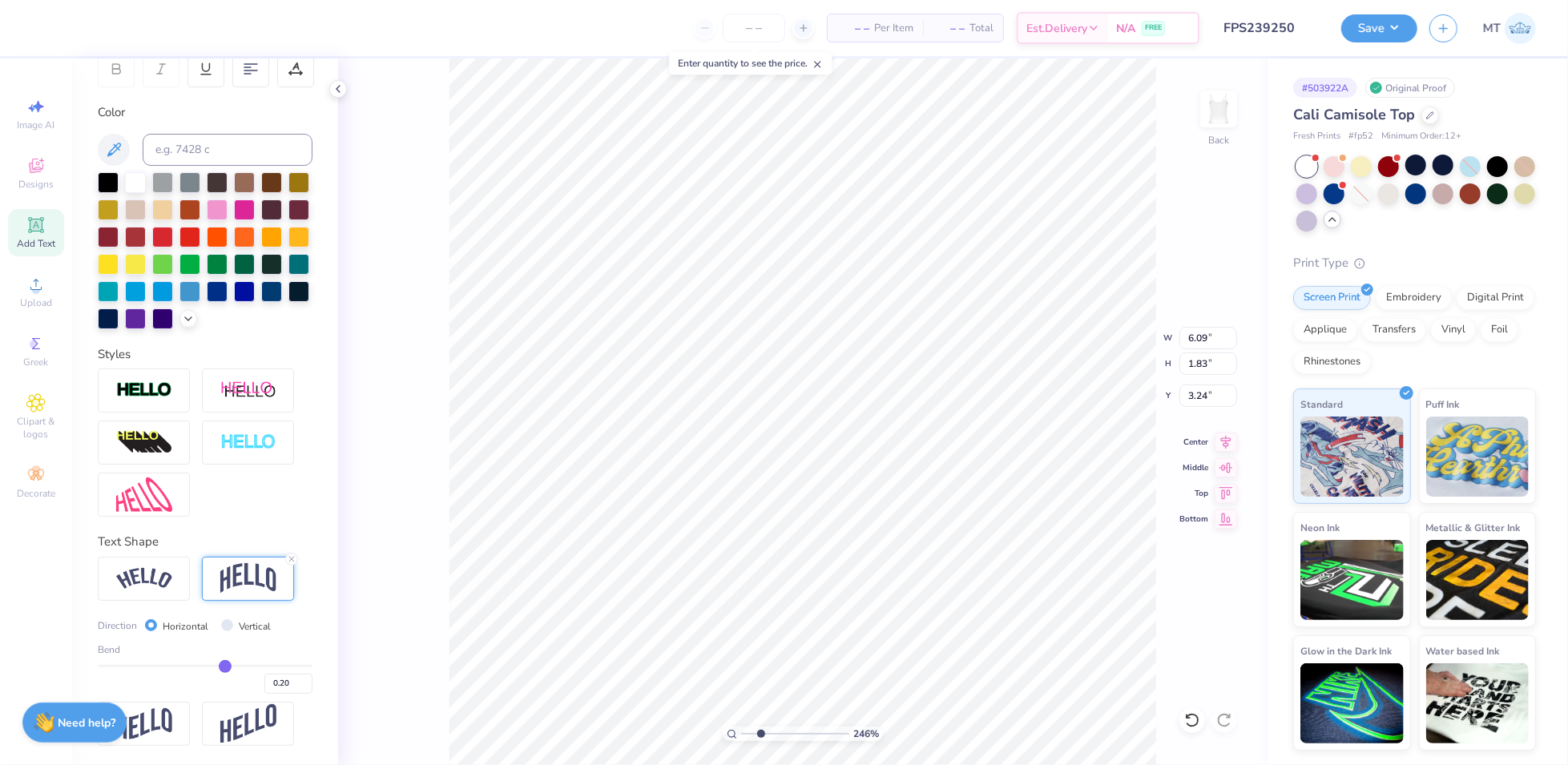
type input "2.70"
type input "2.46367593149952"
type input "4.19"
type input "0.54"
type input "2.26"
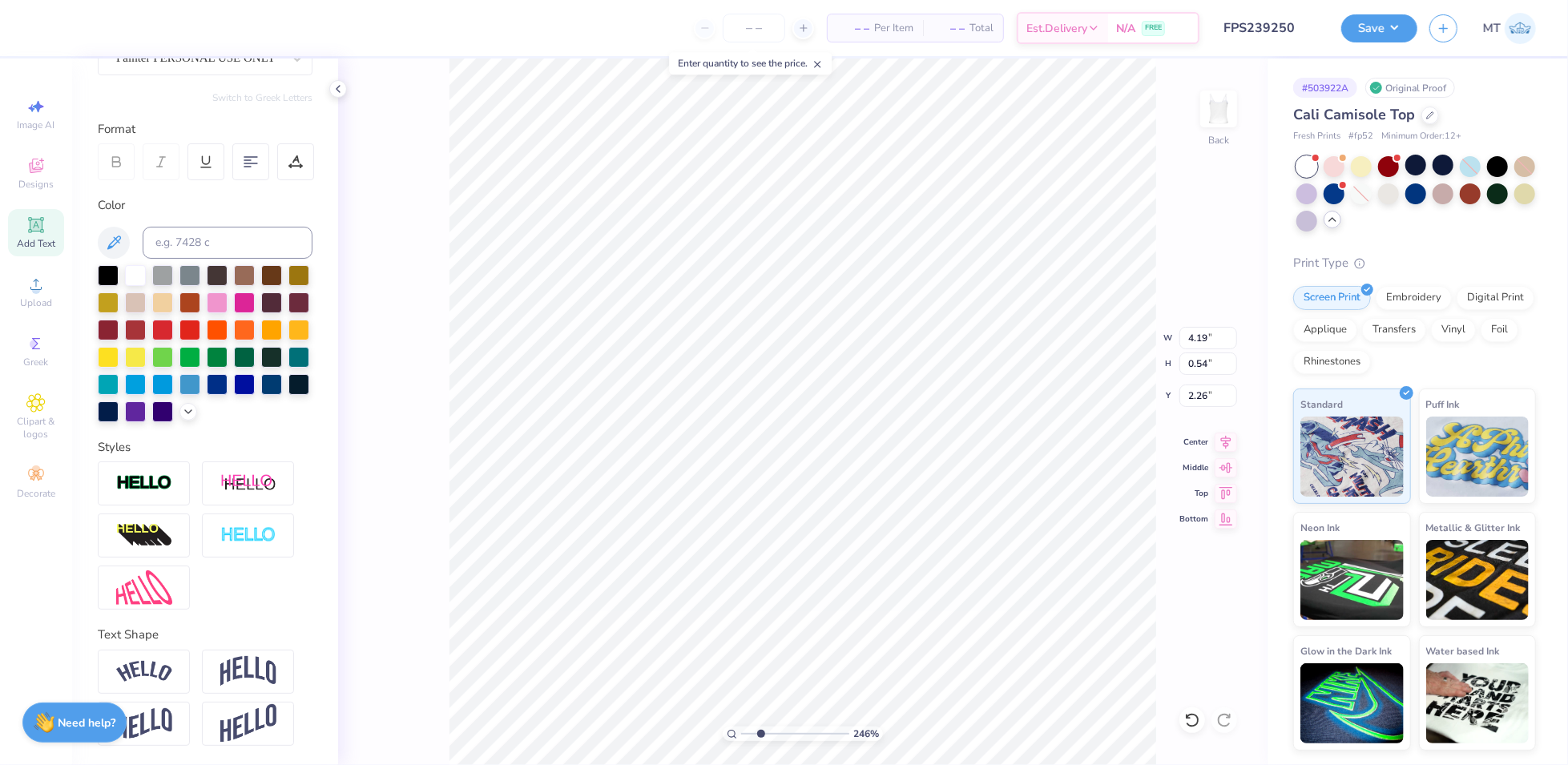
scroll to position [193, 0]
type input "2.46367593149952"
type input "2.06"
click at [62, 23] on div at bounding box center [72, 26] width 22 height 22
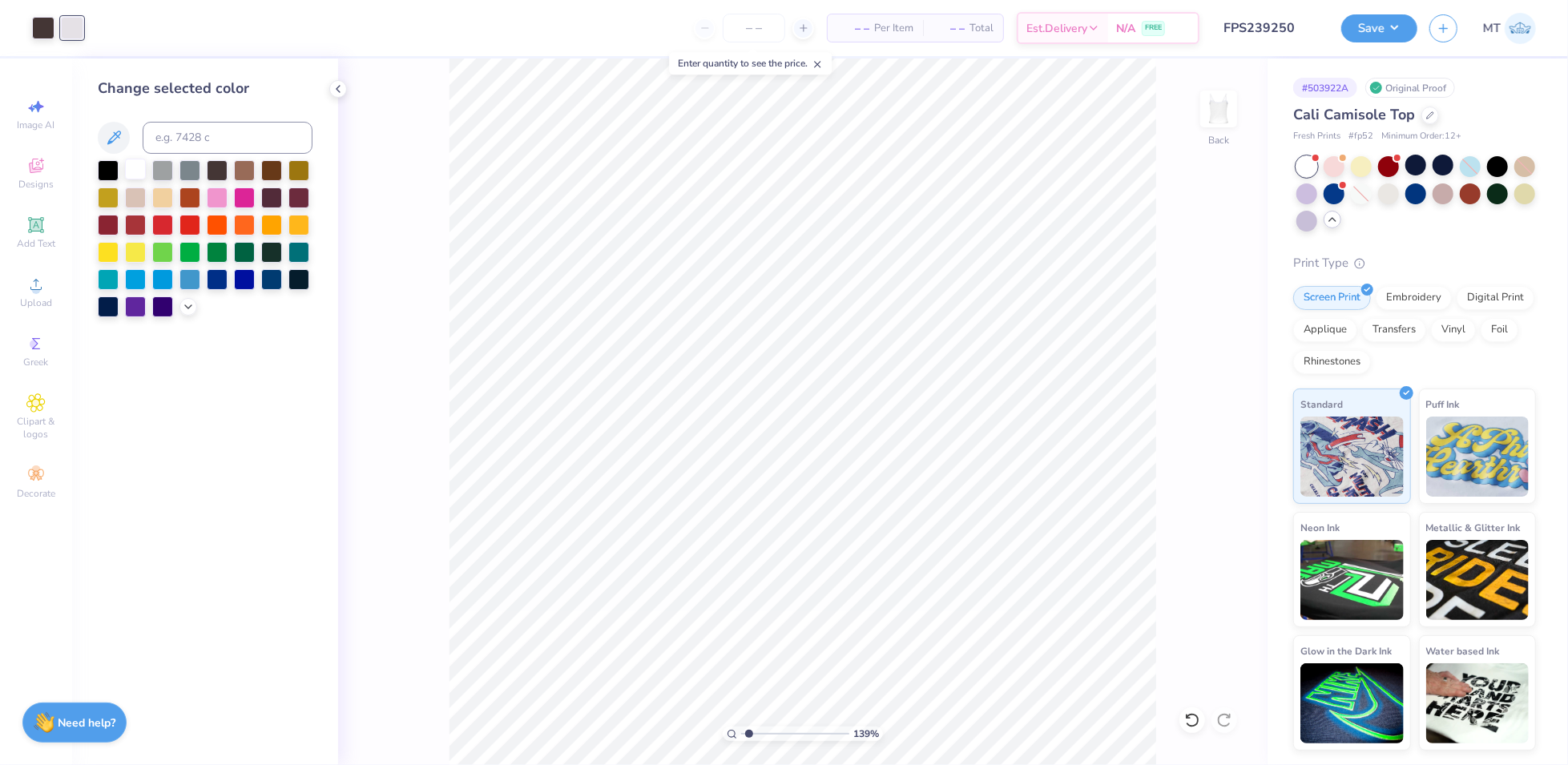
click at [138, 174] on div at bounding box center [134, 168] width 20 height 20
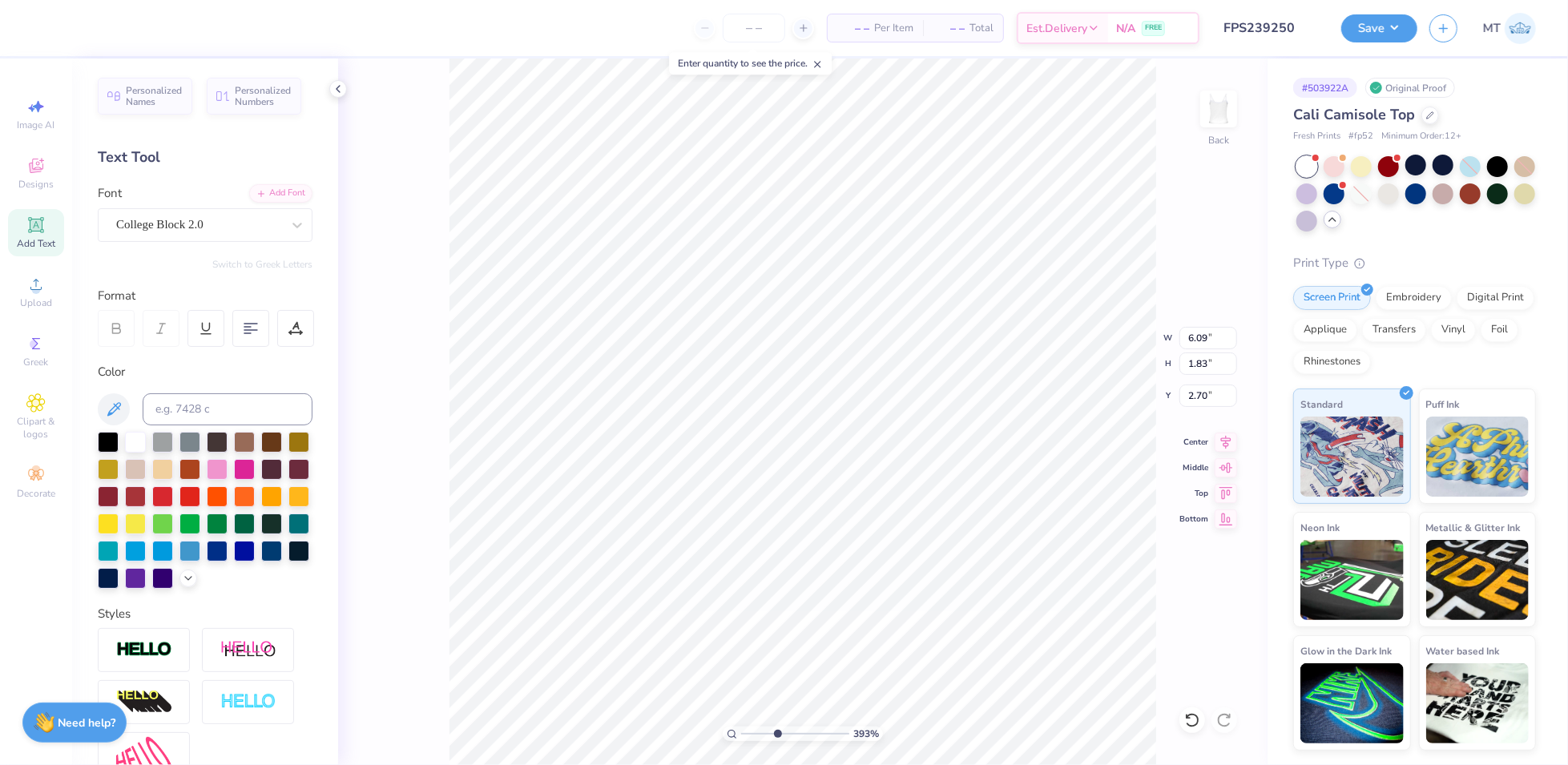
type input "3.93160314636773"
type input "2.69"
type input "2.58364470762845"
type input "6.09"
type input "1.83"
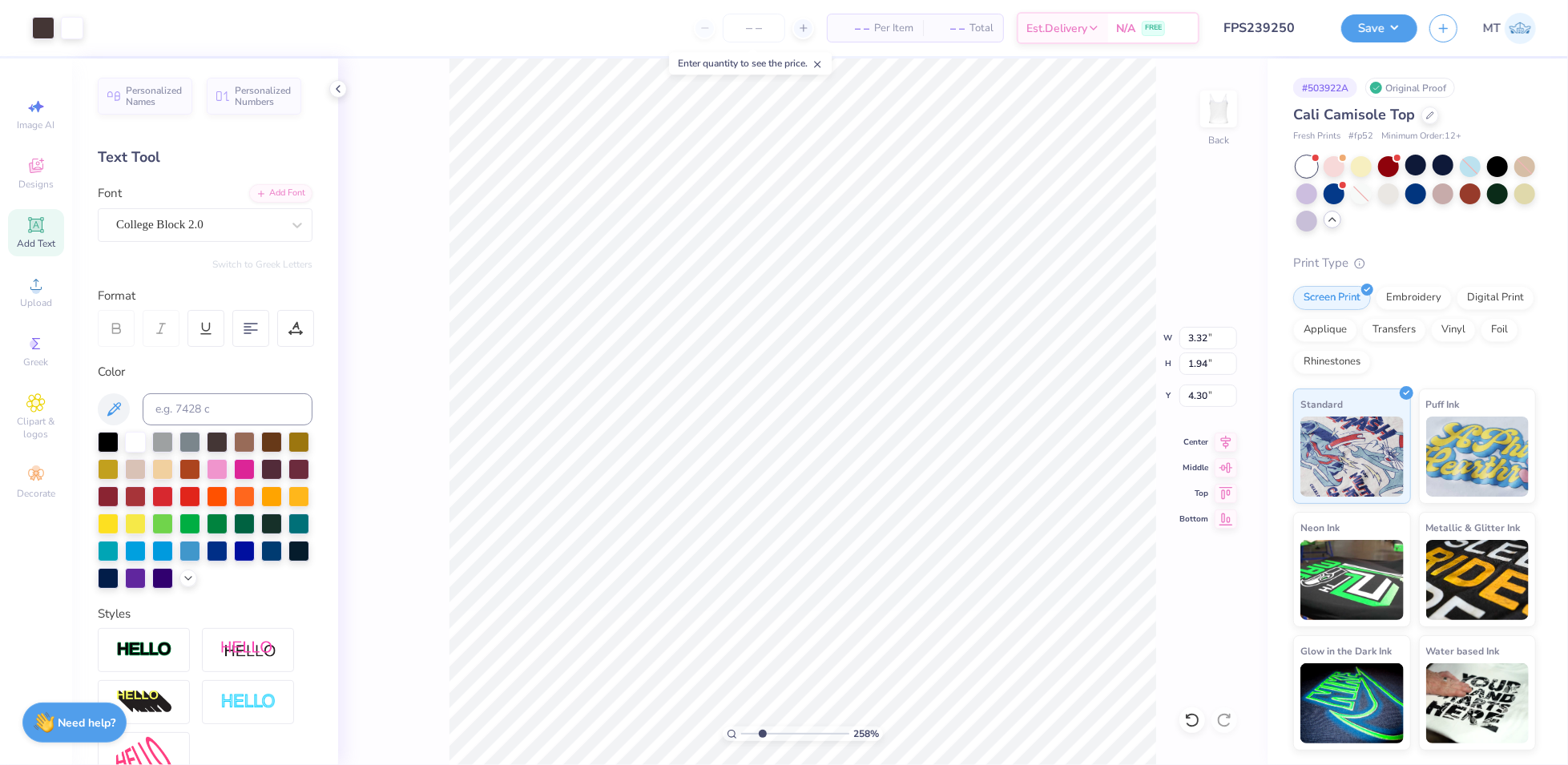
type input "2.69"
type input "2.58364470762845"
type input "4.63"
type input "0.74"
type input "2.06"
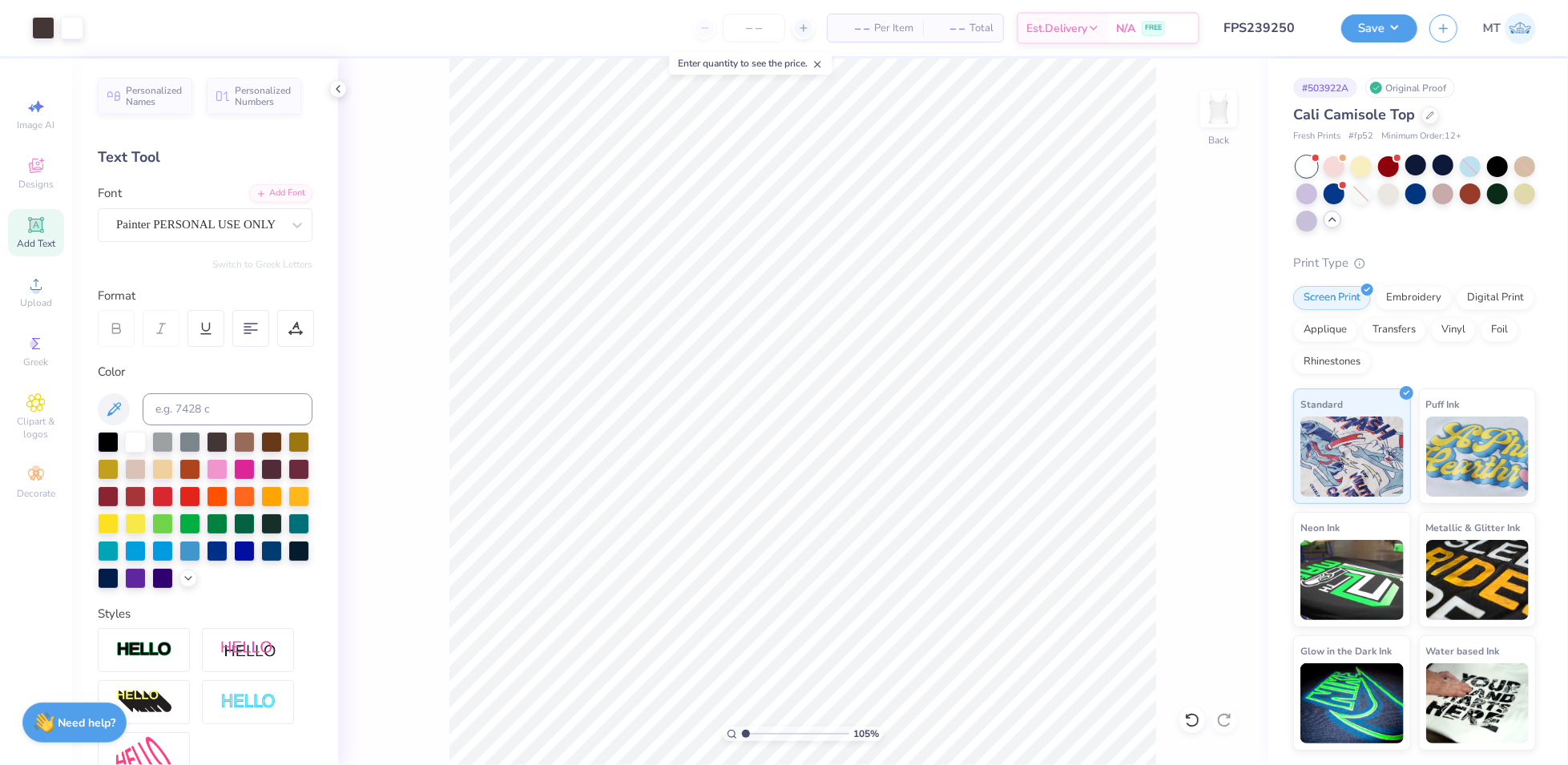
type input "1.04537197187242"
click at [1196, 401] on input "2.06" at bounding box center [1208, 395] width 57 height 22
type input "1.5"
type input "1.04537197187242"
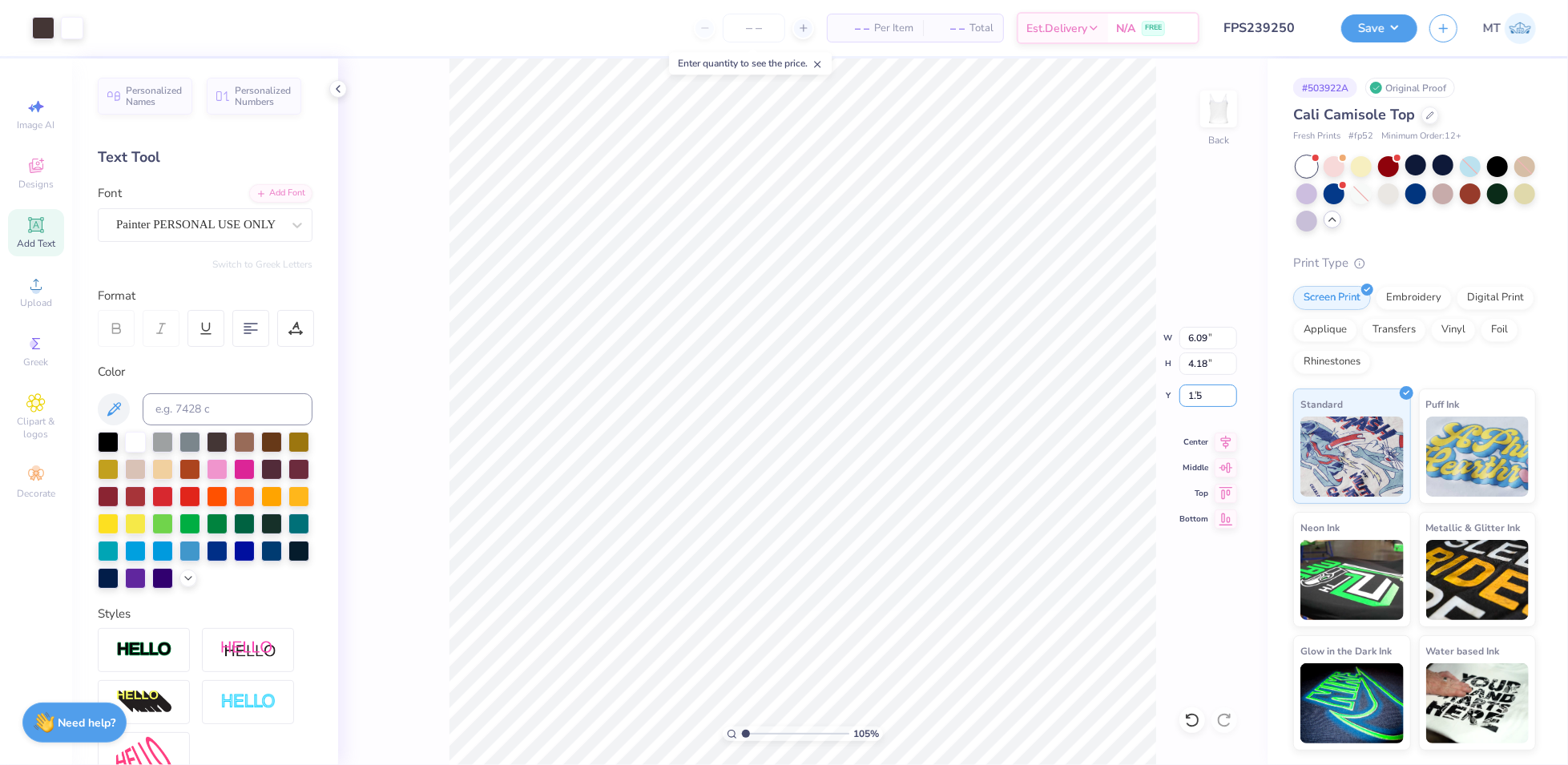
type input "1.50"
click at [1193, 337] on input "6.09" at bounding box center [1208, 338] width 57 height 22
click at [1193, 336] on input "6.09" at bounding box center [1208, 338] width 57 height 22
type input "5.5"
type input "1.04537197187242"
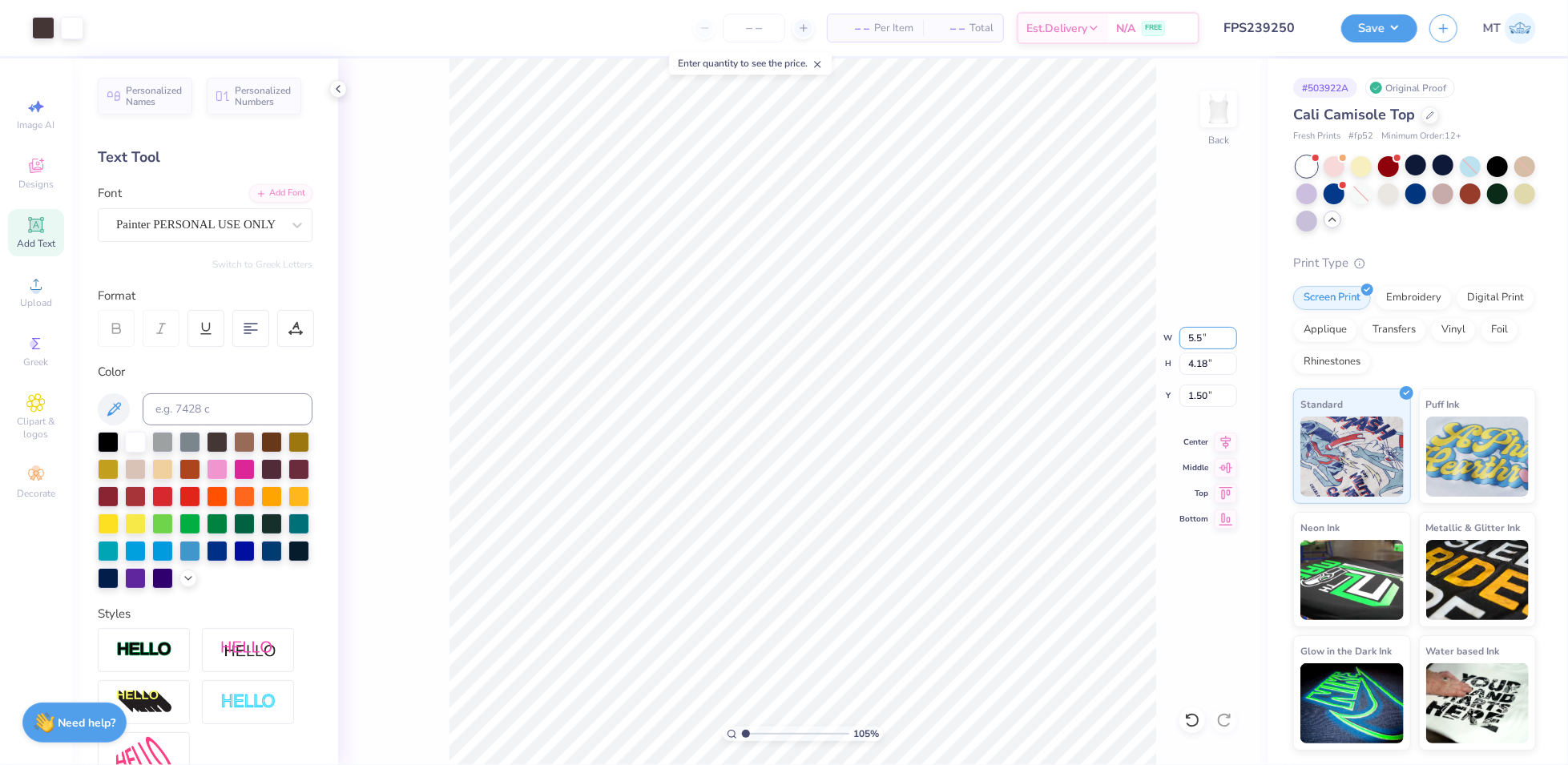
type input "5.50"
type input "3.78"
click at [1181, 386] on input "1.70" at bounding box center [1208, 395] width 57 height 22
click at [1191, 390] on input "1.70" at bounding box center [1208, 395] width 57 height 22
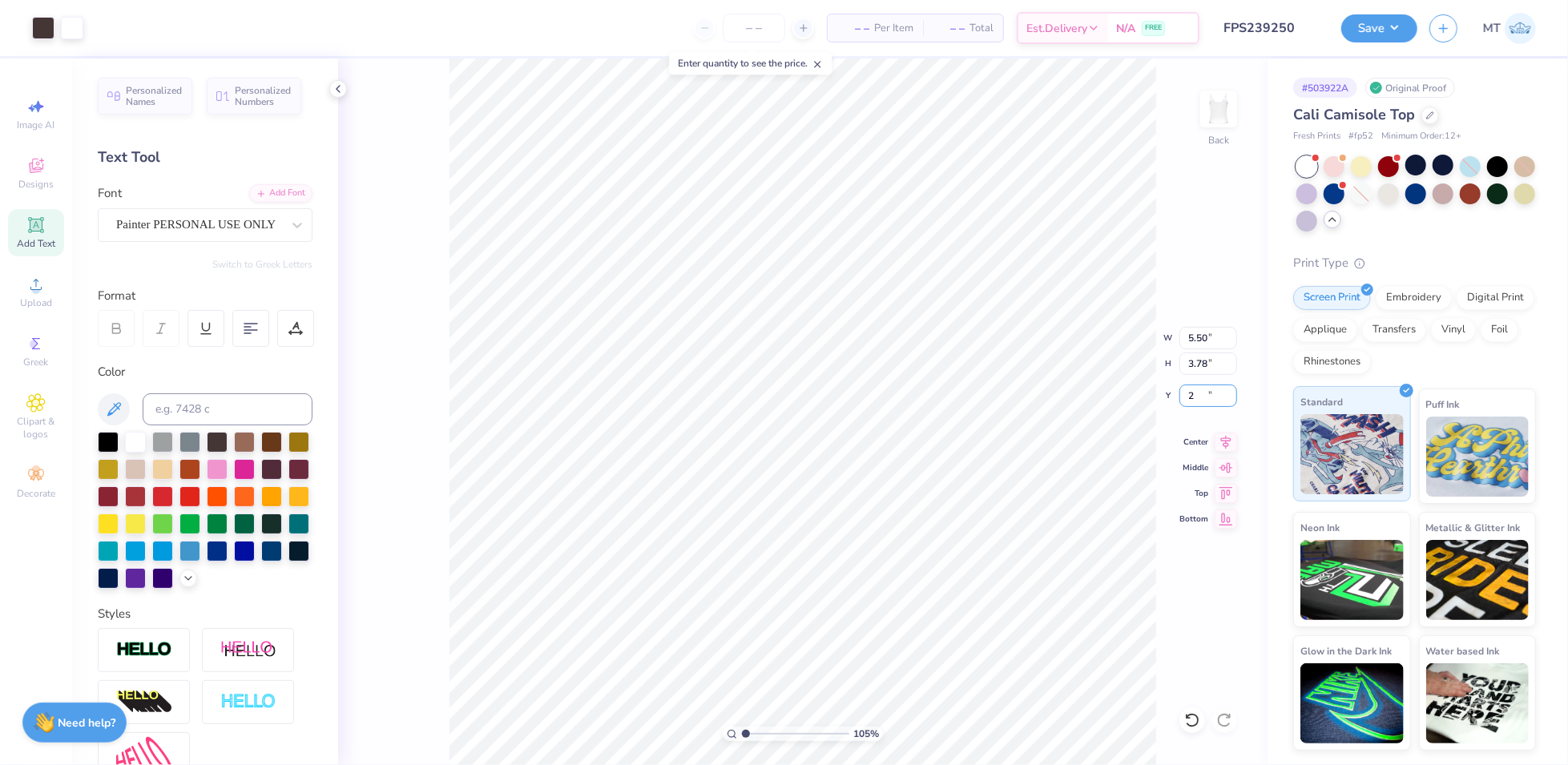
type input "2"
type input "1.04537197187242"
click at [1197, 389] on input "2.00" at bounding box center [1208, 395] width 57 height 22
type input "1.5"
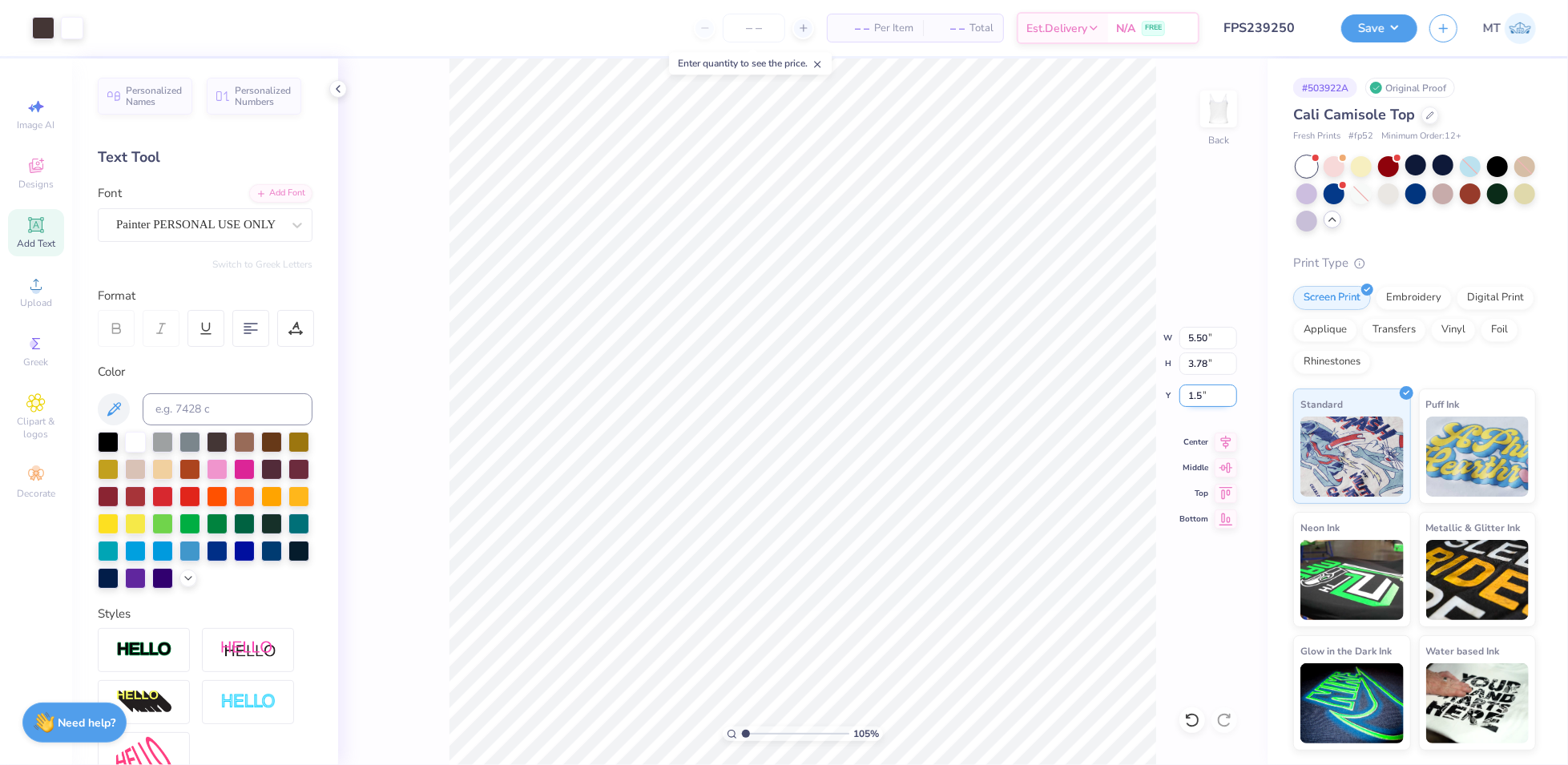
type input "1.04537197187242"
type input "1.50"
type input "2.8655454794044"
type input "3.00"
type input "1.75"
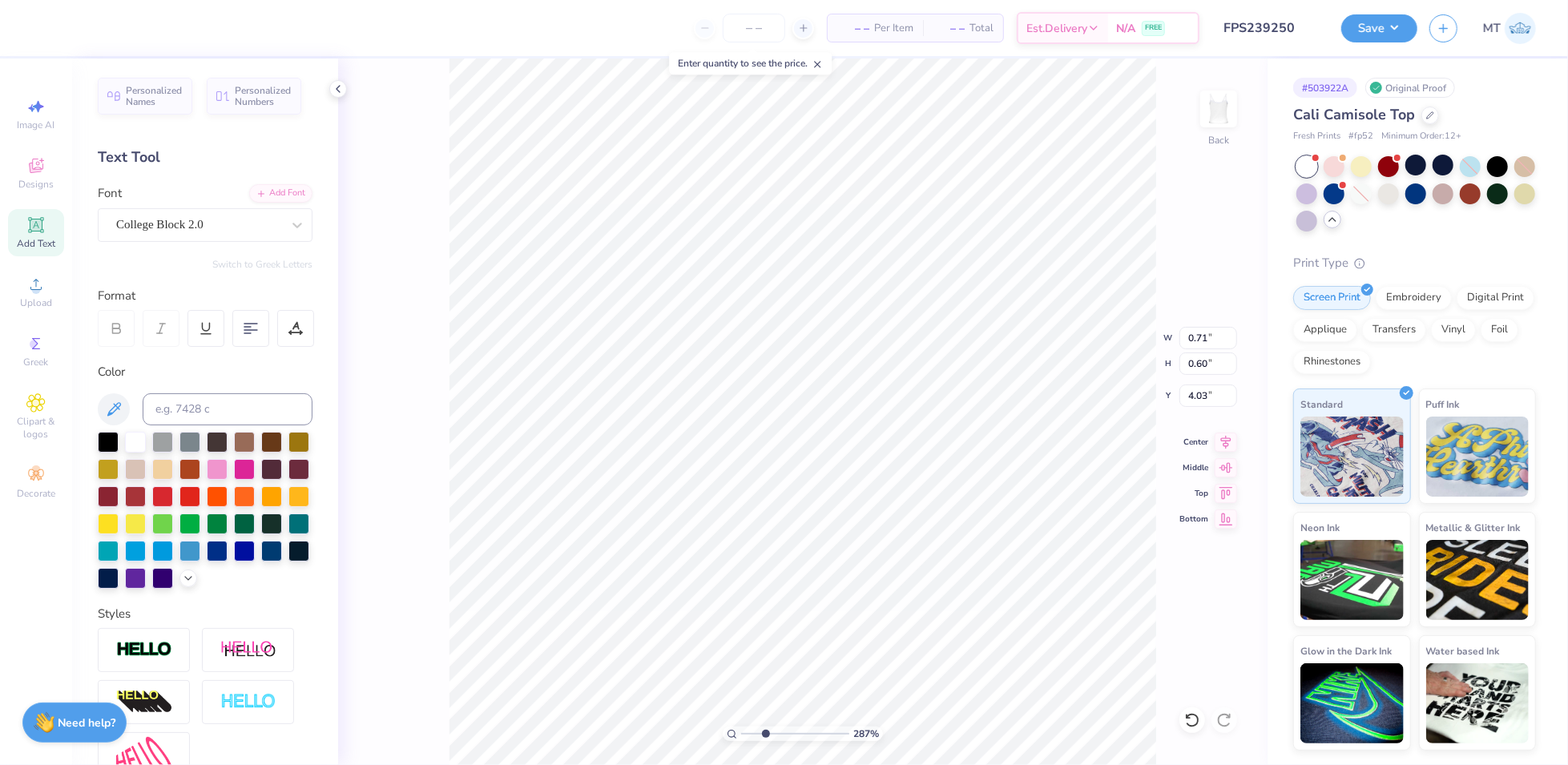
type input "3.53"
type input "3.58708110264366"
type input "3.51"
type input "3.58708110264366"
type input "3.50"
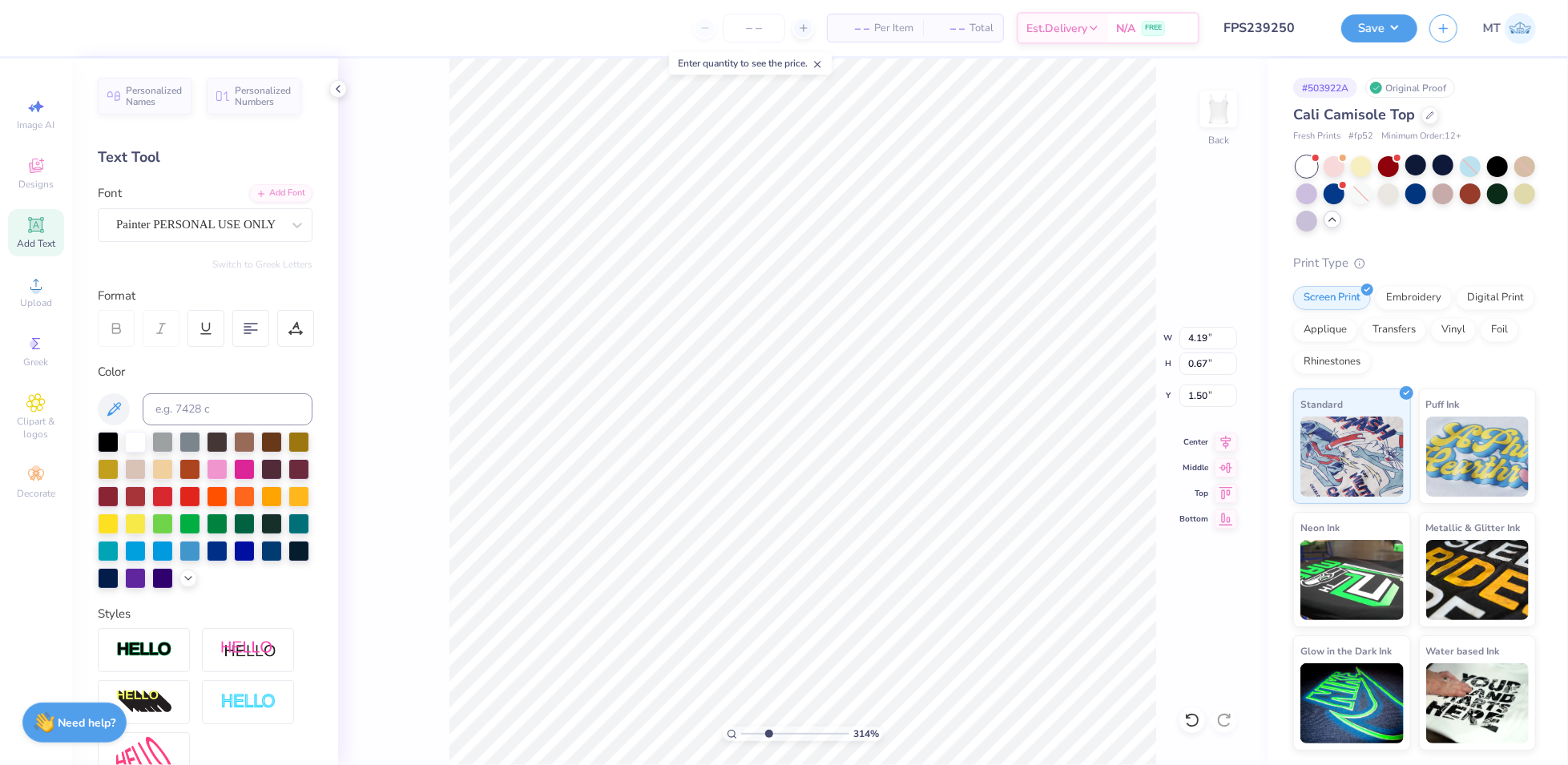
type input "3.14293419635154"
type input "1.47"
type input "6.92179536082804"
type input "1.48"
type input "3.06010967685564"
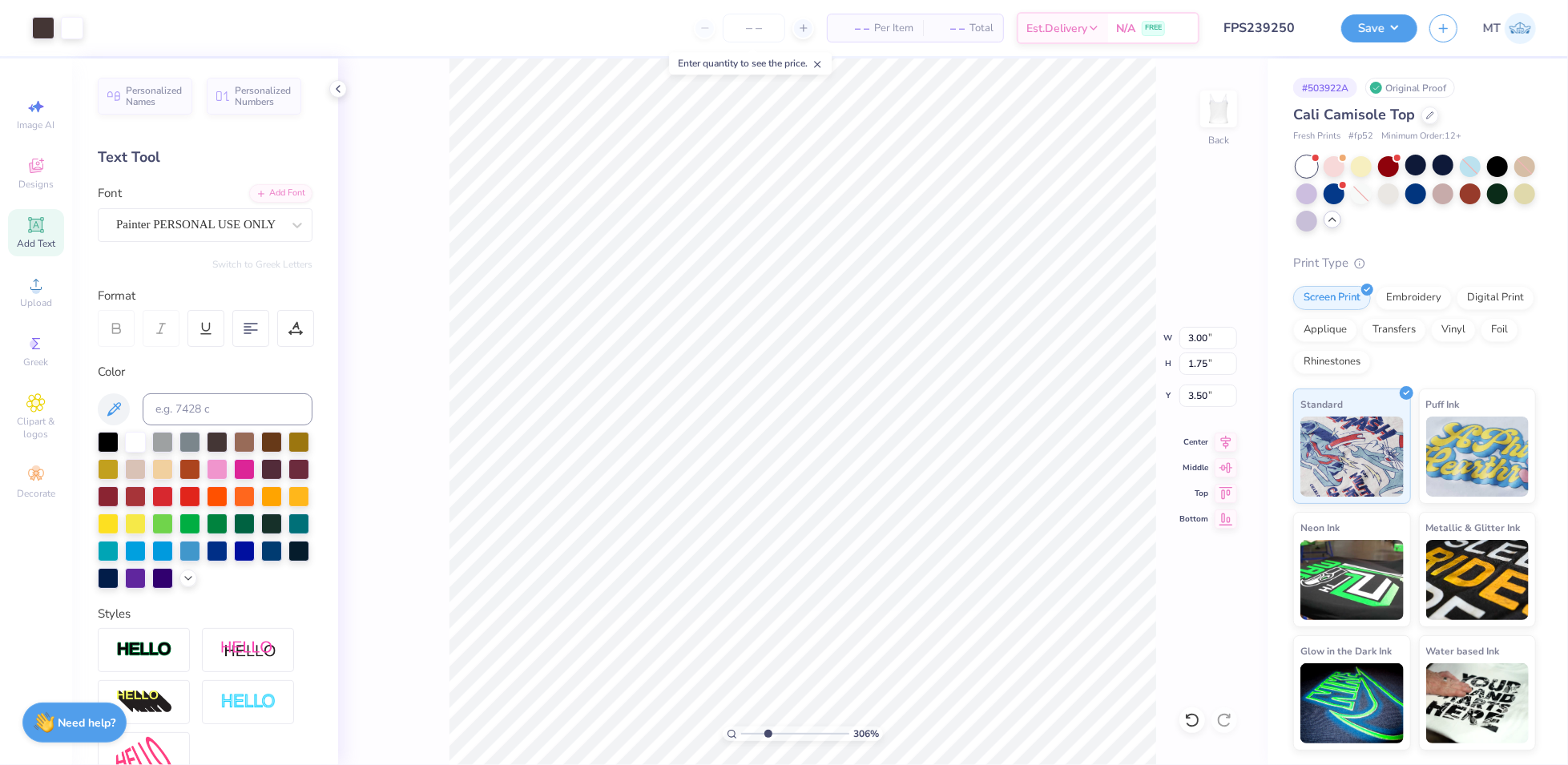
type input "2.85"
type input "1.66"
type input "3.06010967685564"
type input "3.56"
click at [138, 436] on div at bounding box center [134, 440] width 20 height 20
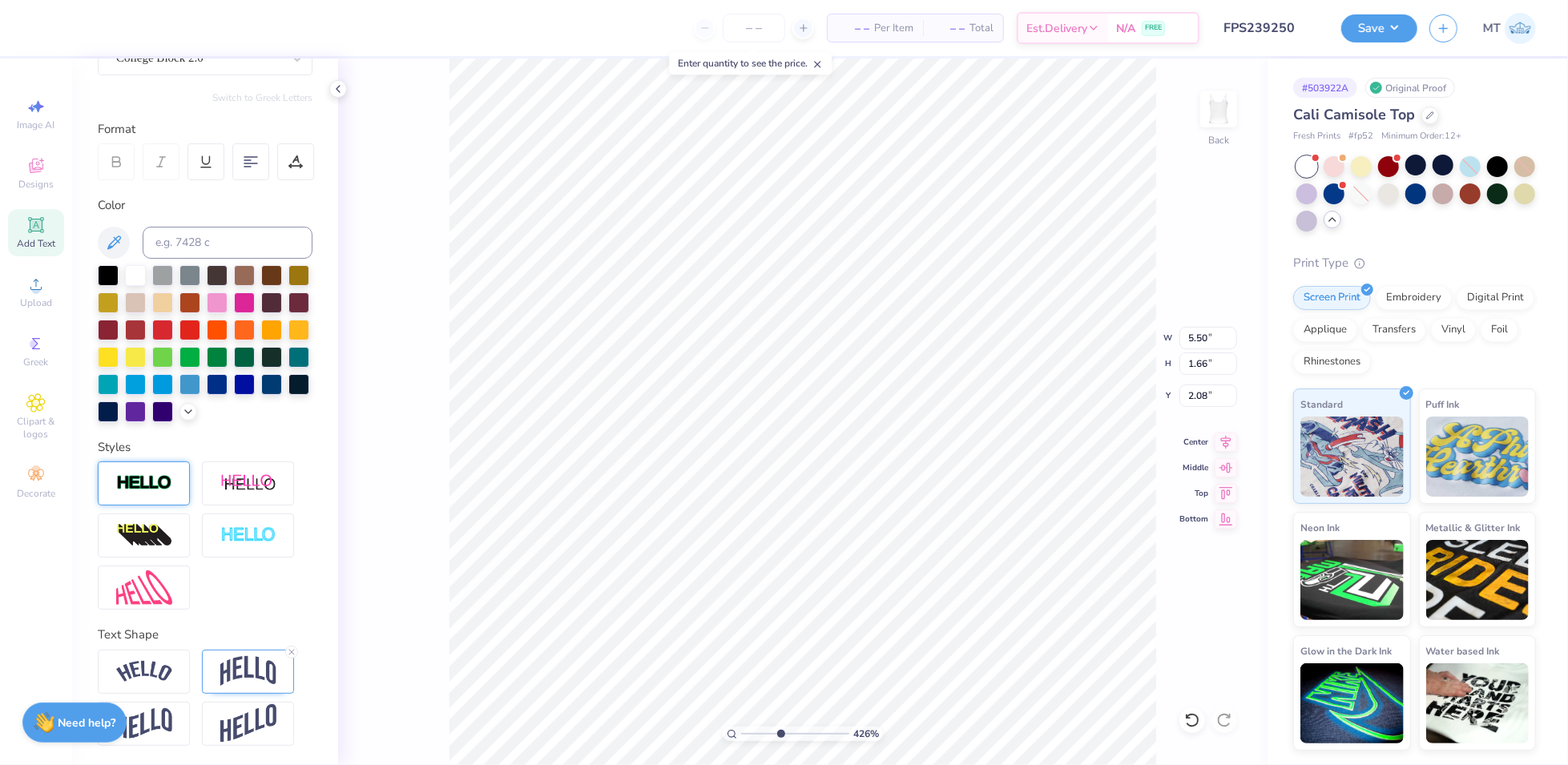
click at [157, 486] on img at bounding box center [144, 483] width 56 height 18
type input "4.25883346820575"
type input "5.51"
type input "1.67"
type input "2.07"
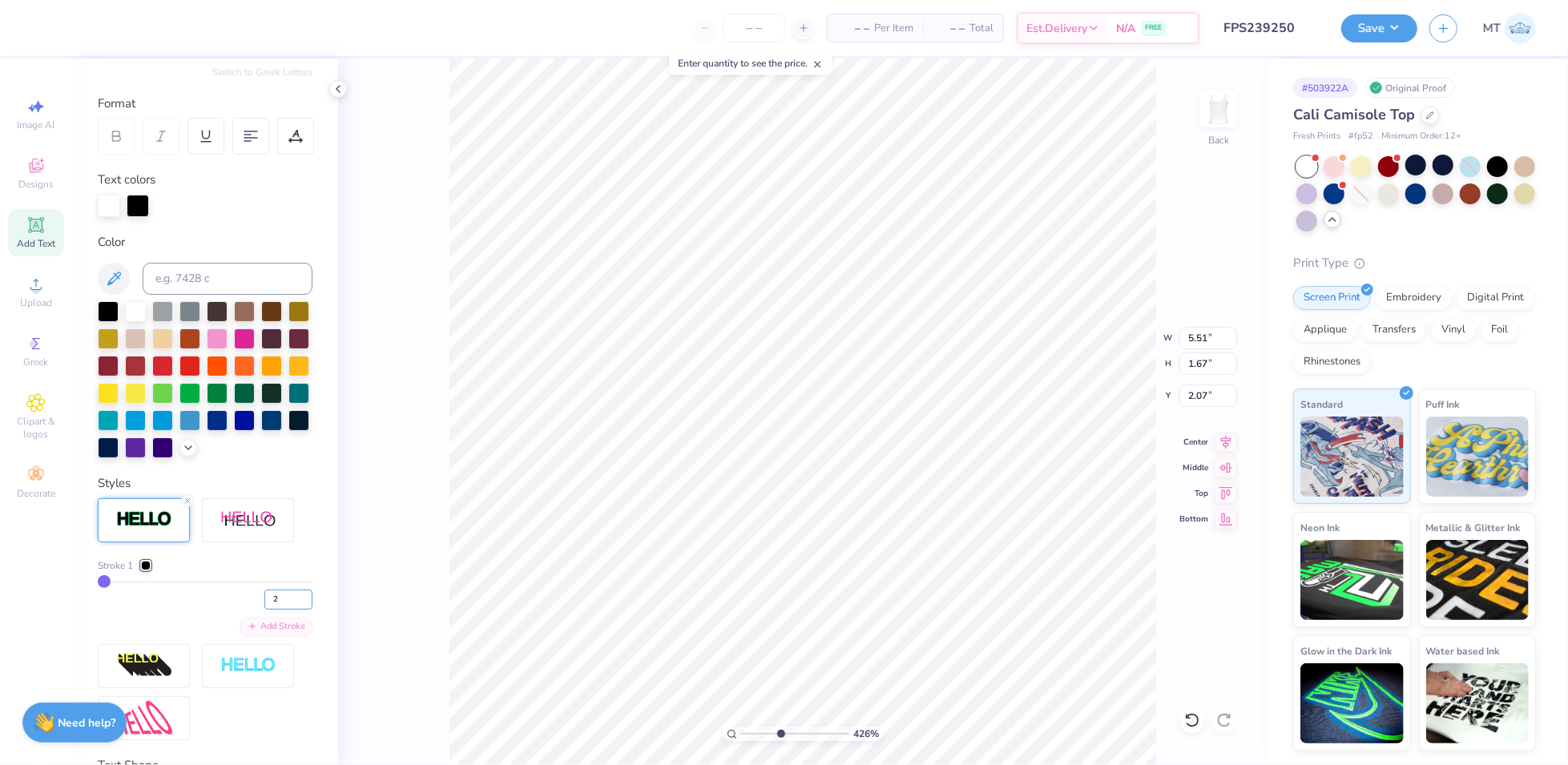
click at [291, 610] on input "2" at bounding box center [288, 600] width 48 height 20
click at [291, 610] on input "3" at bounding box center [288, 600] width 48 height 20
type input "4"
click at [291, 610] on input "4" at bounding box center [288, 600] width 48 height 20
type input "4"
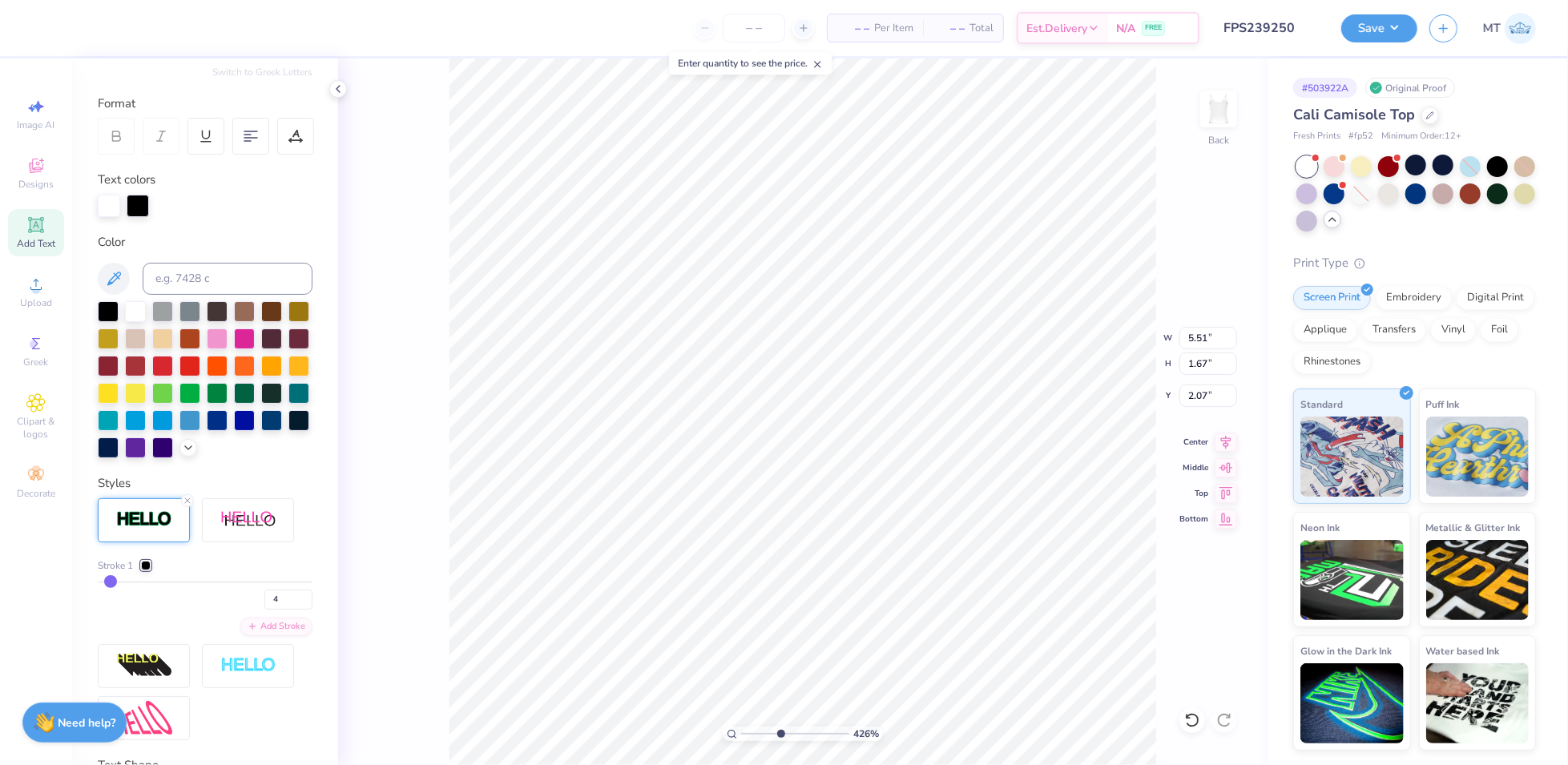
click at [148, 570] on div at bounding box center [146, 565] width 10 height 10
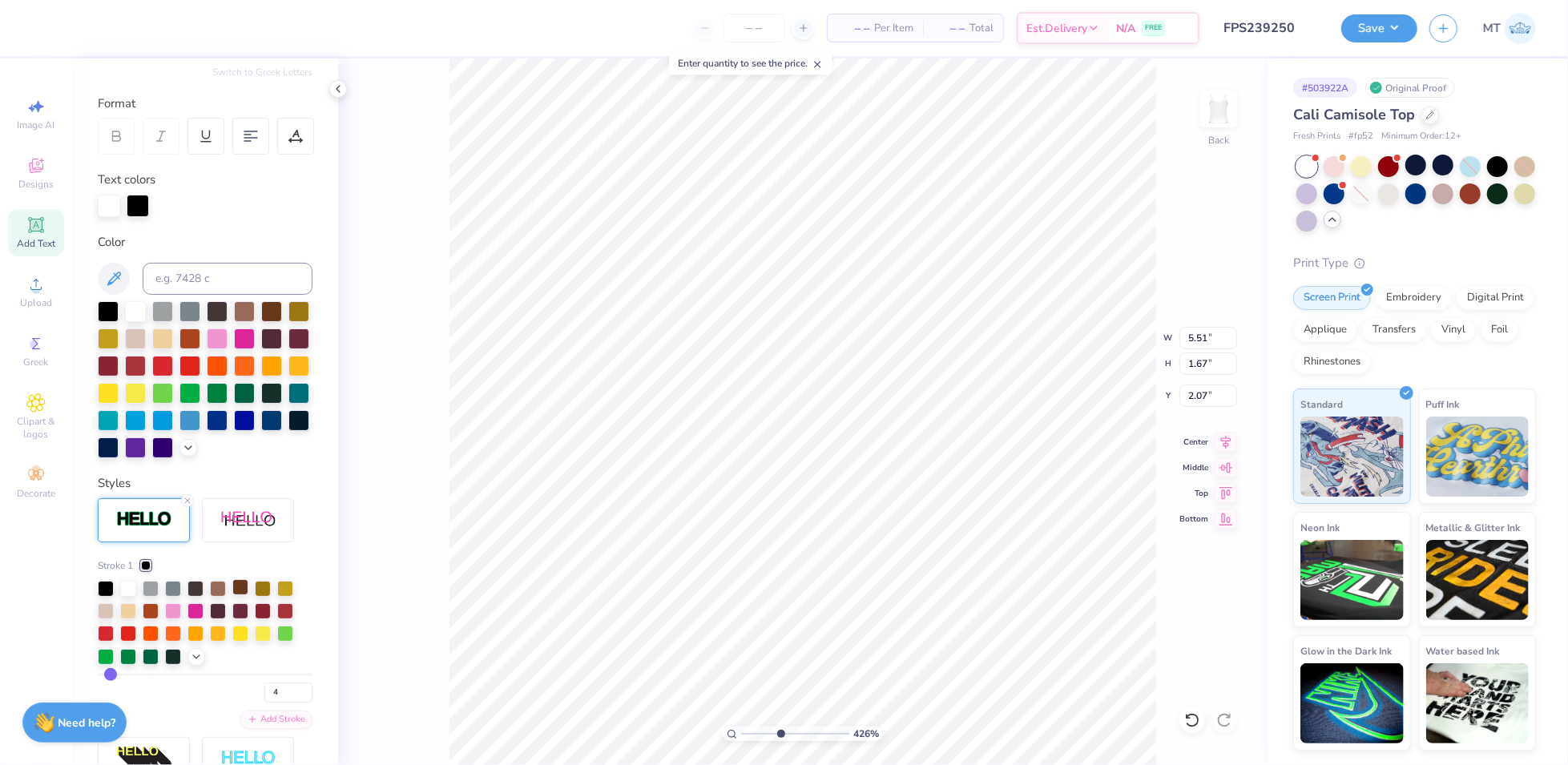
type input "4.25883346820575"
type input "5.53"
type input "1.69"
type input "2.06"
click at [193, 596] on div at bounding box center [196, 587] width 16 height 16
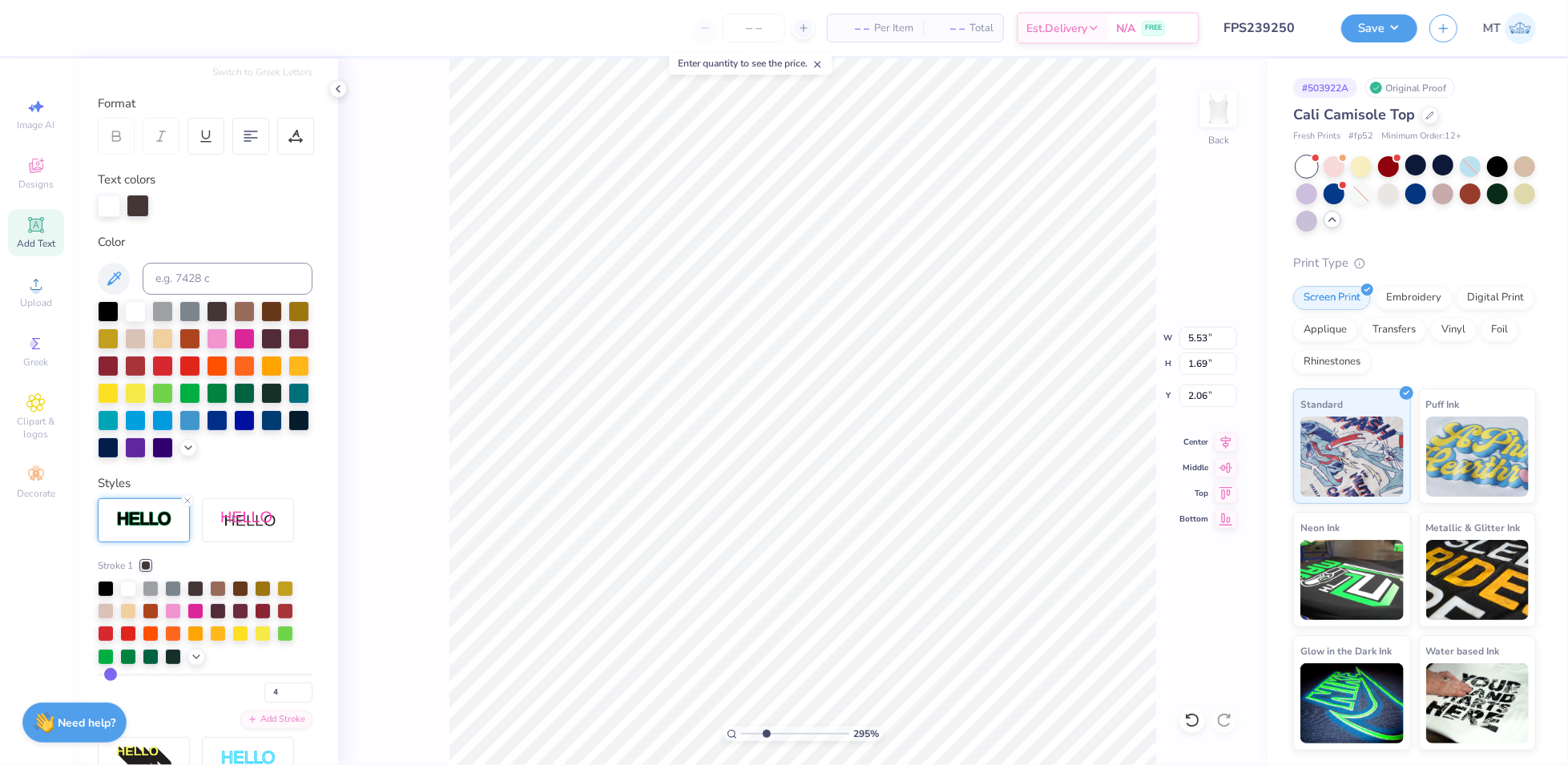
type input "4.80201579974058"
type input "2.09"
type input "4.76409226437081"
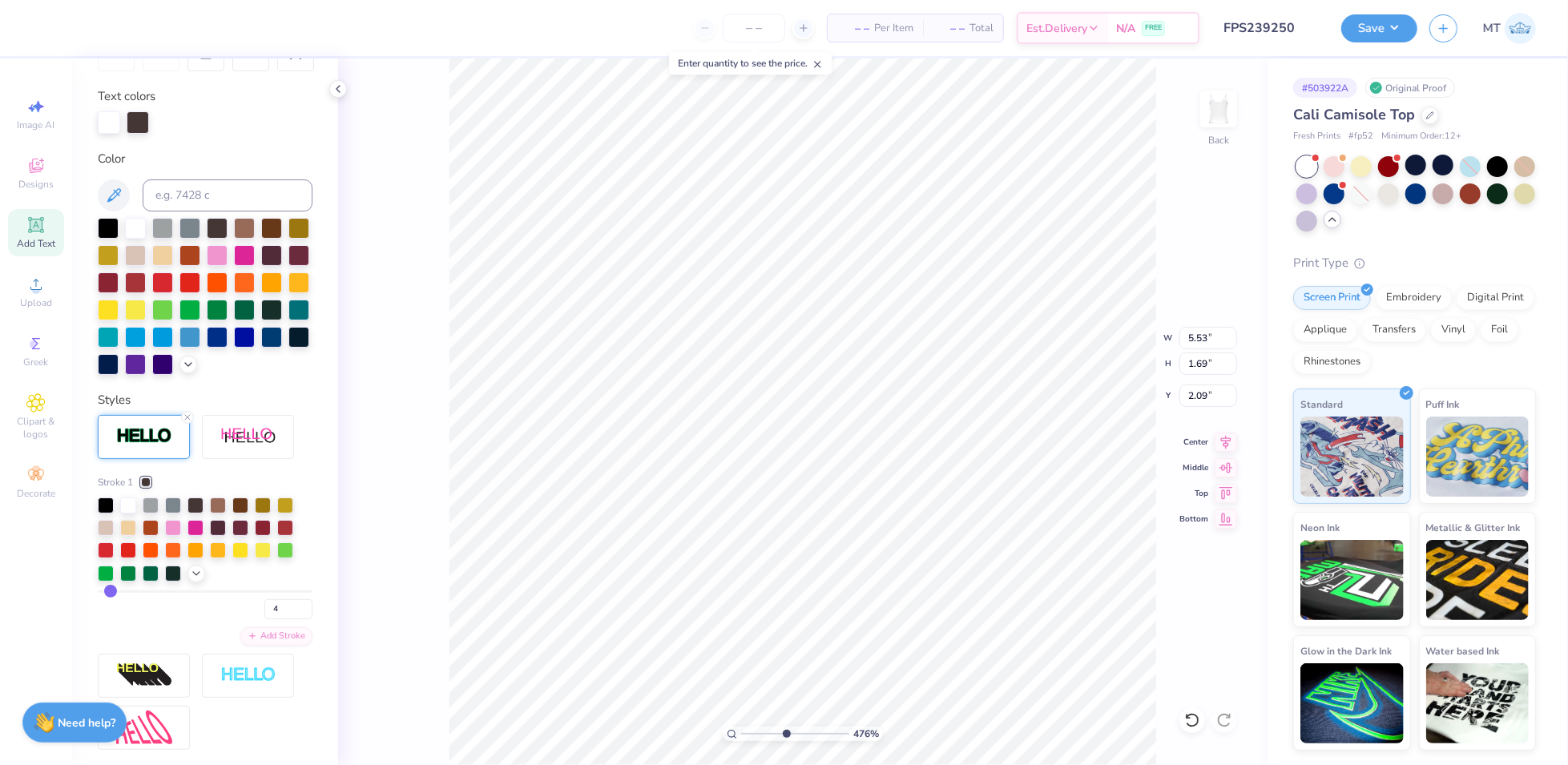
scroll to position [441, 0]
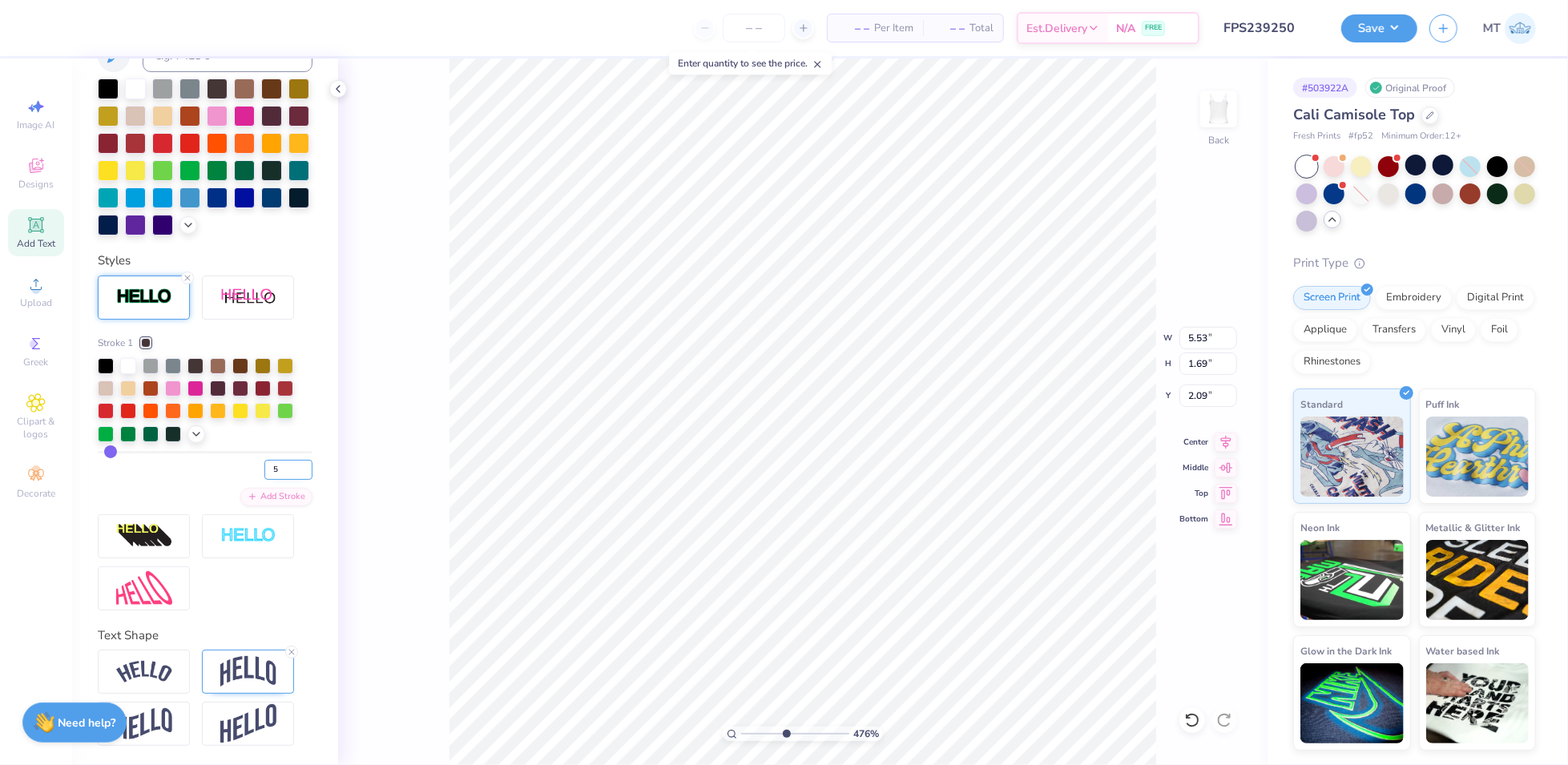
type input "5"
click at [290, 464] on input "5" at bounding box center [288, 470] width 48 height 20
type input "1.98543285536502"
type input "5"
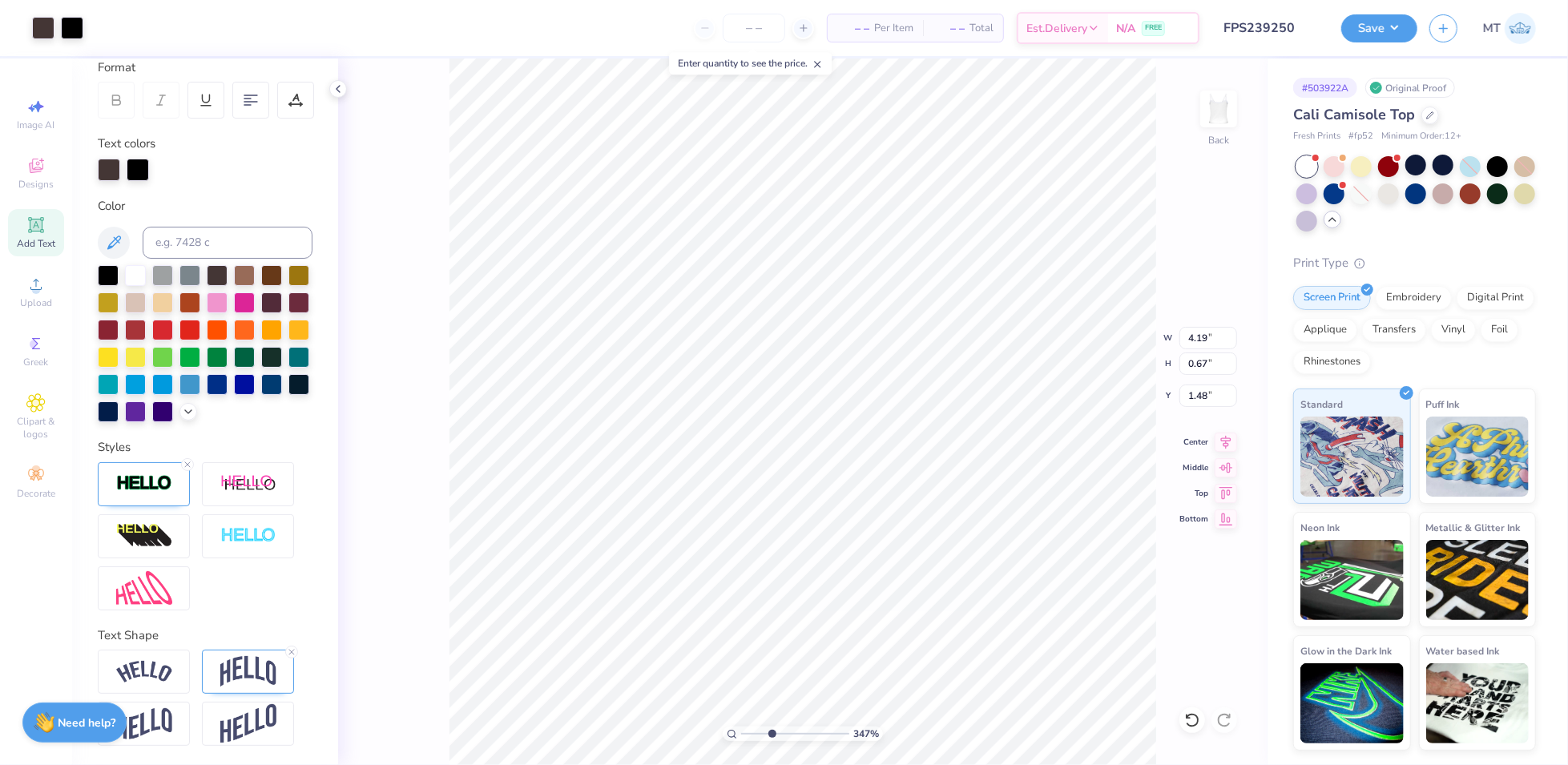
scroll to position [255, 0]
click at [292, 650] on icon at bounding box center [292, 652] width 10 height 10
type input "3.47335065257757"
type input "0.59"
type input "1.52"
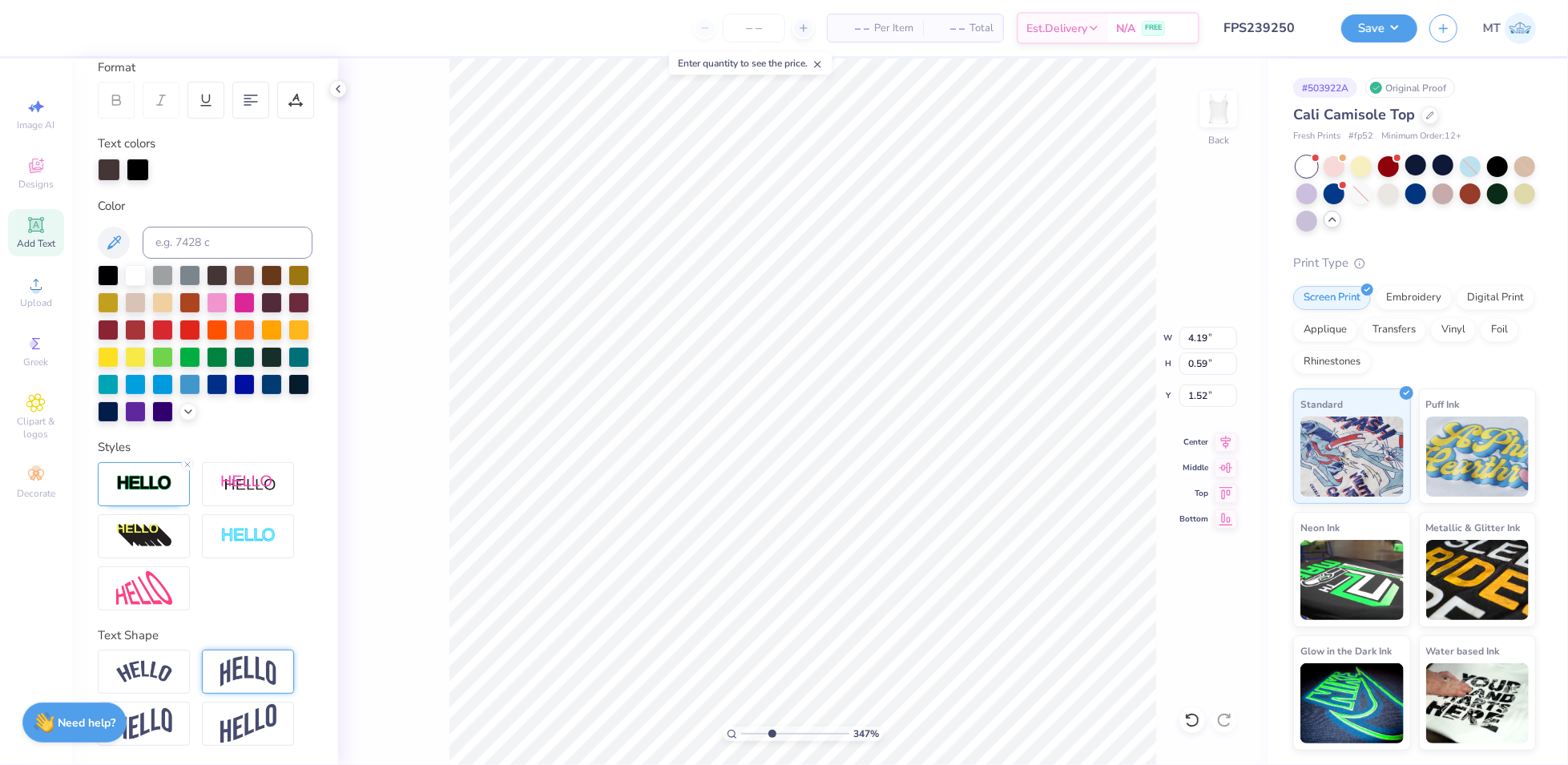
type input "3.47335065257757"
type input "0.67"
type input "1.48"
click at [188, 460] on icon at bounding box center [188, 465] width 10 height 10
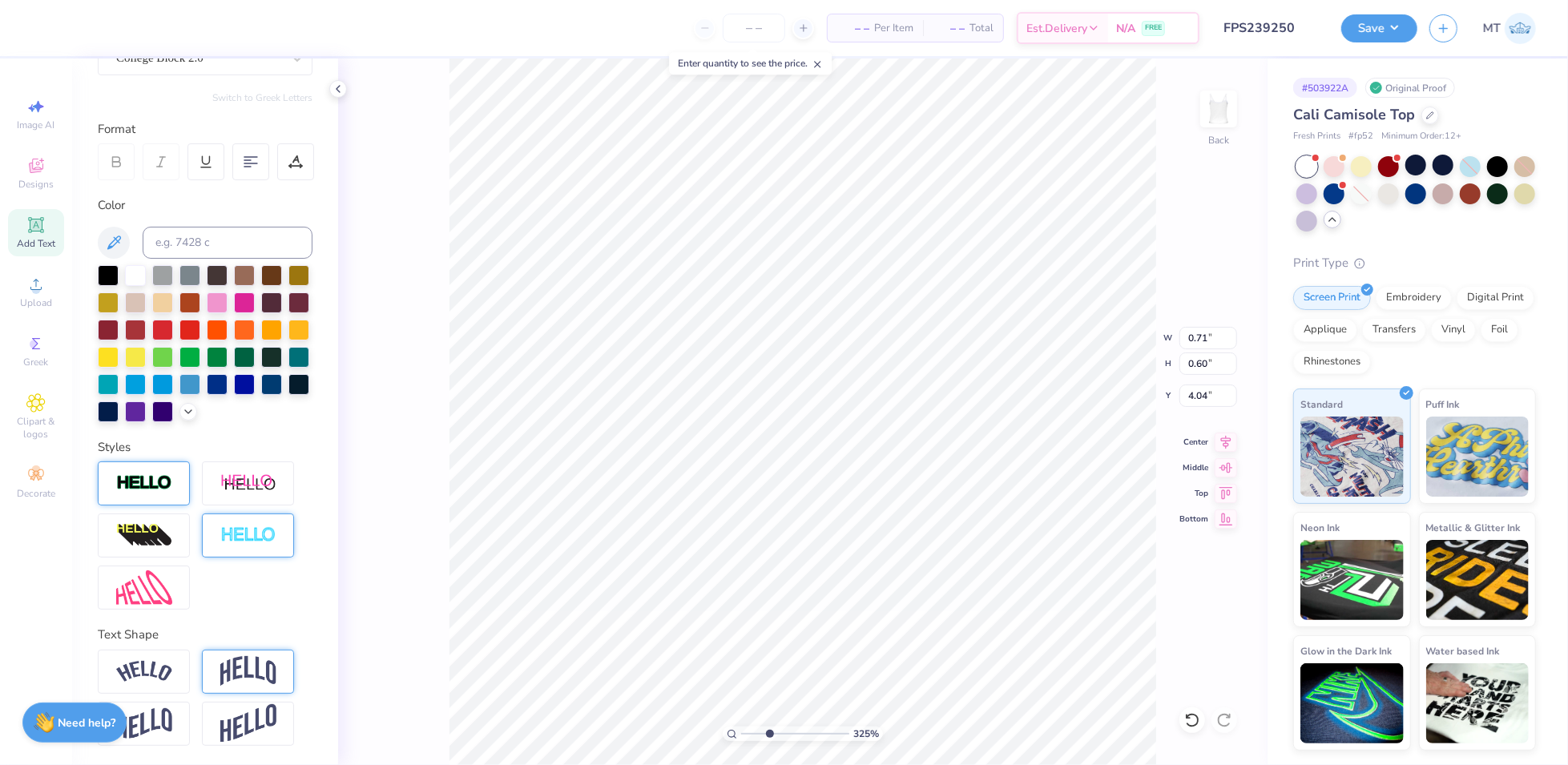
click at [254, 531] on img at bounding box center [248, 535] width 56 height 18
type input "3.24969842059269"
type input "0.70"
type input "0.67"
type input "4.08"
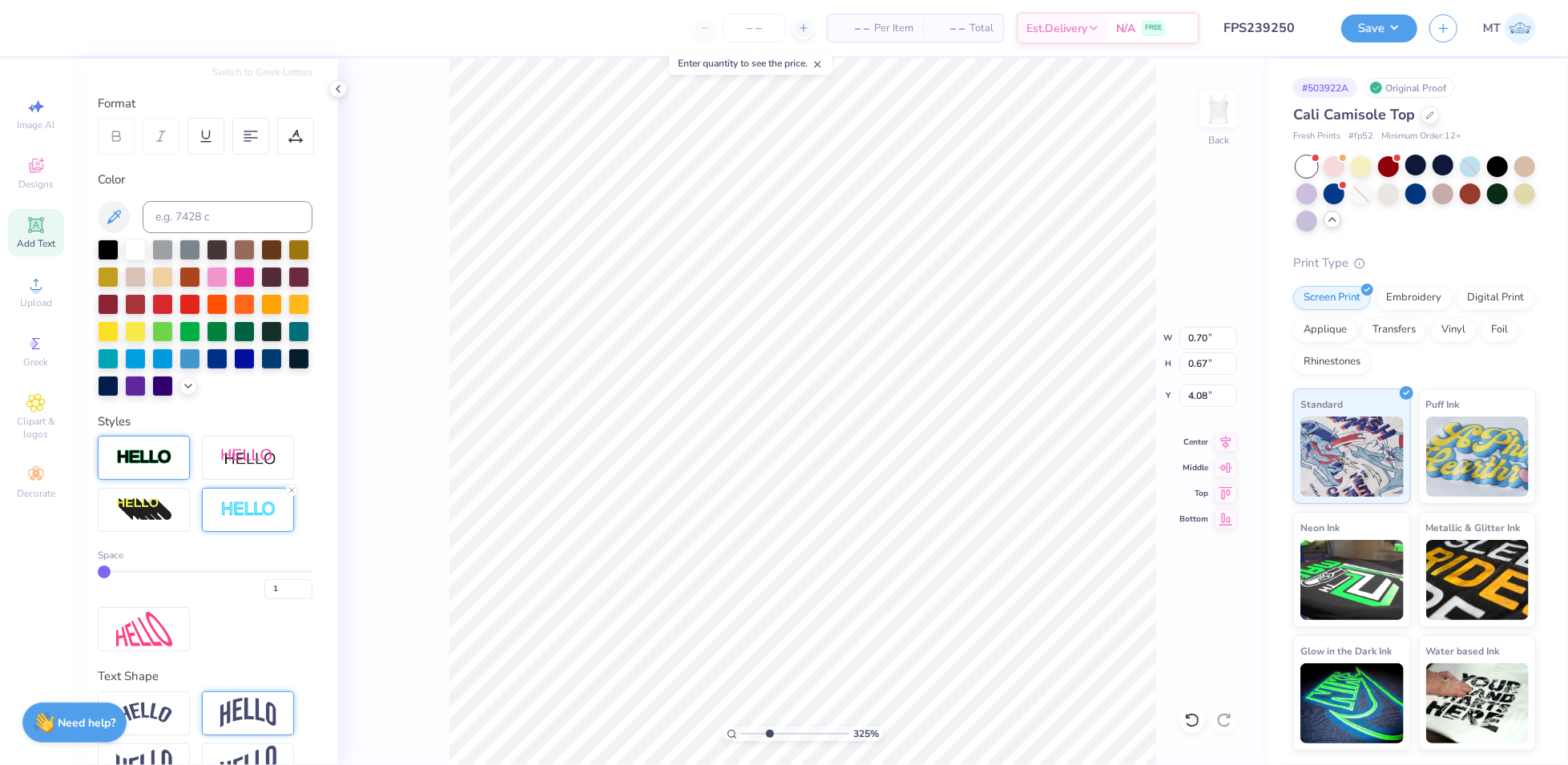
type input "3.24969842059269"
type input "0.71"
type input "0.60"
type input "4.04"
type input "3.04548682240923"
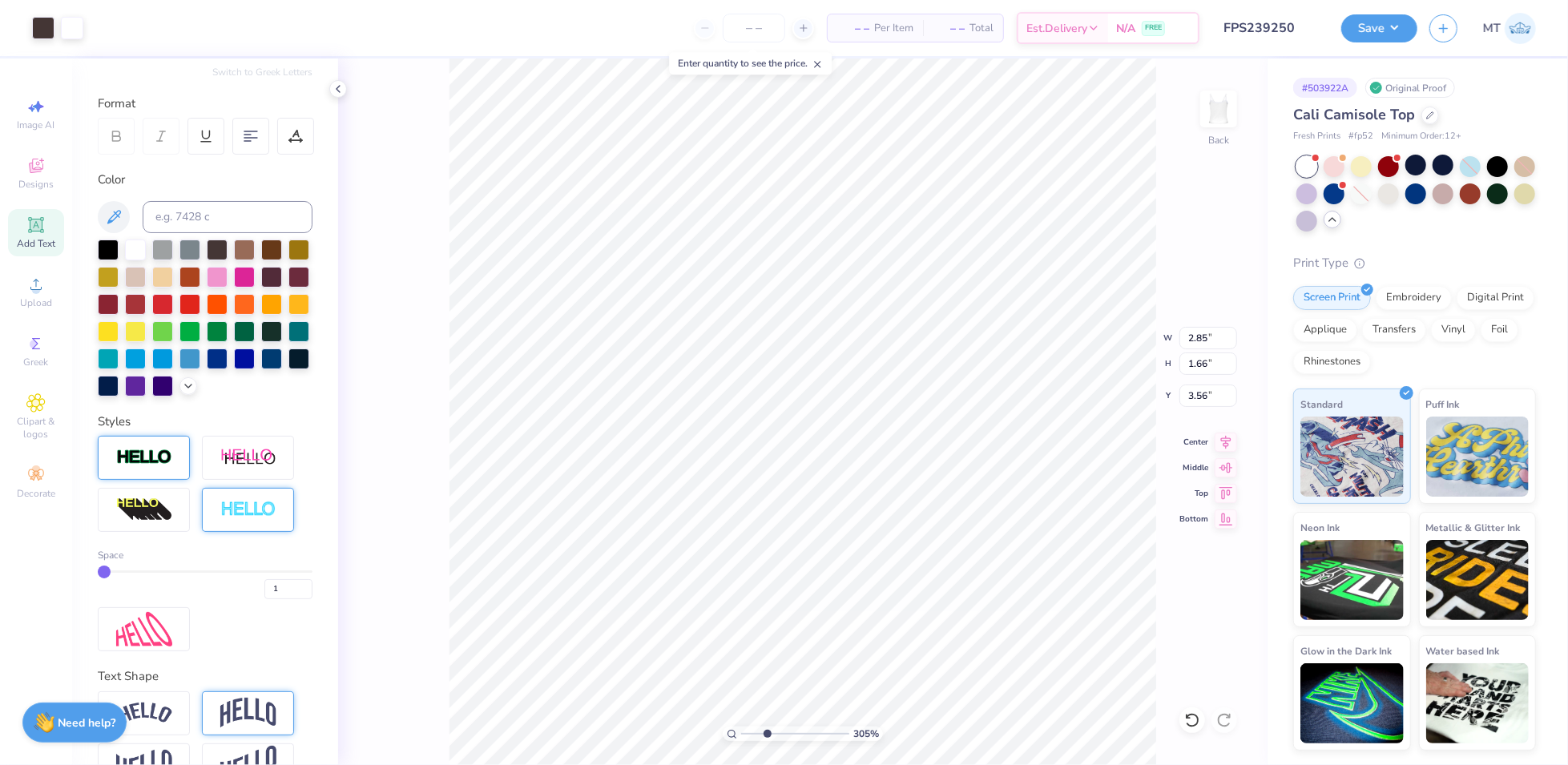
type input "2.71"
type input "1.58"
type input "3.04548682240923"
type input "3.55"
type input "1"
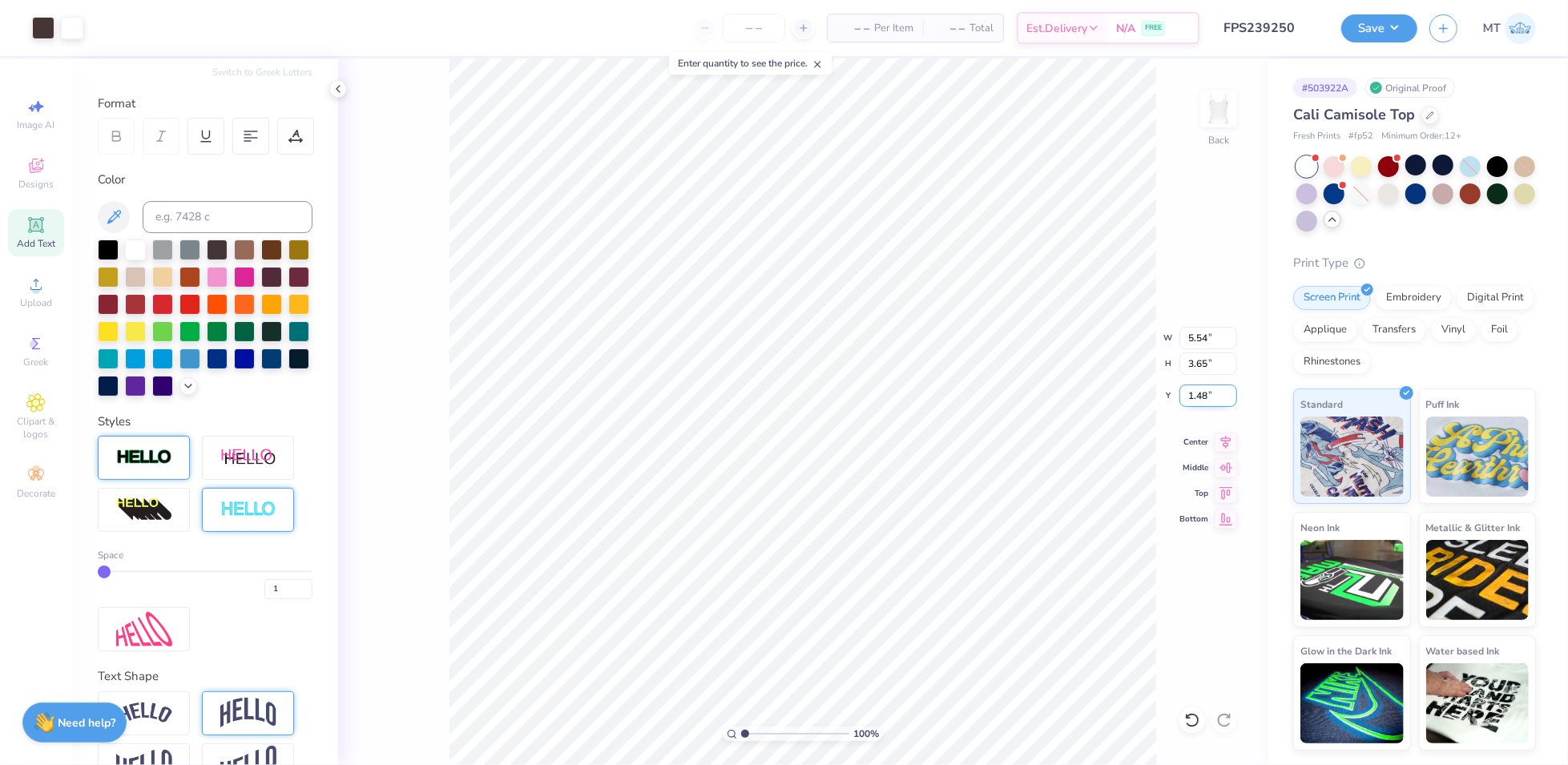
click at [1201, 389] on input "1.48" at bounding box center [1208, 395] width 57 height 22
click at [1190, 331] on input "5.54" at bounding box center [1208, 338] width 57 height 22
type input "5.50"
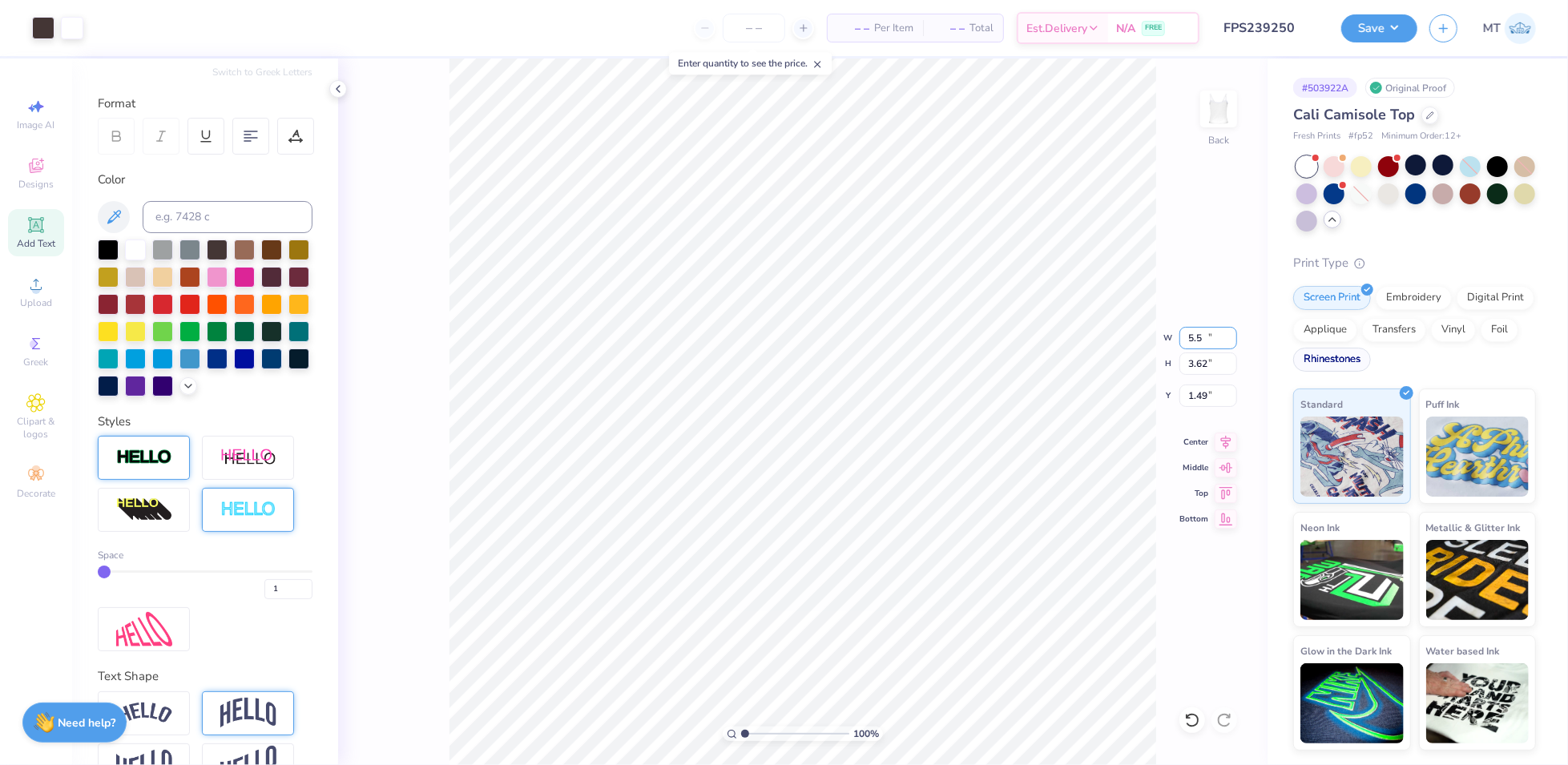
type input "3.62"
click at [1201, 393] on input "1.49" at bounding box center [1208, 395] width 57 height 22
click at [1202, 393] on input "1.49" at bounding box center [1208, 395] width 57 height 22
type input "1.50"
type input "1"
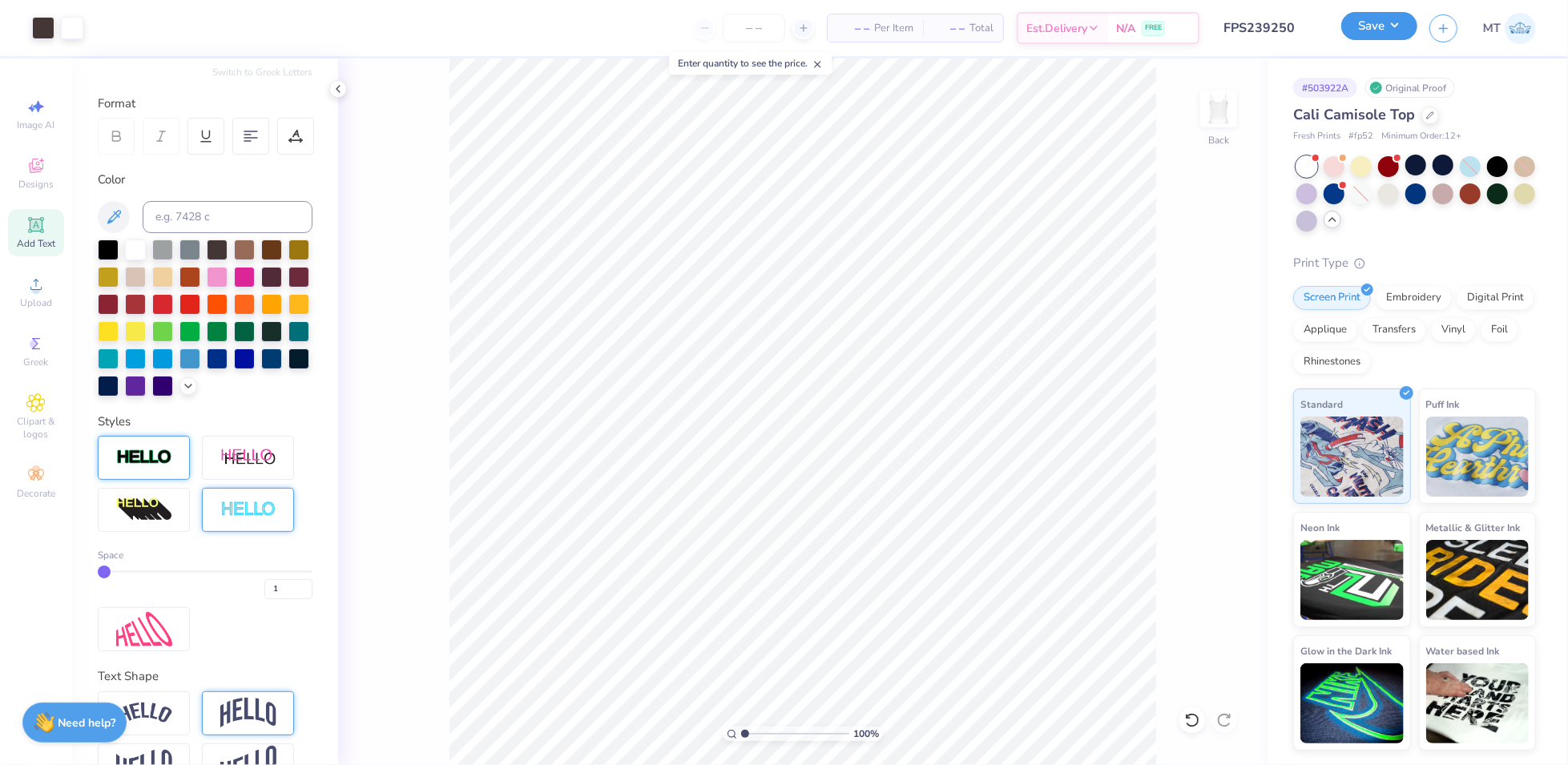
click at [1395, 24] on button "Save" at bounding box center [1379, 25] width 76 height 28
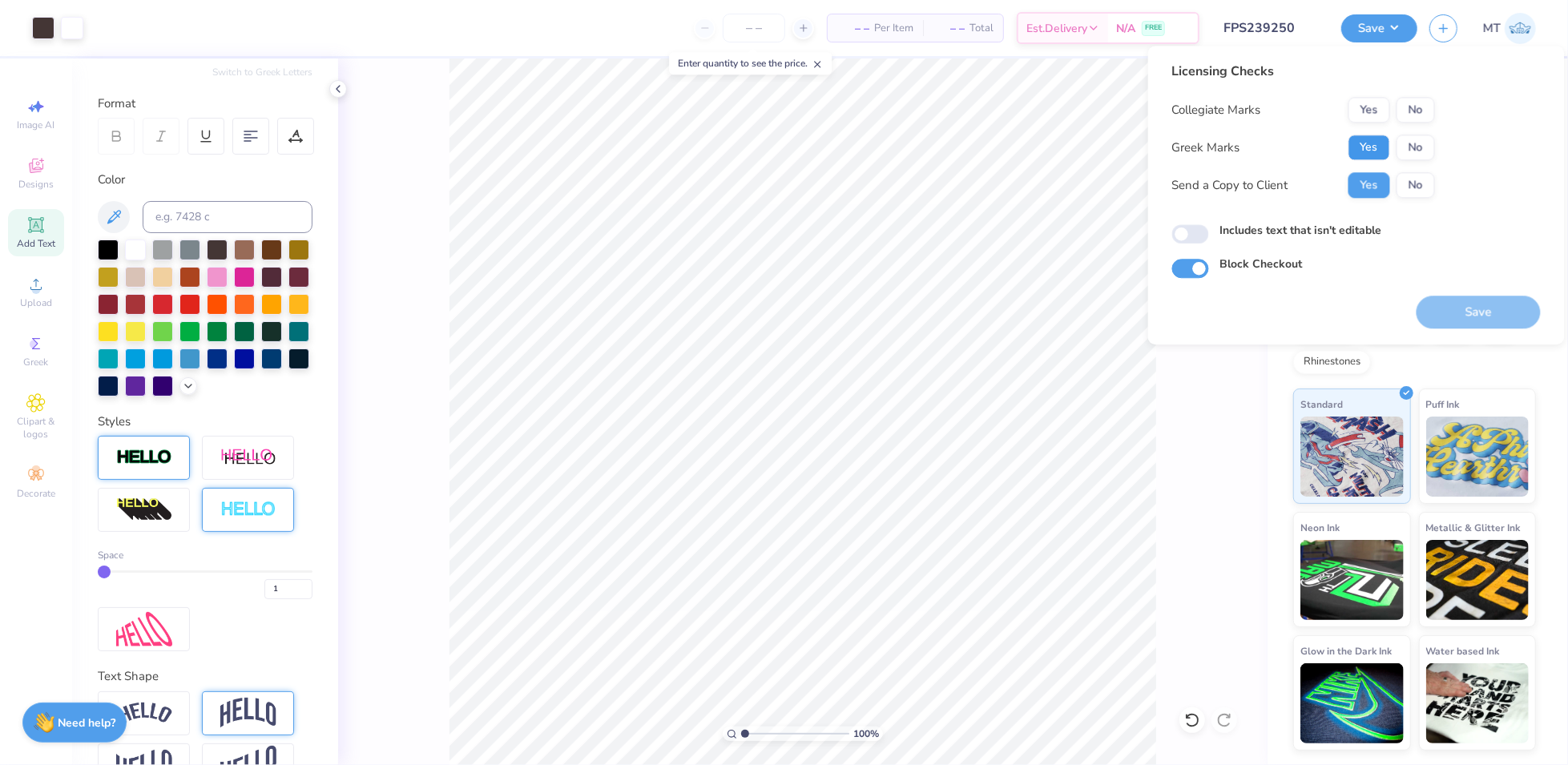
click at [1362, 151] on button "Yes" at bounding box center [1369, 147] width 42 height 25
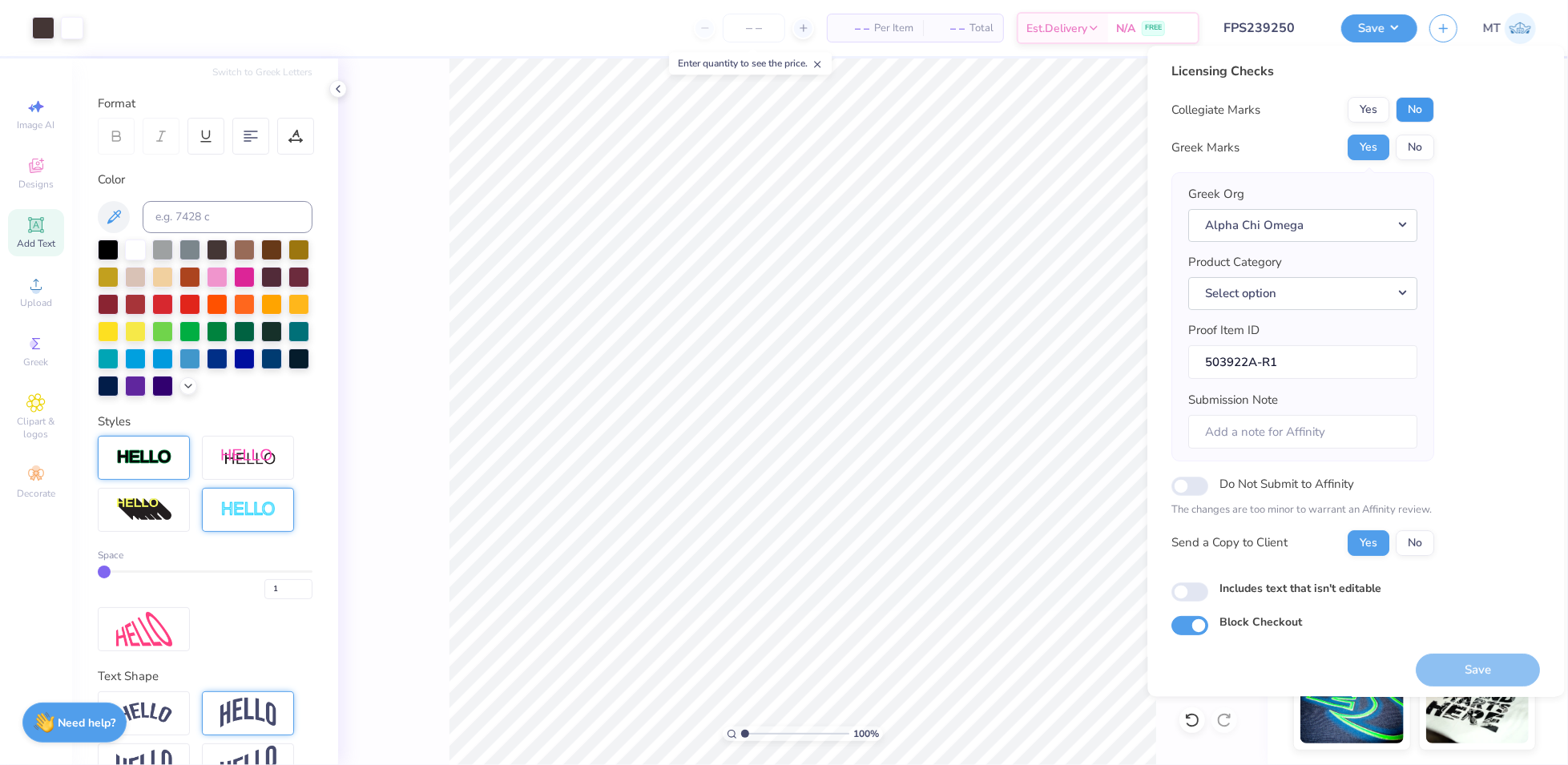
click at [1418, 108] on button "No" at bounding box center [1416, 110] width 39 height 25
click at [1470, 669] on button "Save" at bounding box center [1479, 671] width 125 height 33
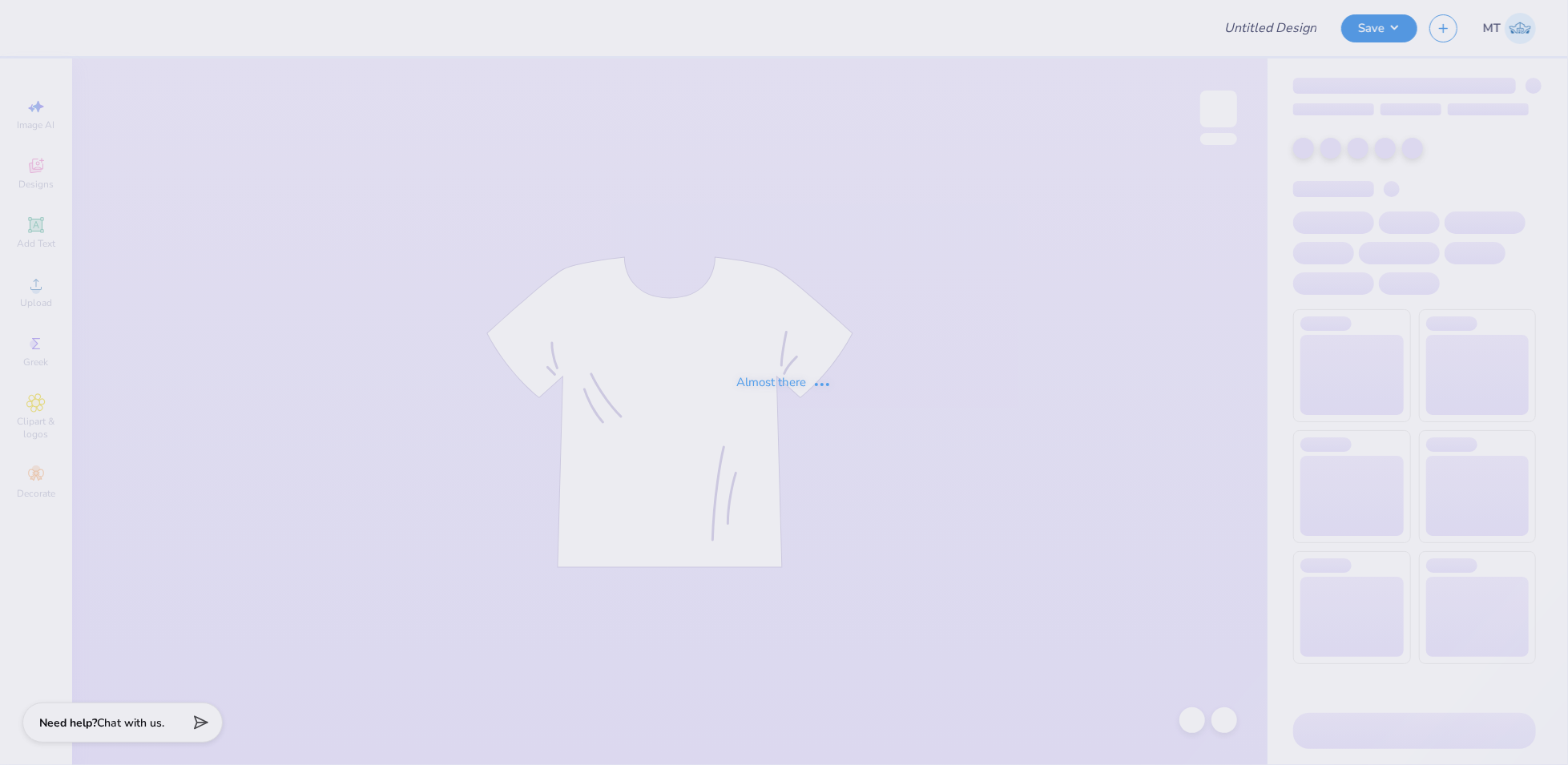
type input "FPS238571"
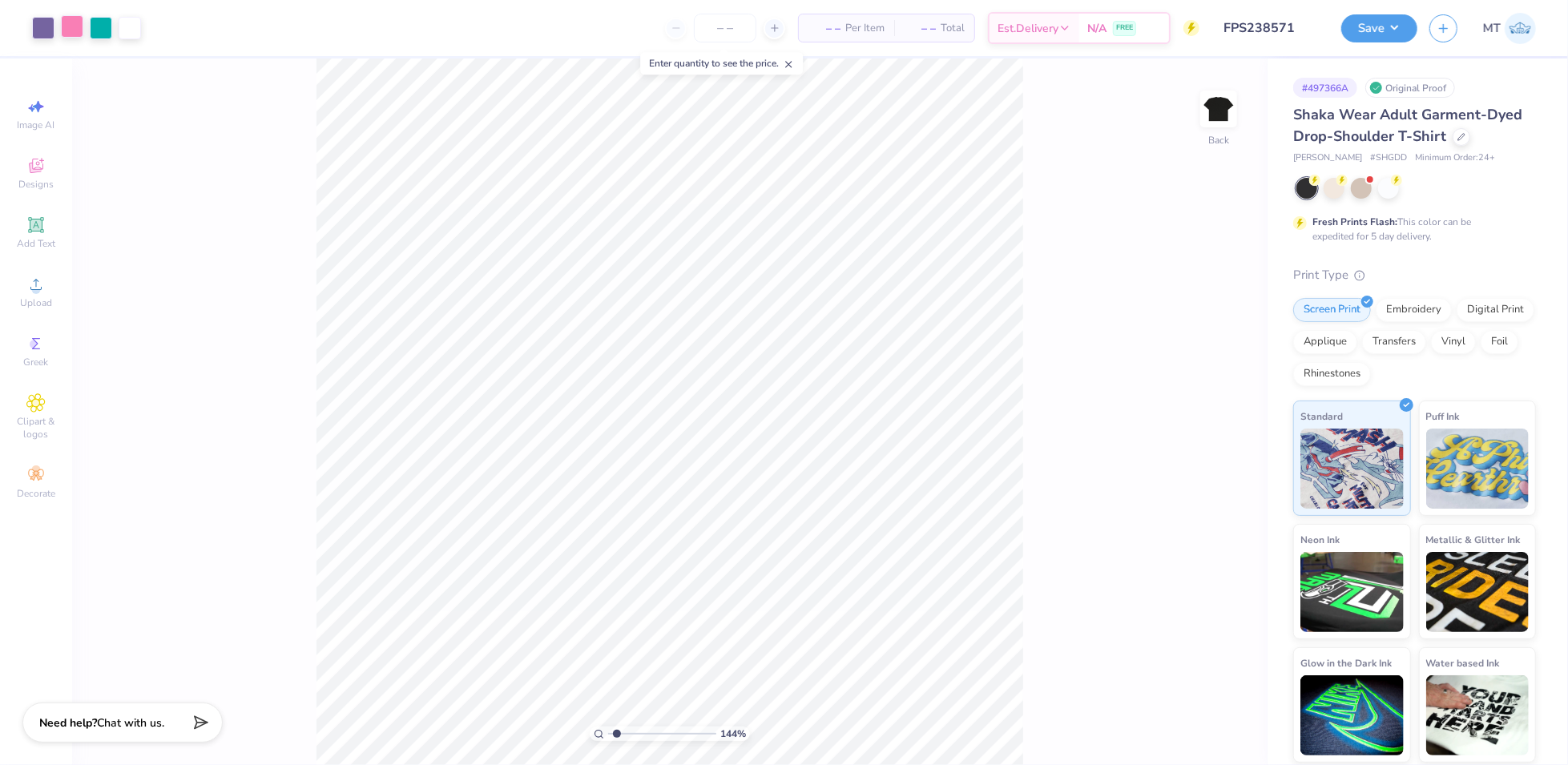
click at [70, 25] on div at bounding box center [72, 26] width 22 height 22
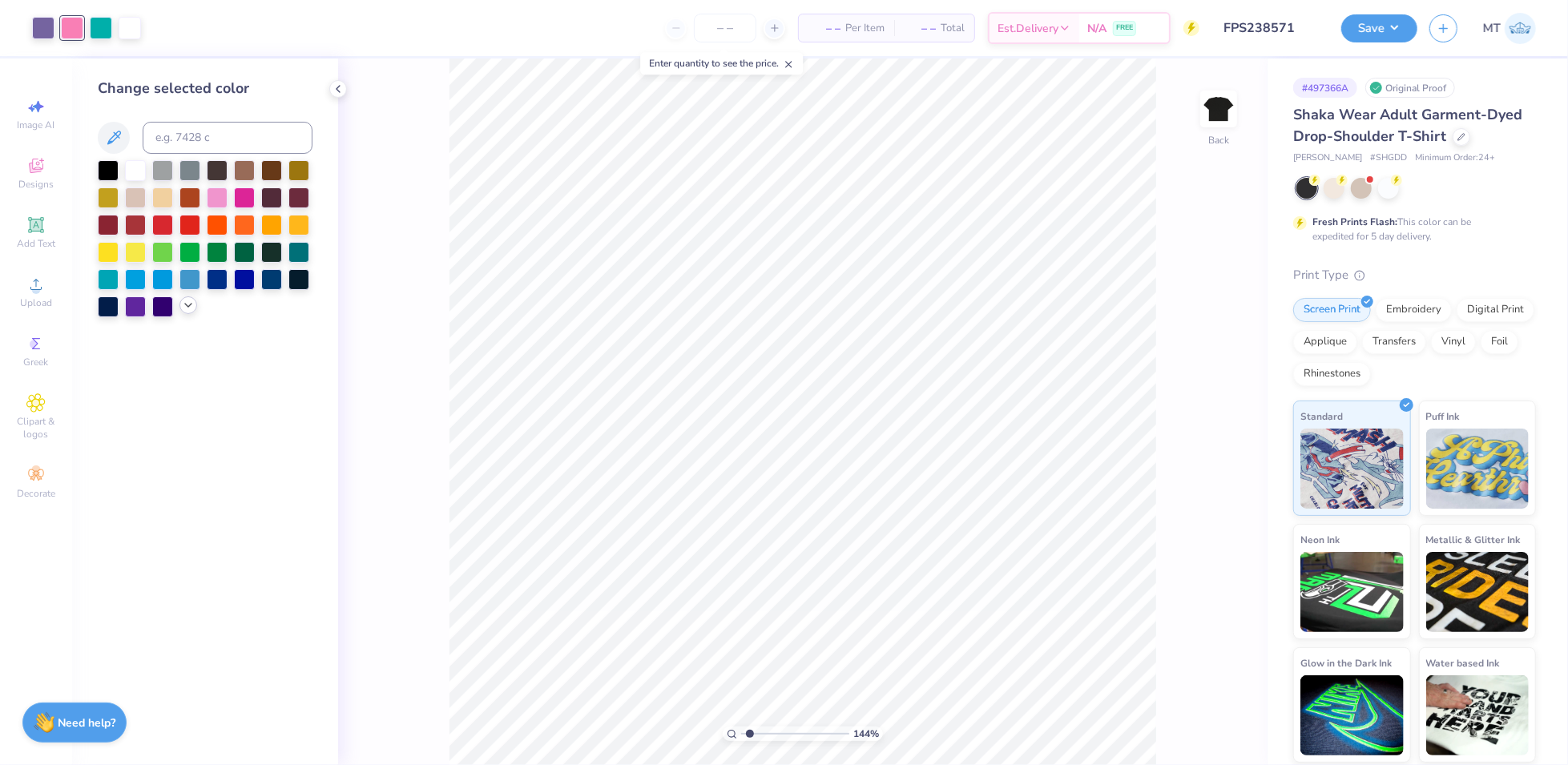
click at [187, 306] on polyline at bounding box center [188, 305] width 7 height 3
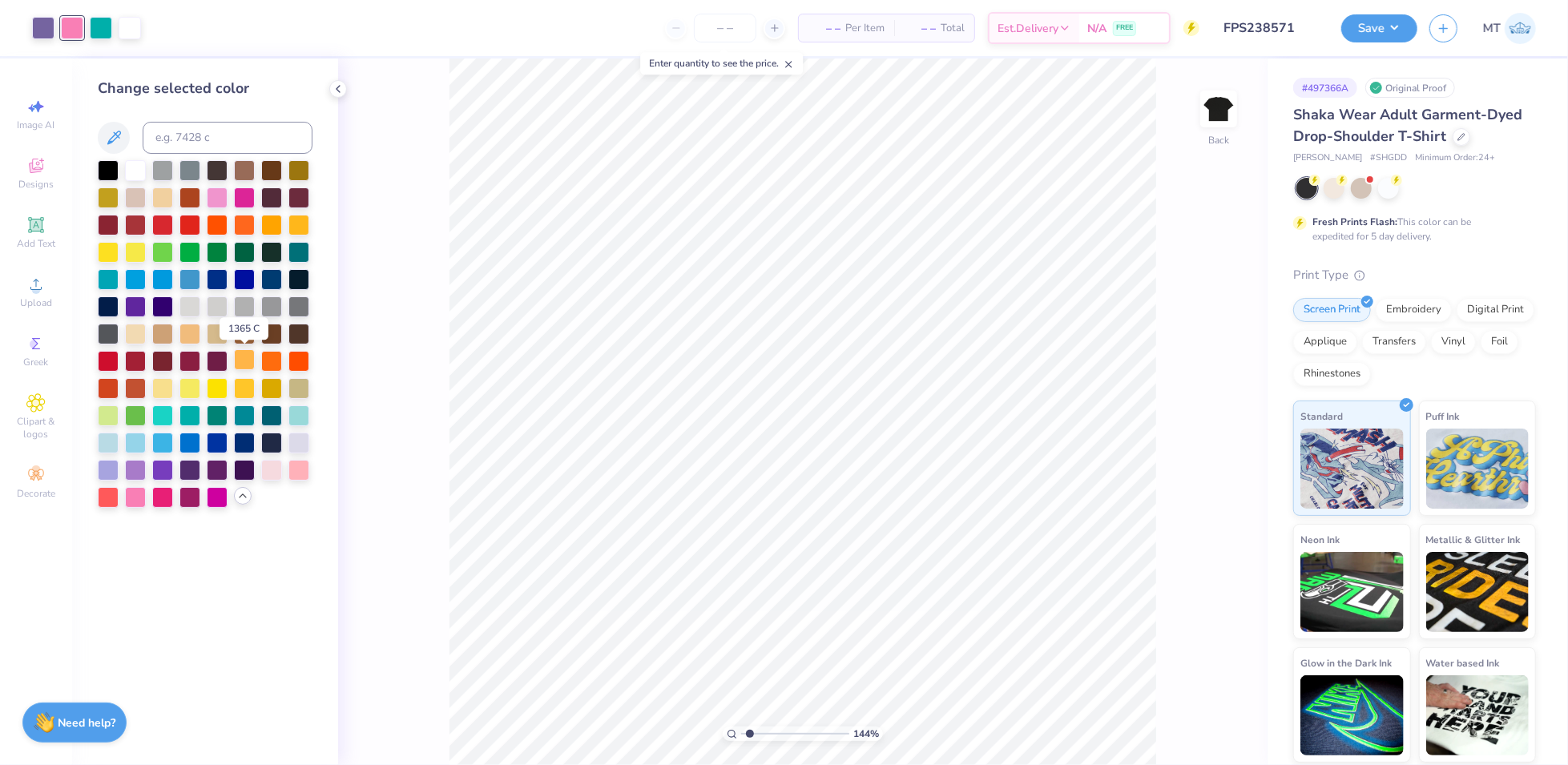
click at [244, 365] on div at bounding box center [243, 359] width 20 height 20
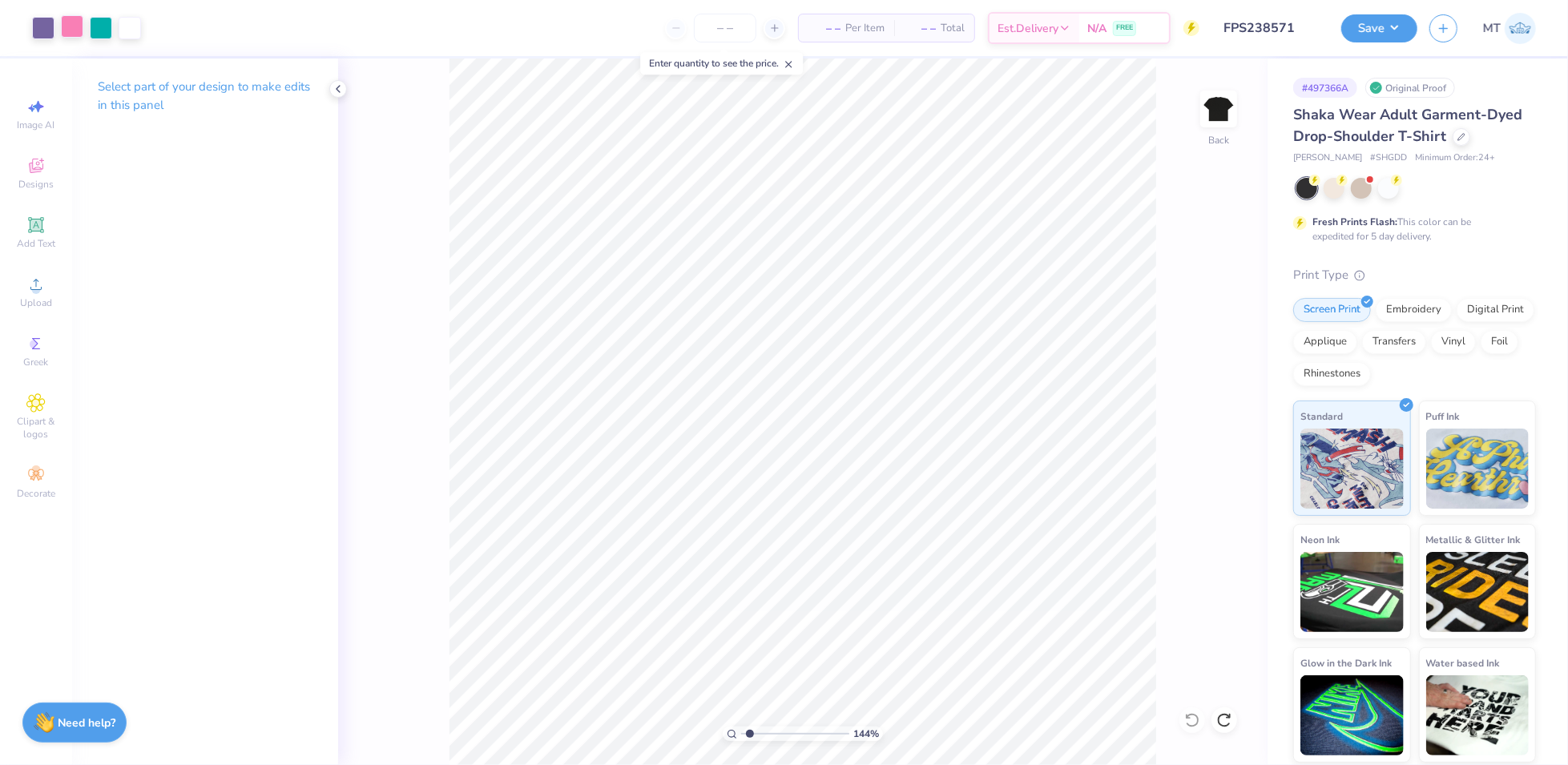
click at [66, 24] on div at bounding box center [72, 26] width 22 height 22
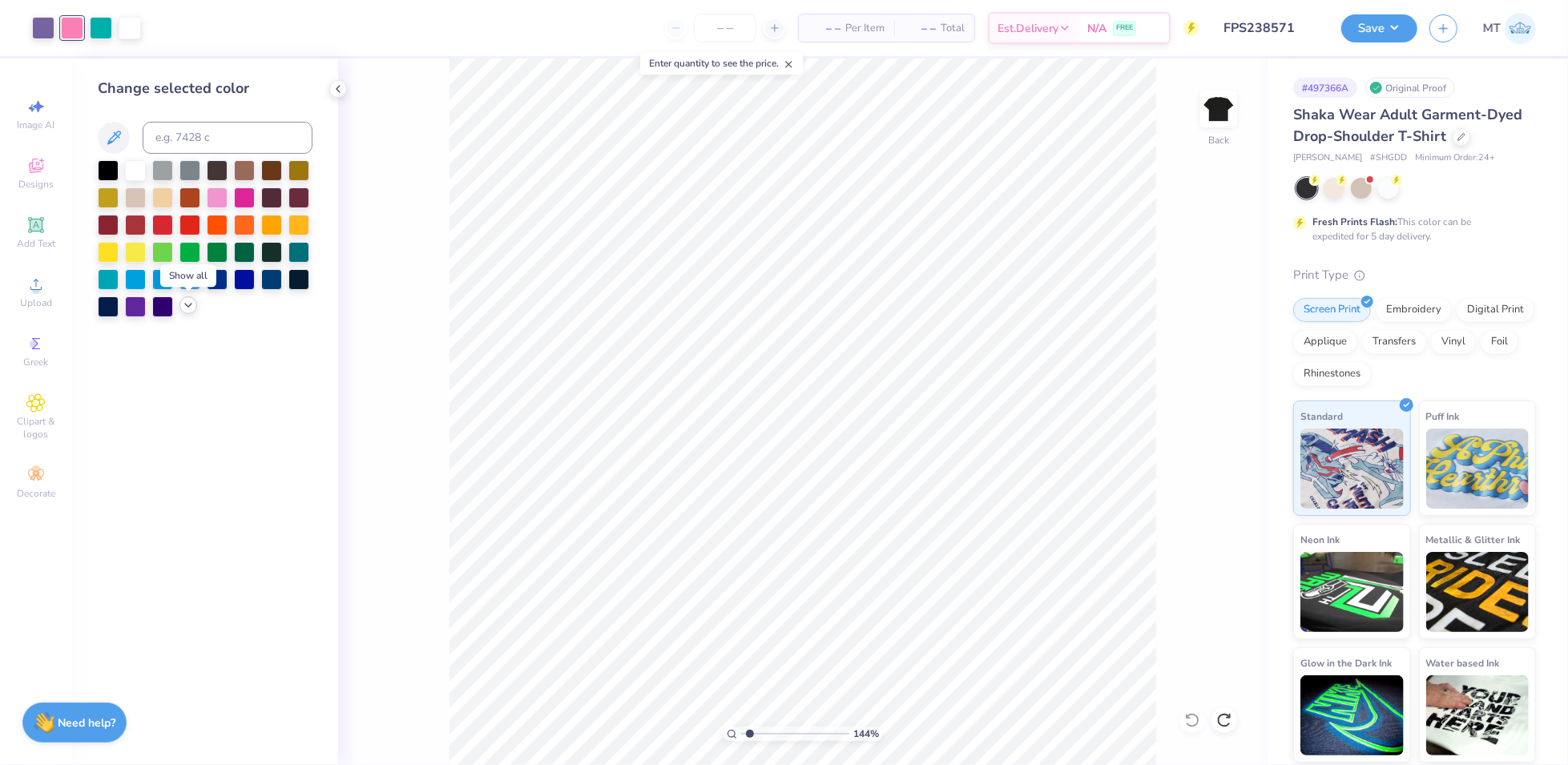
click at [189, 310] on icon at bounding box center [188, 305] width 13 height 13
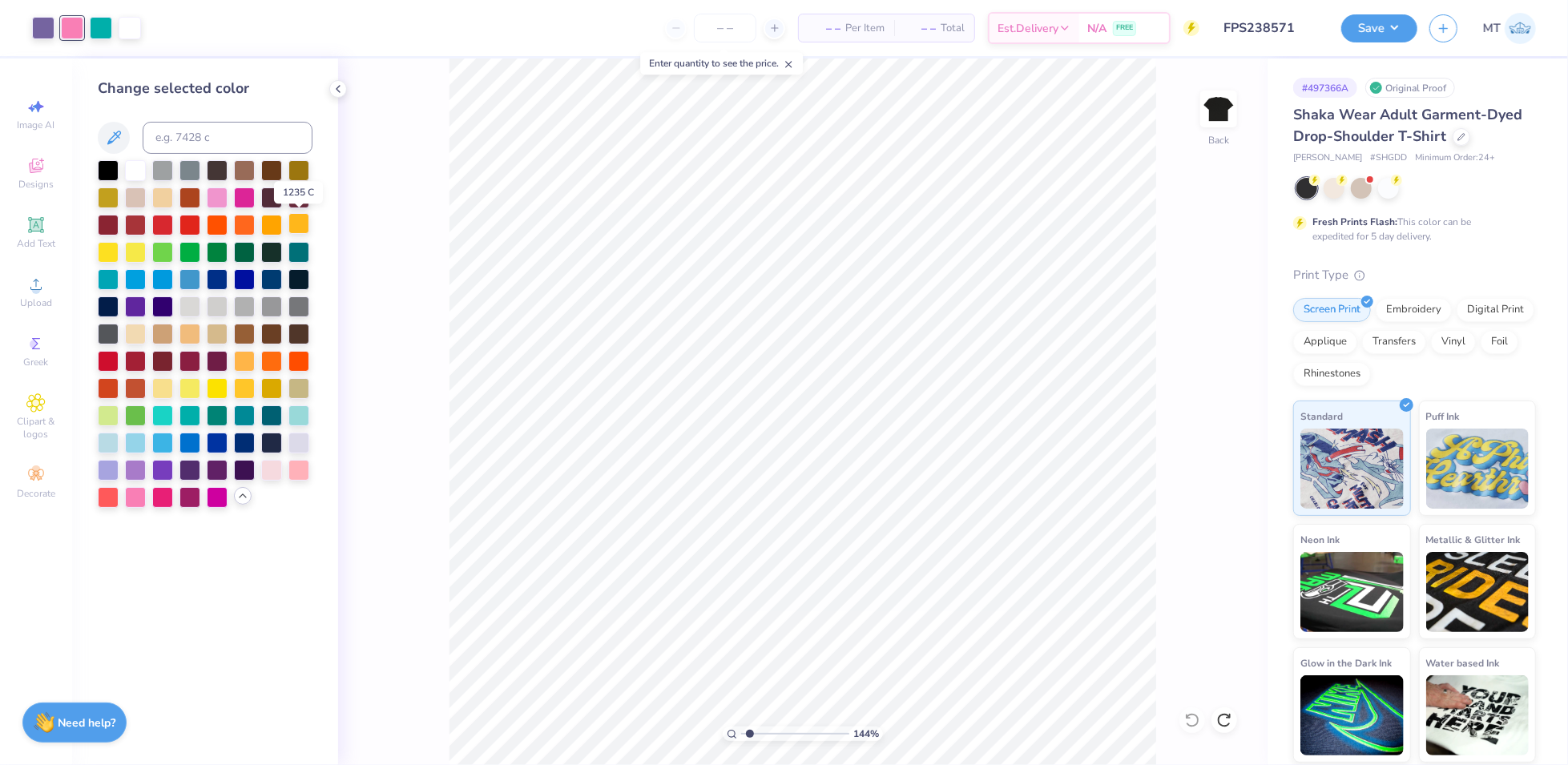
click at [303, 225] on div at bounding box center [298, 223] width 20 height 20
click at [243, 360] on div at bounding box center [243, 359] width 20 height 20
click at [274, 392] on div at bounding box center [271, 386] width 20 height 20
click at [238, 352] on div at bounding box center [243, 359] width 20 height 20
click at [300, 418] on div at bounding box center [298, 414] width 20 height 20
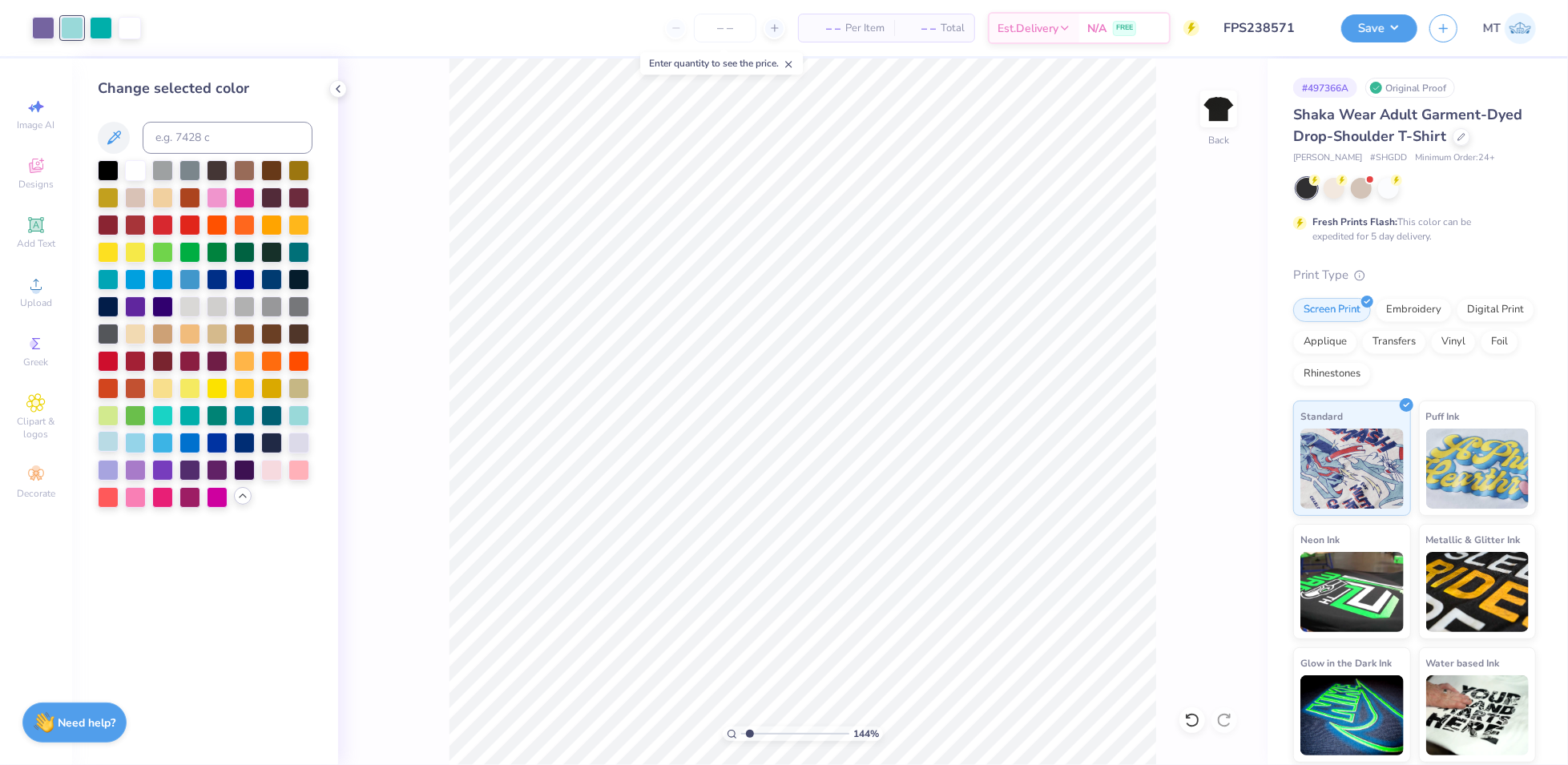
click at [110, 439] on div at bounding box center [107, 441] width 20 height 20
click at [138, 442] on div at bounding box center [134, 441] width 20 height 20
click at [299, 415] on div at bounding box center [298, 414] width 20 height 20
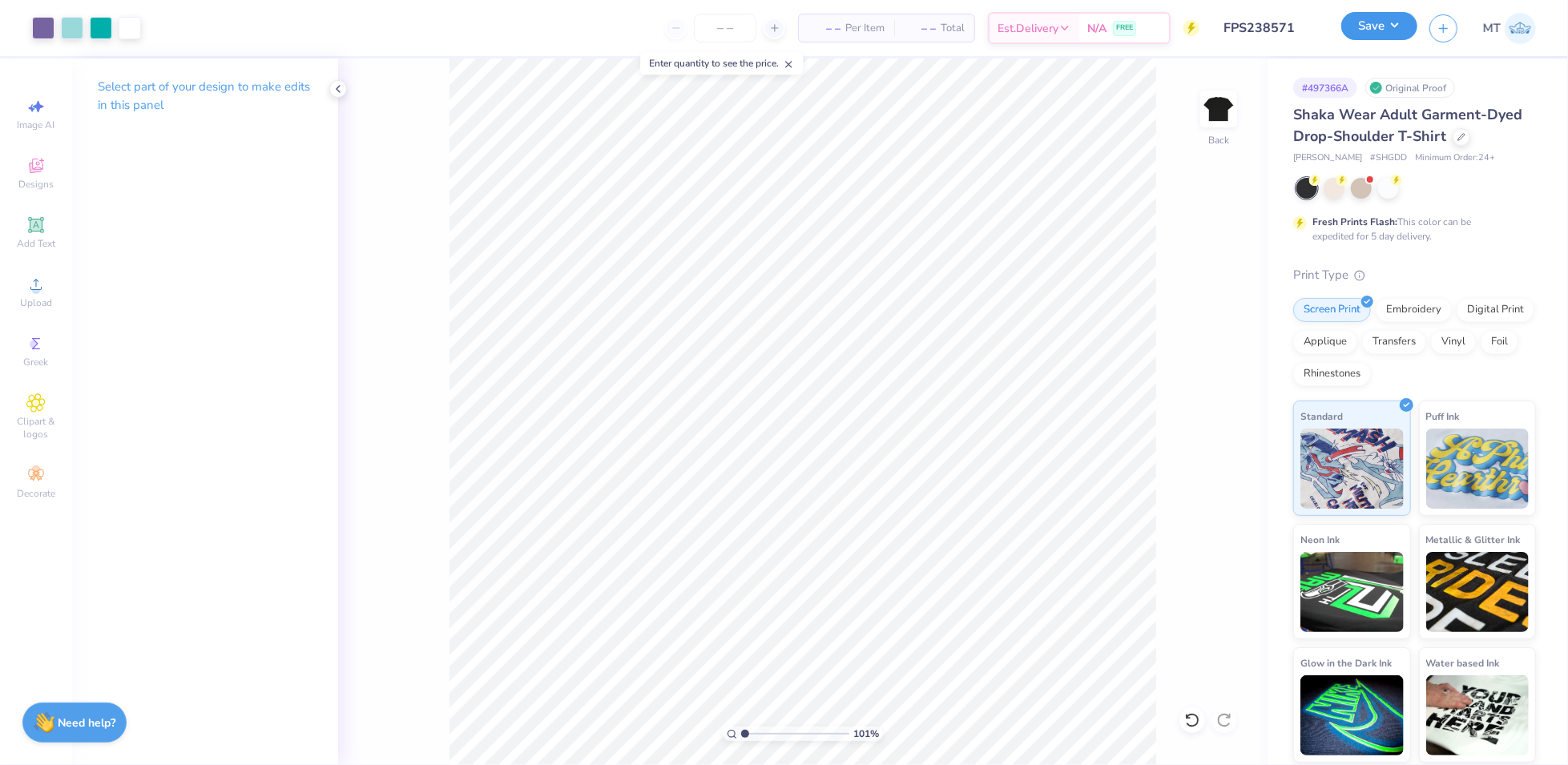
click at [1395, 27] on button "Save" at bounding box center [1379, 25] width 76 height 28
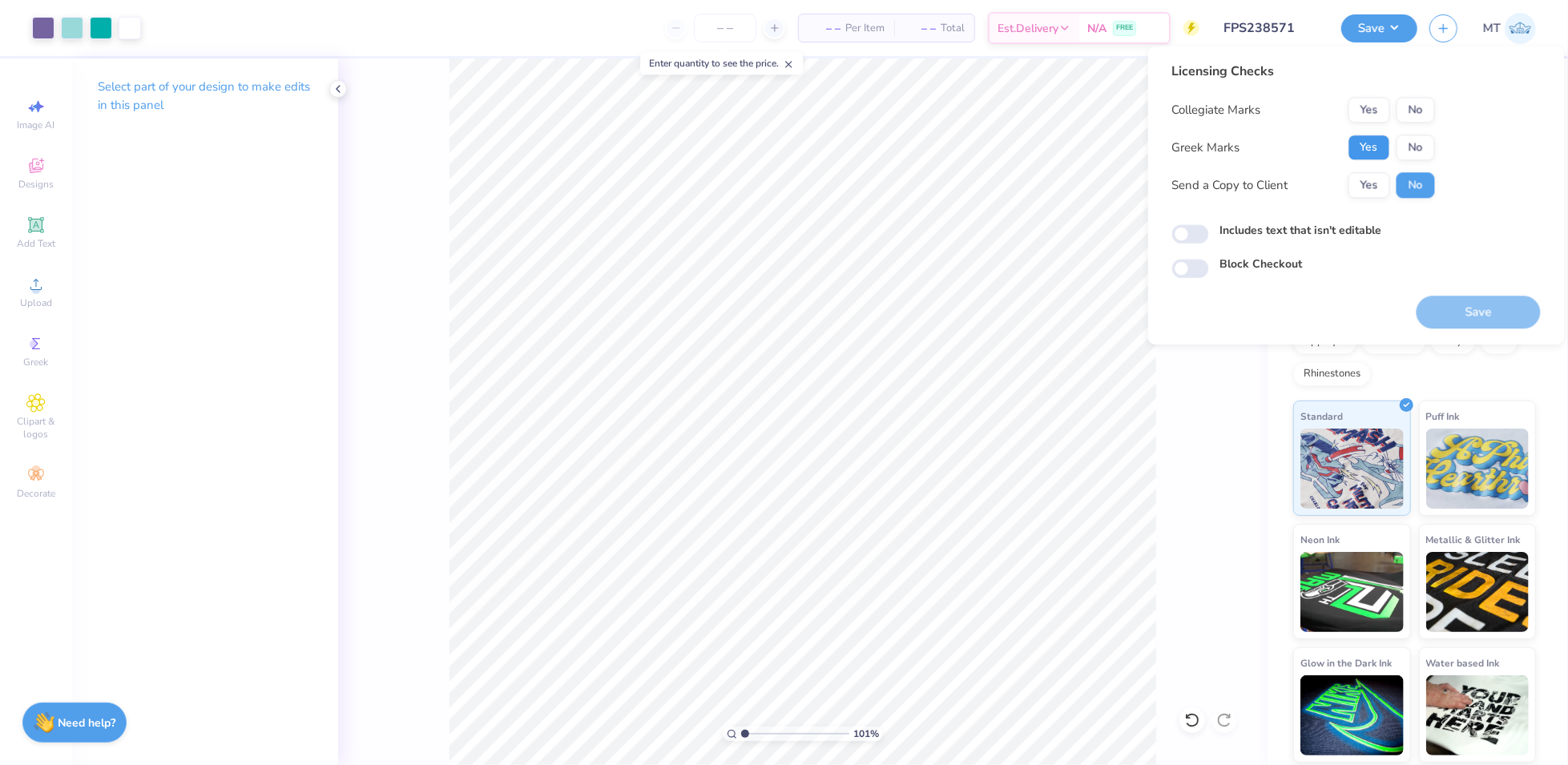
click at [1376, 147] on button "Yes" at bounding box center [1369, 147] width 42 height 25
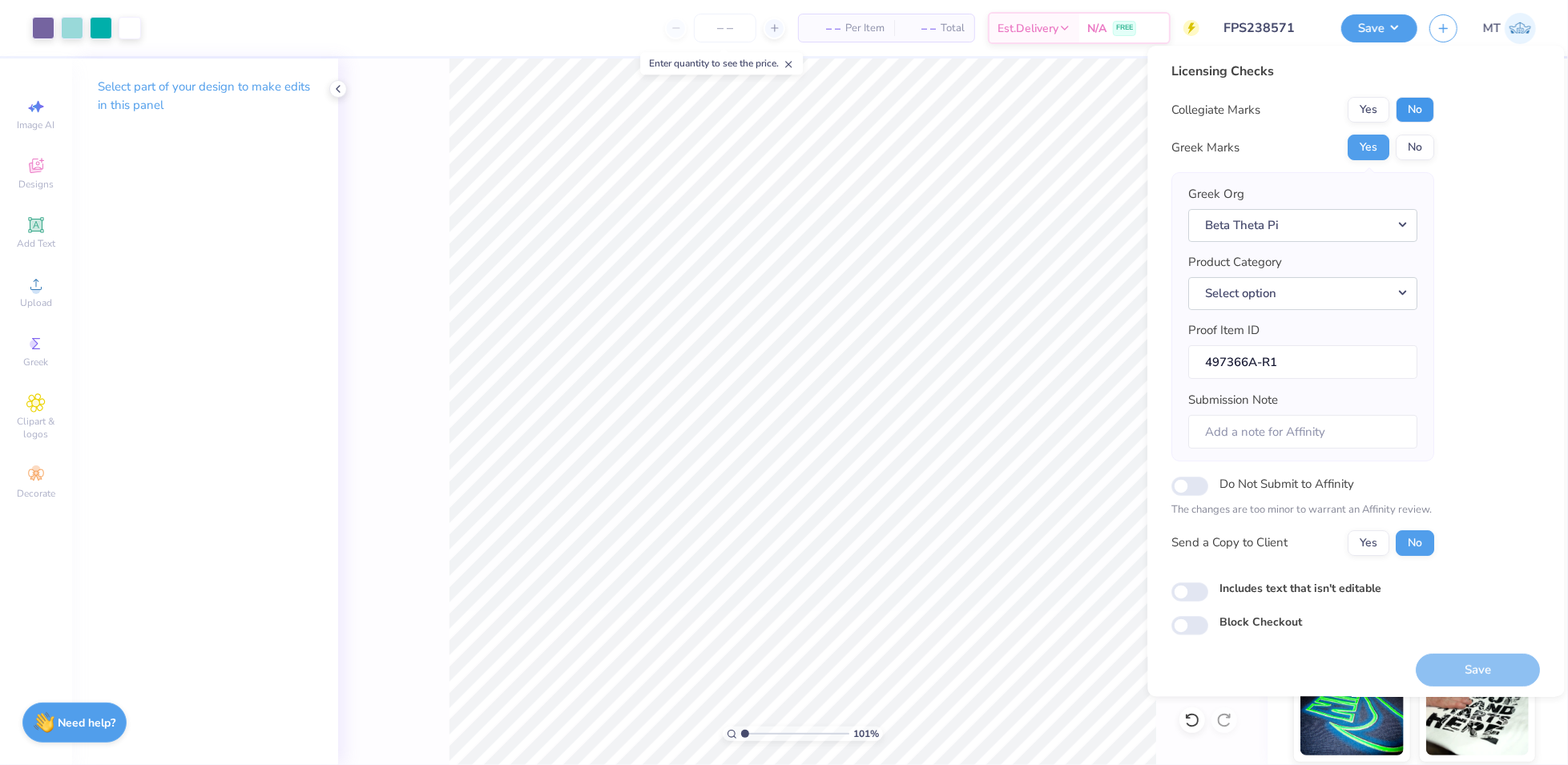
click at [1404, 107] on button "No" at bounding box center [1416, 110] width 39 height 25
click at [1482, 681] on button "Save" at bounding box center [1479, 671] width 125 height 33
type input "1.00535059101859"
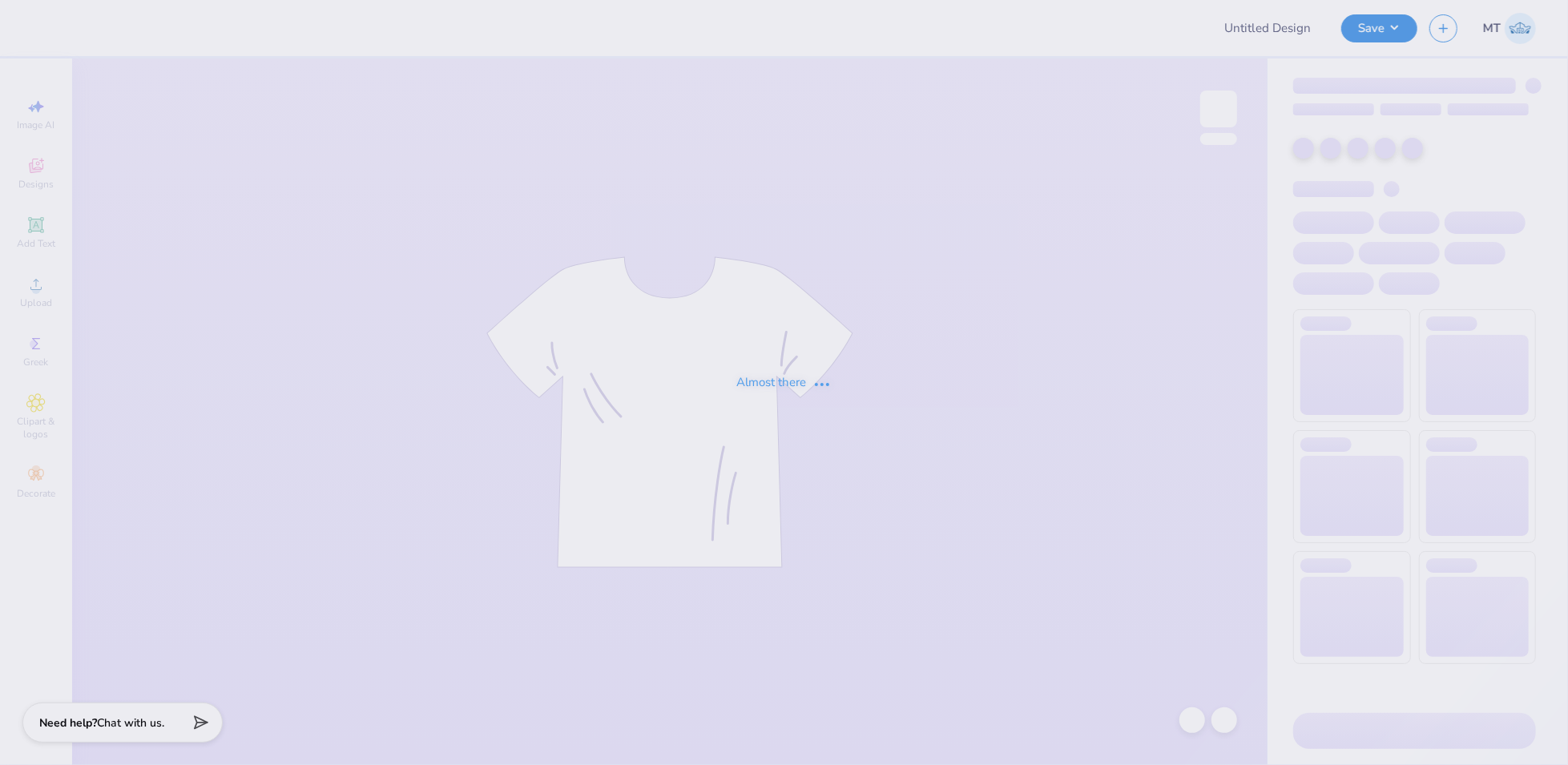
type input "FPS238670"
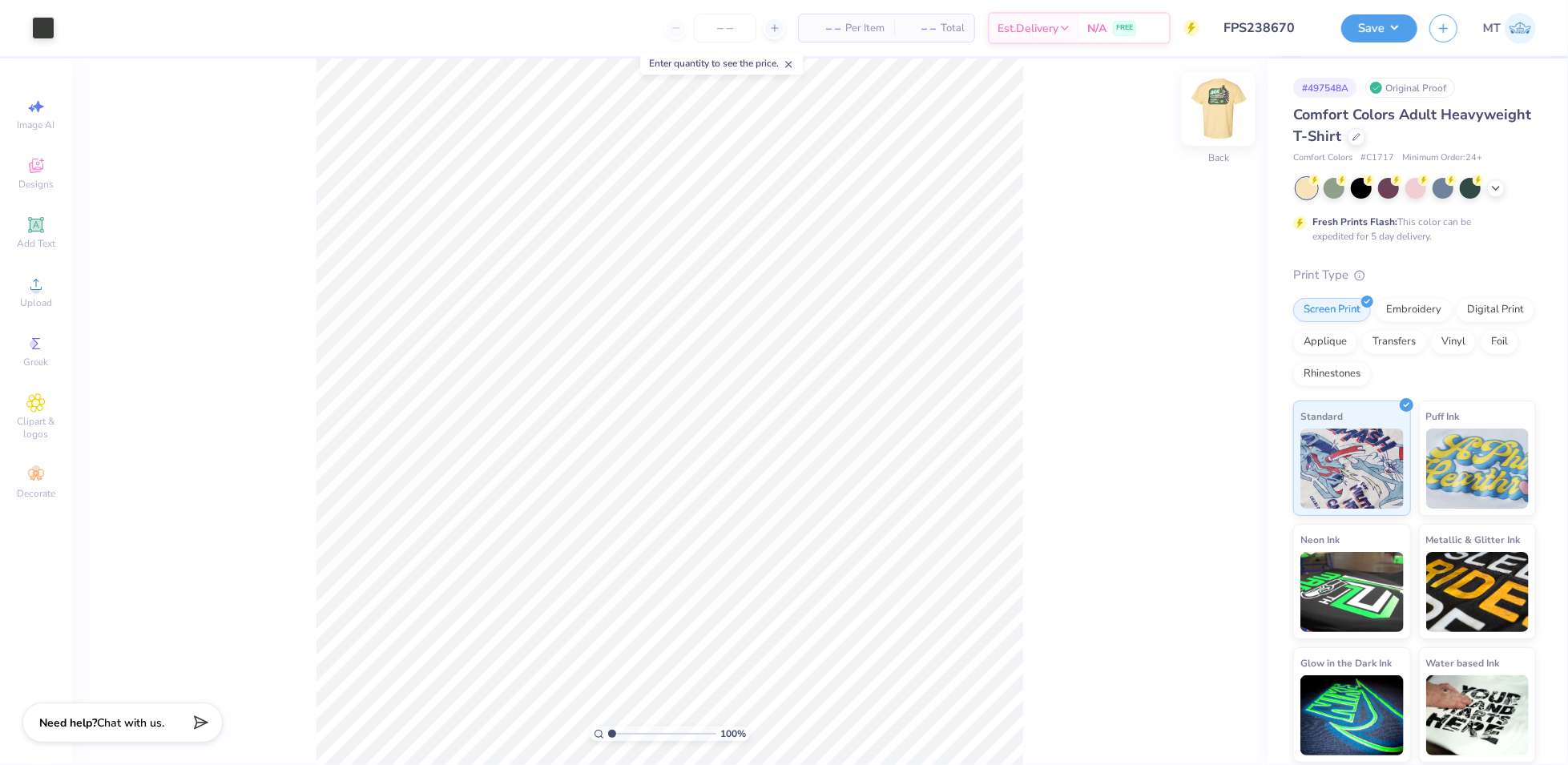
click at [1213, 120] on img at bounding box center [1219, 109] width 64 height 64
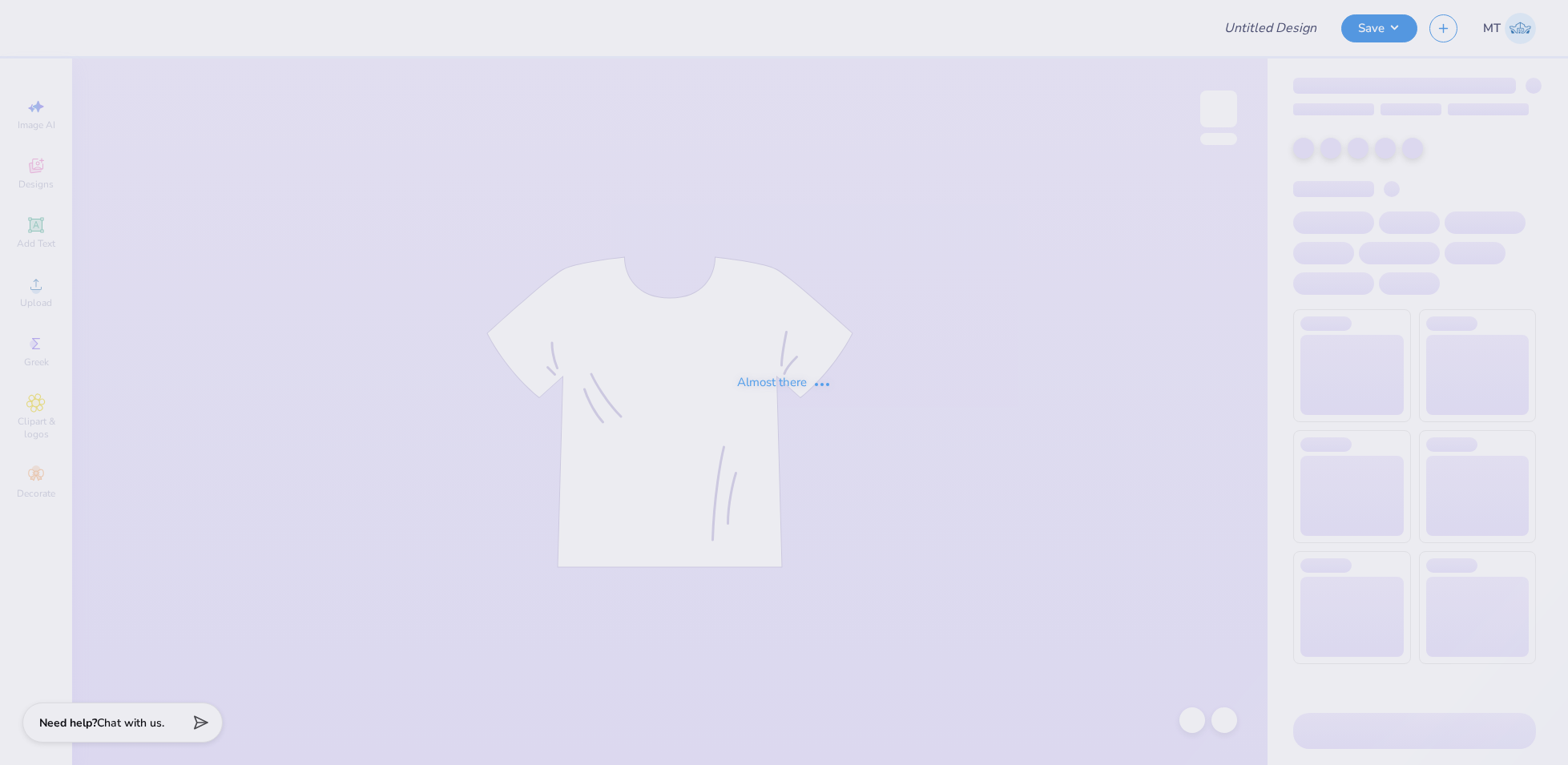
type input "FPS238484"
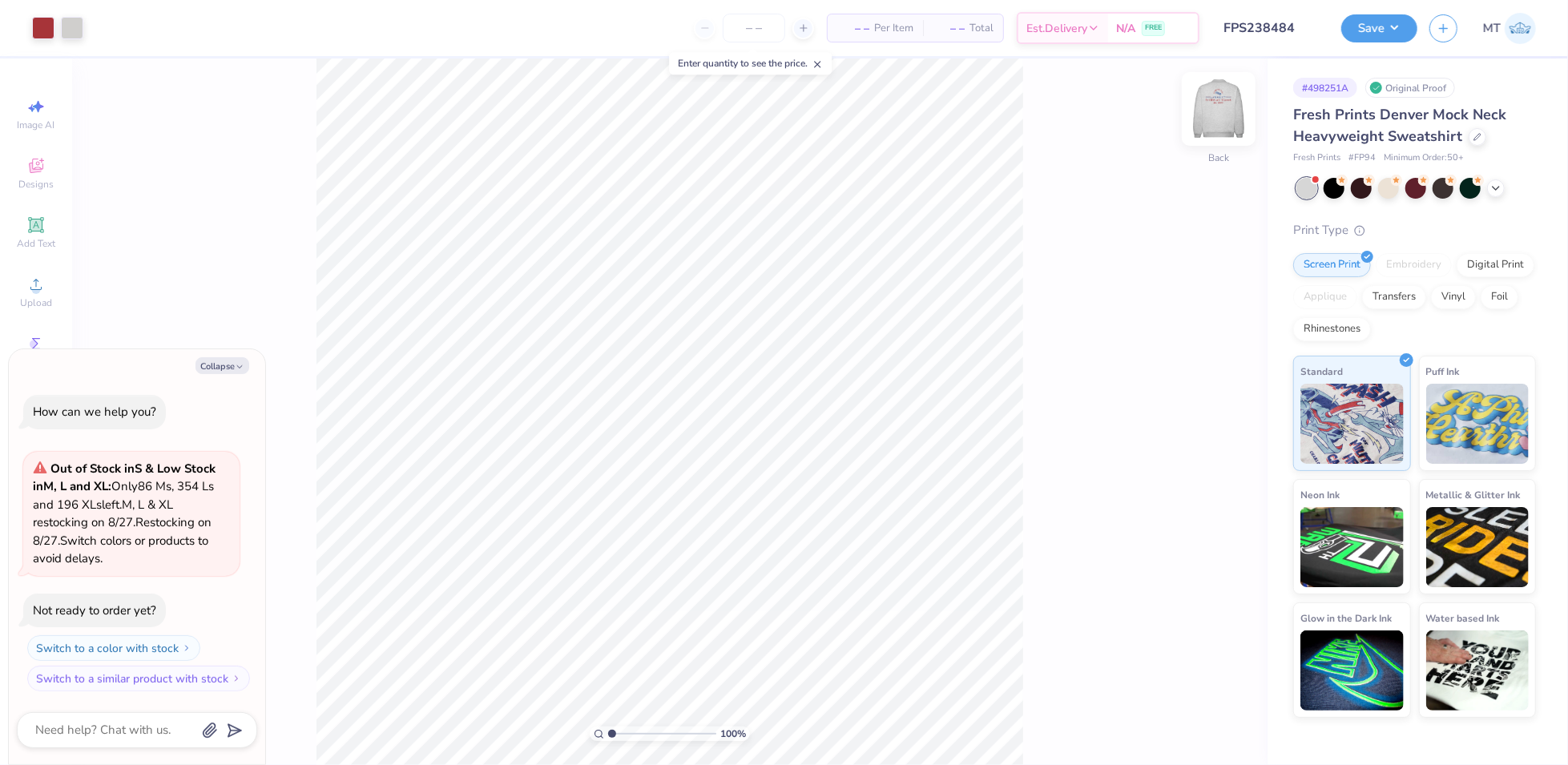
click at [1228, 115] on img at bounding box center [1219, 109] width 64 height 64
click at [221, 365] on button "Collapse" at bounding box center [222, 365] width 54 height 17
type textarea "x"
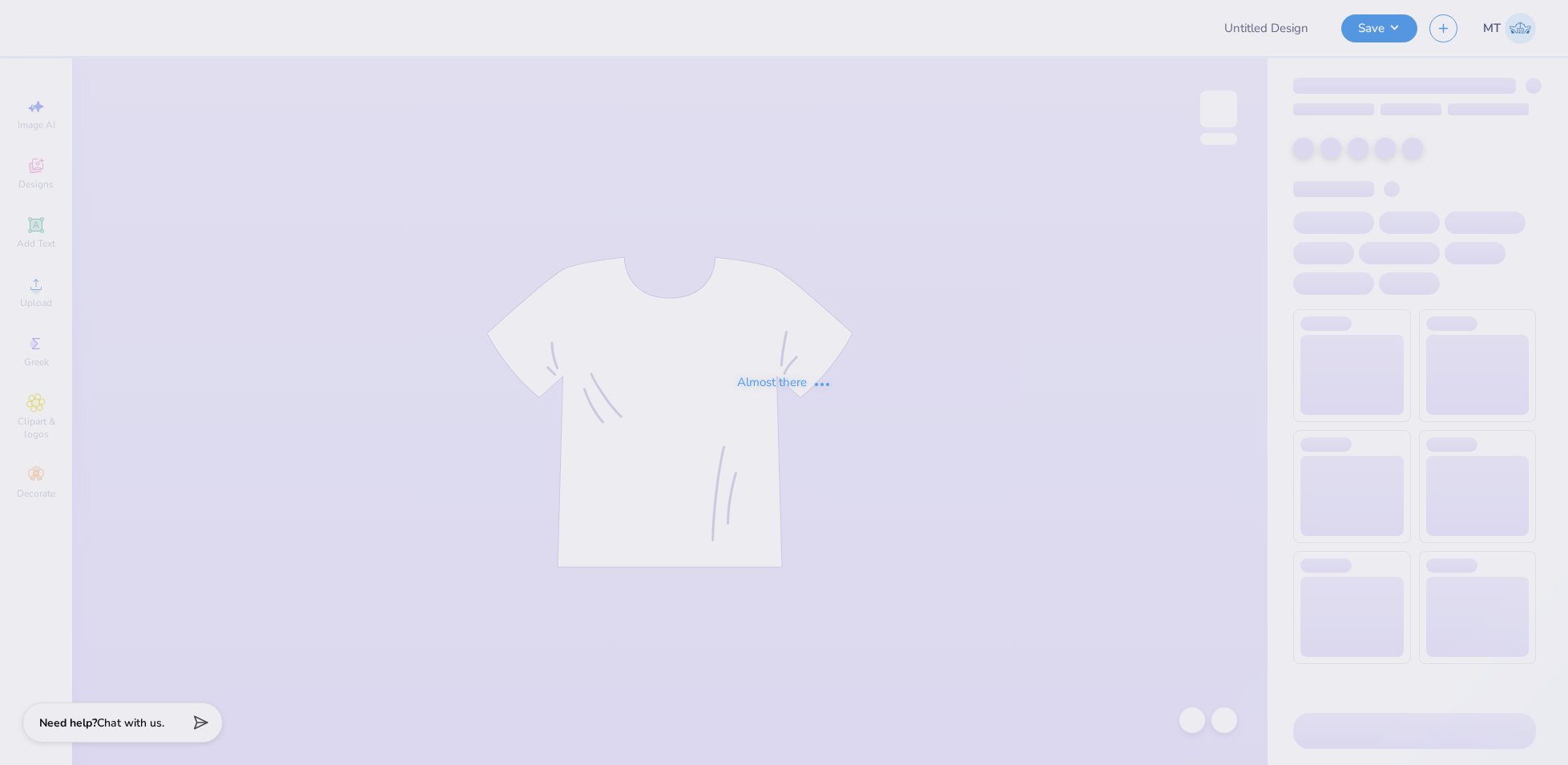
type input "FPS238785"
type input "FPS238798"
type input "FPS238800"
